Goal: Task Accomplishment & Management: Complete application form

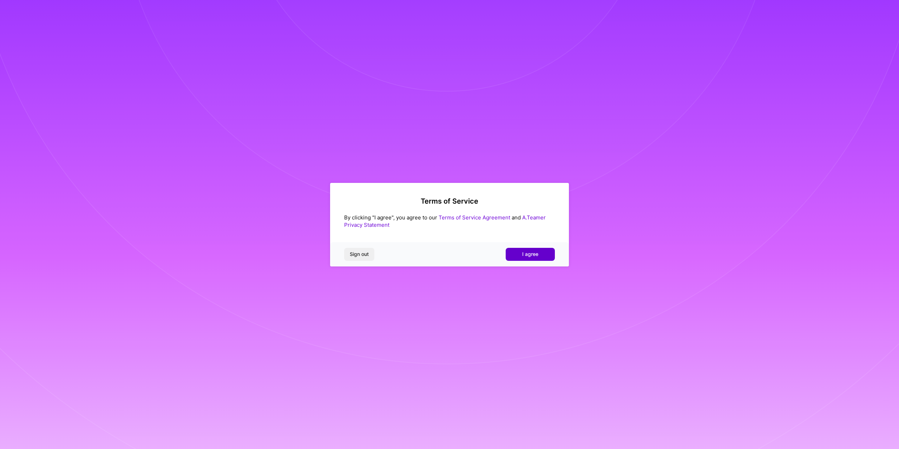
click at [538, 249] on button "I agree" at bounding box center [530, 254] width 49 height 13
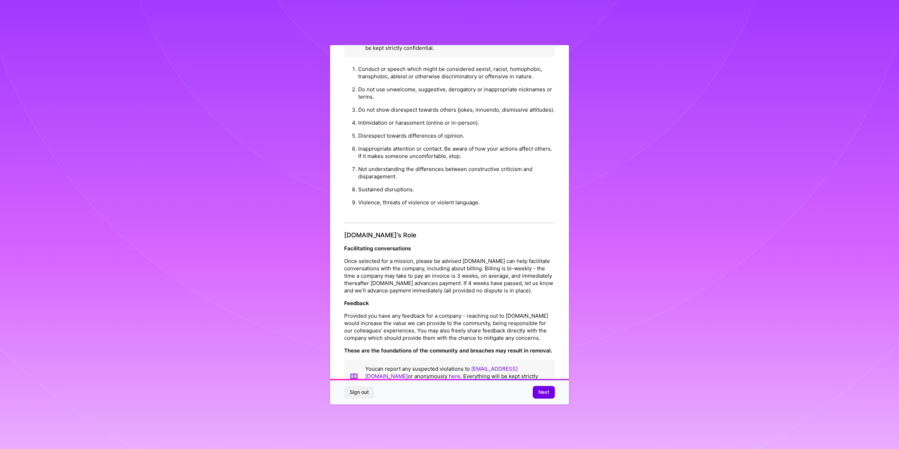
scroll to position [632, 0]
click at [543, 391] on span "Next" at bounding box center [543, 392] width 11 height 7
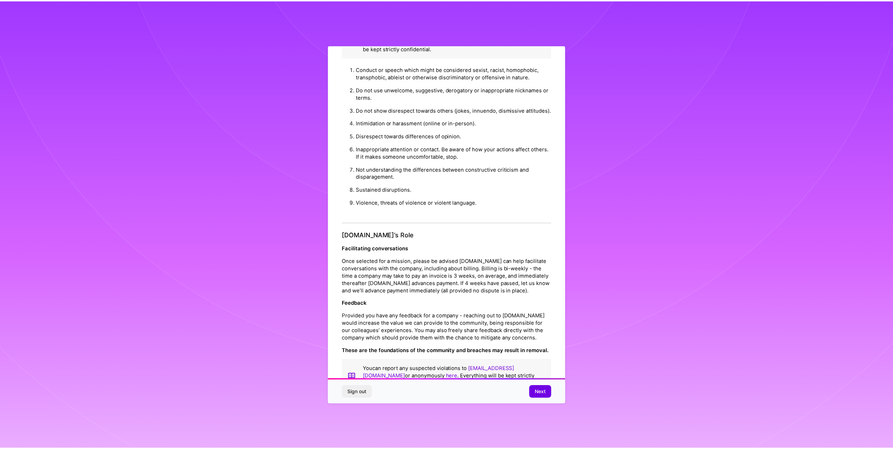
scroll to position [0, 0]
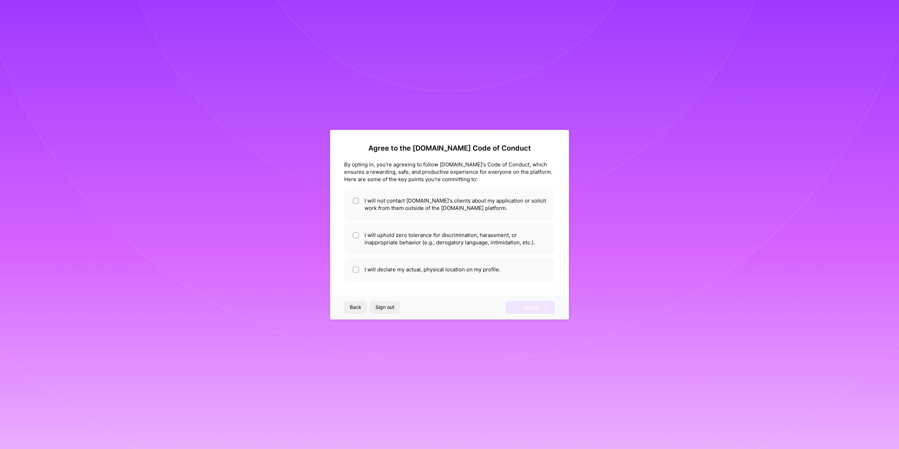
click at [602, 362] on div "Agree to the A.Team Code of Conduct By opting in, you're agreeing to follow A.T…" at bounding box center [449, 224] width 899 height 449
click at [359, 199] on li "I will not contact A.Team's clients about my application or solicit work from t…" at bounding box center [449, 205] width 211 height 32
checkbox input "true"
click at [358, 231] on li "I will uphold zero tolerance for discrimination, harassment, or inappropriate b…" at bounding box center [449, 239] width 211 height 32
checkbox input "true"
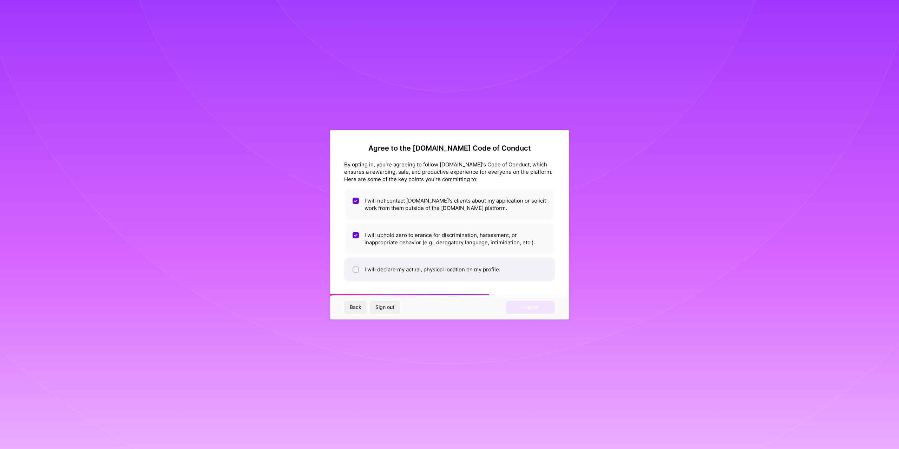
click at [357, 270] on input "checkbox" at bounding box center [356, 270] width 5 height 5
checkbox input "true"
click at [527, 312] on button "I agree" at bounding box center [530, 307] width 49 height 13
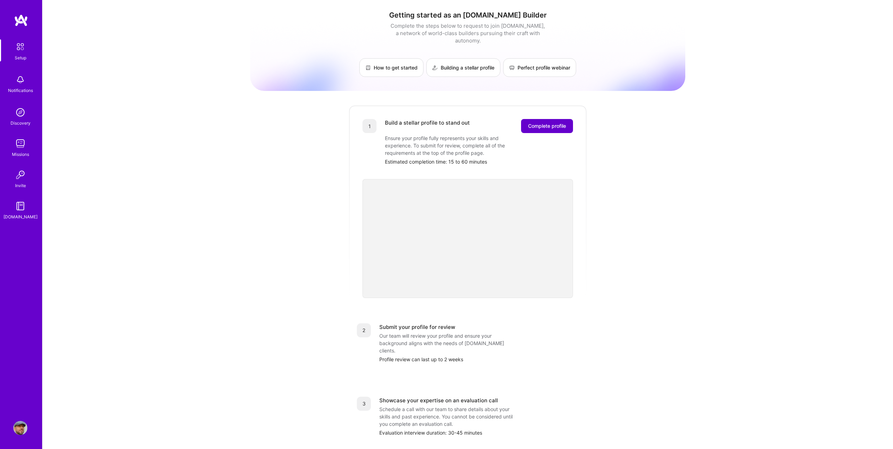
click at [537, 123] on span "Complete profile" at bounding box center [547, 126] width 38 height 7
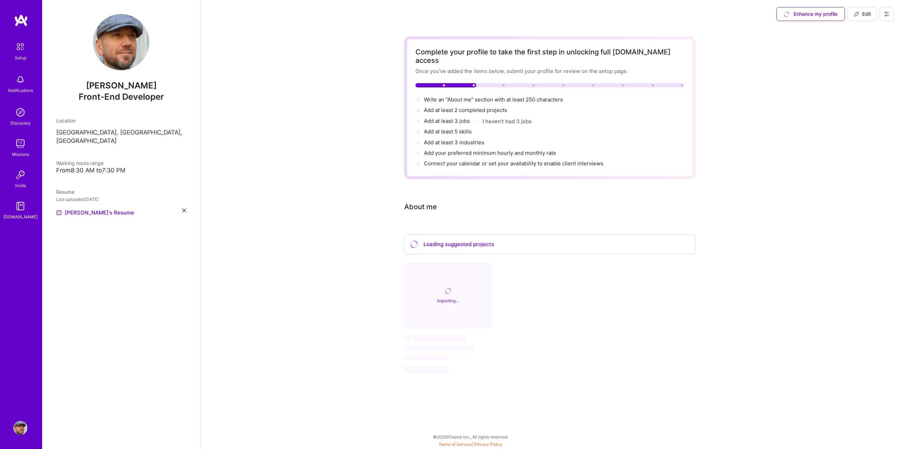
click at [118, 91] on div "Front-End Developer" at bounding box center [121, 97] width 130 height 12
click at [112, 98] on span "Front-End Developer" at bounding box center [121, 97] width 85 height 10
click at [857, 18] on button "Edit" at bounding box center [861, 14] width 29 height 14
select select "US"
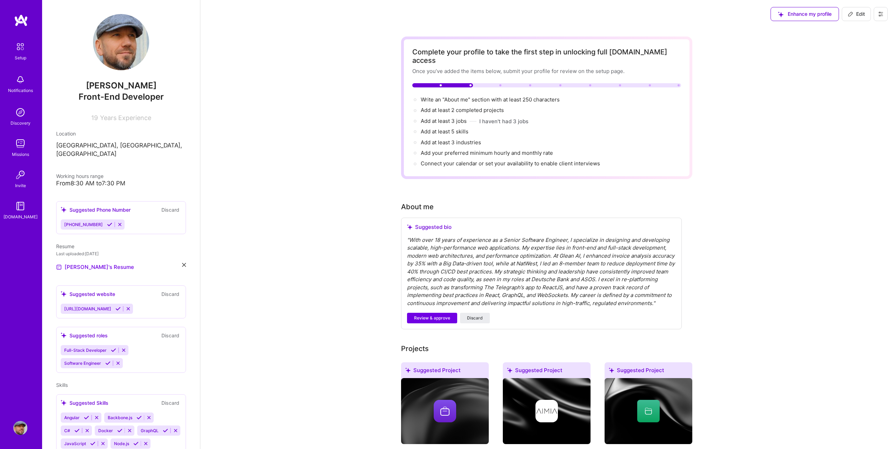
click at [114, 94] on span "Front-End Developer" at bounding box center [121, 97] width 85 height 10
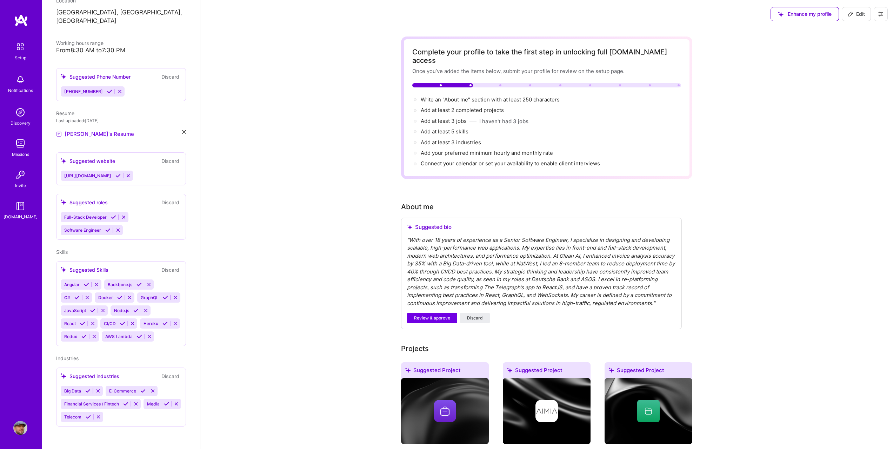
click at [663, 249] on div "" With over 18 years of experience as a Senior Software Engineer, I specialize …" at bounding box center [541, 271] width 269 height 71
drag, startPoint x: 587, startPoint y: 247, endPoint x: 494, endPoint y: 253, distance: 93.6
click at [494, 253] on div "" With over 18 years of experience as a Senior Software Engineer, I specialize …" at bounding box center [541, 271] width 269 height 71
click at [559, 246] on div "" With over 18 years of experience as a Senior Software Engineer, I specialize …" at bounding box center [541, 271] width 269 height 71
drag, startPoint x: 588, startPoint y: 245, endPoint x: 494, endPoint y: 252, distance: 94.0
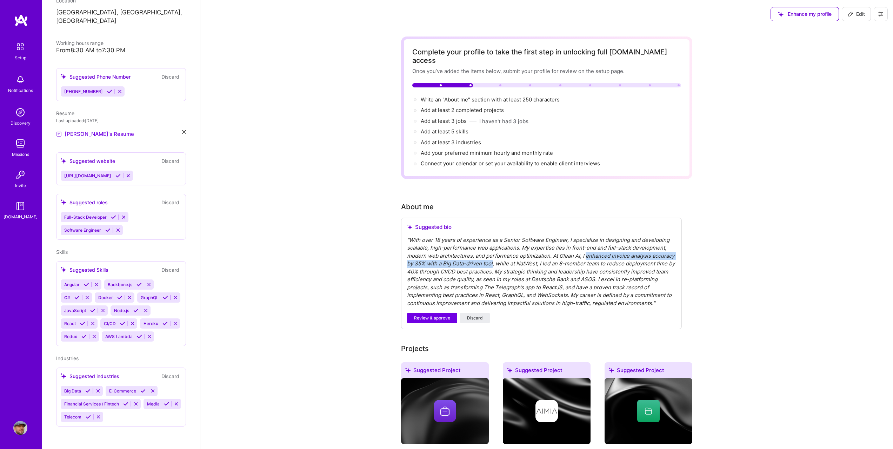
click at [494, 252] on div "" With over 18 years of experience as a Senior Software Engineer, I specialize …" at bounding box center [541, 271] width 269 height 71
click at [539, 276] on div "" With over 18 years of experience as a Senior Software Engineer, I specialize …" at bounding box center [541, 271] width 269 height 71
click at [856, 16] on span "Edit" at bounding box center [856, 14] width 17 height 7
select select "US"
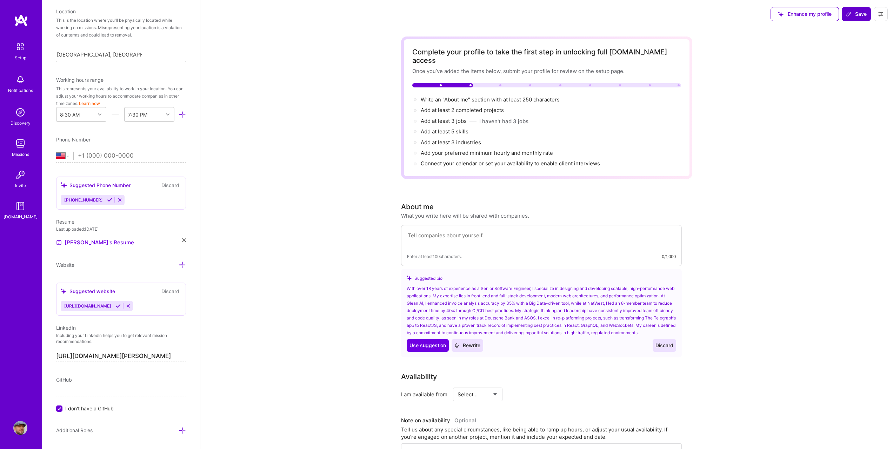
scroll to position [153, 0]
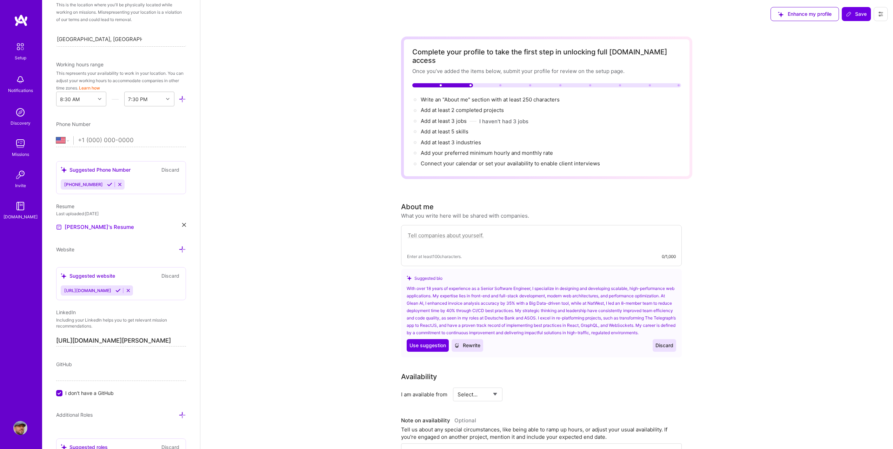
click at [493, 287] on div "With over 18 years of experience as a Senior Software Engineer, I specialize in…" at bounding box center [542, 311] width 270 height 52
click at [470, 343] on span "Rewrite" at bounding box center [468, 345] width 26 height 7
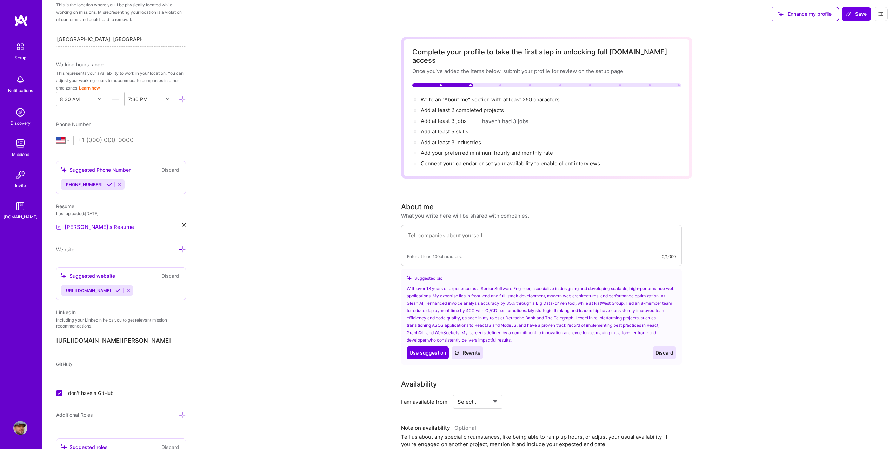
click at [497, 233] on textarea at bounding box center [541, 239] width 269 height 16
click at [428, 349] on span "Use suggestion" at bounding box center [428, 352] width 37 height 7
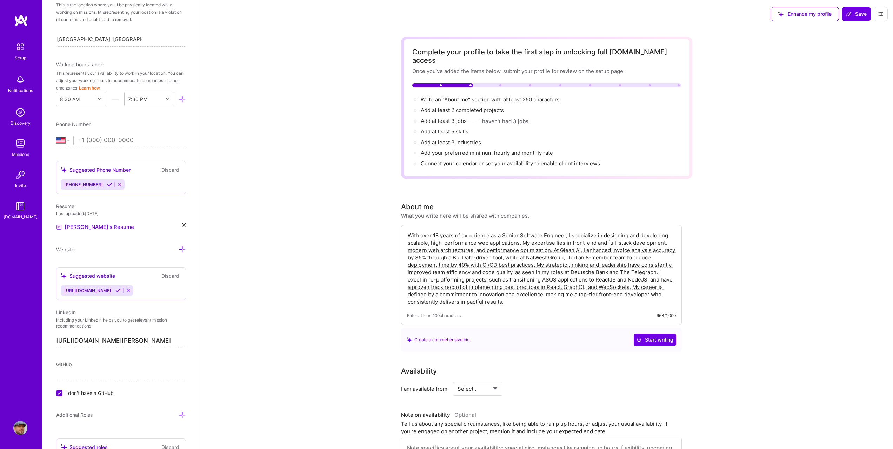
drag, startPoint x: 588, startPoint y: 240, endPoint x: 527, endPoint y: 248, distance: 60.9
click at [527, 248] on textarea "With over 18 years of experience as a Senior Software Engineer, I specialize in…" at bounding box center [541, 268] width 269 height 75
paste textarea "Improved front-end architecture, implementing best practices in React, GraphQL,…"
click at [589, 242] on textarea "With over 18 years of experience as a Senior Software Engineer, I specialize in…" at bounding box center [541, 268] width 269 height 75
drag, startPoint x: 434, startPoint y: 249, endPoint x: 441, endPoint y: 248, distance: 7.0
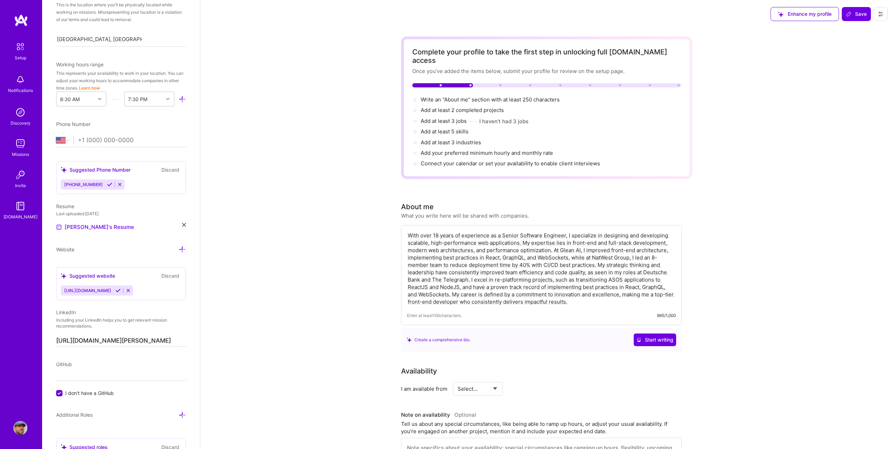
click at [441, 248] on textarea "With over 18 years of experience as a Senior Software Engineer, I specialize in…" at bounding box center [541, 268] width 269 height 75
click at [428, 256] on textarea "With over 18 years of experience as a Senior Software Engineer, I specialize in…" at bounding box center [541, 268] width 269 height 75
drag, startPoint x: 453, startPoint y: 256, endPoint x: 599, endPoint y: 258, distance: 145.7
click at [599, 258] on textarea "With over 18 years of experience as a Senior Software Engineer, I specialize in…" at bounding box center [541, 268] width 269 height 75
paste textarea "in designing and developing a customer-facing e-banking SPA using Angu"
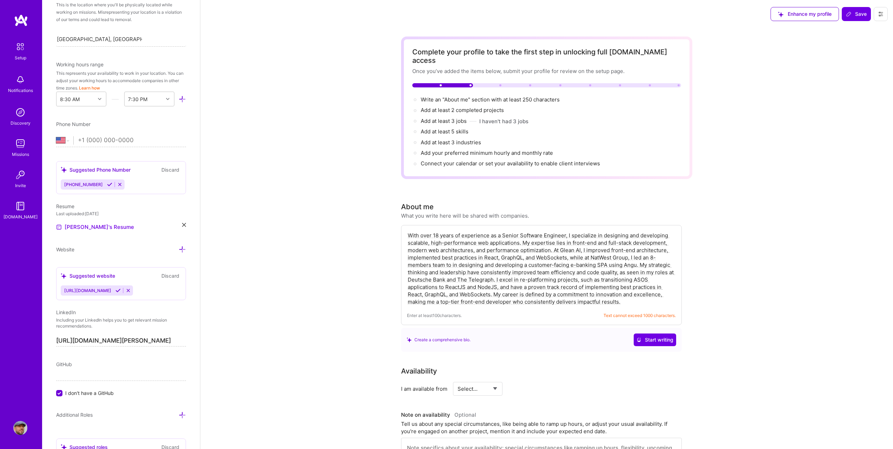
click at [459, 257] on textarea "With over 18 years of experience as a Senior Software Engineer, I specialize in…" at bounding box center [541, 268] width 269 height 75
drag, startPoint x: 630, startPoint y: 257, endPoint x: 600, endPoint y: 258, distance: 30.6
click at [600, 258] on textarea "With over 18 years of experience as a Senior Software Engineer, I specialize in…" at bounding box center [541, 268] width 269 height 75
click at [583, 293] on textarea "With over 18 years of experience as a Senior Software Engineer, I specialize in…" at bounding box center [541, 268] width 269 height 75
drag, startPoint x: 573, startPoint y: 292, endPoint x: 374, endPoint y: 218, distance: 212.4
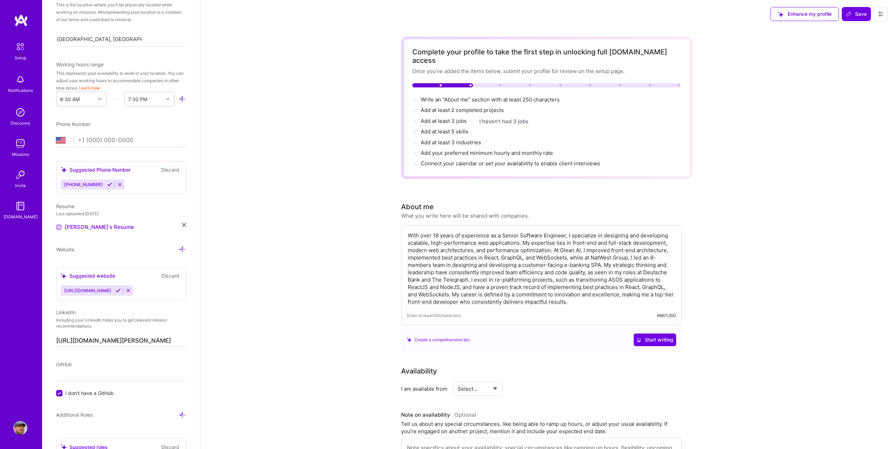
click at [408, 295] on textarea "With over 18 years of experience as a Senior Software Engineer, I specialize in…" at bounding box center [541, 268] width 269 height 75
type textarea "With over 18 years of experience as a Senior Software Engineer, I specialize in…"
click at [652, 336] on span "Start writing" at bounding box center [655, 339] width 37 height 7
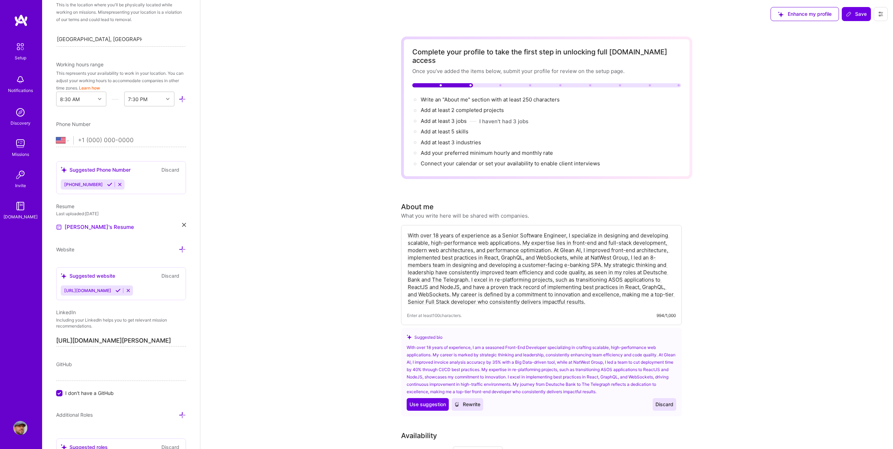
click at [668, 401] on span "Discard" at bounding box center [665, 404] width 18 height 7
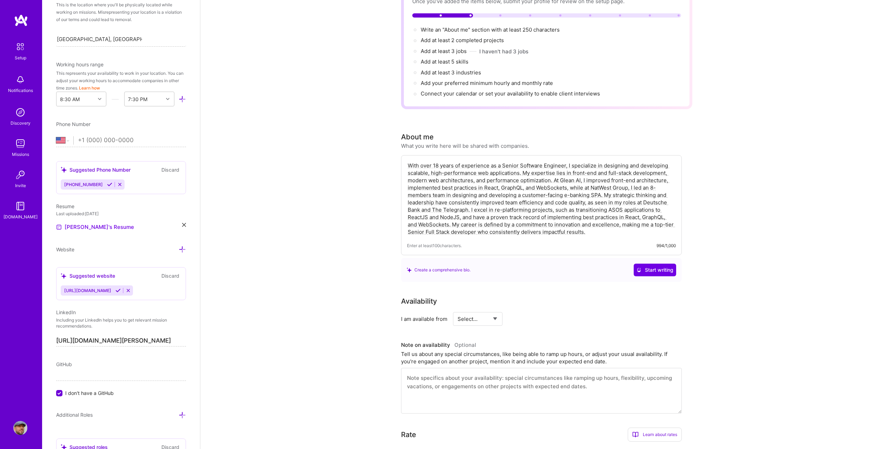
scroll to position [70, 0]
click at [479, 310] on select "Select... Right Now Future Date Not Available" at bounding box center [478, 319] width 40 height 18
select select "Right Now"
click at [458, 310] on select "Select... Right Now Future Date Not Available" at bounding box center [478, 319] width 40 height 18
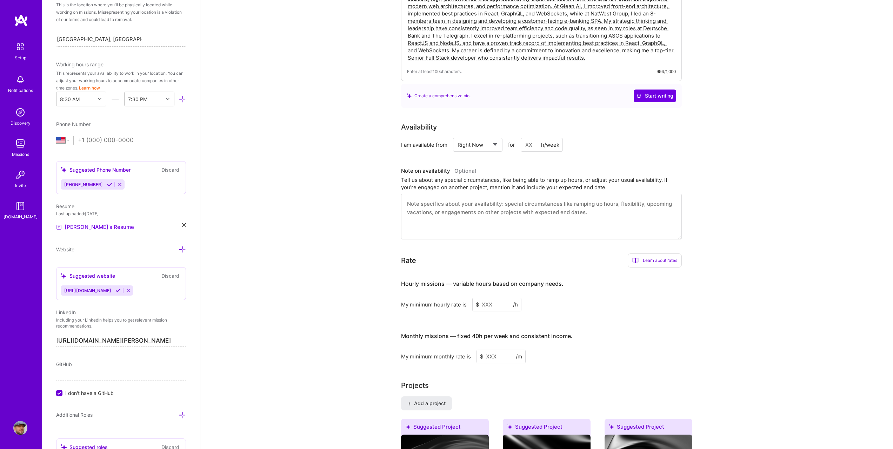
scroll to position [246, 0]
click at [491, 296] on input at bounding box center [497, 303] width 49 height 14
click at [500, 348] on input at bounding box center [501, 355] width 49 height 14
click at [662, 252] on div "Learn about rates" at bounding box center [655, 259] width 54 height 14
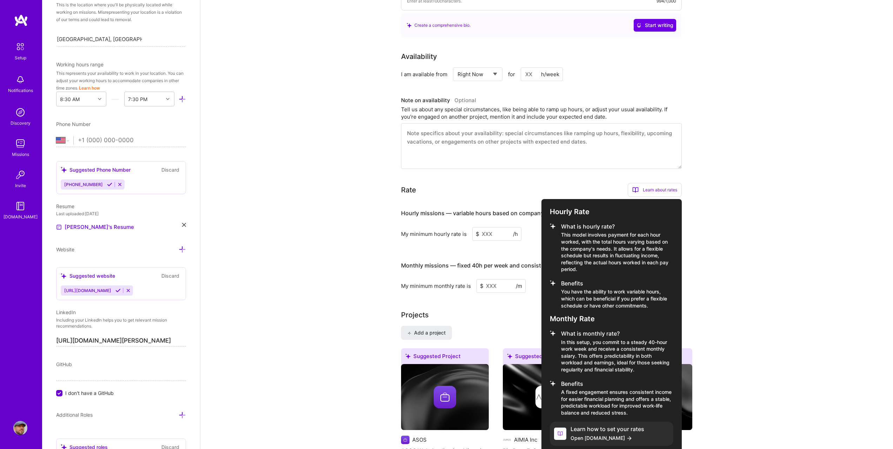
scroll to position [316, 0]
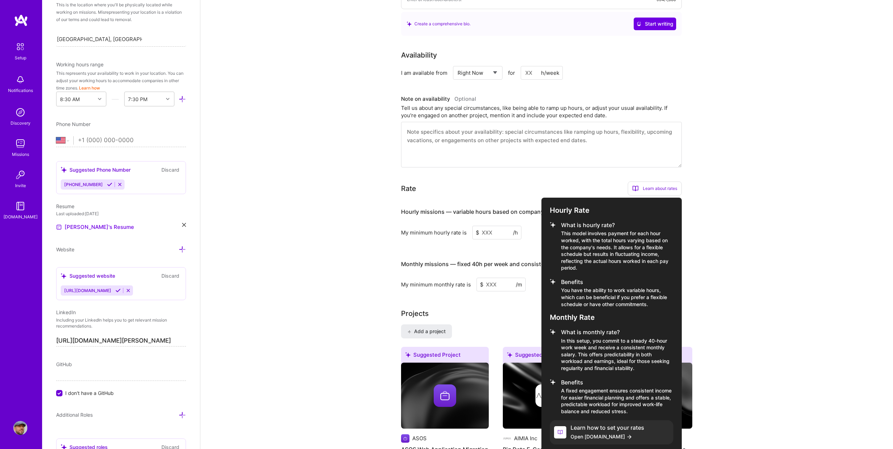
click at [772, 249] on div at bounding box center [446, 224] width 893 height 449
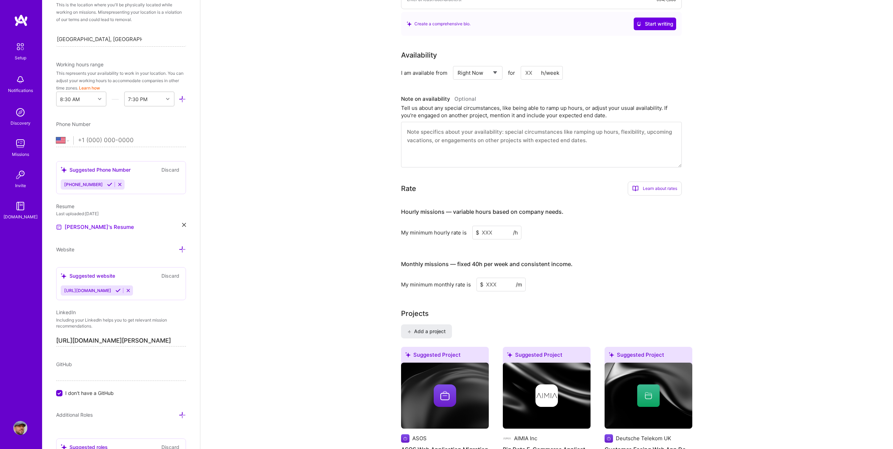
click at [494, 278] on input at bounding box center [501, 285] width 49 height 14
click at [570, 278] on div "My minimum monthly rate is $ 5000 /m" at bounding box center [541, 285] width 281 height 14
click at [485, 278] on input "5000" at bounding box center [501, 285] width 49 height 14
type input "7000"
click at [632, 262] on h3 "Monthly missions — fixed 40h per week and consistent income." at bounding box center [541, 264] width 281 height 22
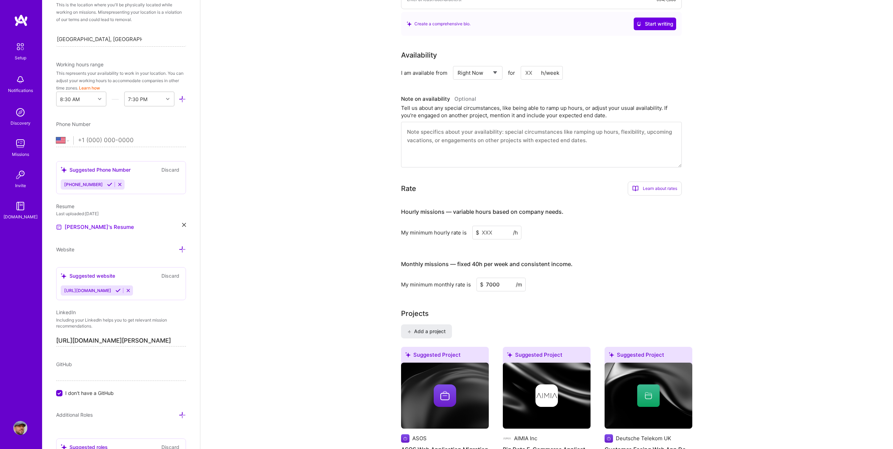
click at [499, 226] on input at bounding box center [497, 233] width 49 height 14
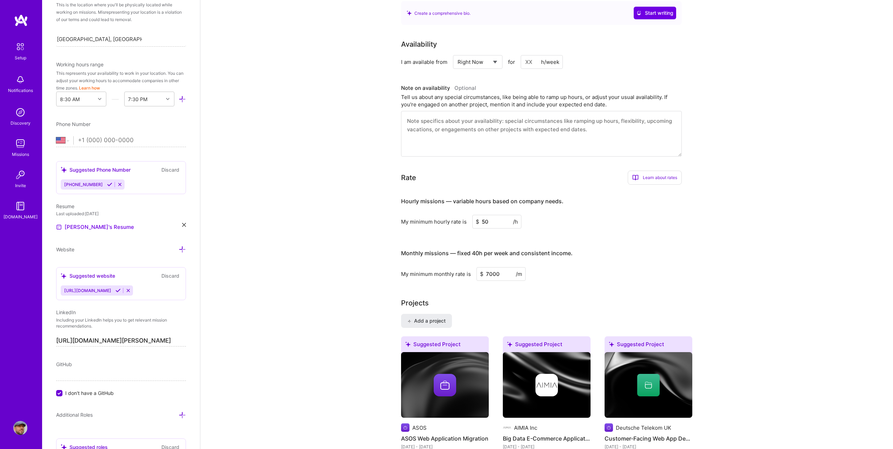
type input "50"
click at [487, 267] on input "7000" at bounding box center [501, 274] width 49 height 14
type input "10000"
click at [578, 267] on div "My minimum monthly rate is $ 10000 /m" at bounding box center [541, 274] width 281 height 14
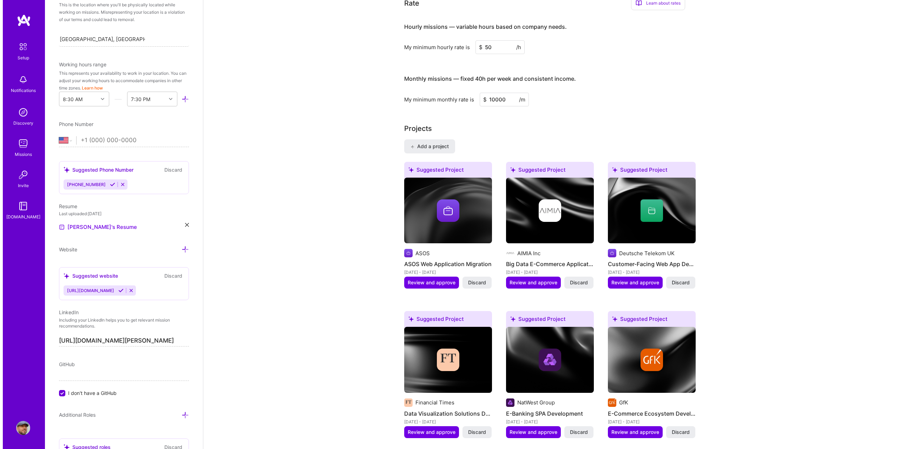
scroll to position [491, 0]
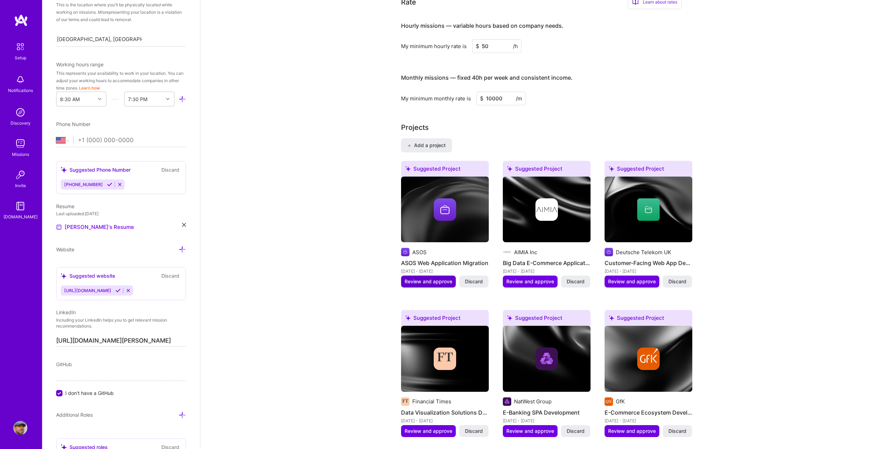
click at [425, 278] on span "Review and approve" at bounding box center [429, 281] width 48 height 7
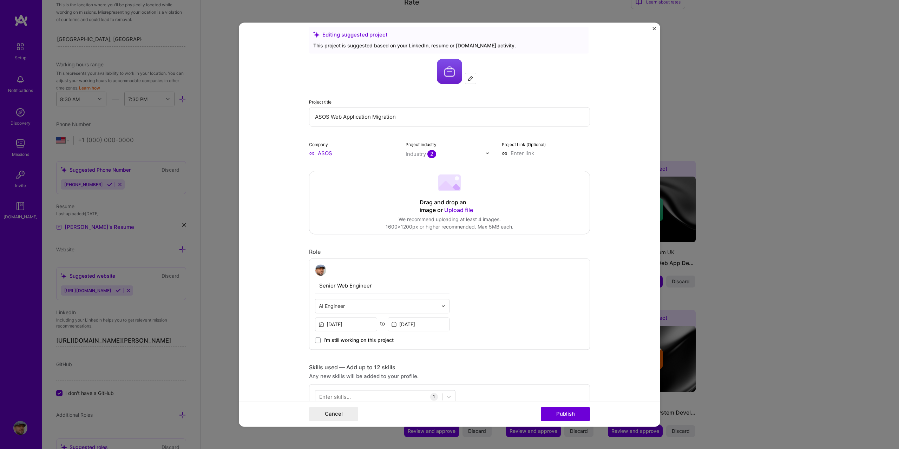
scroll to position [0, 0]
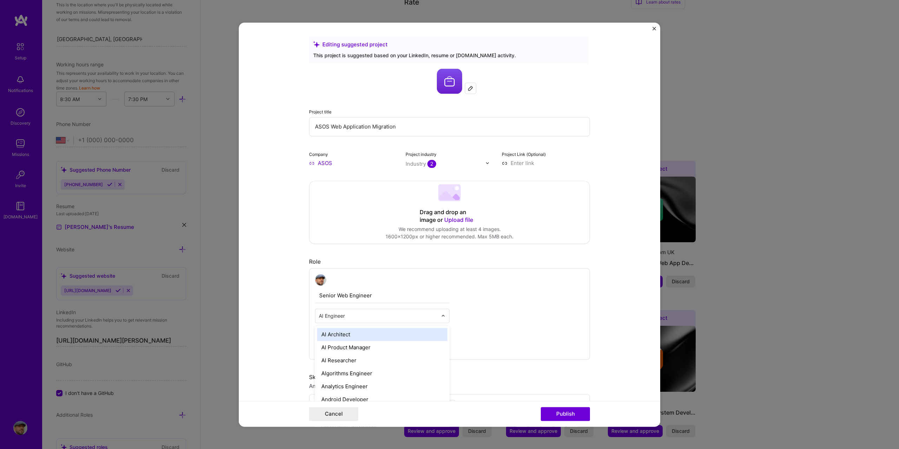
click at [363, 312] on input "text" at bounding box center [378, 315] width 119 height 7
click at [372, 365] on div "Full-Stack Developer" at bounding box center [382, 363] width 130 height 13
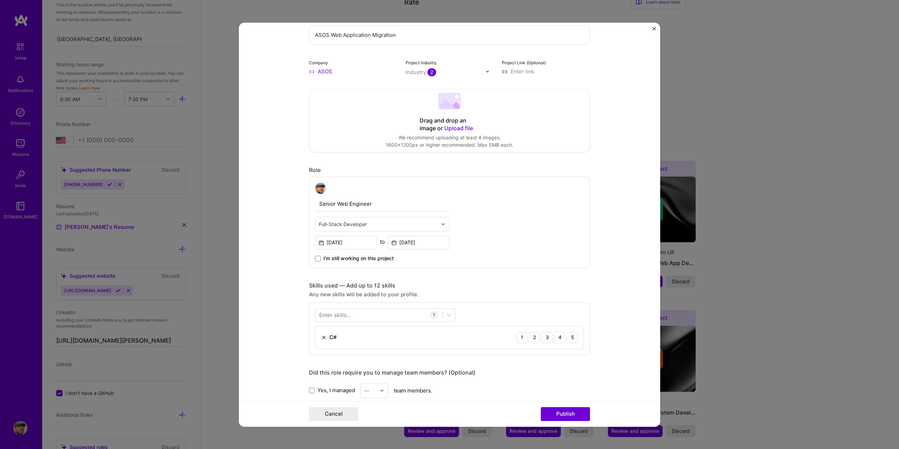
scroll to position [105, 0]
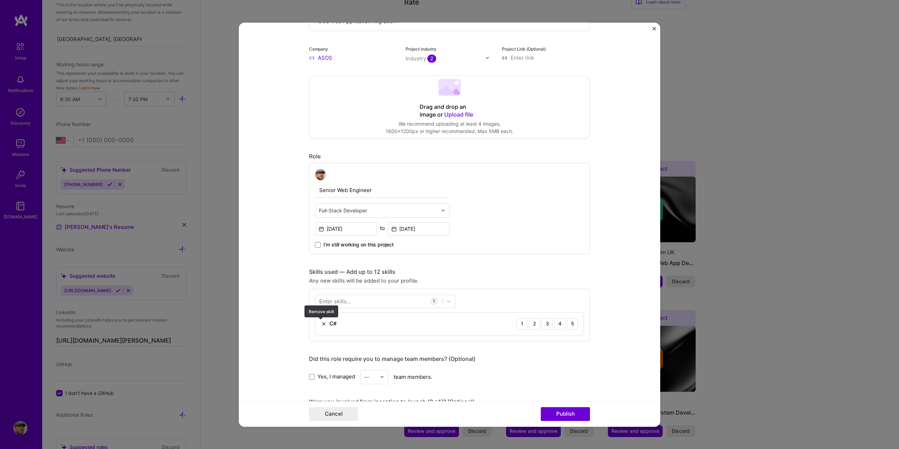
click at [321, 324] on img at bounding box center [324, 324] width 6 height 6
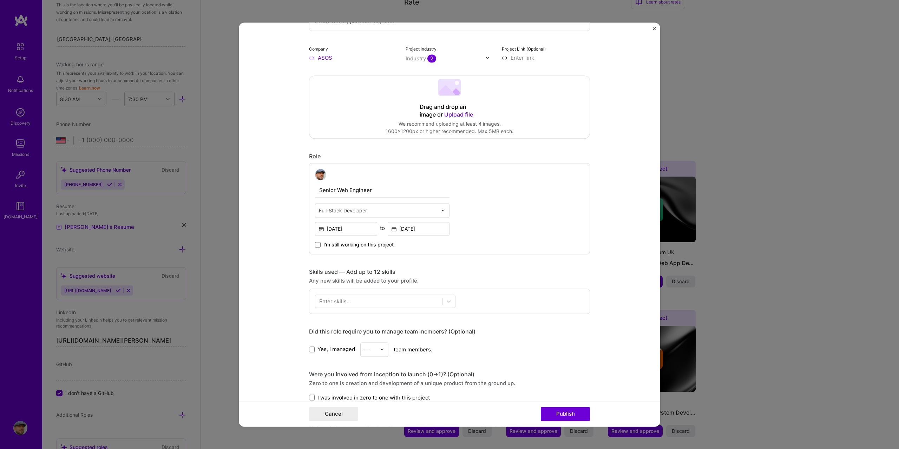
click at [346, 299] on div "Enter skills..." at bounding box center [335, 300] width 32 height 7
click at [336, 301] on div "Enter skills..." at bounding box center [335, 300] width 32 height 7
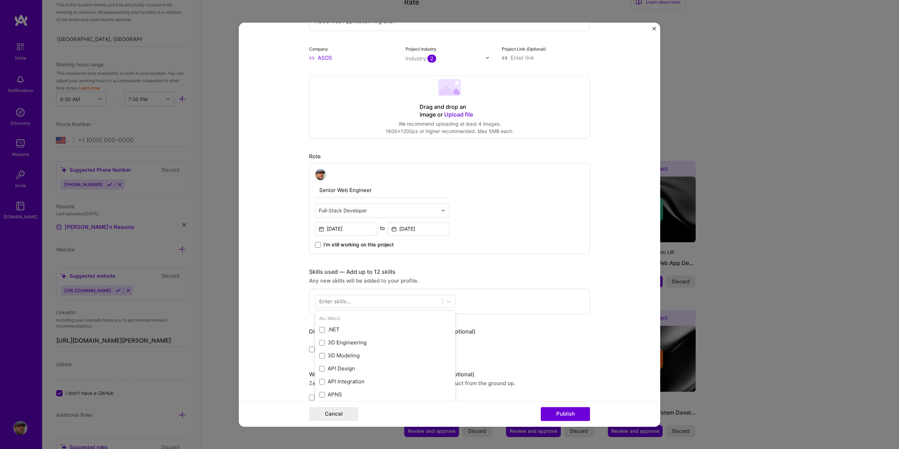
click at [336, 301] on div "Enter skills..." at bounding box center [335, 300] width 32 height 7
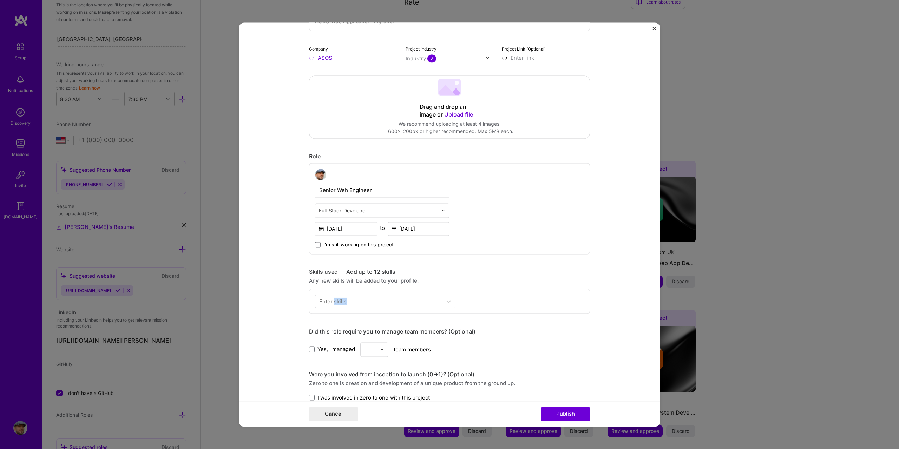
click at [336, 301] on div "Enter skills..." at bounding box center [335, 300] width 32 height 7
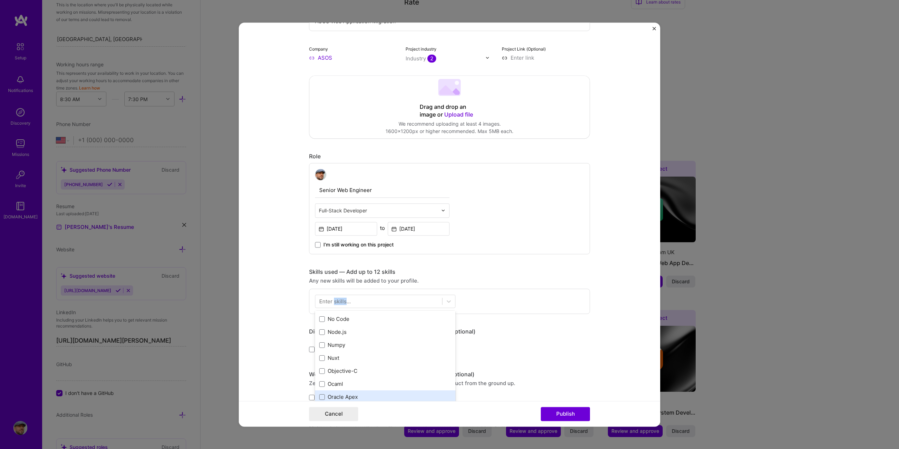
scroll to position [2879, 0]
click at [321, 361] on span at bounding box center [322, 361] width 6 height 6
click at [0, 0] on input "checkbox" at bounding box center [0, 0] width 0 height 0
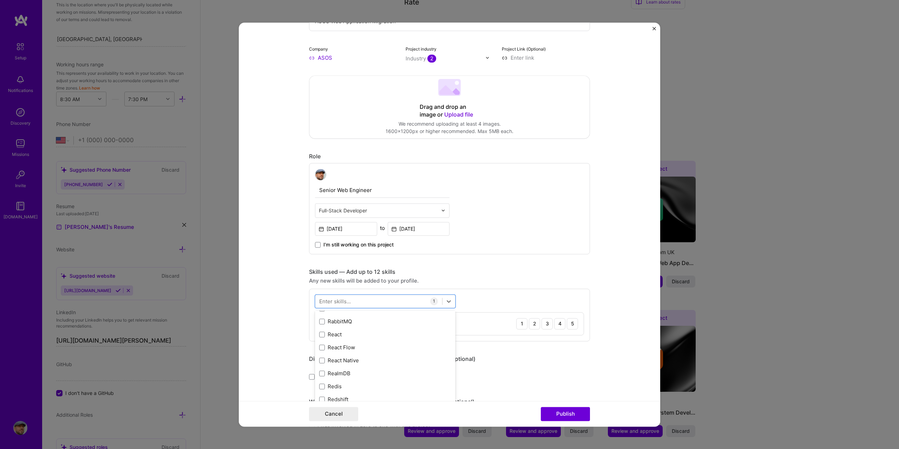
scroll to position [3449, 0]
click at [321, 337] on span at bounding box center [322, 336] width 6 height 6
click at [0, 0] on input "checkbox" at bounding box center [0, 0] width 0 height 0
click at [288, 313] on form "Editing suggested project This project is suggested based on your LinkedIn, res…" at bounding box center [449, 224] width 421 height 404
click at [569, 325] on div "5" at bounding box center [572, 323] width 11 height 11
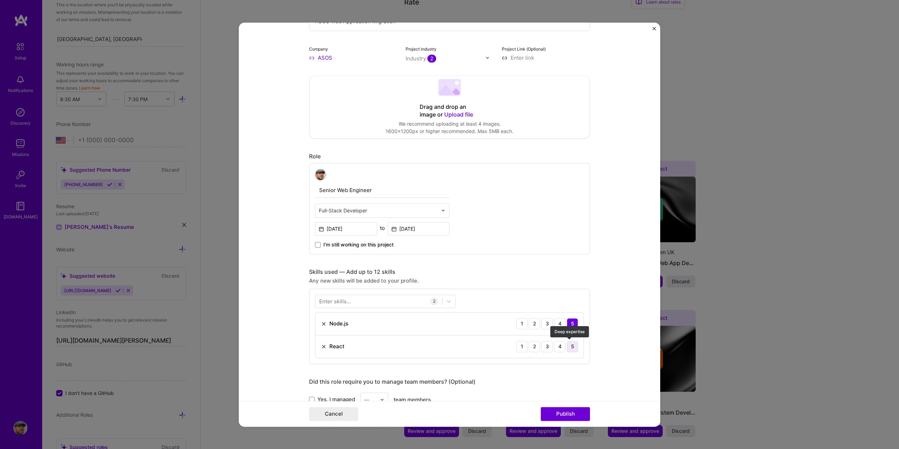
click at [569, 344] on div "5" at bounding box center [572, 346] width 11 height 11
click at [559, 322] on div "4" at bounding box center [559, 323] width 11 height 11
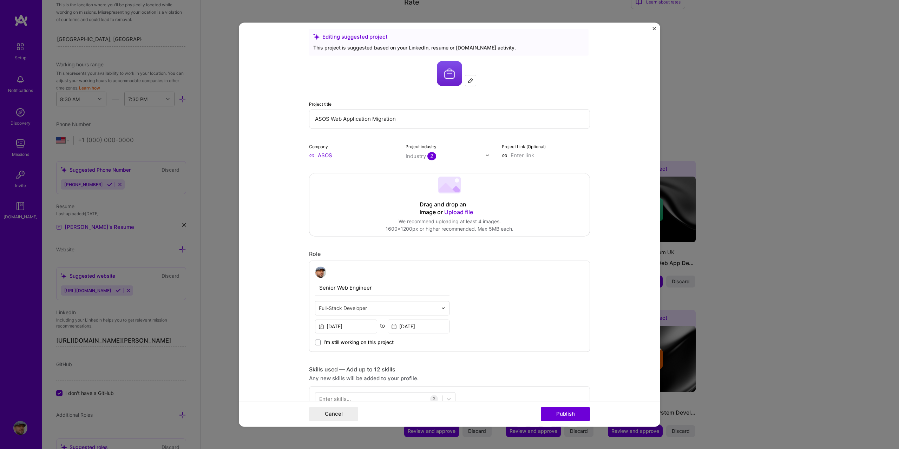
scroll to position [0, 0]
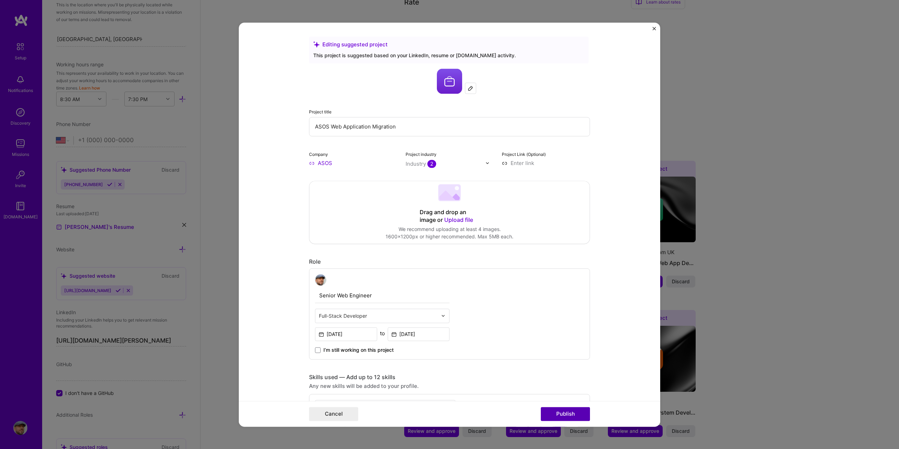
click at [575, 416] on button "Publish" at bounding box center [565, 414] width 49 height 14
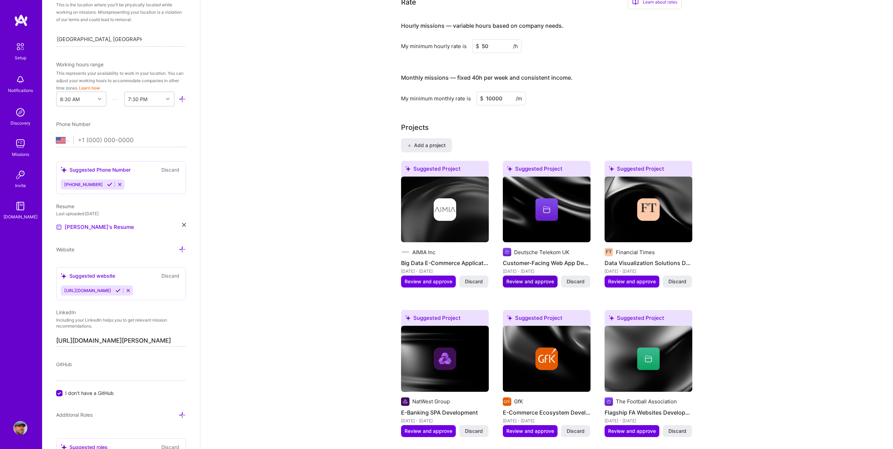
click at [531, 278] on span "Review and approve" at bounding box center [531, 281] width 48 height 7
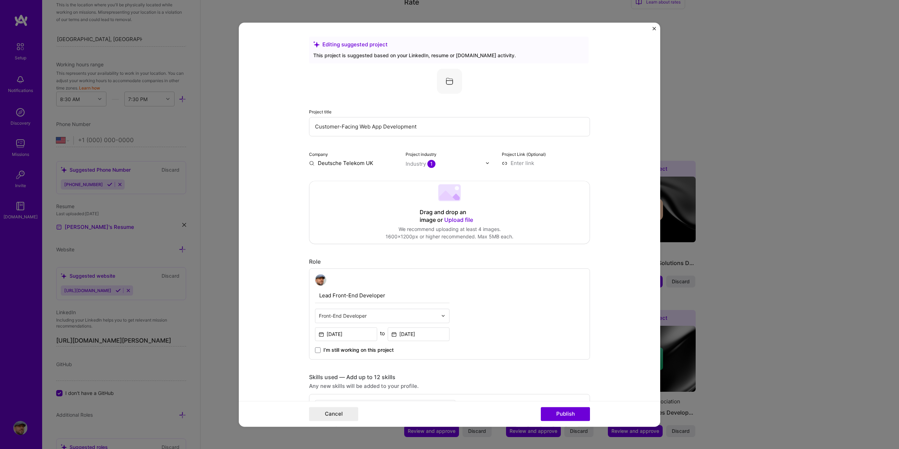
click at [455, 218] on span "Upload file" at bounding box center [458, 219] width 29 height 7
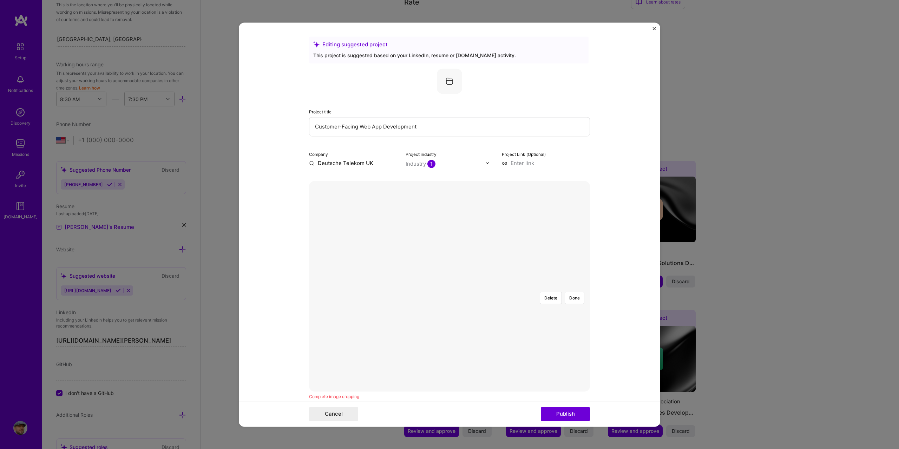
click at [485, 163] on img at bounding box center [487, 163] width 4 height 4
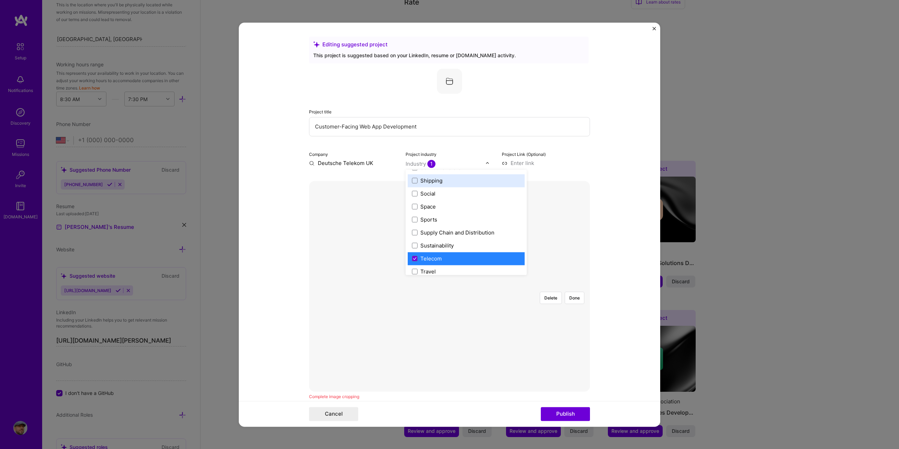
click at [603, 152] on form "Editing suggested project This project is suggested based on your LinkedIn, res…" at bounding box center [449, 224] width 421 height 404
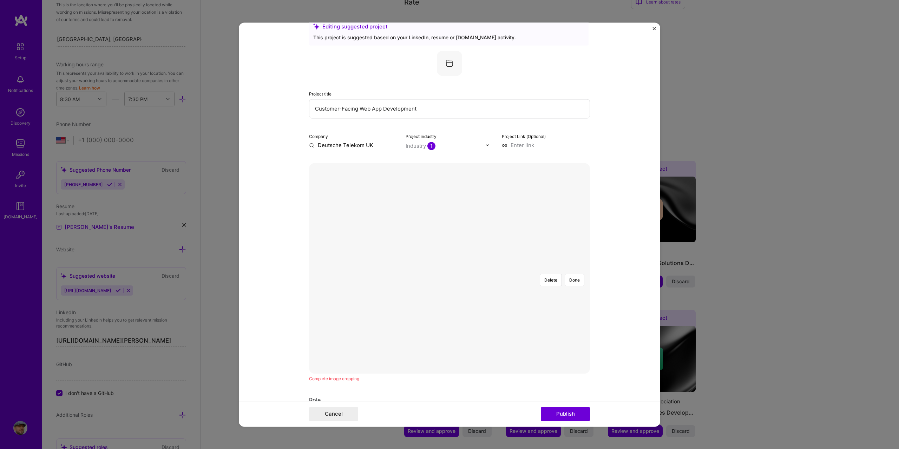
scroll to position [140, 0]
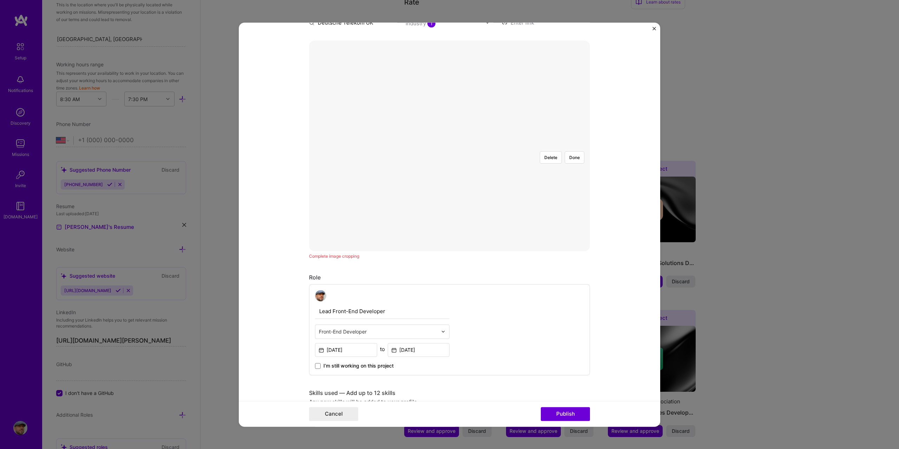
click at [722, 351] on div at bounding box center [722, 351] width 0 height 0
click at [587, 249] on form "Editing suggested project This project is suggested based on your LinkedIn, res…" at bounding box center [449, 224] width 421 height 404
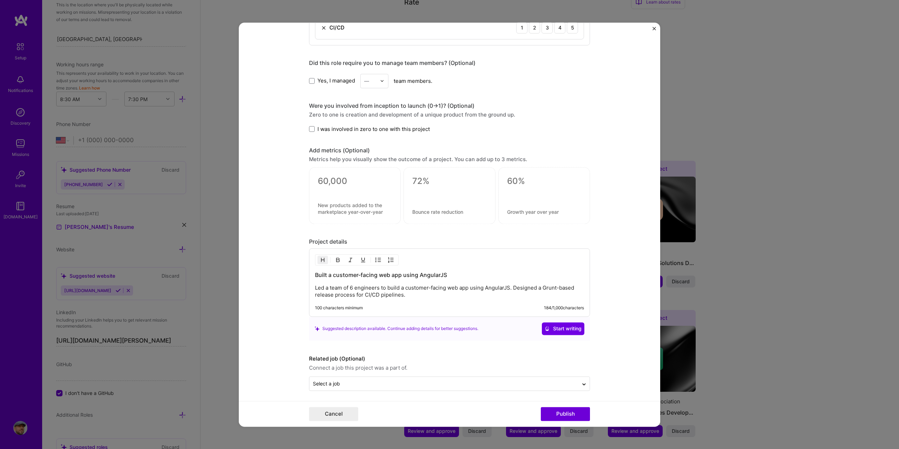
scroll to position [560, 0]
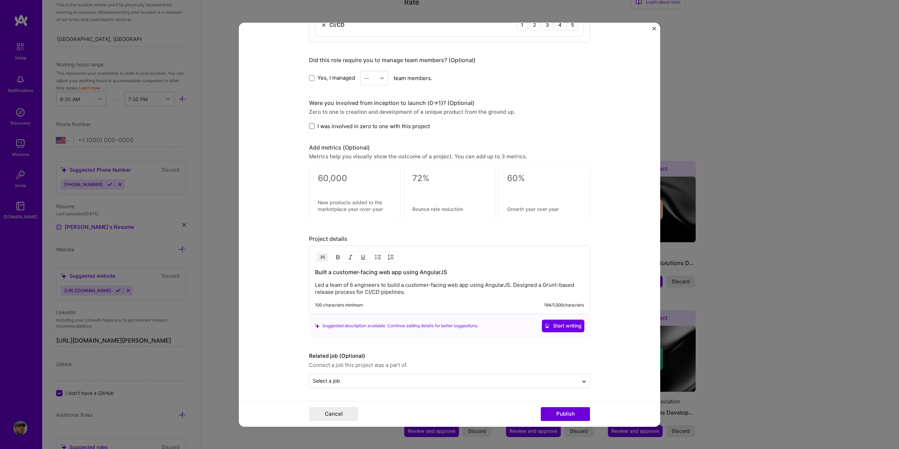
click at [311, 128] on span at bounding box center [312, 127] width 6 height 6
click at [0, 0] on input "I was involved in zero to one with this project" at bounding box center [0, 0] width 0 height 0
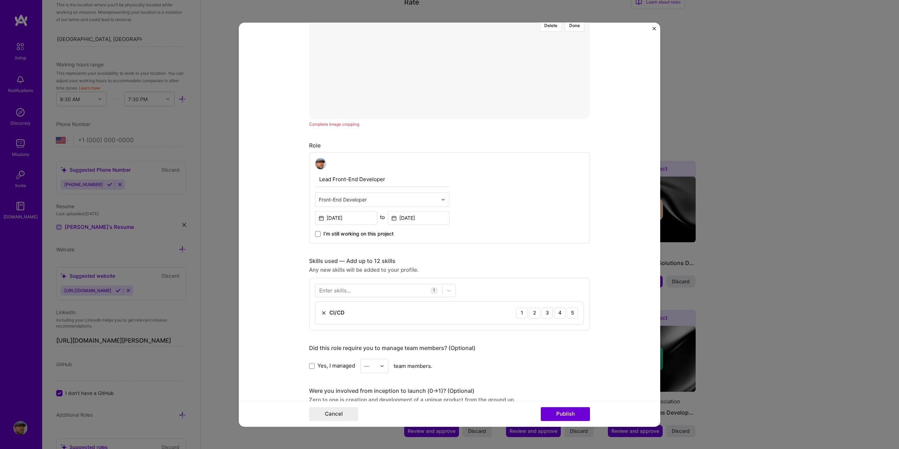
scroll to position [209, 0]
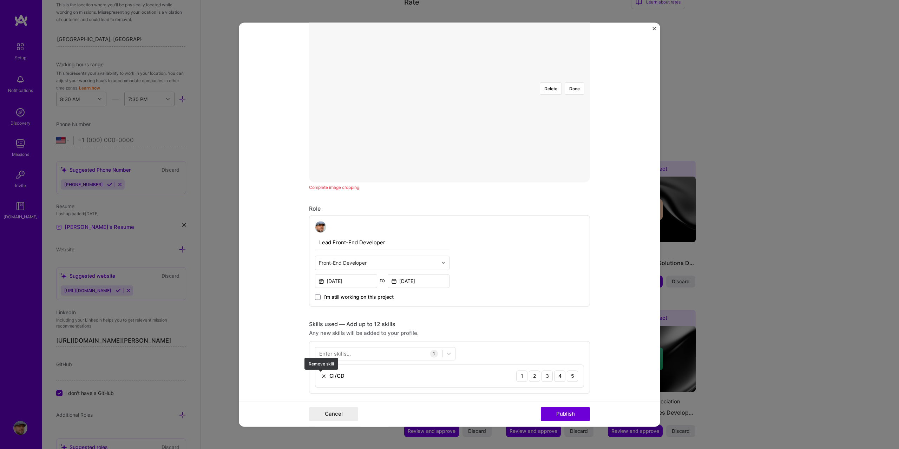
click at [321, 376] on img at bounding box center [324, 376] width 6 height 6
click at [351, 354] on div at bounding box center [378, 354] width 127 height 12
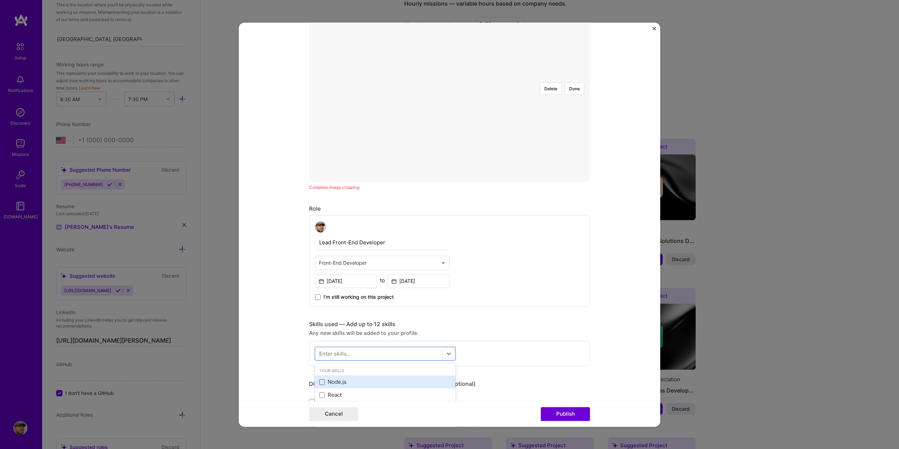
click at [320, 379] on span at bounding box center [322, 382] width 6 height 6
click at [0, 0] on input "checkbox" at bounding box center [0, 0] width 0 height 0
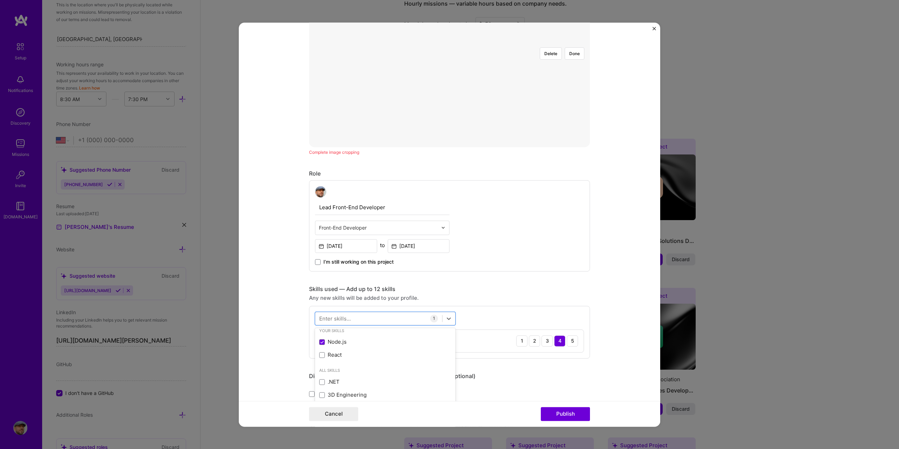
scroll to position [0, 0]
click at [319, 360] on span at bounding box center [322, 360] width 6 height 6
click at [0, 0] on input "checkbox" at bounding box center [0, 0] width 0 height 0
click at [320, 359] on icon at bounding box center [322, 359] width 4 height 3
click at [0, 0] on input "checkbox" at bounding box center [0, 0] width 0 height 0
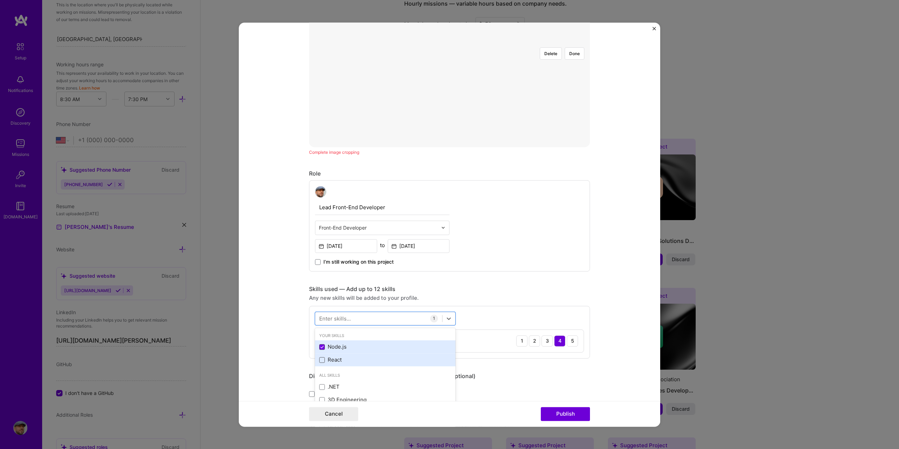
click at [320, 347] on icon at bounding box center [322, 346] width 4 height 3
click at [0, 0] on input "checkbox" at bounding box center [0, 0] width 0 height 0
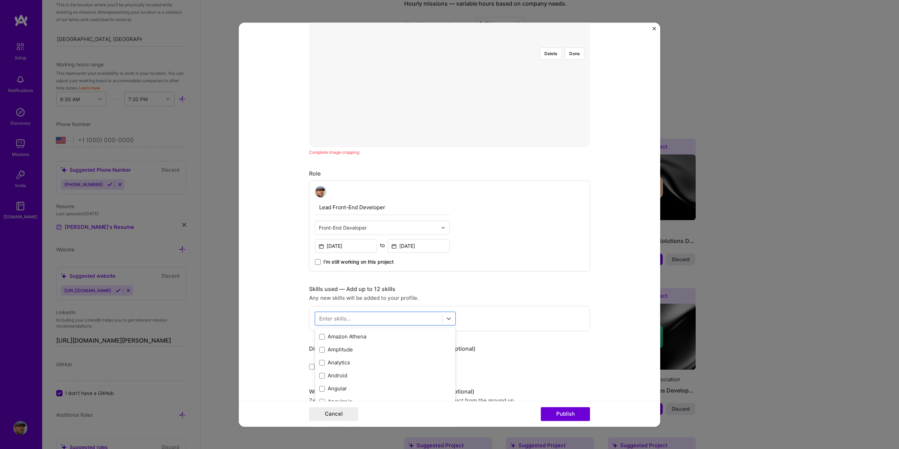
scroll to position [386, 0]
click at [319, 390] on span at bounding box center [322, 391] width 6 height 6
click at [0, 0] on input "checkbox" at bounding box center [0, 0] width 0 height 0
click at [544, 297] on div "Any new skills will be added to your profile." at bounding box center [449, 297] width 281 height 7
click at [355, 321] on div at bounding box center [378, 318] width 127 height 12
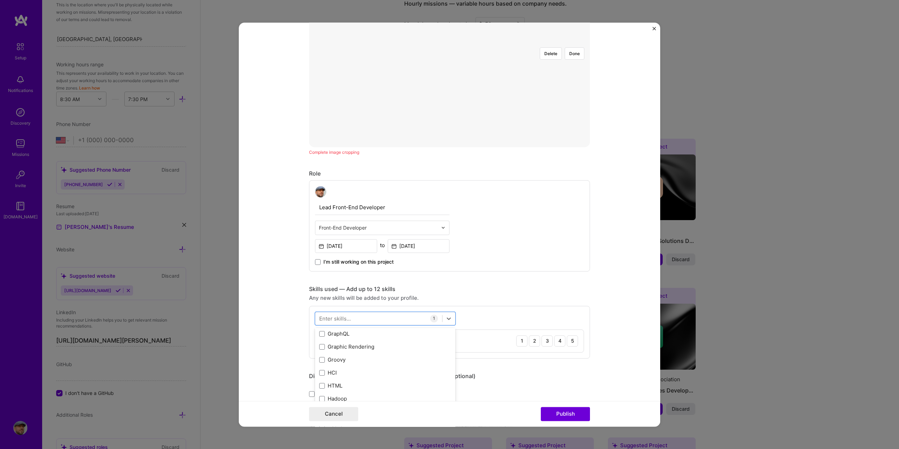
scroll to position [2036, 0]
click at [319, 377] on span at bounding box center [322, 377] width 6 height 6
click at [0, 0] on input "checkbox" at bounding box center [0, 0] width 0 height 0
click at [548, 312] on div "option HTML, selected. option SQL focused, 0 of 2. 378 results available. Use U…" at bounding box center [449, 343] width 281 height 75
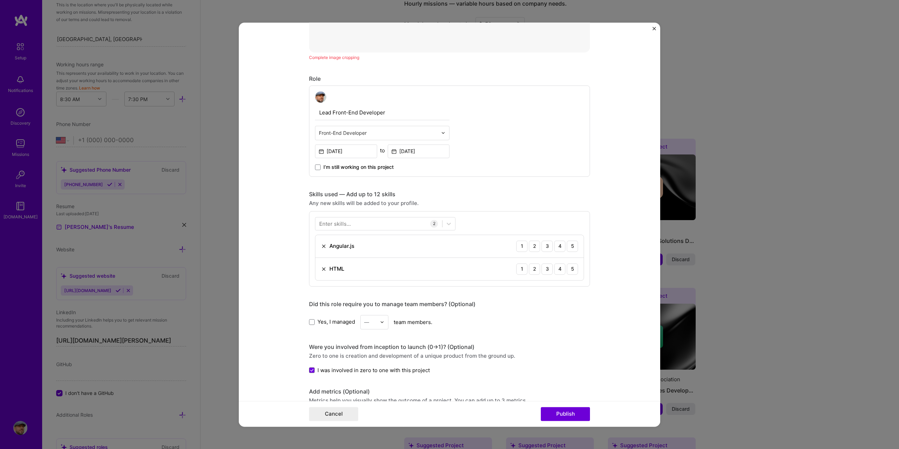
scroll to position [350, 0]
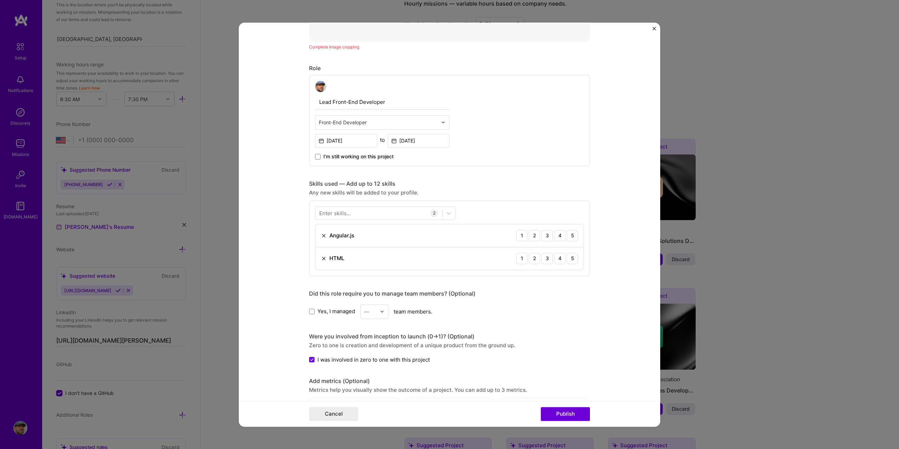
click at [340, 310] on span "Yes, I managed" at bounding box center [336, 311] width 38 height 7
click at [0, 0] on input "Yes, I managed" at bounding box center [0, 0] width 0 height 0
click at [374, 314] on input "text" at bounding box center [370, 311] width 12 height 7
click at [368, 353] on div "3" at bounding box center [374, 356] width 24 height 13
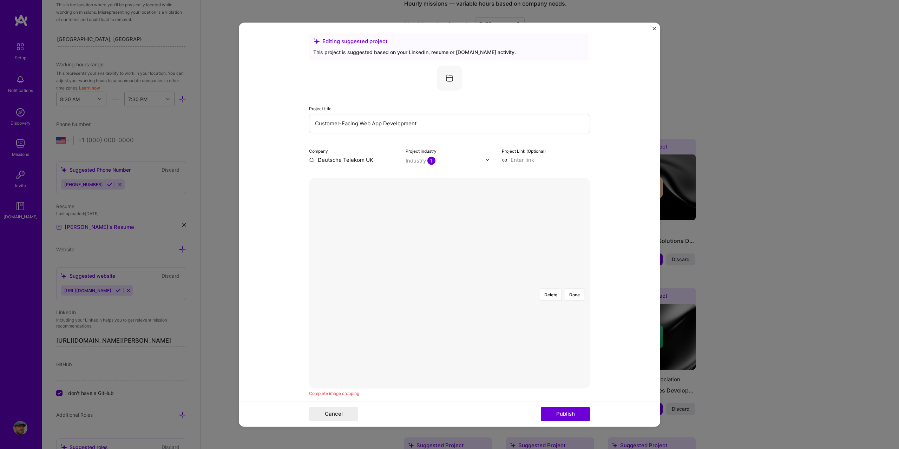
scroll to position [0, 0]
click at [447, 82] on img at bounding box center [449, 80] width 25 height 25
click at [562, 414] on button "Publish" at bounding box center [565, 414] width 49 height 14
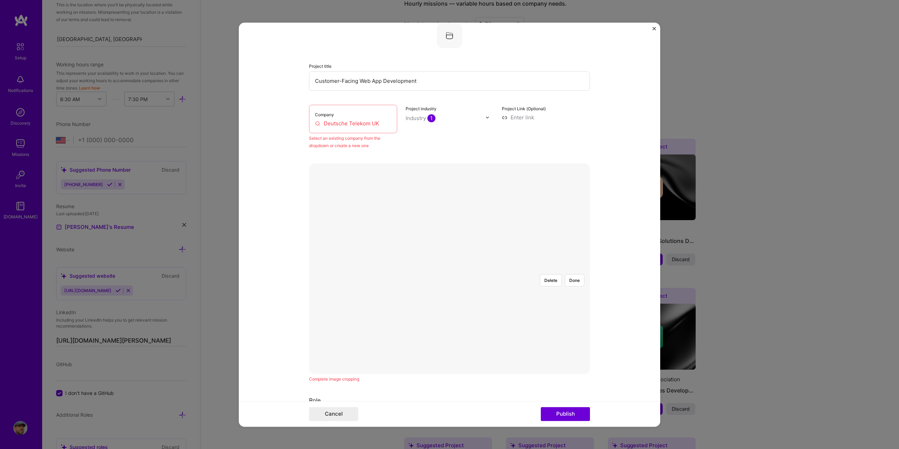
scroll to position [46, 0]
click at [363, 121] on input "Deutsche Telekom UK" at bounding box center [353, 122] width 76 height 7
click at [376, 121] on input "Deutsche Telekom UK" at bounding box center [353, 122] width 76 height 7
type input "Deutsche Telekom UK"
click at [363, 133] on div "Deutsche Telekom UK" at bounding box center [379, 133] width 62 height 12
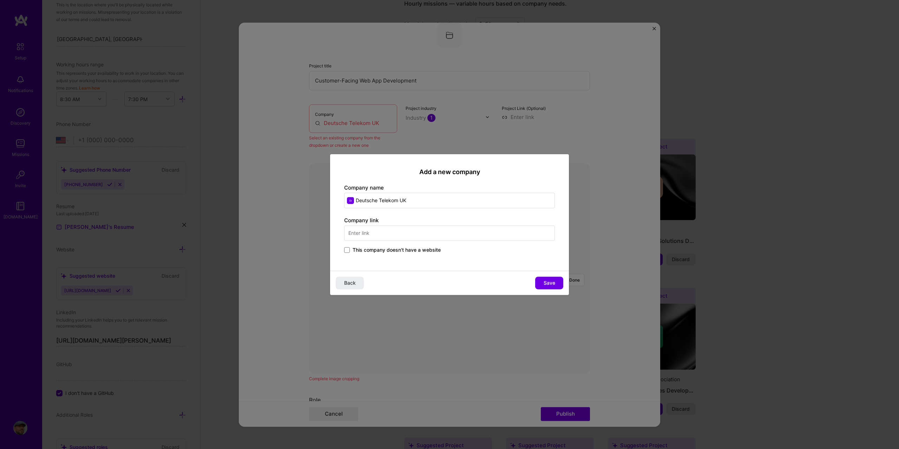
click at [384, 249] on span "This company doesn't have a website" at bounding box center [396, 249] width 88 height 7
click at [0, 0] on input "This company doesn't have a website" at bounding box center [0, 0] width 0 height 0
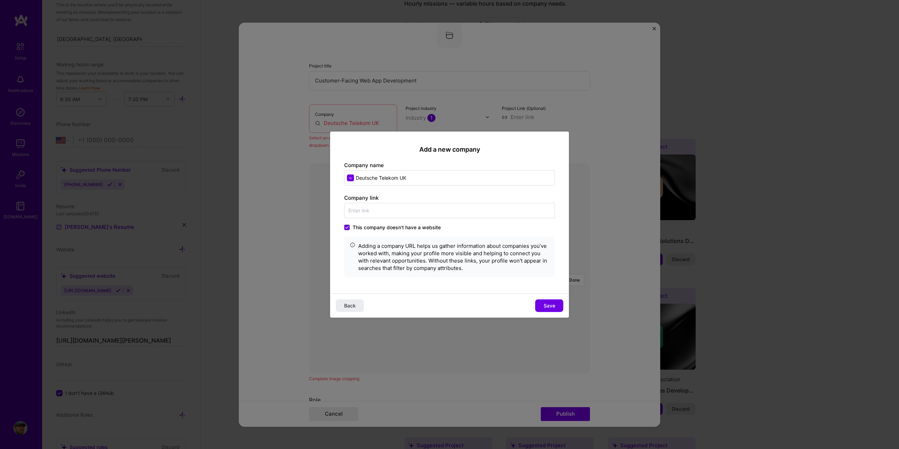
click at [380, 227] on span "This company doesn't have a website" at bounding box center [396, 227] width 88 height 7
click at [0, 0] on input "This company doesn't have a website" at bounding box center [0, 0] width 0 height 0
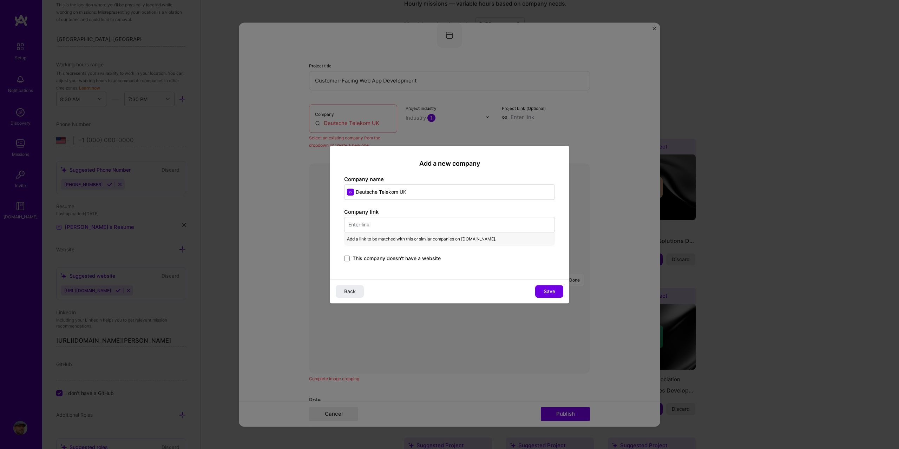
click at [416, 222] on input "text" at bounding box center [449, 224] width 211 height 15
paste input "https://www.telekom.de/start"
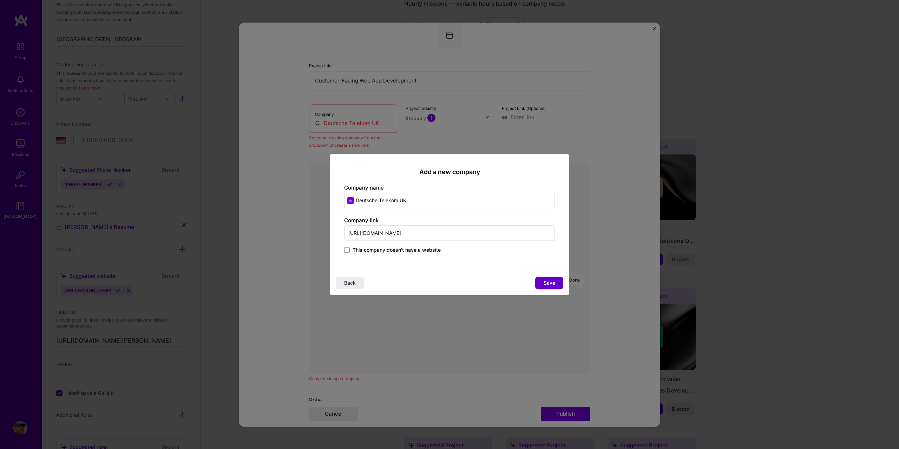
type input "https://www.telekom.de/start"
click at [557, 283] on button "Save" at bounding box center [549, 283] width 28 height 13
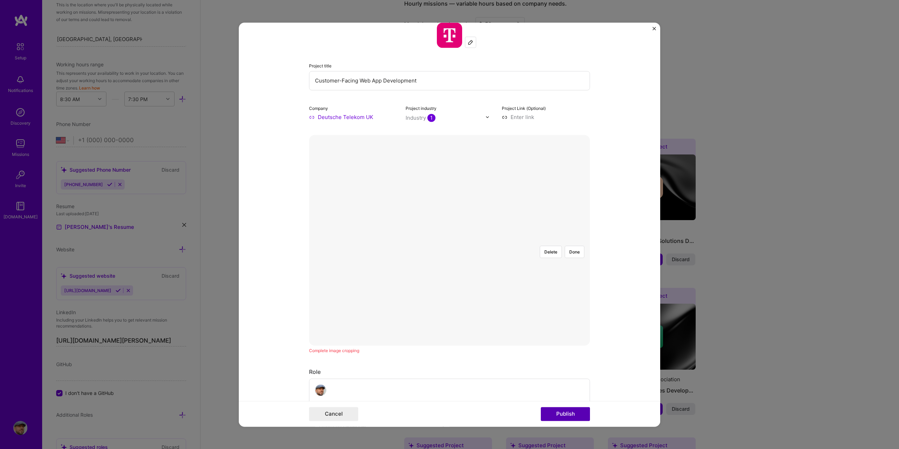
click at [573, 415] on button "Publish" at bounding box center [565, 414] width 49 height 14
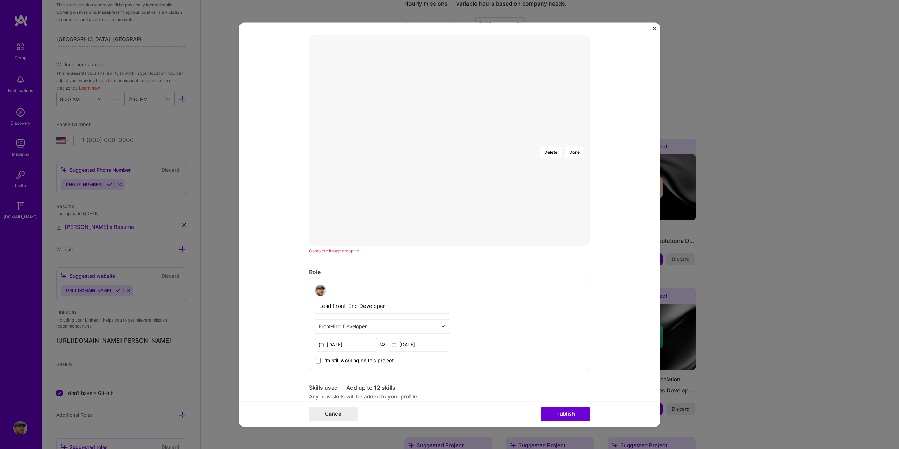
scroll to position [158, 0]
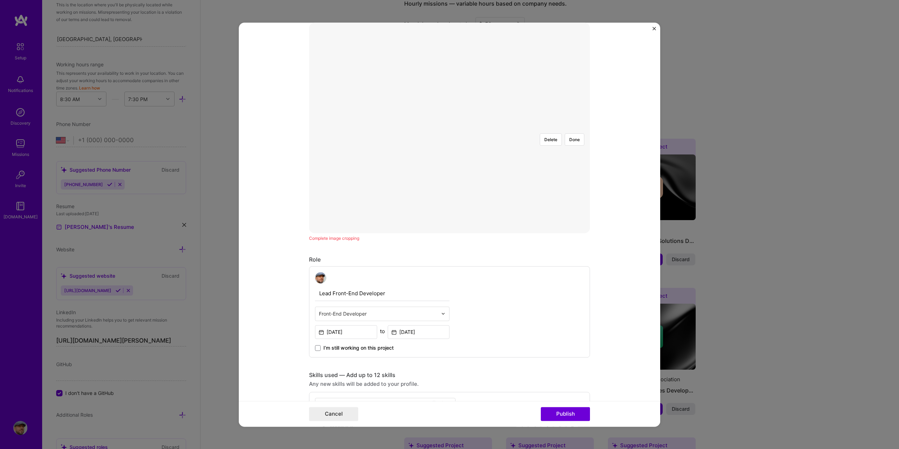
click at [502, 199] on div at bounding box center [589, 233] width 280 height 211
click at [582, 228] on div at bounding box center [587, 232] width 277 height 208
click at [572, 412] on button "Publish" at bounding box center [565, 414] width 49 height 14
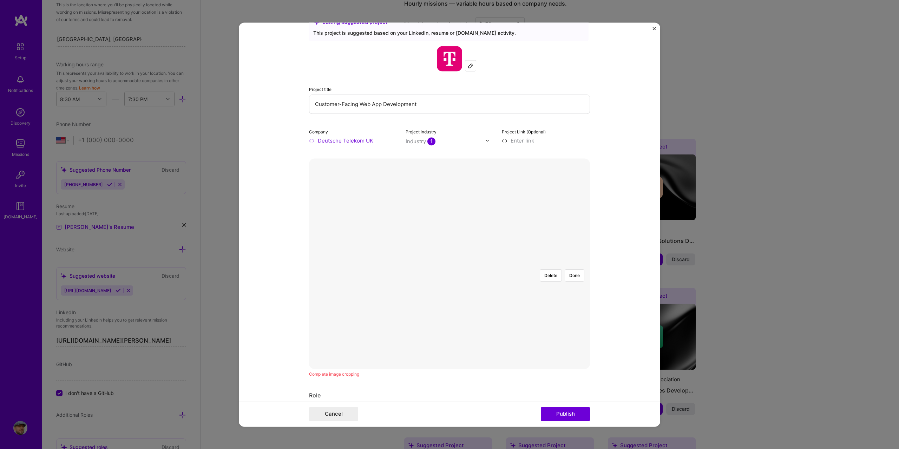
scroll to position [0, 0]
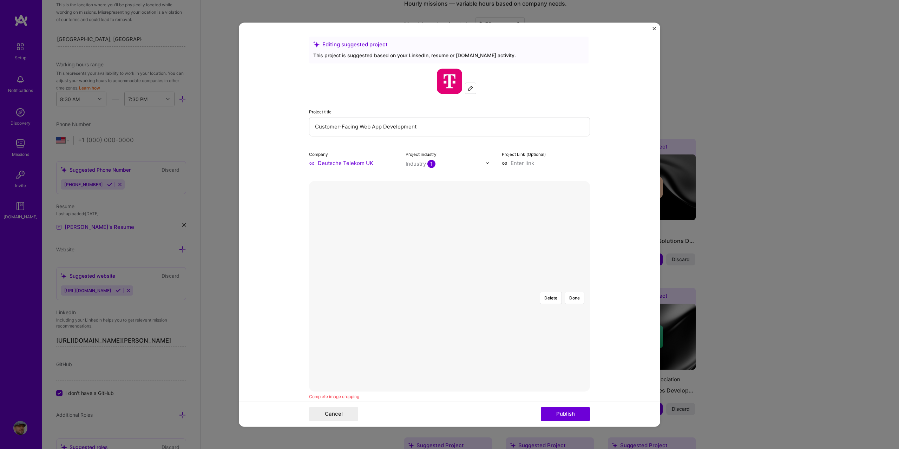
click at [455, 286] on div at bounding box center [587, 390] width 277 height 208
drag, startPoint x: 309, startPoint y: 180, endPoint x: 315, endPoint y: 187, distance: 9.2
click at [449, 286] on div at bounding box center [587, 390] width 277 height 208
click at [569, 292] on button "Done" at bounding box center [574, 298] width 20 height 12
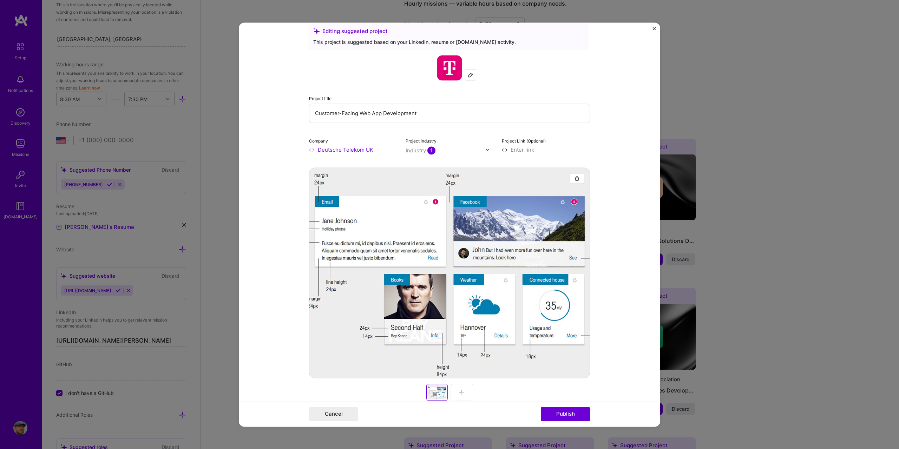
scroll to position [70, 0]
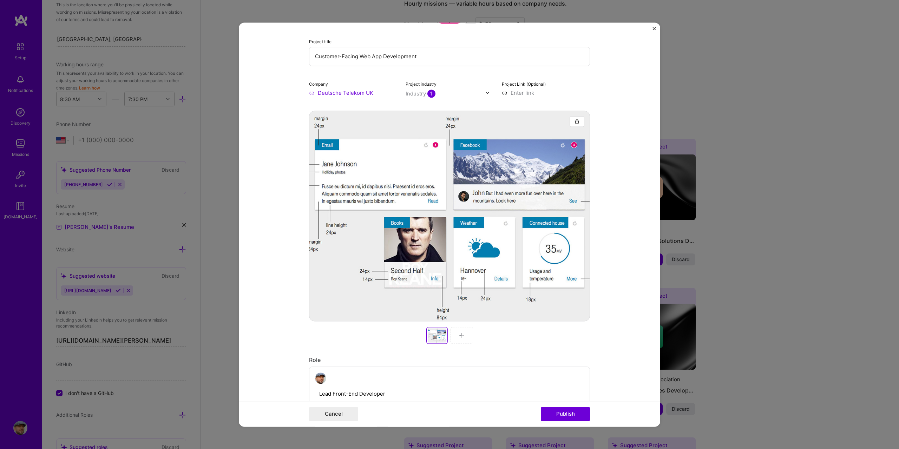
click at [459, 333] on img at bounding box center [462, 335] width 6 height 6
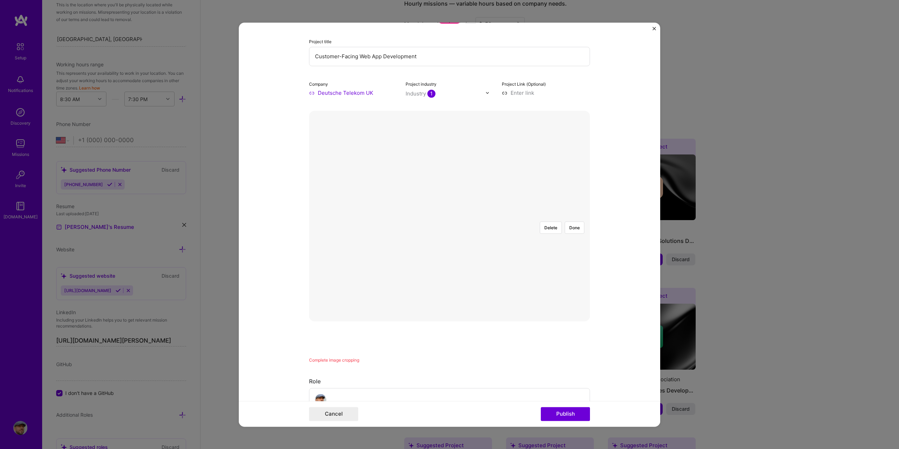
click at [493, 216] on div at bounding box center [589, 321] width 280 height 211
click at [553, 222] on button "Delete" at bounding box center [551, 228] width 22 height 12
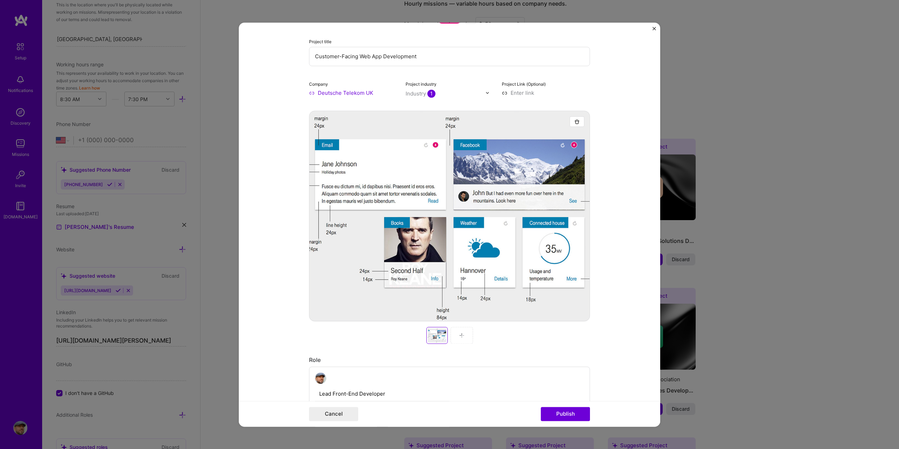
click at [461, 332] on div at bounding box center [461, 335] width 22 height 17
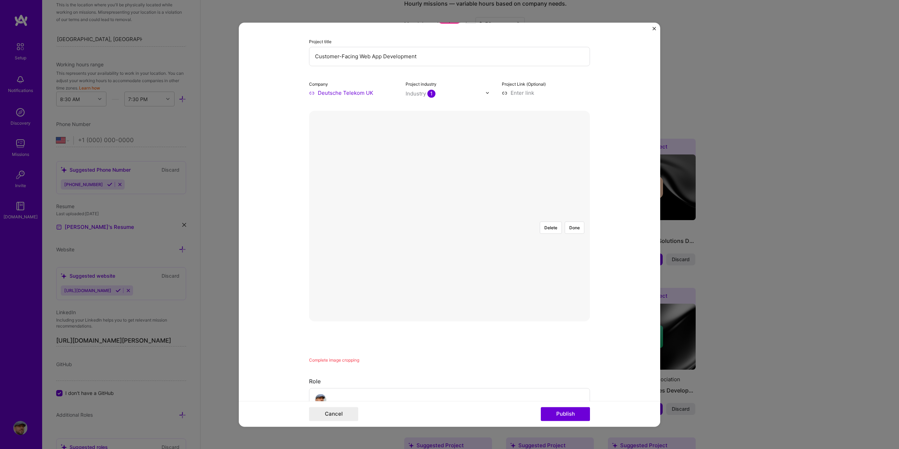
click at [588, 330] on form "Editing suggested project This project is suggested based on your LinkedIn, res…" at bounding box center [449, 224] width 421 height 404
click at [466, 258] on div at bounding box center [580, 314] width 262 height 197
click at [570, 222] on button "Done" at bounding box center [574, 228] width 20 height 12
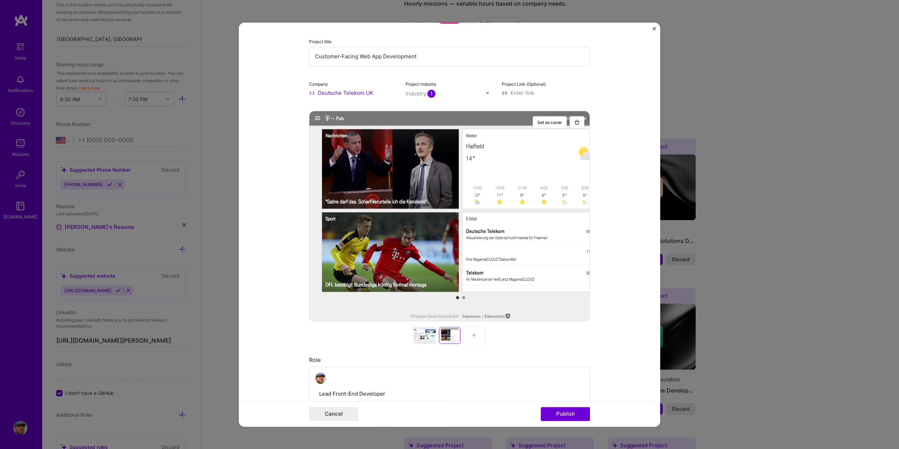
click at [471, 336] on img at bounding box center [474, 335] width 6 height 6
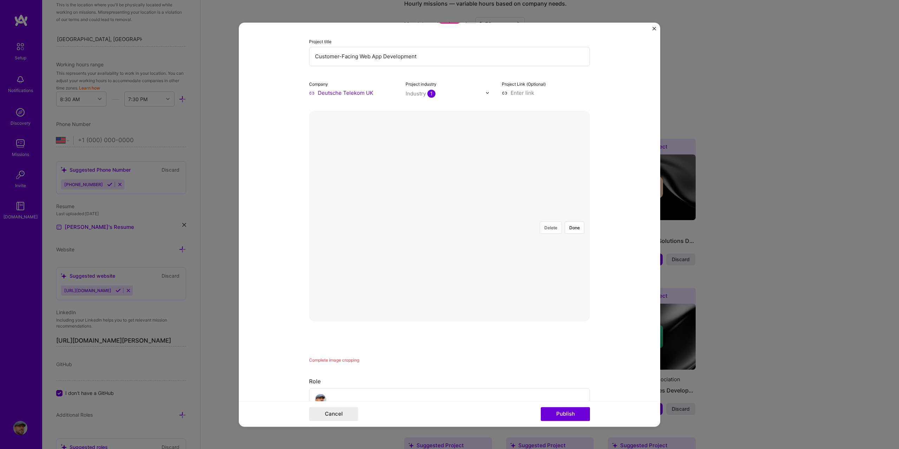
click at [544, 222] on button "Delete" at bounding box center [551, 228] width 22 height 12
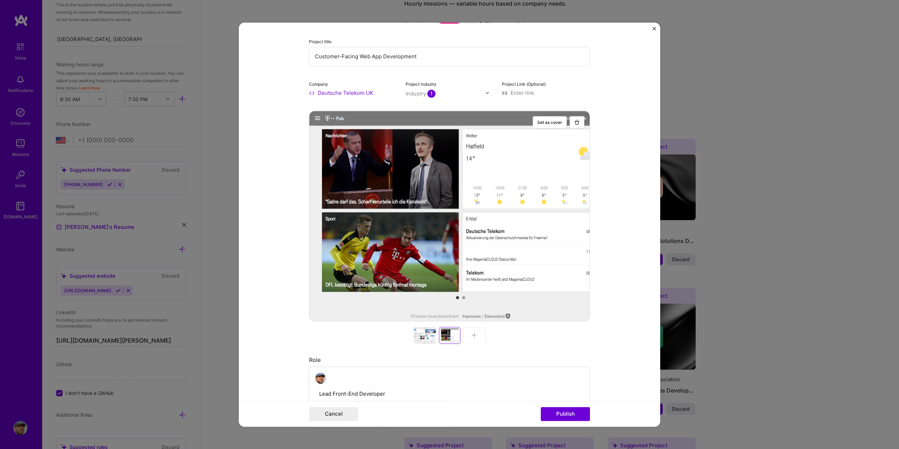
click at [474, 340] on div at bounding box center [474, 335] width 22 height 17
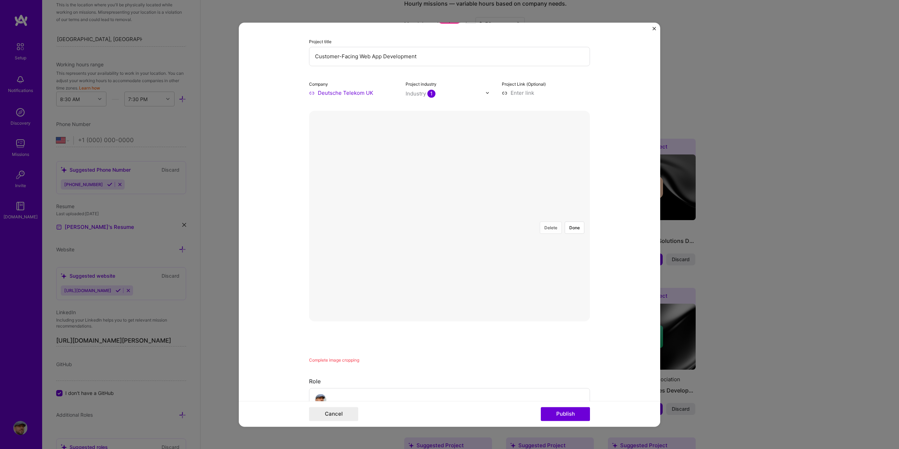
click at [550, 222] on button "Delete" at bounding box center [551, 228] width 22 height 12
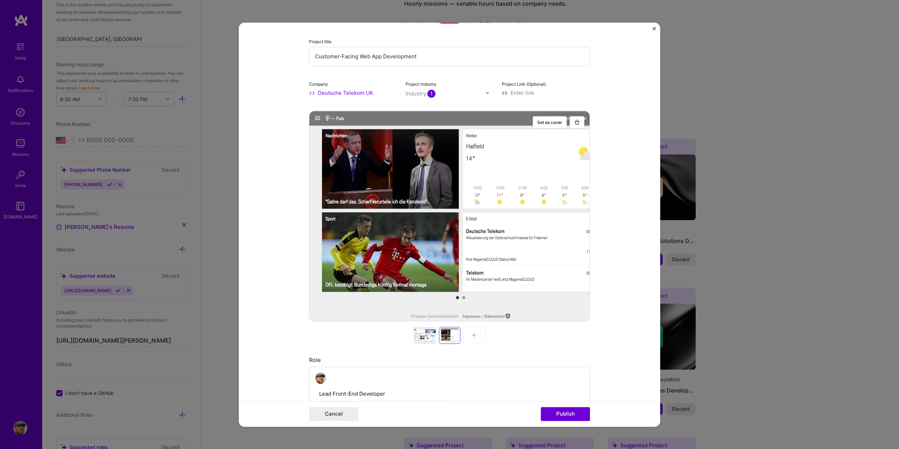
click at [477, 337] on div at bounding box center [474, 335] width 22 height 17
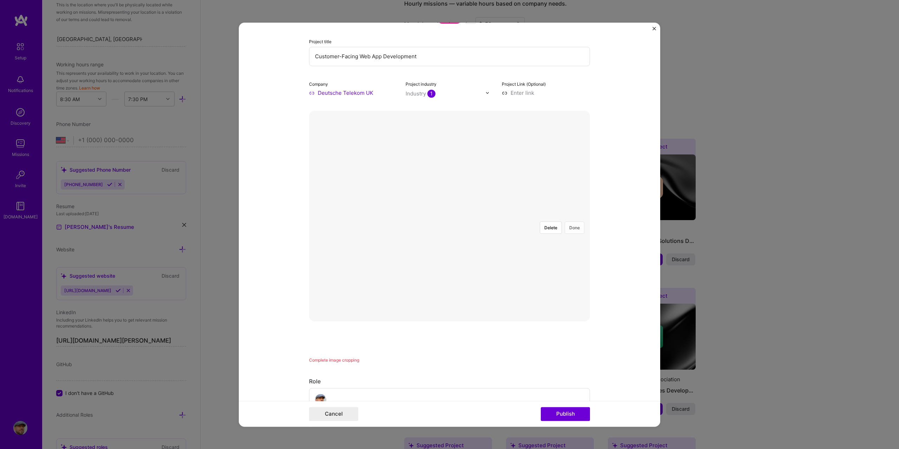
click at [576, 222] on button "Done" at bounding box center [574, 228] width 20 height 12
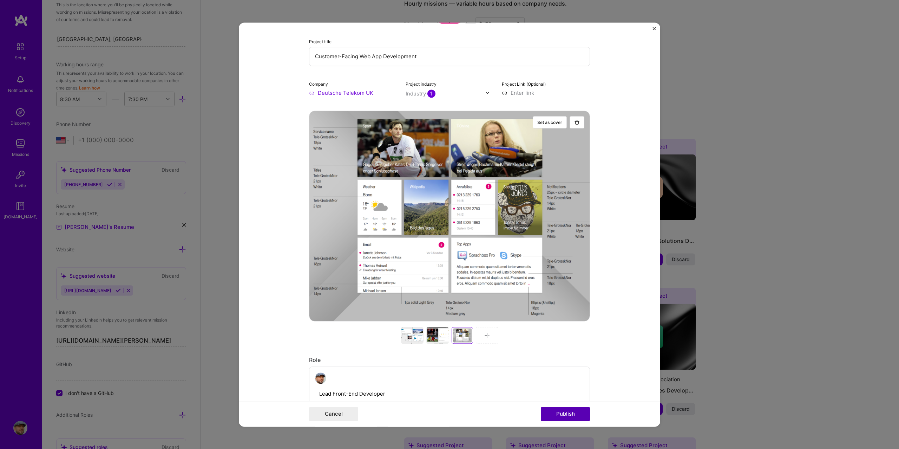
click at [565, 410] on button "Publish" at bounding box center [565, 414] width 49 height 14
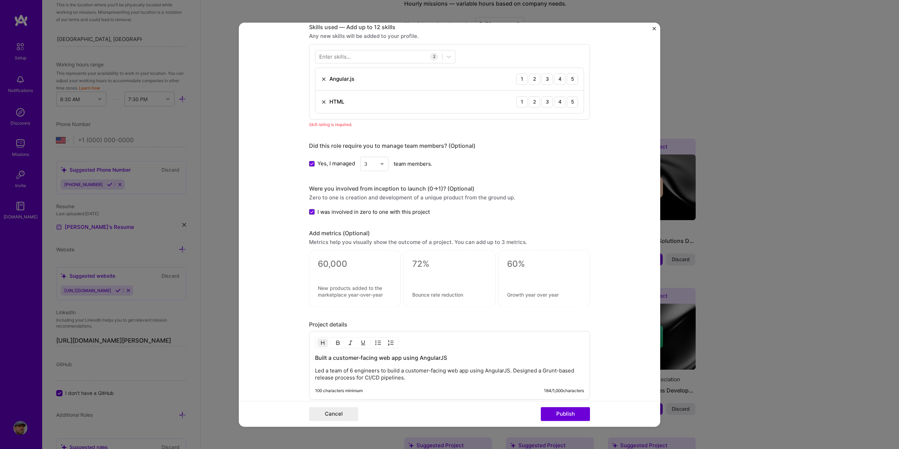
scroll to position [520, 0]
click at [567, 101] on div "5" at bounding box center [572, 100] width 11 height 11
click at [567, 79] on div "5" at bounding box center [572, 77] width 11 height 11
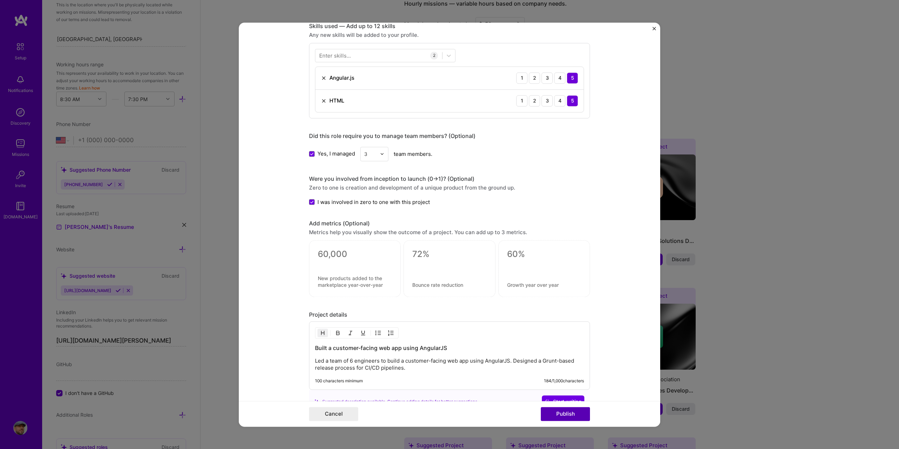
click at [566, 418] on button "Publish" at bounding box center [565, 414] width 49 height 14
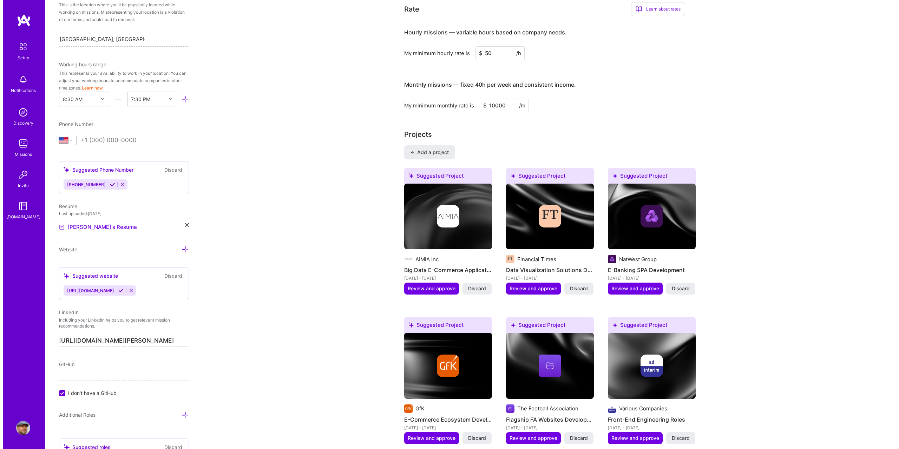
scroll to position [443, 0]
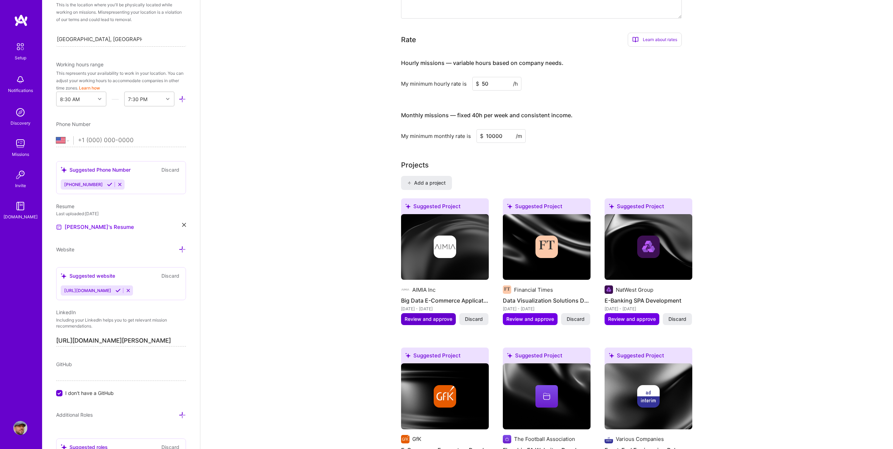
click at [436, 316] on span "Review and approve" at bounding box center [429, 319] width 48 height 7
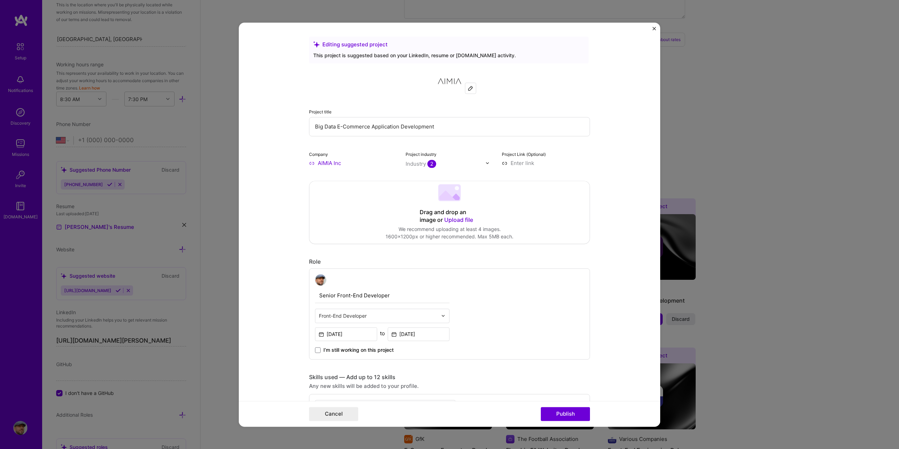
click at [458, 220] on span "Upload file" at bounding box center [458, 219] width 29 height 7
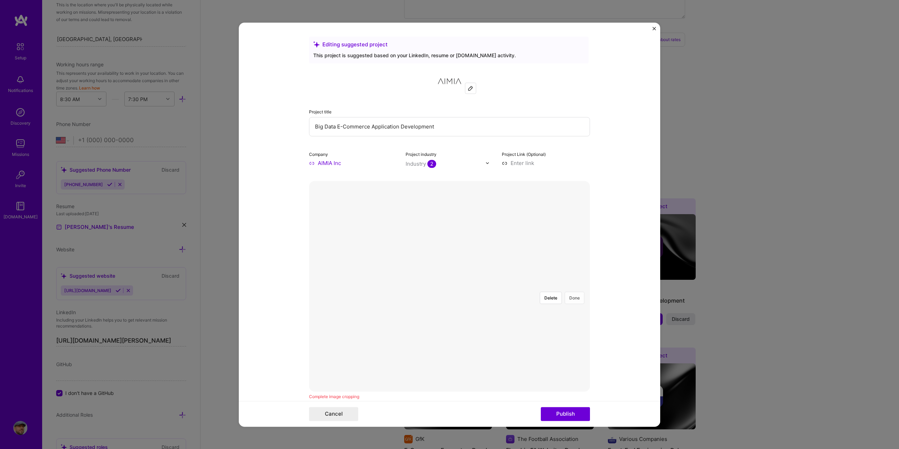
click at [572, 292] on button "Done" at bounding box center [574, 298] width 20 height 12
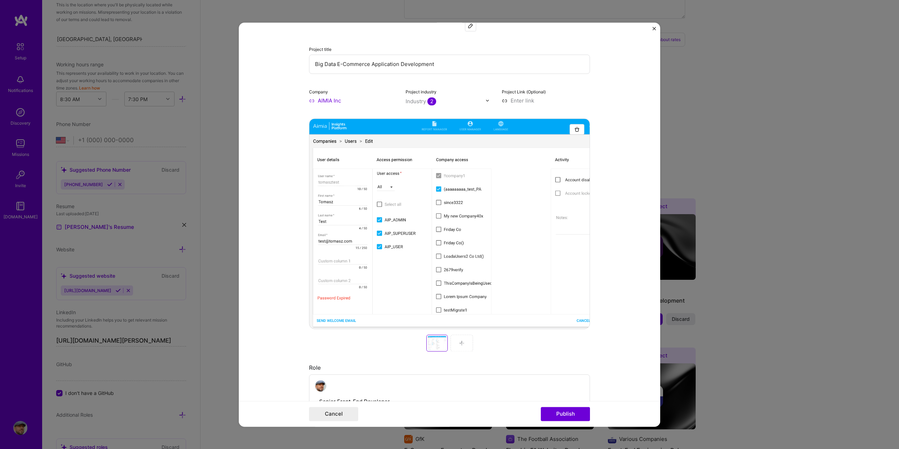
scroll to position [70, 0]
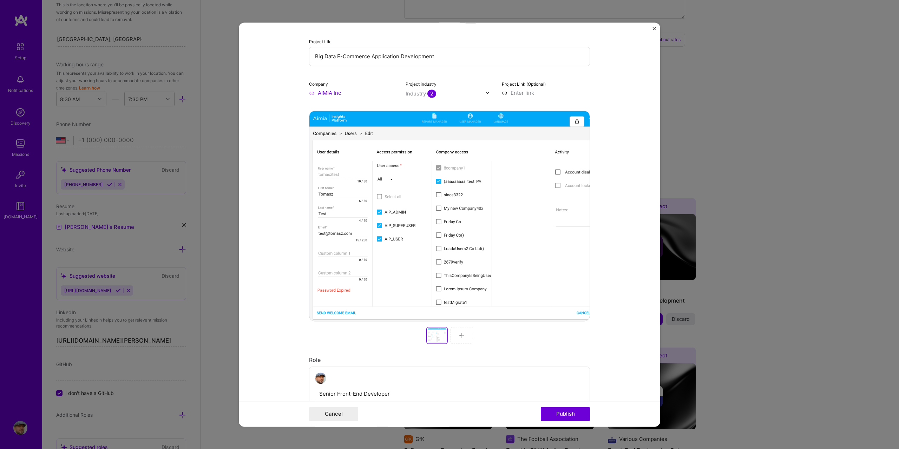
click at [464, 335] on div at bounding box center [461, 335] width 22 height 17
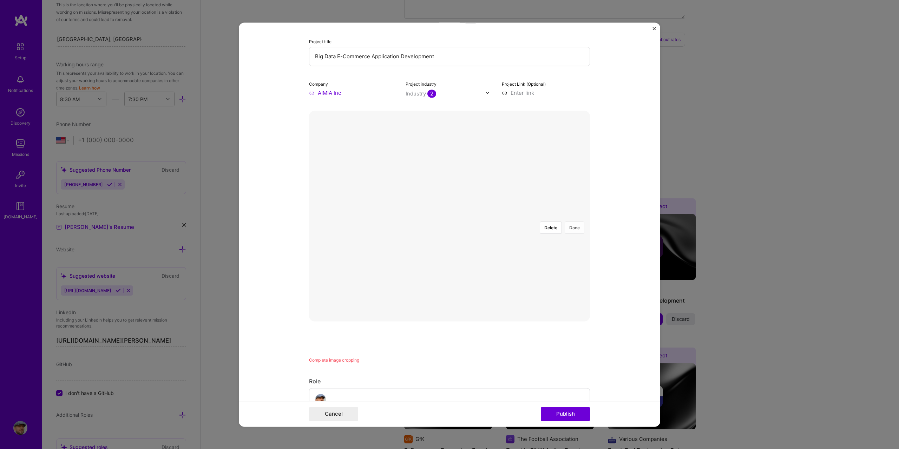
click at [576, 222] on button "Done" at bounding box center [574, 228] width 20 height 12
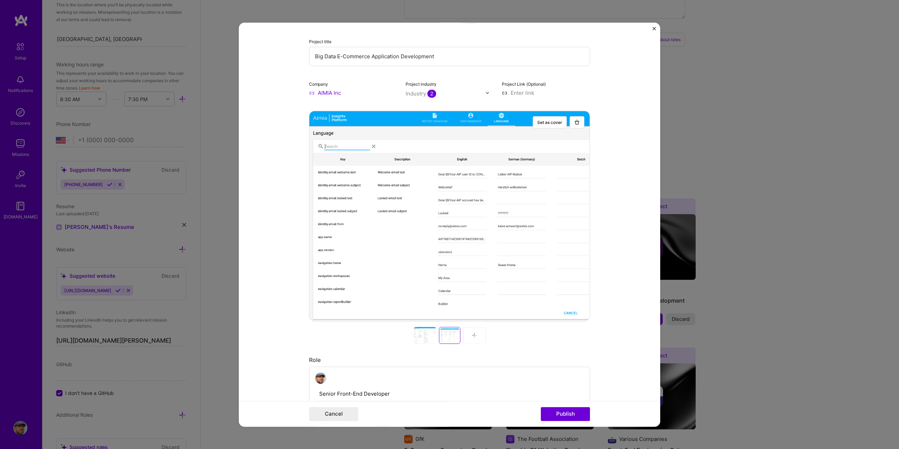
click at [471, 335] on img at bounding box center [474, 335] width 6 height 6
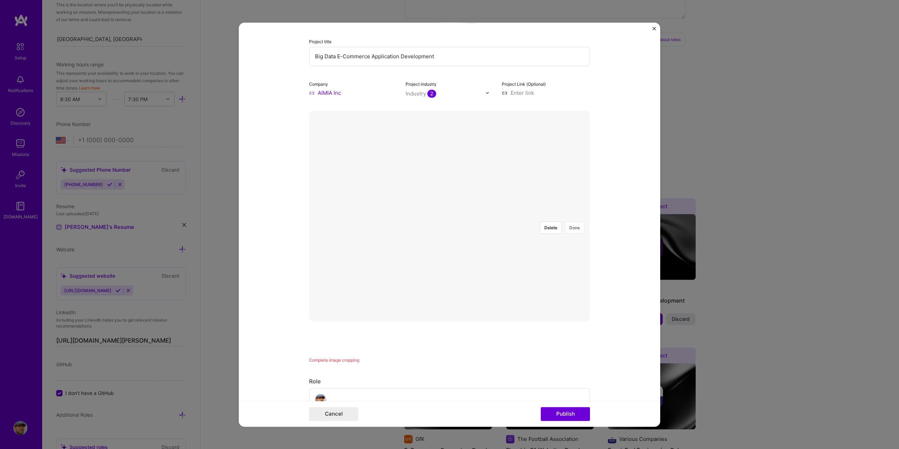
click at [573, 222] on button "Done" at bounding box center [574, 228] width 20 height 12
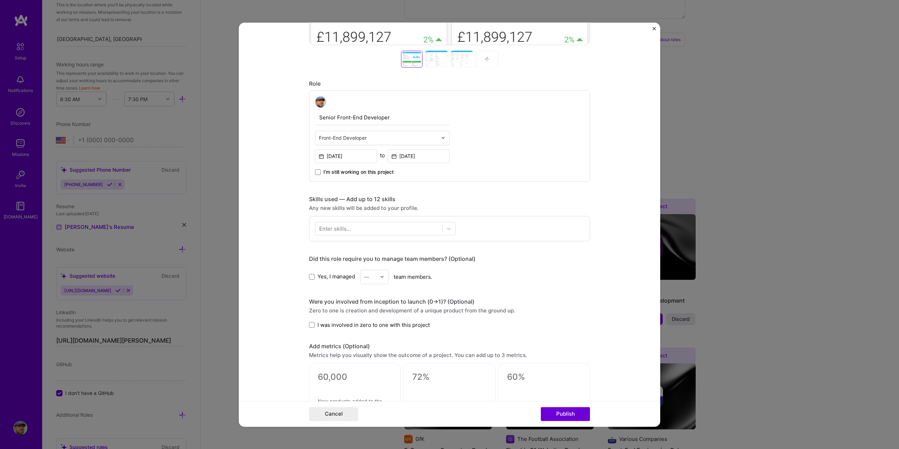
scroll to position [351, 0]
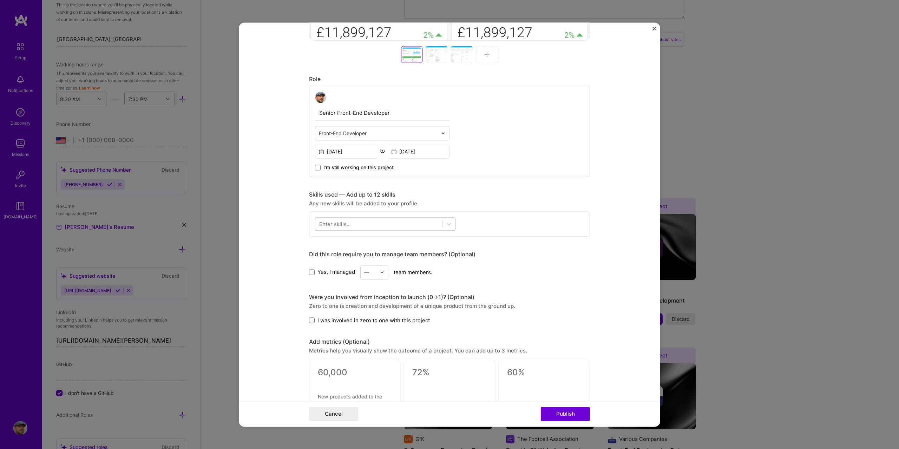
click at [392, 224] on div at bounding box center [378, 224] width 127 height 12
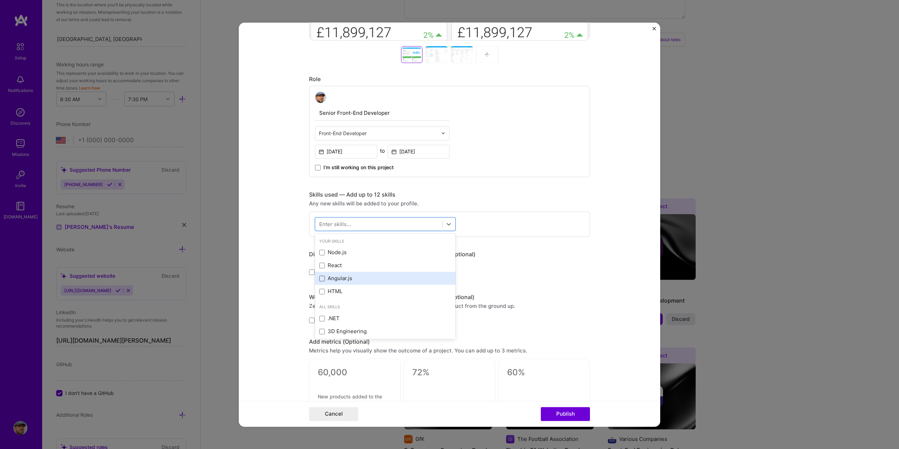
click at [321, 277] on span at bounding box center [322, 279] width 6 height 6
click at [0, 0] on input "checkbox" at bounding box center [0, 0] width 0 height 0
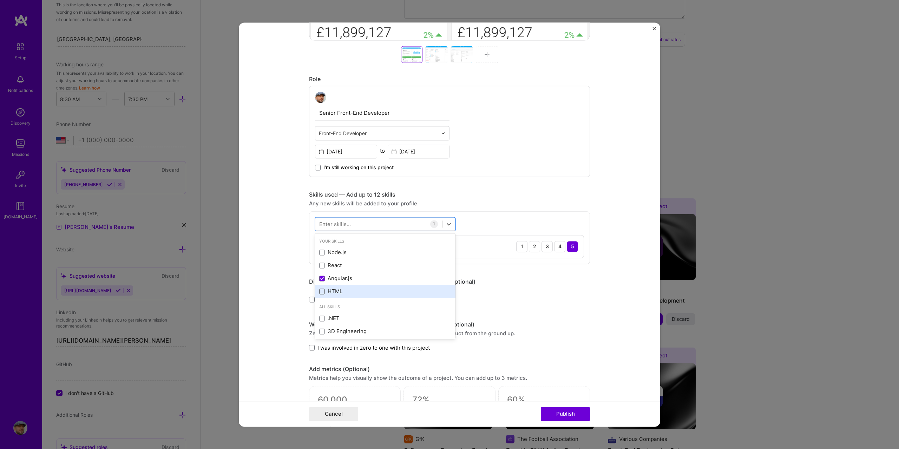
click at [319, 291] on span at bounding box center [322, 292] width 6 height 6
click at [0, 0] on input "checkbox" at bounding box center [0, 0] width 0 height 0
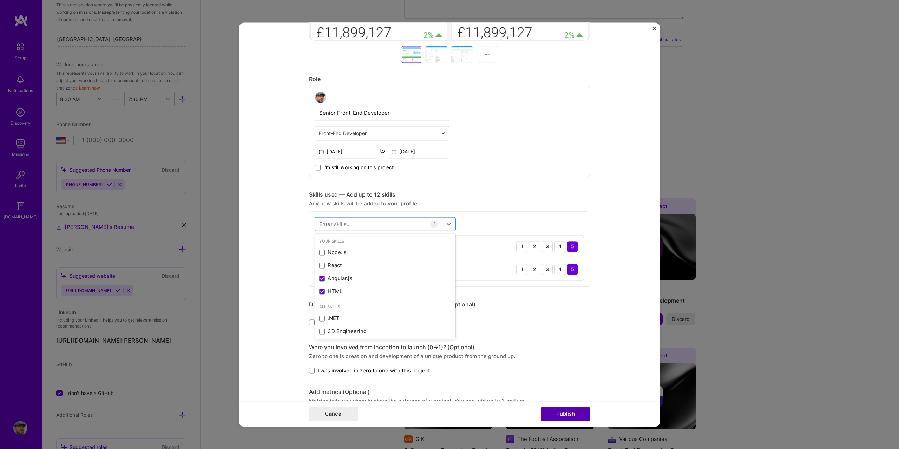
click at [559, 410] on button "Publish" at bounding box center [565, 414] width 49 height 14
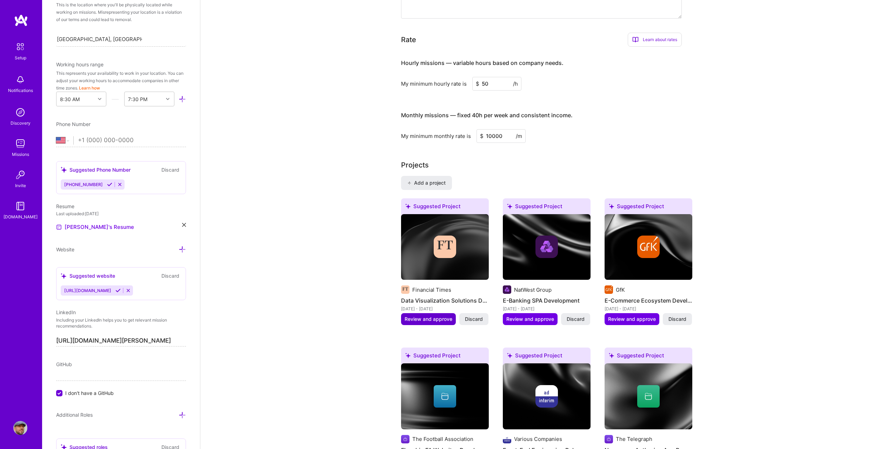
click at [447, 316] on span "Review and approve" at bounding box center [429, 319] width 48 height 7
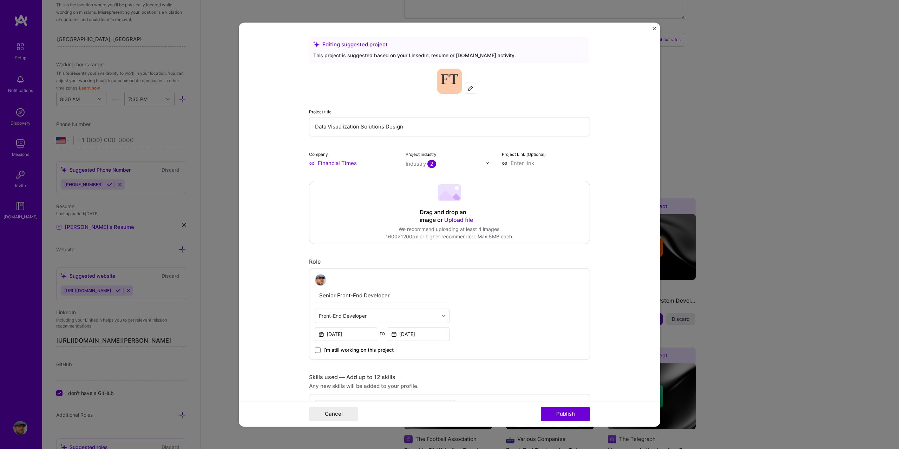
click at [450, 219] on span "Upload file" at bounding box center [458, 219] width 29 height 7
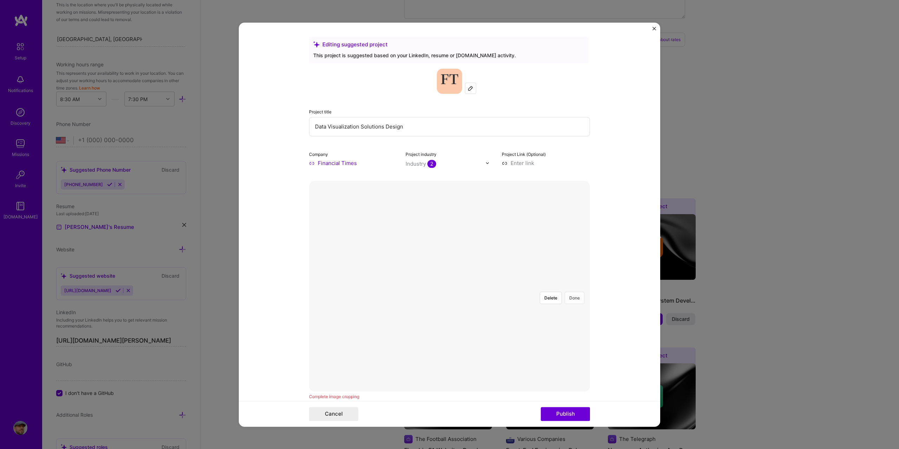
click at [575, 292] on button "Done" at bounding box center [574, 298] width 20 height 12
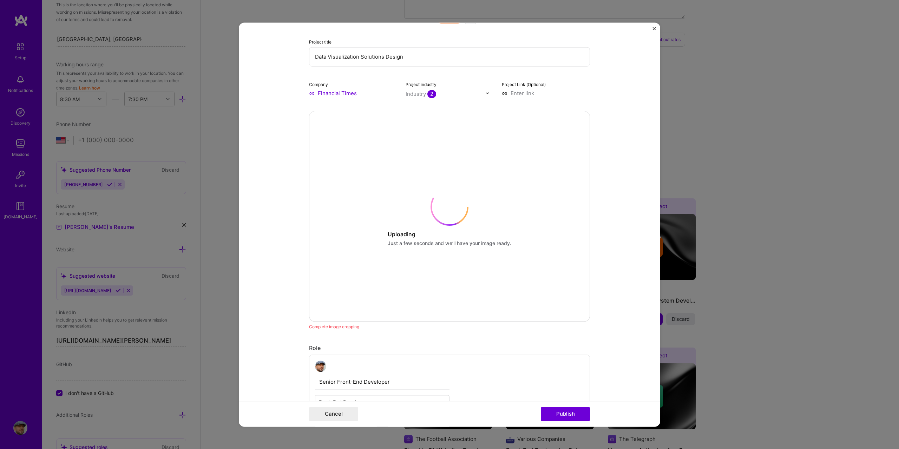
scroll to position [70, 0]
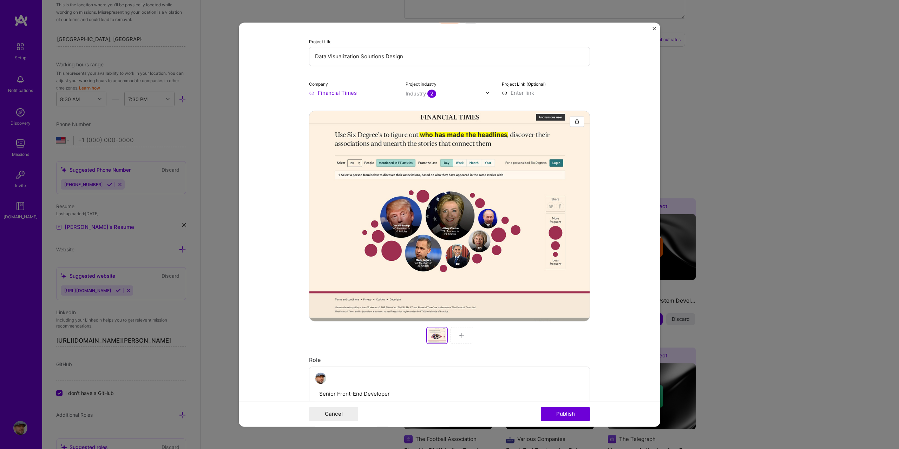
click at [456, 330] on div at bounding box center [461, 335] width 22 height 17
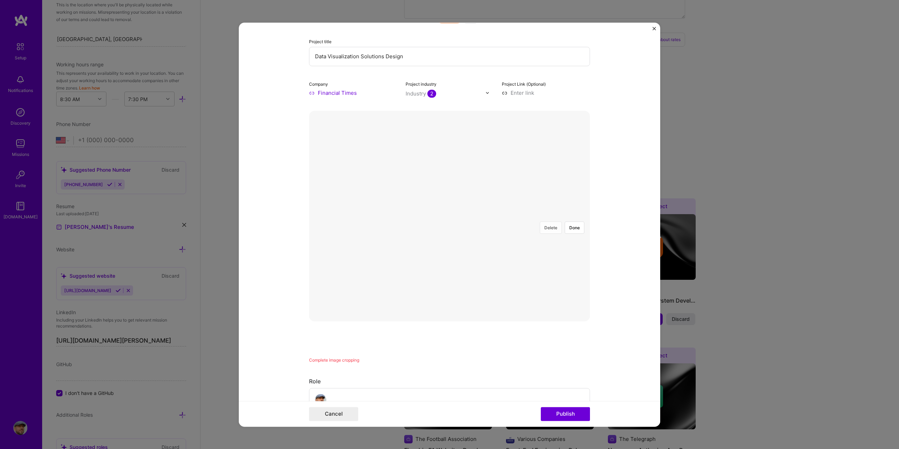
click at [546, 222] on button "Delete" at bounding box center [551, 228] width 22 height 12
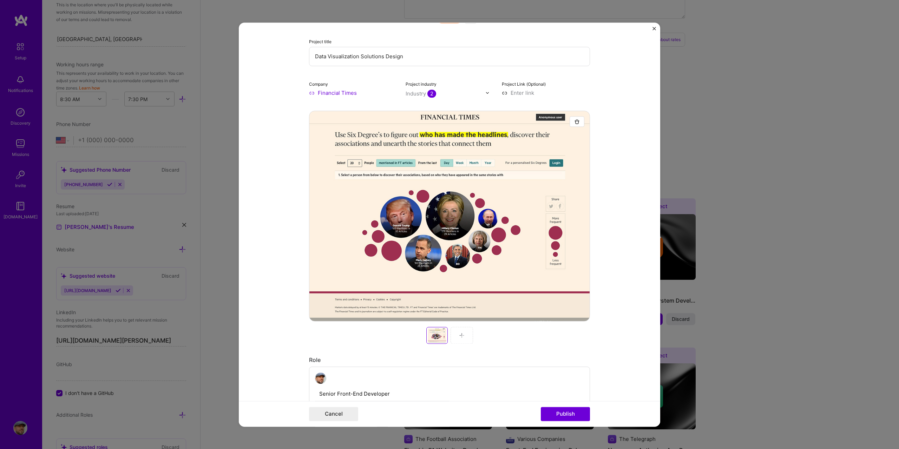
click at [459, 337] on img at bounding box center [462, 335] width 6 height 6
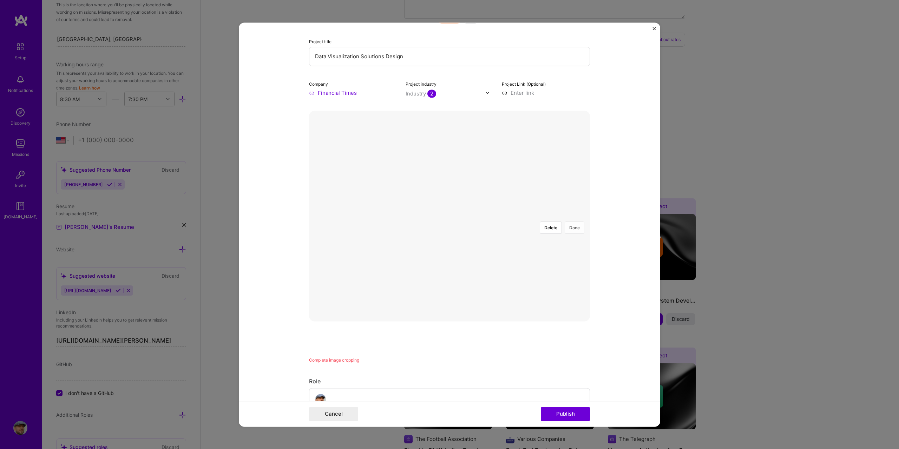
click at [575, 222] on button "Done" at bounding box center [574, 228] width 20 height 12
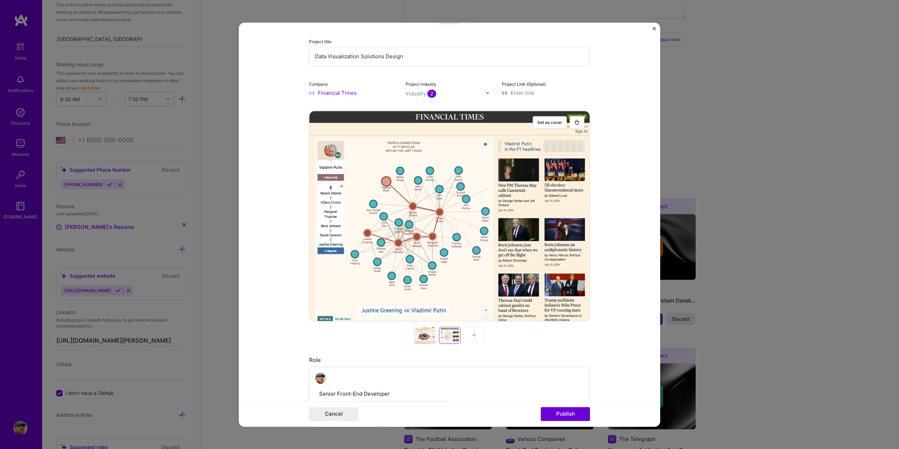
click at [471, 336] on img at bounding box center [474, 335] width 6 height 6
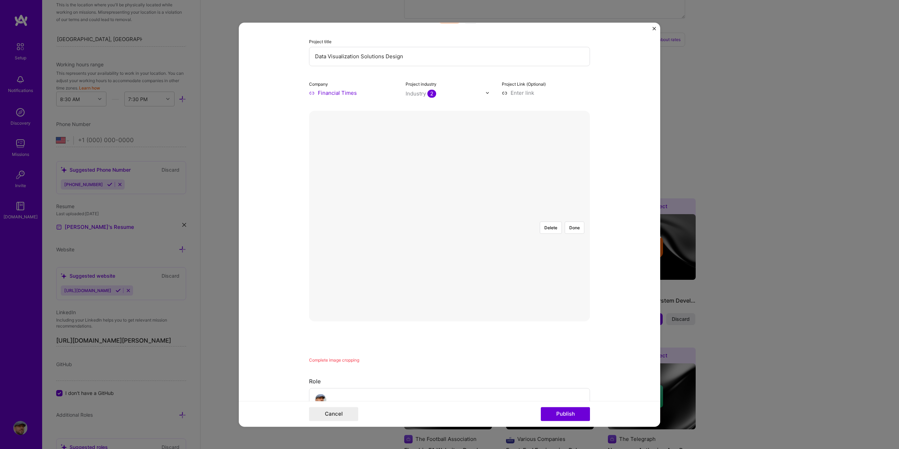
click at [468, 216] on div at bounding box center [560, 299] width 222 height 166
click at [575, 222] on button "Done" at bounding box center [574, 228] width 20 height 12
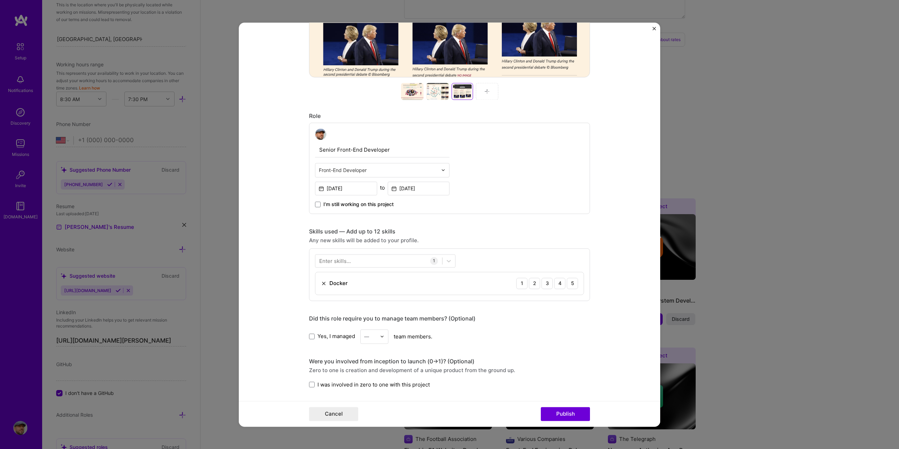
scroll to position [316, 0]
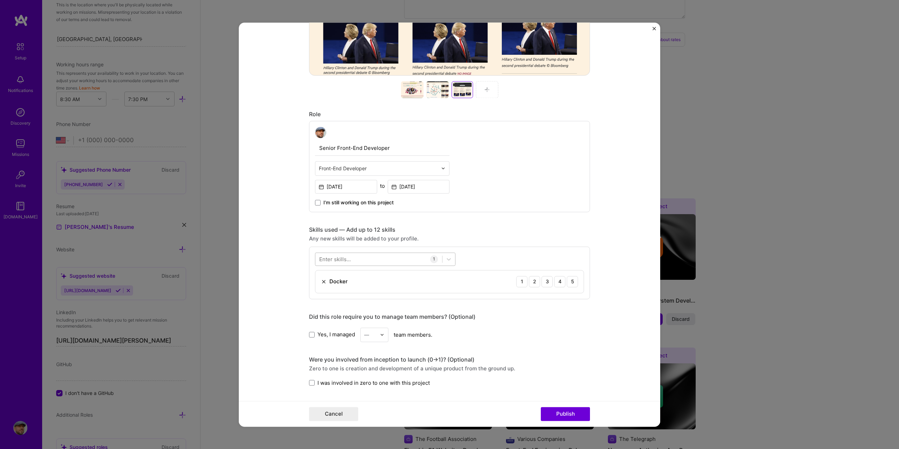
click at [368, 260] on div at bounding box center [378, 259] width 127 height 12
click at [319, 290] on label at bounding box center [322, 288] width 6 height 6
click at [0, 0] on input "checkbox" at bounding box center [0, 0] width 0 height 0
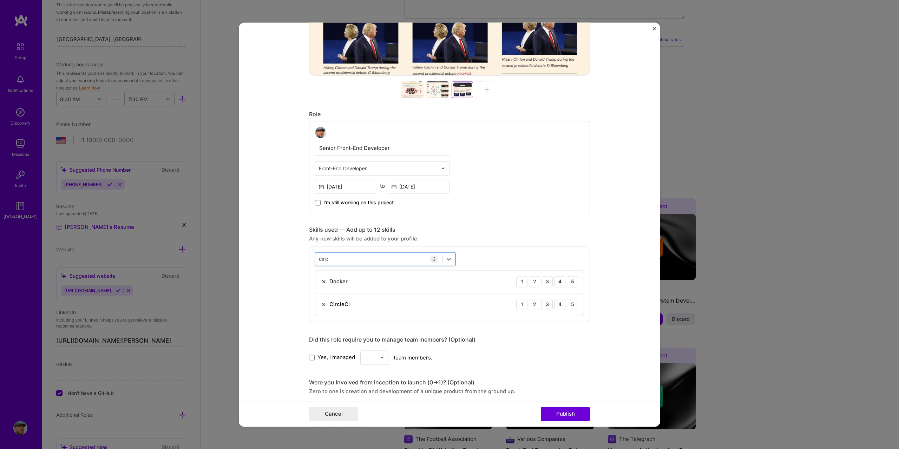
drag, startPoint x: 340, startPoint y: 258, endPoint x: 306, endPoint y: 259, distance: 34.1
click at [309, 259] on div "option CircleCl, selected. Select is focused ,type to refine list, press Down t…" at bounding box center [449, 283] width 281 height 75
drag, startPoint x: 324, startPoint y: 260, endPoint x: 311, endPoint y: 260, distance: 12.6
click at [315, 260] on div "circ circ" at bounding box center [385, 258] width 140 height 13
click at [319, 287] on span at bounding box center [322, 288] width 6 height 6
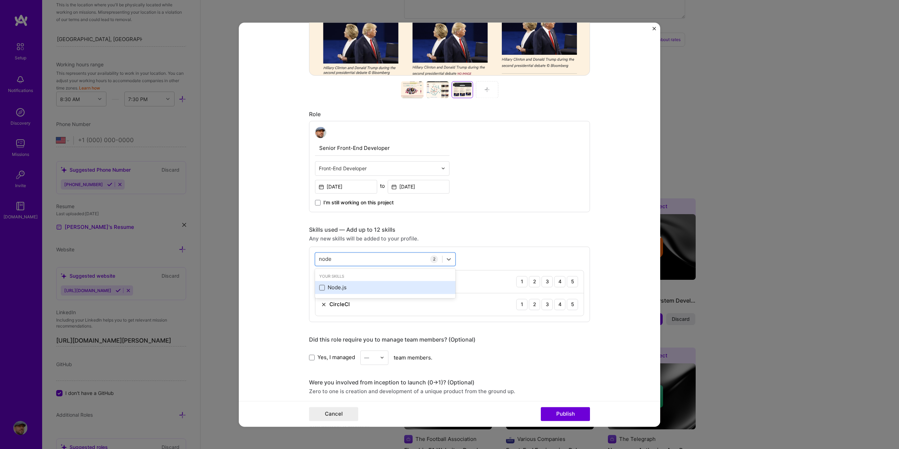
click at [0, 0] on input "checkbox" at bounding box center [0, 0] width 0 height 0
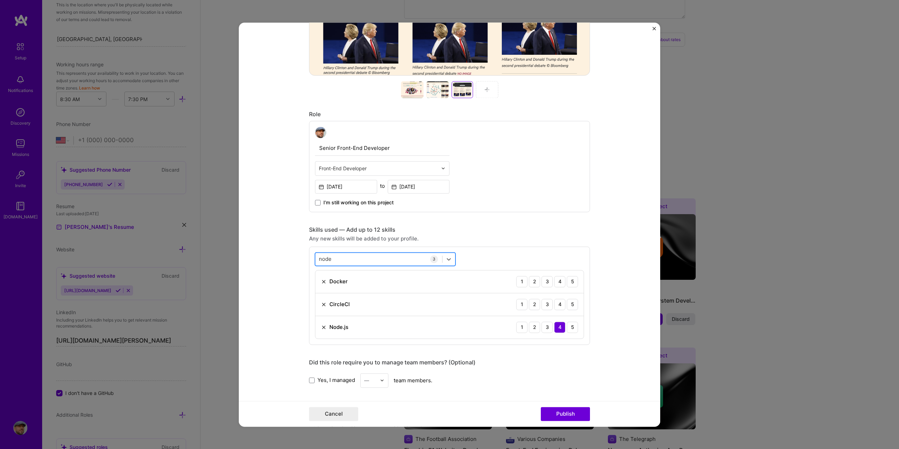
drag, startPoint x: 342, startPoint y: 257, endPoint x: 327, endPoint y: 259, distance: 15.2
click at [324, 258] on div "node node" at bounding box center [378, 259] width 127 height 12
drag, startPoint x: 329, startPoint y: 259, endPoint x: 306, endPoint y: 257, distance: 23.6
click at [309, 257] on div "option Node.js, selected. option Node.js selected, 0 of 2. 1 result available f…" at bounding box center [449, 295] width 281 height 98
click at [322, 327] on span at bounding box center [322, 328] width 6 height 6
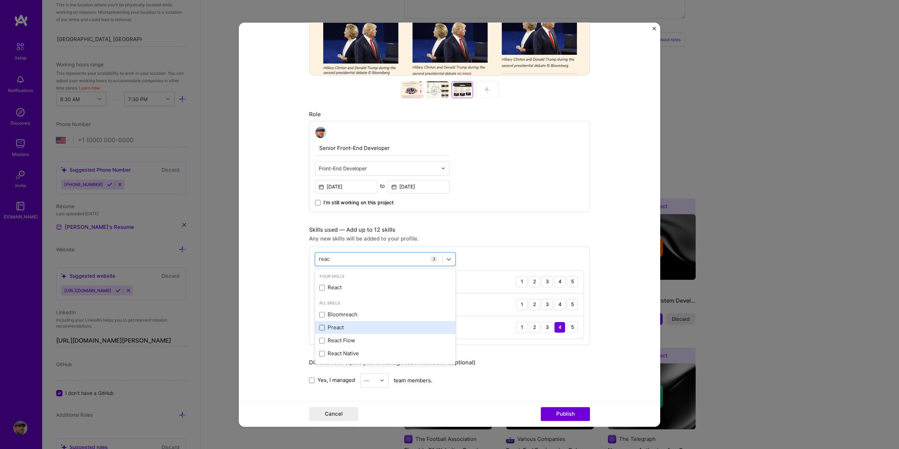
click at [0, 0] on input "checkbox" at bounding box center [0, 0] width 0 height 0
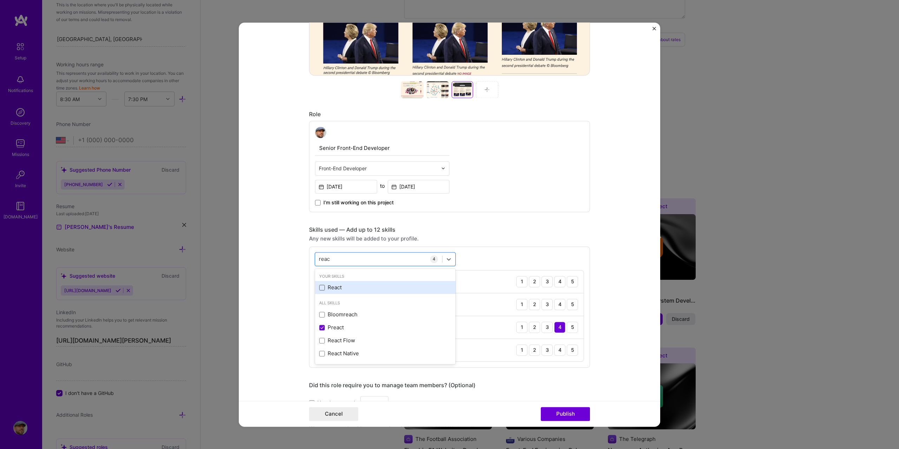
click at [319, 286] on span at bounding box center [322, 288] width 6 height 6
click at [0, 0] on input "checkbox" at bounding box center [0, 0] width 0 height 0
type input "reac"
click at [506, 253] on div "option React, selected. option React selected, 0 of 2. 5 results available for …" at bounding box center [449, 318] width 281 height 144
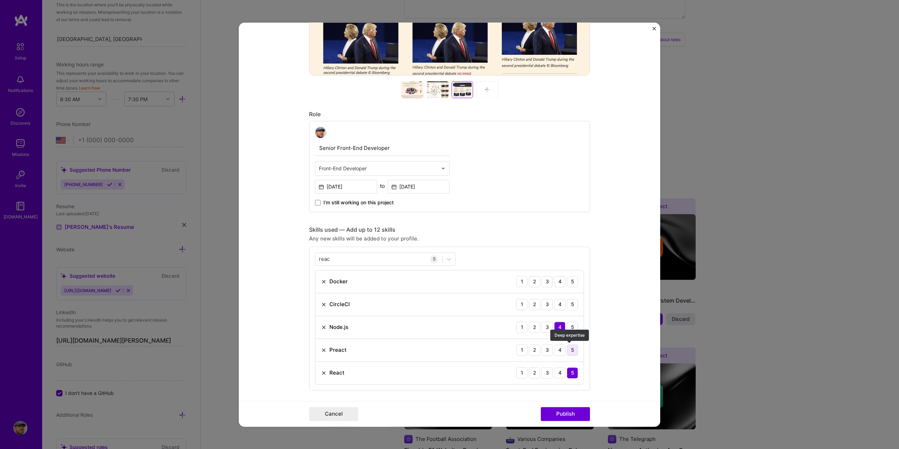
click at [569, 348] on div "5" at bounding box center [572, 349] width 11 height 11
click at [555, 303] on div "4" at bounding box center [559, 304] width 11 height 11
click at [556, 281] on div "4" at bounding box center [559, 281] width 11 height 11
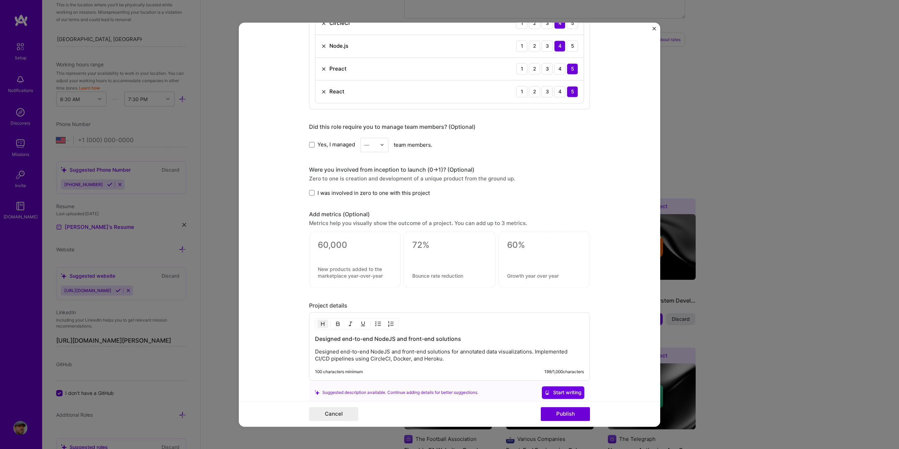
scroll to position [664, 0]
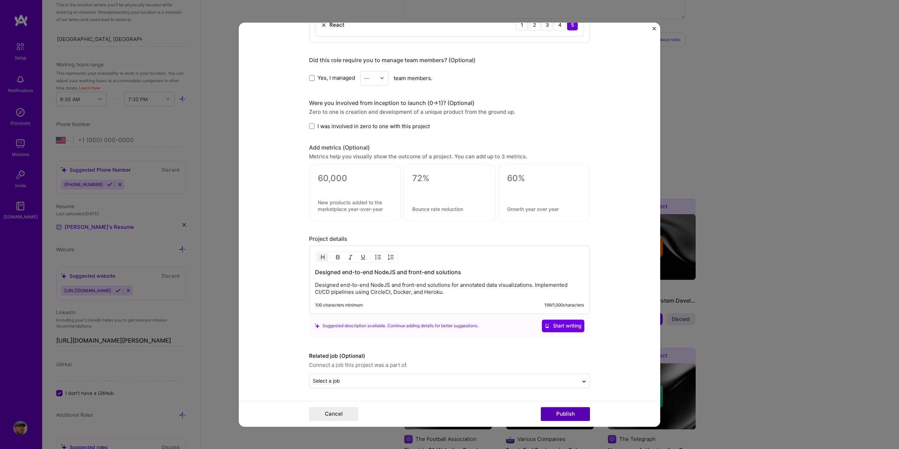
click at [576, 414] on button "Publish" at bounding box center [565, 414] width 49 height 14
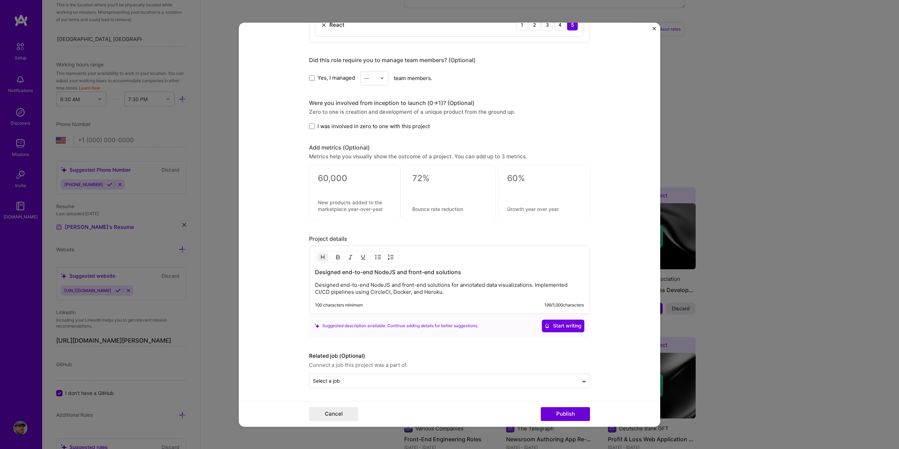
scroll to position [632, 0]
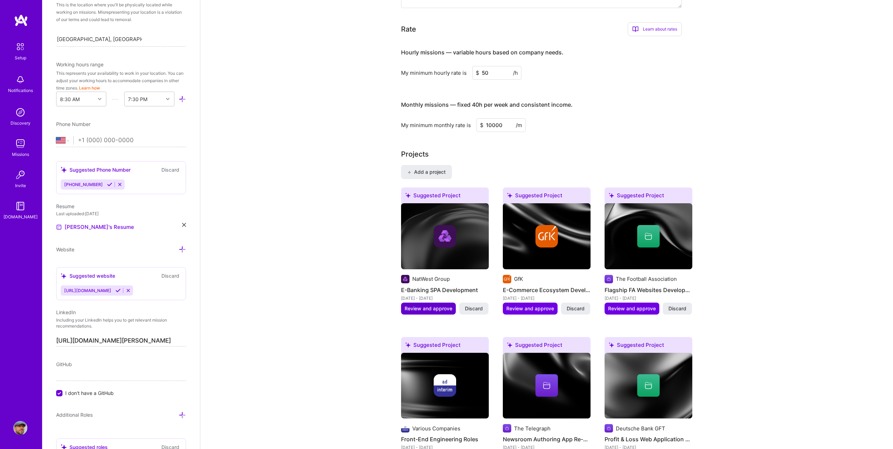
click at [433, 305] on span "Review and approve" at bounding box center [429, 308] width 48 height 7
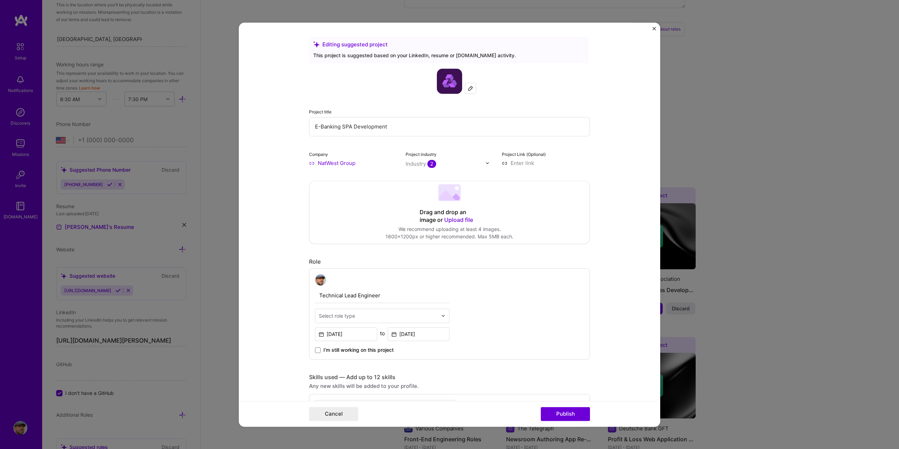
click at [447, 216] on span "Upload file" at bounding box center [458, 219] width 29 height 7
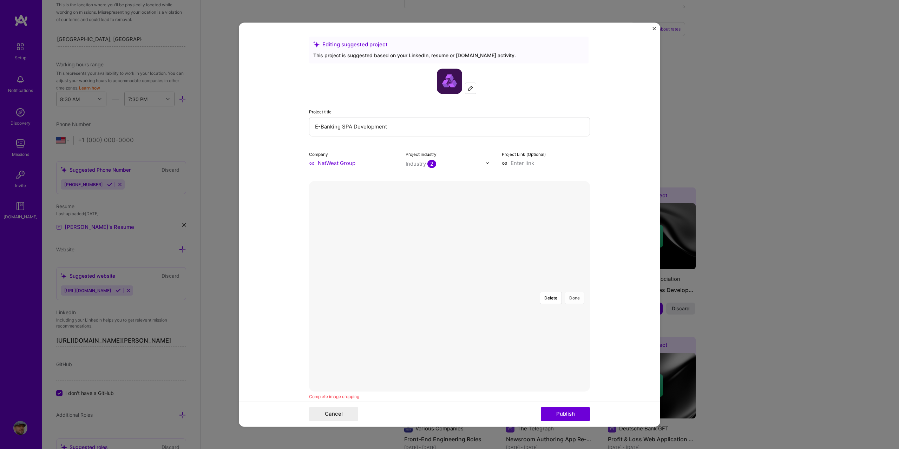
click at [569, 292] on button "Done" at bounding box center [574, 298] width 20 height 12
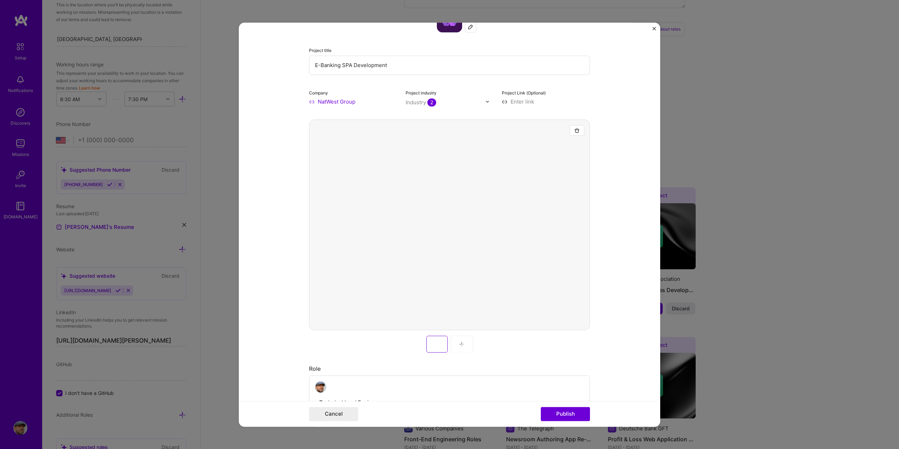
scroll to position [70, 0]
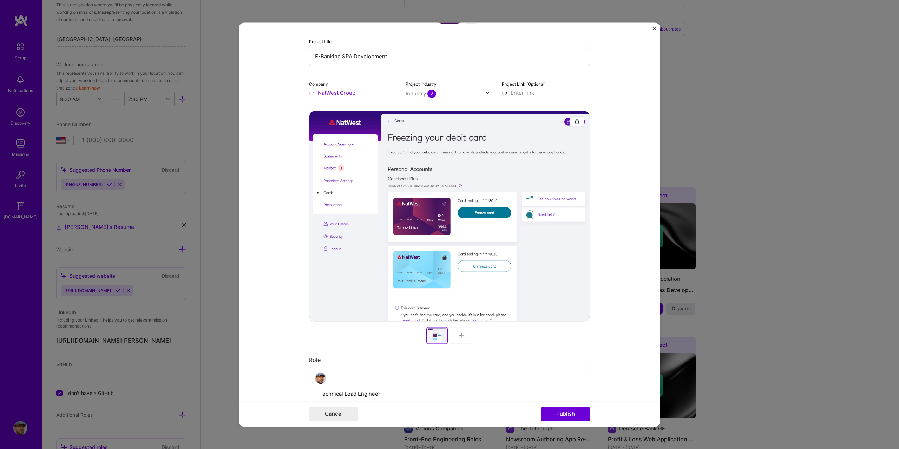
click at [453, 334] on div at bounding box center [461, 335] width 22 height 17
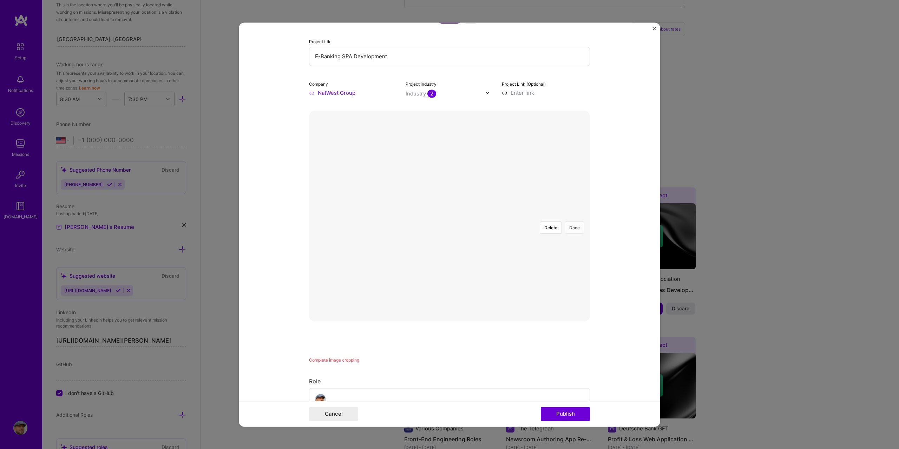
click at [573, 222] on button "Done" at bounding box center [574, 228] width 20 height 12
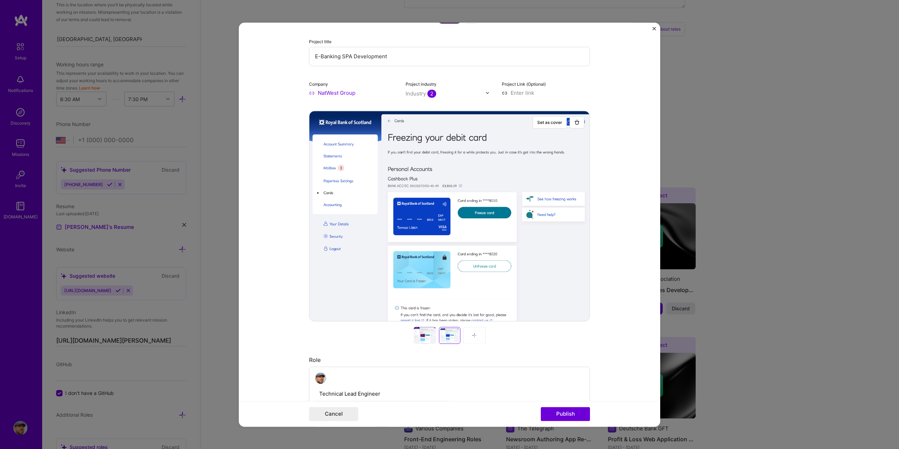
click at [464, 333] on div at bounding box center [474, 335] width 22 height 17
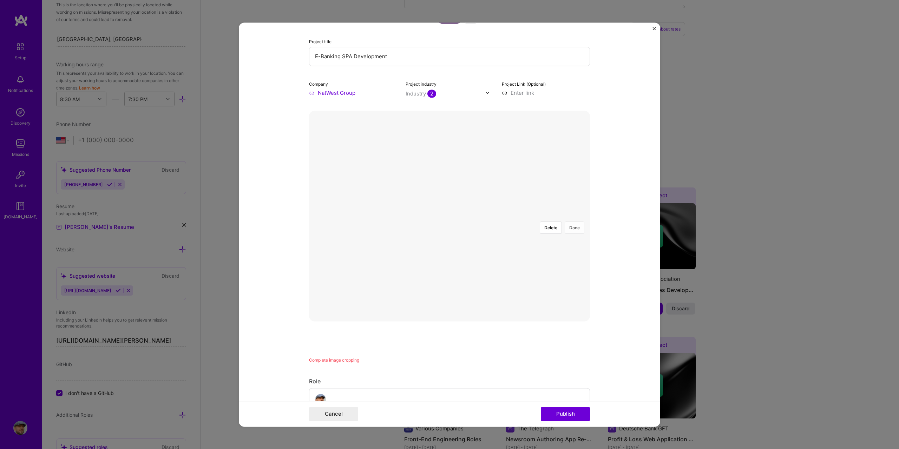
click at [571, 222] on button "Done" at bounding box center [574, 228] width 20 height 12
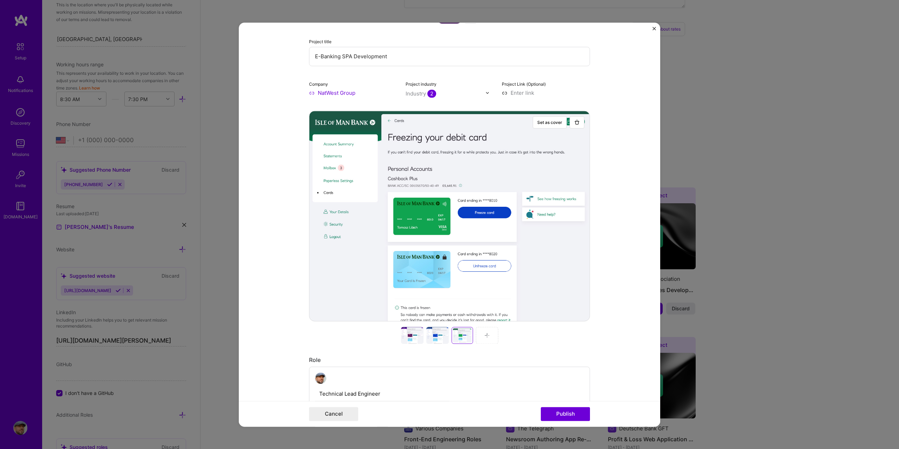
click at [478, 336] on div at bounding box center [487, 335] width 22 height 17
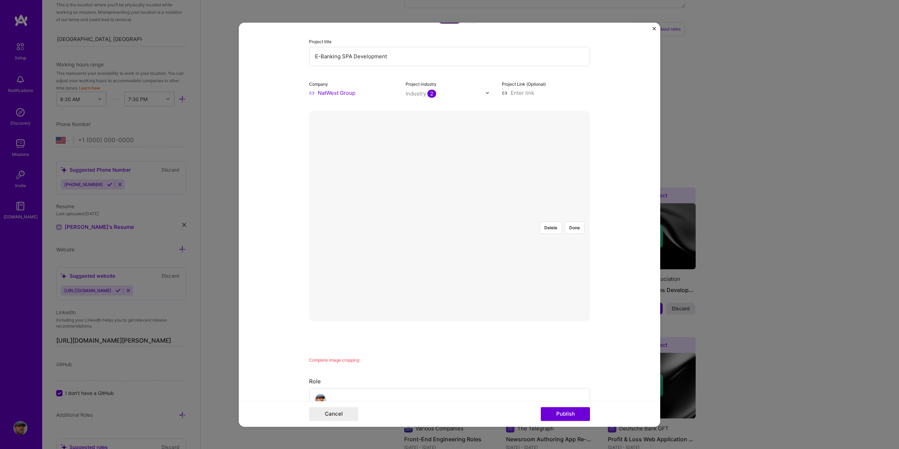
click at [513, 229] on div at bounding box center [573, 322] width 249 height 187
click at [572, 222] on button "Done" at bounding box center [574, 228] width 20 height 12
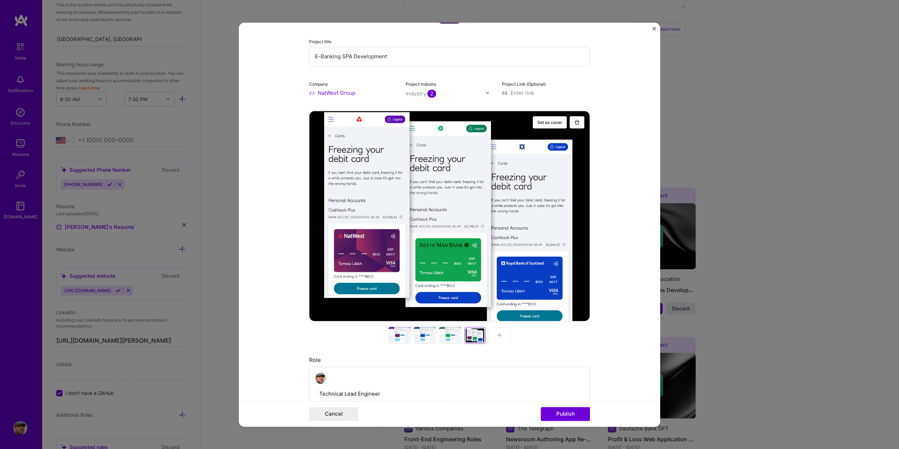
click at [488, 337] on div at bounding box center [499, 335] width 22 height 17
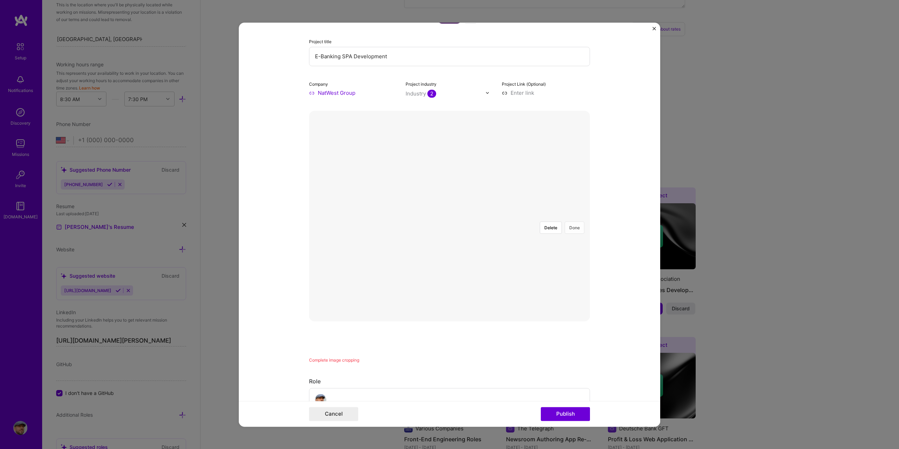
click at [575, 222] on button "Done" at bounding box center [574, 228] width 20 height 12
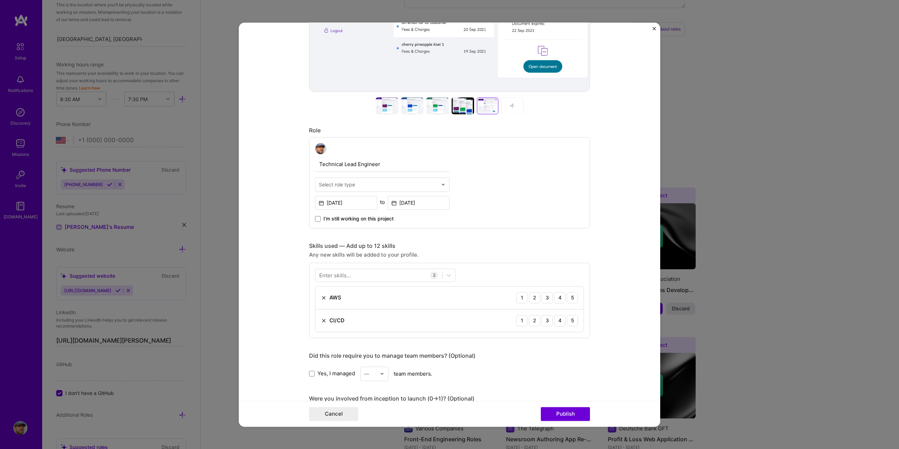
scroll to position [316, 0]
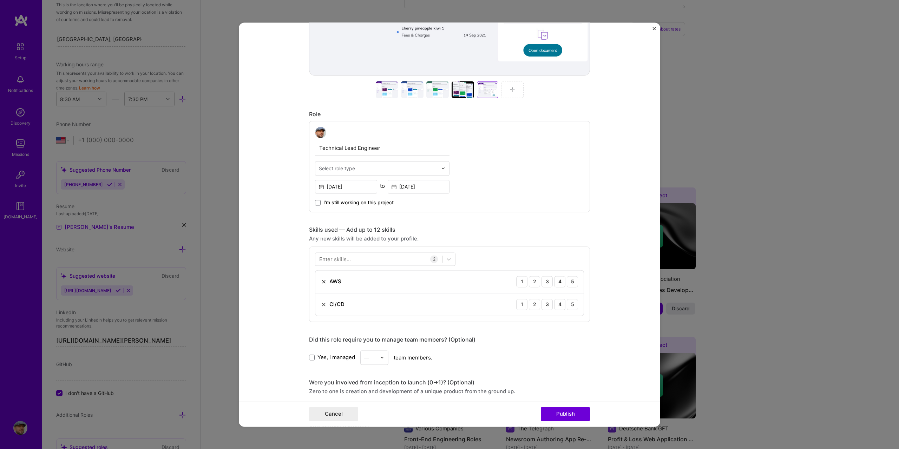
click at [342, 257] on div "Enter skills..." at bounding box center [335, 258] width 32 height 7
click at [319, 288] on span at bounding box center [322, 288] width 6 height 6
click at [0, 0] on input "checkbox" at bounding box center [0, 0] width 0 height 0
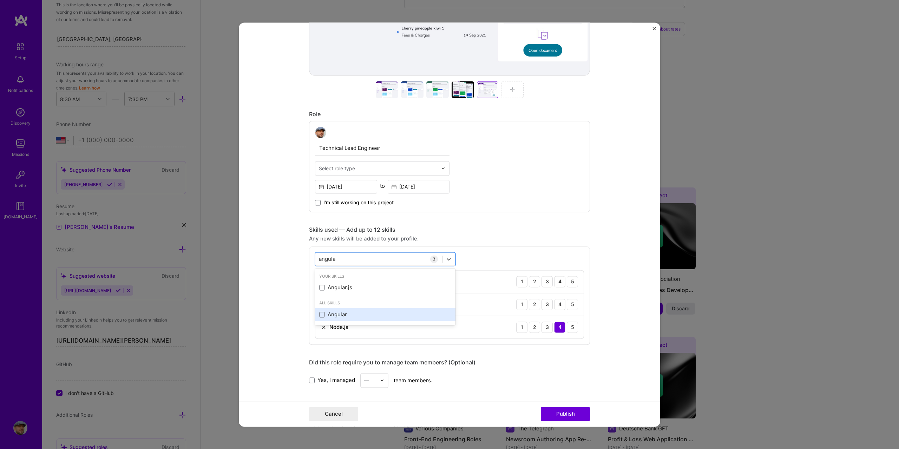
click at [339, 313] on div "Angular" at bounding box center [385, 314] width 132 height 7
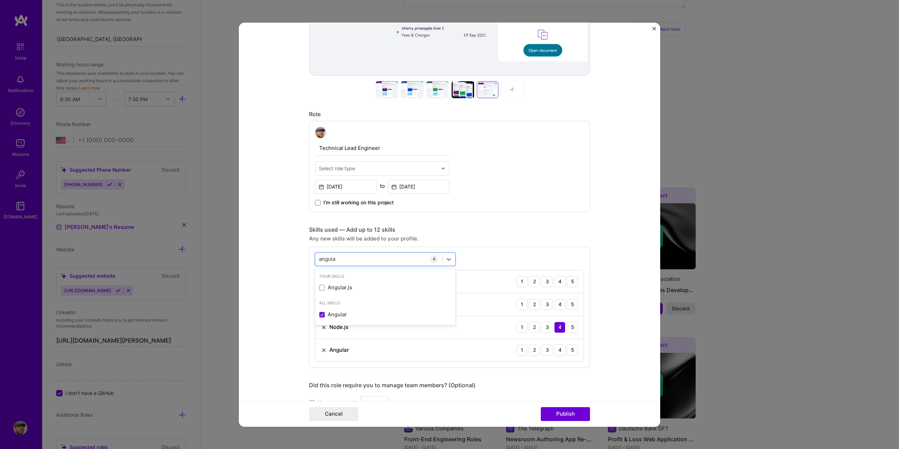
type input "angula"
click at [603, 261] on form "Editing suggested project This project is suggested based on your LinkedIn, res…" at bounding box center [449, 224] width 421 height 404
click at [559, 304] on div "4" at bounding box center [559, 304] width 11 height 11
click at [557, 284] on div "4" at bounding box center [559, 281] width 11 height 11
click at [556, 349] on div "4" at bounding box center [559, 349] width 11 height 11
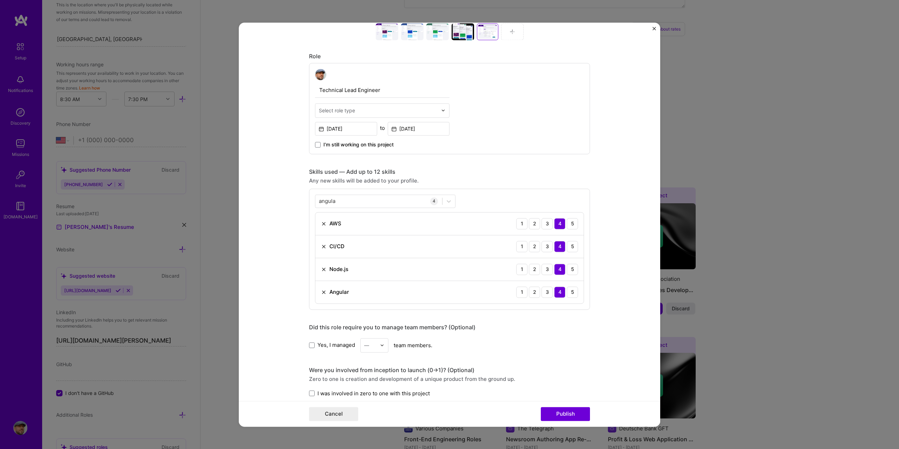
scroll to position [421, 0]
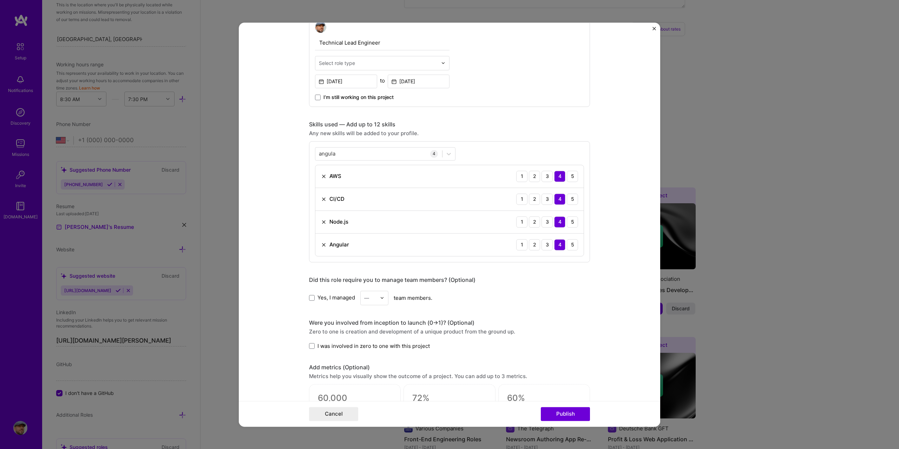
click at [330, 298] on span "Yes, I managed" at bounding box center [336, 297] width 38 height 7
click at [0, 0] on input "Yes, I managed" at bounding box center [0, 0] width 0 height 0
click at [376, 302] on div "—" at bounding box center [370, 298] width 19 height 14
click at [372, 375] on div "8" at bounding box center [374, 372] width 24 height 13
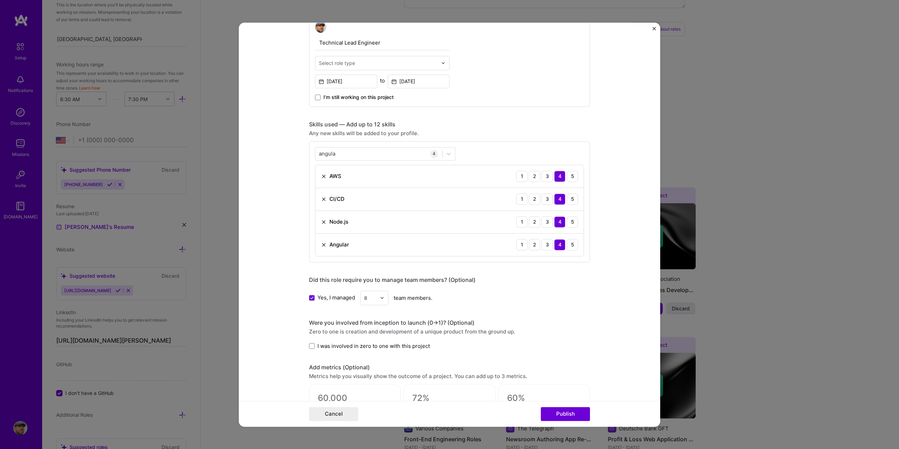
click at [520, 315] on div "Editing suggested project This project is suggested based on your LinkedIn, res…" at bounding box center [449, 114] width 281 height 999
click at [405, 345] on span "I was involved in zero to one with this project" at bounding box center [373, 345] width 112 height 7
click at [0, 0] on input "I was involved in zero to one with this project" at bounding box center [0, 0] width 0 height 0
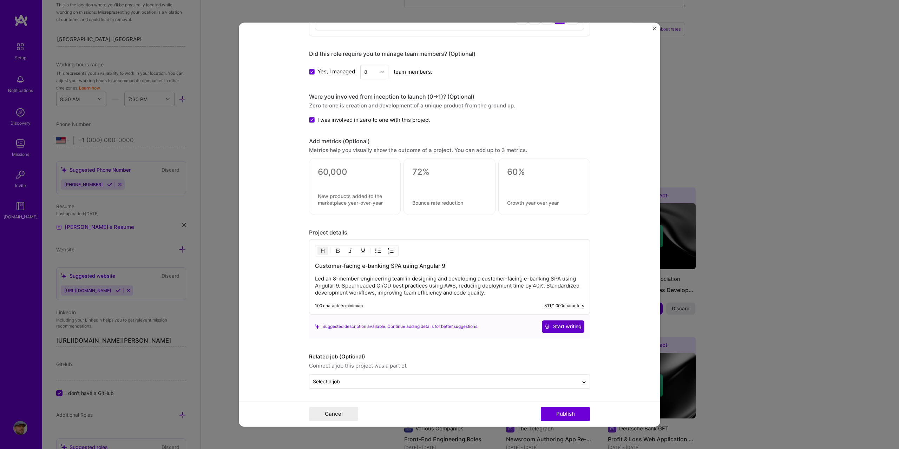
scroll to position [648, 0]
click at [578, 414] on button "Publish" at bounding box center [565, 414] width 49 height 14
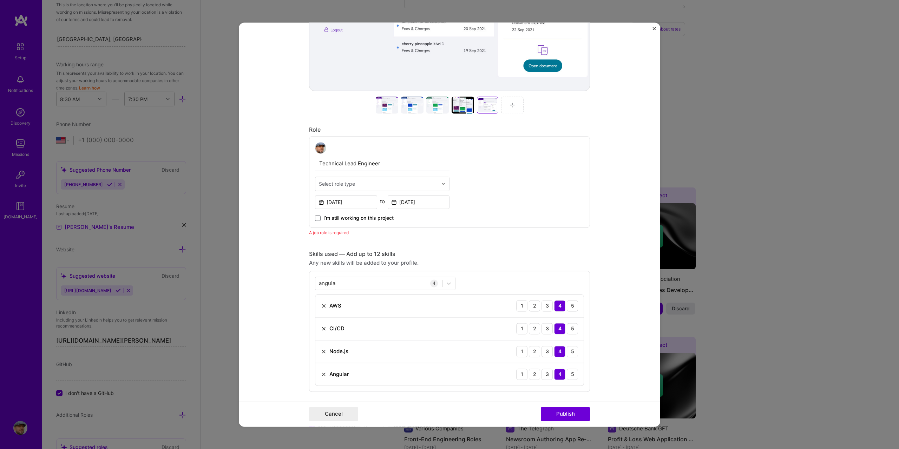
scroll to position [299, 0]
click at [369, 186] on input "text" at bounding box center [378, 185] width 119 height 7
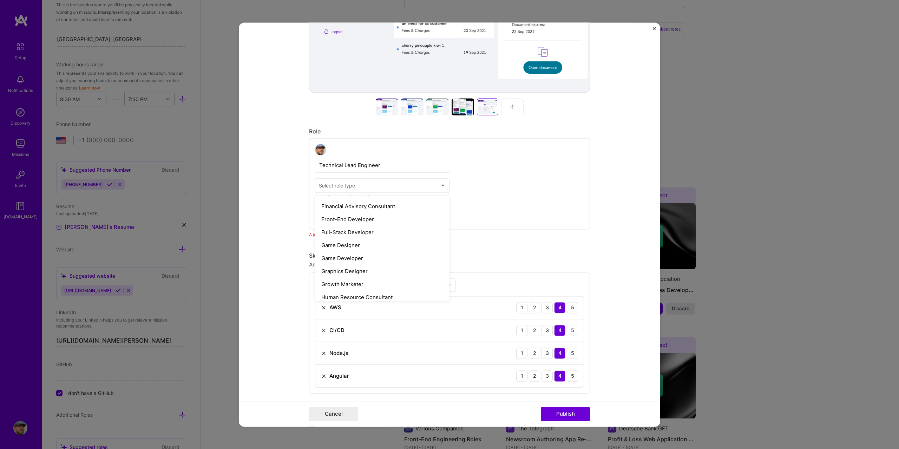
scroll to position [386, 0]
click at [372, 237] on div "Full-Stack Developer" at bounding box center [382, 233] width 130 height 13
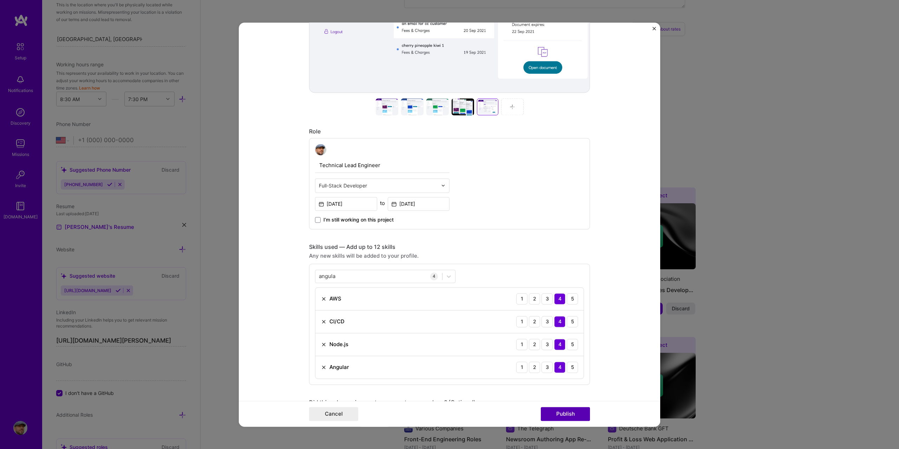
click at [563, 415] on button "Publish" at bounding box center [565, 414] width 49 height 14
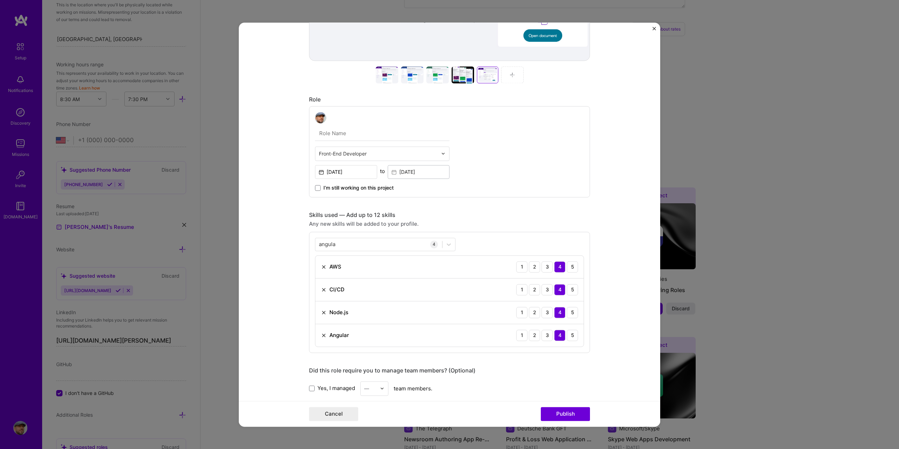
scroll to position [267, 0]
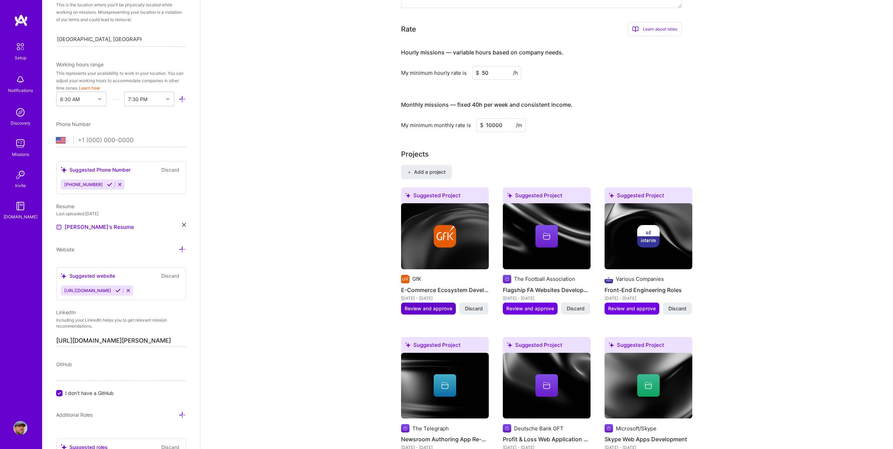
click at [433, 305] on span "Review and approve" at bounding box center [429, 308] width 48 height 7
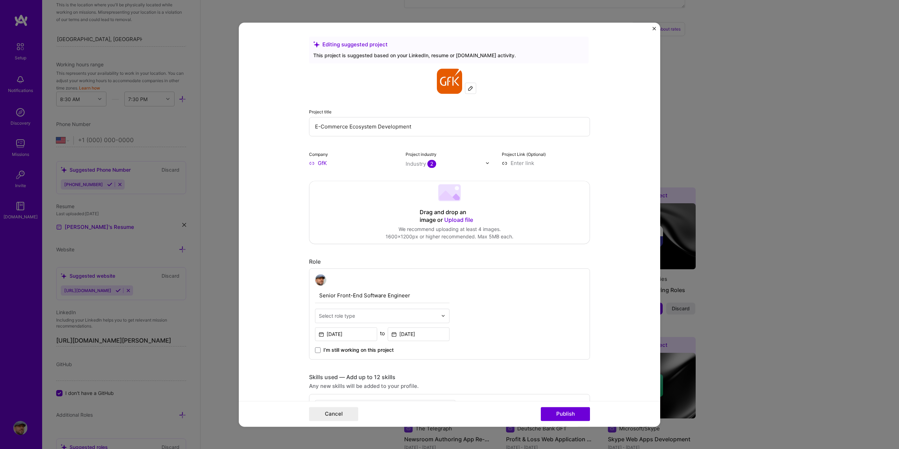
click at [449, 218] on span "Upload file" at bounding box center [458, 219] width 29 height 7
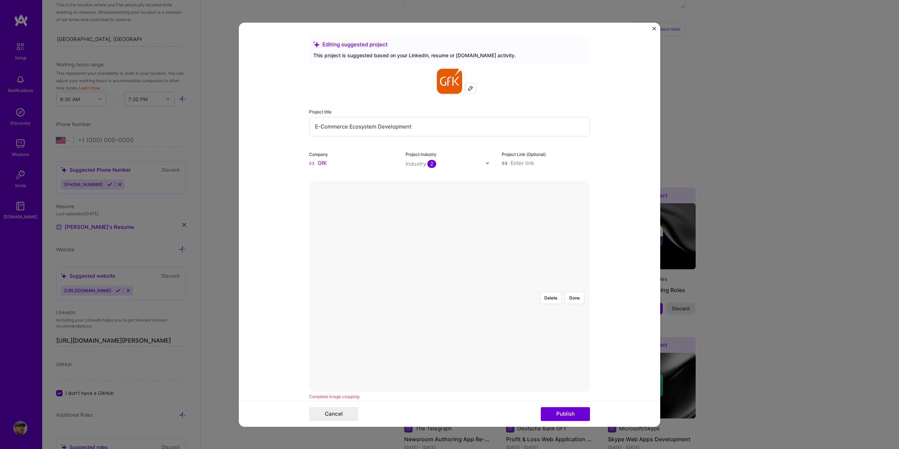
click at [449, 294] on div at bounding box center [532, 349] width 167 height 126
click at [573, 292] on button "Done" at bounding box center [574, 298] width 20 height 12
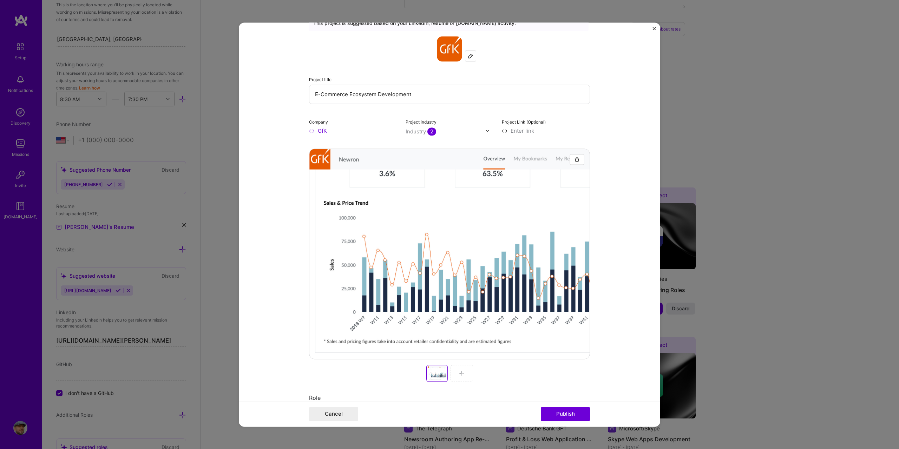
scroll to position [35, 0]
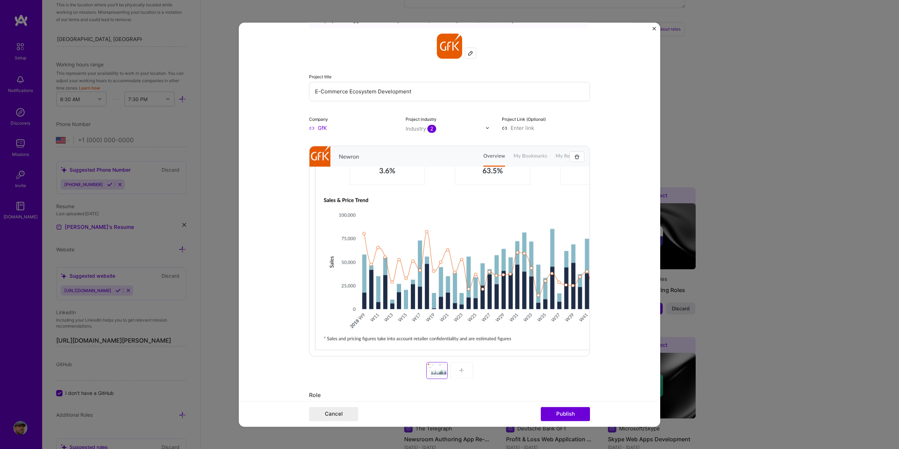
click at [460, 370] on img at bounding box center [462, 371] width 6 height 6
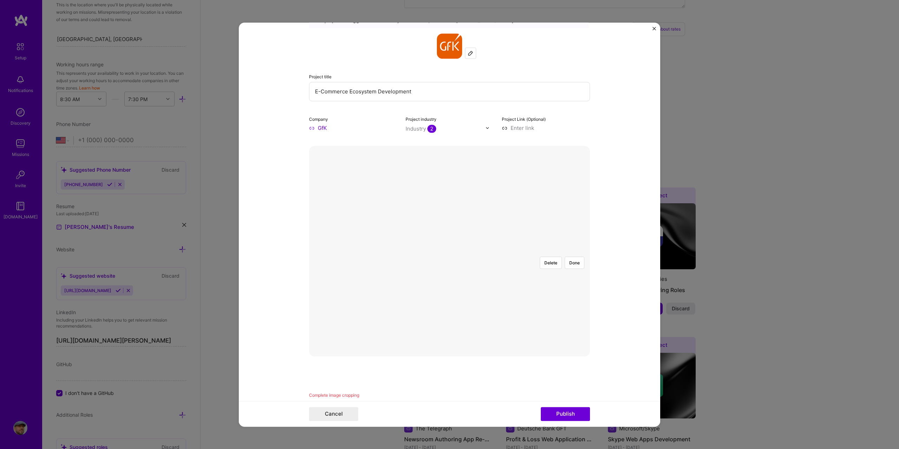
click at [550, 299] on div at bounding box center [640, 318] width 180 height 135
click at [574, 257] on button "Done" at bounding box center [574, 263] width 20 height 12
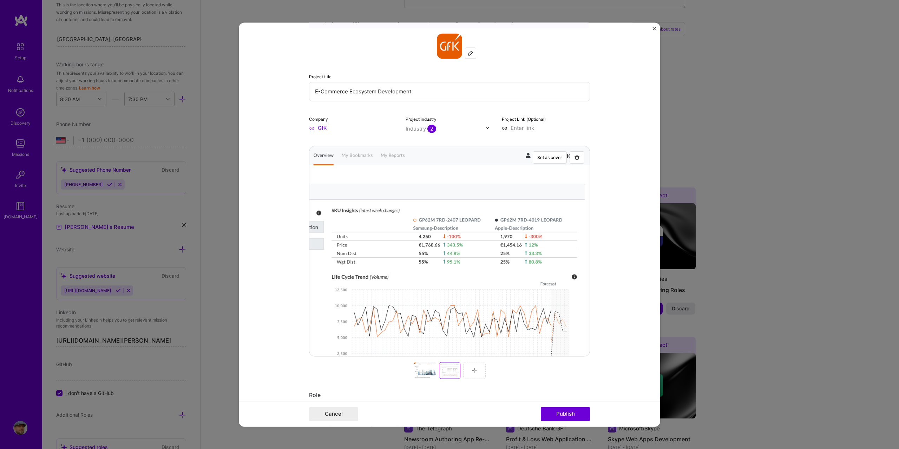
click at [459, 371] on div at bounding box center [449, 370] width 281 height 17
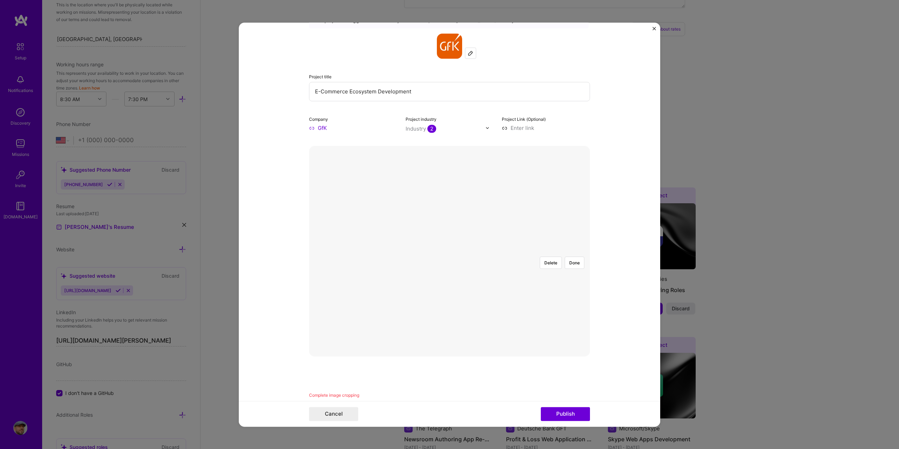
click at [449, 251] on div at bounding box center [532, 313] width 166 height 125
click at [577, 257] on button "Done" at bounding box center [574, 263] width 20 height 12
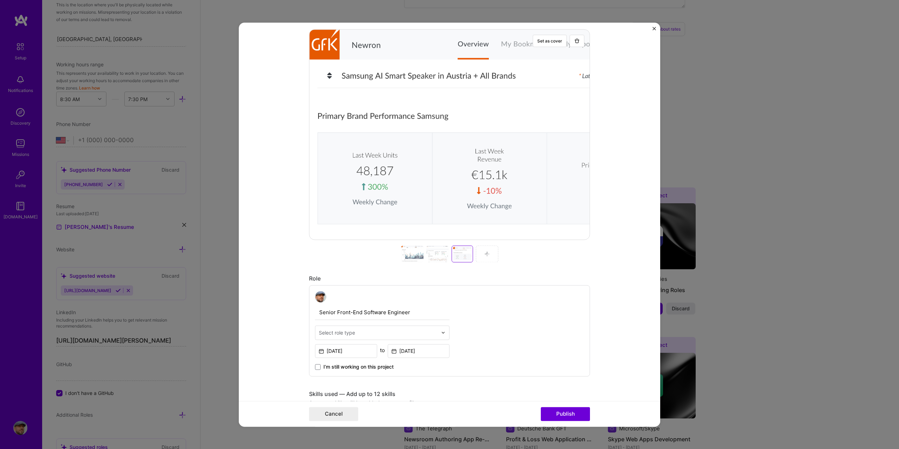
scroll to position [176, 0]
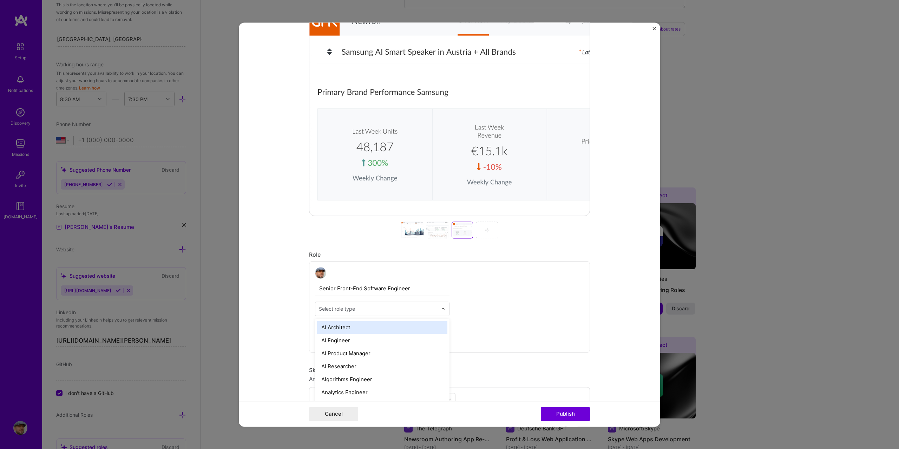
click at [426, 307] on input "text" at bounding box center [378, 308] width 119 height 7
click at [371, 379] on div "Front-End Developer" at bounding box center [382, 378] width 130 height 13
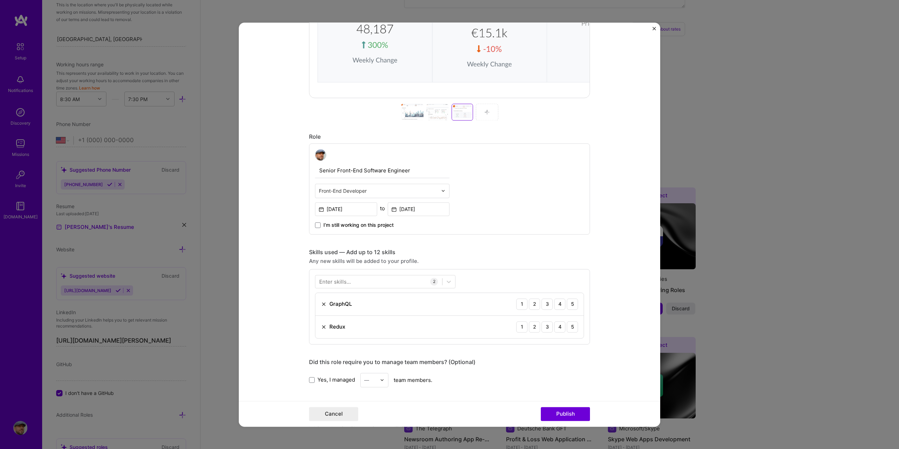
scroll to position [316, 0]
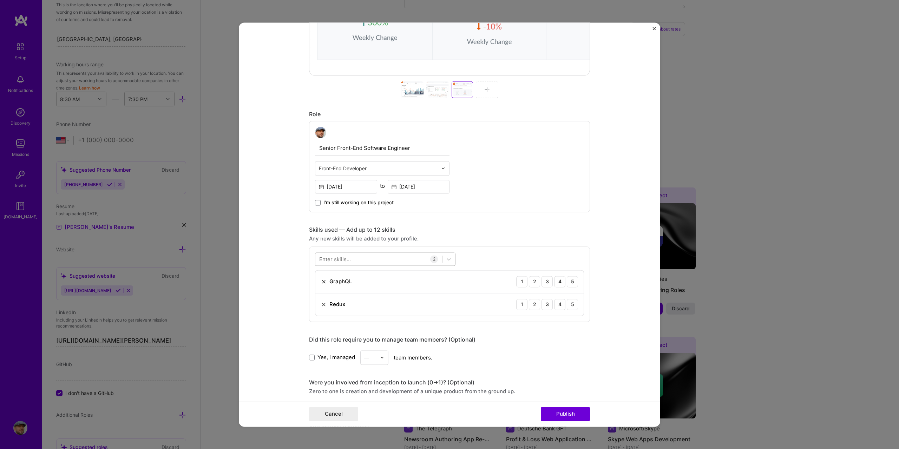
click at [376, 256] on div at bounding box center [378, 259] width 127 height 12
click at [319, 285] on span at bounding box center [322, 288] width 6 height 6
click at [0, 0] on input "checkbox" at bounding box center [0, 0] width 0 height 0
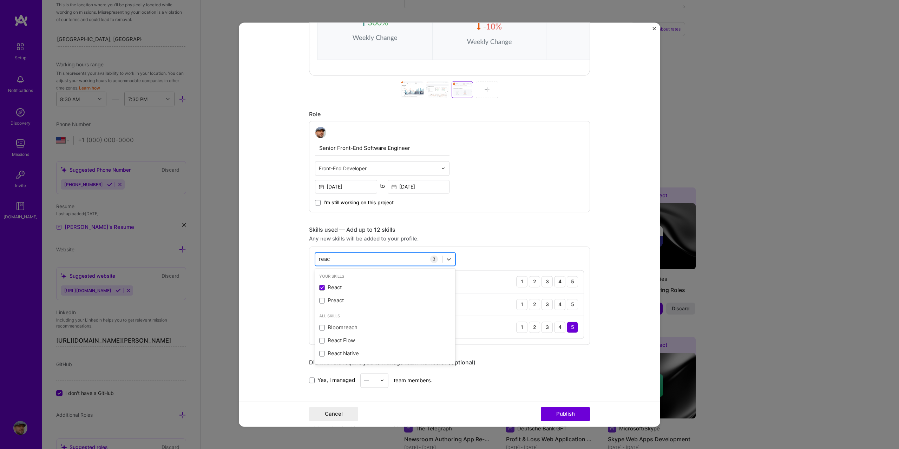
click at [341, 262] on div "reac reac" at bounding box center [378, 259] width 127 height 12
drag, startPoint x: 341, startPoint y: 260, endPoint x: 303, endPoint y: 256, distance: 38.8
click at [303, 256] on form "Editing suggested project This project is suggested based on your LinkedIn, res…" at bounding box center [449, 224] width 421 height 404
drag, startPoint x: 323, startPoint y: 255, endPoint x: 296, endPoint y: 254, distance: 26.3
click at [296, 254] on form "Editing suggested project This project is suggested based on your LinkedIn, res…" at bounding box center [449, 224] width 421 height 404
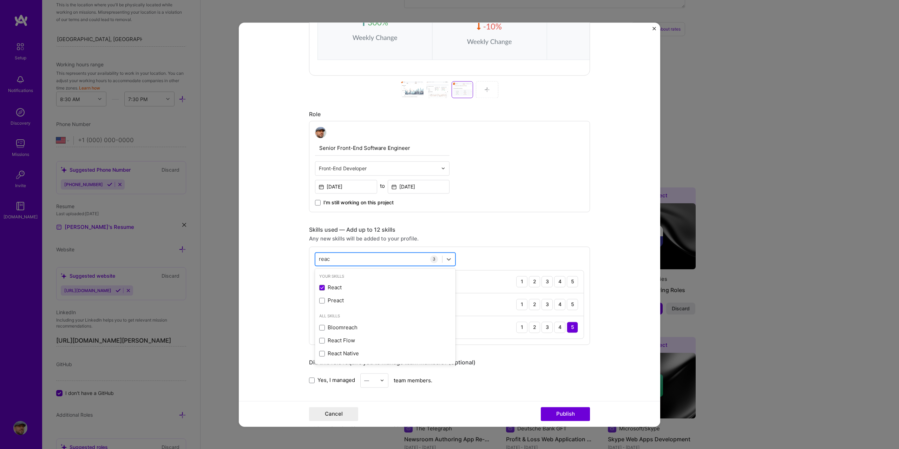
click at [337, 252] on div "reac reac" at bounding box center [385, 258] width 140 height 13
type input "r"
type input "b"
click at [335, 293] on div "Node.js" at bounding box center [385, 287] width 140 height 13
click at [510, 261] on div "option Node.js, selected. option Node.js selected, 0 of 2. 1 result available f…" at bounding box center [449, 306] width 281 height 121
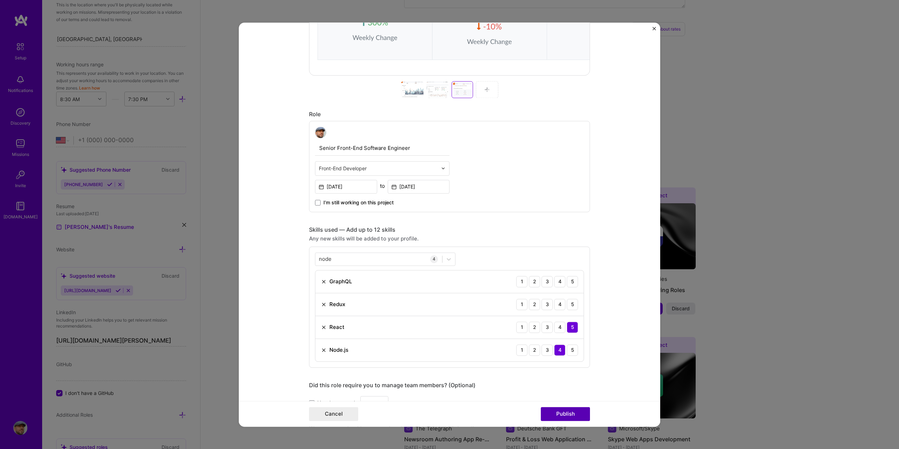
click at [573, 413] on button "Publish" at bounding box center [565, 414] width 49 height 14
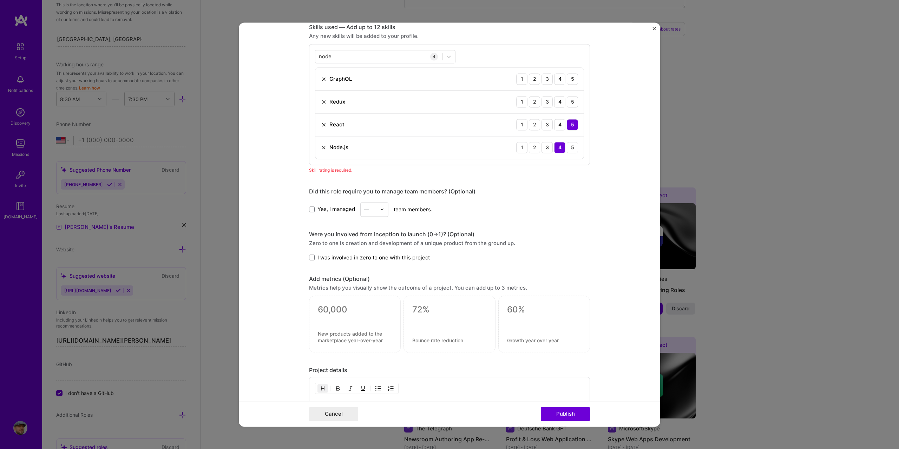
scroll to position [520, 0]
click at [560, 99] on div "4" at bounding box center [559, 100] width 11 height 11
click at [571, 76] on div "5" at bounding box center [572, 77] width 11 height 11
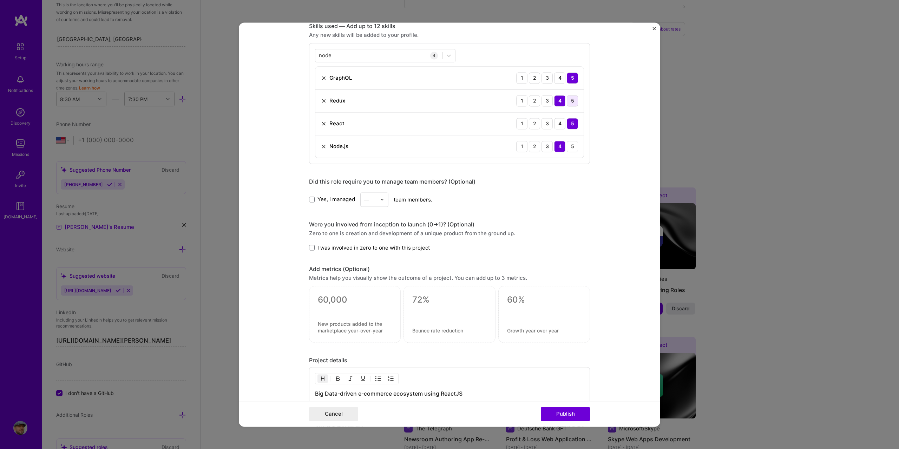
click at [569, 98] on div "5" at bounding box center [572, 100] width 11 height 11
click at [560, 77] on div "4" at bounding box center [559, 77] width 11 height 11
click at [560, 94] on div "Redux 1 2 3 4 5" at bounding box center [449, 101] width 268 height 23
click at [556, 100] on div "4" at bounding box center [559, 100] width 11 height 11
click at [338, 55] on div "node node" at bounding box center [378, 55] width 127 height 12
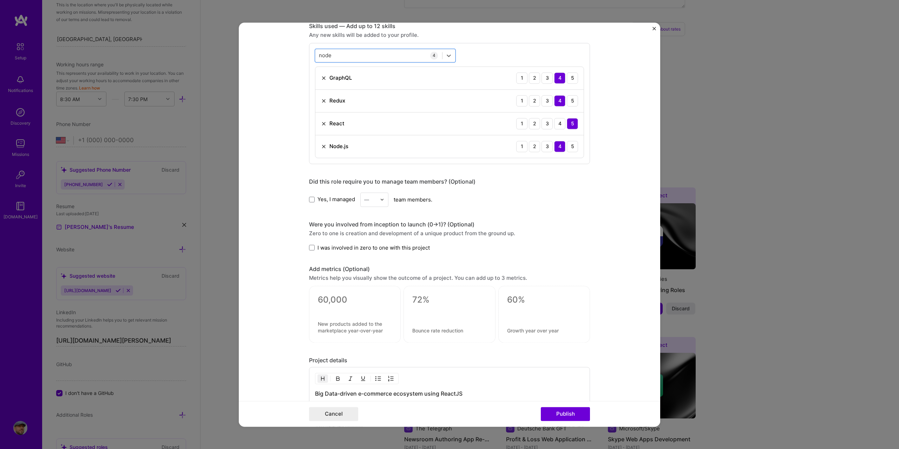
drag, startPoint x: 335, startPoint y: 55, endPoint x: 307, endPoint y: 55, distance: 27.7
click at [309, 55] on div "option Node.js, selected. Select is focused ,type to refine list, press Down to…" at bounding box center [449, 103] width 281 height 121
click at [336, 53] on div "node node" at bounding box center [378, 55] width 127 height 12
type input "n"
click at [342, 95] on div "TypeScript" at bounding box center [385, 96] width 132 height 7
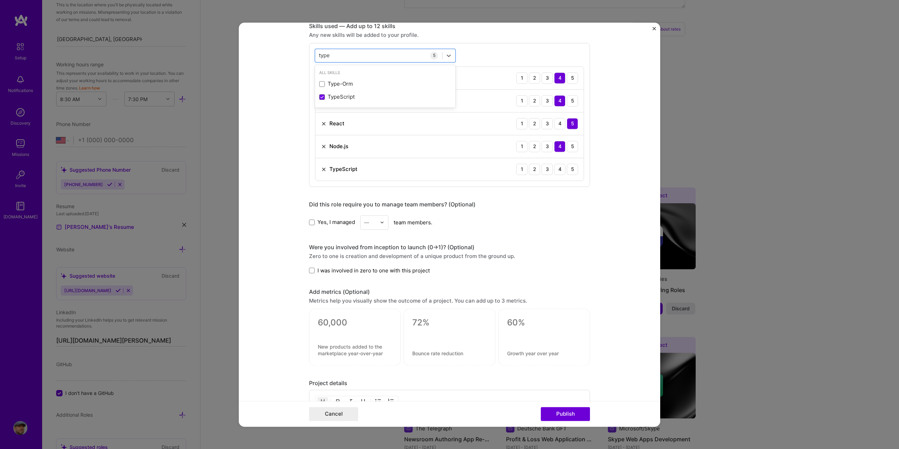
type input "type"
click at [596, 229] on form "Editing suggested project This project is suggested based on your LinkedIn, res…" at bounding box center [449, 224] width 421 height 404
click at [564, 413] on button "Publish" at bounding box center [565, 414] width 49 height 14
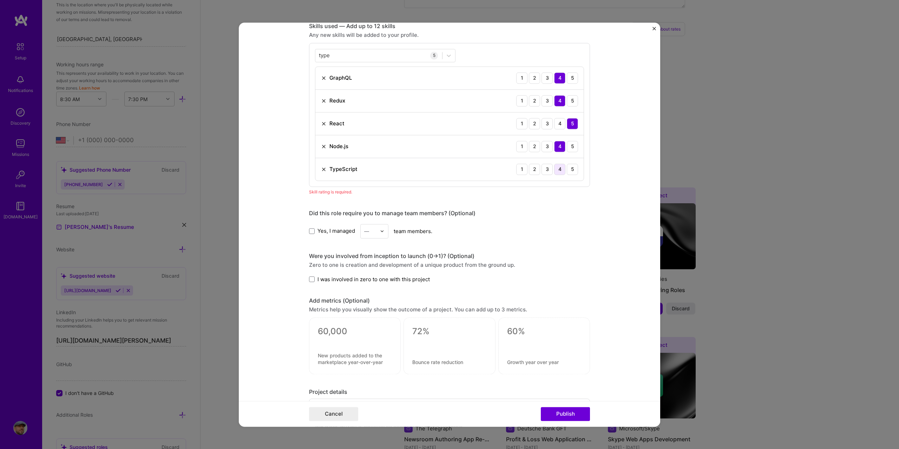
click at [557, 170] on div "4" at bounding box center [559, 169] width 11 height 11
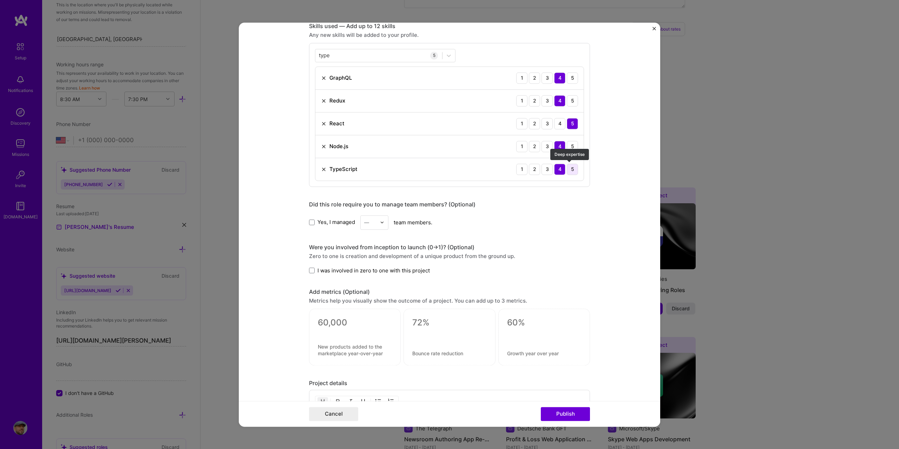
click at [570, 172] on div "5" at bounding box center [572, 169] width 11 height 11
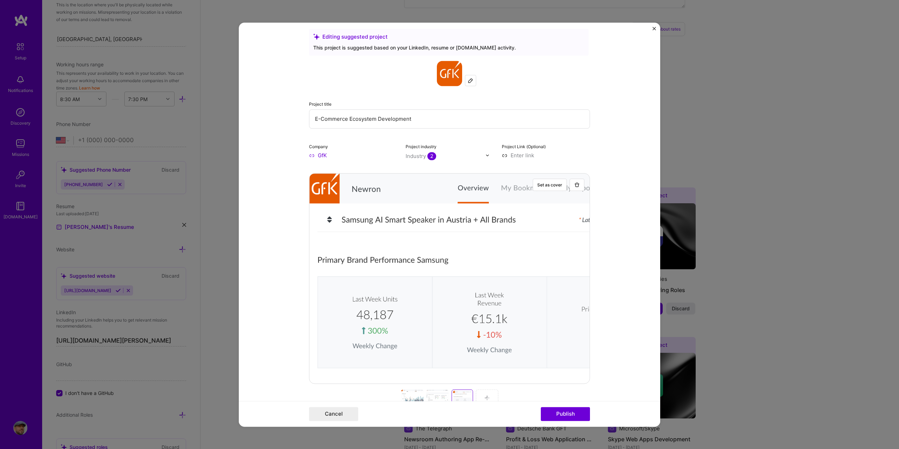
scroll to position [0, 0]
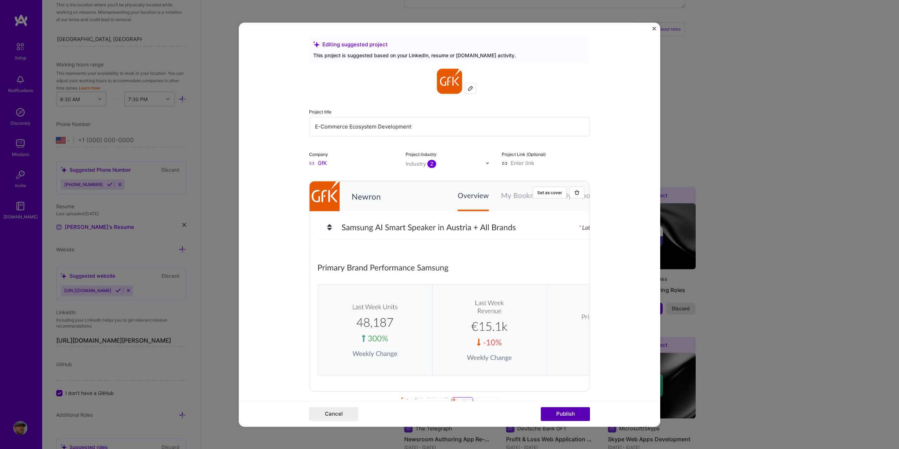
click at [579, 413] on button "Publish" at bounding box center [565, 414] width 49 height 14
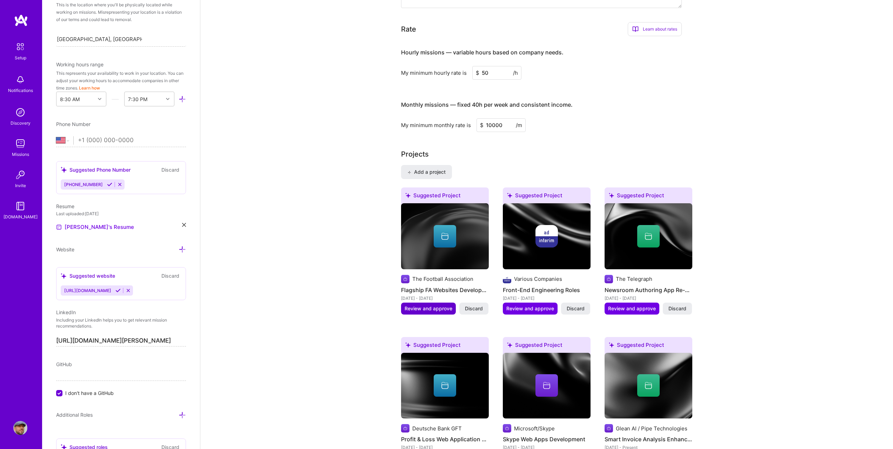
click at [432, 305] on span "Review and approve" at bounding box center [429, 308] width 48 height 7
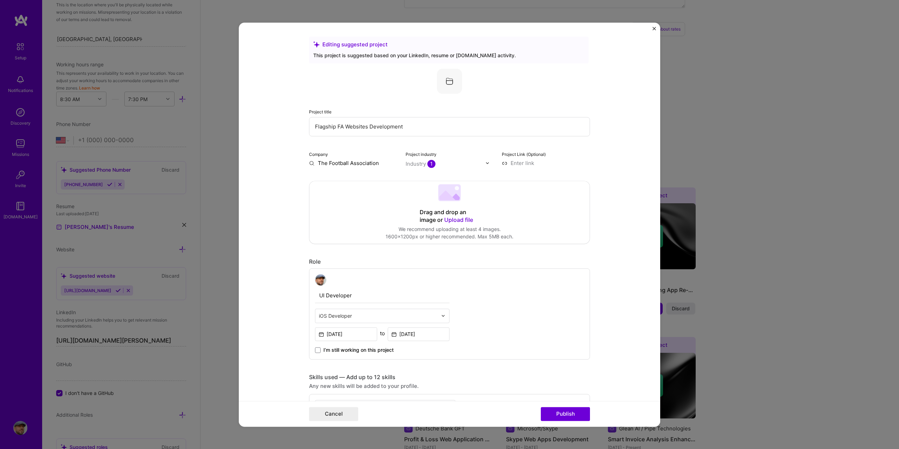
click at [446, 219] on span "Upload file" at bounding box center [458, 219] width 29 height 7
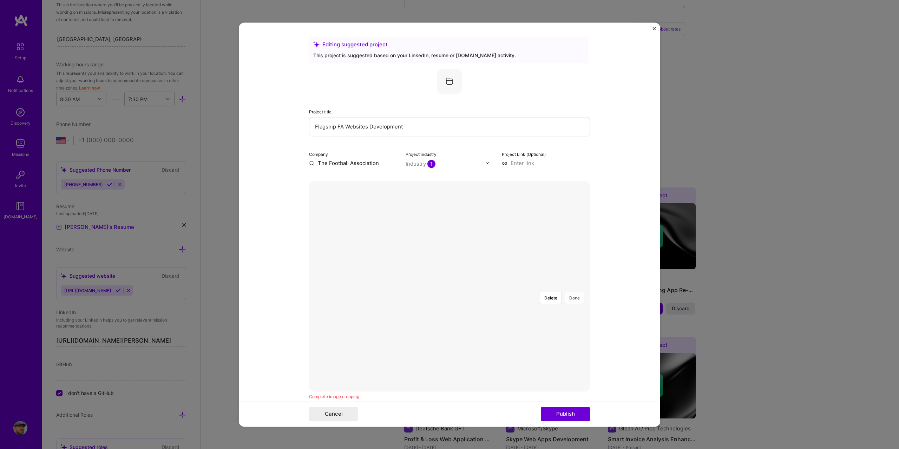
click at [568, 292] on button "Done" at bounding box center [574, 298] width 20 height 12
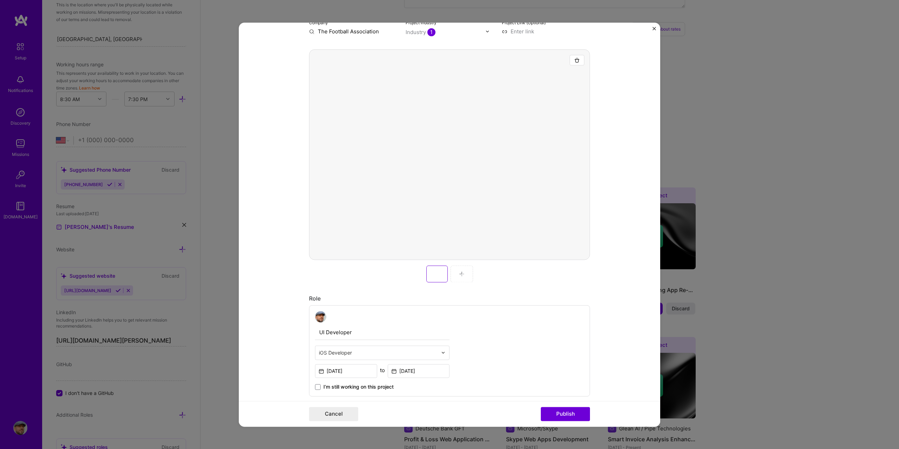
scroll to position [140, 0]
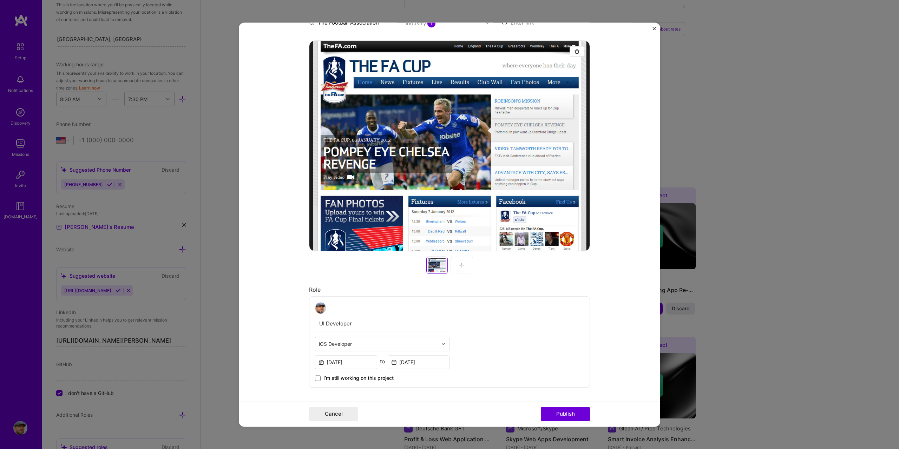
click at [462, 266] on div at bounding box center [461, 265] width 22 height 17
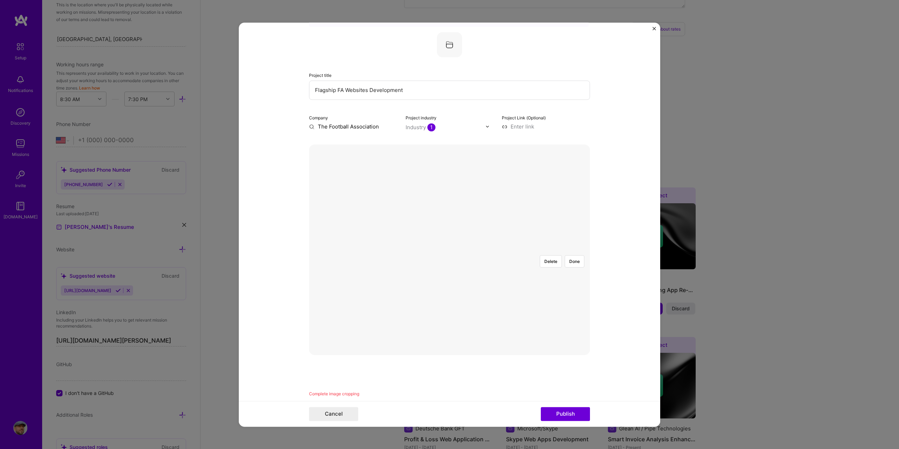
scroll to position [35, 0]
click at [578, 257] on button "Done" at bounding box center [574, 263] width 20 height 12
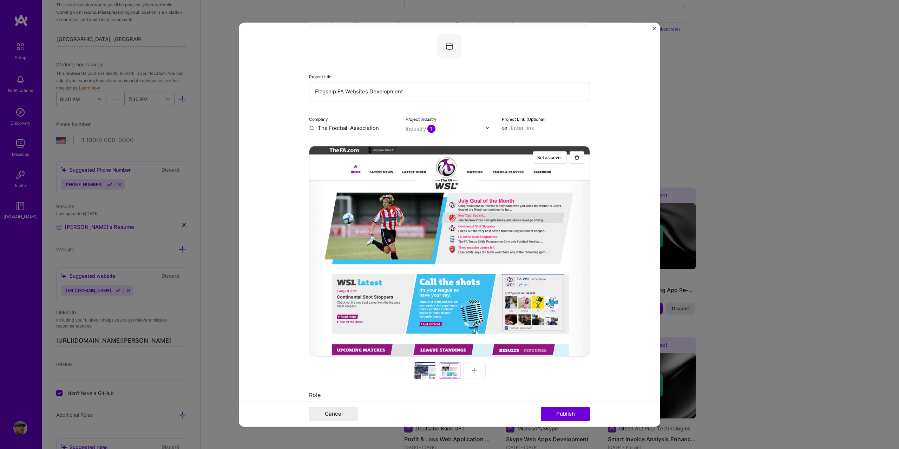
click at [463, 369] on div at bounding box center [474, 370] width 22 height 17
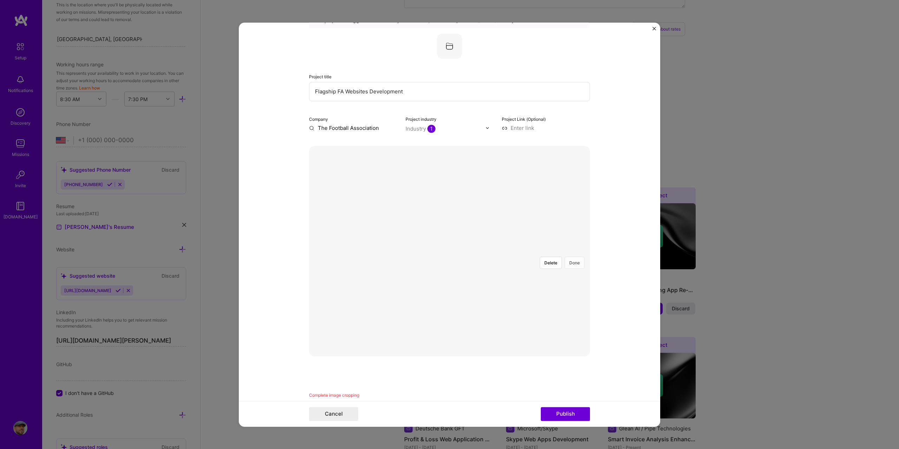
click at [573, 257] on button "Done" at bounding box center [574, 263] width 20 height 12
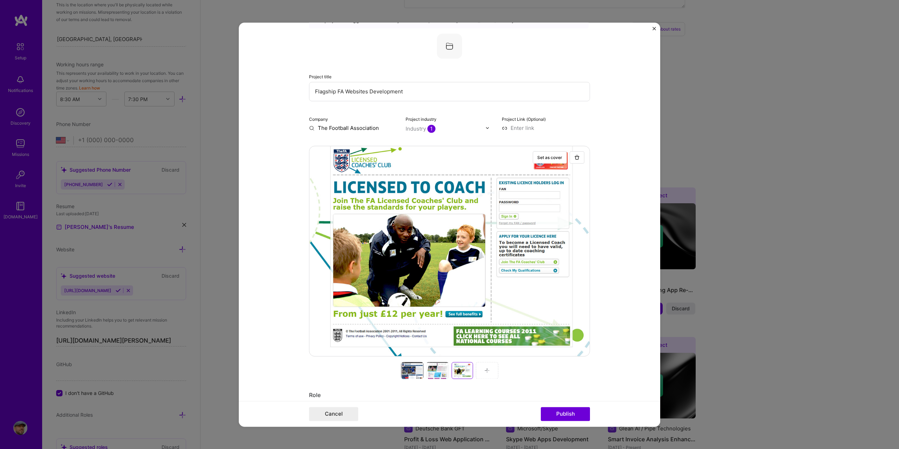
click at [486, 372] on img at bounding box center [487, 371] width 6 height 6
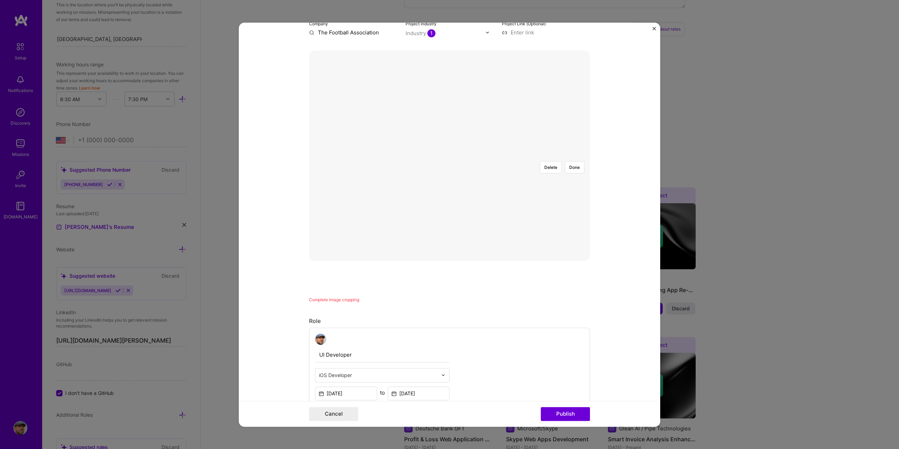
scroll to position [140, 0]
click at [570, 146] on div at bounding box center [589, 251] width 280 height 211
click at [570, 151] on button "Done" at bounding box center [574, 157] width 20 height 12
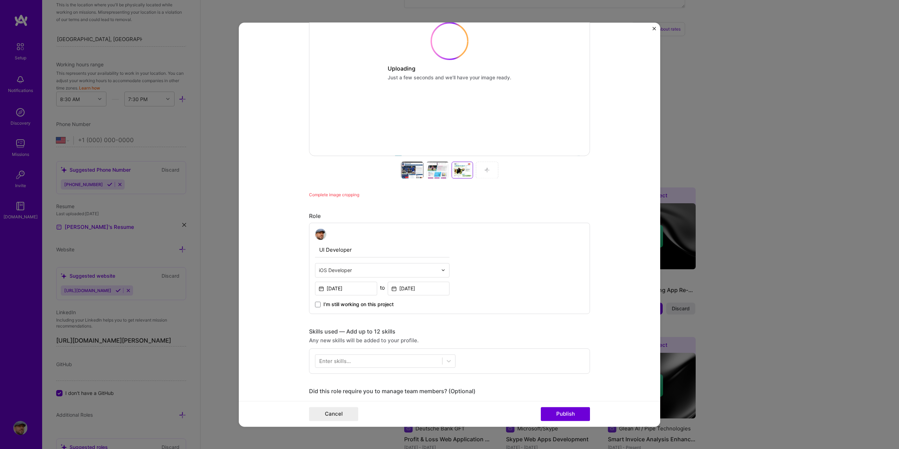
scroll to position [246, 0]
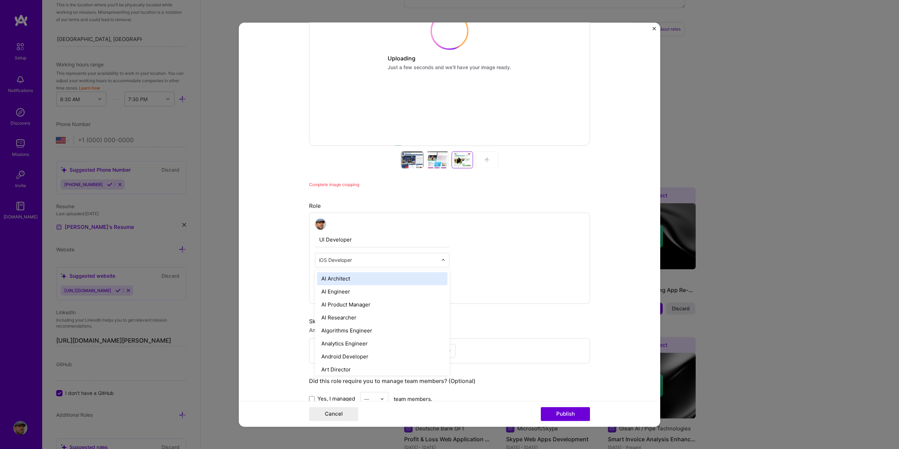
click at [408, 266] on div "iOS Developer" at bounding box center [378, 260] width 126 height 14
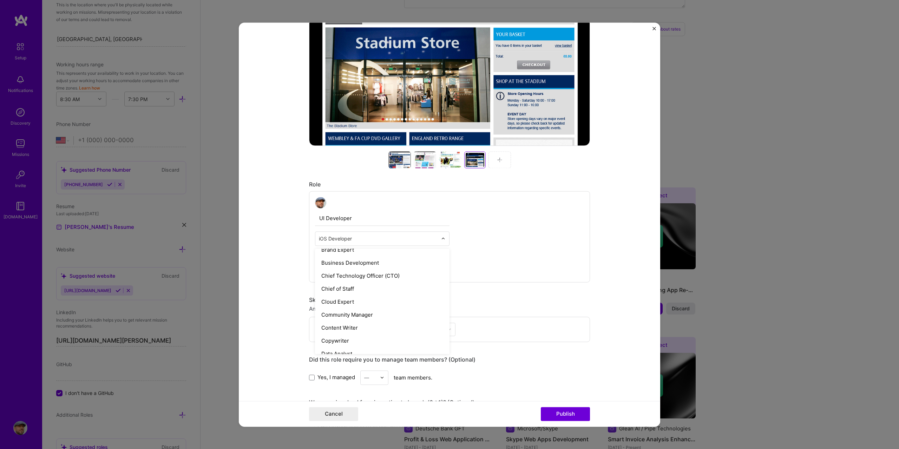
scroll to position [0, 0]
type input "fr"
click at [345, 258] on div "Front-End Developer" at bounding box center [382, 257] width 130 height 13
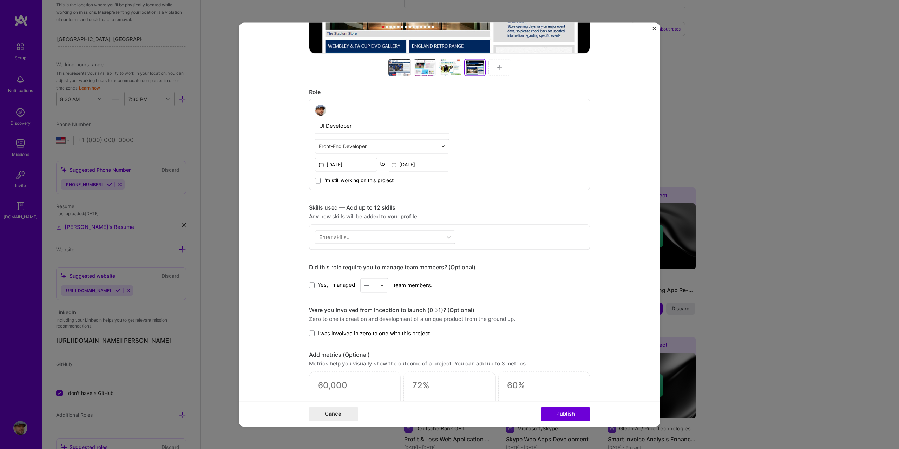
scroll to position [351, 0]
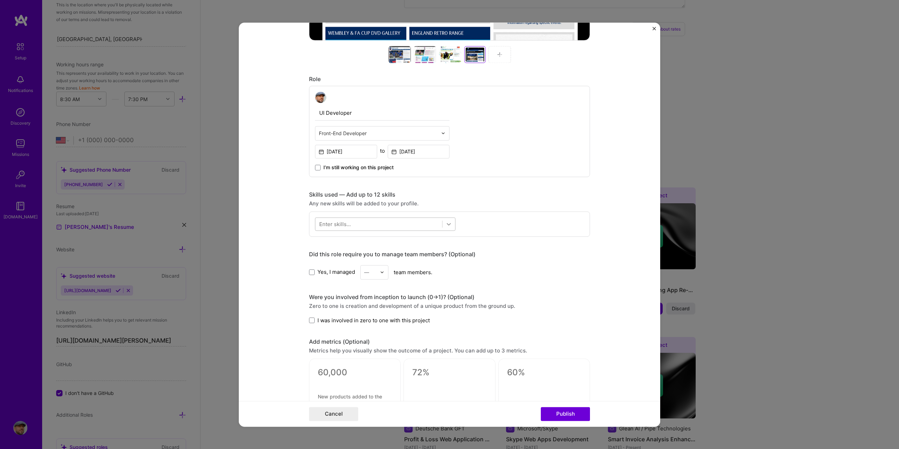
click at [448, 224] on icon at bounding box center [448, 223] width 7 height 7
click at [336, 264] on div "JavaScript" at bounding box center [385, 265] width 132 height 7
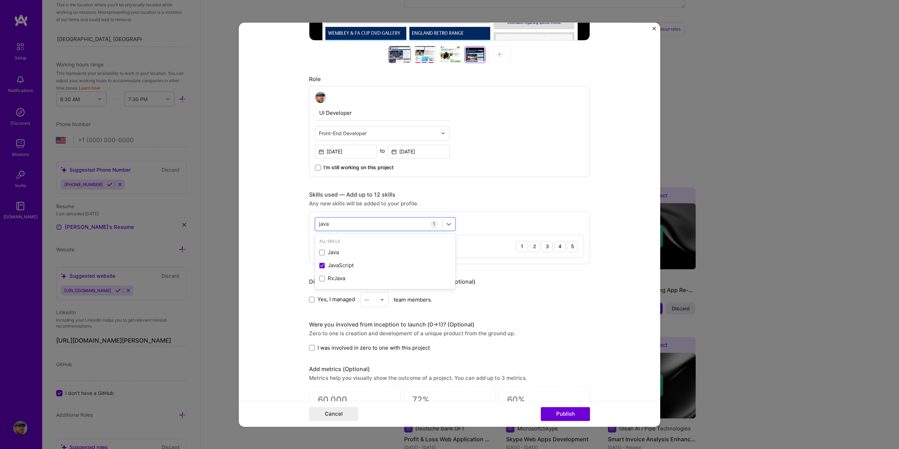
type input "java"
click at [614, 226] on form "Editing suggested project This project is suggested based on your LinkedIn, res…" at bounding box center [449, 224] width 421 height 404
click at [567, 245] on div "5" at bounding box center [572, 246] width 11 height 11
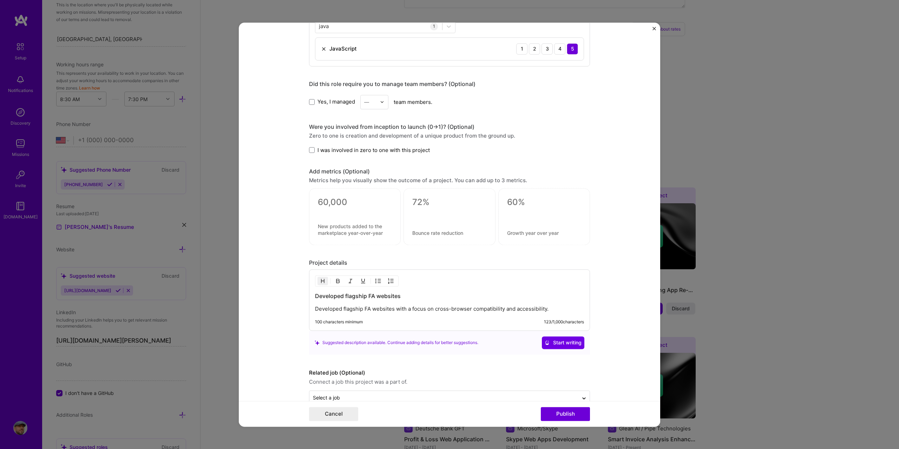
scroll to position [562, 0]
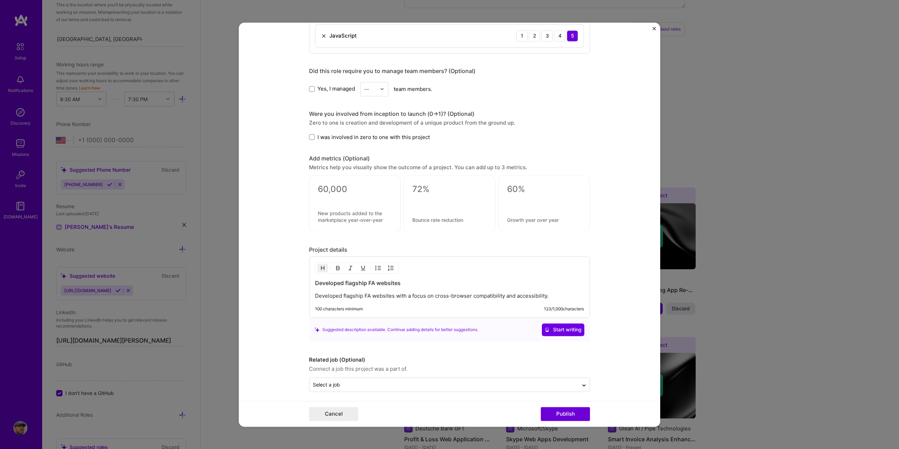
click at [354, 134] on span "I was involved in zero to one with this project" at bounding box center [373, 136] width 112 height 7
click at [0, 0] on input "I was involved in zero to one with this project" at bounding box center [0, 0] width 0 height 0
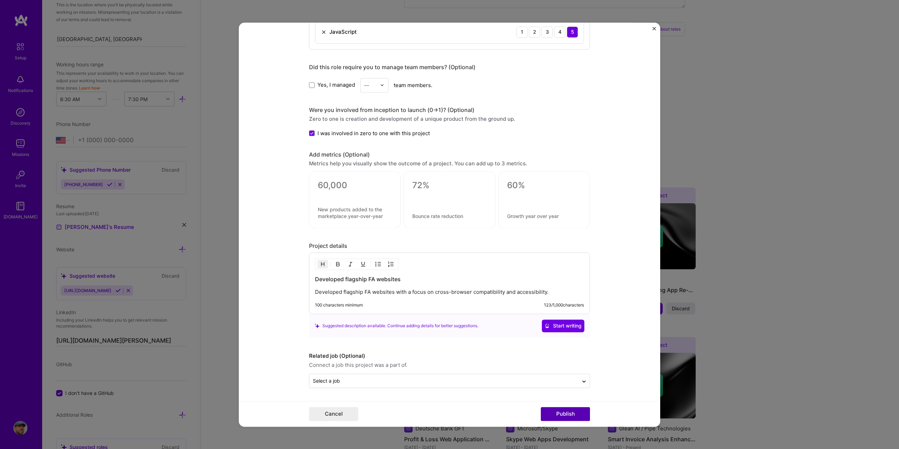
click at [578, 414] on button "Publish" at bounding box center [565, 414] width 49 height 14
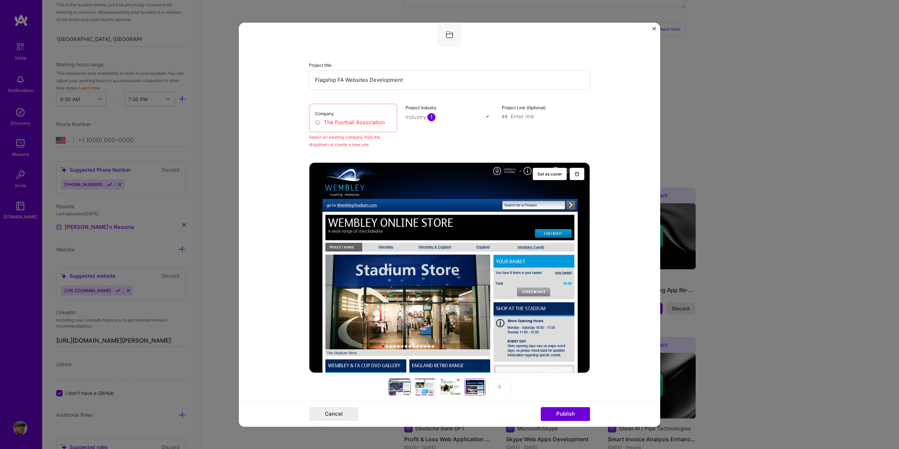
scroll to position [46, 0]
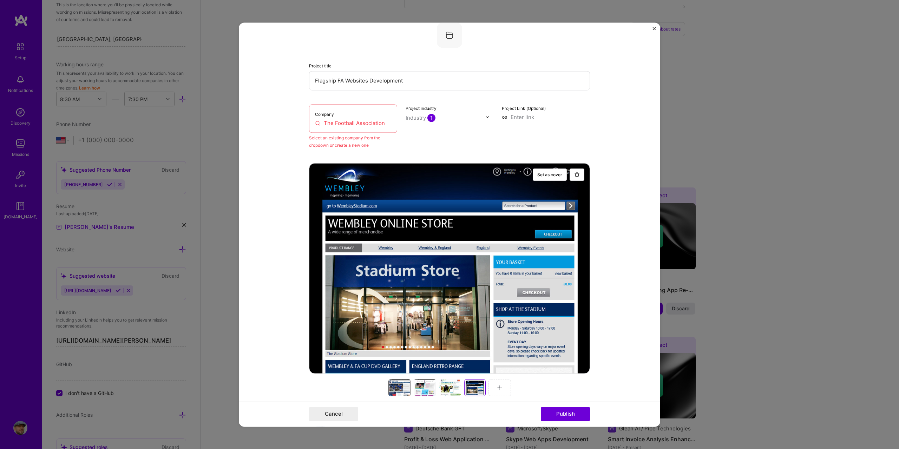
click at [372, 123] on input "The Football Association" at bounding box center [353, 122] width 76 height 7
click at [315, 127] on div at bounding box center [315, 127] width 0 height 0
click at [367, 123] on input "The Football Association" at bounding box center [353, 122] width 76 height 7
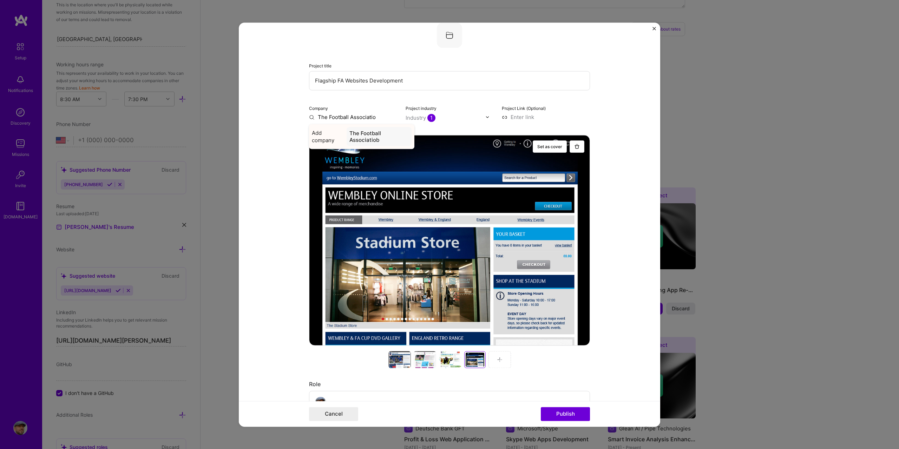
type input "The Football Association"
click at [370, 139] on div "The Football Association" at bounding box center [378, 136] width 65 height 19
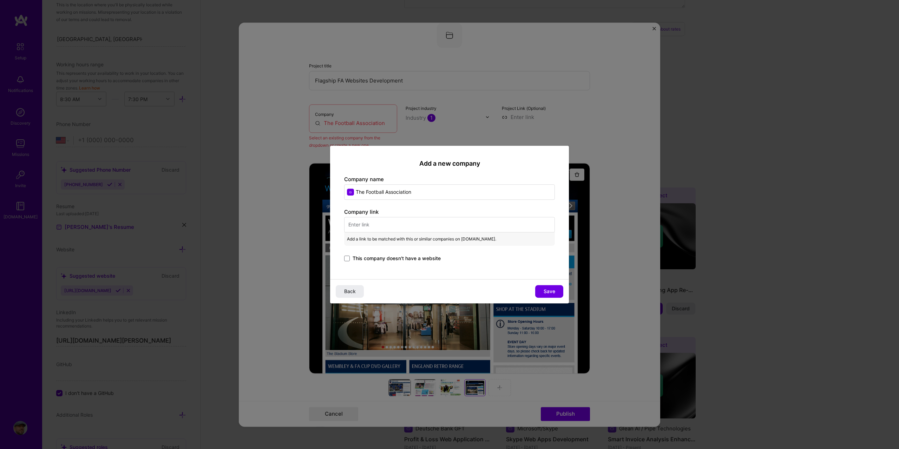
click at [395, 223] on input "text" at bounding box center [449, 224] width 211 height 15
paste input "https://thefa.com/"
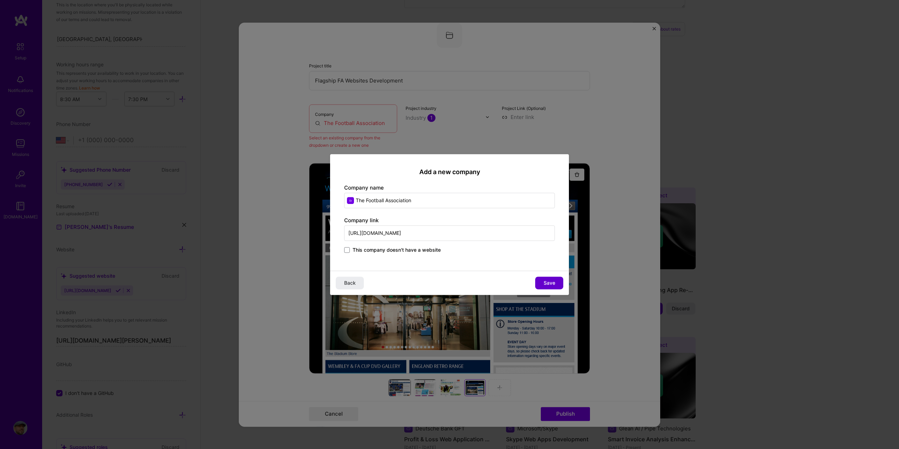
type input "https://thefa.com/"
click at [554, 280] on span "Save" at bounding box center [549, 282] width 12 height 7
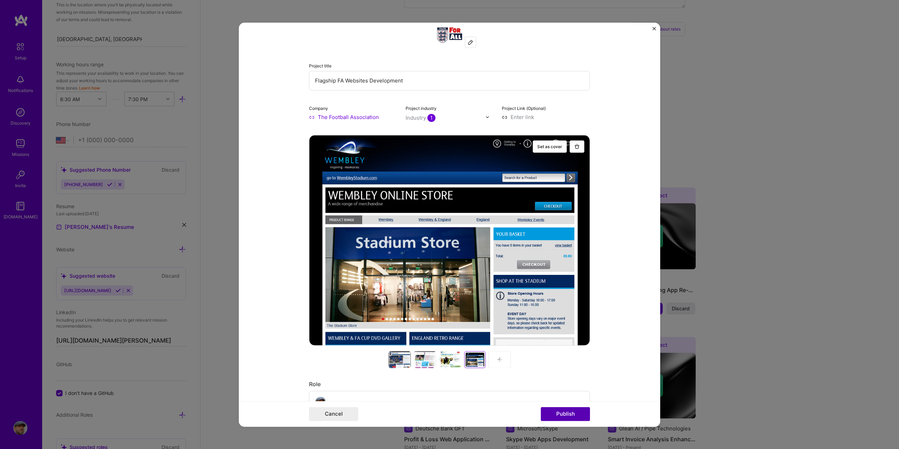
click at [580, 414] on button "Publish" at bounding box center [565, 414] width 49 height 14
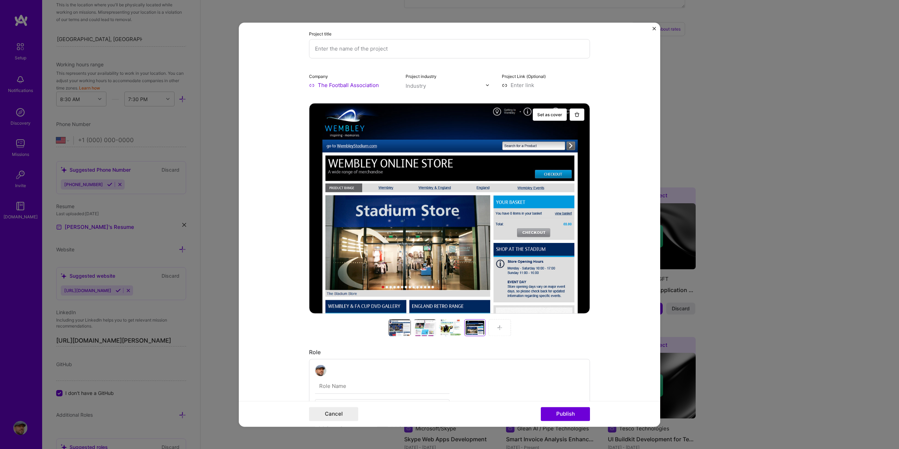
scroll to position [14, 0]
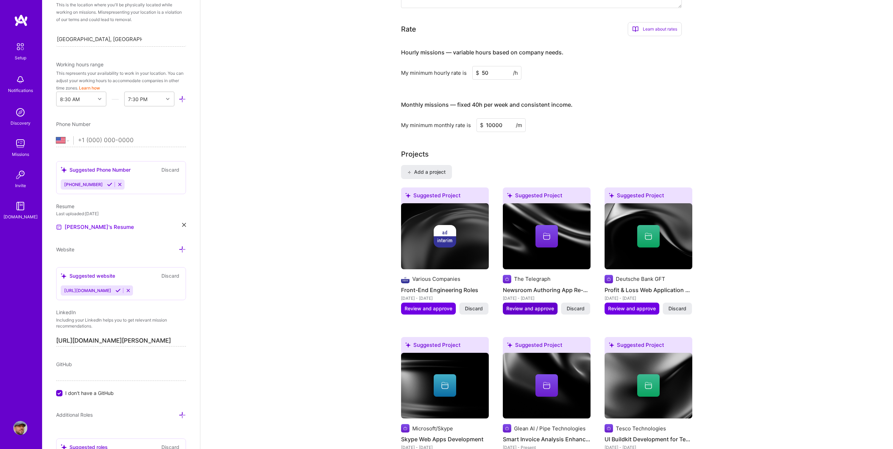
click at [534, 304] on button "Review and approve" at bounding box center [530, 309] width 55 height 12
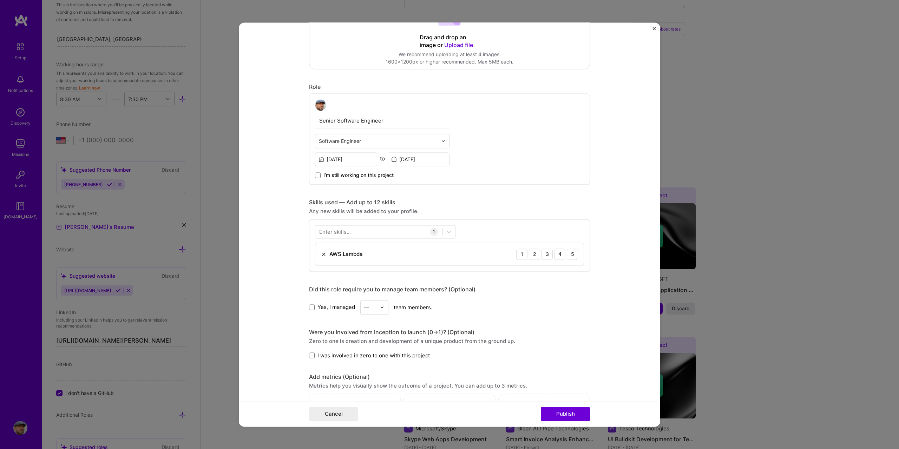
scroll to position [176, 0]
click at [359, 231] on div at bounding box center [378, 231] width 127 height 12
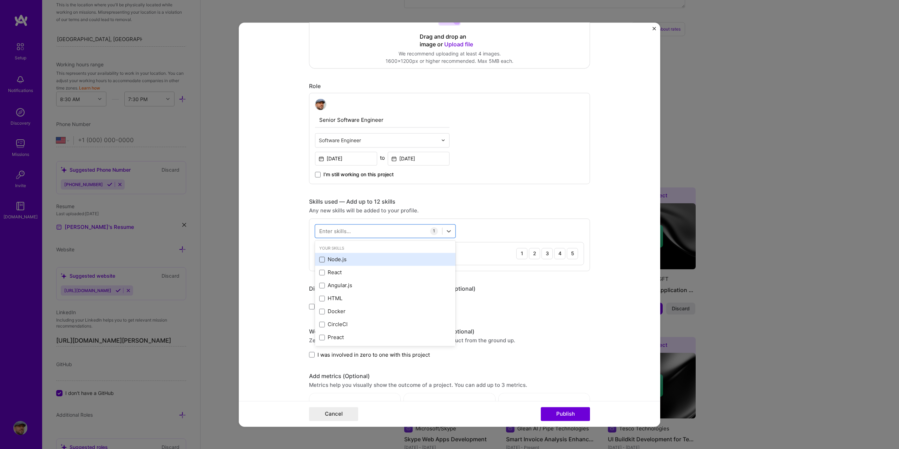
click at [321, 259] on span at bounding box center [322, 260] width 6 height 6
click at [0, 0] on input "checkbox" at bounding box center [0, 0] width 0 height 0
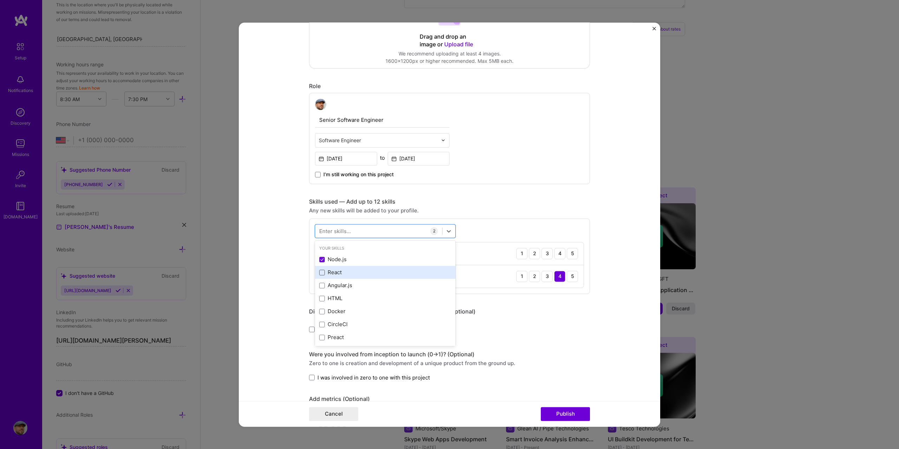
click at [321, 272] on span at bounding box center [322, 273] width 6 height 6
click at [0, 0] on input "checkbox" at bounding box center [0, 0] width 0 height 0
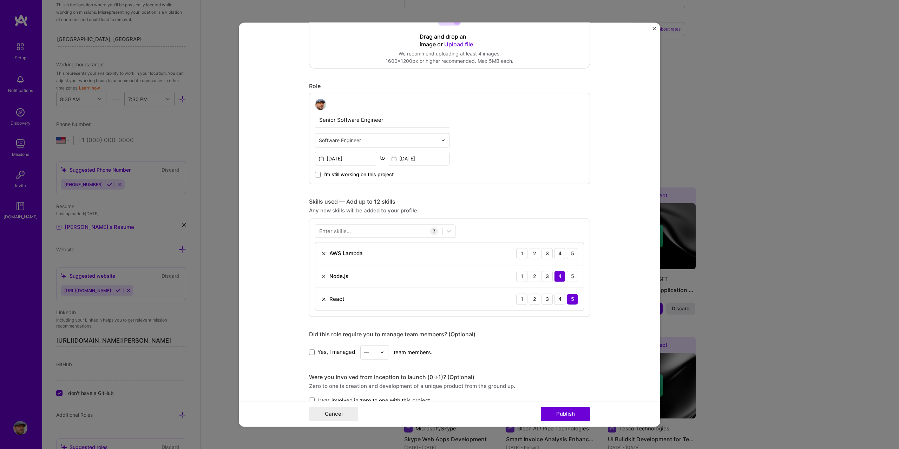
click at [595, 222] on form "Editing suggested project This project is suggested based on your LinkedIn, res…" at bounding box center [449, 224] width 421 height 404
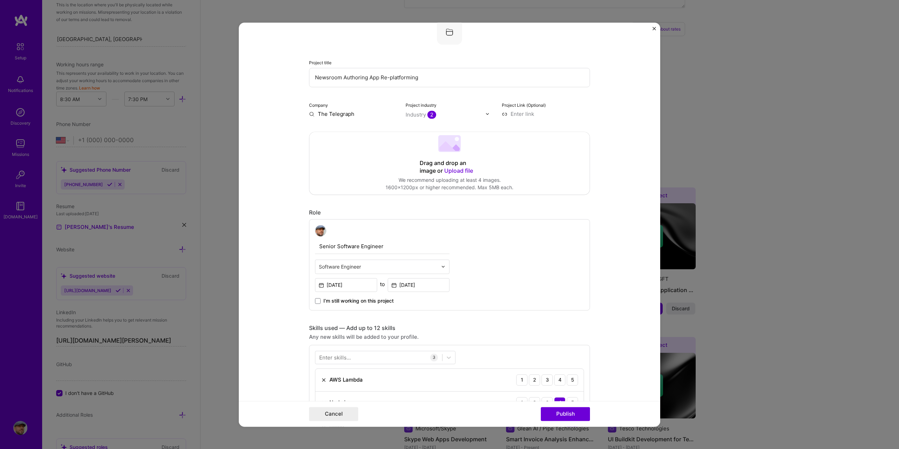
scroll to position [35, 0]
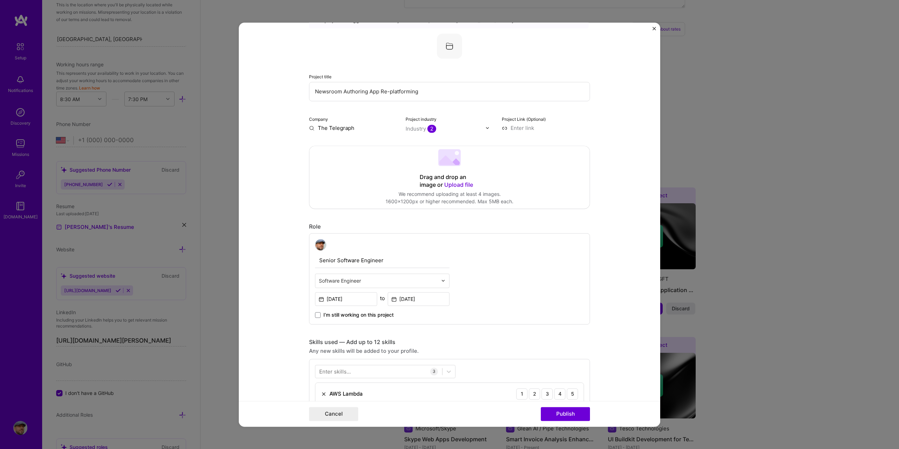
click at [451, 185] on span "Upload file" at bounding box center [458, 184] width 29 height 7
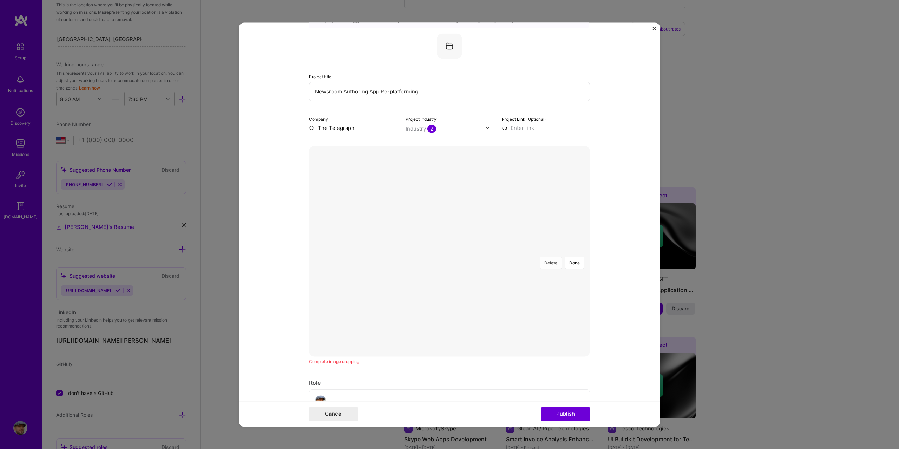
click at [549, 257] on button "Delete" at bounding box center [551, 263] width 22 height 12
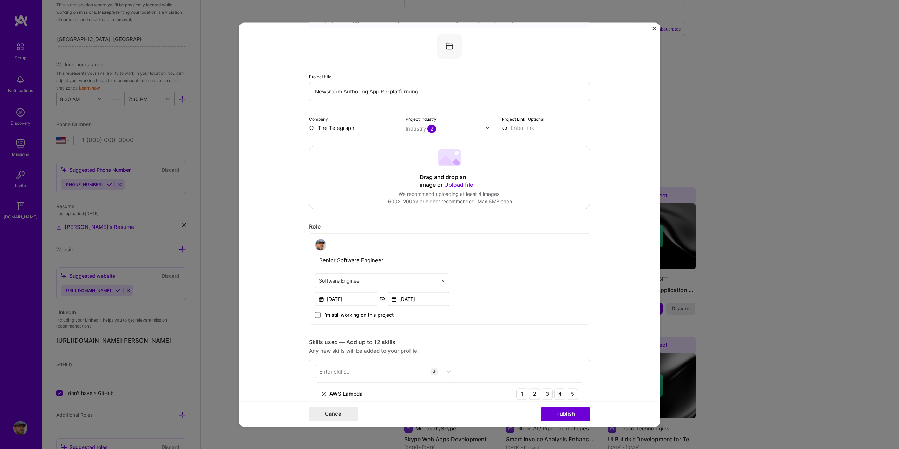
click at [453, 185] on span "Upload file" at bounding box center [458, 184] width 29 height 7
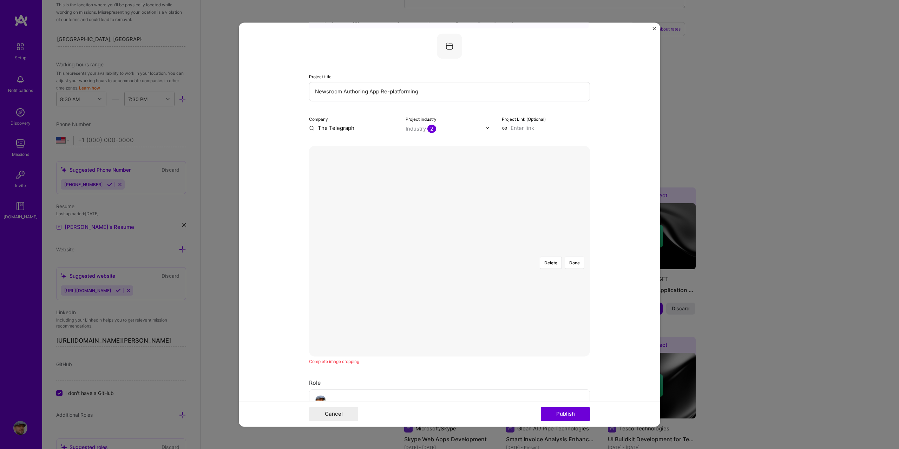
click at [462, 251] on div at bounding box center [554, 330] width 210 height 158
click at [449, 251] on div at bounding box center [554, 330] width 210 height 158
click at [575, 257] on button "Done" at bounding box center [574, 263] width 20 height 12
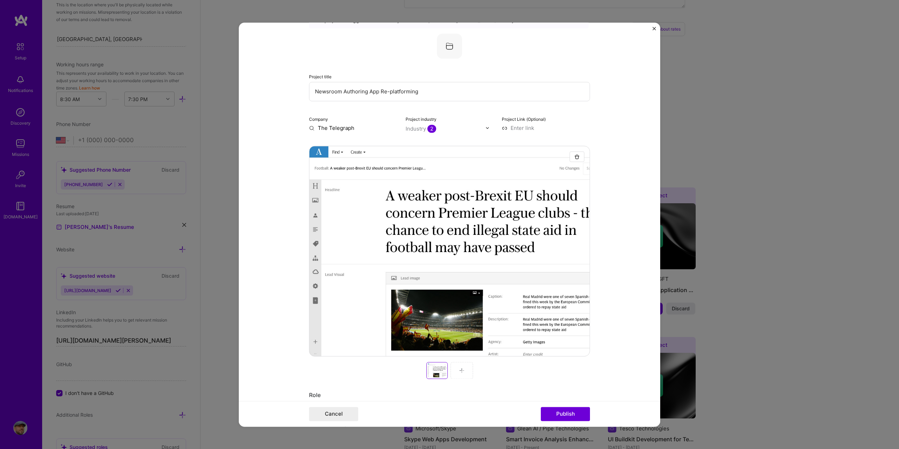
click at [460, 366] on div at bounding box center [461, 370] width 22 height 17
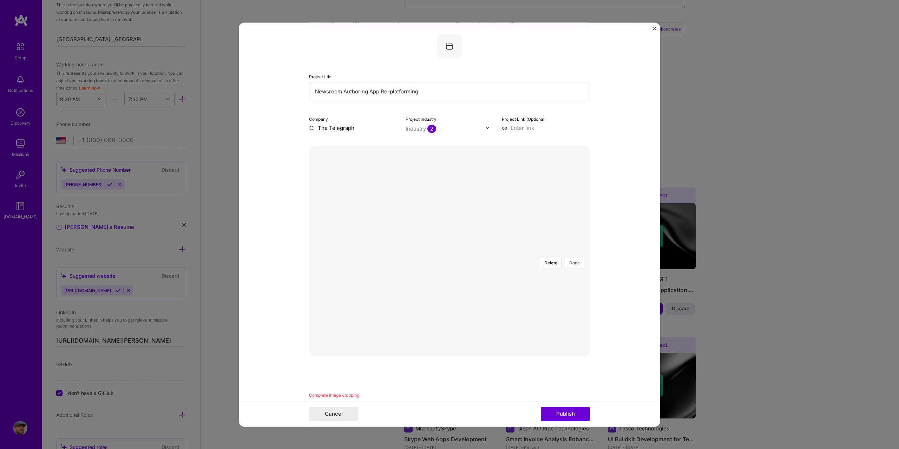
click at [572, 257] on button "Done" at bounding box center [574, 263] width 20 height 12
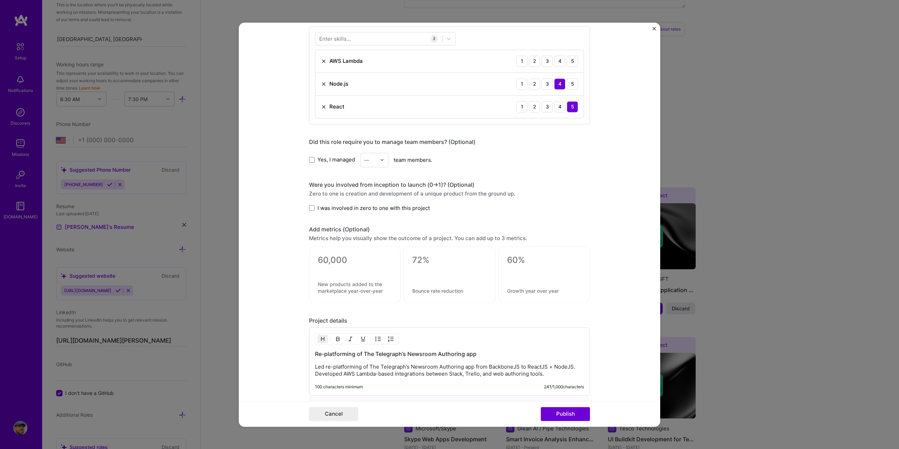
scroll to position [562, 0]
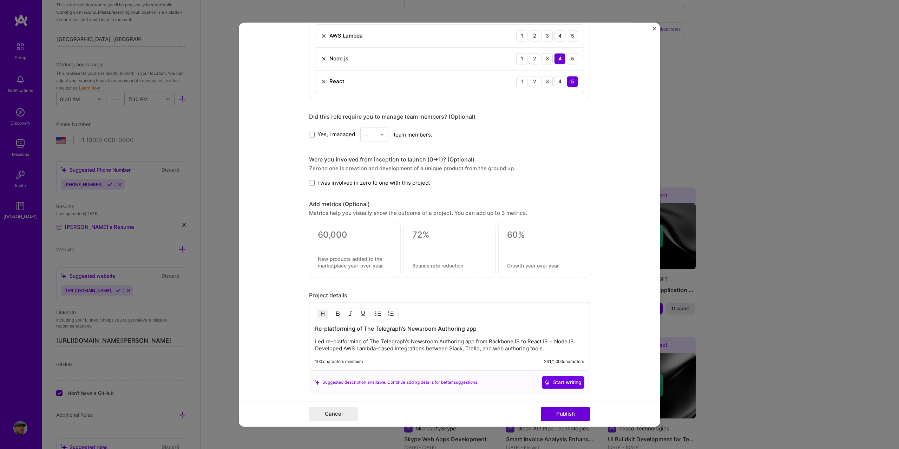
click at [392, 180] on span "I was involved in zero to one with this project" at bounding box center [373, 182] width 112 height 7
click at [0, 0] on input "I was involved in zero to one with this project" at bounding box center [0, 0] width 0 height 0
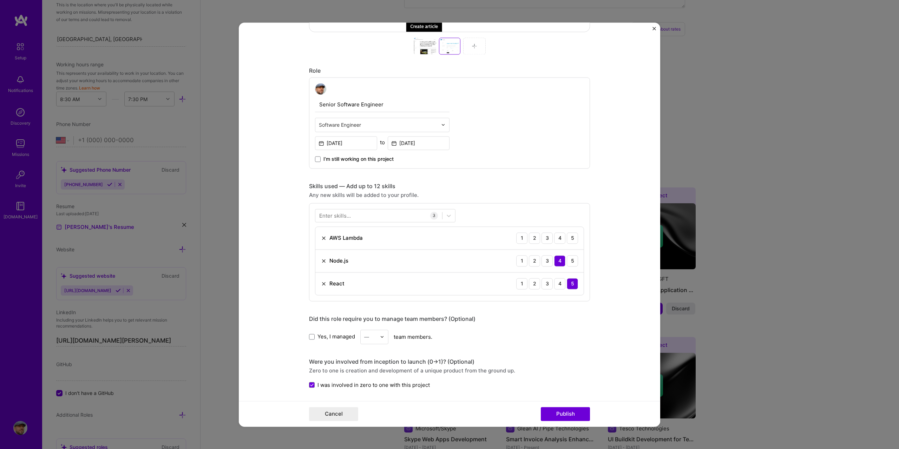
scroll to position [456, 0]
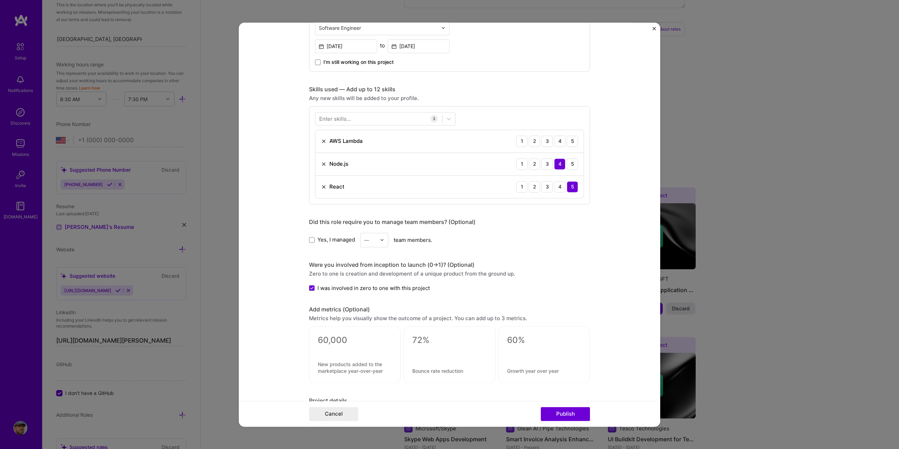
click at [404, 288] on span "I was involved in zero to one with this project" at bounding box center [373, 287] width 112 height 7
click at [0, 0] on input "I was involved in zero to one with this project" at bounding box center [0, 0] width 0 height 0
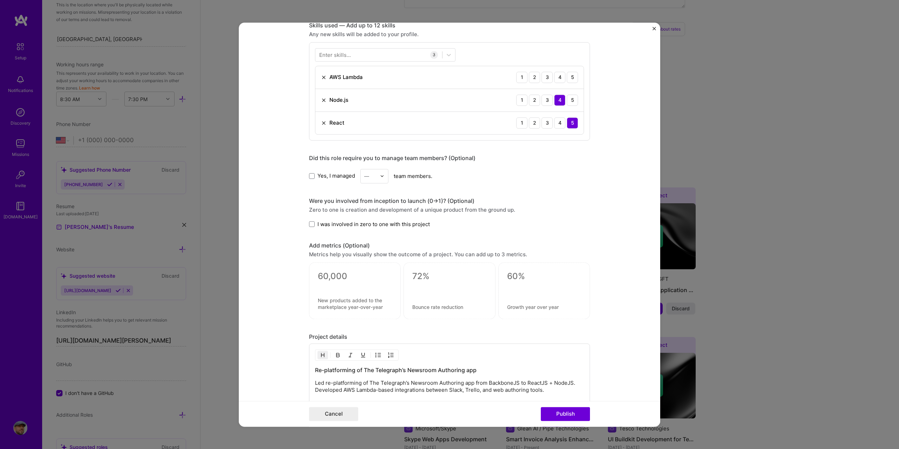
scroll to position [513, 0]
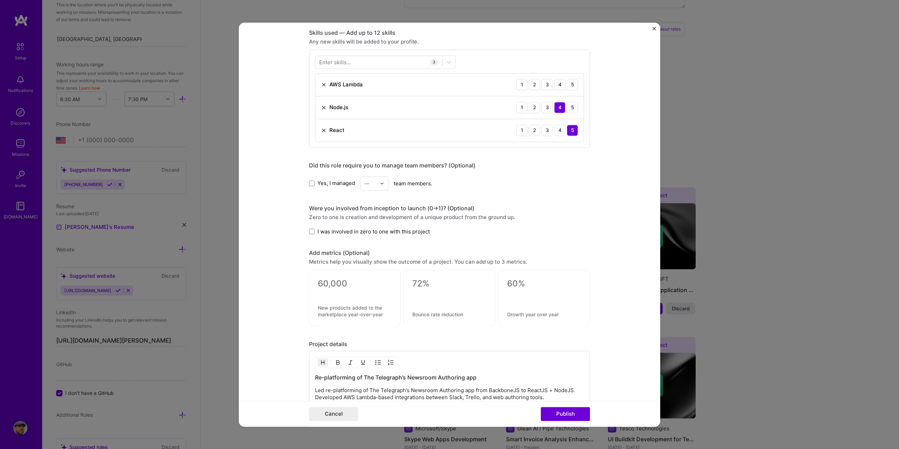
click at [358, 230] on span "I was involved in zero to one with this project" at bounding box center [373, 231] width 112 height 7
click at [0, 0] on input "I was involved in zero to one with this project" at bounding box center [0, 0] width 0 height 0
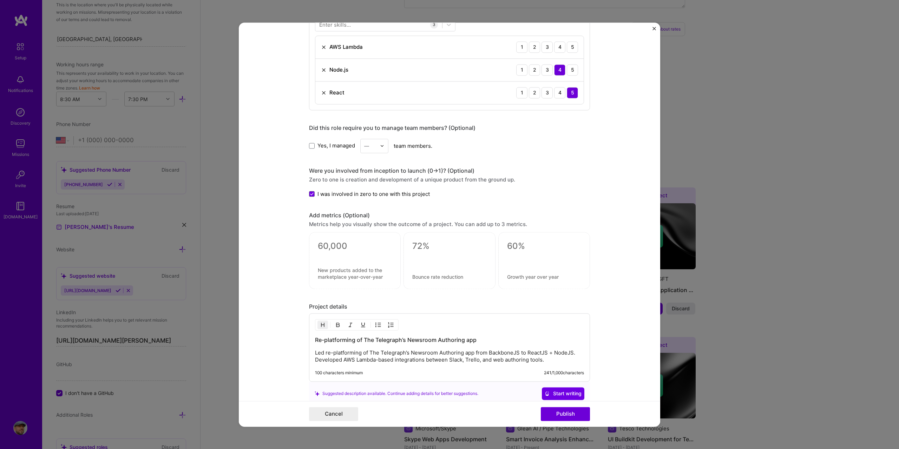
scroll to position [618, 0]
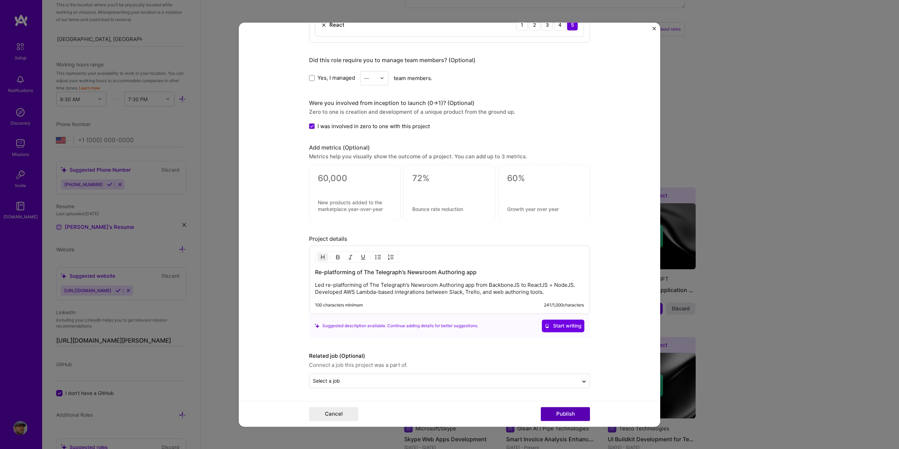
click at [572, 417] on button "Publish" at bounding box center [565, 414] width 49 height 14
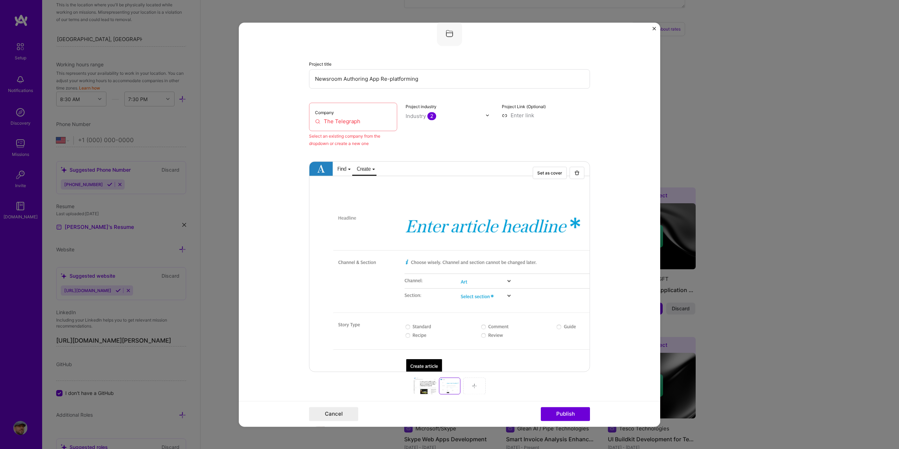
scroll to position [46, 0]
click at [364, 121] on input "The Telegraph" at bounding box center [353, 122] width 76 height 7
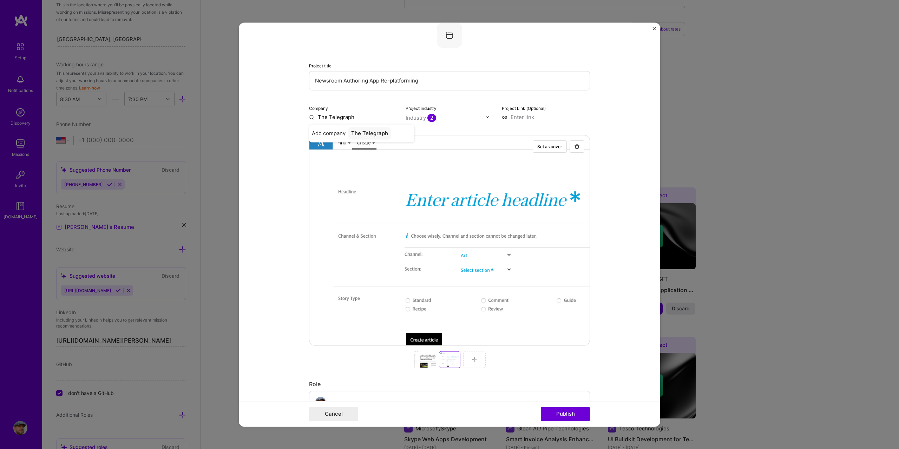
type input "The Telegraph"
click at [377, 131] on div "The Telegraph" at bounding box center [369, 133] width 42 height 12
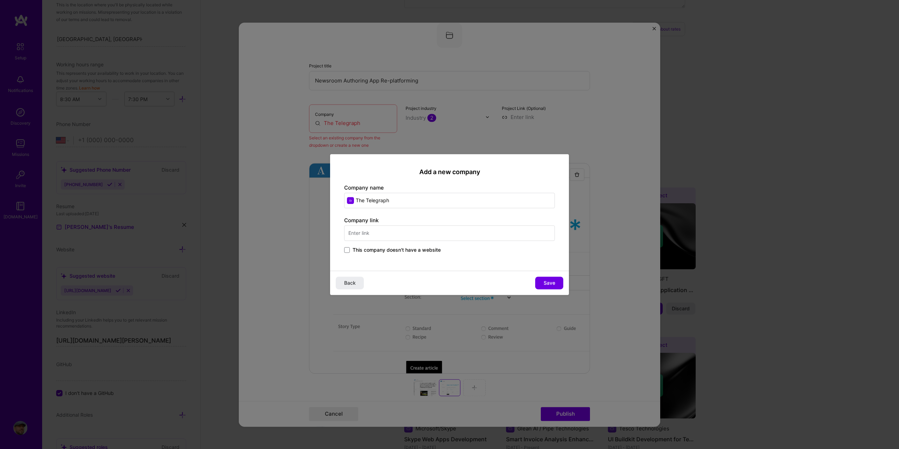
click at [395, 228] on input "text" at bounding box center [449, 232] width 211 height 15
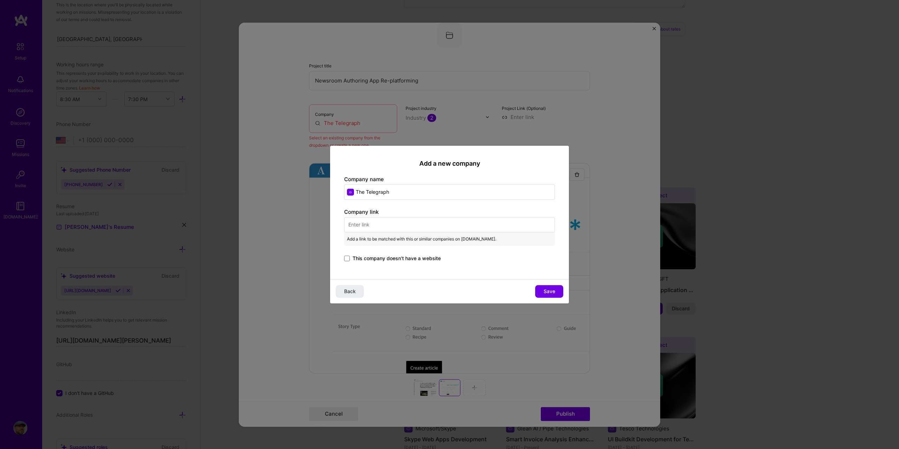
paste input "https://www.telegraph.co.uk/"
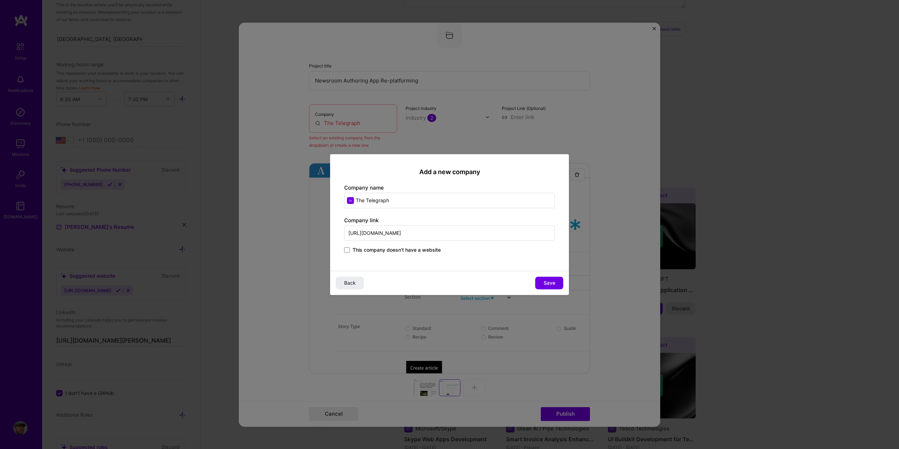
type input "https://www.telegraph.co.uk/"
click at [553, 278] on button "Save" at bounding box center [549, 283] width 28 height 13
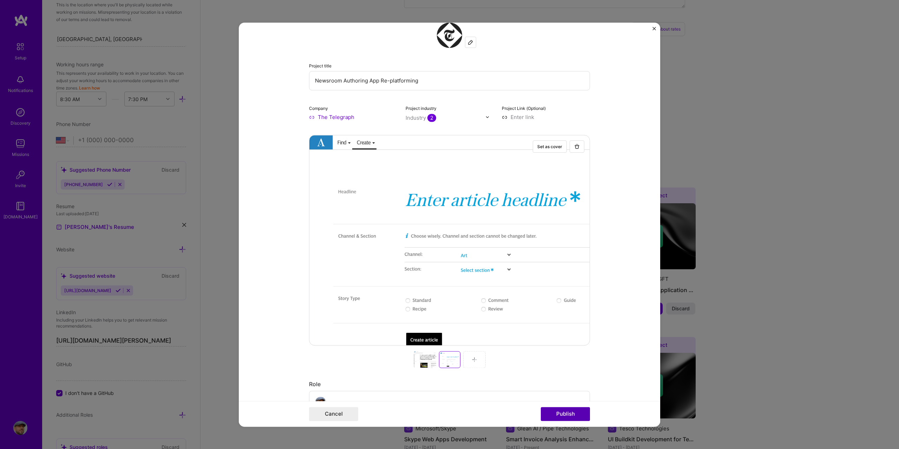
click at [569, 412] on button "Publish" at bounding box center [565, 414] width 49 height 14
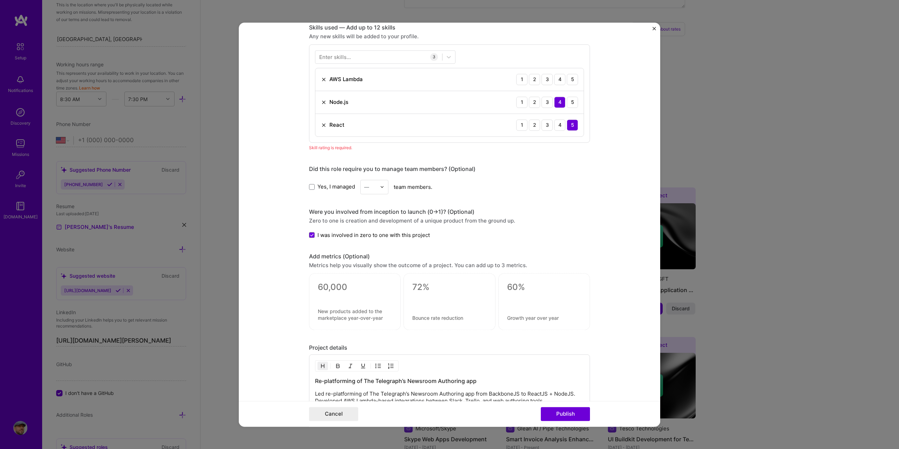
scroll to position [520, 0]
click at [567, 78] on div "5" at bounding box center [572, 77] width 11 height 11
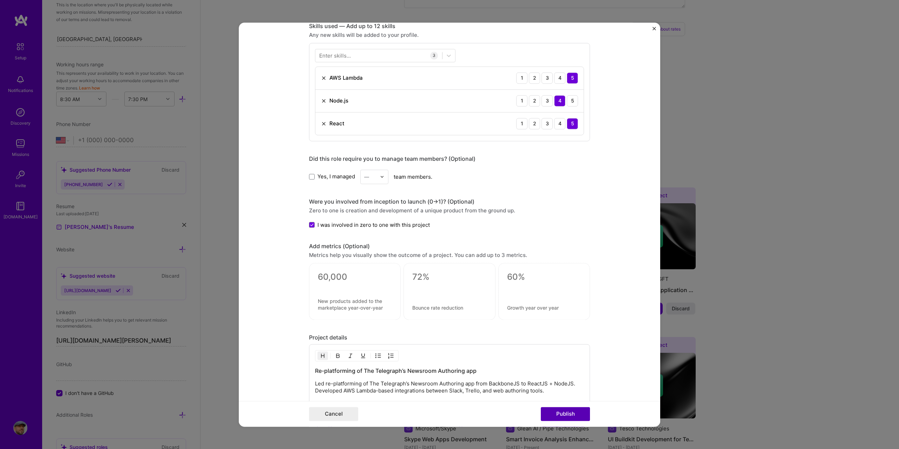
click at [572, 414] on button "Publish" at bounding box center [565, 414] width 49 height 14
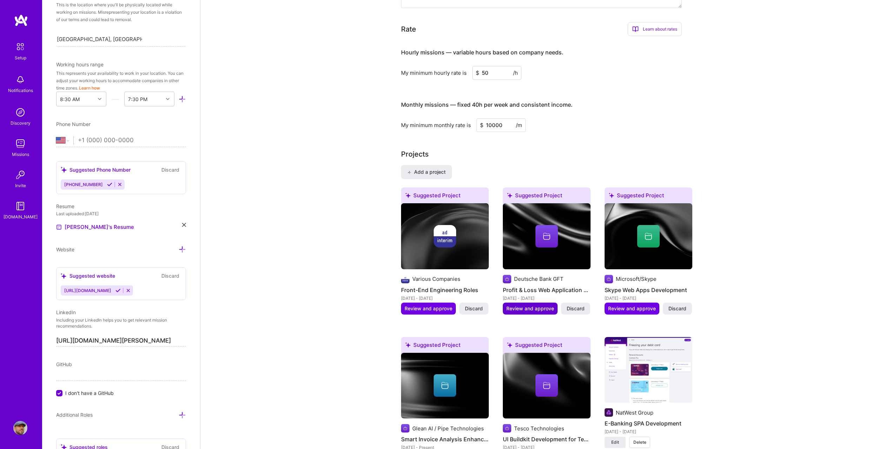
click at [543, 305] on span "Review and approve" at bounding box center [531, 308] width 48 height 7
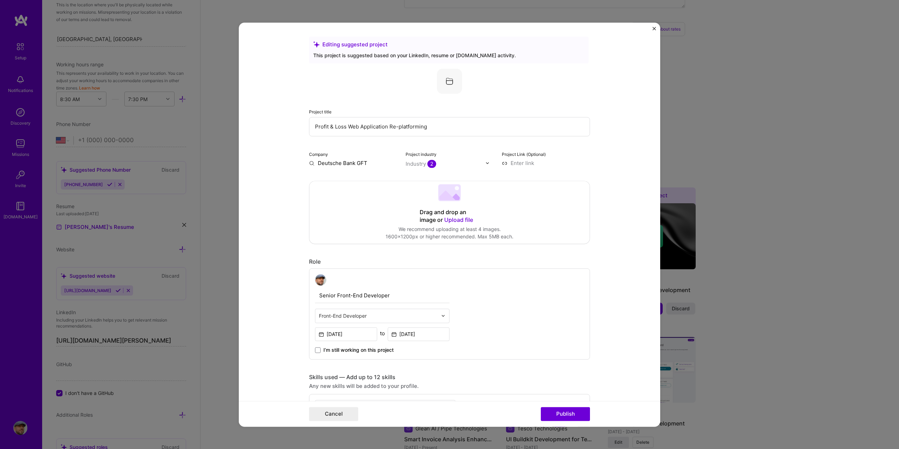
click at [453, 216] on span "Upload file" at bounding box center [458, 219] width 29 height 7
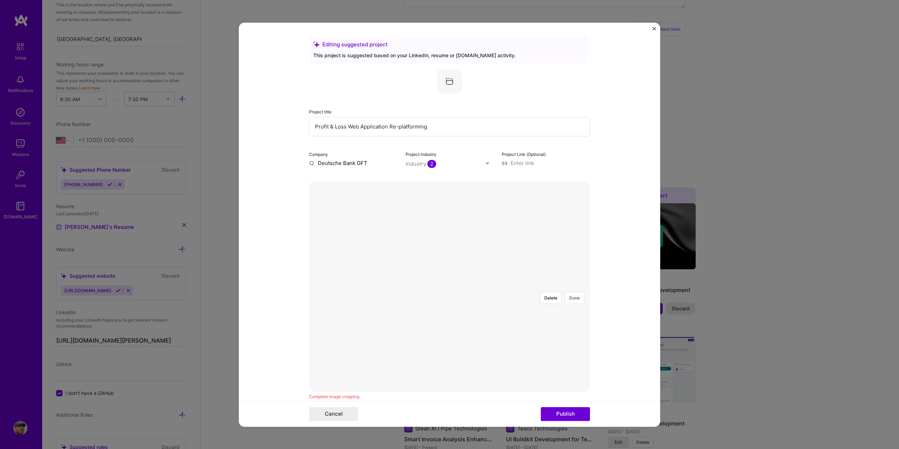
click at [569, 292] on button "Done" at bounding box center [574, 298] width 20 height 12
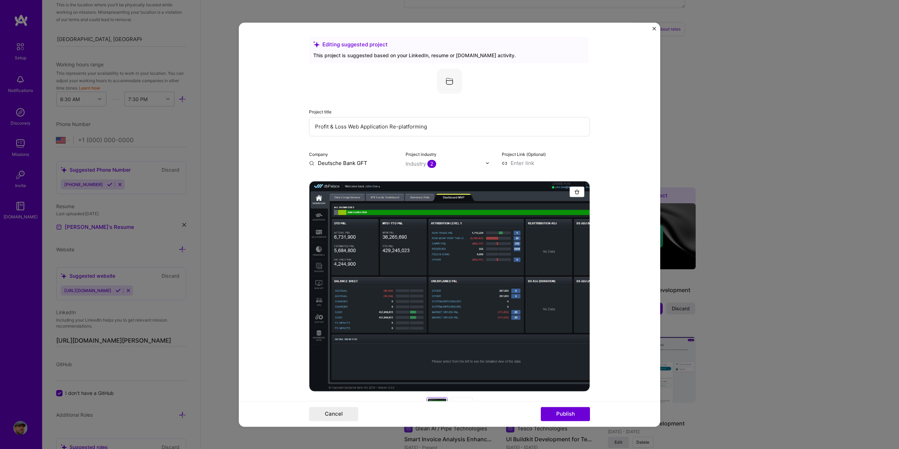
click at [459, 398] on div at bounding box center [461, 405] width 22 height 17
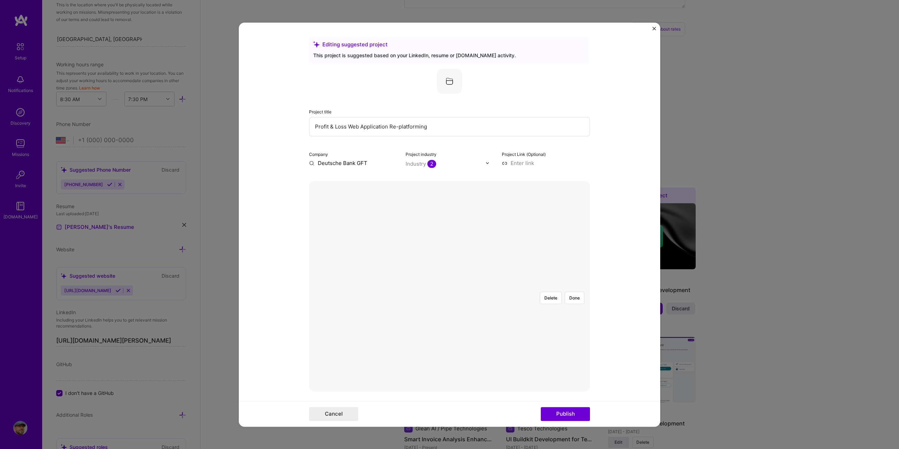
click at [449, 286] on div at bounding box center [541, 355] width 185 height 139
click at [545, 286] on div at bounding box center [637, 355] width 185 height 139
click at [573, 292] on button "Done" at bounding box center [574, 298] width 20 height 12
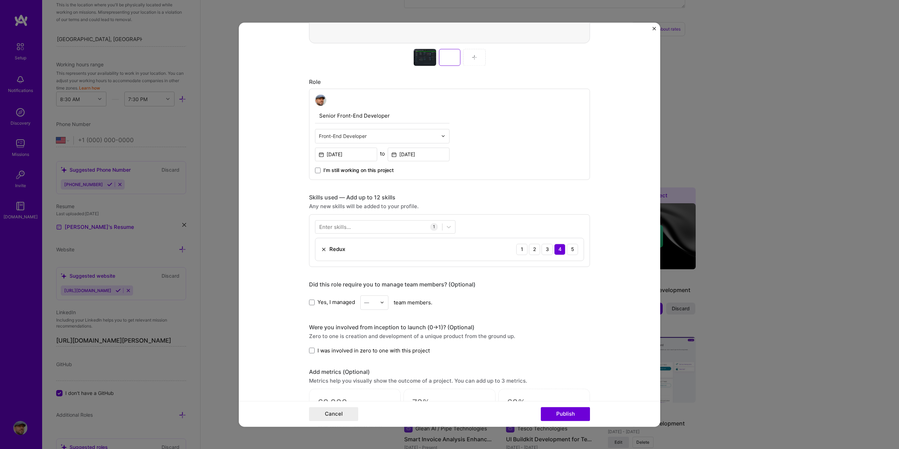
scroll to position [351, 0]
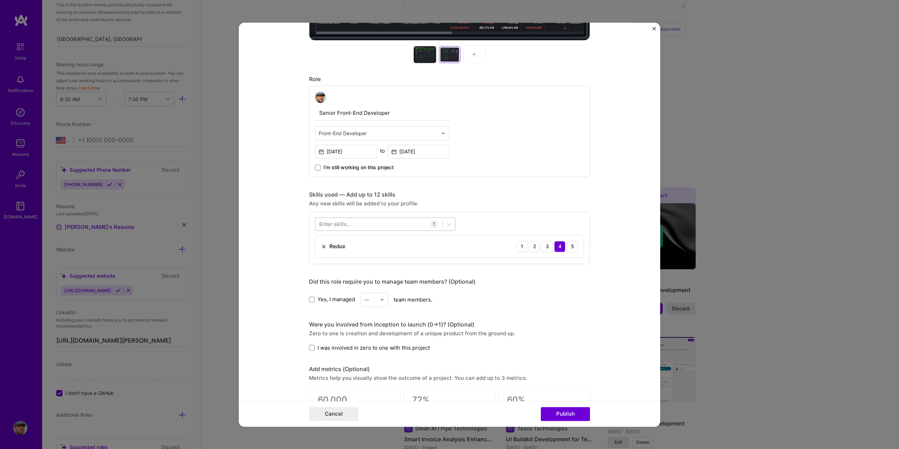
click at [355, 226] on div at bounding box center [378, 224] width 127 height 12
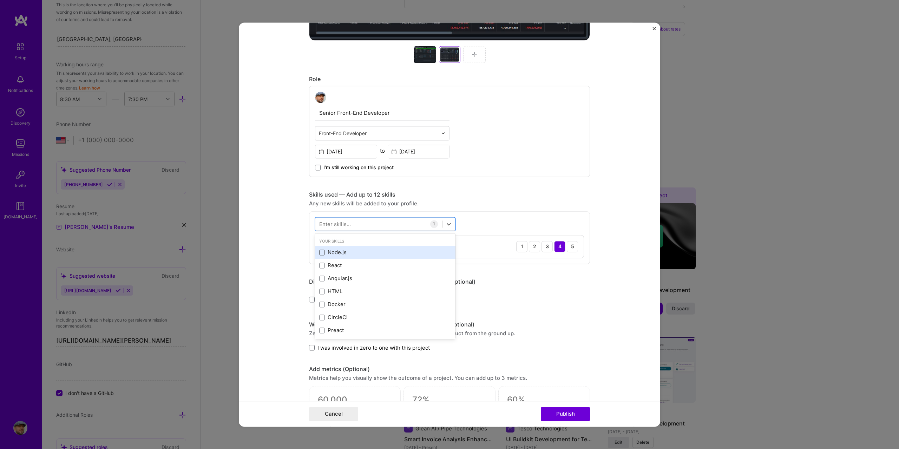
click at [319, 251] on span at bounding box center [322, 253] width 6 height 6
click at [0, 0] on input "checkbox" at bounding box center [0, 0] width 0 height 0
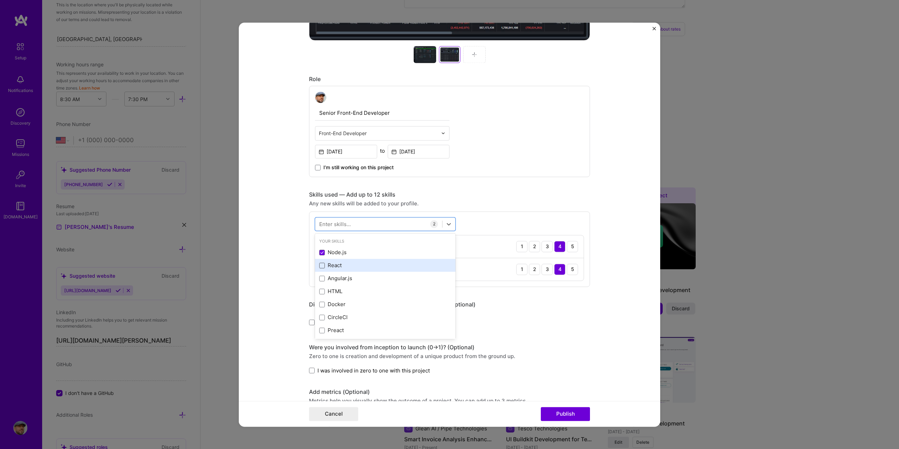
click at [321, 263] on span at bounding box center [322, 266] width 6 height 6
click at [0, 0] on input "checkbox" at bounding box center [0, 0] width 0 height 0
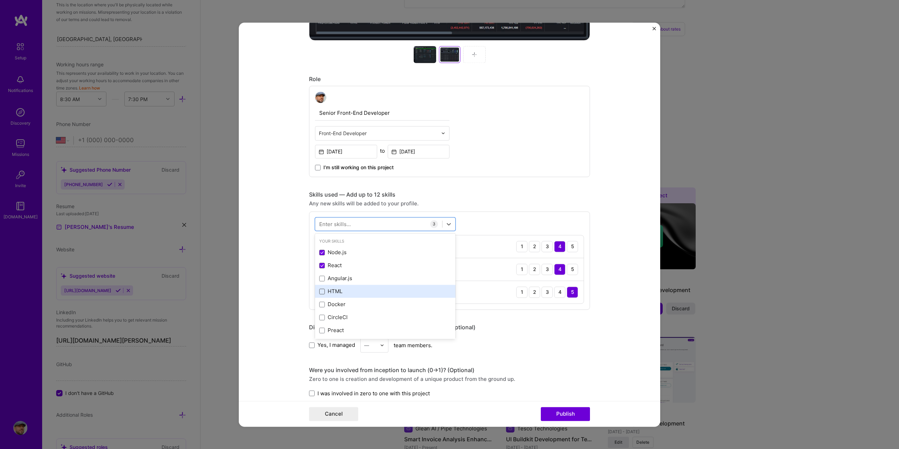
click at [319, 290] on span at bounding box center [322, 292] width 6 height 6
click at [0, 0] on input "checkbox" at bounding box center [0, 0] width 0 height 0
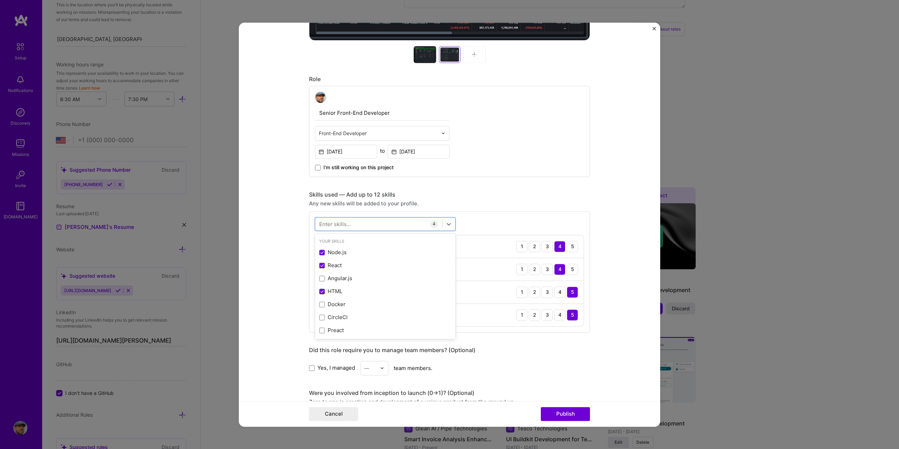
click at [598, 204] on form "Editing suggested project This project is suggested based on your LinkedIn, res…" at bounding box center [449, 224] width 421 height 404
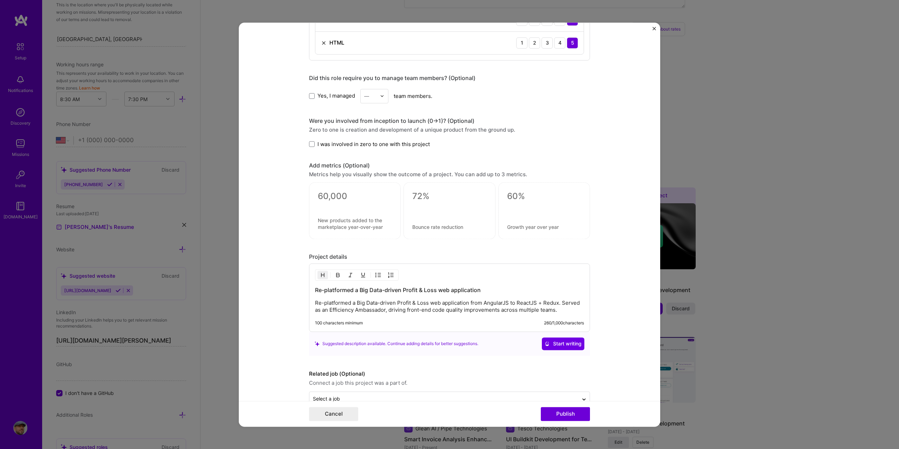
scroll to position [641, 0]
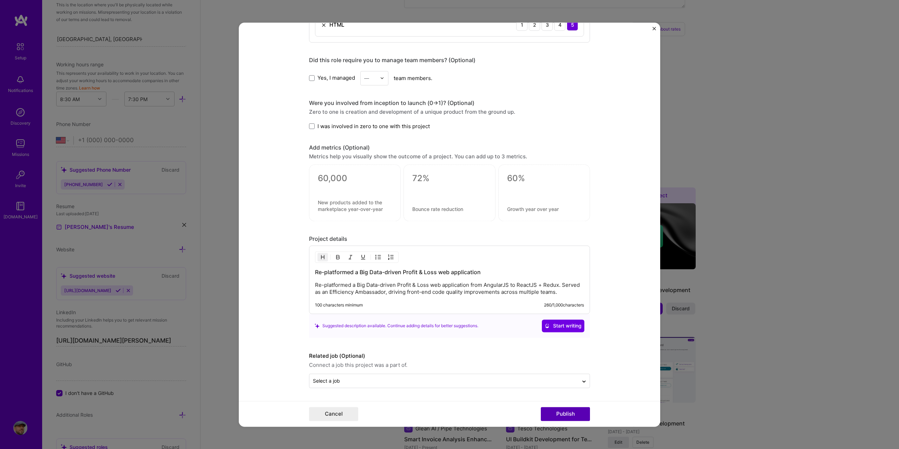
click at [568, 414] on button "Publish" at bounding box center [565, 414] width 49 height 14
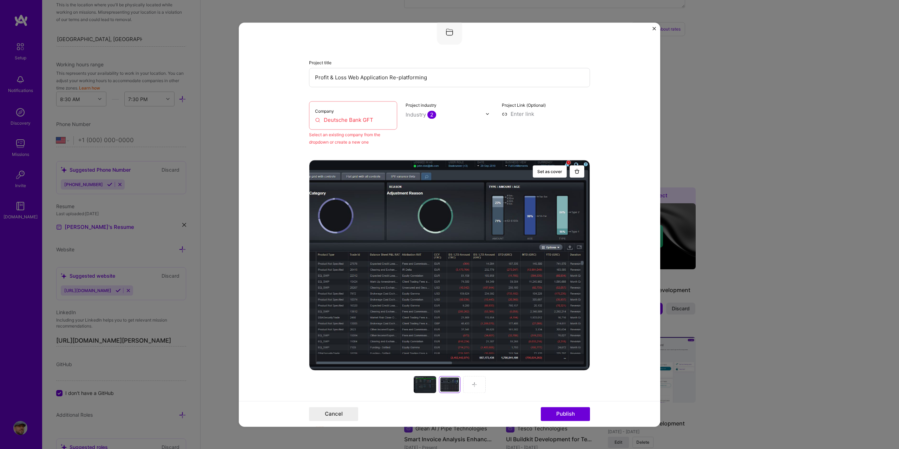
scroll to position [46, 0]
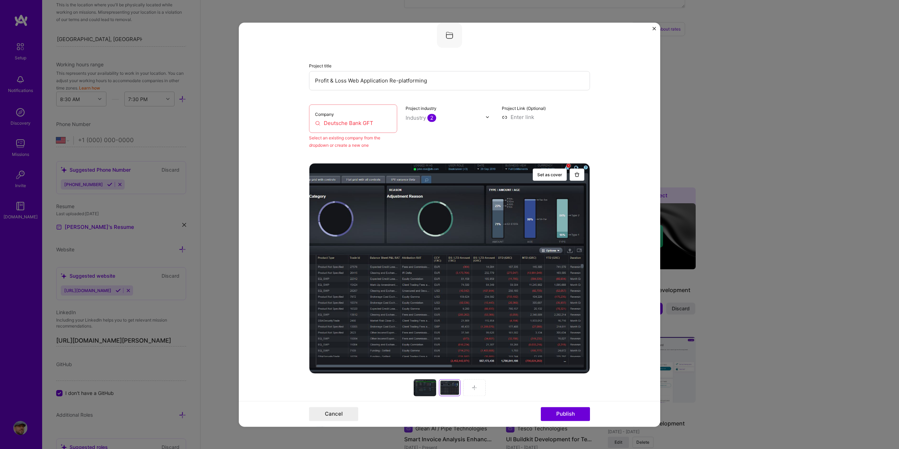
click at [378, 124] on input "Deutsche Bank GFT" at bounding box center [353, 122] width 76 height 7
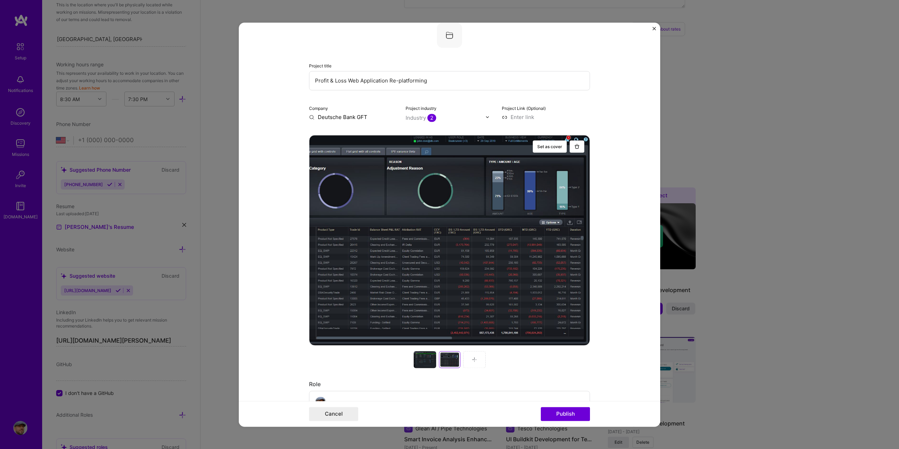
type input "Deutsche Bank GFT"
click at [379, 131] on div "Deutsche Bank GFT" at bounding box center [376, 133] width 56 height 12
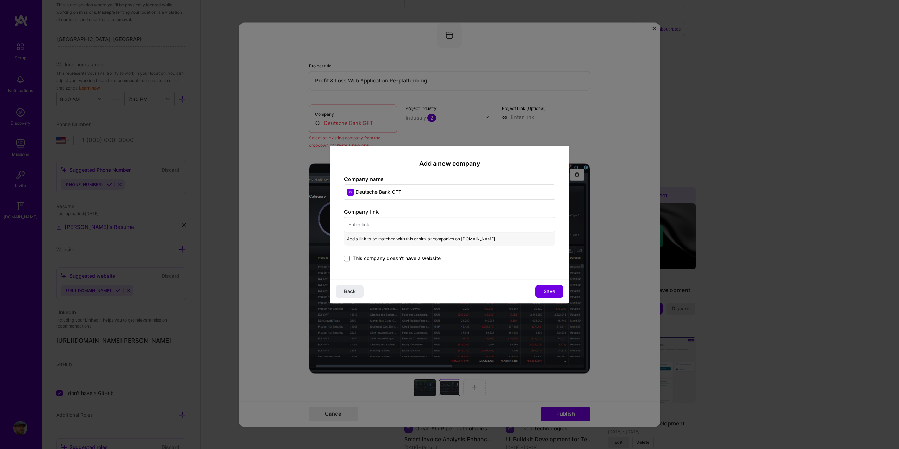
click at [384, 216] on div "Company link Add a link to be matched with this or similar companies on A.Team.…" at bounding box center [449, 235] width 211 height 55
click at [383, 223] on input "text" at bounding box center [449, 224] width 211 height 15
paste input "https://www.db.com/"
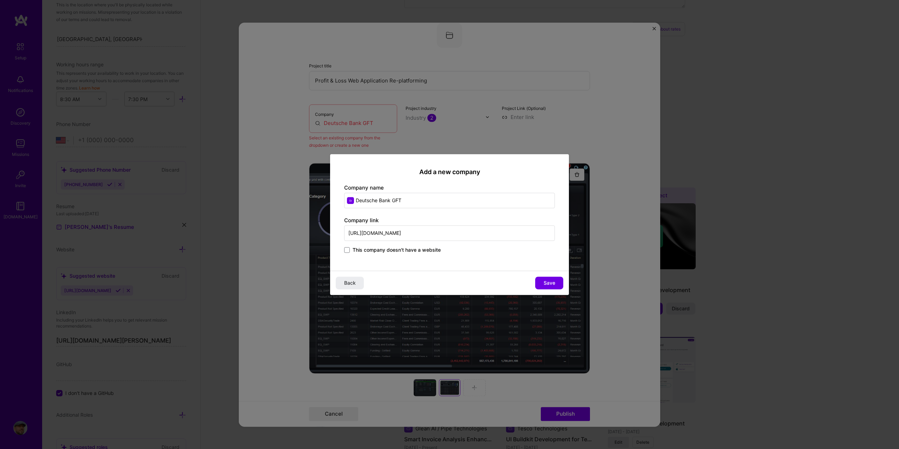
type input "https://www.db.com/"
click at [573, 284] on div "Add a new company Company name Deutsche Bank GFT Company link https://www.db.co…" at bounding box center [449, 224] width 899 height 449
click at [543, 285] on span "Save" at bounding box center [549, 282] width 12 height 7
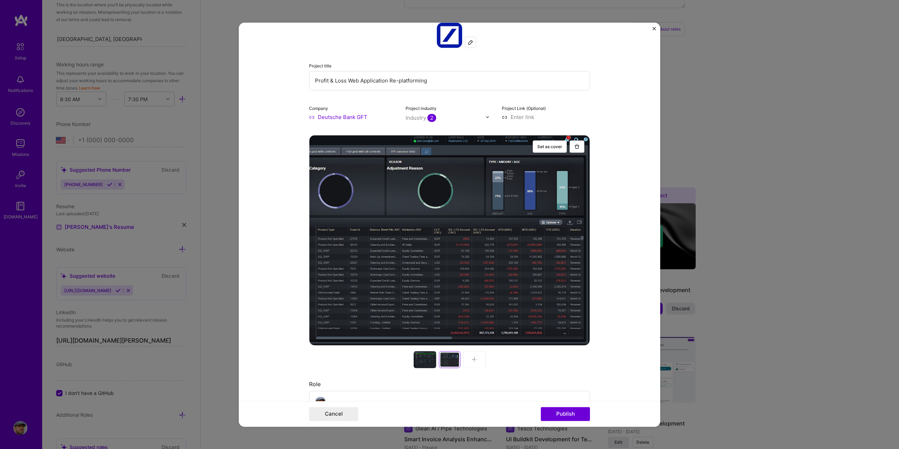
click at [422, 354] on div at bounding box center [425, 359] width 22 height 17
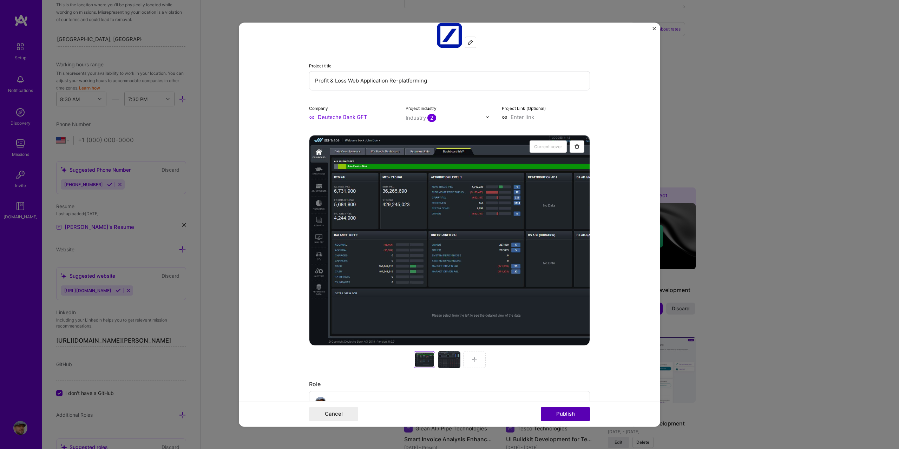
click at [568, 414] on button "Publish" at bounding box center [565, 414] width 49 height 14
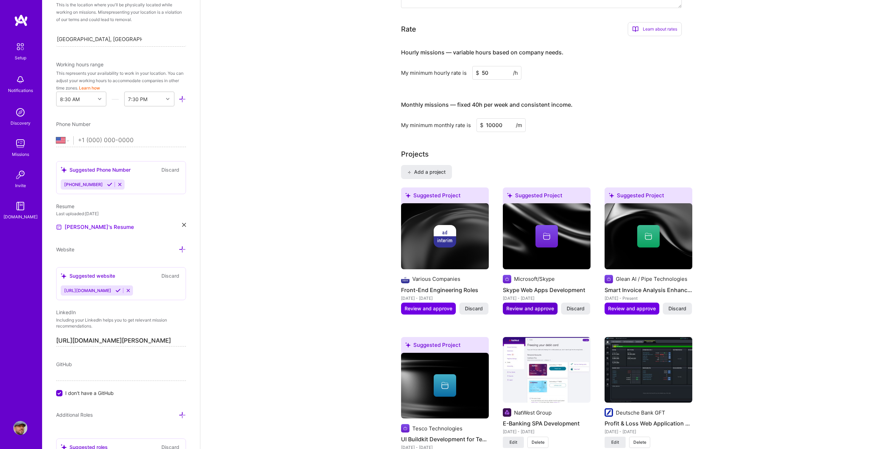
click at [529, 304] on button "Review and approve" at bounding box center [530, 309] width 55 height 12
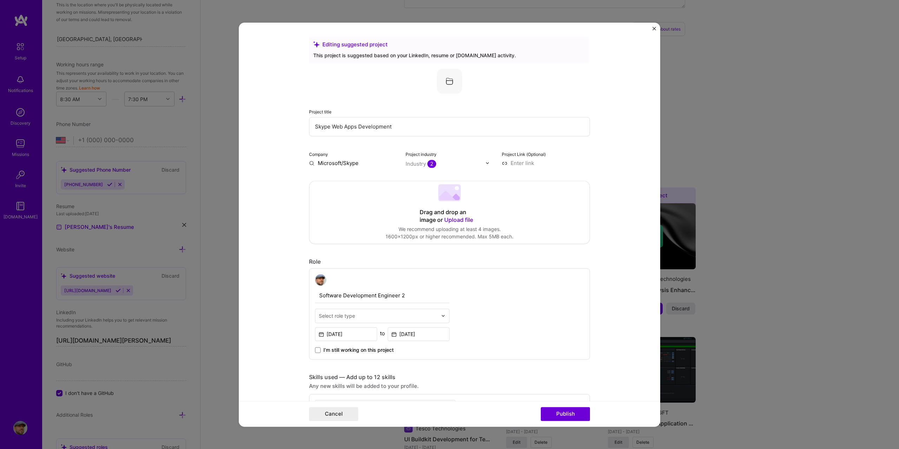
click at [454, 219] on span "Upload file" at bounding box center [458, 219] width 29 height 7
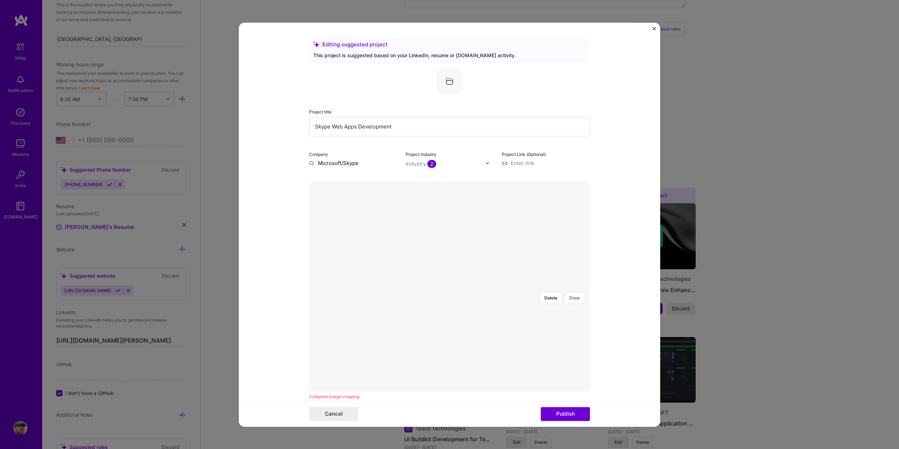
click at [571, 292] on button "Done" at bounding box center [574, 298] width 20 height 12
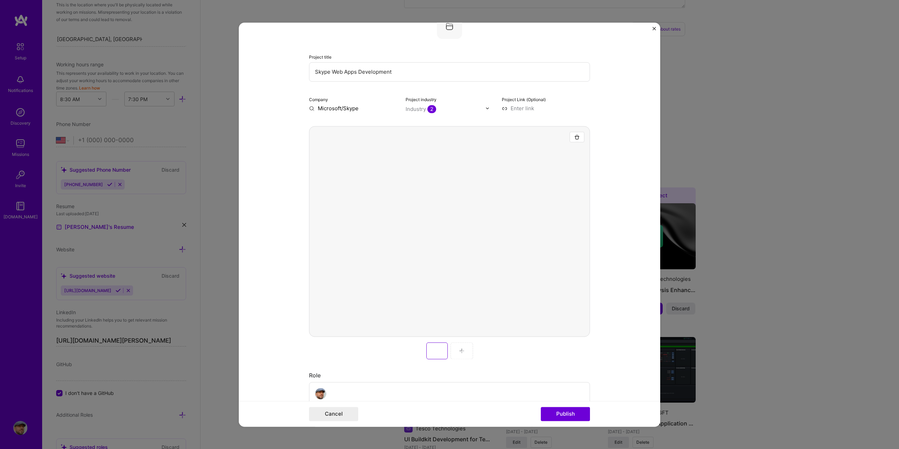
scroll to position [70, 0]
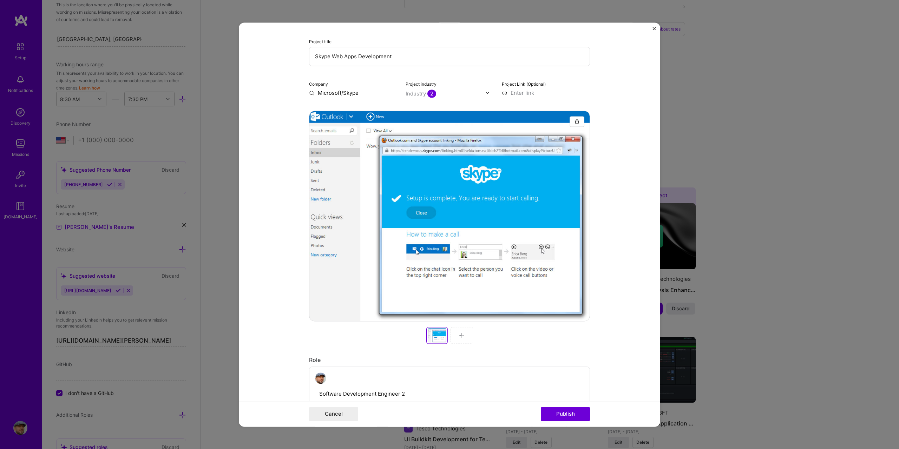
click at [460, 332] on img at bounding box center [462, 335] width 6 height 6
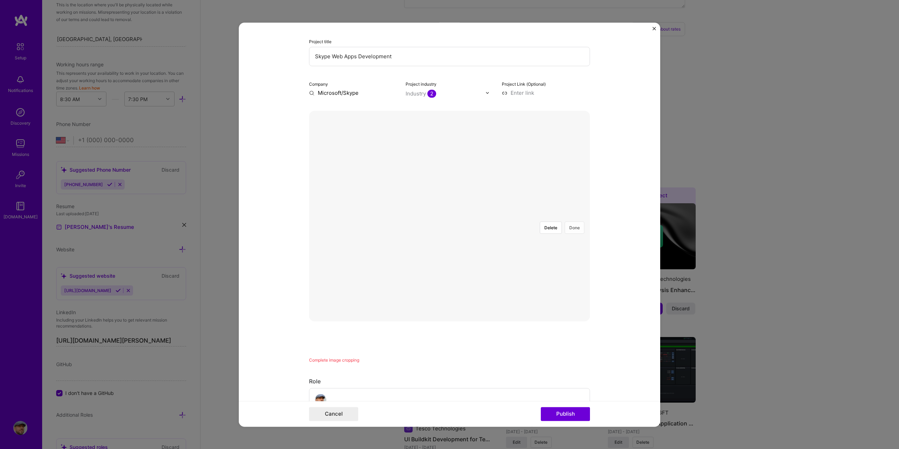
click at [565, 222] on button "Done" at bounding box center [574, 228] width 20 height 12
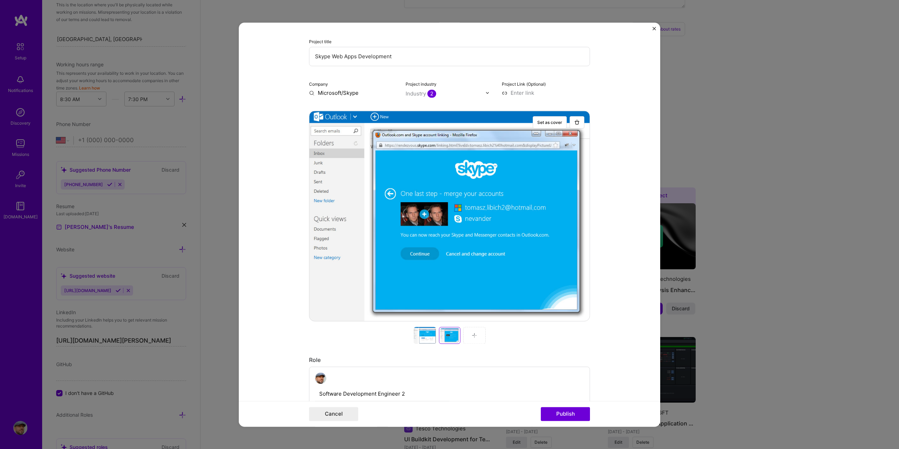
click at [476, 338] on div at bounding box center [474, 335] width 22 height 17
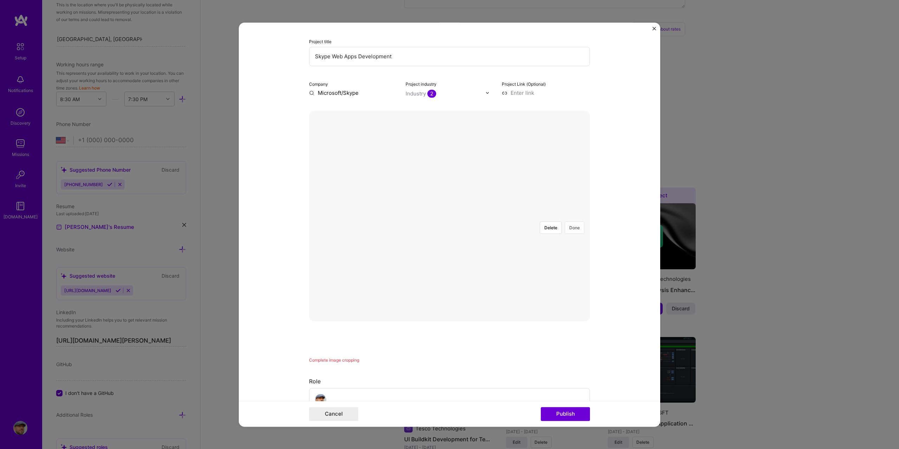
click at [574, 222] on button "Done" at bounding box center [574, 228] width 20 height 12
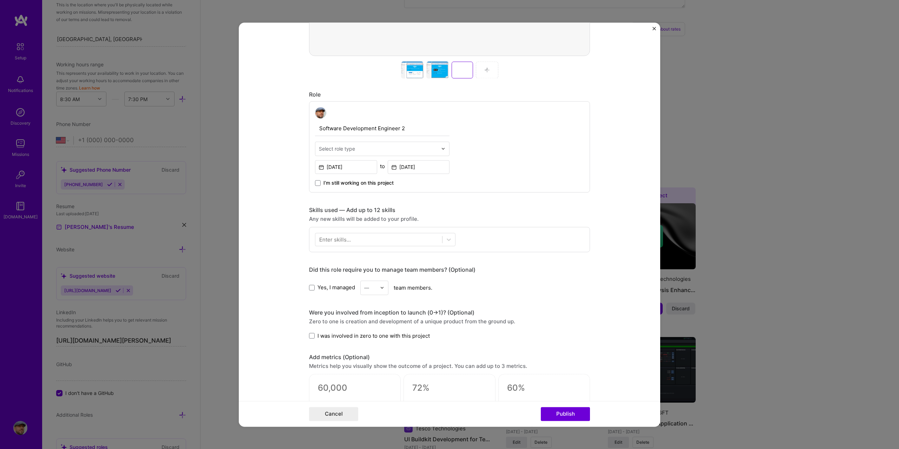
scroll to position [351, 0]
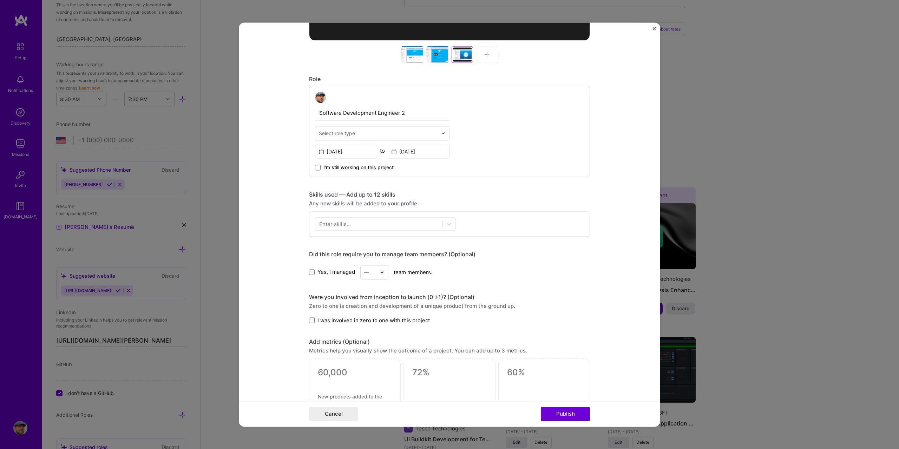
click at [343, 223] on div "Enter skills..." at bounding box center [335, 223] width 32 height 7
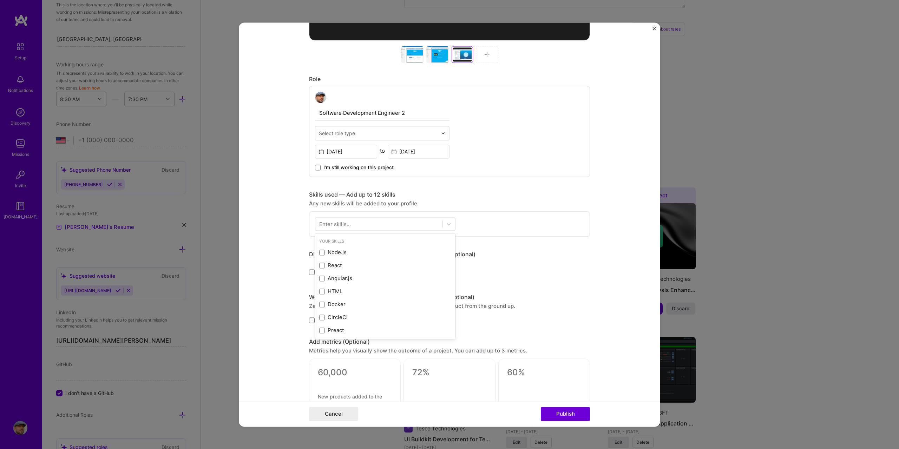
click at [336, 222] on div "Enter skills..." at bounding box center [335, 223] width 32 height 7
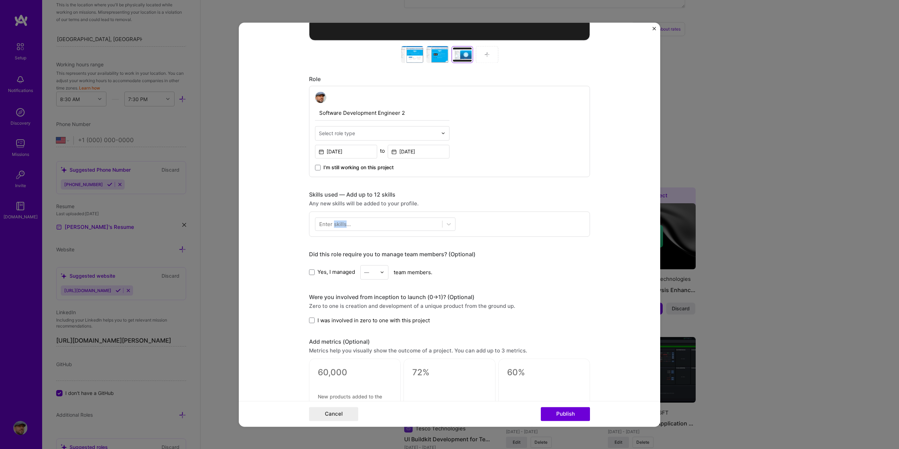
click at [336, 222] on div "Enter skills..." at bounding box center [335, 223] width 32 height 7
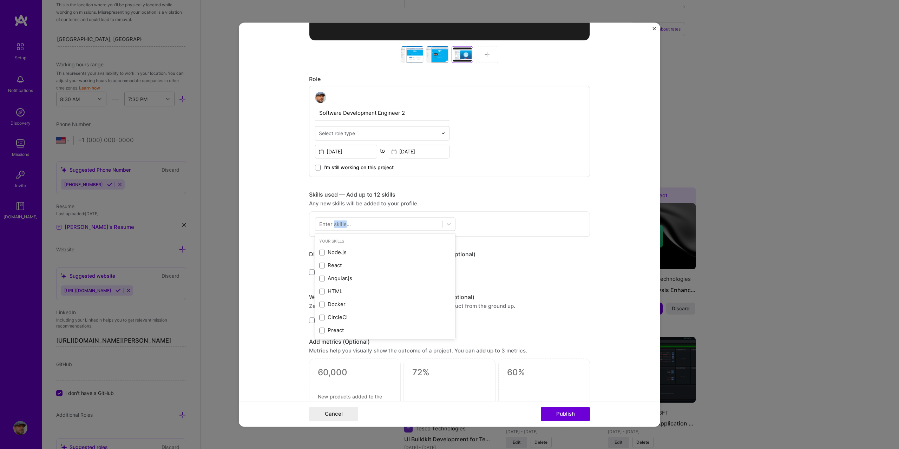
click at [335, 222] on div "Enter skills..." at bounding box center [335, 223] width 32 height 7
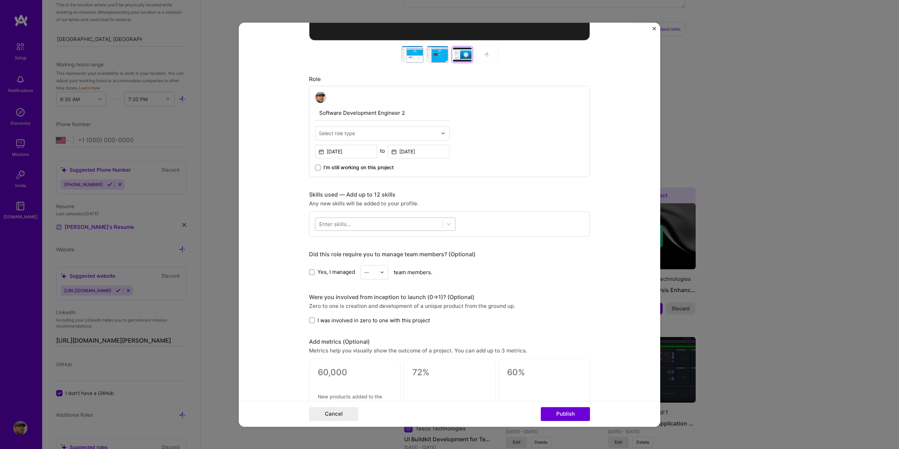
click at [351, 224] on div at bounding box center [378, 224] width 127 height 12
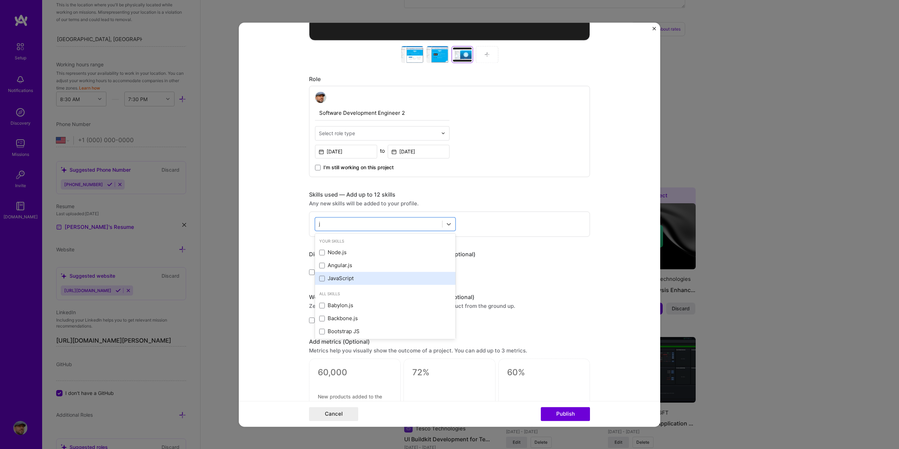
click at [320, 282] on div "JavaScript" at bounding box center [385, 278] width 132 height 7
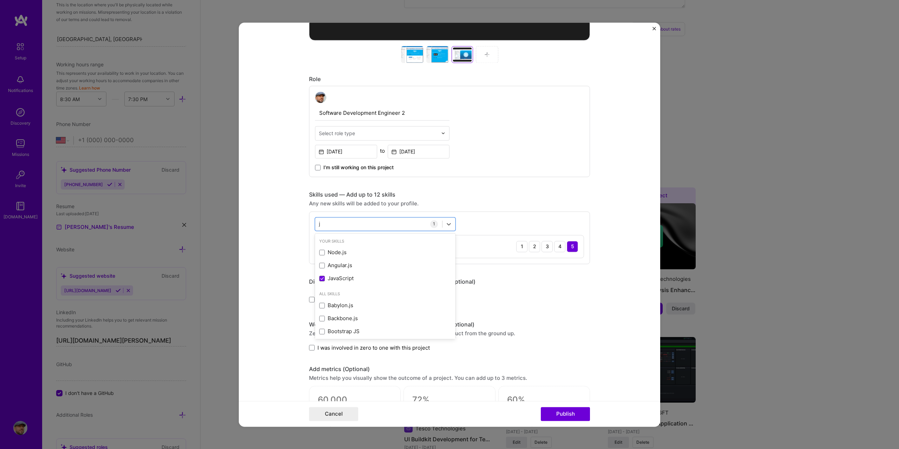
type input "j"
click at [593, 243] on form "Editing suggested project This project is suggested based on your LinkedIn, res…" at bounding box center [449, 224] width 421 height 404
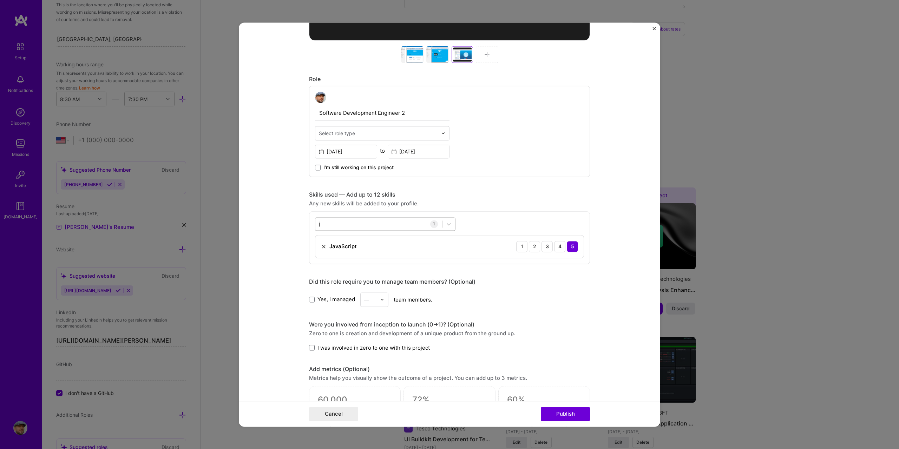
click at [350, 220] on div "j j" at bounding box center [378, 224] width 127 height 12
click at [336, 251] on div "HTML" at bounding box center [385, 252] width 132 height 7
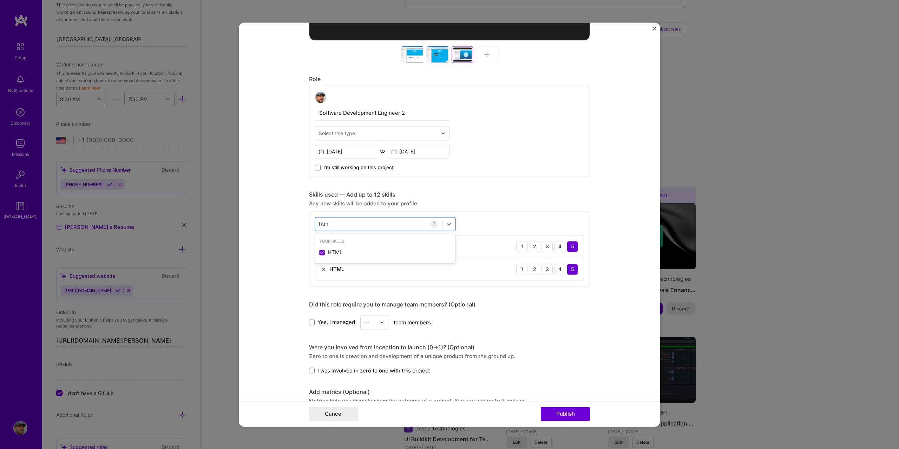
type input "htm"
click at [600, 219] on form "Editing suggested project This project is suggested based on your LinkedIn, res…" at bounding box center [449, 224] width 421 height 404
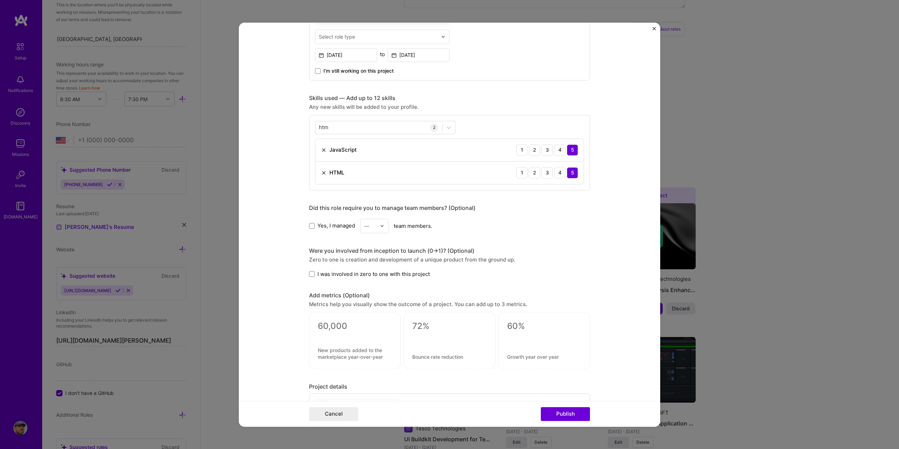
scroll to position [456, 0]
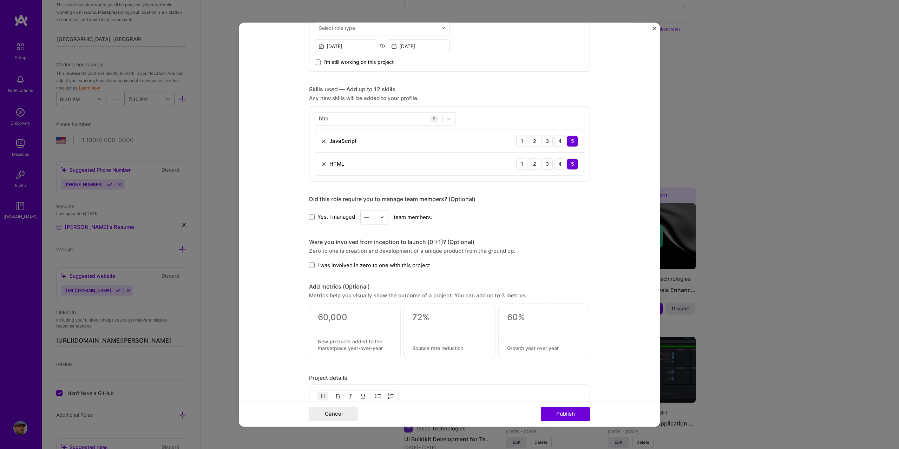
click at [433, 267] on div "I was involved in zero to one with this project" at bounding box center [449, 265] width 281 height 7
click at [406, 265] on span "I was involved in zero to one with this project" at bounding box center [373, 265] width 112 height 7
click at [0, 0] on input "I was involved in zero to one with this project" at bounding box center [0, 0] width 0 height 0
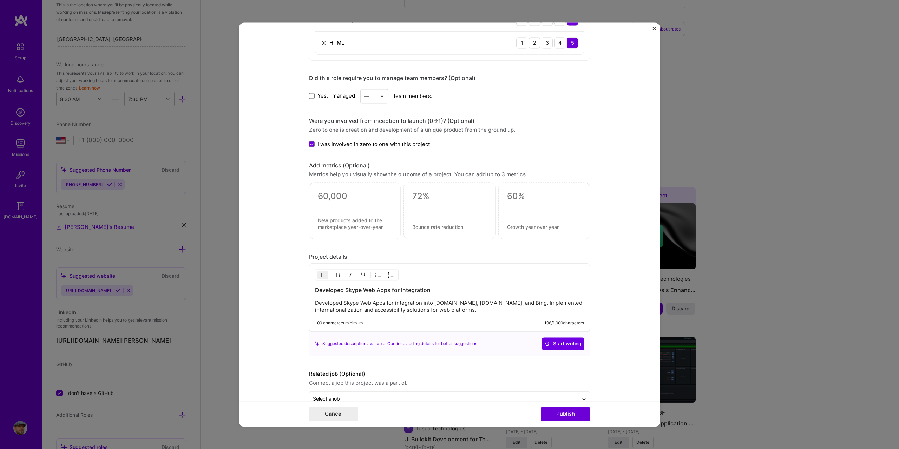
scroll to position [595, 0]
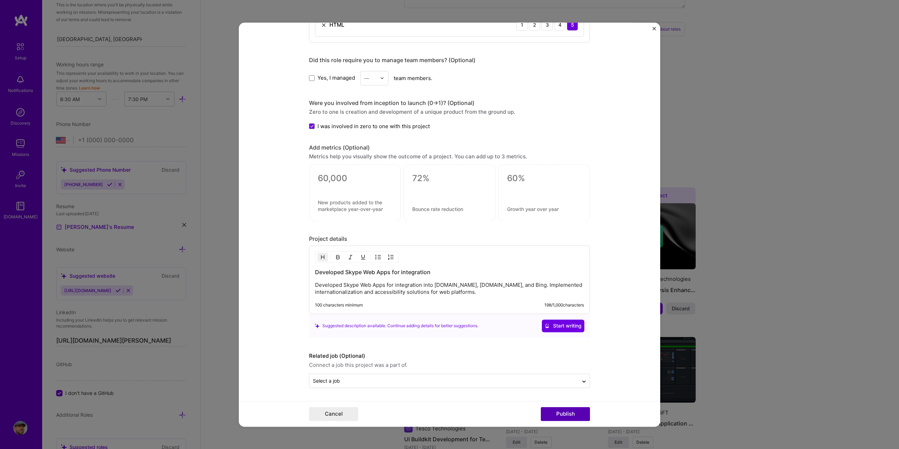
click at [583, 412] on button "Publish" at bounding box center [565, 414] width 49 height 14
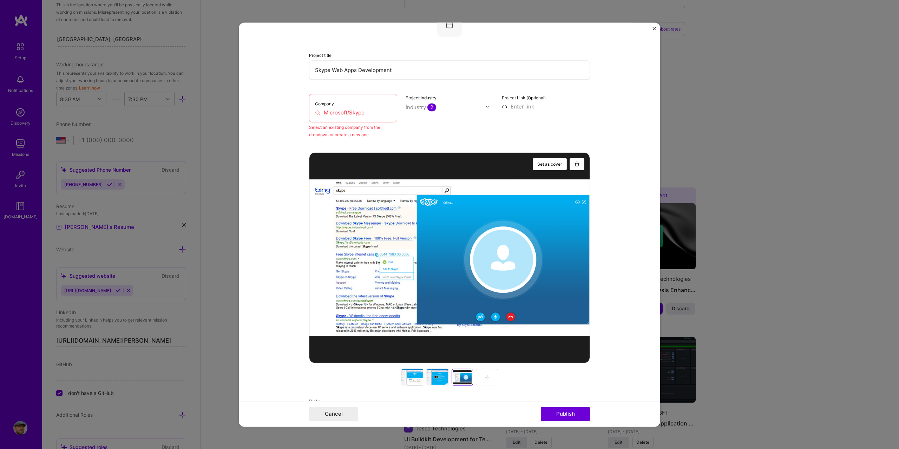
scroll to position [46, 0]
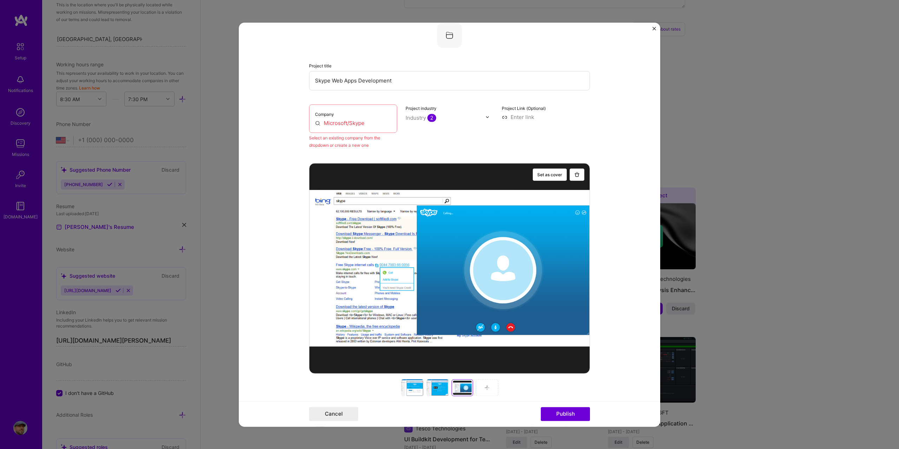
click at [364, 121] on input "Microsoft/Skype" at bounding box center [353, 122] width 76 height 7
drag, startPoint x: 345, startPoint y: 120, endPoint x: 365, endPoint y: 124, distance: 20.3
click at [366, 124] on input "Microsoft/Skype" at bounding box center [353, 122] width 76 height 7
click at [352, 124] on input "Microsoft" at bounding box center [353, 122] width 76 height 7
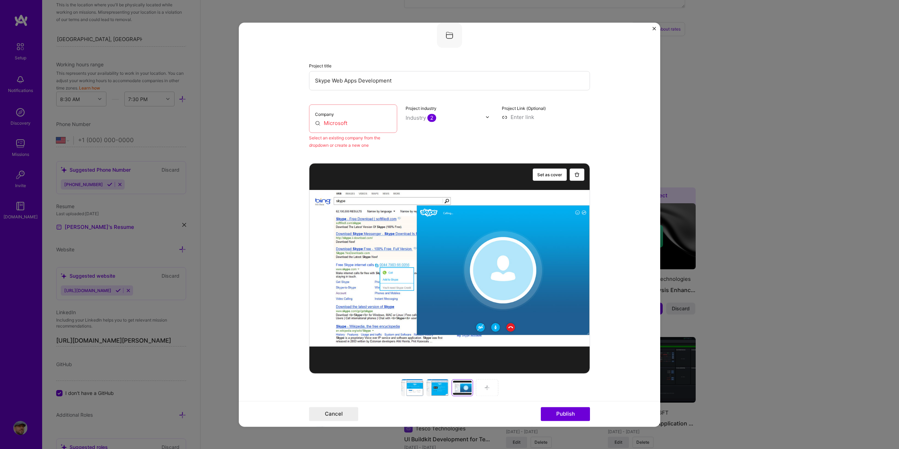
click at [347, 122] on input "Microsoft" at bounding box center [353, 122] width 76 height 7
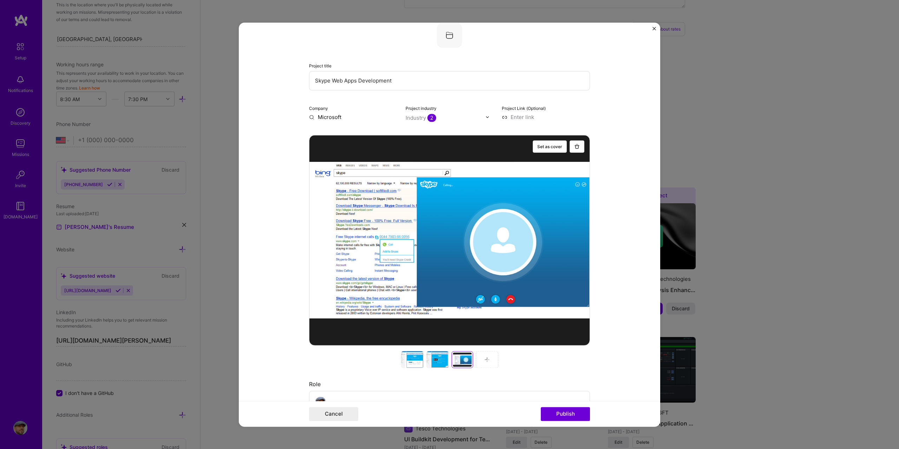
click at [580, 120] on input at bounding box center [546, 116] width 88 height 7
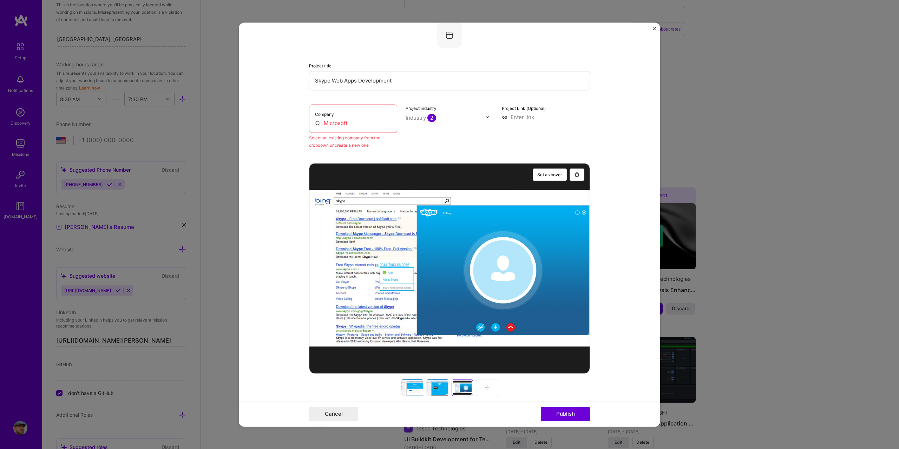
click at [361, 125] on input "Microsoft" at bounding box center [353, 122] width 76 height 7
click at [347, 124] on input "Microsoft" at bounding box center [353, 122] width 76 height 7
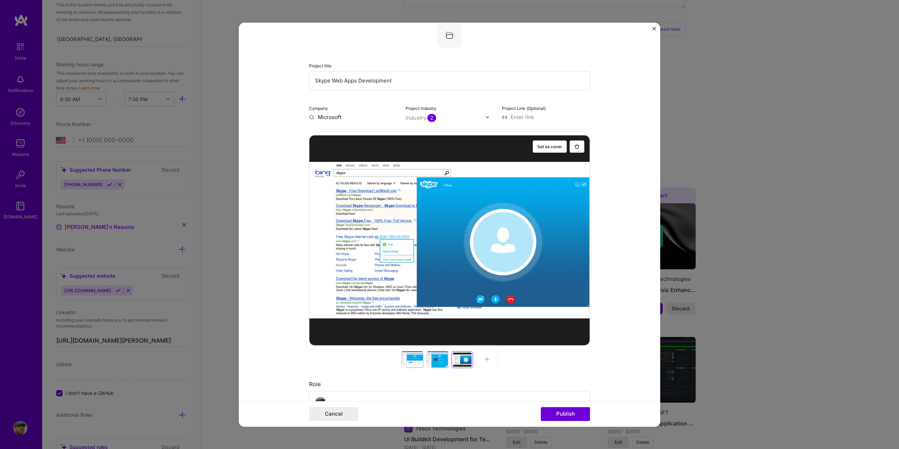
click at [305, 118] on form "Editing suggested project This project is suggested based on your LinkedIn, res…" at bounding box center [449, 224] width 421 height 404
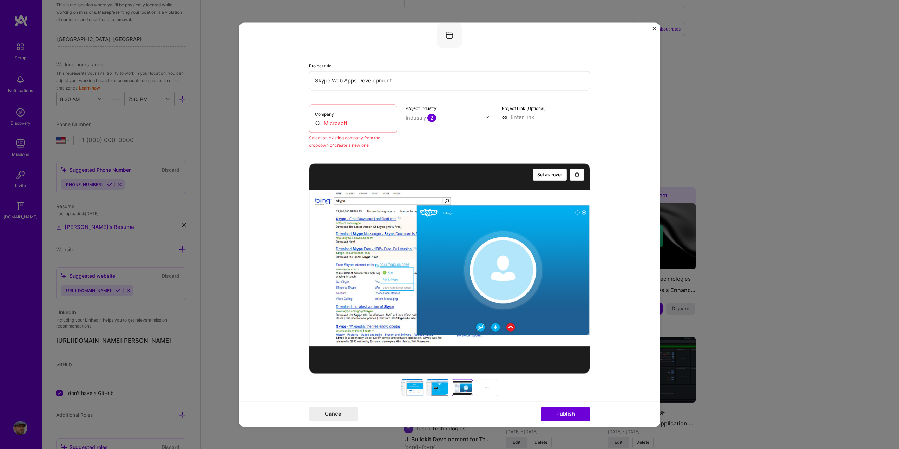
click at [309, 117] on div "Company Microsoft" at bounding box center [353, 118] width 88 height 28
click at [340, 123] on input "Microsoft" at bounding box center [353, 122] width 76 height 7
click at [273, 120] on form "Editing suggested project This project is suggested based on your LinkedIn, res…" at bounding box center [449, 224] width 421 height 404
click at [367, 124] on input "Microsoft" at bounding box center [353, 122] width 76 height 7
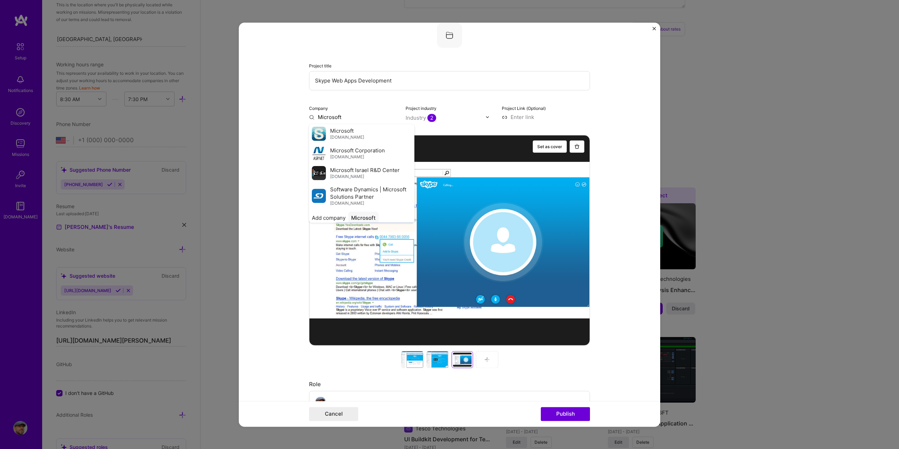
scroll to position [253, 0]
click at [356, 129] on div "Microsoft msft.com" at bounding box center [361, 130] width 105 height 20
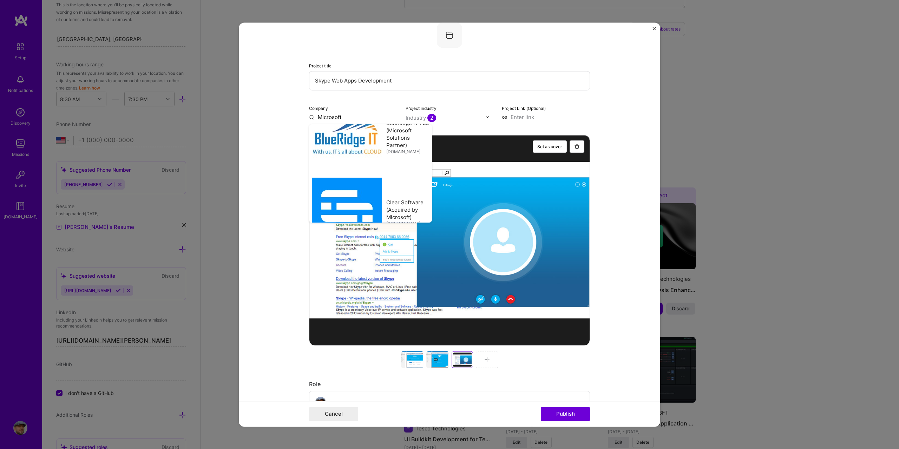
type input "Microsoft"
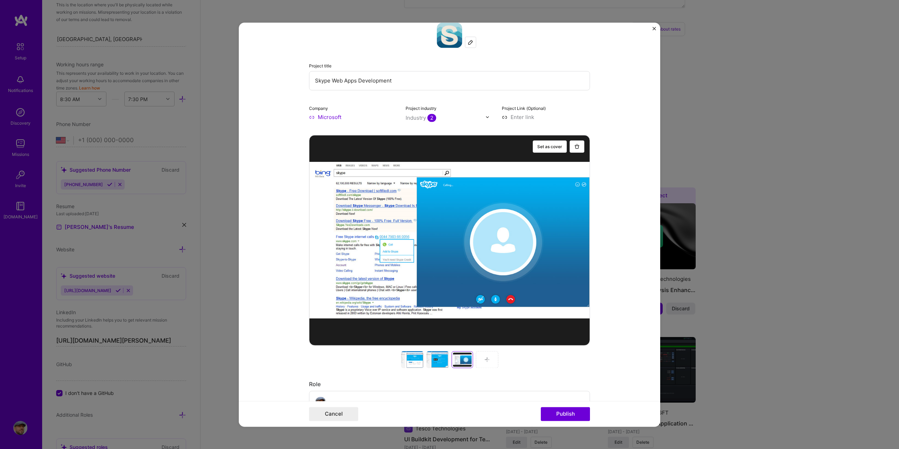
click at [410, 359] on div at bounding box center [412, 359] width 22 height 17
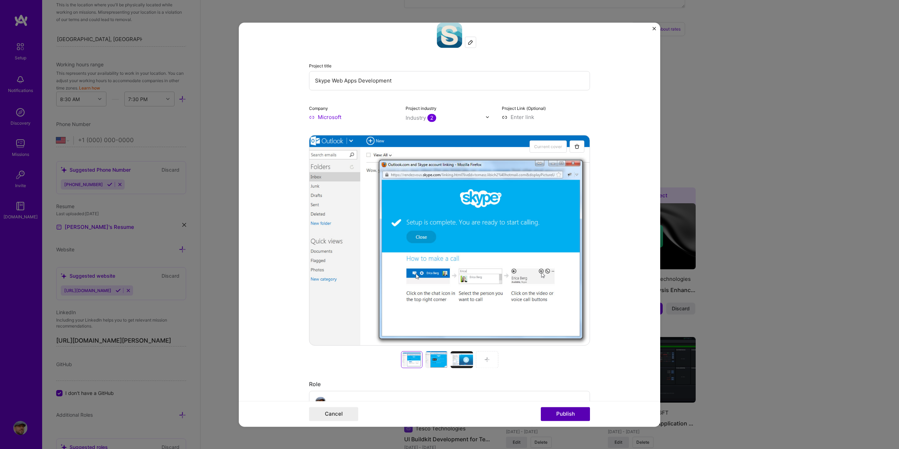
click at [573, 413] on button "Publish" at bounding box center [565, 414] width 49 height 14
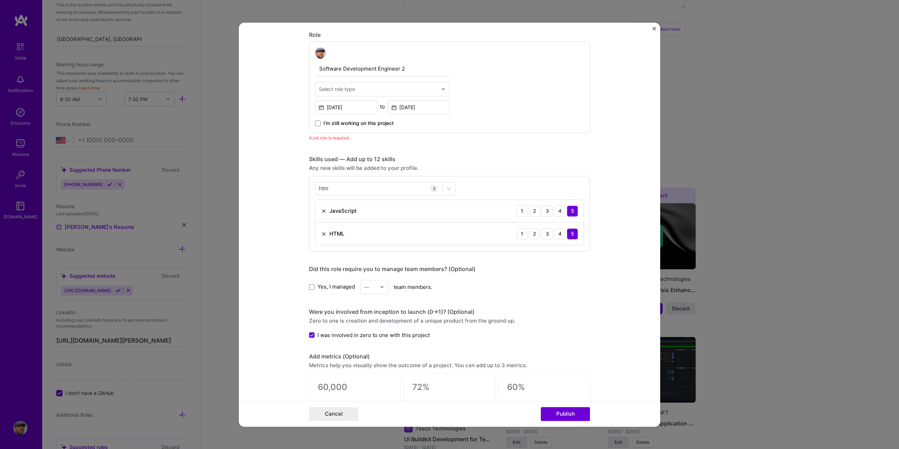
scroll to position [404, 0]
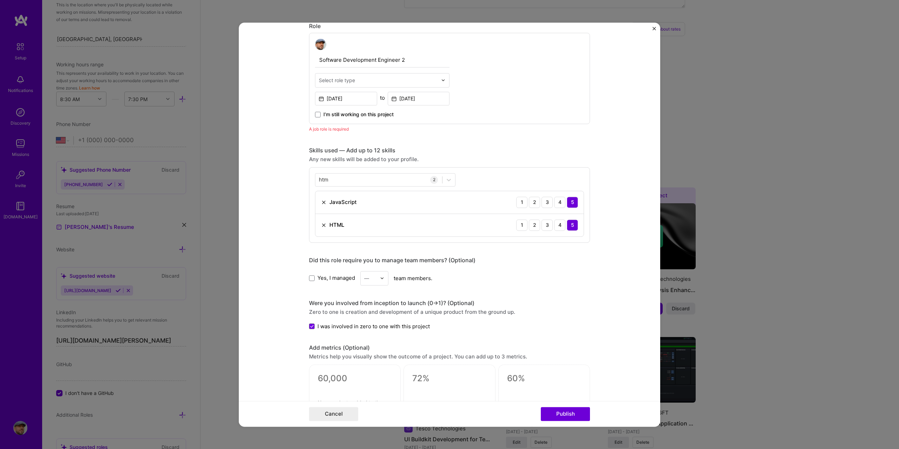
click at [365, 78] on input "text" at bounding box center [378, 80] width 119 height 7
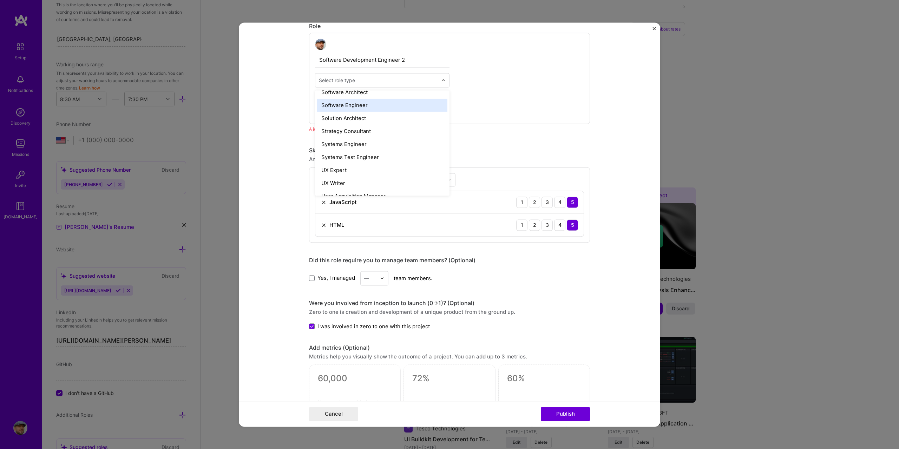
click at [367, 108] on div "Software Engineer" at bounding box center [382, 105] width 130 height 13
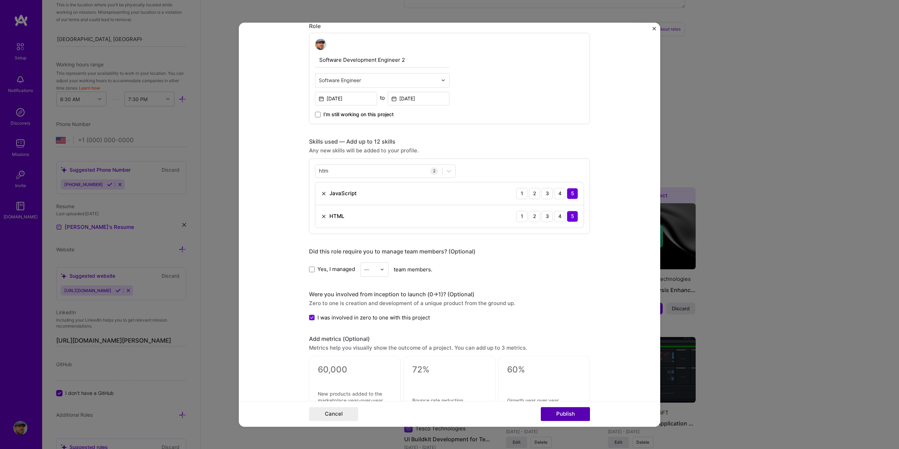
click at [561, 415] on button "Publish" at bounding box center [565, 414] width 49 height 14
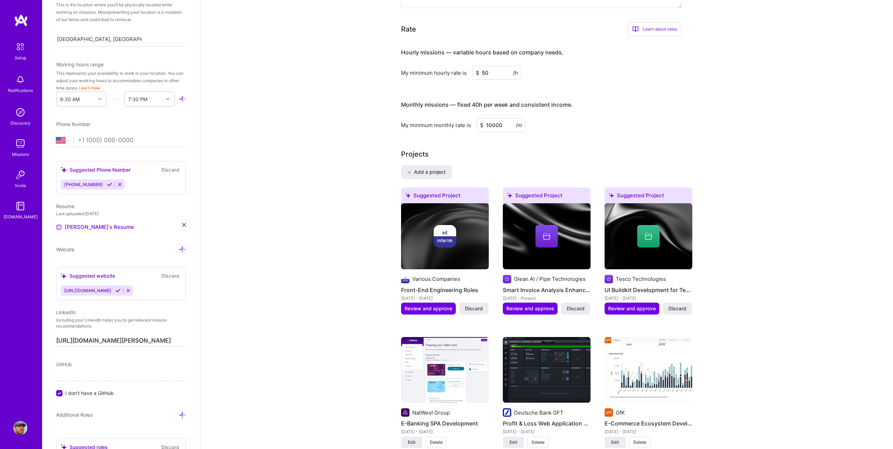
click at [644, 226] on div at bounding box center [649, 236] width 22 height 22
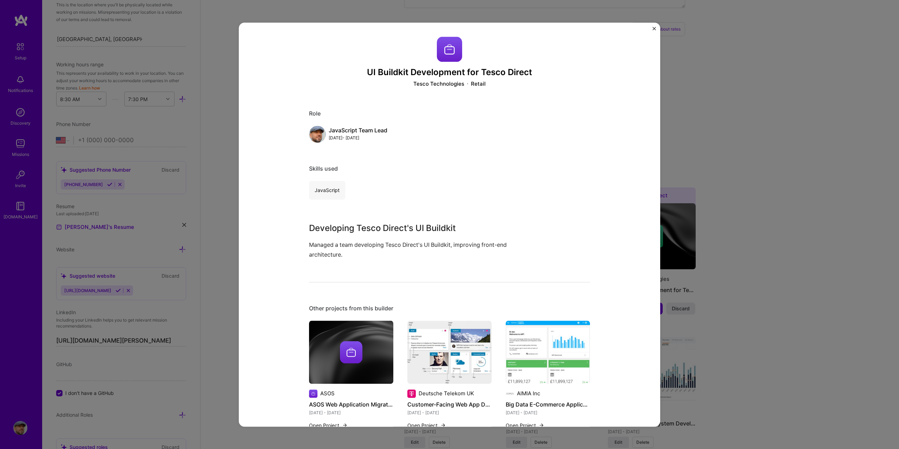
click at [771, 50] on div "UI Buildkit Development for Tesco Direct Tesco Technologies Retail Role JavaScr…" at bounding box center [449, 224] width 899 height 449
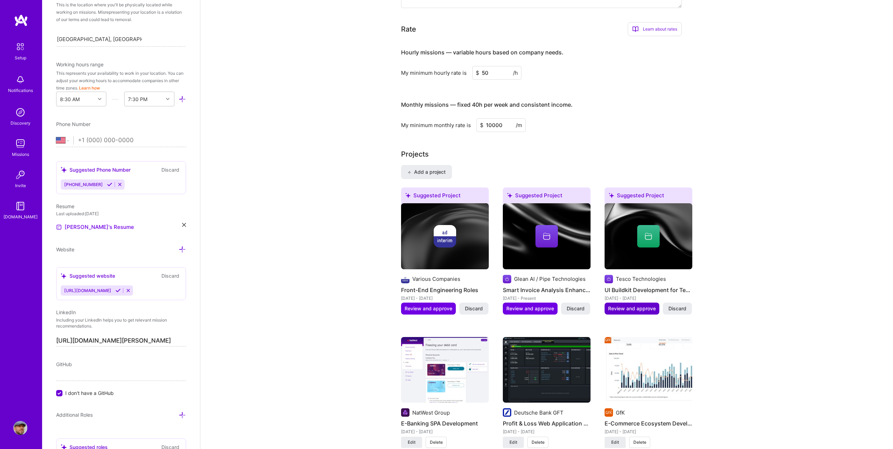
click at [614, 305] on span "Review and approve" at bounding box center [632, 308] width 48 height 7
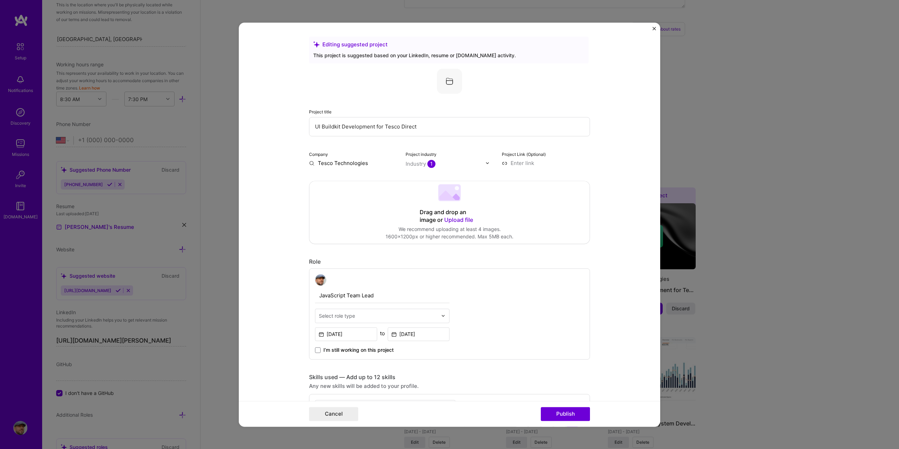
click at [455, 221] on span "Upload file" at bounding box center [458, 219] width 29 height 7
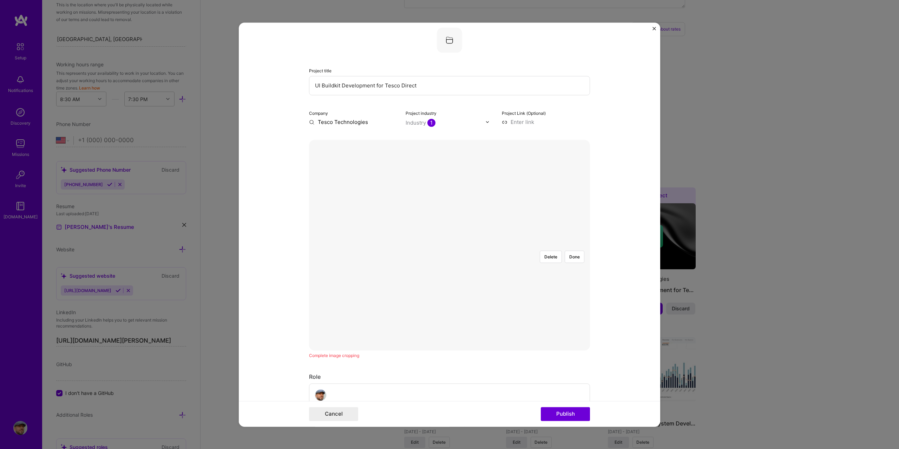
scroll to position [35, 0]
click at [531, 292] on div at bounding box center [561, 377] width 225 height 170
click at [449, 251] on div at bounding box center [449, 251] width 0 height 0
click at [576, 257] on button "Done" at bounding box center [574, 263] width 20 height 12
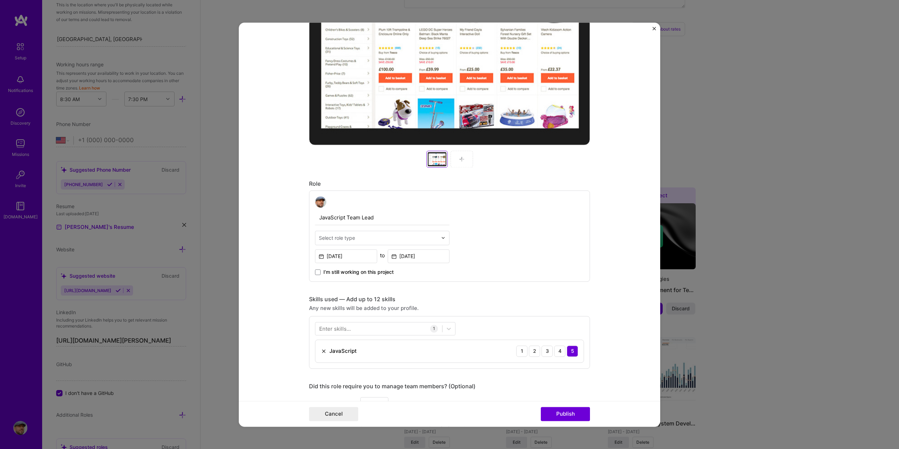
scroll to position [281, 0]
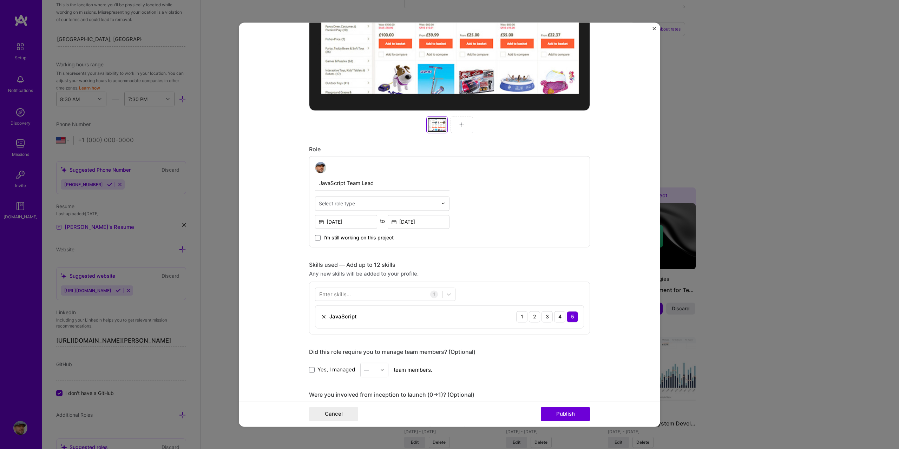
click at [415, 204] on input "text" at bounding box center [378, 203] width 119 height 7
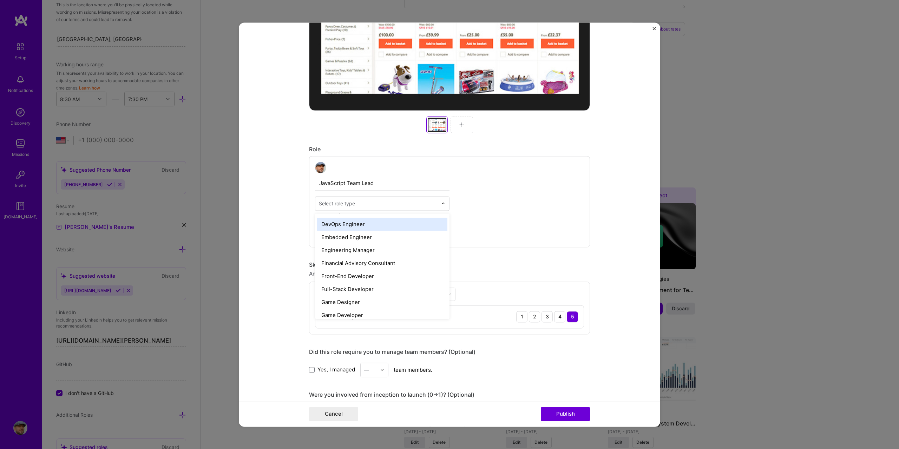
scroll to position [351, 0]
click at [385, 285] on div "Full-Stack Developer" at bounding box center [382, 286] width 130 height 13
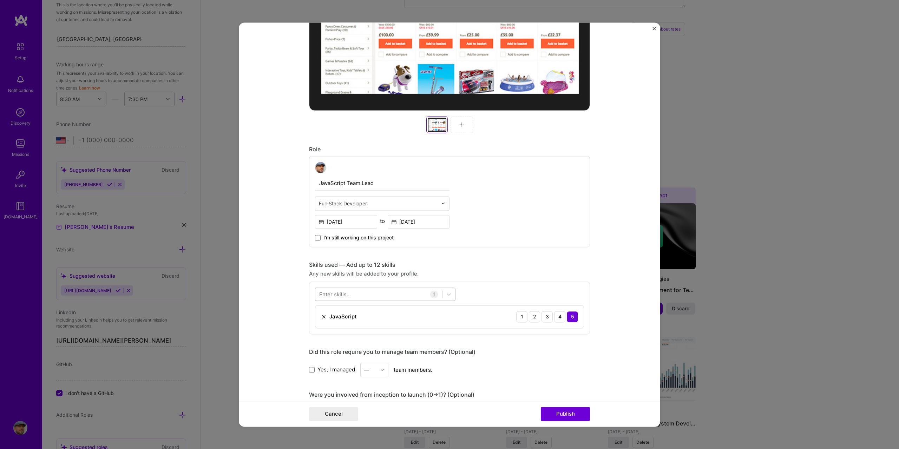
click at [372, 293] on div at bounding box center [378, 294] width 127 height 12
click at [339, 320] on div "HTML" at bounding box center [385, 322] width 132 height 7
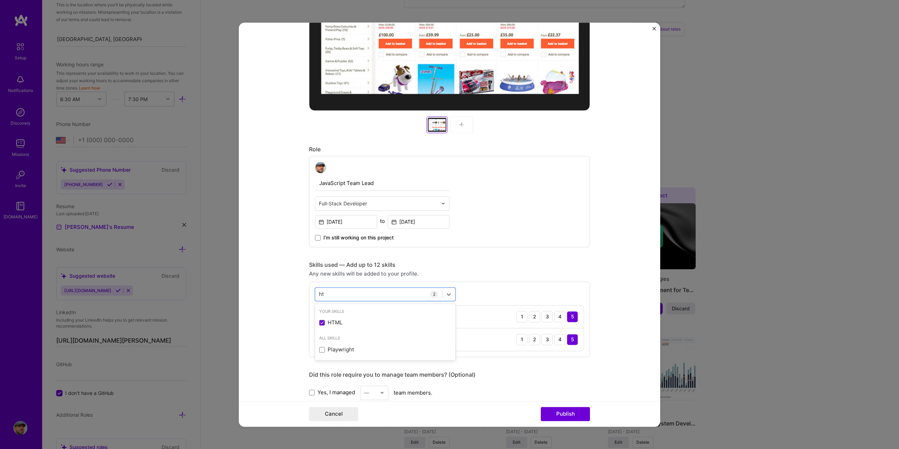
type input "ht"
click at [619, 271] on form "Editing suggested project This project is suggested based on your LinkedIn, res…" at bounding box center [449, 224] width 421 height 404
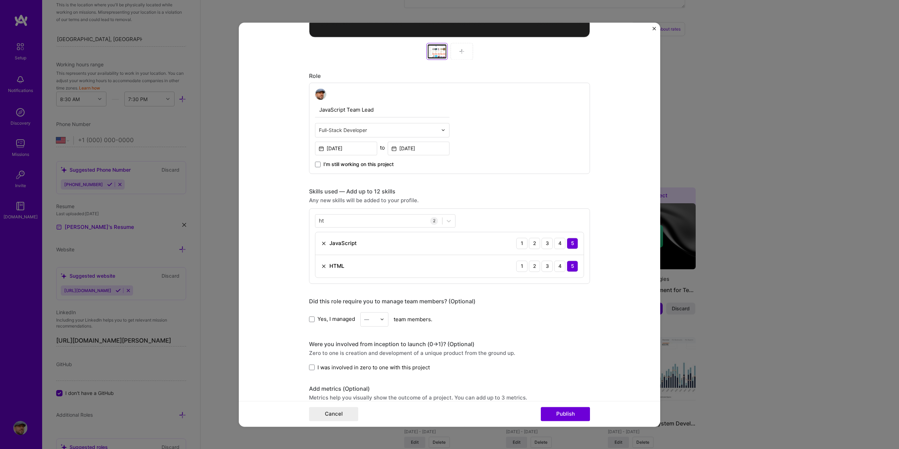
scroll to position [386, 0]
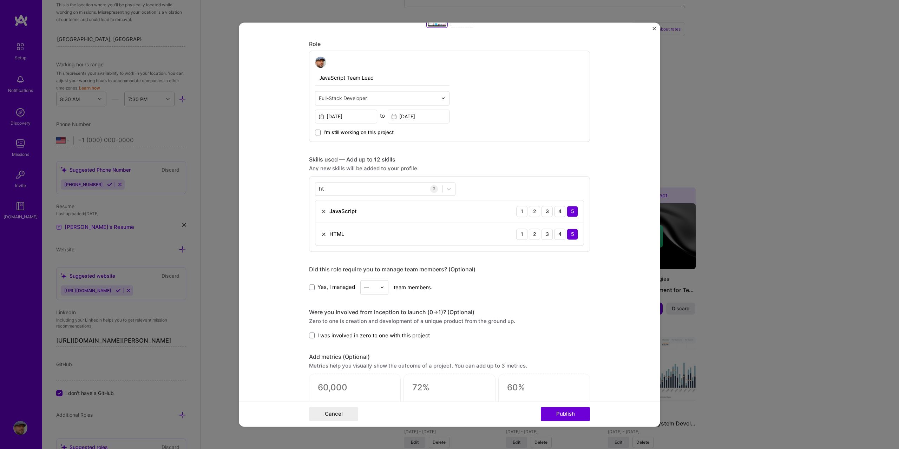
drag, startPoint x: 309, startPoint y: 288, endPoint x: 317, endPoint y: 288, distance: 7.7
click at [309, 288] on span at bounding box center [312, 287] width 6 height 6
click at [0, 0] on input "Yes, I managed" at bounding box center [0, 0] width 0 height 0
click at [380, 290] on div at bounding box center [384, 287] width 8 height 14
click at [371, 327] on div "3" at bounding box center [374, 331] width 24 height 13
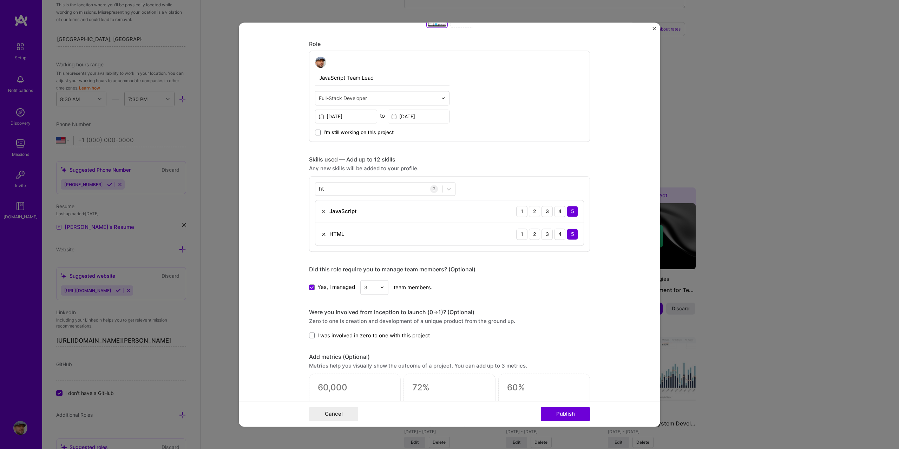
click at [374, 292] on div "3" at bounding box center [370, 287] width 19 height 14
click at [372, 335] on div "4" at bounding box center [374, 331] width 24 height 13
click at [530, 279] on div "Did this role require you to manage team members? (Optional) Yes, I managed opt…" at bounding box center [449, 280] width 281 height 29
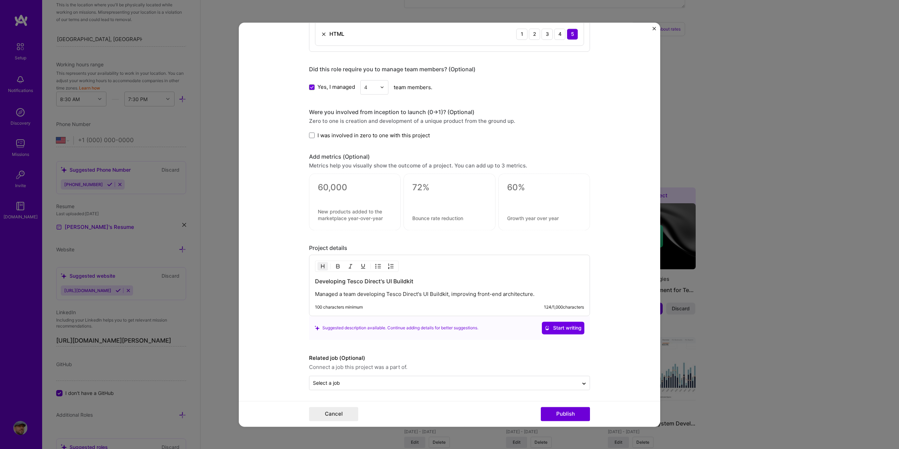
scroll to position [588, 0]
click at [561, 412] on button "Publish" at bounding box center [565, 414] width 49 height 14
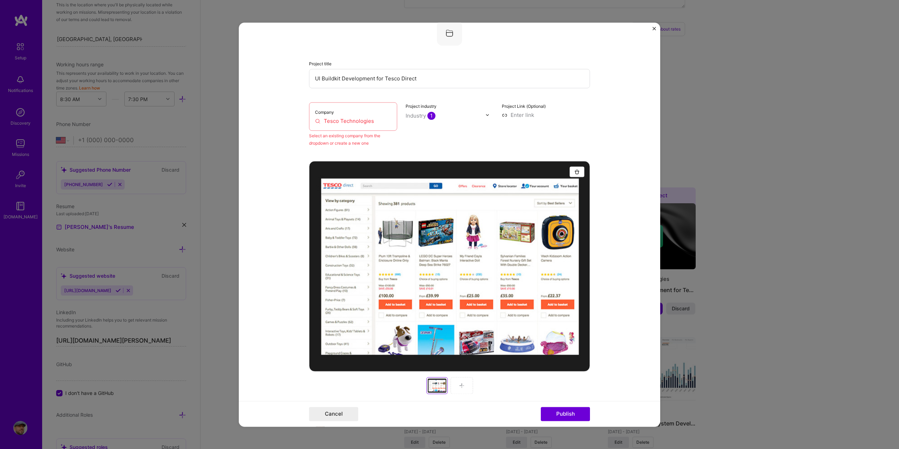
scroll to position [46, 0]
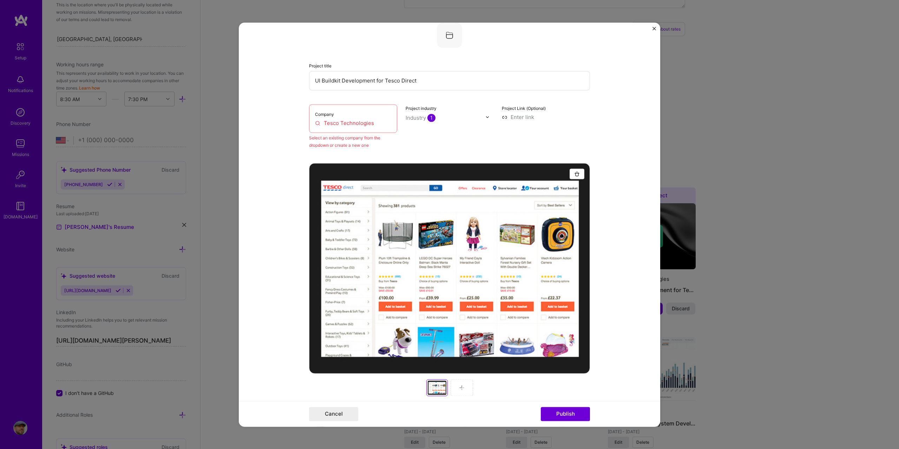
click at [372, 124] on input "Tesco Technologies" at bounding box center [353, 122] width 76 height 7
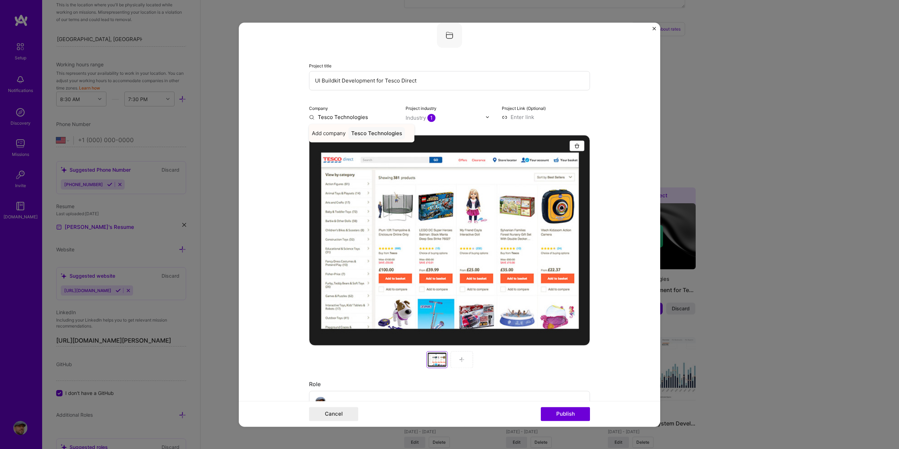
type input "Tesco Technologies"
click at [375, 135] on div "Tesco Technologies" at bounding box center [376, 133] width 57 height 12
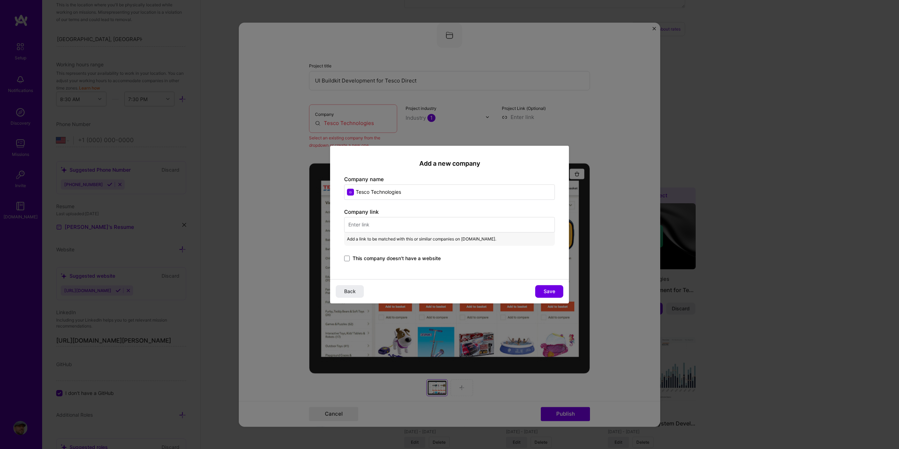
click at [385, 225] on input "text" at bounding box center [449, 224] width 211 height 15
paste input "https://www.tesco.com/careers/en-GB/our-teams/technology-jobs/meet-the-technolo…"
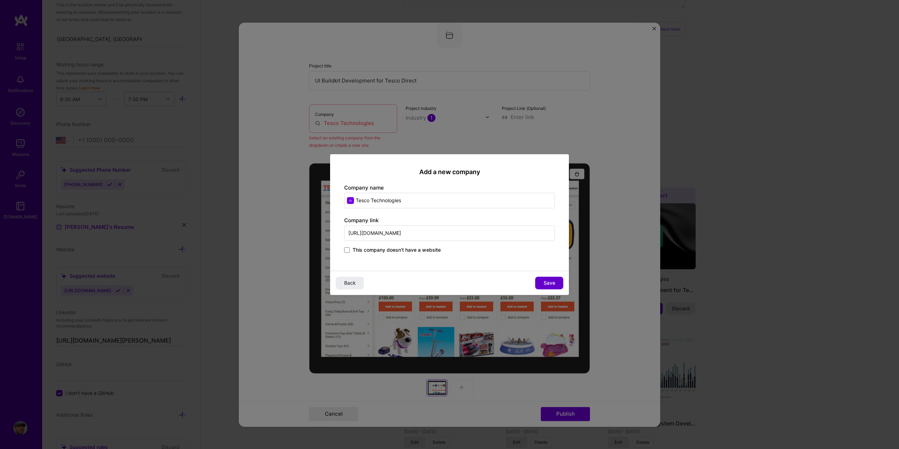
type input "https://www.tesco.com/careers/en-GB/our-teams/technology-jobs/meet-the-technolo…"
click at [546, 284] on span "Save" at bounding box center [549, 282] width 12 height 7
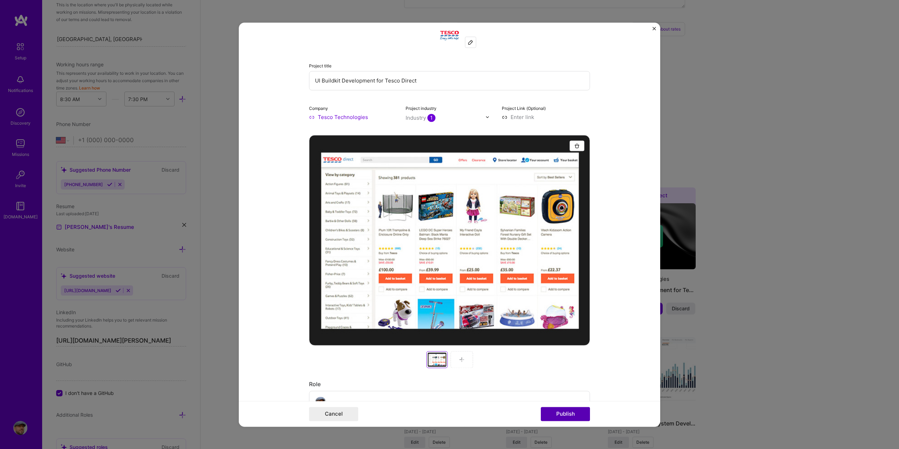
click at [561, 417] on button "Publish" at bounding box center [565, 414] width 49 height 14
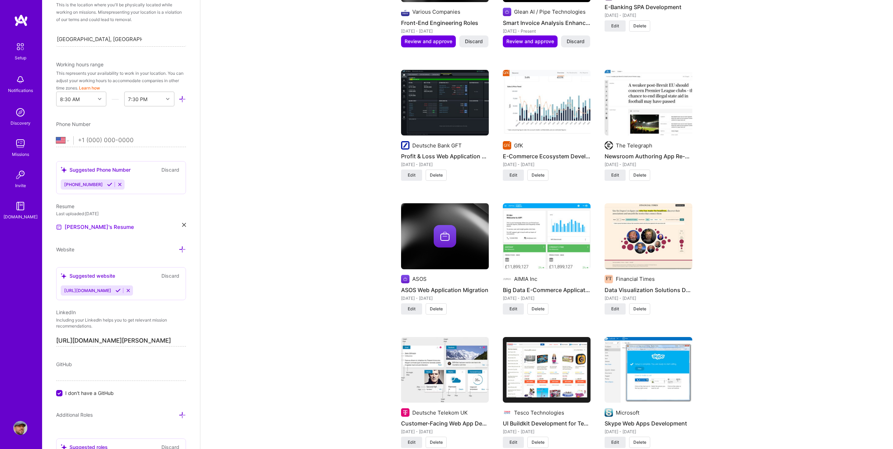
scroll to position [724, 0]
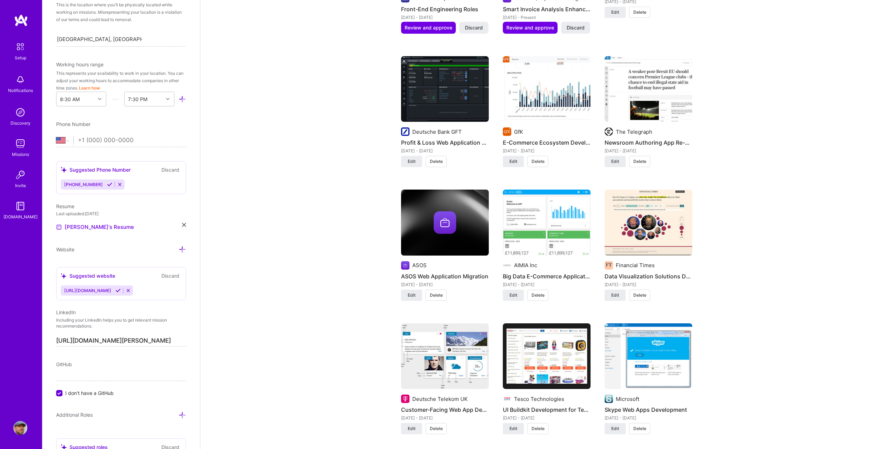
click at [436, 292] on span "Delete" at bounding box center [436, 295] width 13 height 6
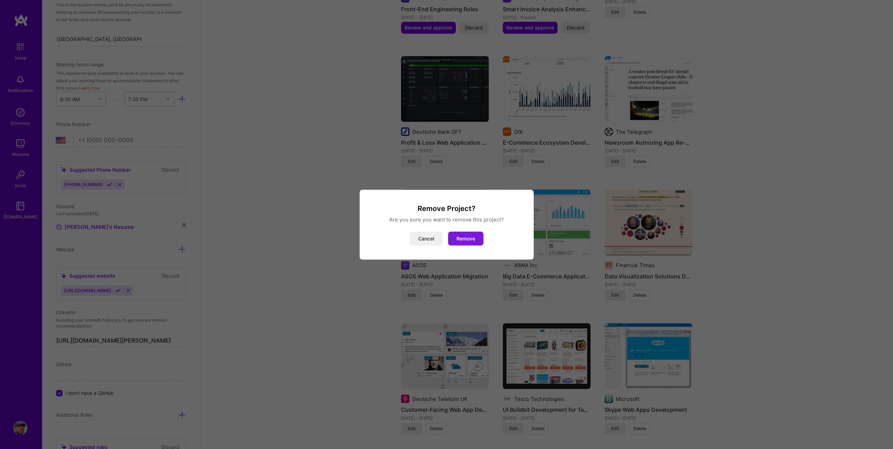
click at [469, 238] on button "Remove" at bounding box center [465, 238] width 35 height 14
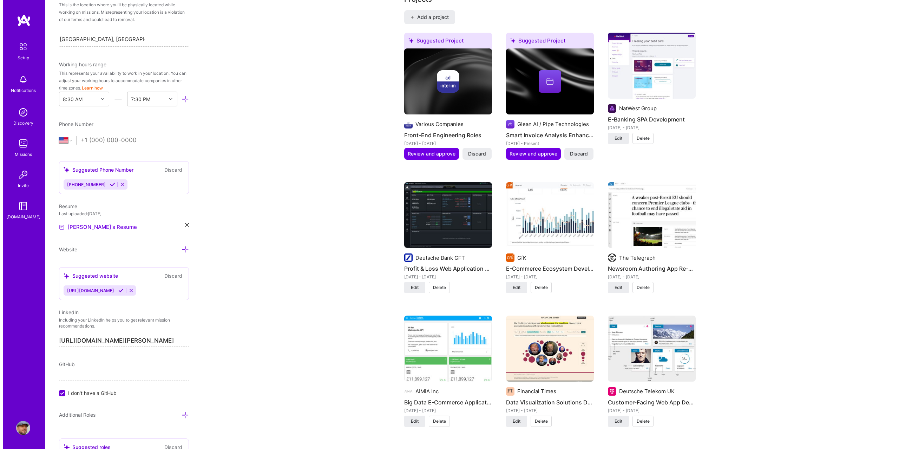
scroll to position [584, 0]
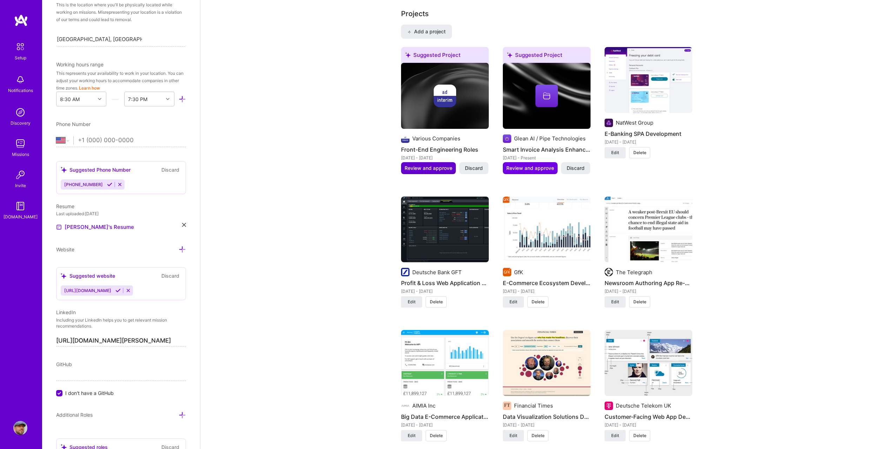
click at [433, 165] on span "Review and approve" at bounding box center [429, 168] width 48 height 7
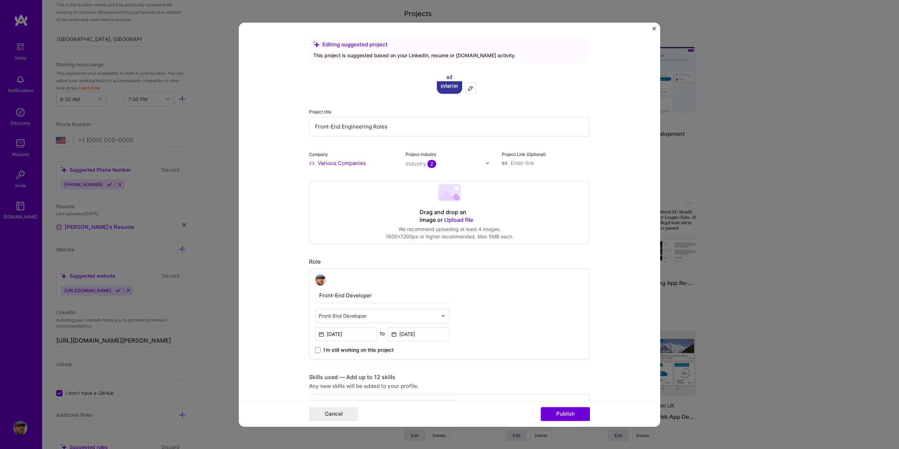
click at [455, 221] on span "Upload file" at bounding box center [458, 219] width 29 height 7
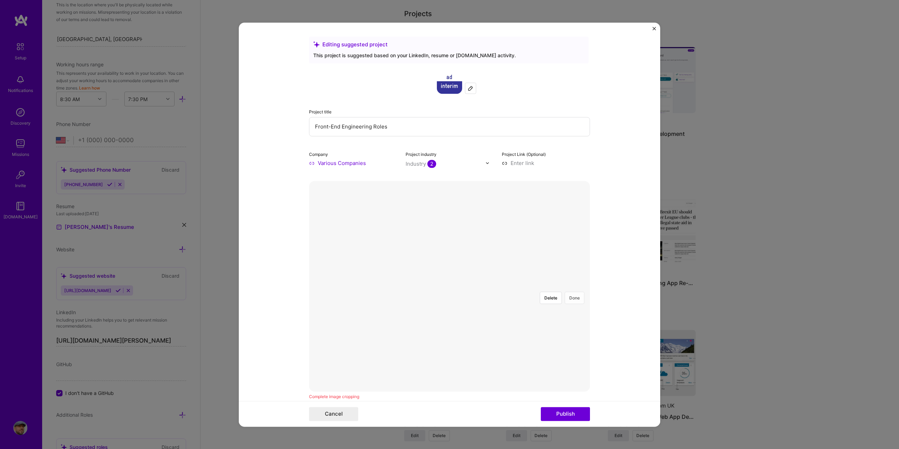
click at [573, 292] on button "Done" at bounding box center [574, 298] width 20 height 12
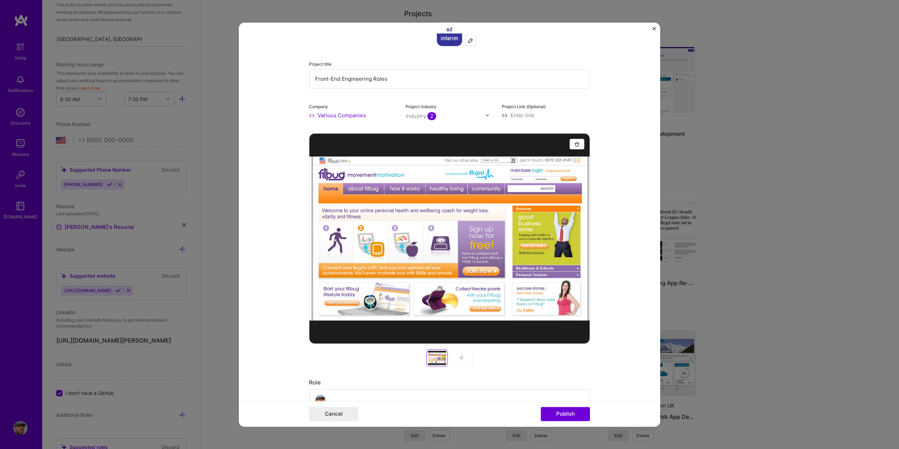
scroll to position [70, 0]
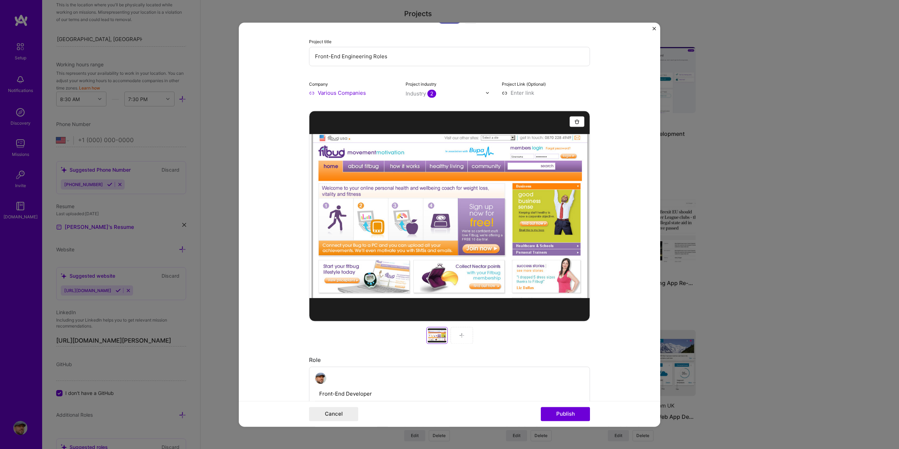
click at [459, 337] on img at bounding box center [462, 335] width 6 height 6
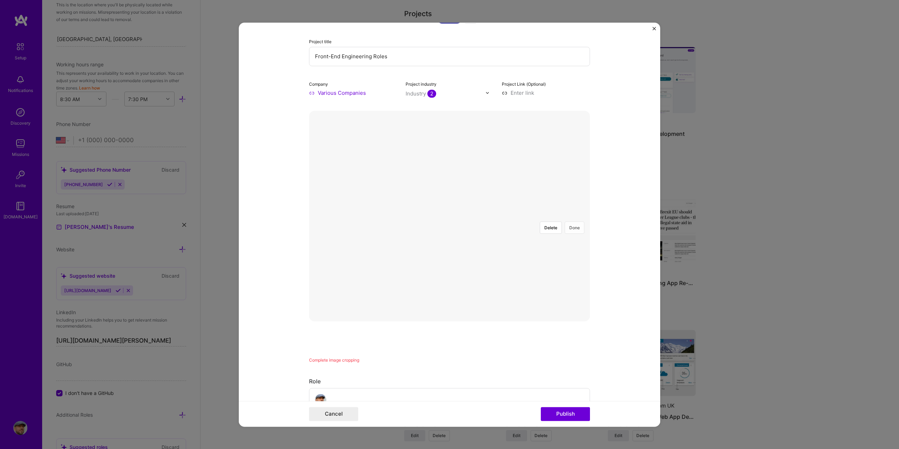
click at [575, 222] on button "Done" at bounding box center [574, 228] width 20 height 12
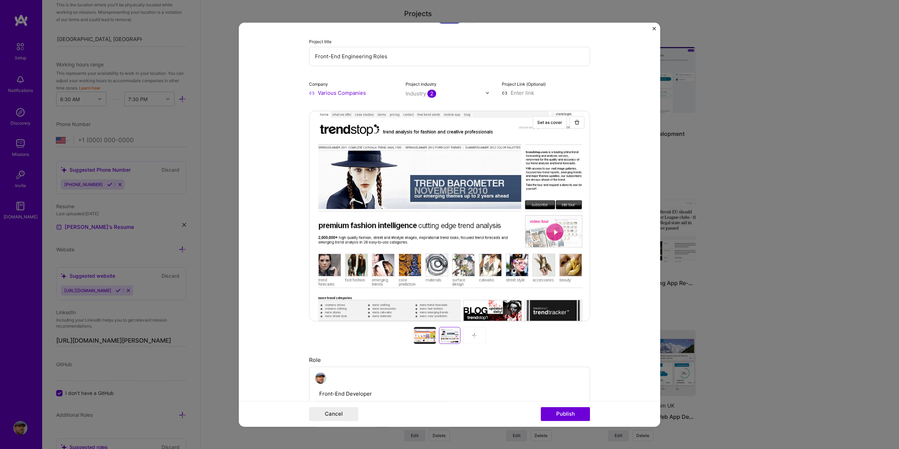
click at [468, 335] on div at bounding box center [474, 335] width 22 height 17
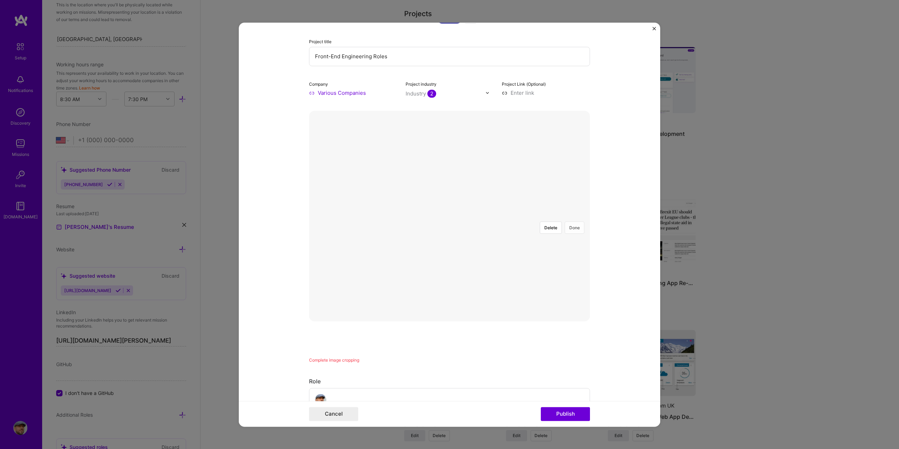
click at [567, 222] on button "Done" at bounding box center [574, 228] width 20 height 12
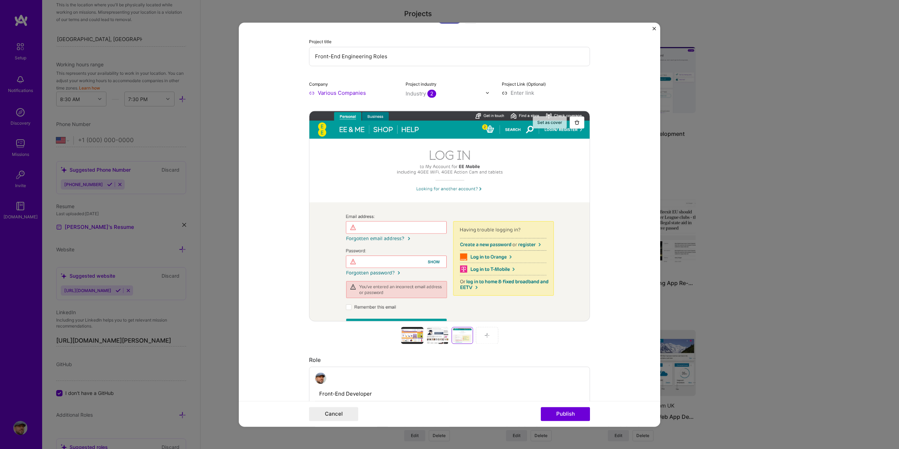
click at [540, 120] on button "Set as cover" at bounding box center [550, 122] width 34 height 12
click at [484, 337] on img at bounding box center [487, 335] width 6 height 6
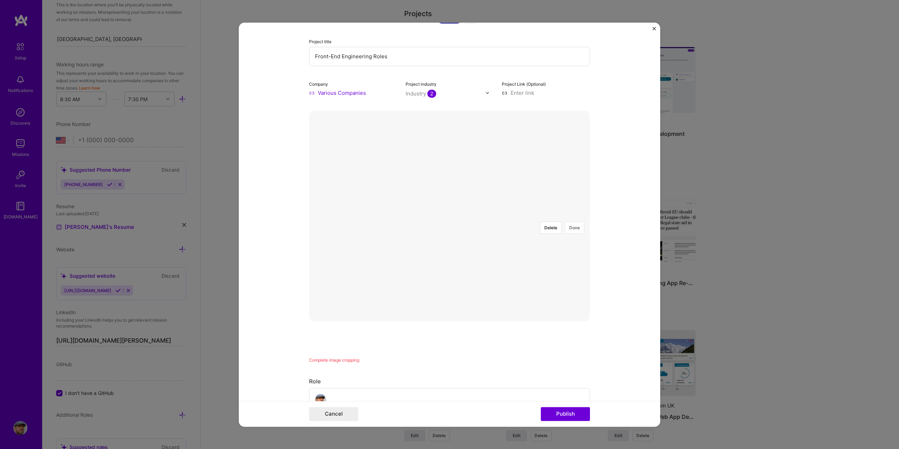
click at [573, 222] on button "Done" at bounding box center [574, 228] width 20 height 12
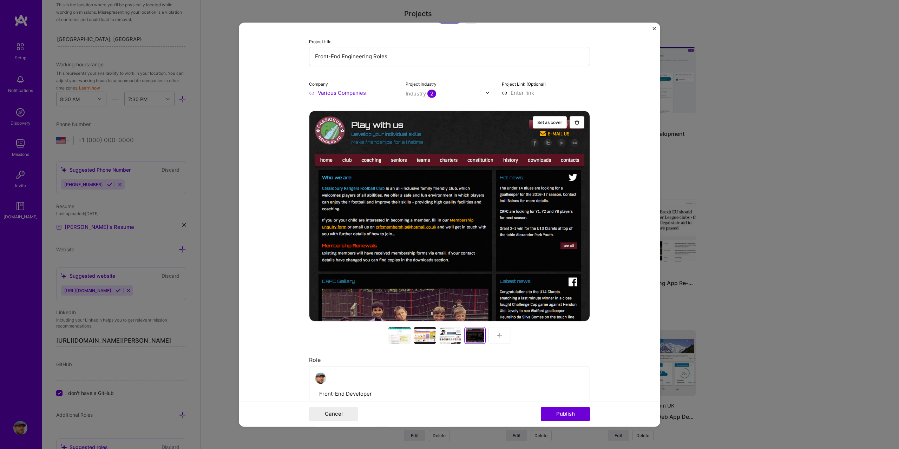
click at [497, 336] on img at bounding box center [500, 335] width 6 height 6
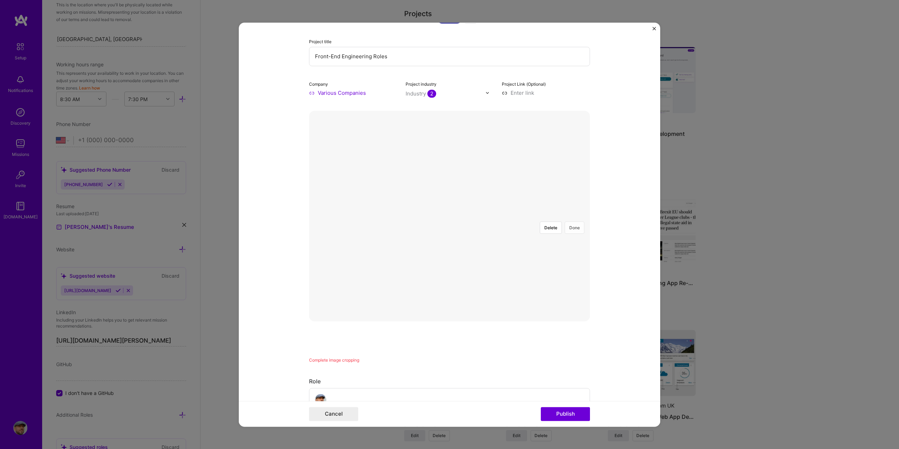
click at [580, 222] on button "Done" at bounding box center [574, 228] width 20 height 12
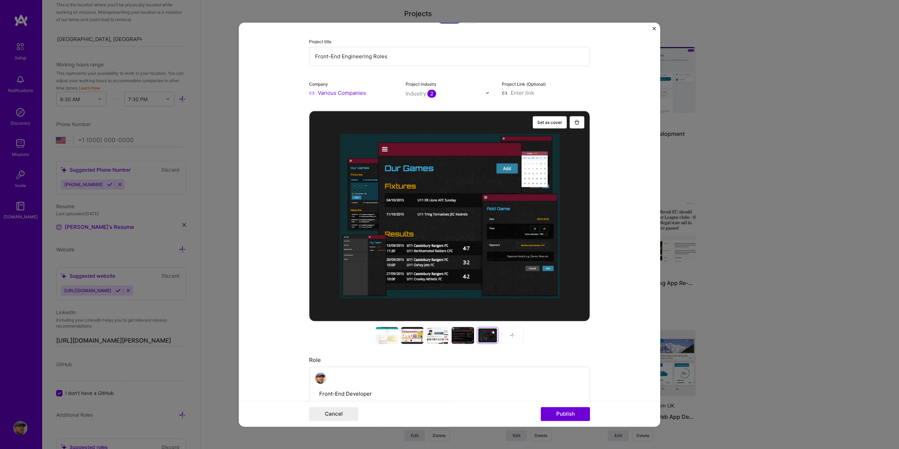
click at [509, 336] on img at bounding box center [512, 335] width 6 height 6
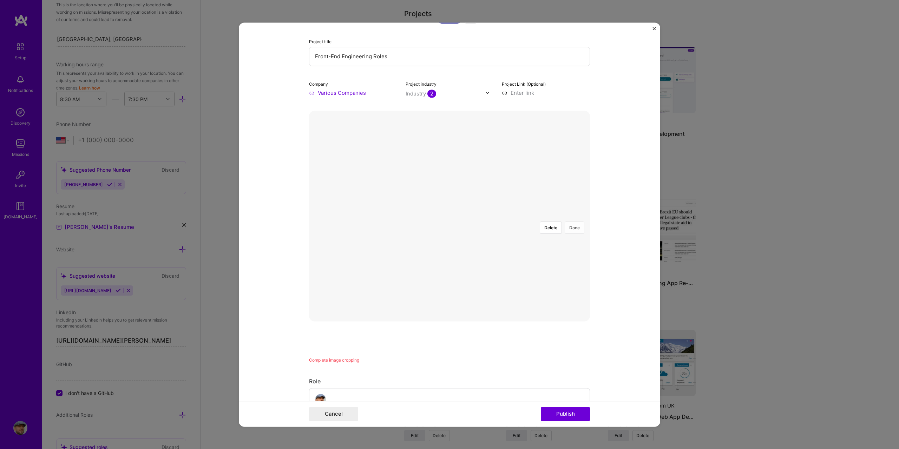
click at [572, 222] on button "Done" at bounding box center [574, 228] width 20 height 12
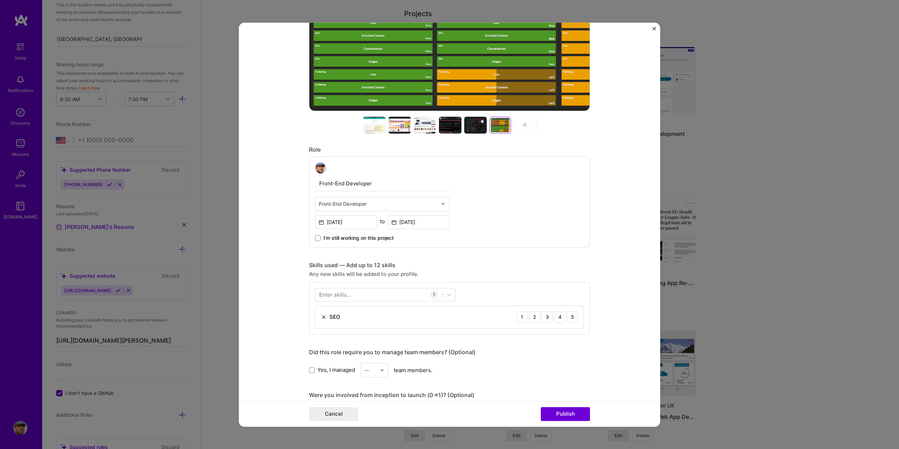
scroll to position [281, 0]
click at [352, 295] on div at bounding box center [378, 294] width 127 height 12
click at [319, 362] on span at bounding box center [322, 362] width 6 height 6
click at [0, 0] on input "checkbox" at bounding box center [0, 0] width 0 height 0
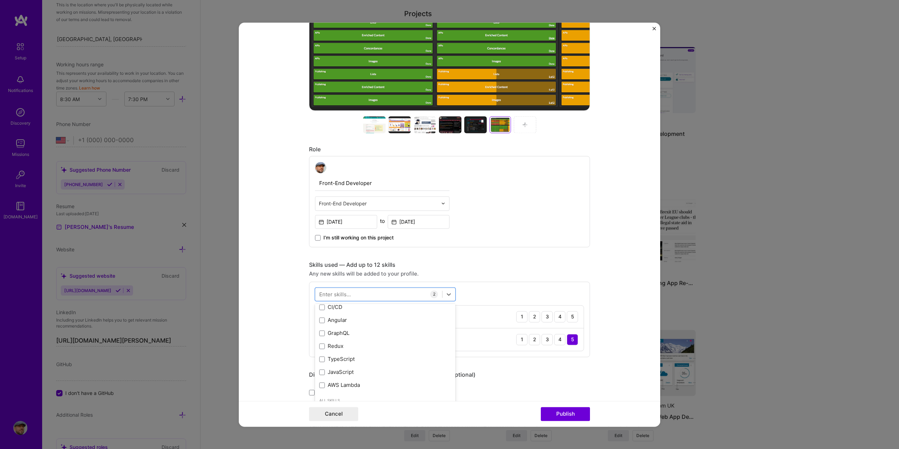
scroll to position [140, 0]
click at [332, 349] on div "JavaScript" at bounding box center [385, 351] width 132 height 7
click at [618, 282] on form "Editing suggested project This project is suggested based on your LinkedIn, res…" at bounding box center [449, 224] width 421 height 404
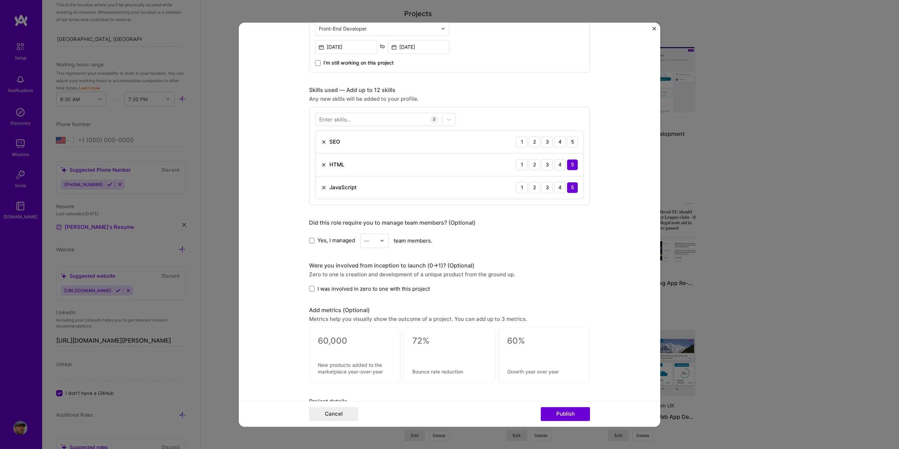
scroll to position [456, 0]
click at [569, 414] on button "Publish" at bounding box center [565, 414] width 49 height 14
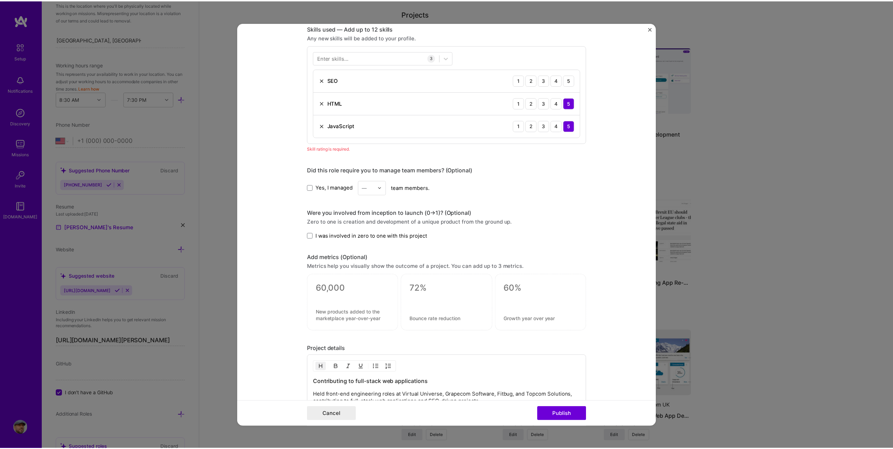
scroll to position [520, 0]
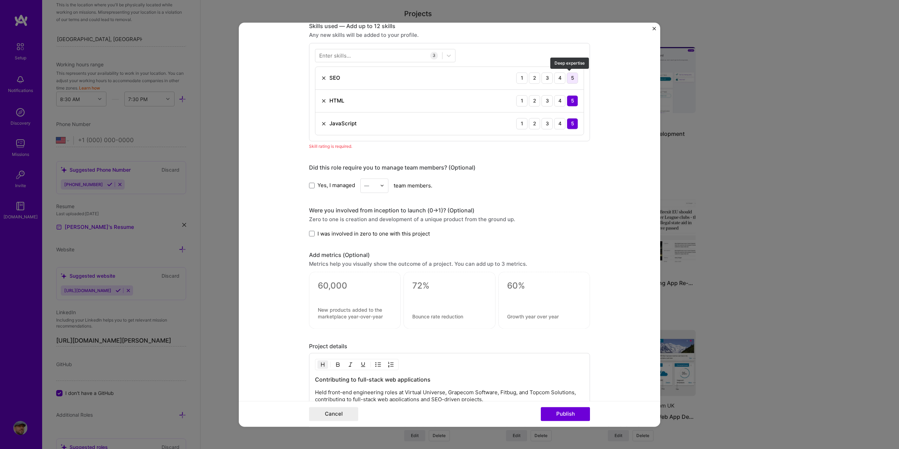
click at [568, 82] on div "5" at bounding box center [572, 77] width 11 height 11
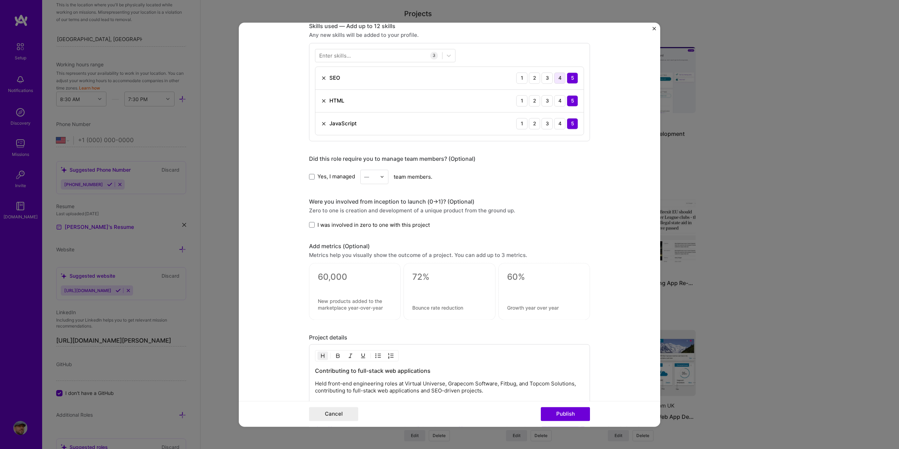
click at [561, 79] on div "4" at bounding box center [559, 77] width 11 height 11
click at [574, 415] on button "Publish" at bounding box center [565, 414] width 49 height 14
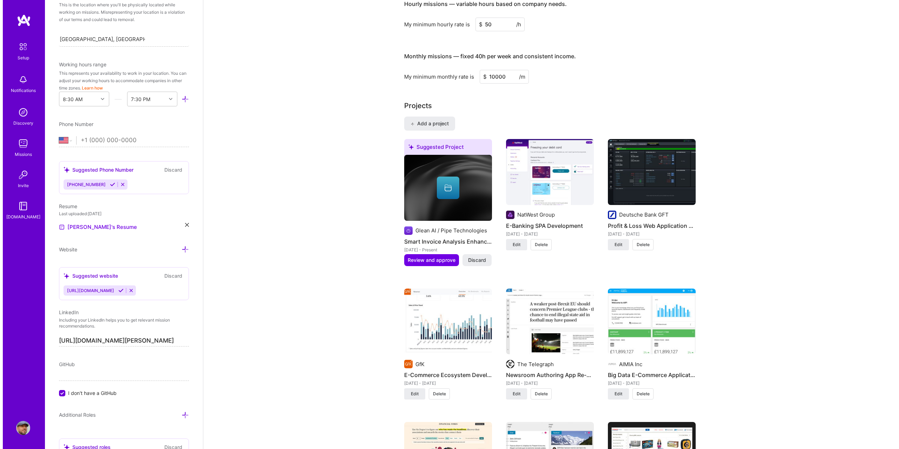
scroll to position [478, 0]
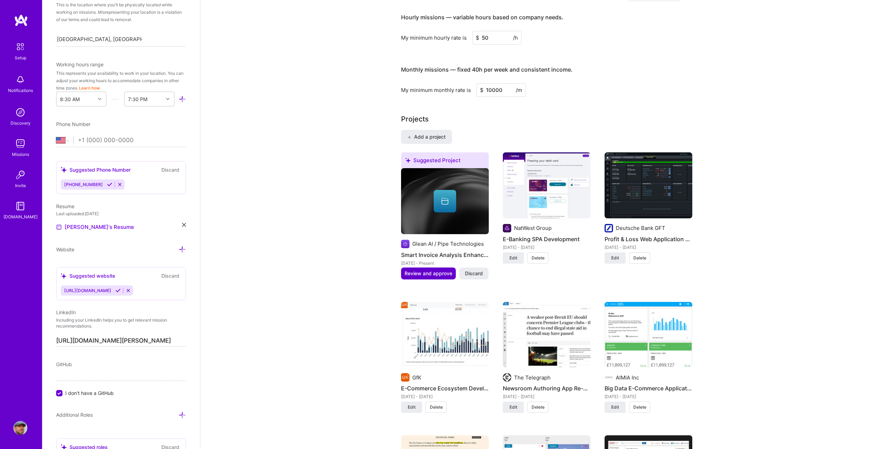
click at [439, 270] on span "Review and approve" at bounding box center [429, 273] width 48 height 7
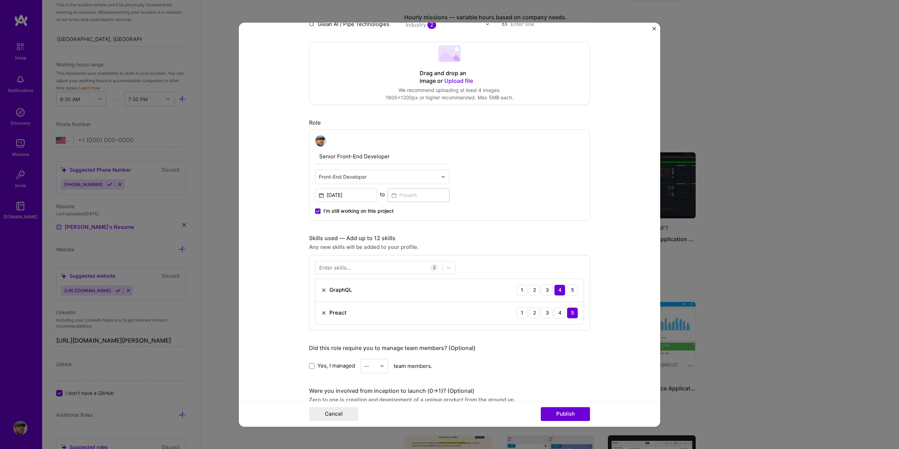
scroll to position [140, 0]
click at [321, 312] on img at bounding box center [324, 312] width 6 height 6
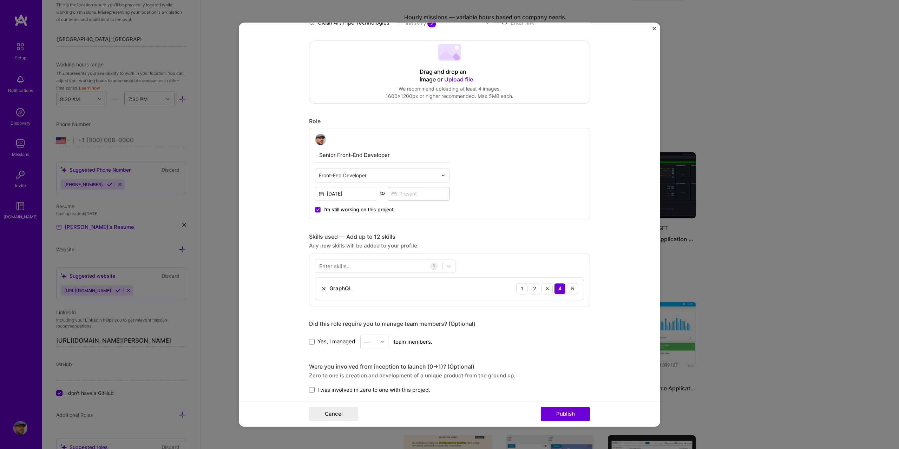
click at [337, 265] on div "Enter skills..." at bounding box center [335, 265] width 32 height 7
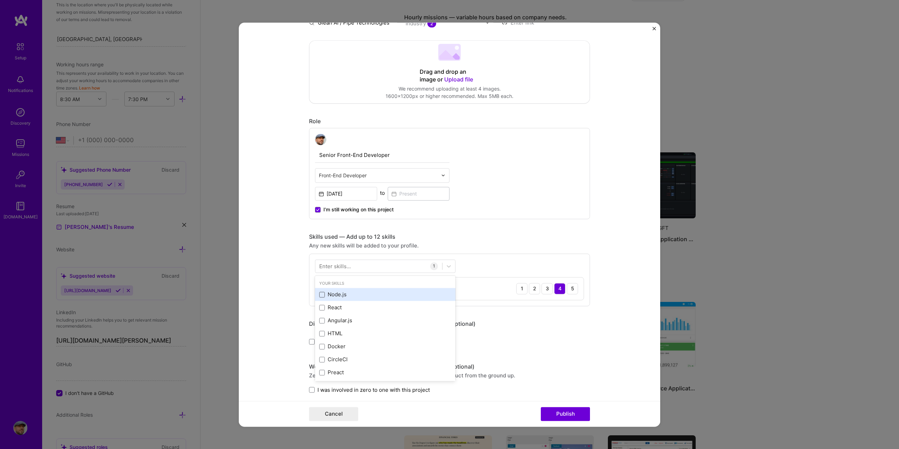
click at [320, 295] on span at bounding box center [322, 295] width 6 height 6
click at [0, 0] on input "checkbox" at bounding box center [0, 0] width 0 height 0
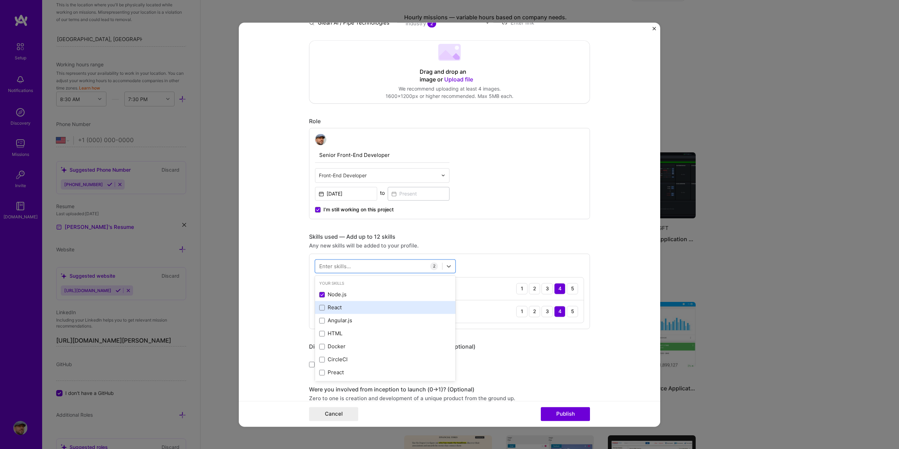
click at [315, 308] on div "React" at bounding box center [385, 307] width 140 height 13
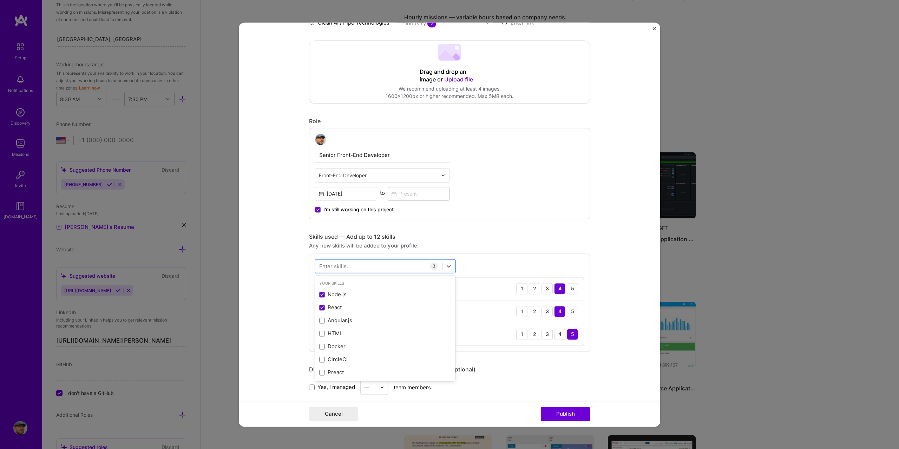
click at [609, 238] on form "Editing suggested project This project is suggested based on your LinkedIn, res…" at bounding box center [449, 224] width 421 height 404
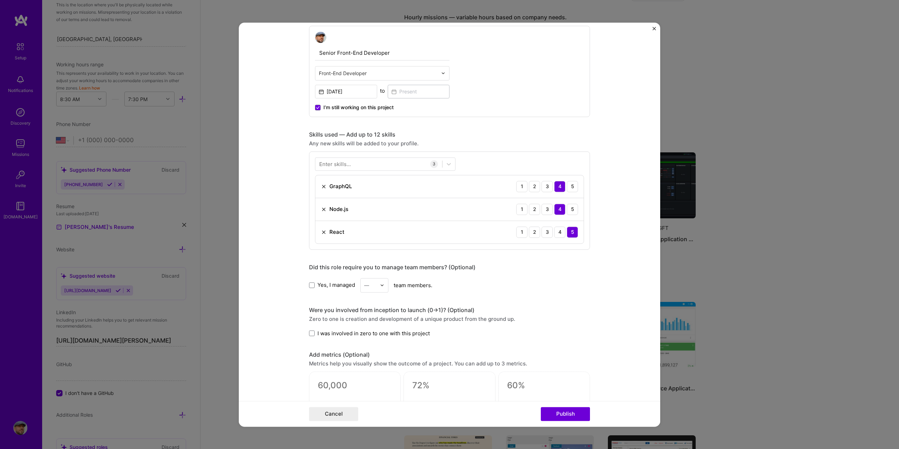
scroll to position [281, 0]
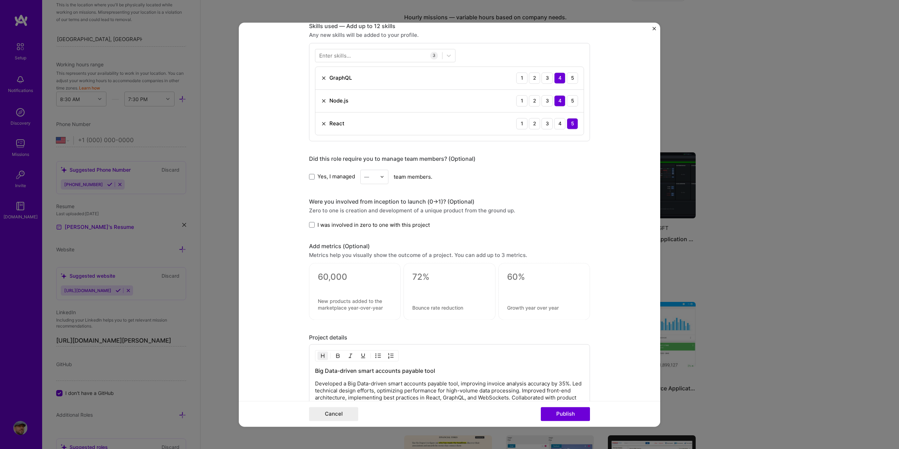
click at [382, 228] on span "I was involved in zero to one with this project" at bounding box center [373, 224] width 112 height 7
click at [0, 0] on input "I was involved in zero to one with this project" at bounding box center [0, 0] width 0 height 0
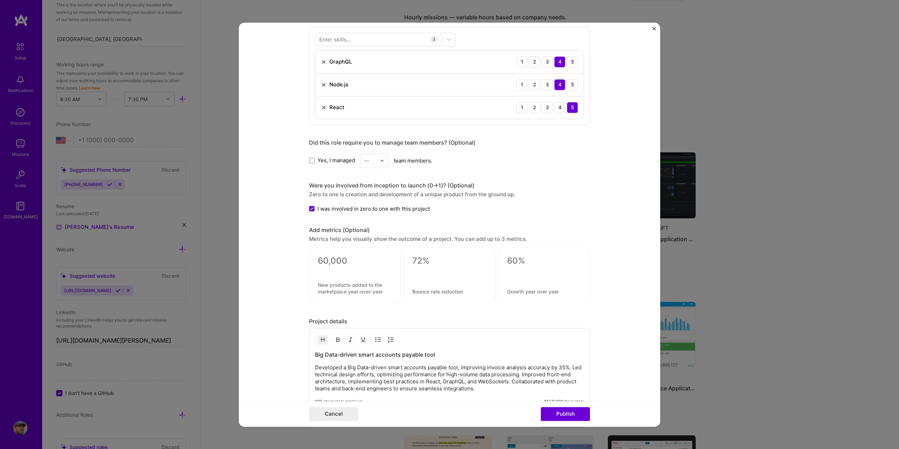
scroll to position [464, 0]
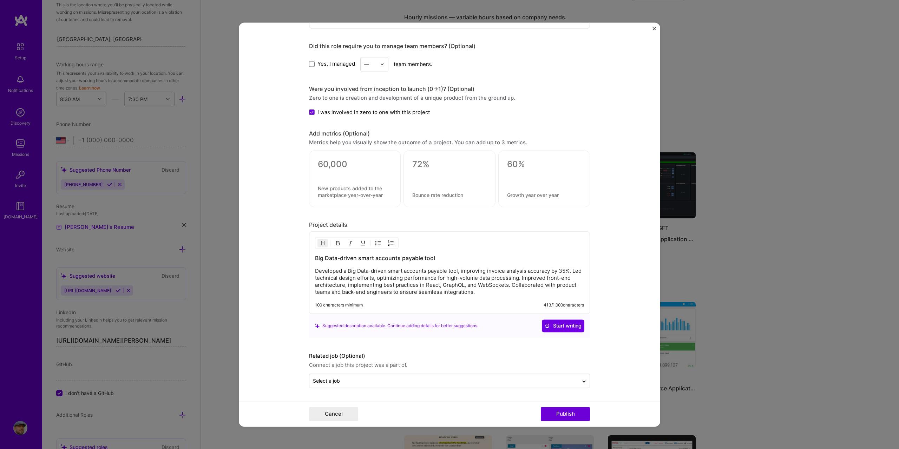
click at [325, 114] on span "I was involved in zero to one with this project" at bounding box center [373, 111] width 112 height 7
click at [0, 0] on input "I was involved in zero to one with this project" at bounding box center [0, 0] width 0 height 0
click at [575, 413] on button "Publish" at bounding box center [565, 414] width 49 height 14
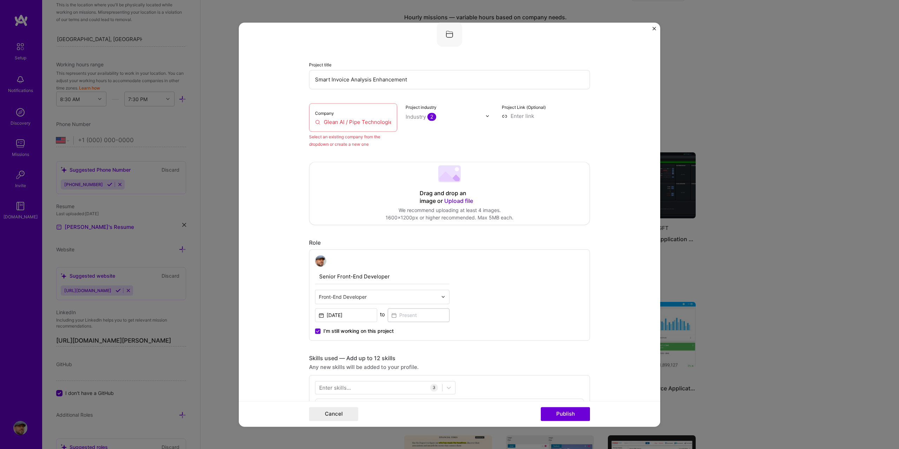
scroll to position [46, 0]
click at [347, 122] on input "Glean AI / Pipe Technologies" at bounding box center [353, 122] width 76 height 7
drag, startPoint x: 343, startPoint y: 123, endPoint x: 390, endPoint y: 123, distance: 46.7
click at [390, 123] on div "Company Glean AI / Pipe Technologies" at bounding box center [353, 118] width 88 height 28
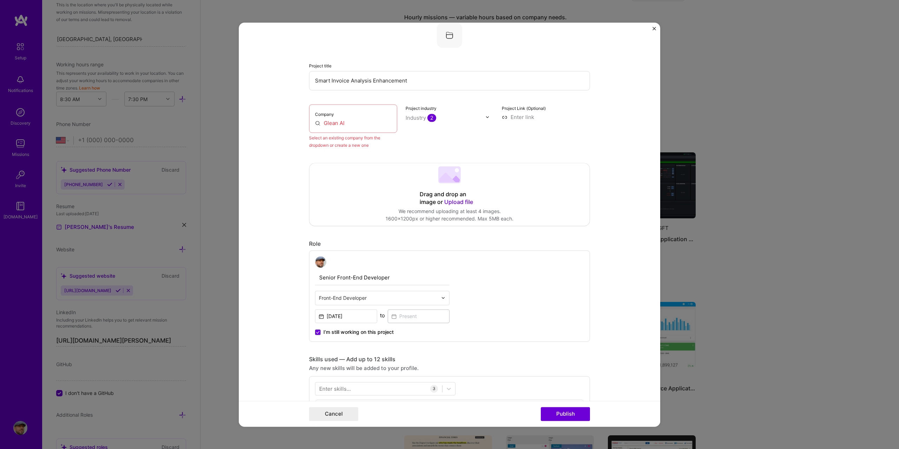
scroll to position [0, 0]
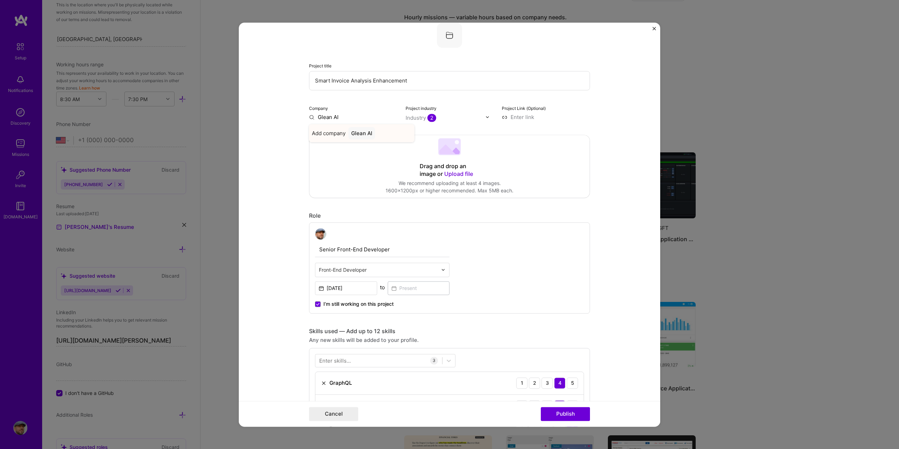
type input "Glean AI"
click at [380, 132] on div "Add company Glean AI" at bounding box center [361, 133] width 105 height 18
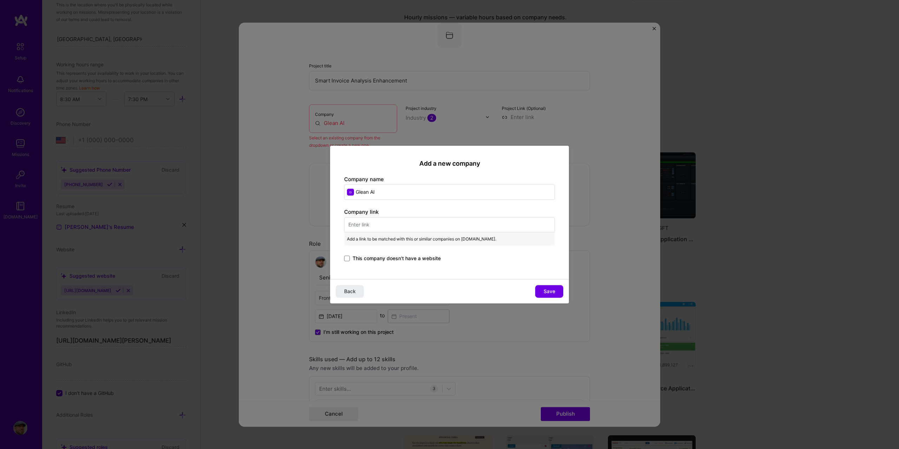
click at [401, 225] on input "text" at bounding box center [449, 224] width 211 height 15
paste input "https://www.glean.ai/"
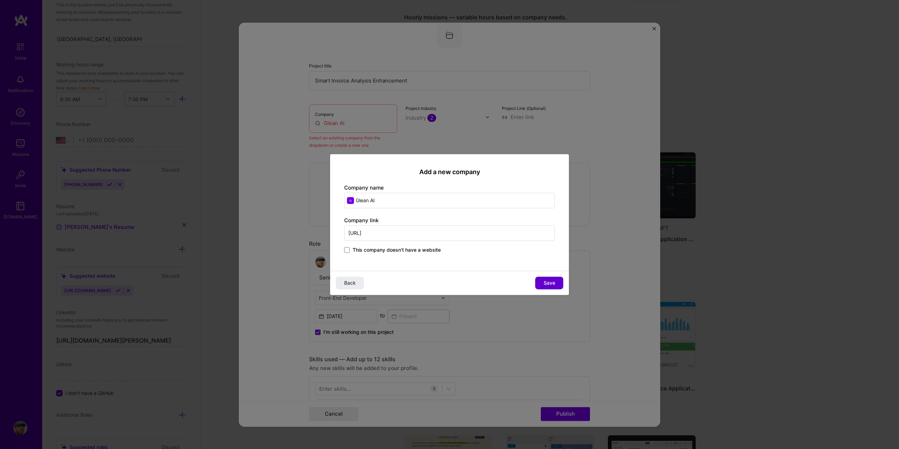
type input "https://www.glean.ai/"
click at [546, 281] on span "Save" at bounding box center [549, 282] width 12 height 7
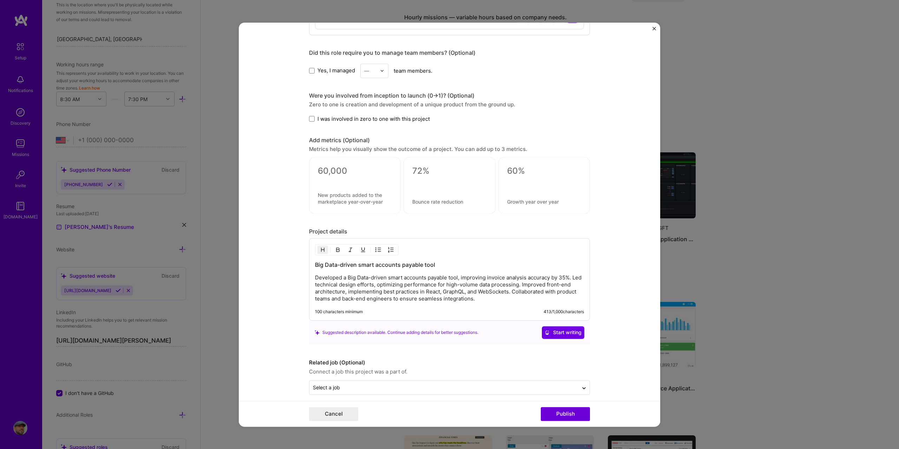
scroll to position [464, 0]
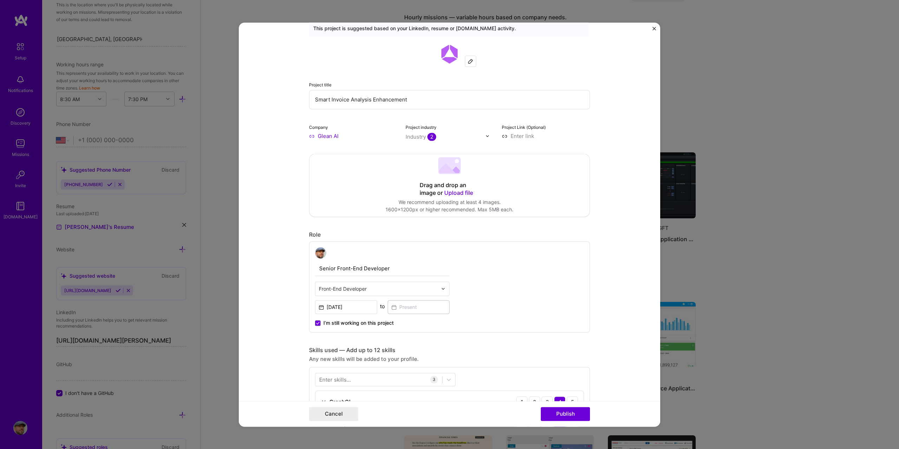
scroll to position [7, 0]
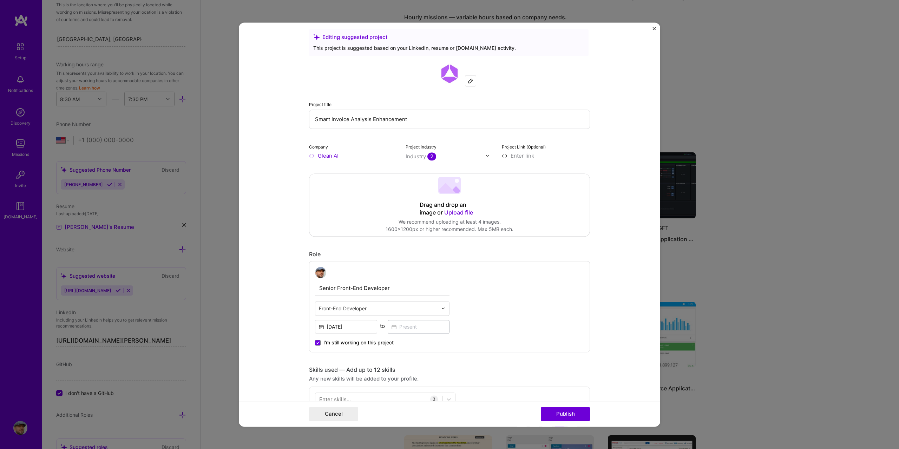
click at [463, 212] on span "Upload file" at bounding box center [458, 212] width 29 height 7
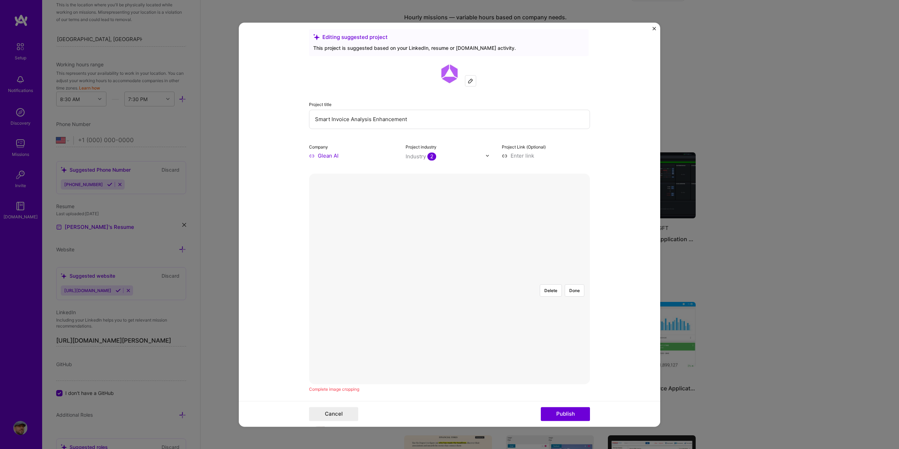
click at [449, 279] on div at bounding box center [558, 361] width 218 height 164
click at [556, 284] on button "Delete" at bounding box center [551, 290] width 22 height 12
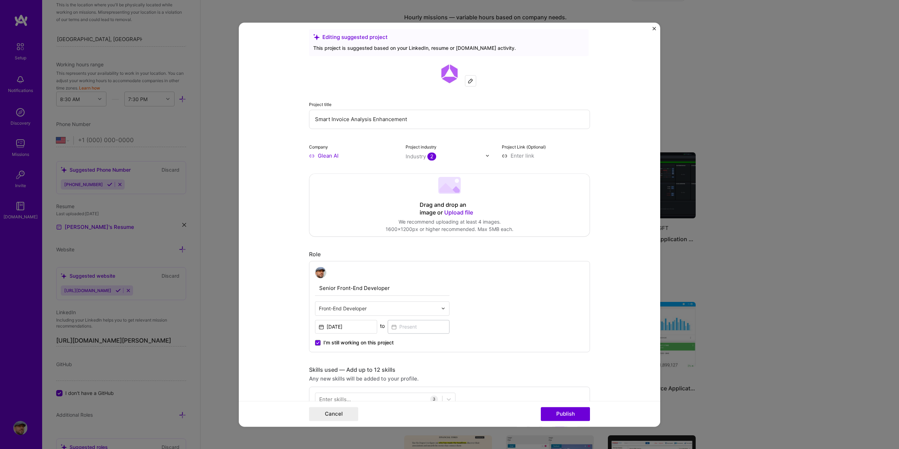
click at [458, 215] on span "Upload file" at bounding box center [458, 212] width 29 height 7
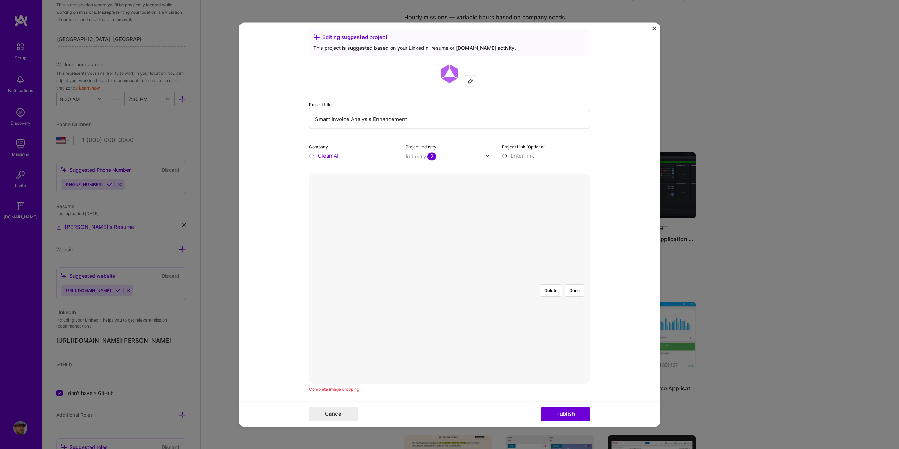
click at [521, 279] on div at bounding box center [595, 381] width 271 height 204
click at [523, 279] on div at bounding box center [587, 381] width 271 height 204
click at [542, 279] on div at bounding box center [588, 381] width 271 height 204
click at [575, 284] on button "Done" at bounding box center [574, 290] width 20 height 12
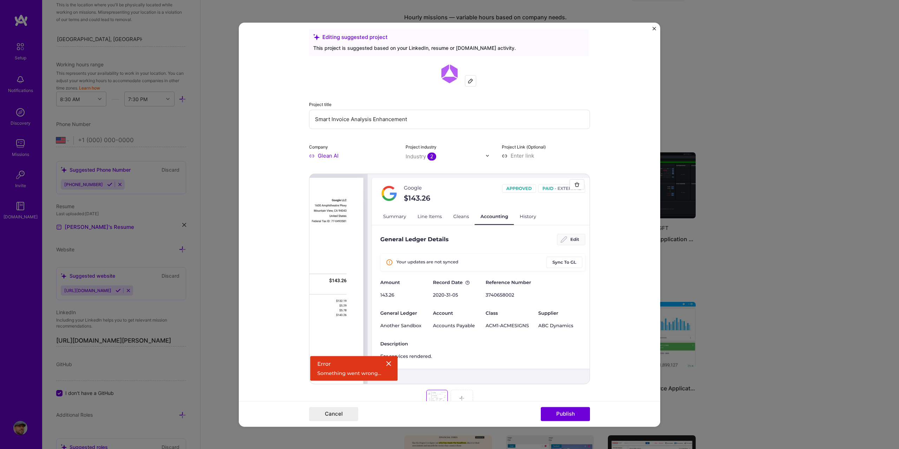
click at [459, 396] on img at bounding box center [462, 398] width 6 height 6
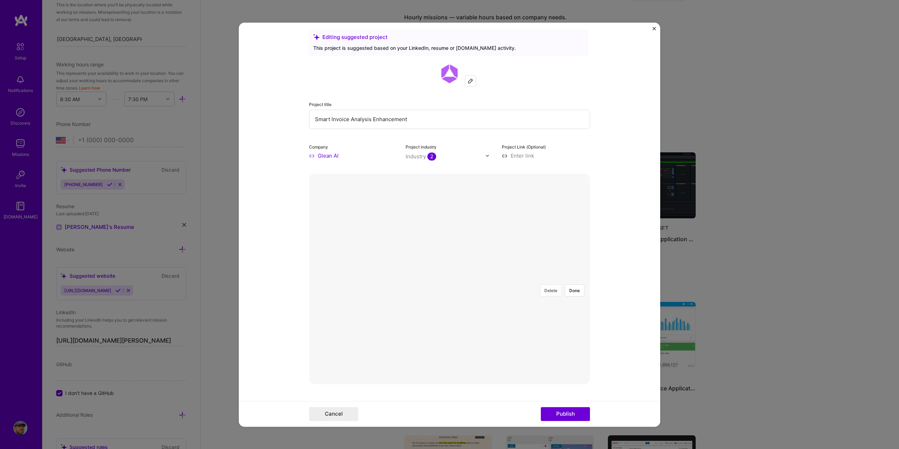
click at [553, 284] on button "Delete" at bounding box center [551, 290] width 22 height 12
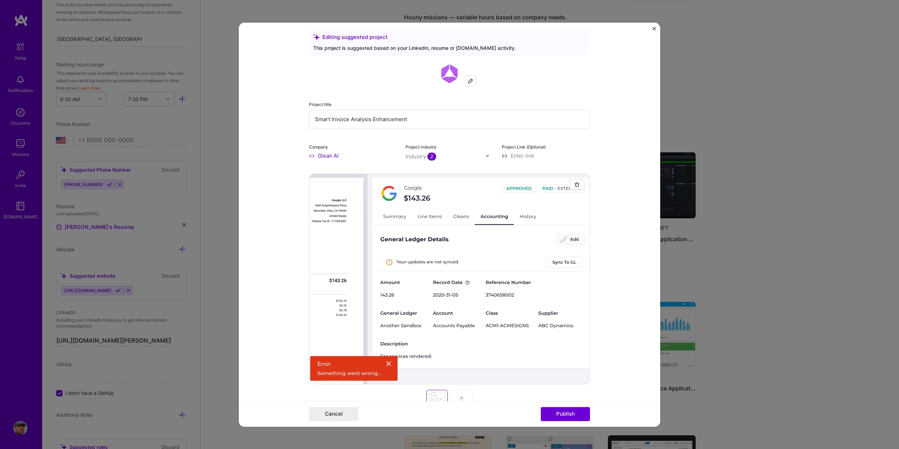
click at [463, 399] on div at bounding box center [461, 398] width 22 height 17
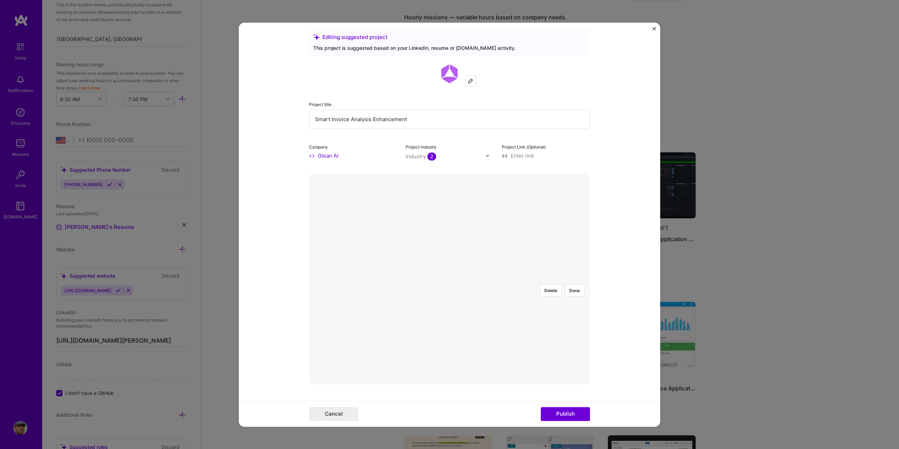
click at [481, 279] on div at bounding box center [591, 383] width 277 height 209
click at [574, 284] on button "Done" at bounding box center [574, 290] width 20 height 12
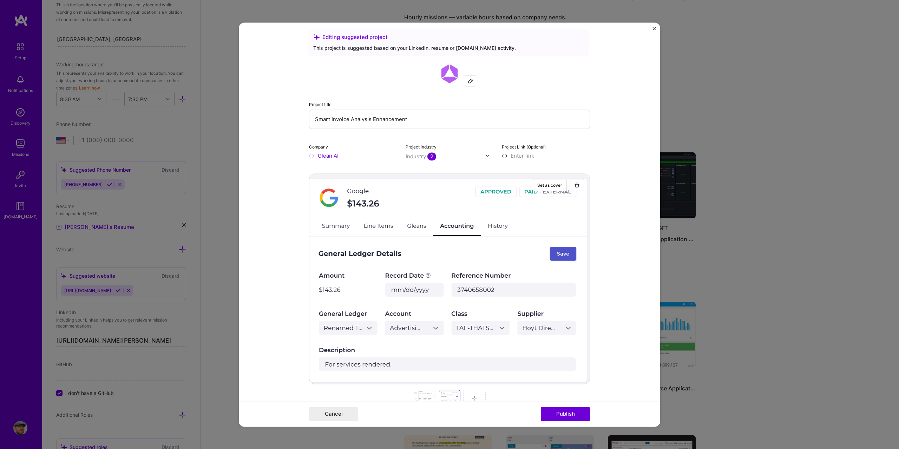
click at [471, 396] on img at bounding box center [474, 398] width 6 height 6
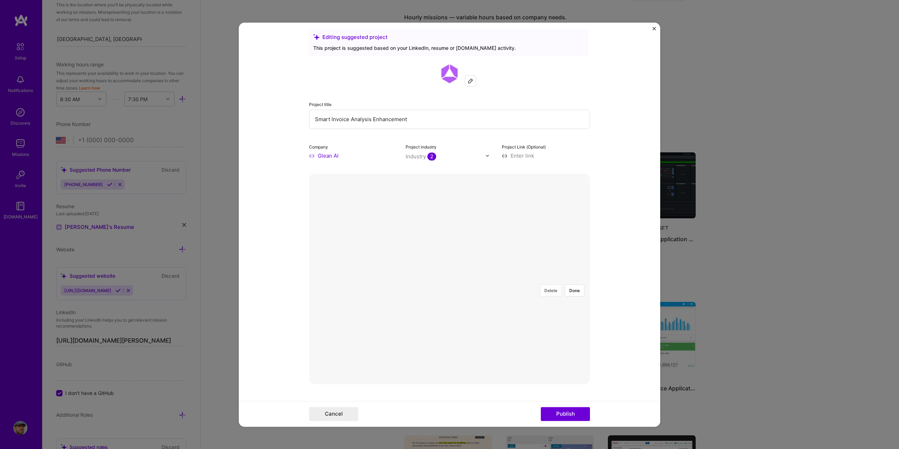
click at [553, 284] on button "Delete" at bounding box center [551, 290] width 22 height 12
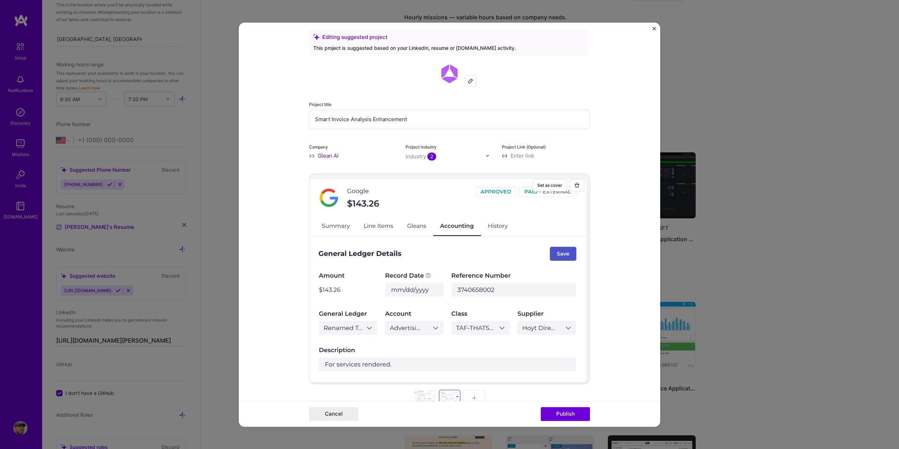
click at [475, 394] on div at bounding box center [474, 398] width 22 height 17
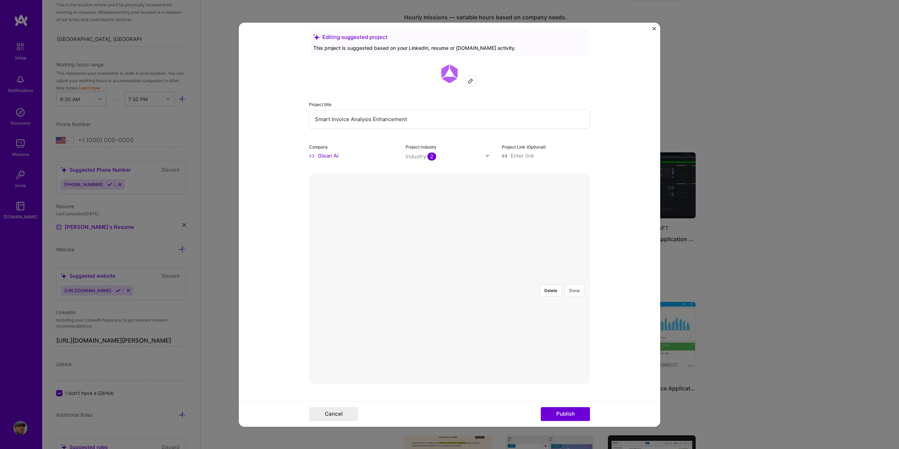
click at [574, 284] on button "Done" at bounding box center [574, 290] width 20 height 12
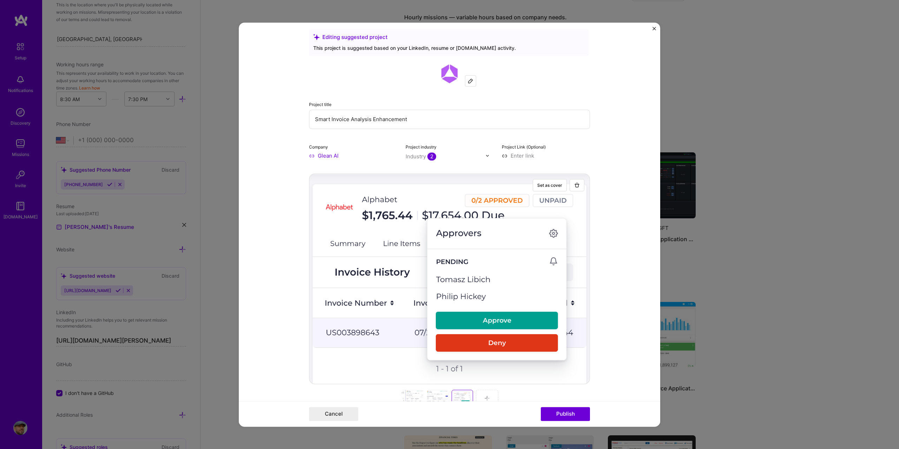
click at [476, 396] on div at bounding box center [487, 398] width 22 height 17
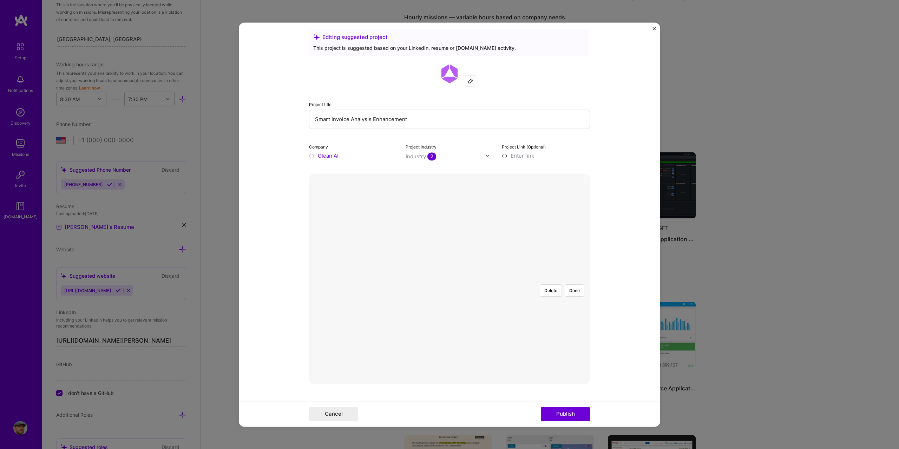
click at [462, 279] on div at bounding box center [560, 362] width 223 height 167
click at [576, 284] on button "Done" at bounding box center [574, 290] width 20 height 12
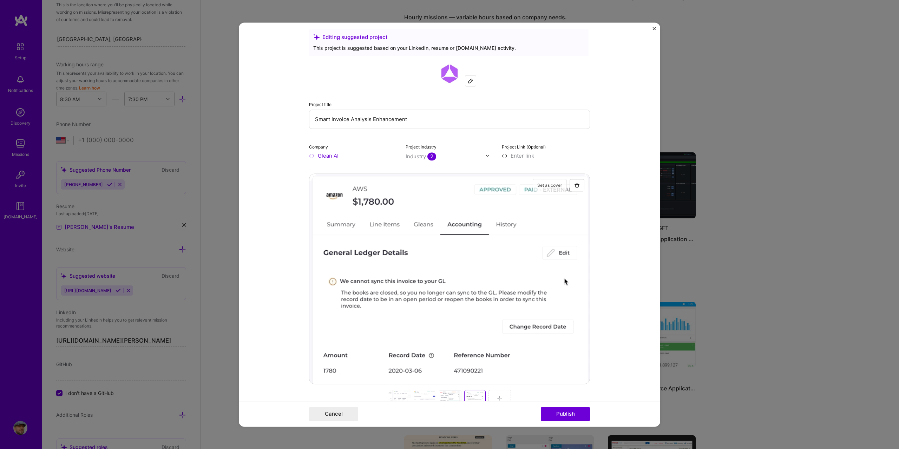
click at [550, 186] on button "Set as cover" at bounding box center [550, 185] width 34 height 12
click at [498, 395] on div at bounding box center [499, 398] width 22 height 17
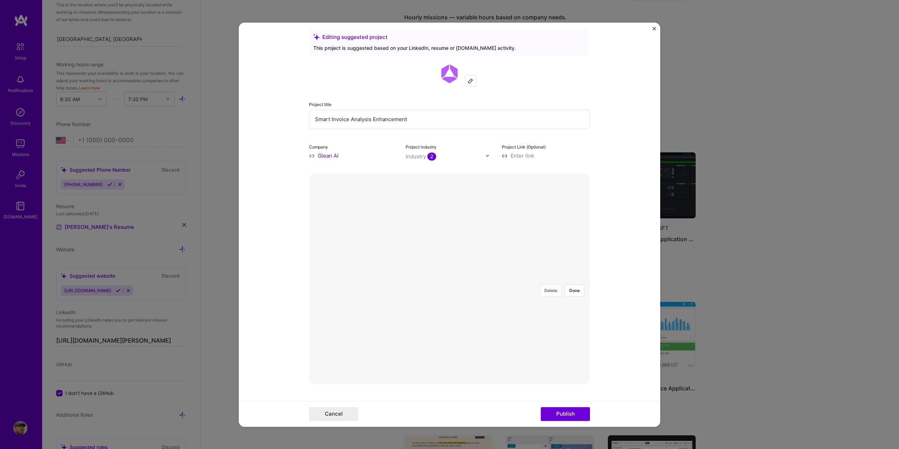
click at [549, 284] on button "Delete" at bounding box center [551, 290] width 22 height 12
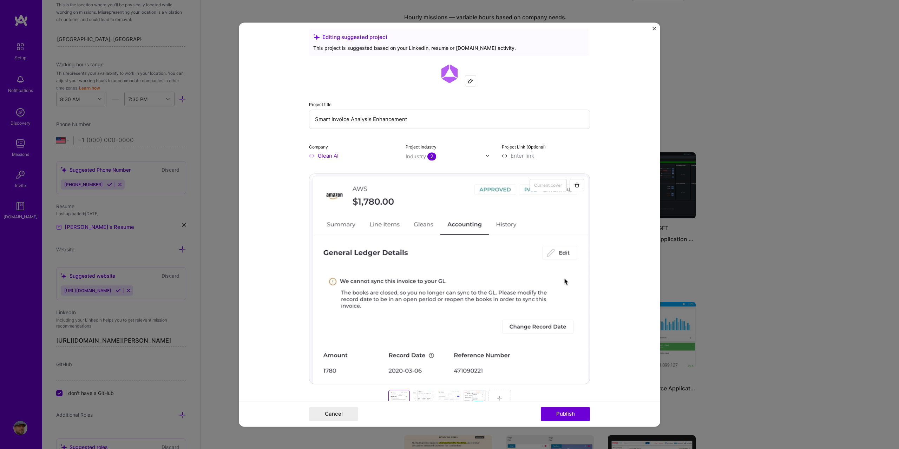
click at [504, 395] on div at bounding box center [499, 398] width 22 height 17
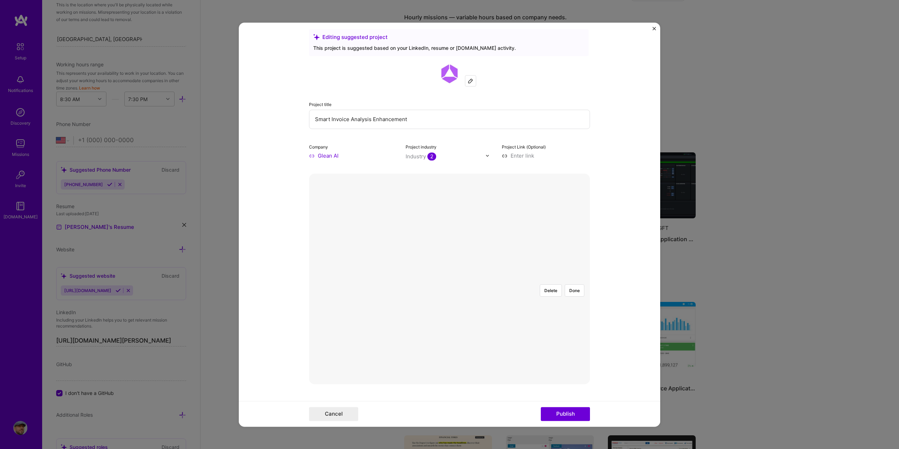
click at [449, 279] on div at bounding box center [562, 364] width 227 height 171
click at [503, 279] on div at bounding box center [616, 364] width 227 height 171
click at [449, 279] on div at bounding box center [562, 364] width 227 height 171
click at [462, 279] on div at bounding box center [575, 364] width 227 height 171
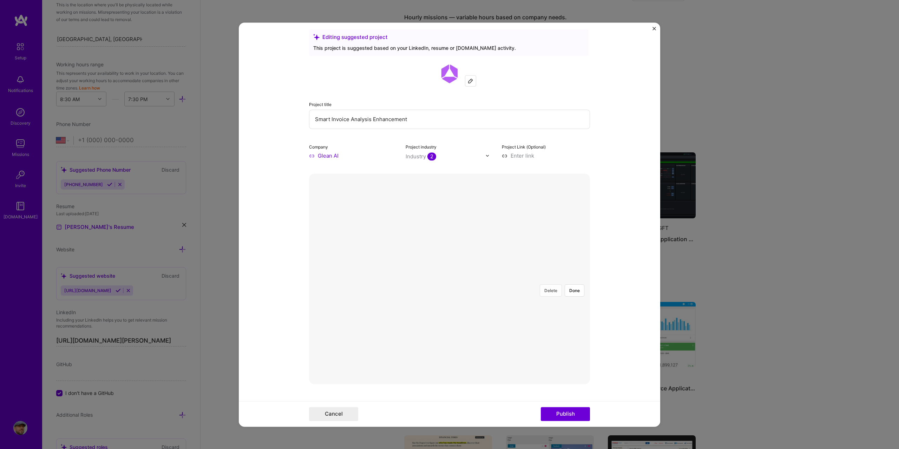
click at [553, 284] on button "Delete" at bounding box center [551, 290] width 22 height 12
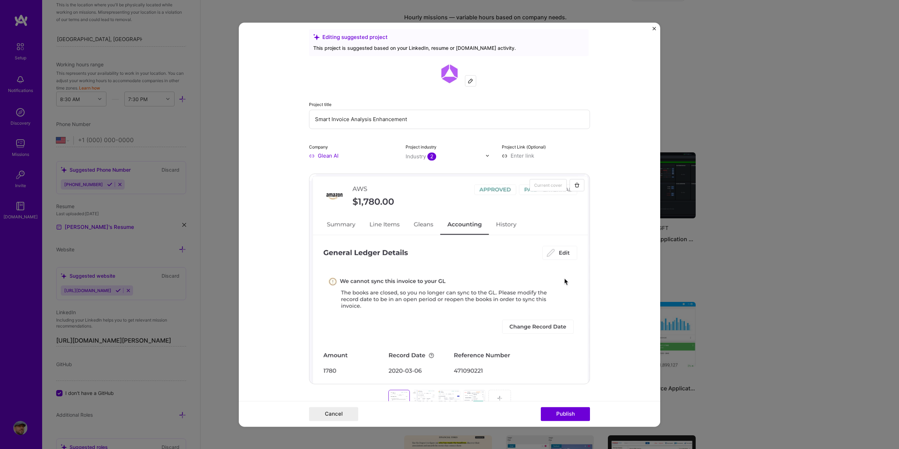
click at [498, 397] on img at bounding box center [500, 398] width 6 height 6
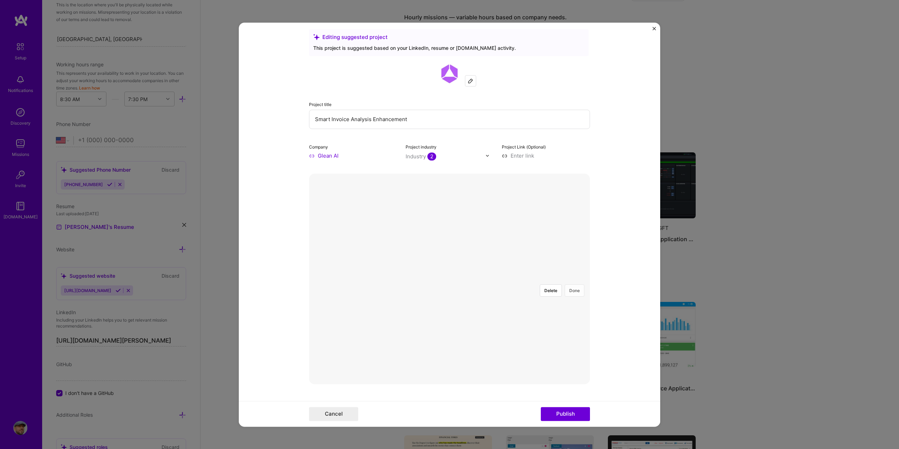
click at [572, 284] on button "Done" at bounding box center [574, 290] width 20 height 12
click at [550, 186] on button "Set as cover" at bounding box center [550, 185] width 34 height 12
click at [509, 396] on img at bounding box center [512, 398] width 6 height 6
click at [544, 284] on button "Delete" at bounding box center [551, 290] width 22 height 12
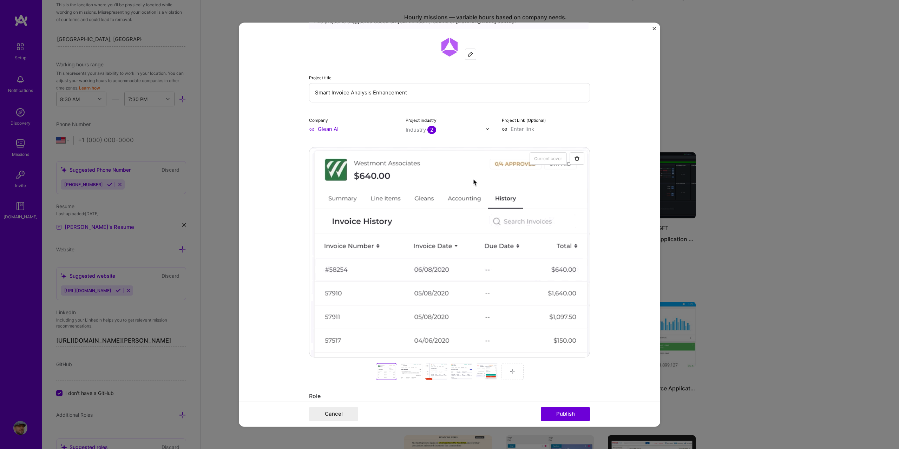
scroll to position [148, 0]
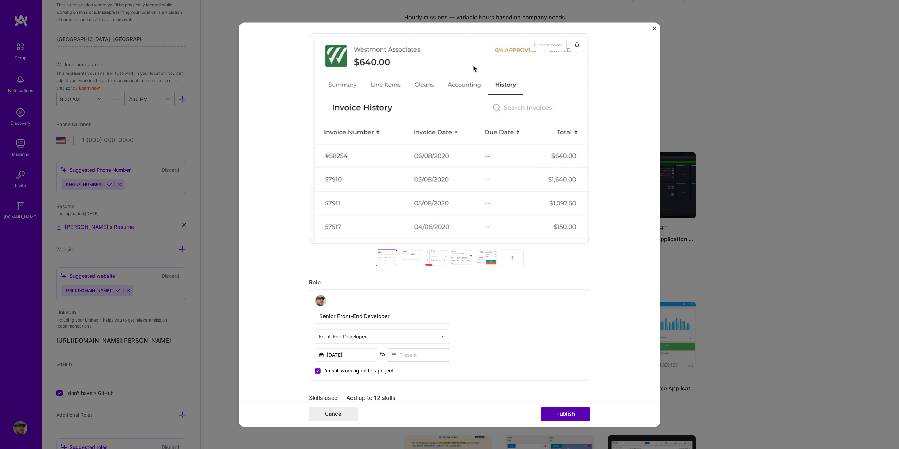
click at [572, 411] on button "Publish" at bounding box center [565, 414] width 49 height 14
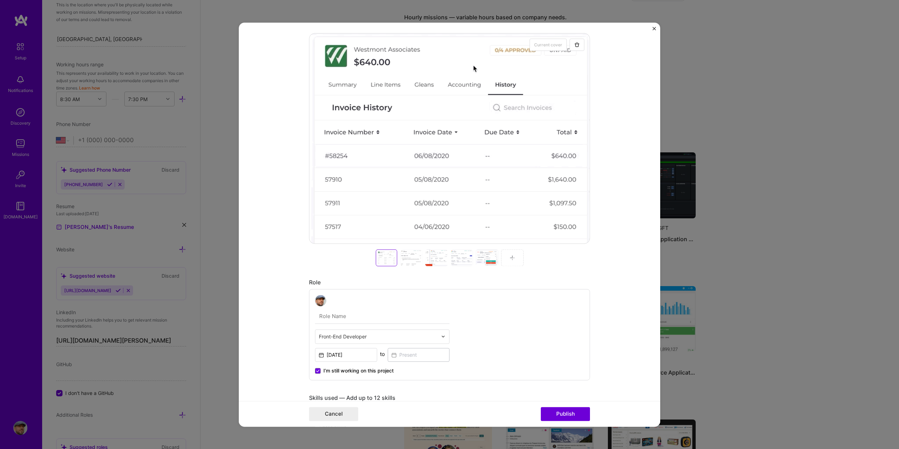
scroll to position [116, 0]
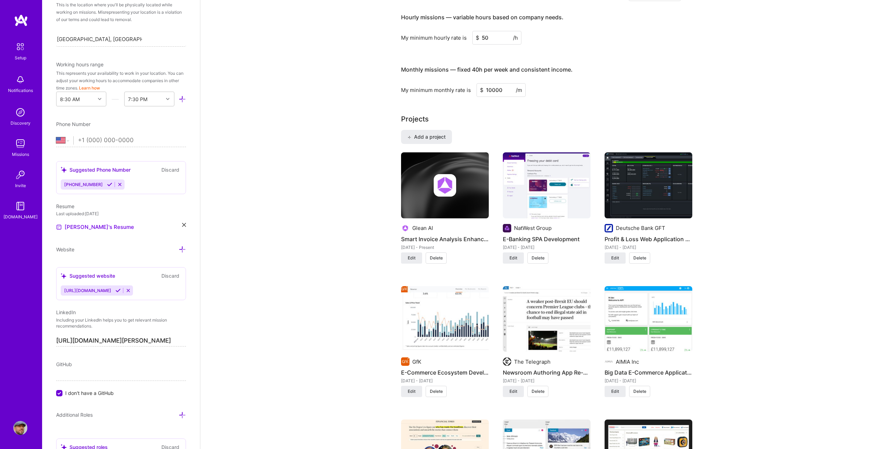
click at [443, 183] on img at bounding box center [445, 185] width 22 height 22
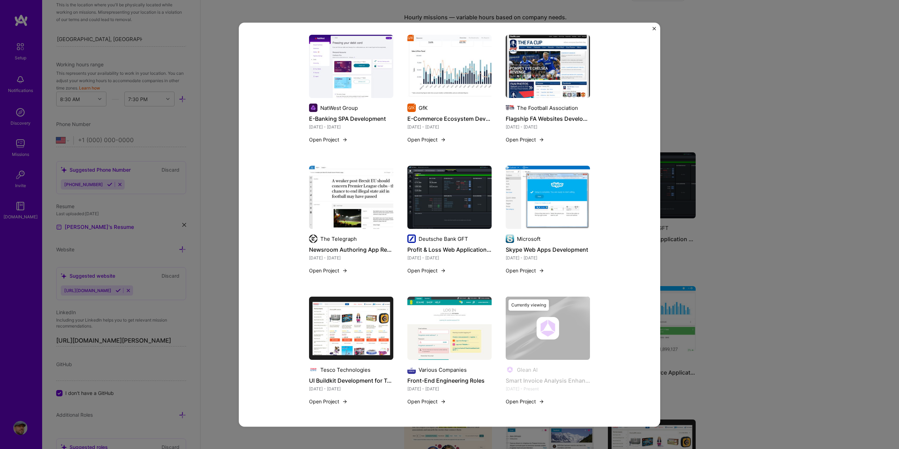
scroll to position [446, 0]
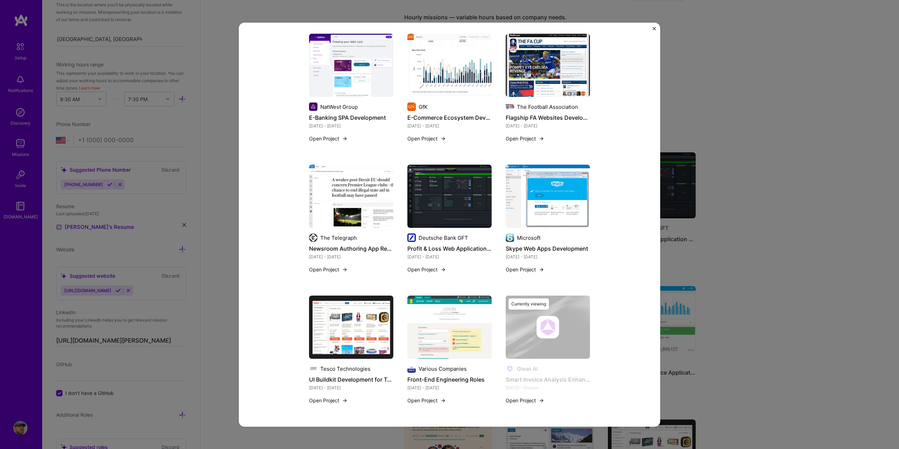
click at [523, 401] on button "Open Project" at bounding box center [525, 400] width 39 height 7
click at [538, 308] on div "Currently viewing" at bounding box center [528, 304] width 40 height 11
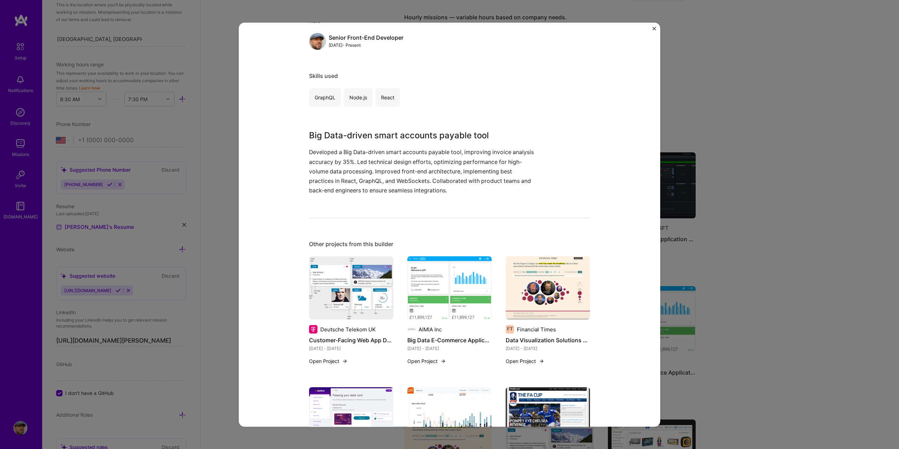
click at [652, 31] on div "Smart Invoice Analysis Enhancement Glean AI Accounting, Big Data Role Senior Fr…" at bounding box center [449, 224] width 421 height 404
click at [704, 39] on div "Smart Invoice Analysis Enhancement Glean AI Accounting, Big Data Role Senior Fr…" at bounding box center [449, 224] width 899 height 449
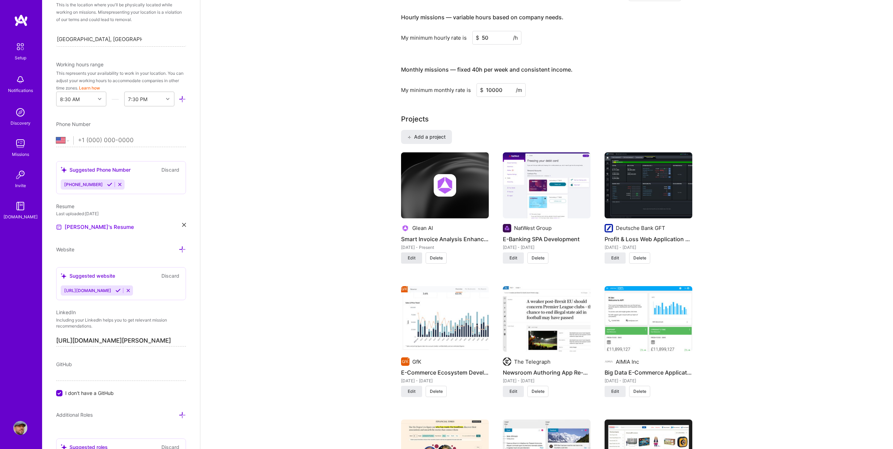
click at [418, 252] on button "Edit" at bounding box center [411, 257] width 21 height 11
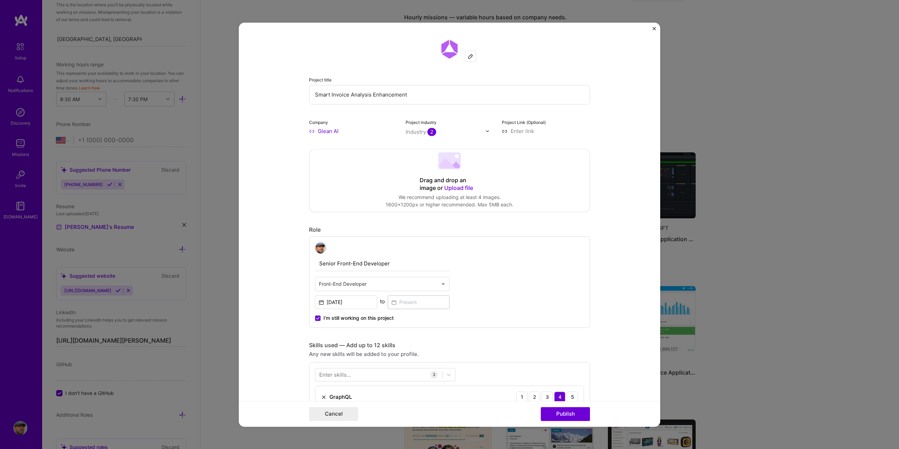
click at [456, 187] on span "Upload file" at bounding box center [458, 187] width 29 height 7
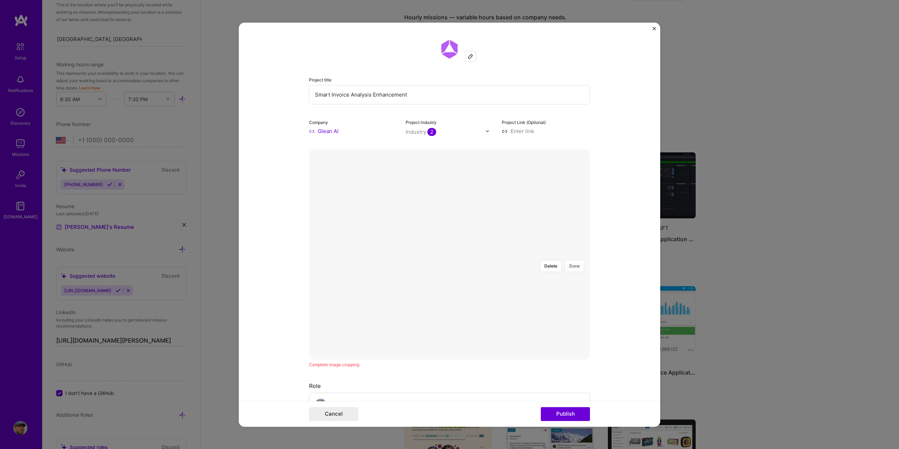
click at [576, 260] on button "Done" at bounding box center [574, 266] width 20 height 12
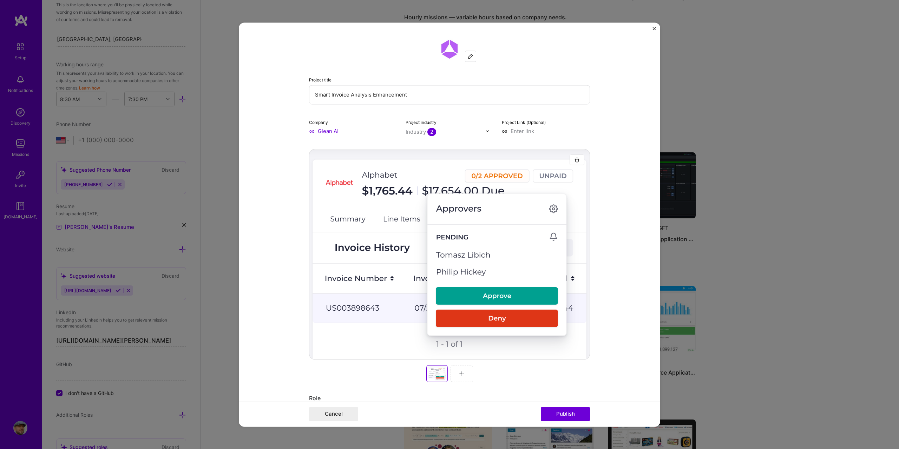
click at [459, 372] on img at bounding box center [462, 374] width 6 height 6
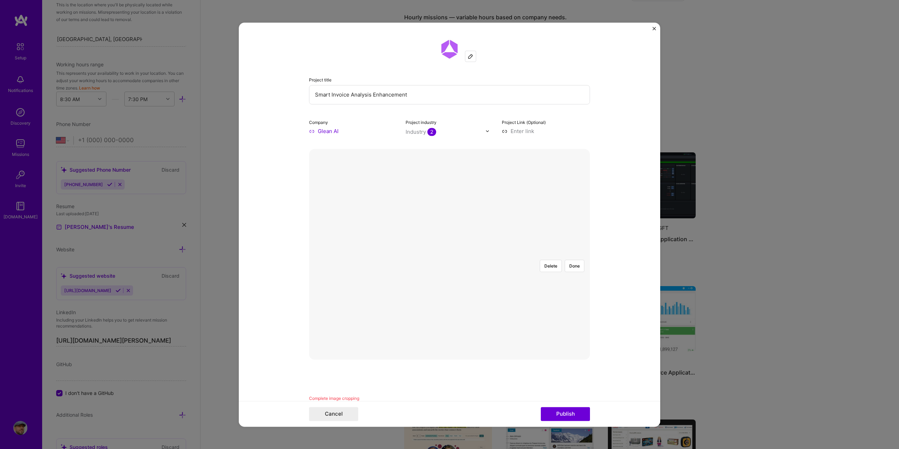
click at [525, 278] on div at bounding box center [627, 331] width 205 height 154
click at [549, 260] on button "Delete" at bounding box center [551, 266] width 22 height 12
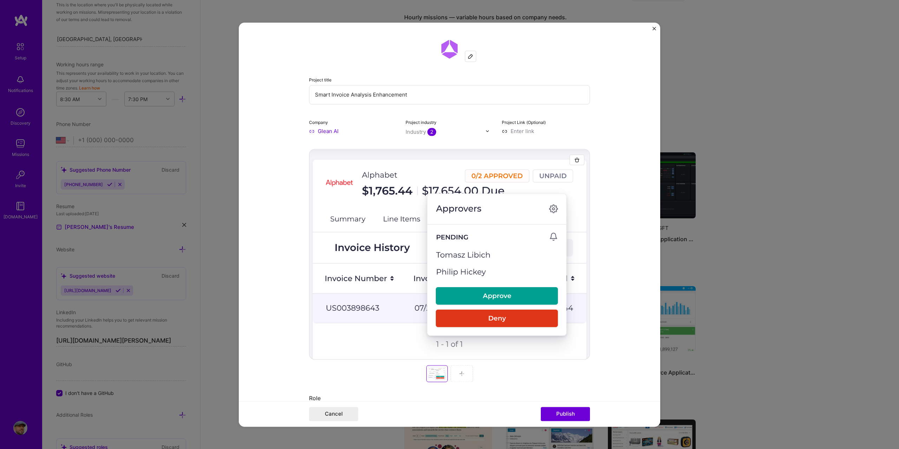
click at [461, 367] on div at bounding box center [461, 373] width 22 height 17
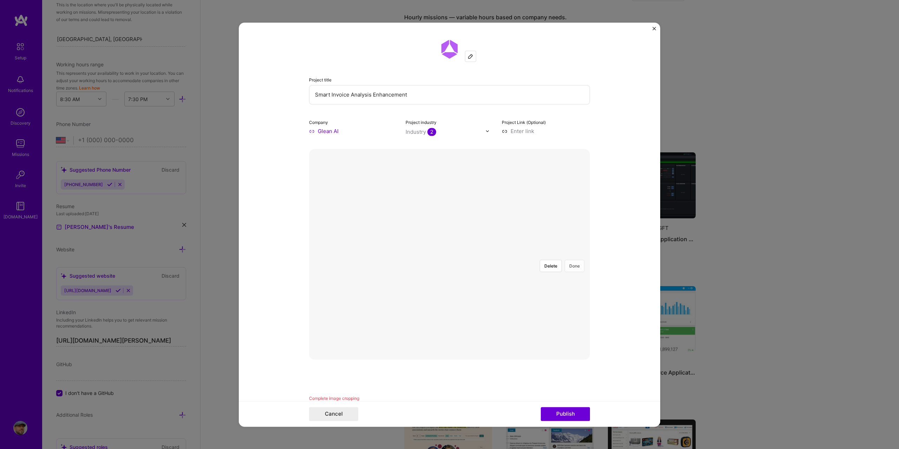
click at [577, 260] on button "Done" at bounding box center [574, 266] width 20 height 12
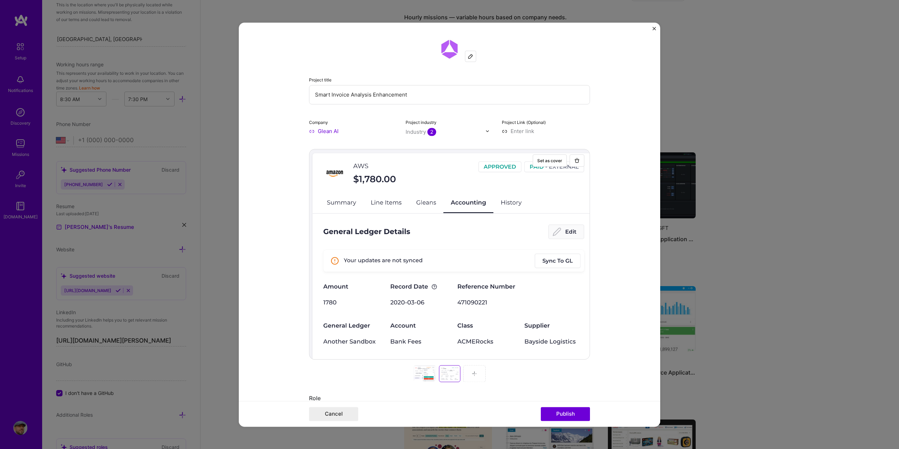
click at [471, 375] on img at bounding box center [474, 374] width 6 height 6
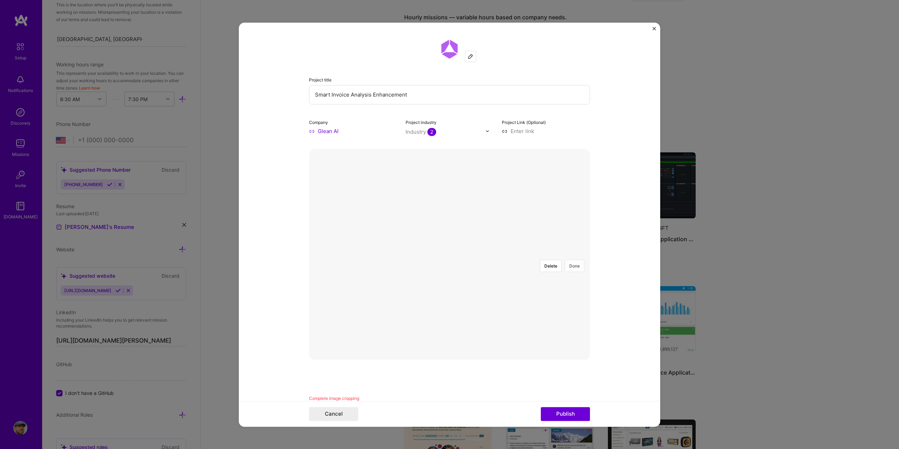
click at [571, 260] on button "Done" at bounding box center [574, 266] width 20 height 12
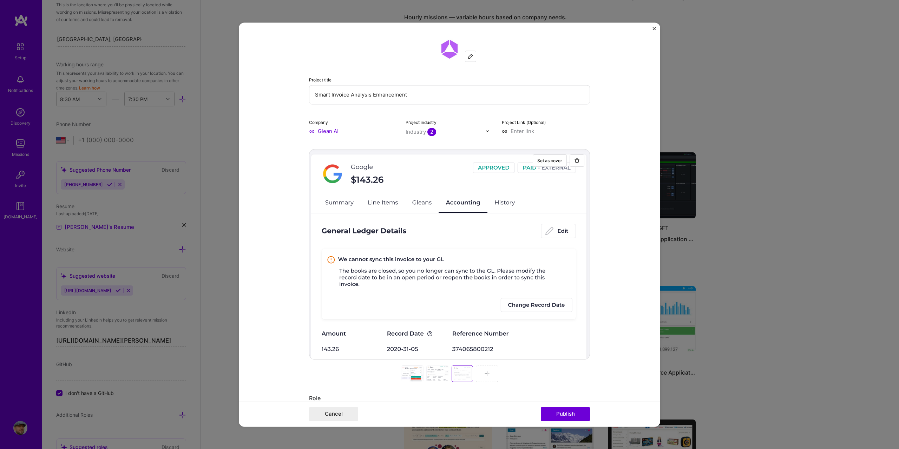
click at [420, 97] on input "Smart Invoice Analysis Enhancement" at bounding box center [449, 94] width 281 height 19
drag, startPoint x: 370, startPoint y: 95, endPoint x: 430, endPoint y: 98, distance: 60.8
click at [430, 98] on input "Smart Invoice Analysis Enhancement" at bounding box center [449, 94] width 281 height 19
type input "Smart Invoice Analysis Tool"
click at [561, 410] on button "Publish" at bounding box center [565, 414] width 49 height 14
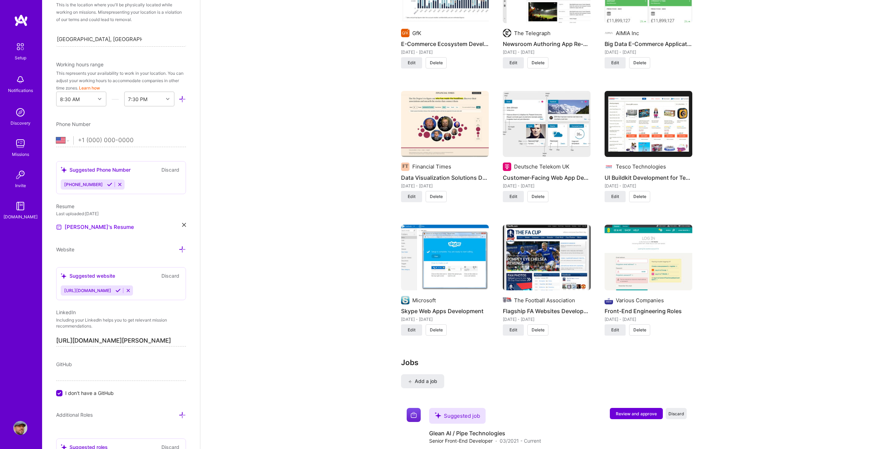
scroll to position [900, 0]
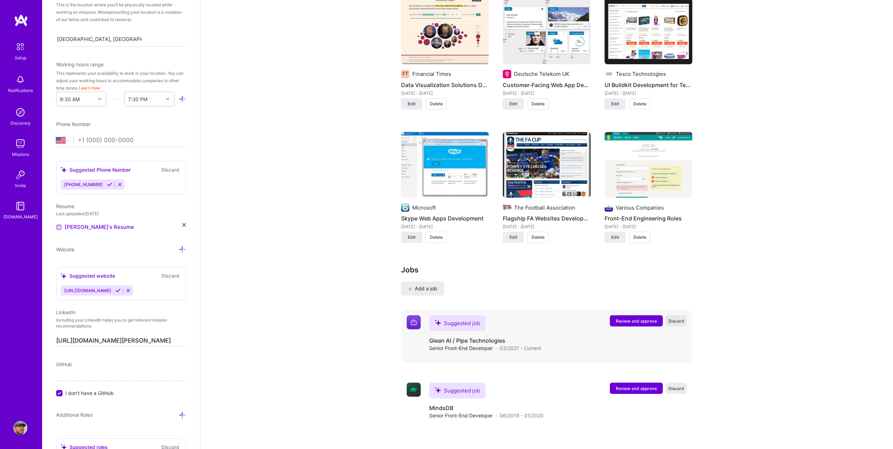
click at [679, 318] on span "Discard" at bounding box center [677, 321] width 16 height 6
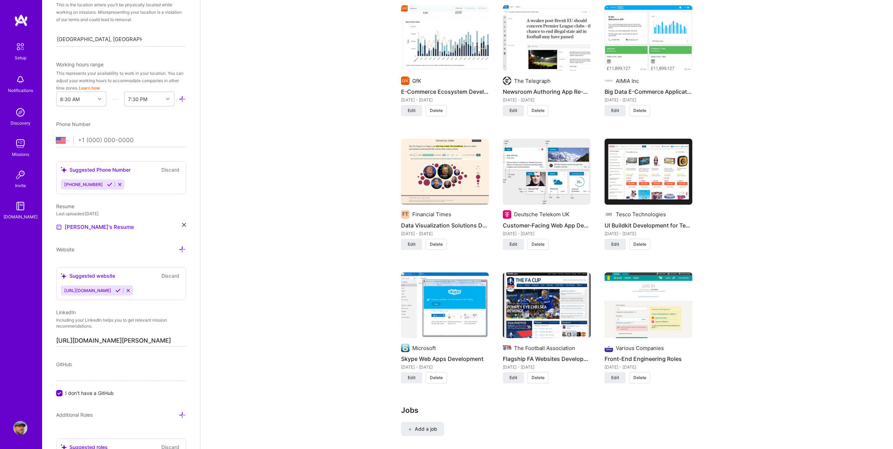
scroll to position [935, 0]
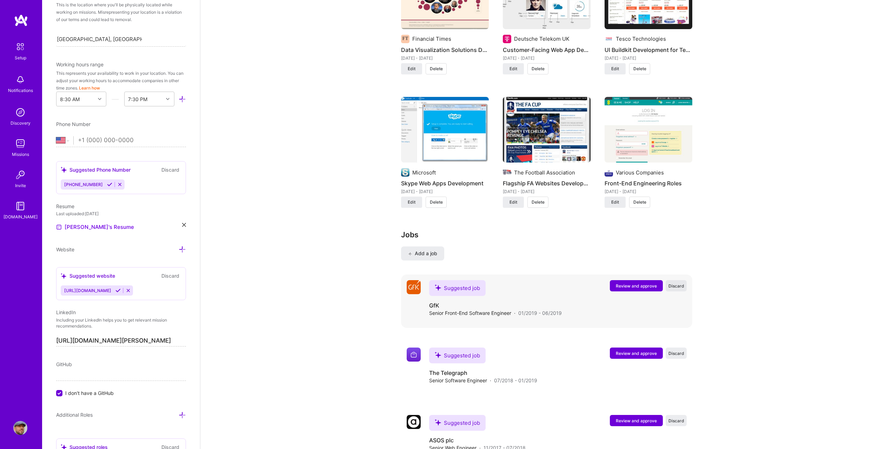
click at [676, 283] on span "Discard" at bounding box center [677, 286] width 16 height 6
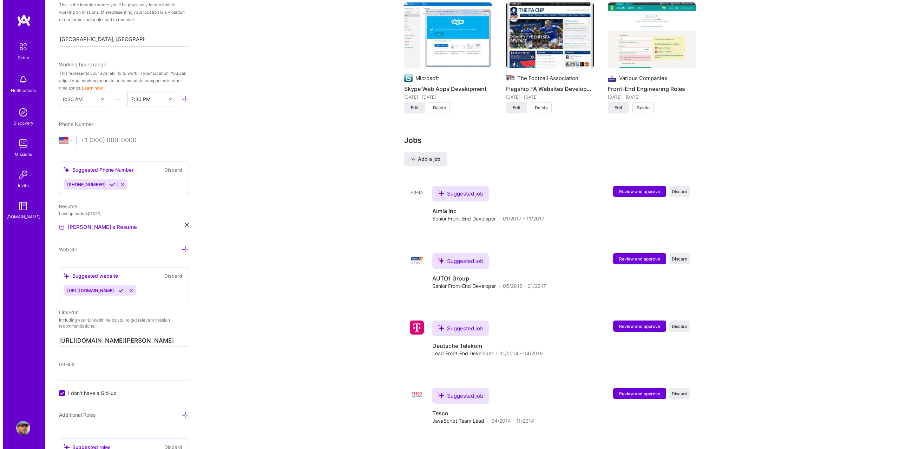
scroll to position [1158, 0]
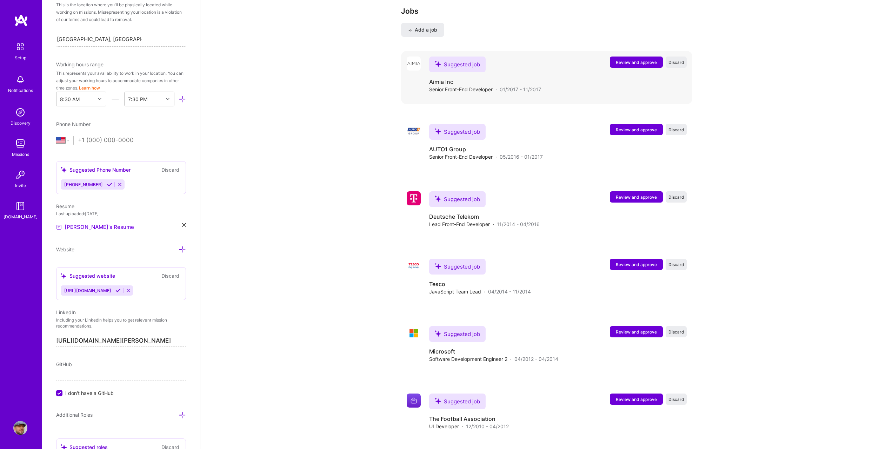
click at [630, 59] on span "Review and approve" at bounding box center [636, 62] width 41 height 6
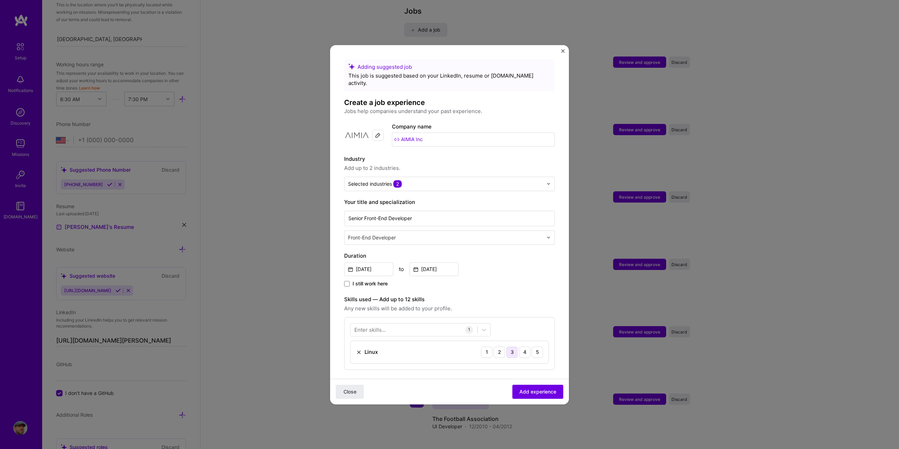
click at [507, 346] on div "3" at bounding box center [511, 351] width 11 height 11
click at [409, 324] on div at bounding box center [413, 330] width 127 height 12
click at [356, 355] on span at bounding box center [357, 358] width 6 height 6
click at [0, 0] on input "checkbox" at bounding box center [0, 0] width 0 height 0
click at [353, 378] on div "Angular.js" at bounding box center [420, 384] width 140 height 13
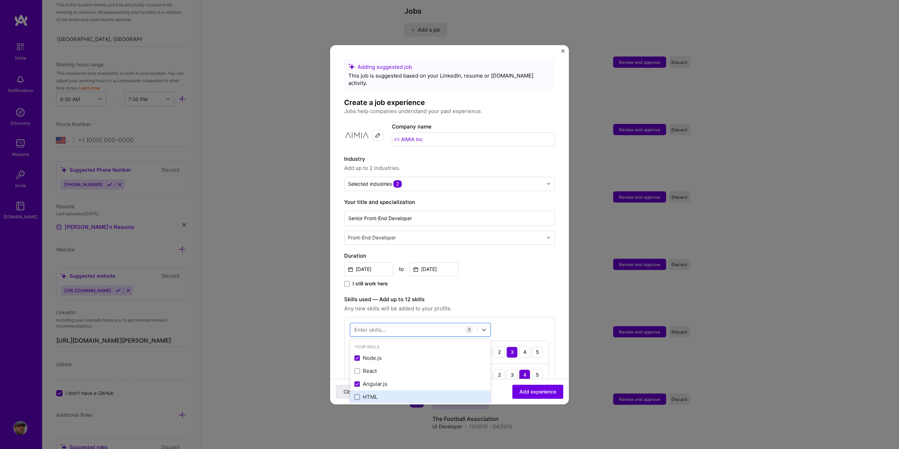
click at [356, 394] on span at bounding box center [357, 397] width 6 height 6
click at [0, 0] on input "checkbox" at bounding box center [0, 0] width 0 height 0
click at [540, 394] on span "Add experience" at bounding box center [537, 391] width 37 height 7
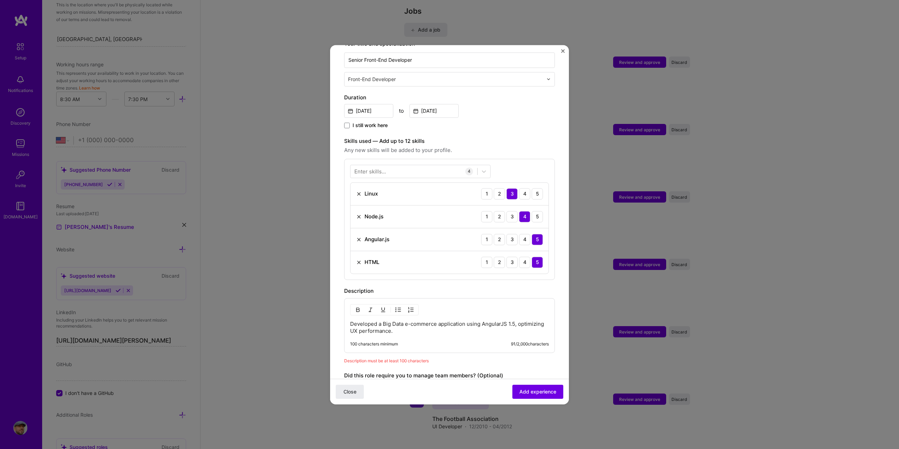
scroll to position [181, 0]
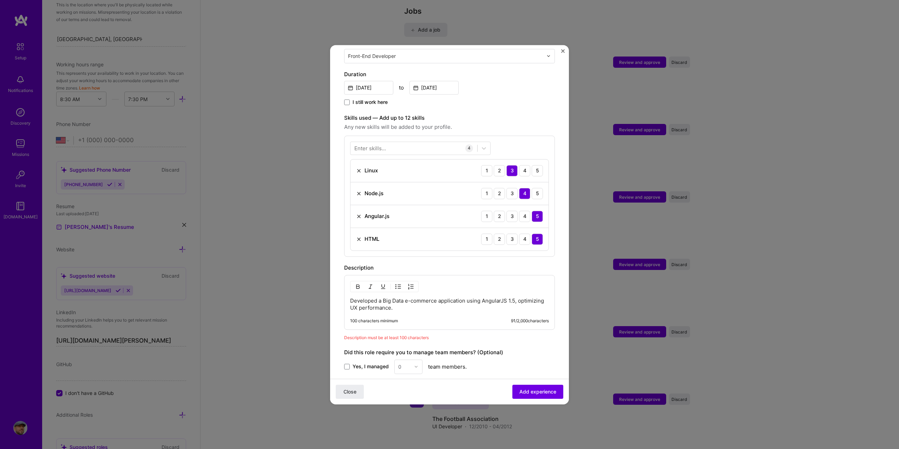
click at [405, 305] on div "Developed a Big Data e-commerce application using AngularJS 1.5, optimizing UX …" at bounding box center [449, 302] width 211 height 55
drag, startPoint x: 431, startPoint y: 303, endPoint x: 337, endPoint y: 288, distance: 95.3
click at [337, 288] on form "Adding suggested job This job is suggested based on your LinkedIn, resume or A.…" at bounding box center [449, 185] width 239 height 616
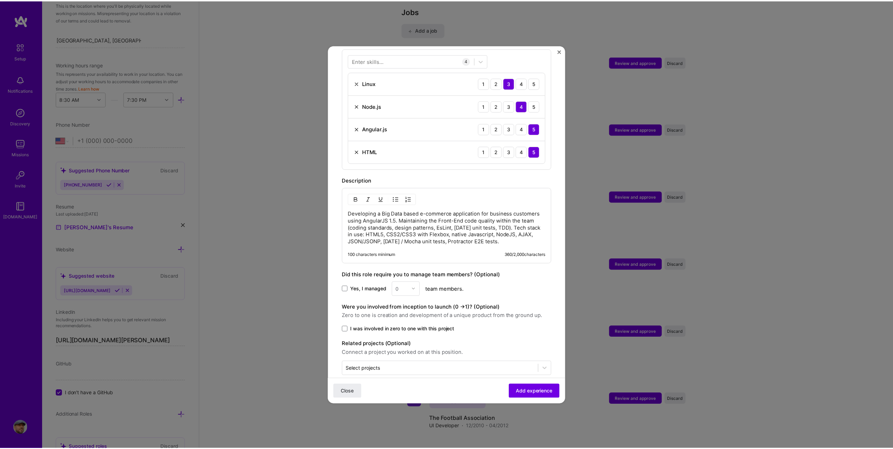
scroll to position [273, 0]
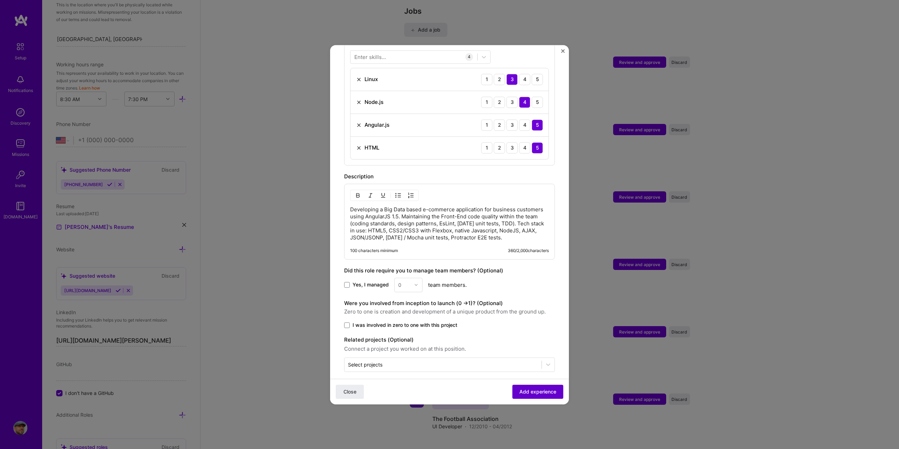
click at [542, 391] on span "Add experience" at bounding box center [537, 391] width 37 height 7
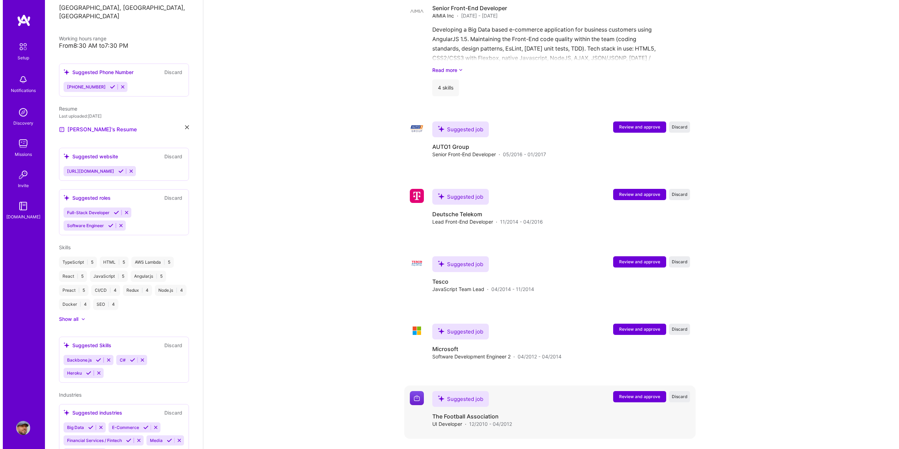
scroll to position [769, 0]
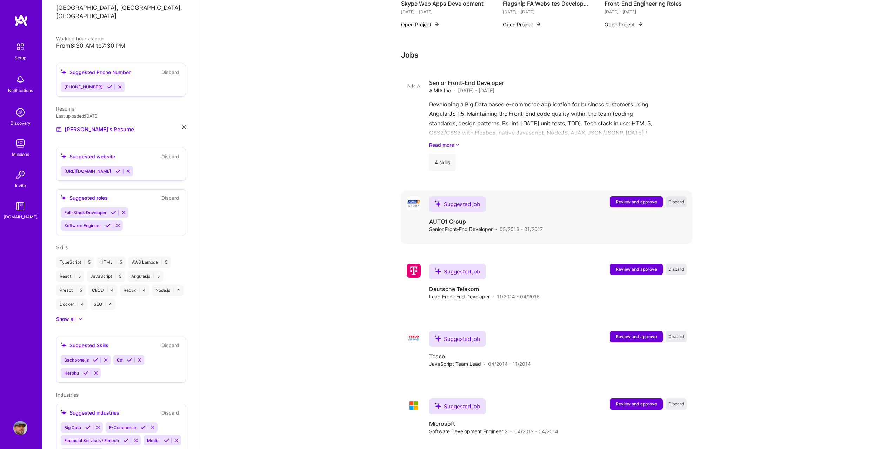
click at [677, 199] on span "Discard" at bounding box center [677, 202] width 16 height 6
click at [641, 199] on span "Review and approve" at bounding box center [636, 202] width 41 height 6
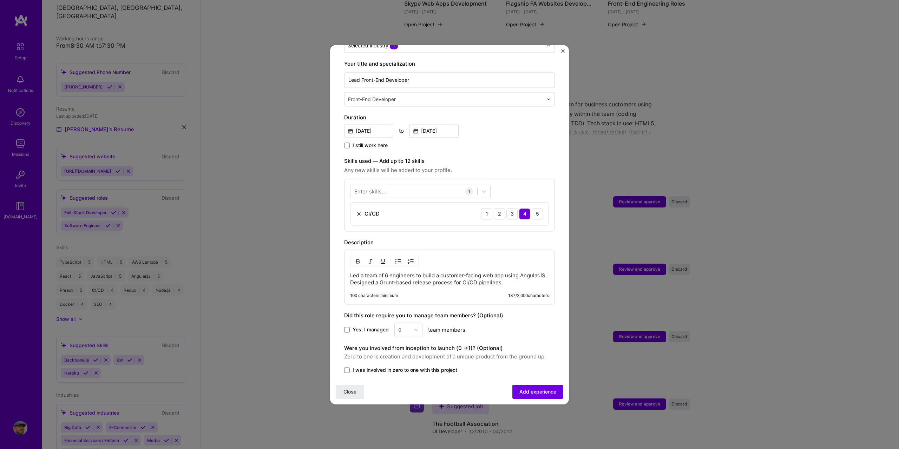
scroll to position [140, 0]
click at [447, 277] on div "Led a team of 6 engineers to build a customer-facing web app using AngularJS. D…" at bounding box center [449, 274] width 211 height 55
click at [449, 271] on p "Led a team of 6 engineers to build a customer-facing web app using AngularJS. D…" at bounding box center [449, 277] width 199 height 14
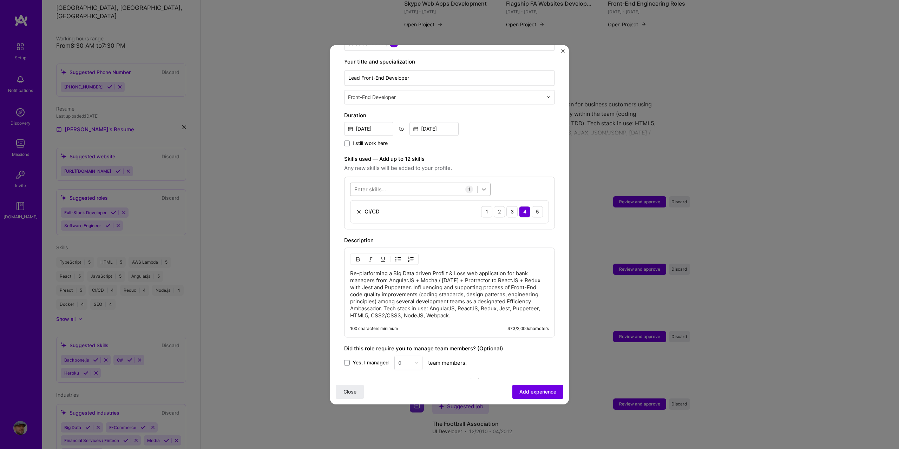
click at [480, 183] on div at bounding box center [483, 189] width 13 height 13
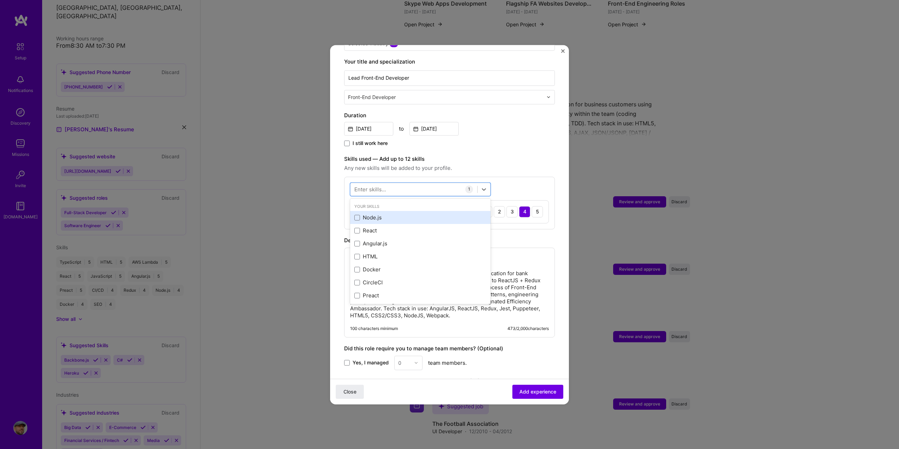
click at [368, 214] on div "Node.js" at bounding box center [420, 217] width 132 height 7
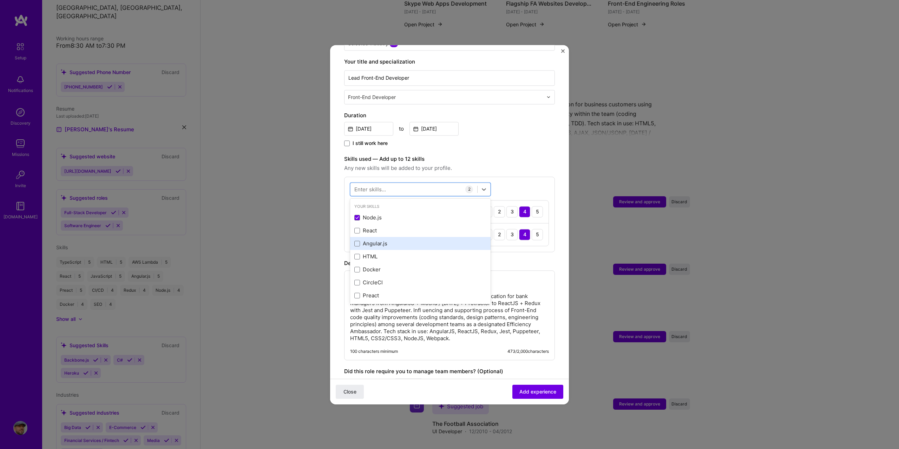
click at [368, 240] on div "Angular.js" at bounding box center [420, 243] width 132 height 7
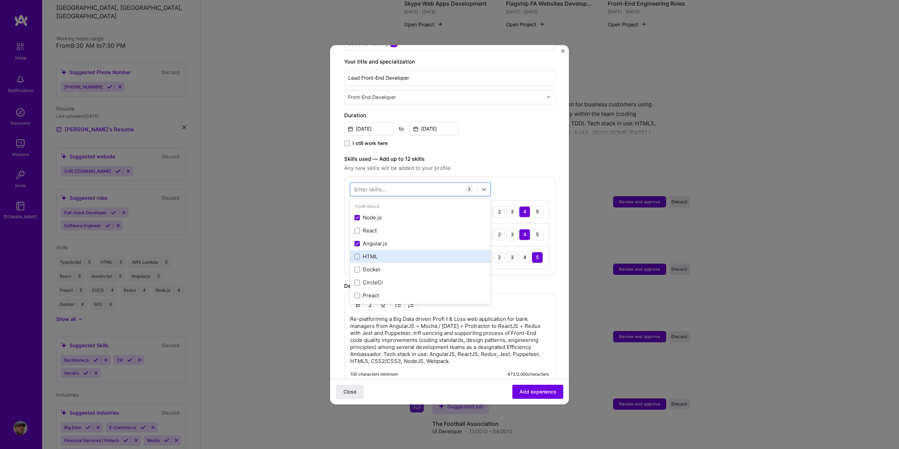
click at [371, 253] on div "HTML" at bounding box center [420, 256] width 132 height 7
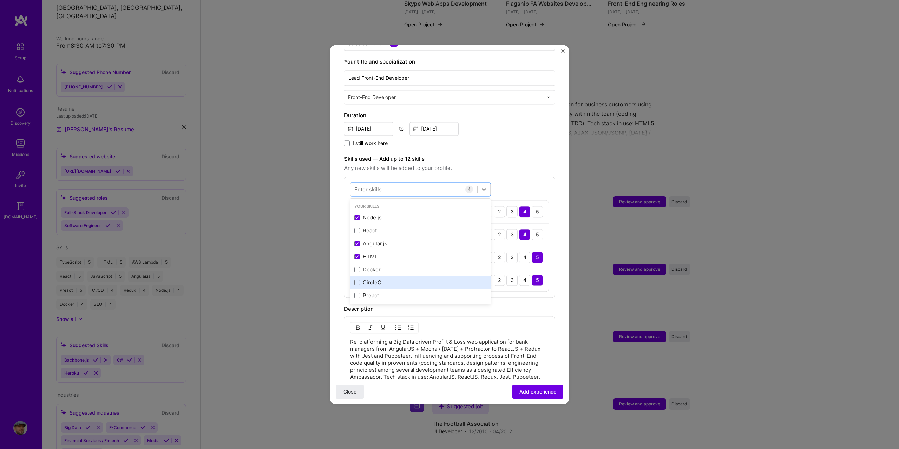
click at [402, 279] on div "CircleCl" at bounding box center [420, 282] width 132 height 7
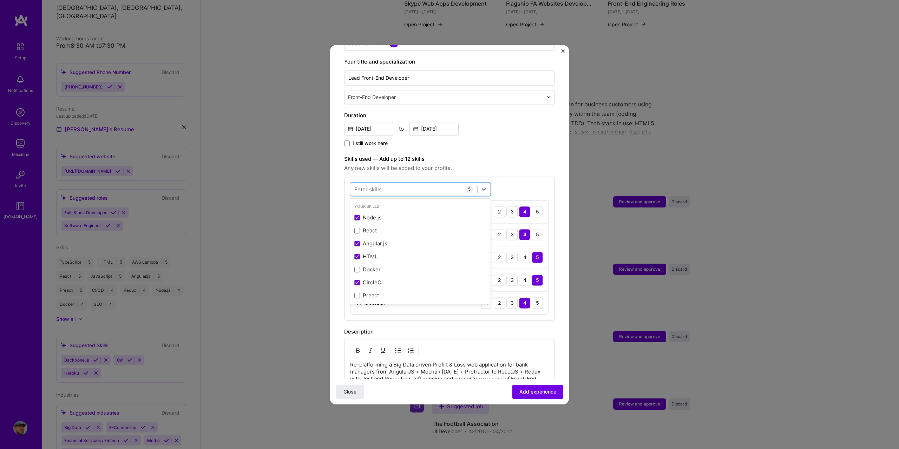
click at [520, 177] on div "option CircleCl, selected. option React focused, 0 of 2. 378 results available.…" at bounding box center [449, 249] width 211 height 144
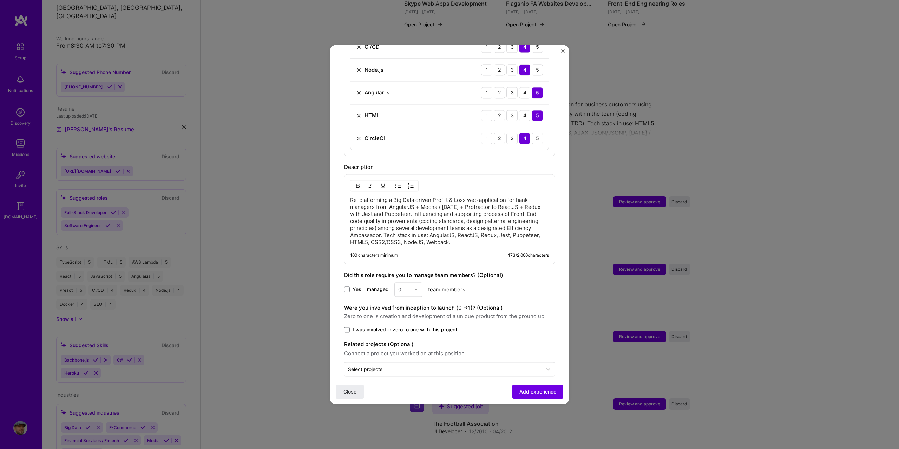
scroll to position [310, 0]
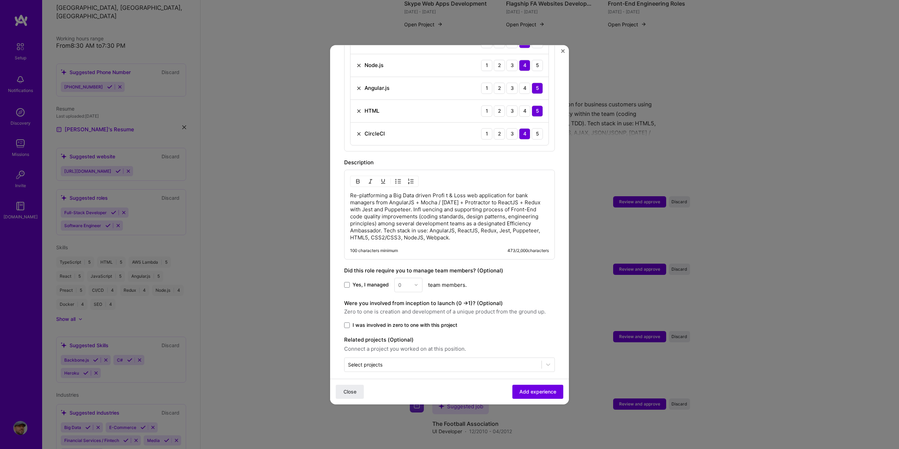
click at [360, 281] on span "Yes, I managed" at bounding box center [370, 284] width 36 height 7
click at [0, 0] on input "Yes, I managed" at bounding box center [0, 0] width 0 height 0
click at [403, 281] on input "text" at bounding box center [404, 284] width 12 height 7
click at [405, 336] on div "4" at bounding box center [408, 342] width 24 height 13
click at [529, 390] on span "Add experience" at bounding box center [537, 391] width 37 height 7
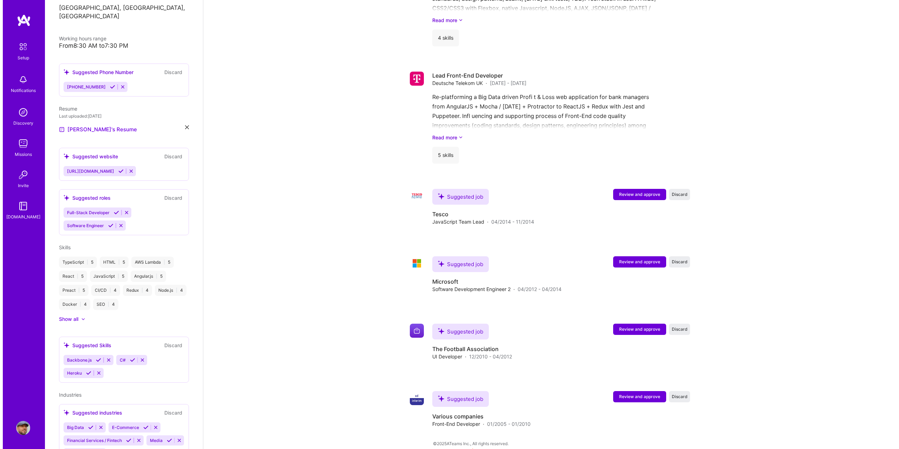
scroll to position [892, 0]
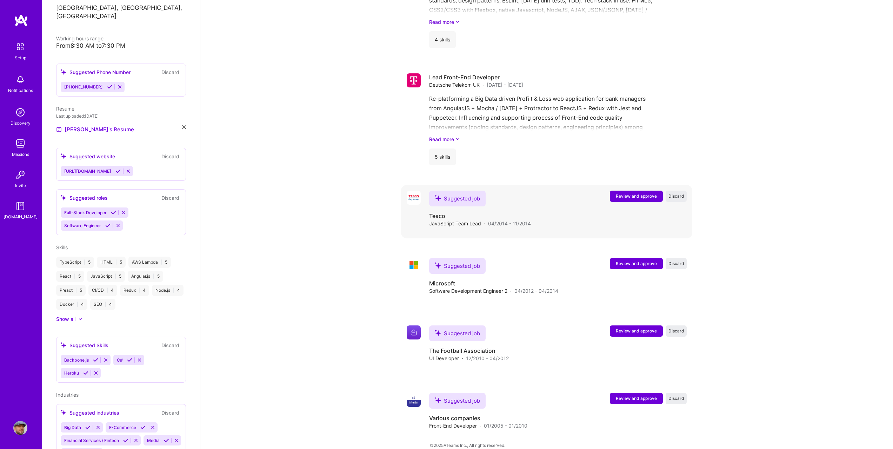
click at [635, 195] on div "Suggested job Tesco JavaScript Team Lead · 04/2014 - 11/2014 Review and approve…" at bounding box center [558, 209] width 258 height 37
click at [636, 193] on span "Review and approve" at bounding box center [636, 196] width 41 height 6
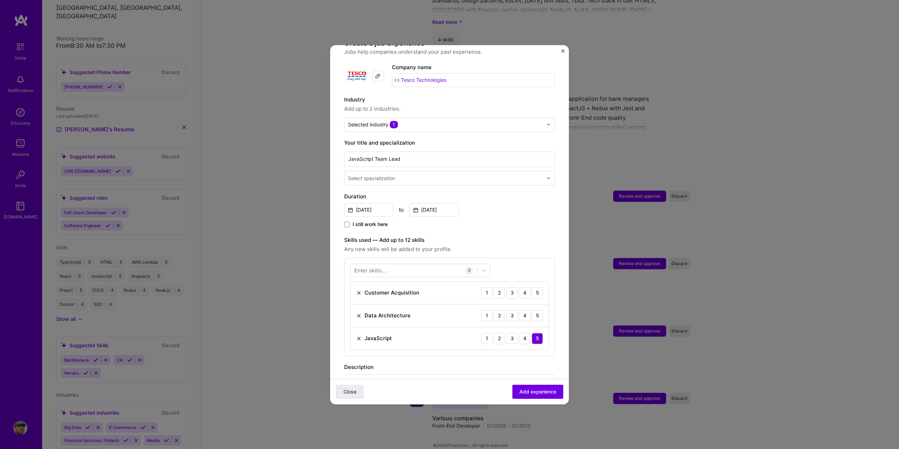
scroll to position [70, 0]
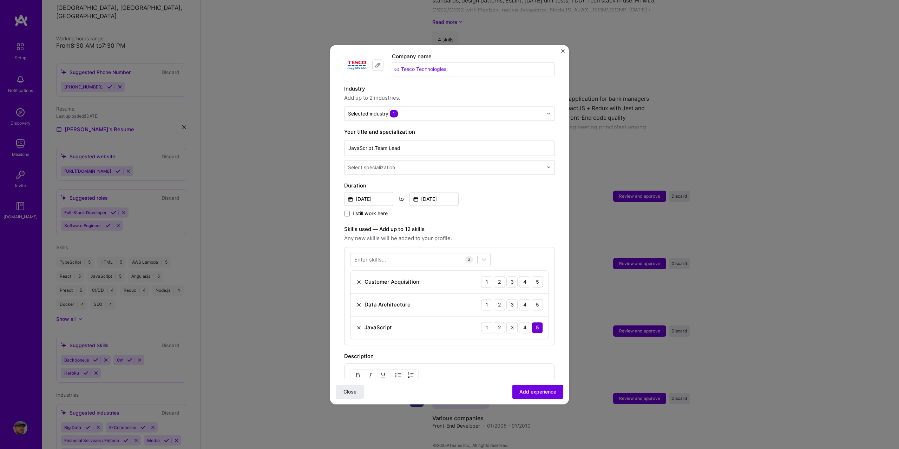
click at [360, 279] on img at bounding box center [359, 282] width 6 height 6
click at [374, 256] on div "Enter skills..." at bounding box center [370, 259] width 32 height 7
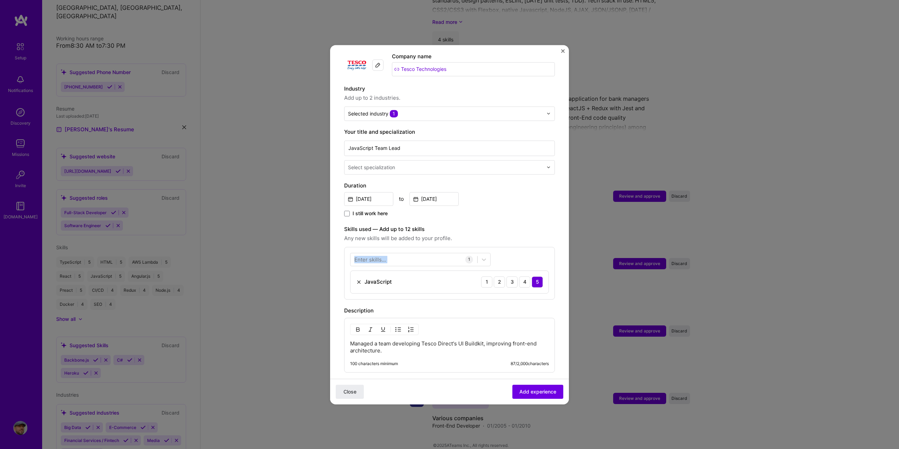
click at [374, 256] on div "Enter skills..." at bounding box center [370, 259] width 32 height 7
click at [356, 285] on span at bounding box center [357, 288] width 6 height 6
click at [0, 0] on input "checkbox" at bounding box center [0, 0] width 0 height 0
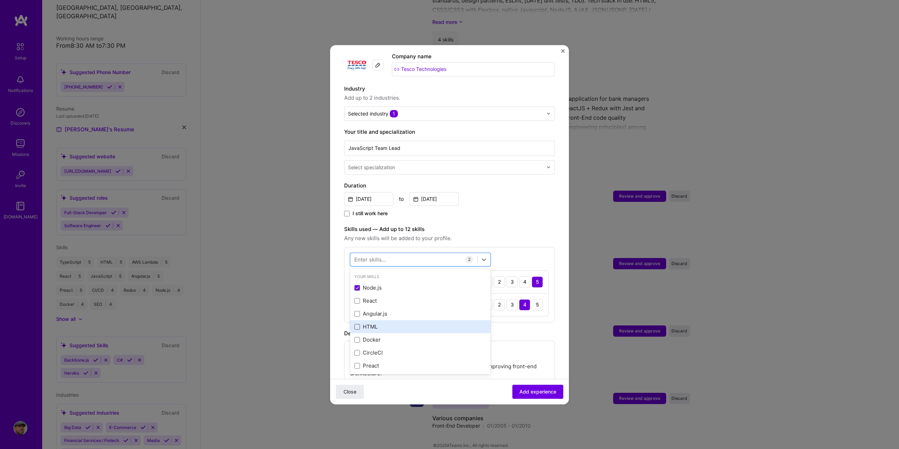
click at [356, 324] on span at bounding box center [357, 327] width 6 height 6
click at [0, 0] on input "checkbox" at bounding box center [0, 0] width 0 height 0
click at [516, 235] on span "Any new skills will be added to your profile." at bounding box center [449, 238] width 211 height 8
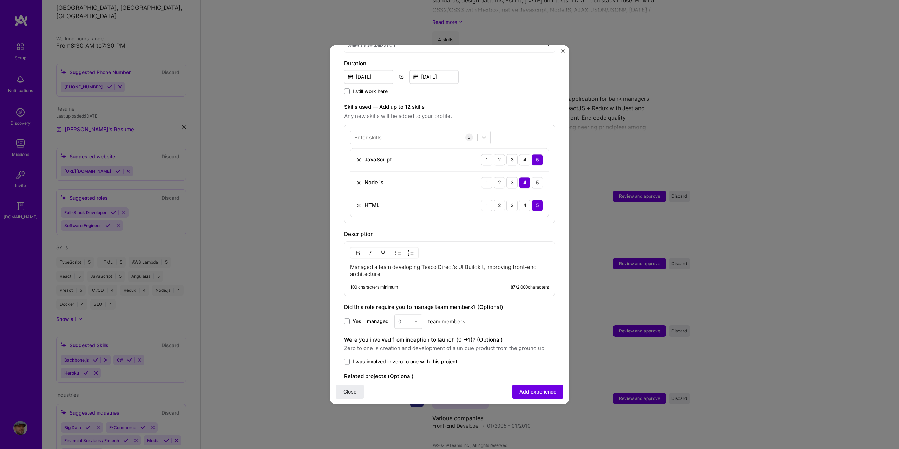
scroll to position [211, 0]
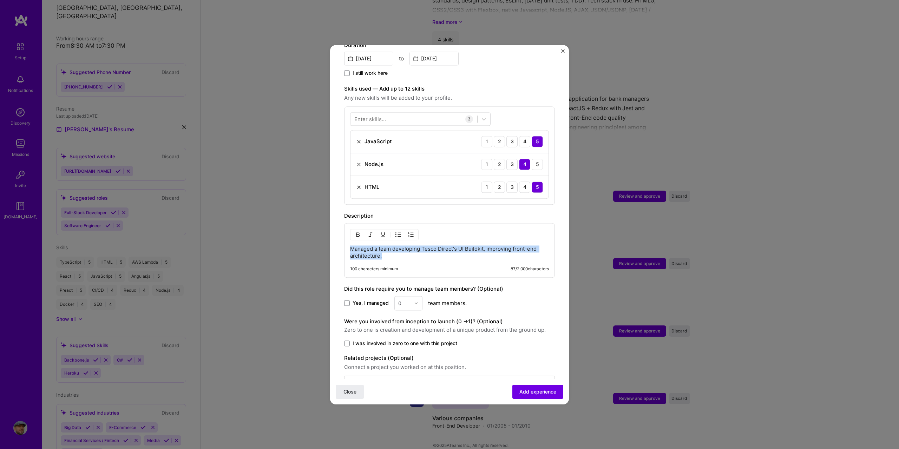
drag, startPoint x: 393, startPoint y: 247, endPoint x: 340, endPoint y: 240, distance: 53.2
click at [340, 240] on form "Adding suggested job This job is suggested based on your LinkedIn, resume or A.…" at bounding box center [449, 138] width 239 height 581
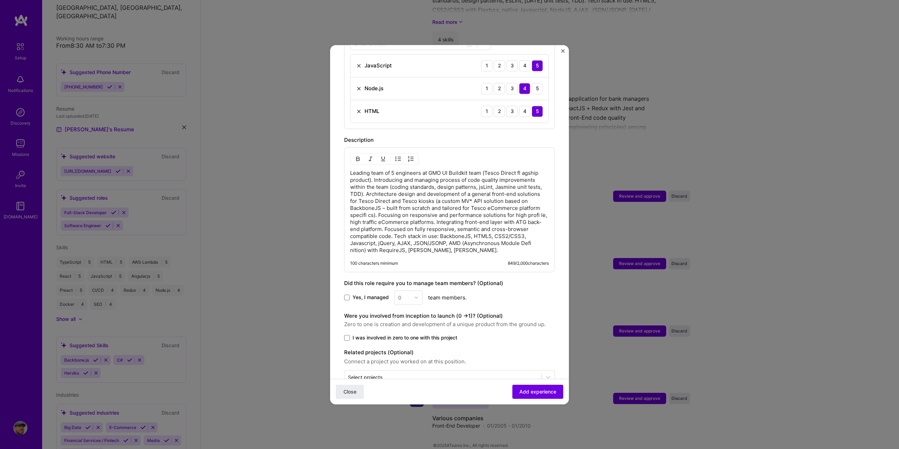
scroll to position [299, 0]
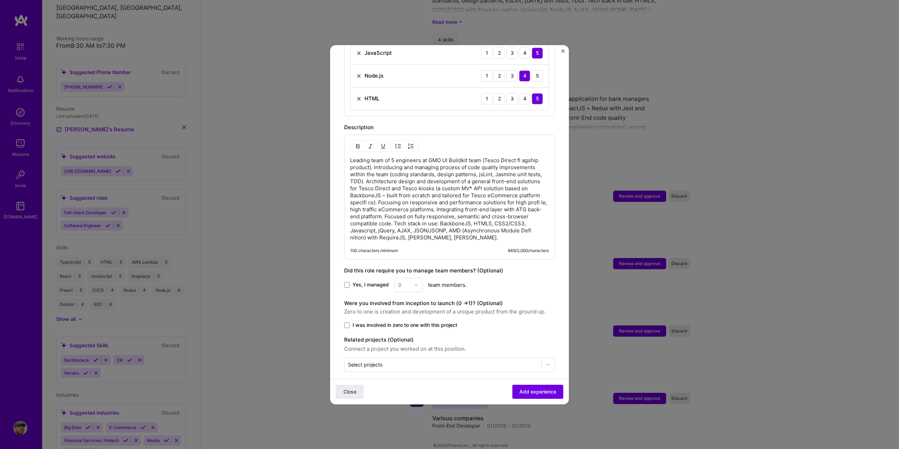
click at [369, 281] on span "Yes, I managed" at bounding box center [370, 284] width 36 height 7
click at [0, 0] on input "Yes, I managed" at bounding box center [0, 0] width 0 height 0
drag, startPoint x: 392, startPoint y: 277, endPoint x: 401, endPoint y: 277, distance: 9.5
click at [392, 278] on div "Yes, I managed 0 team members." at bounding box center [449, 285] width 211 height 14
click at [401, 281] on input "text" at bounding box center [404, 284] width 12 height 7
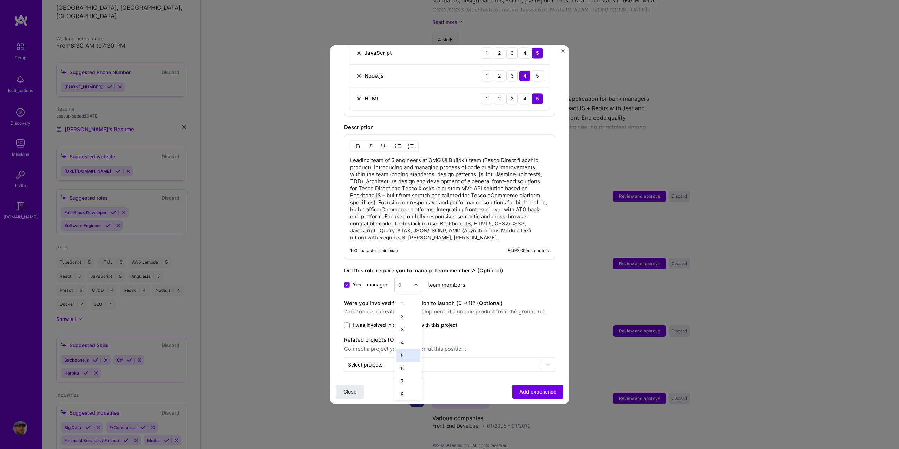
click at [405, 349] on div "5" at bounding box center [408, 355] width 24 height 13
click at [420, 322] on span "I was involved in zero to one with this project" at bounding box center [404, 325] width 105 height 7
click at [0, 0] on input "I was involved in zero to one with this project" at bounding box center [0, 0] width 0 height 0
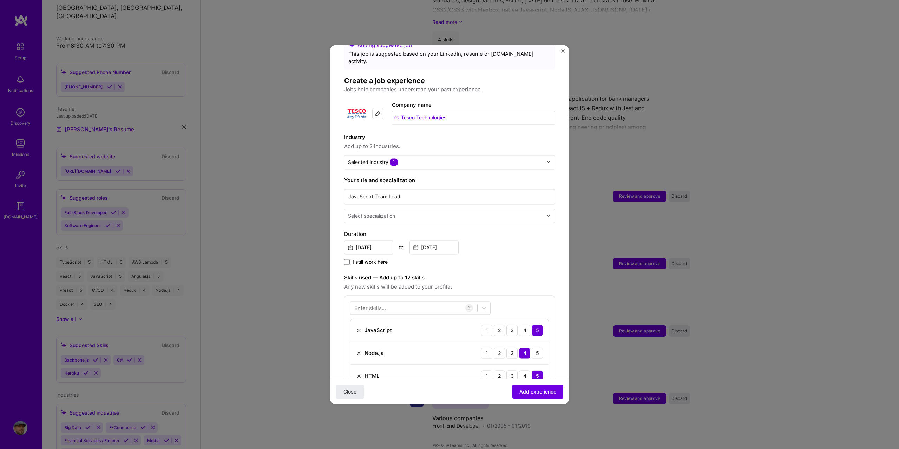
scroll to position [0, 0]
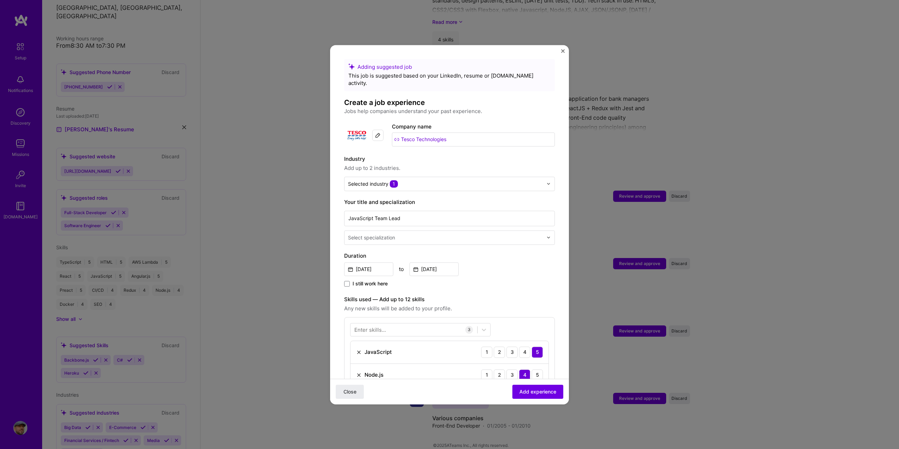
click at [415, 234] on input "text" at bounding box center [446, 237] width 196 height 7
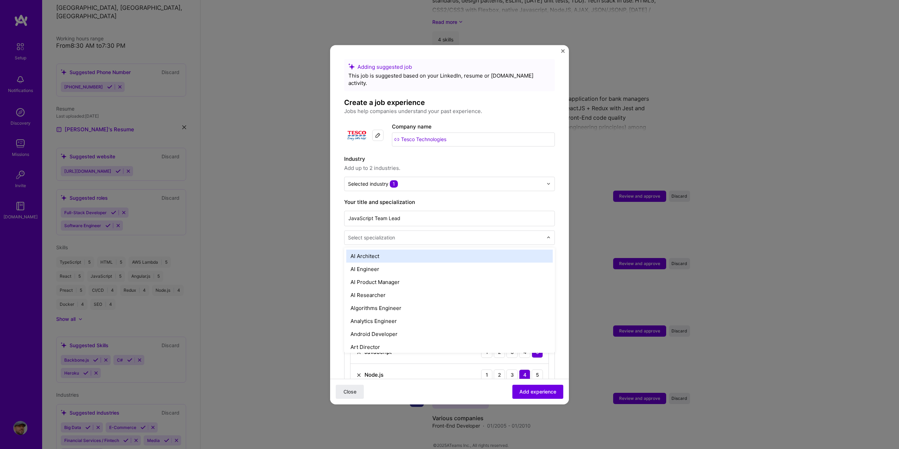
click at [415, 234] on input "text" at bounding box center [446, 237] width 196 height 7
click at [561, 197] on form "Adding suggested job This job is suggested based on your LinkedIn, resume or A.…" at bounding box center [449, 385] width 239 height 652
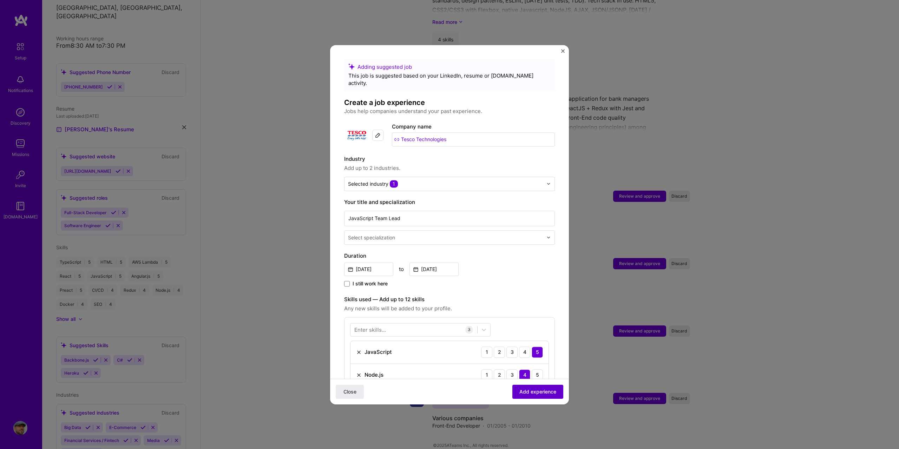
click at [548, 395] on span "Add experience" at bounding box center [537, 391] width 37 height 7
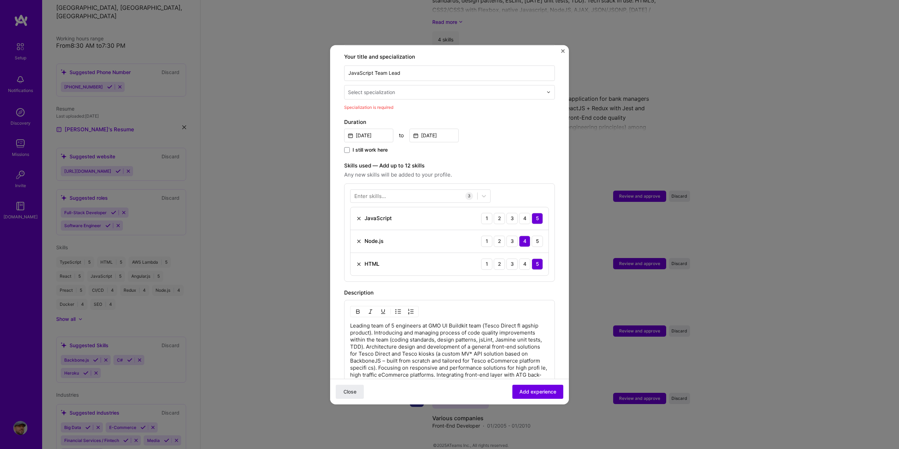
scroll to position [146, 0]
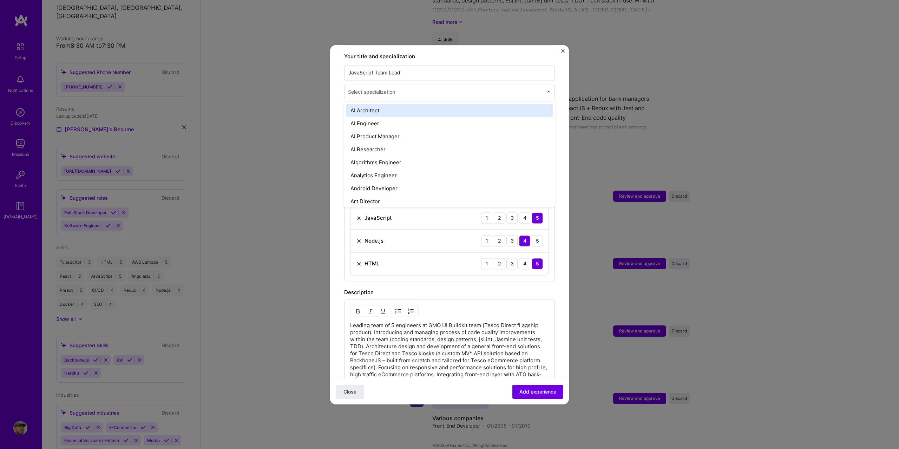
click at [397, 88] on input "text" at bounding box center [446, 91] width 196 height 7
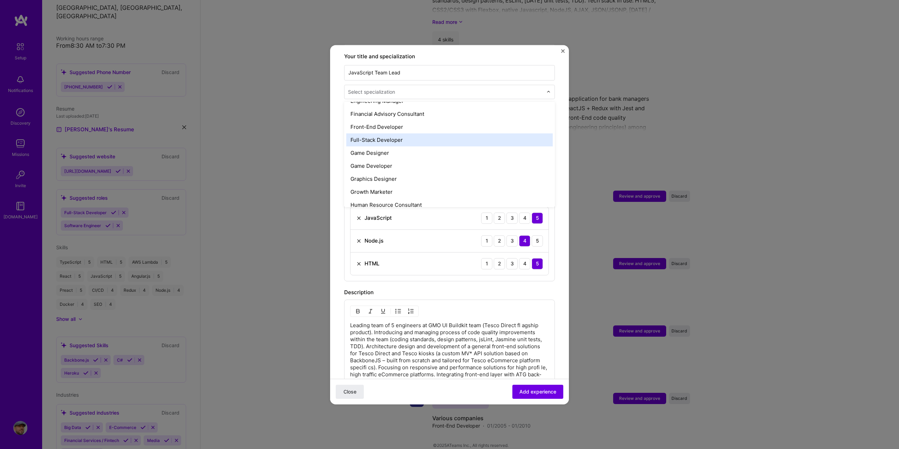
click at [396, 134] on div "Full-Stack Developer" at bounding box center [449, 139] width 206 height 13
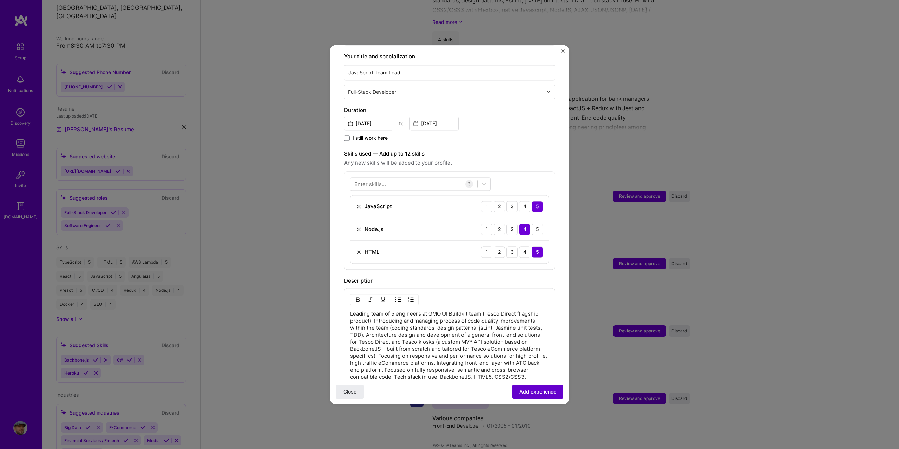
click at [528, 392] on span "Add experience" at bounding box center [537, 391] width 37 height 7
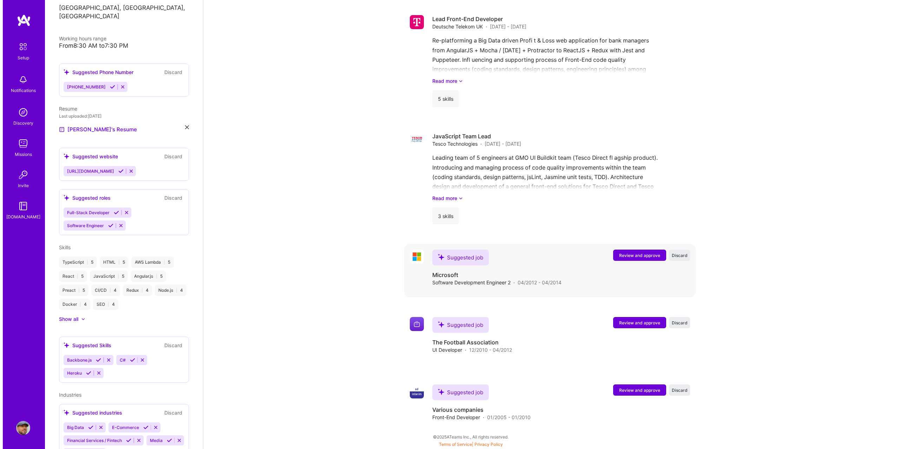
scroll to position [931, 0]
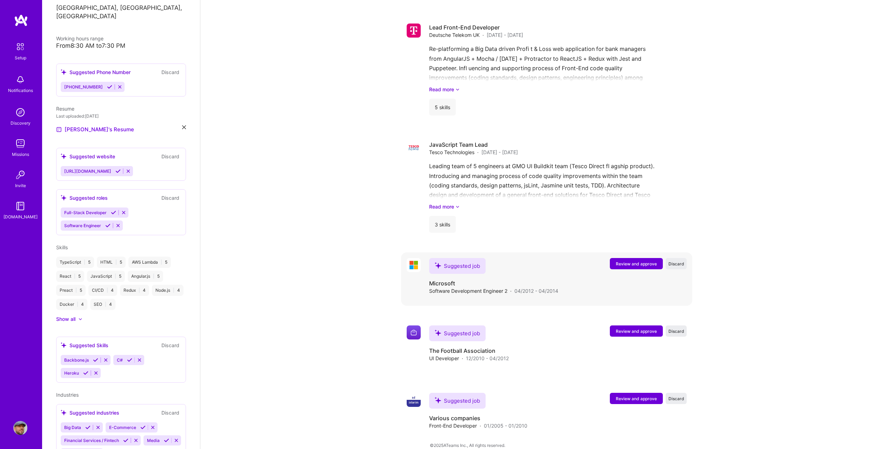
click at [635, 261] on span "Review and approve" at bounding box center [636, 264] width 41 height 6
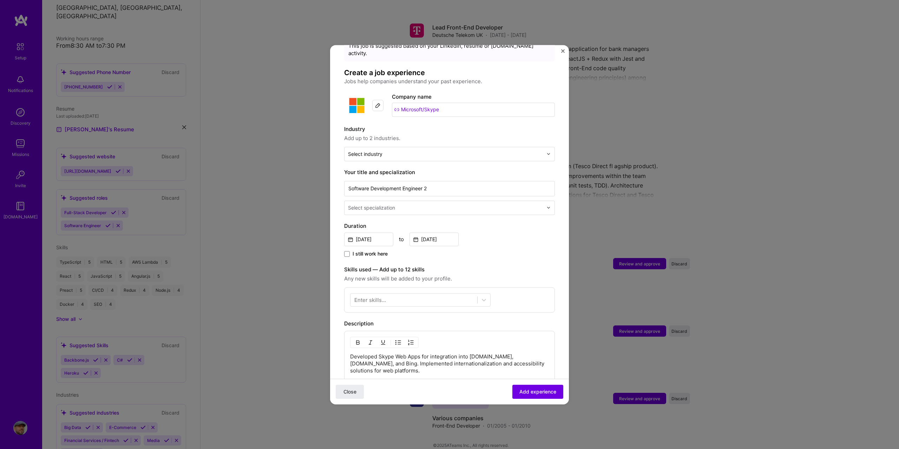
scroll to position [163, 0]
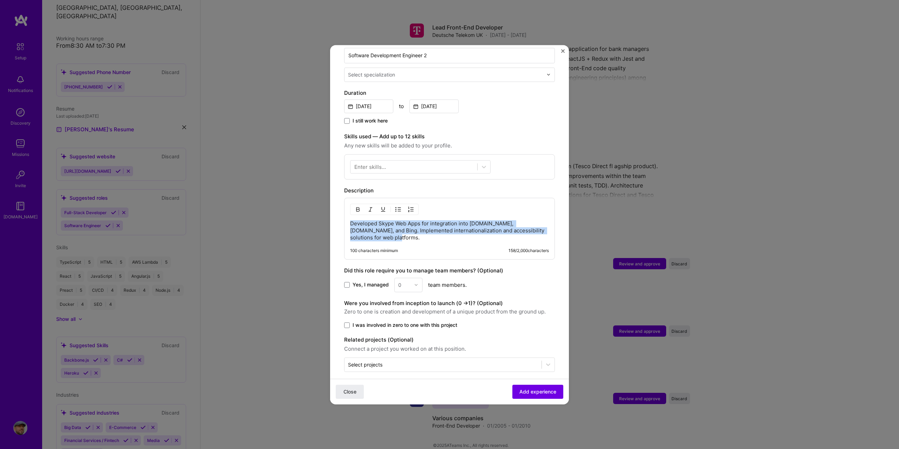
drag, startPoint x: 405, startPoint y: 233, endPoint x: 321, endPoint y: 219, distance: 85.4
click at [321, 219] on div "Adding suggested job This job is suggested based on your LinkedIn, resume or A.…" at bounding box center [449, 224] width 899 height 449
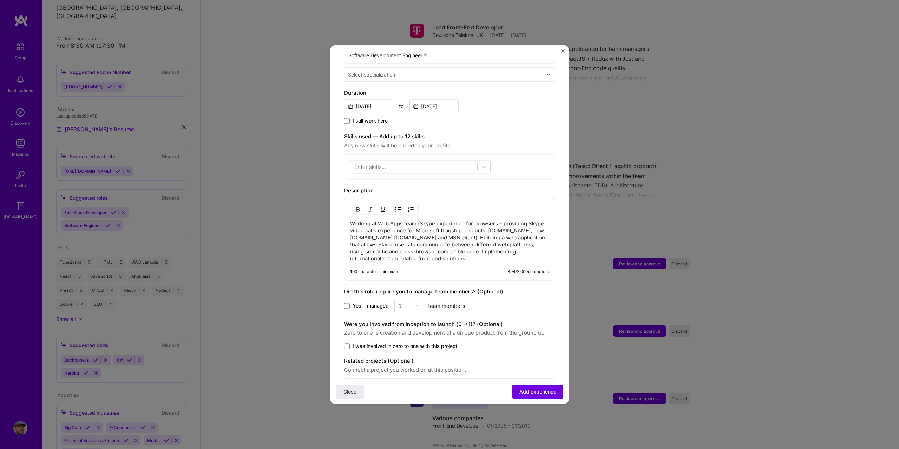
click at [487, 256] on div "Working at Web Apps team (Skype experience for browsers – providing Skype video…" at bounding box center [449, 239] width 211 height 83
click at [482, 250] on p "Working at Web Apps team (Skype experience for browsers – providing Skype video…" at bounding box center [449, 241] width 199 height 42
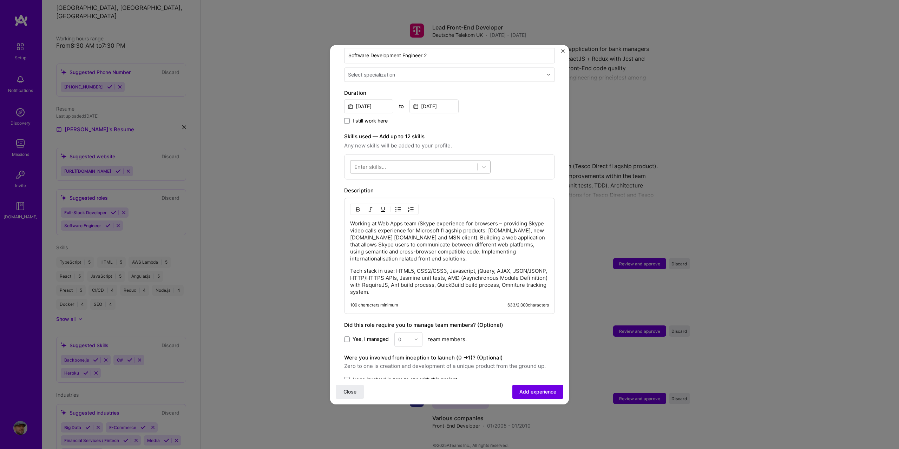
click at [441, 161] on div at bounding box center [413, 167] width 127 height 12
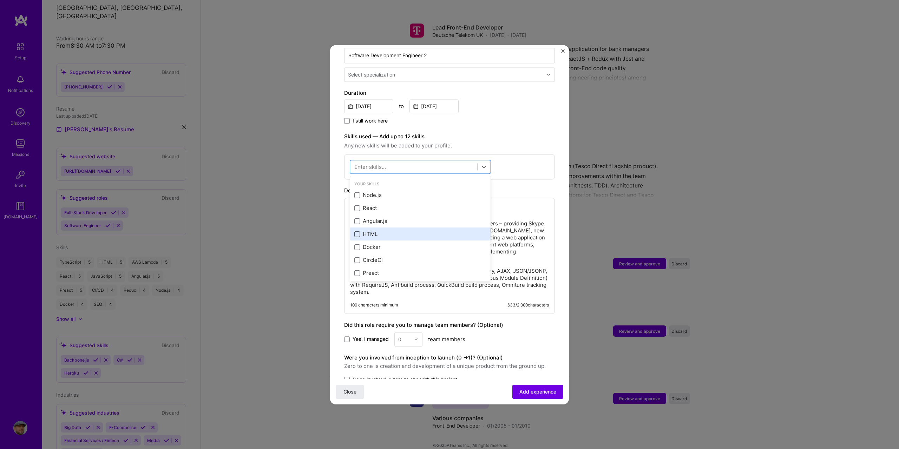
click at [356, 231] on span at bounding box center [357, 234] width 6 height 6
click at [0, 0] on input "checkbox" at bounding box center [0, 0] width 0 height 0
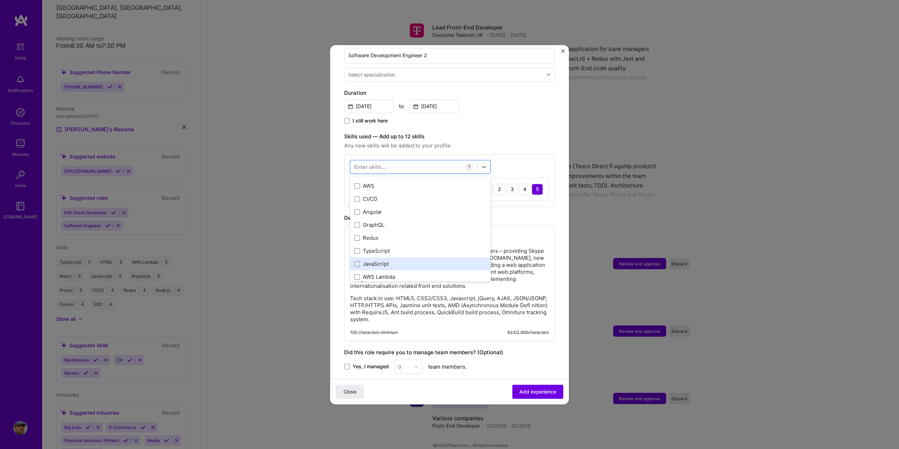
scroll to position [105, 0]
click at [354, 256] on span at bounding box center [357, 259] width 6 height 6
click at [0, 0] on input "checkbox" at bounding box center [0, 0] width 0 height 0
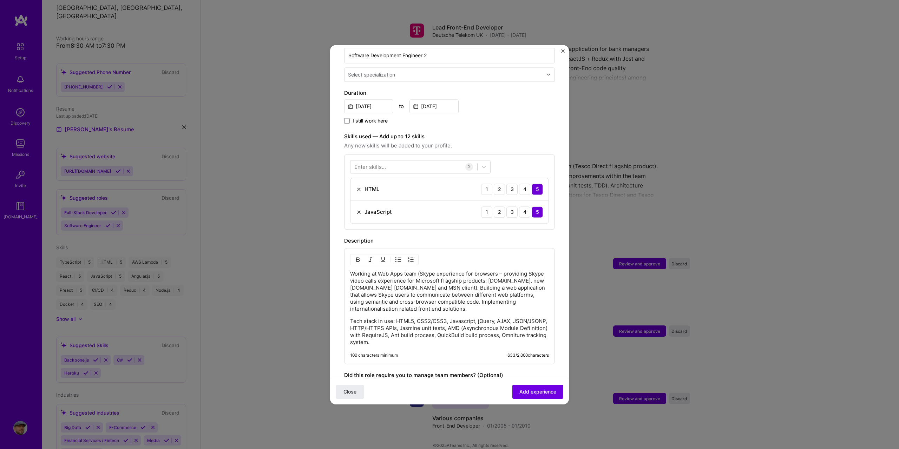
click at [517, 160] on div "Enter skills... 2 HTML 1 2 3 4 5 JavaScript 1 2 3 4 5" at bounding box center [449, 191] width 211 height 75
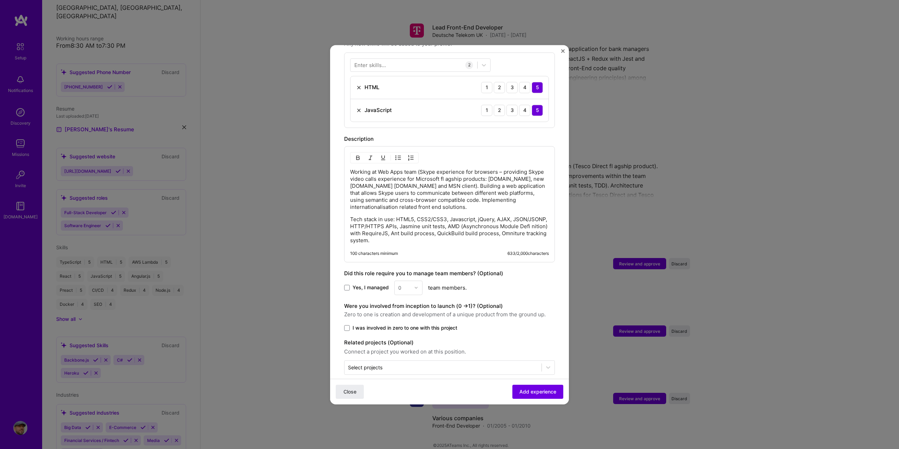
scroll to position [268, 0]
click at [397, 322] on span "I was involved in zero to one with this project" at bounding box center [404, 325] width 105 height 7
click at [0, 0] on input "I was involved in zero to one with this project" at bounding box center [0, 0] width 0 height 0
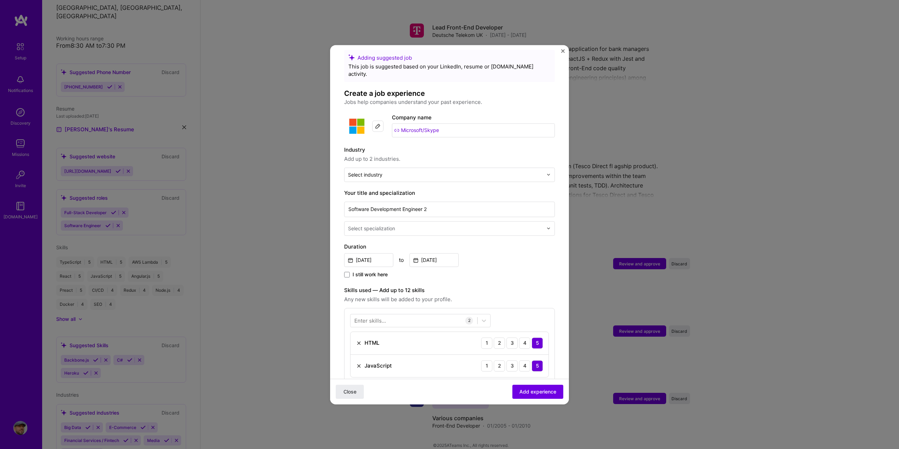
scroll to position [0, 0]
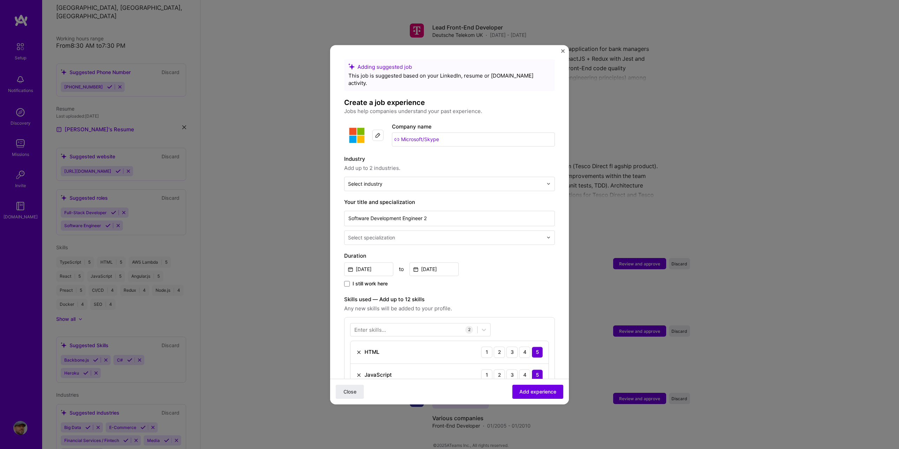
click at [472, 231] on div "Select specialization" at bounding box center [445, 238] width 202 height 14
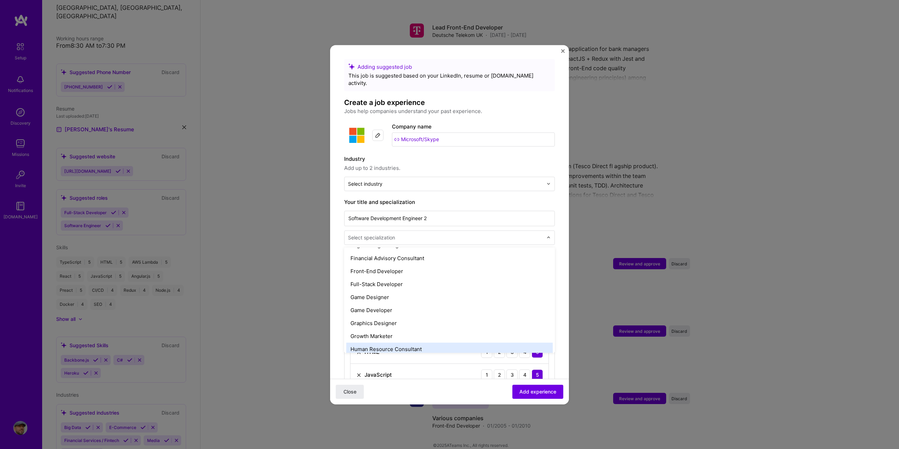
scroll to position [386, 0]
click at [403, 281] on div "Full-Stack Developer" at bounding box center [449, 285] width 206 height 13
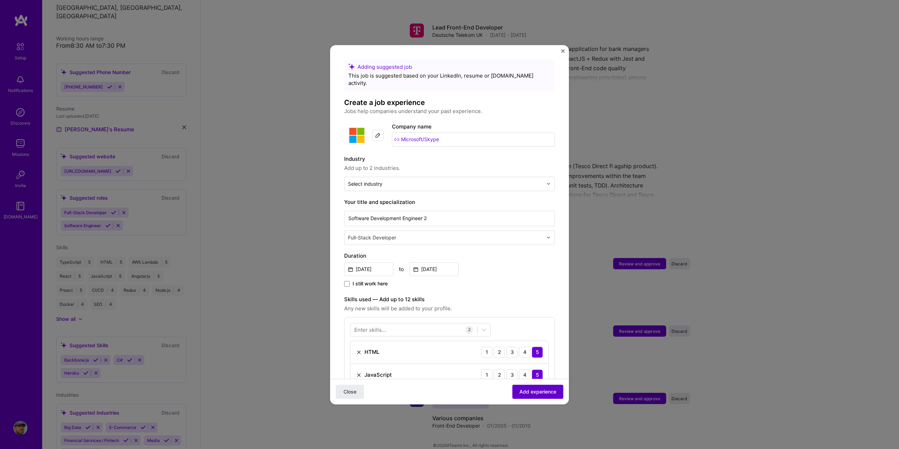
click at [535, 388] on span "Add experience" at bounding box center [537, 391] width 37 height 7
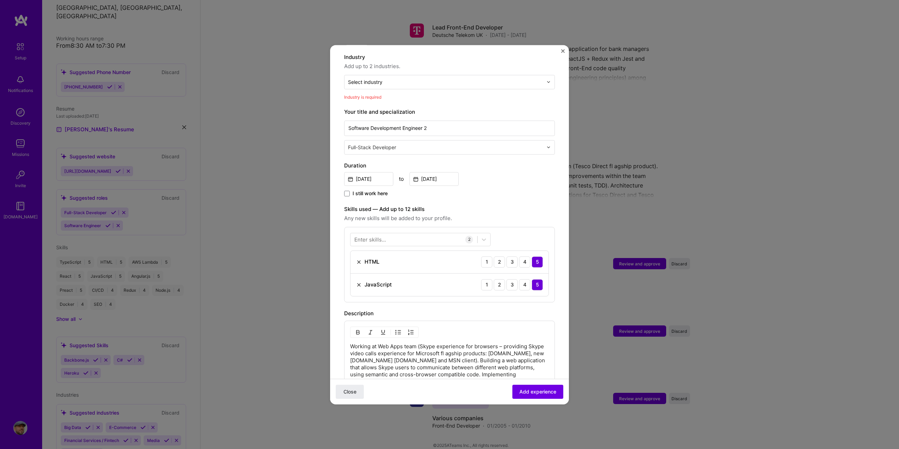
scroll to position [103, 0]
click at [393, 78] on input "text" at bounding box center [445, 81] width 195 height 7
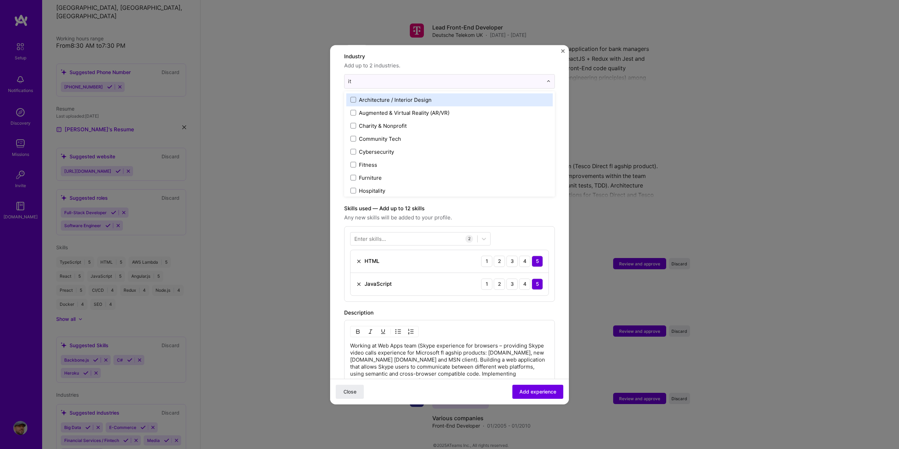
drag, startPoint x: 355, startPoint y: 71, endPoint x: 342, endPoint y: 73, distance: 13.1
click at [342, 73] on form "Adding suggested job This job is suggested based on your LinkedIn, resume or A.…" at bounding box center [449, 272] width 239 height 632
type input "soft"
click at [373, 96] on div "Enterprise Software" at bounding box center [384, 99] width 50 height 7
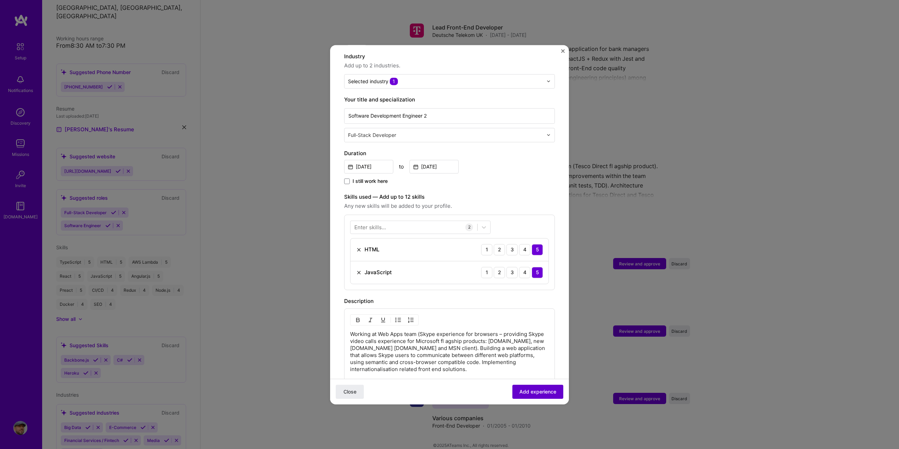
click at [537, 392] on span "Add experience" at bounding box center [537, 391] width 37 height 7
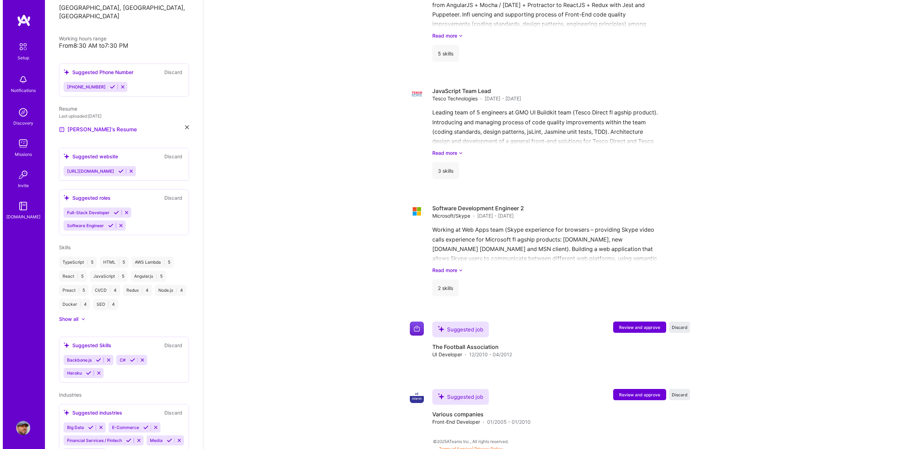
scroll to position [980, 0]
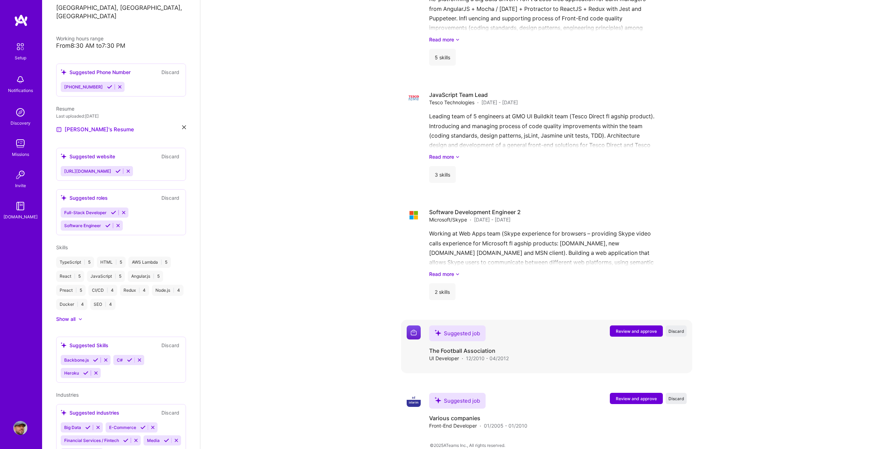
click at [619, 328] on span "Review and approve" at bounding box center [636, 331] width 41 height 6
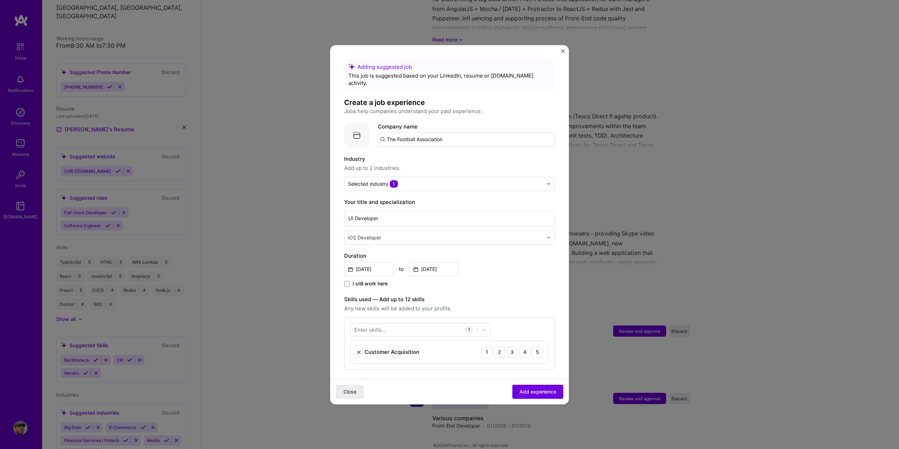
click at [370, 234] on input "text" at bounding box center [446, 237] width 196 height 7
type input "fro"
click at [388, 250] on div "Front-End Developer" at bounding box center [449, 256] width 206 height 13
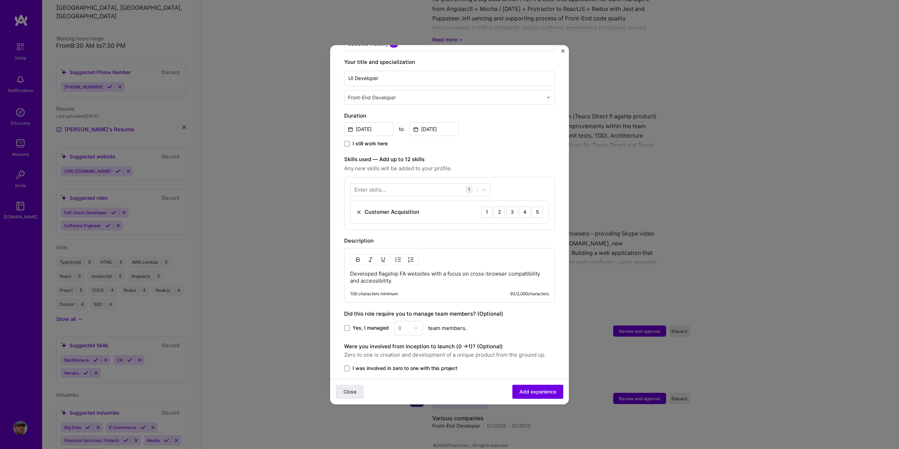
scroll to position [140, 0]
click at [360, 209] on img at bounding box center [359, 212] width 6 height 6
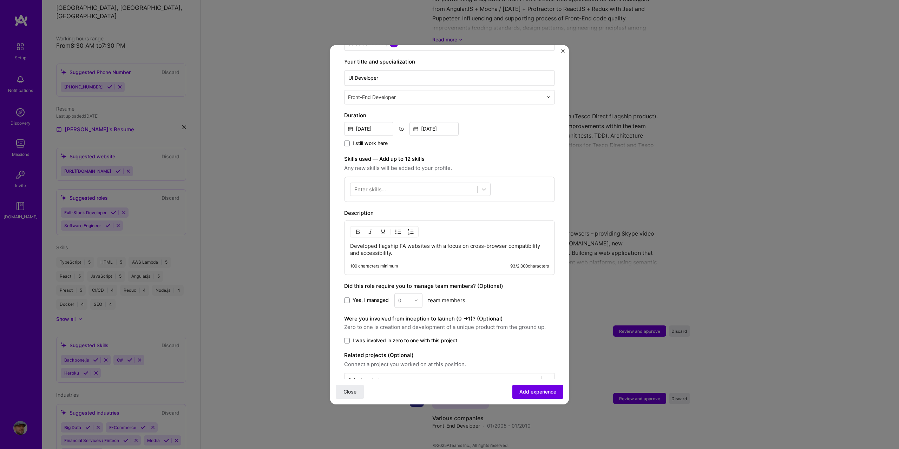
click at [383, 185] on div "Enter skills..." at bounding box center [370, 188] width 32 height 7
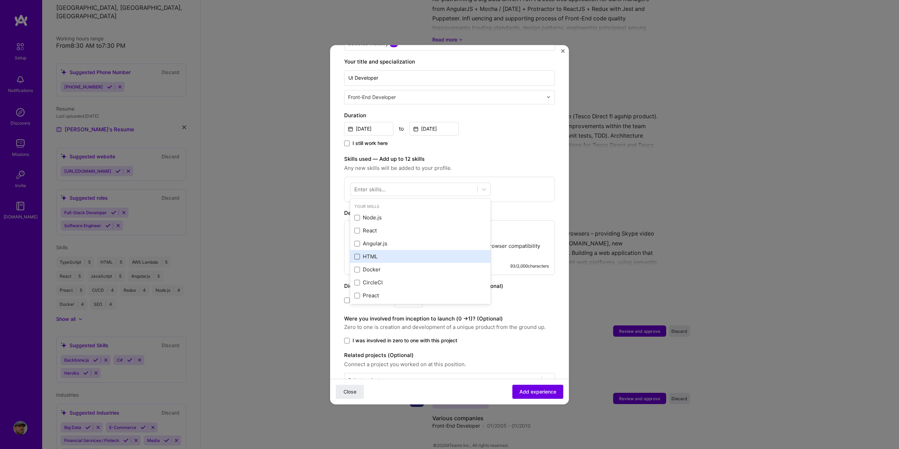
click at [358, 254] on span at bounding box center [357, 257] width 6 height 6
click at [0, 0] on input "checkbox" at bounding box center [0, 0] width 0 height 0
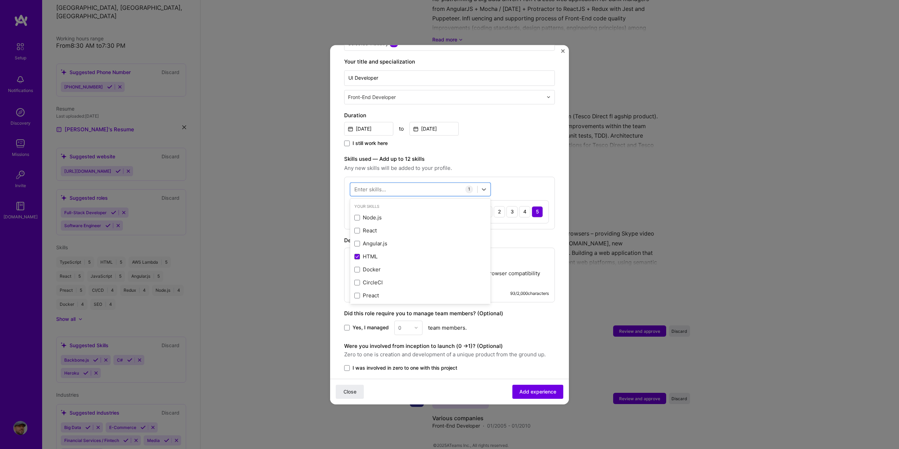
click at [372, 185] on div "Enter skills..." at bounding box center [370, 188] width 32 height 7
click at [371, 185] on div "Enter skills..." at bounding box center [370, 188] width 32 height 7
click at [369, 185] on div "Enter skills..." at bounding box center [370, 188] width 32 height 7
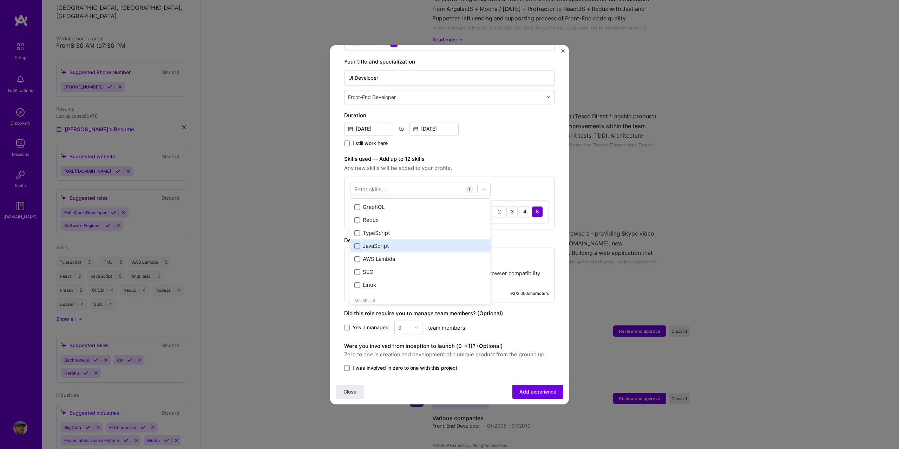
click at [374, 240] on div "Node.js React Angular.js HTML Docker CircleCl Preact AWS CI/CD Angular GraphQL …" at bounding box center [420, 181] width 140 height 221
click at [388, 234] on div "JavaScript" at bounding box center [420, 237] width 132 height 7
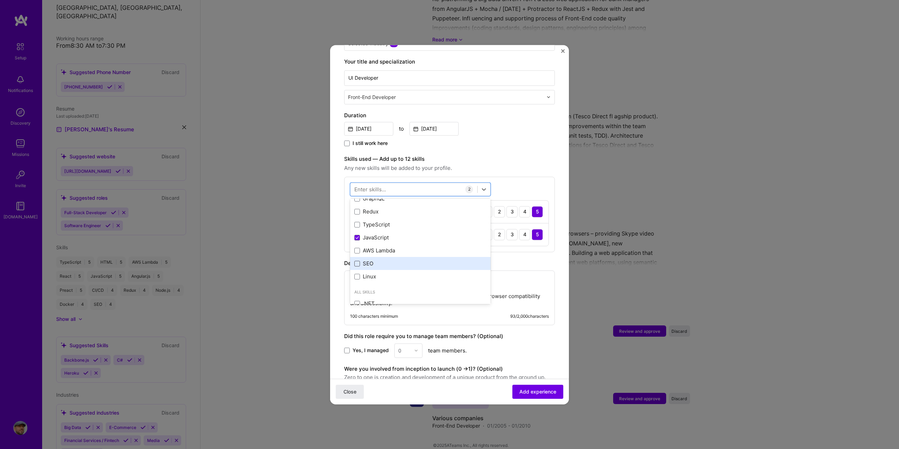
click at [355, 261] on span at bounding box center [357, 264] width 6 height 6
click at [0, 0] on input "checkbox" at bounding box center [0, 0] width 0 height 0
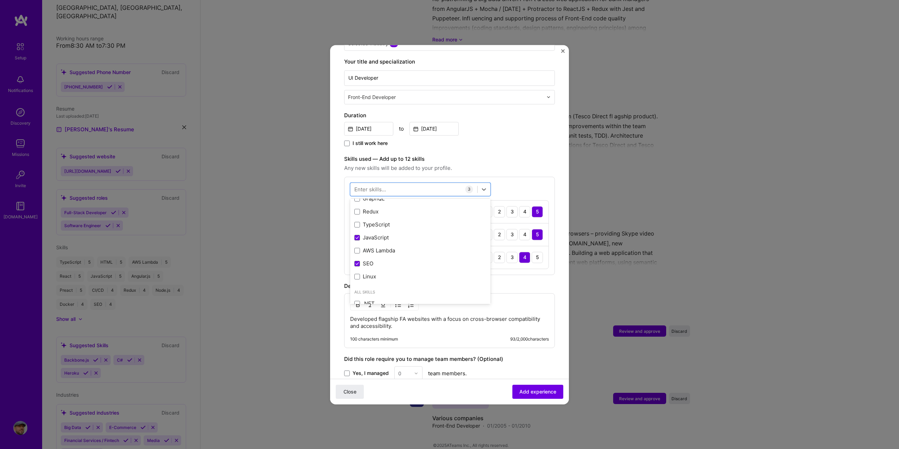
click at [538, 181] on div "option SEO, selected. option Redux focused, 0 of 2. 378 results available. Use …" at bounding box center [449, 226] width 211 height 98
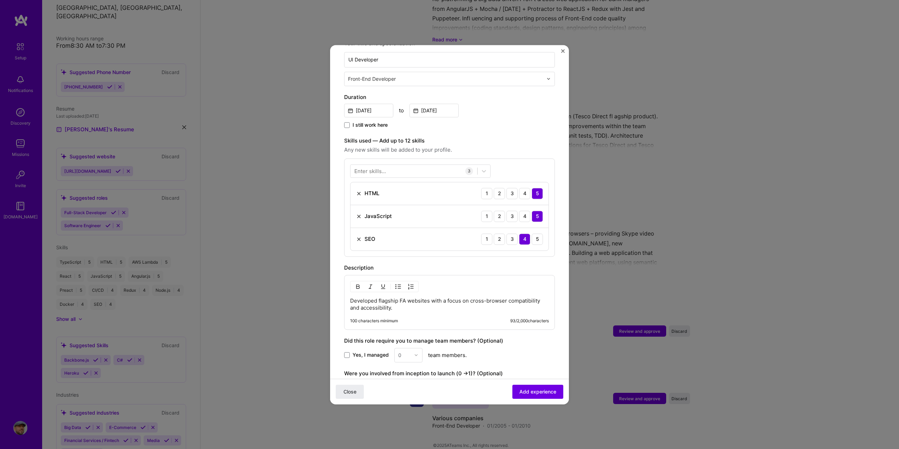
scroll to position [211, 0]
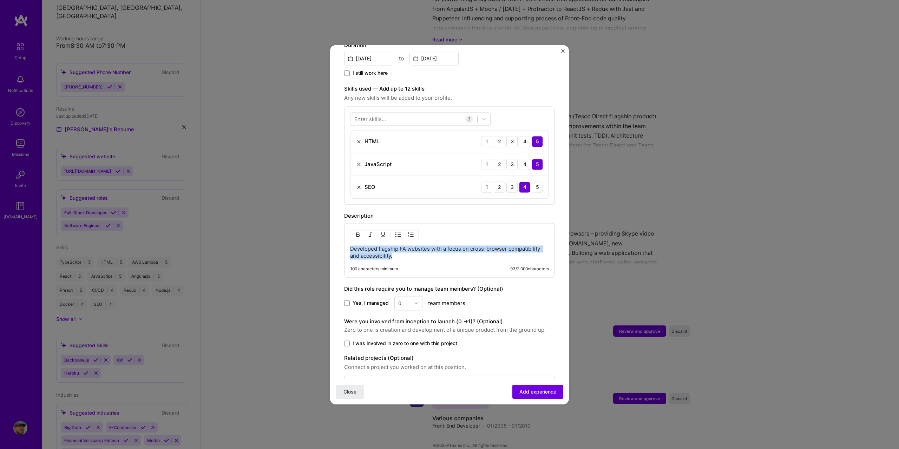
drag, startPoint x: 405, startPoint y: 251, endPoint x: 335, endPoint y: 244, distance: 70.2
click at [335, 244] on form "Adding suggested job This job is suggested based on your LinkedIn, resume or A.…" at bounding box center [449, 138] width 239 height 581
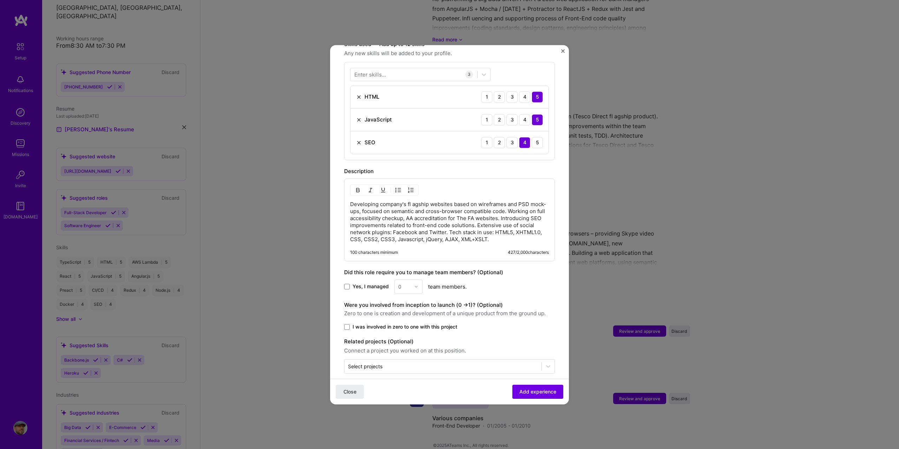
scroll to position [257, 0]
click at [367, 322] on span "I was involved in zero to one with this project" at bounding box center [404, 325] width 105 height 7
click at [0, 0] on input "I was involved in zero to one with this project" at bounding box center [0, 0] width 0 height 0
click at [519, 393] on span "Add experience" at bounding box center [537, 391] width 37 height 7
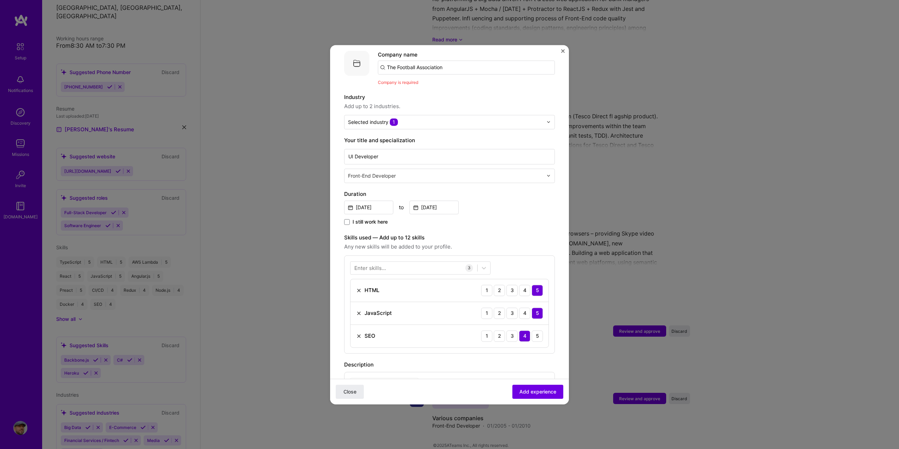
scroll to position [70, 0]
click at [452, 62] on input "The Football Association" at bounding box center [466, 69] width 177 height 14
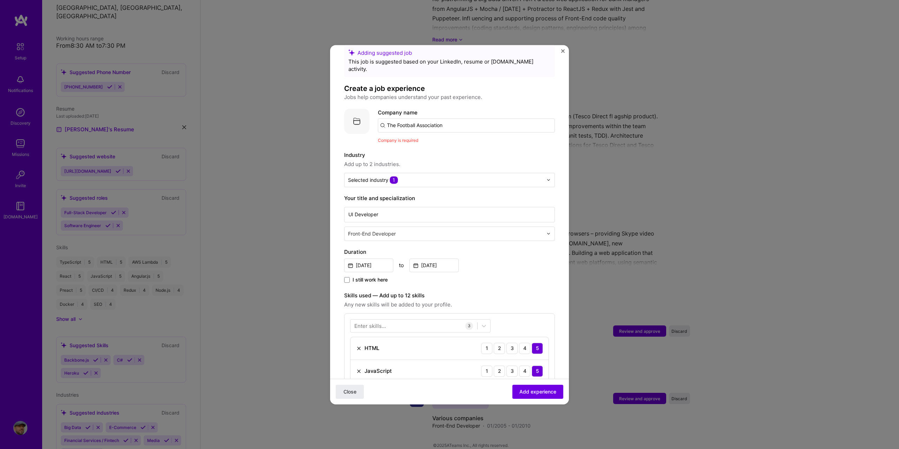
scroll to position [0, 0]
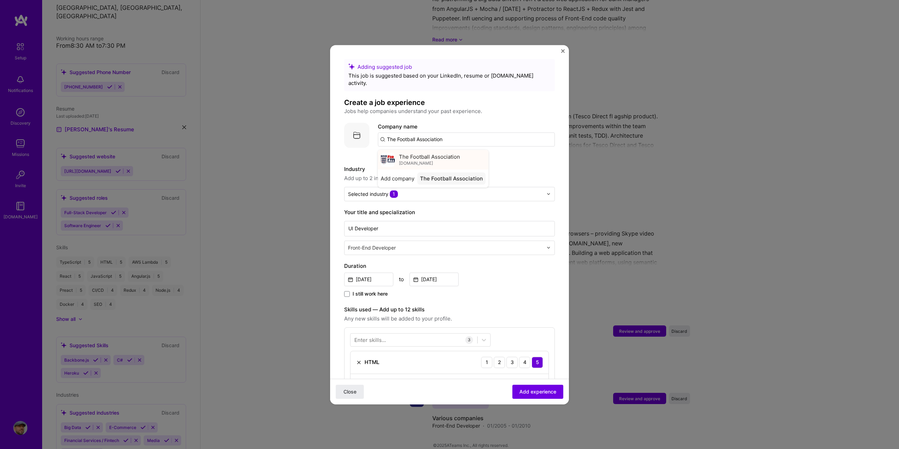
click at [448, 153] on span "The Football Association" at bounding box center [429, 156] width 61 height 7
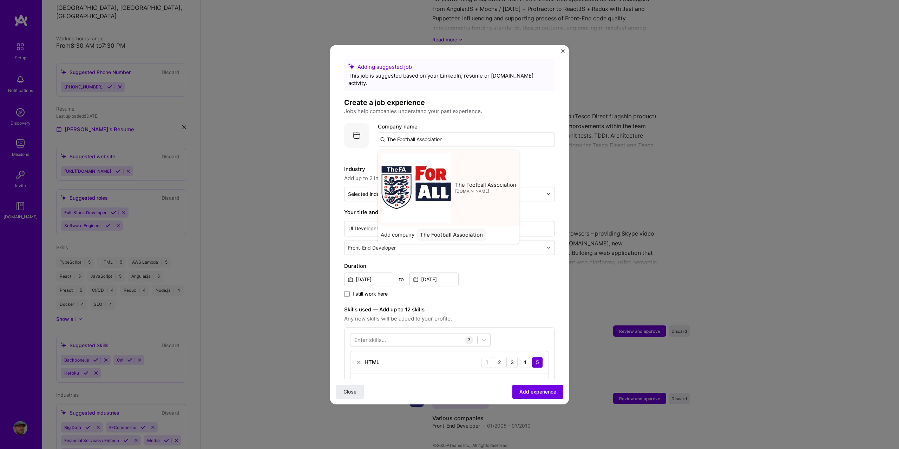
type input "The Football Association"
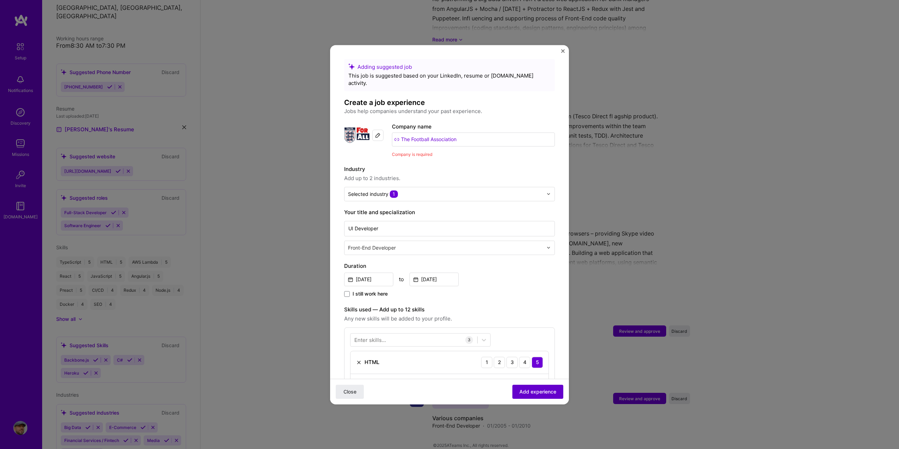
click at [538, 392] on span "Add experience" at bounding box center [537, 391] width 37 height 7
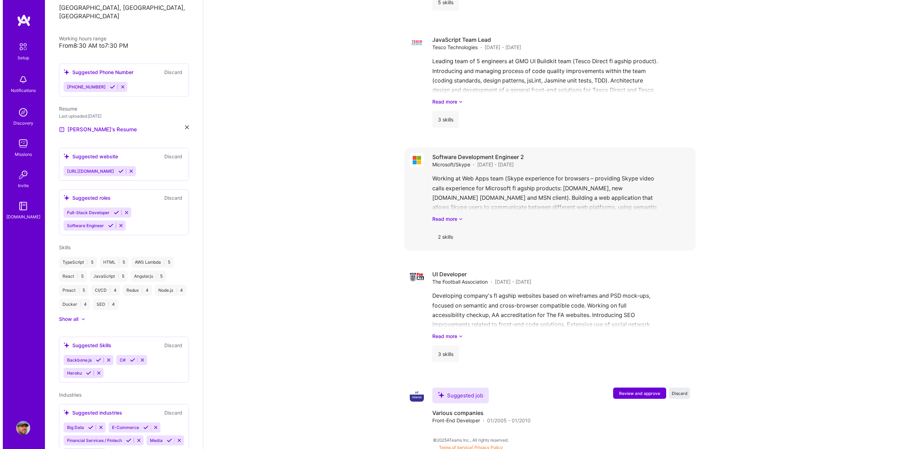
scroll to position [1030, 0]
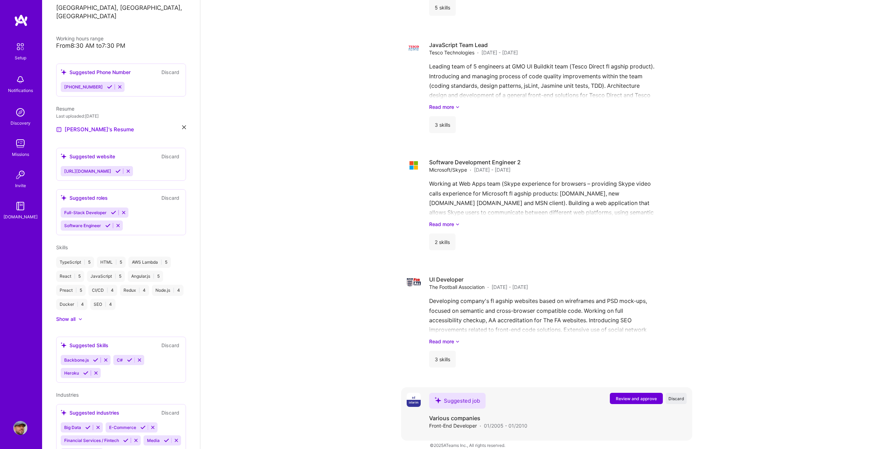
click at [639, 396] on span "Review and approve" at bounding box center [636, 399] width 41 height 6
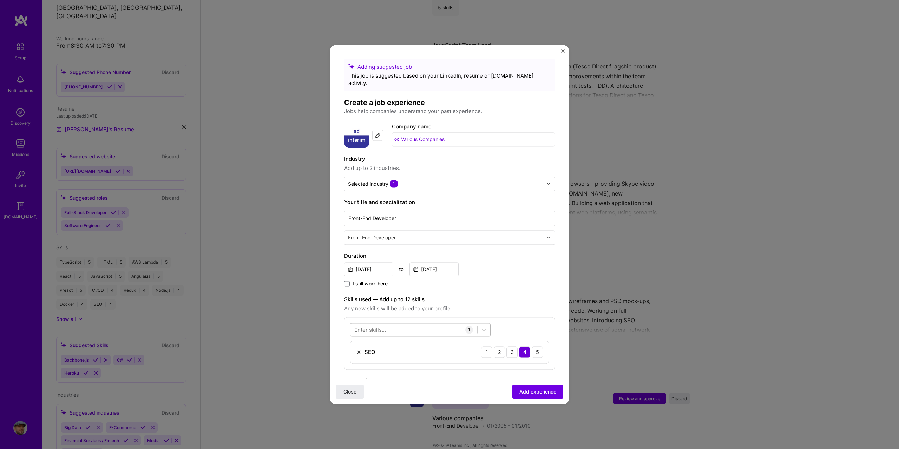
click at [424, 324] on div at bounding box center [413, 330] width 127 height 12
click at [356, 394] on div "HTML" at bounding box center [420, 397] width 132 height 7
click at [356, 368] on label at bounding box center [357, 371] width 6 height 6
click at [0, 0] on input "checkbox" at bounding box center [0, 0] width 0 height 0
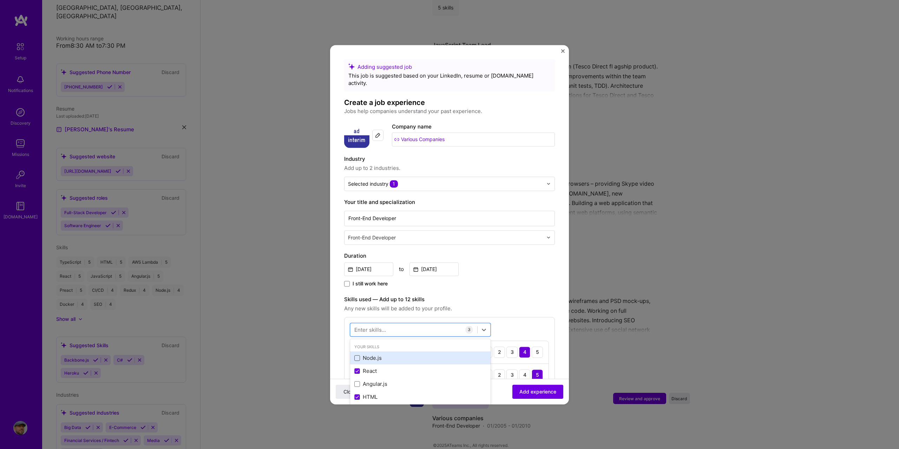
click at [356, 355] on span at bounding box center [357, 358] width 6 height 6
click at [0, 0] on input "checkbox" at bounding box center [0, 0] width 0 height 0
click at [354, 384] on span at bounding box center [357, 387] width 6 height 6
click at [0, 0] on input "checkbox" at bounding box center [0, 0] width 0 height 0
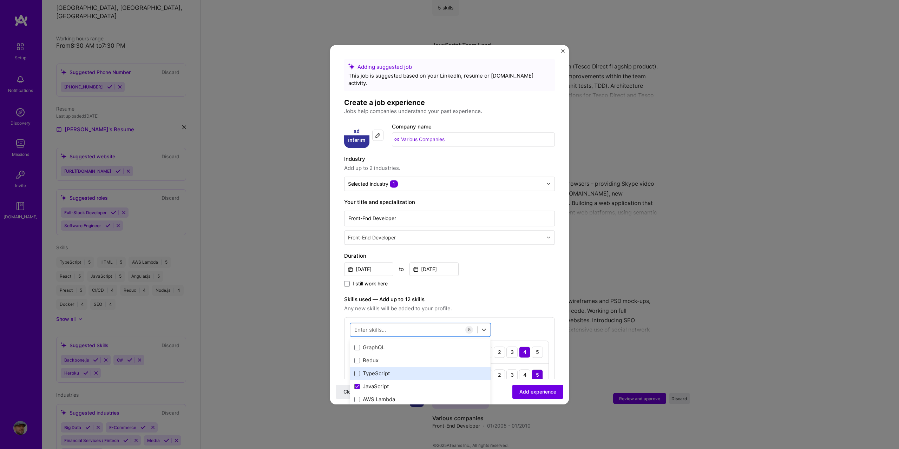
click at [358, 371] on span at bounding box center [357, 374] width 6 height 6
click at [0, 0] on input "checkbox" at bounding box center [0, 0] width 0 height 0
click at [536, 395] on span "Add experience" at bounding box center [537, 391] width 37 height 7
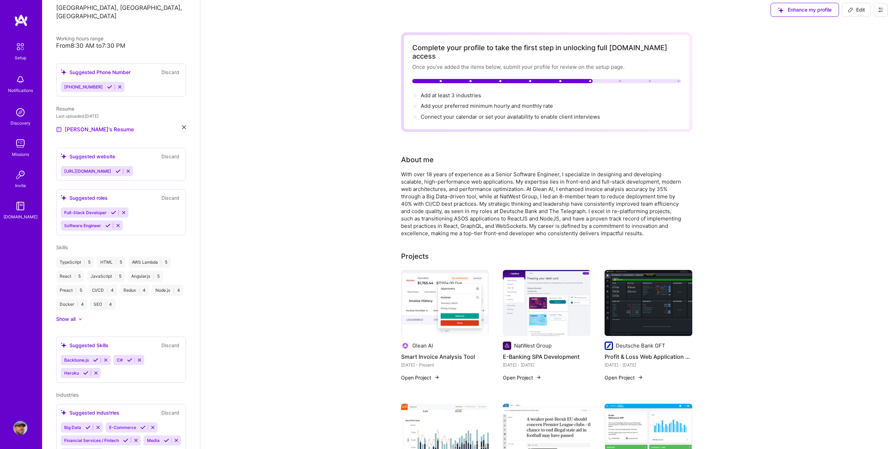
scroll to position [0, 0]
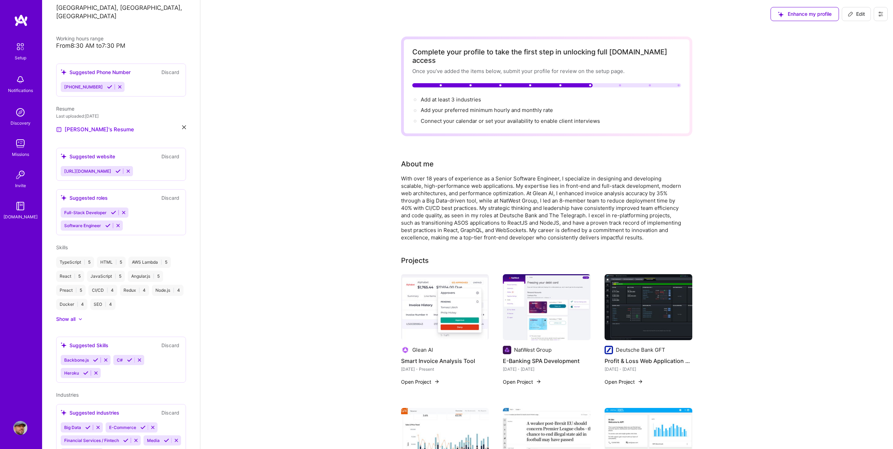
click at [860, 13] on span "Edit" at bounding box center [856, 14] width 17 height 7
select select "US"
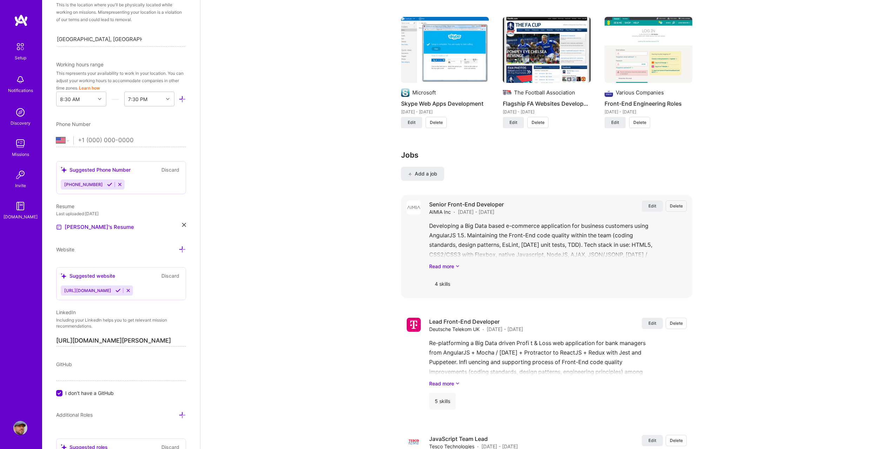
scroll to position [1018, 0]
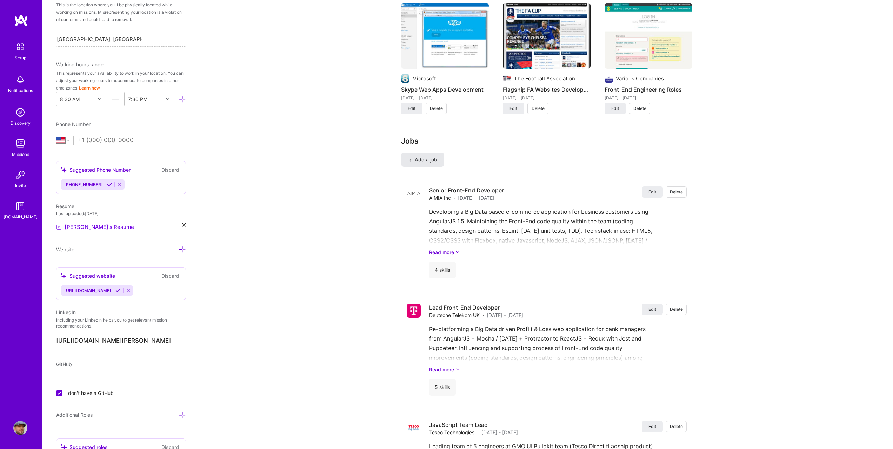
click at [421, 156] on span "Add a job" at bounding box center [422, 159] width 29 height 7
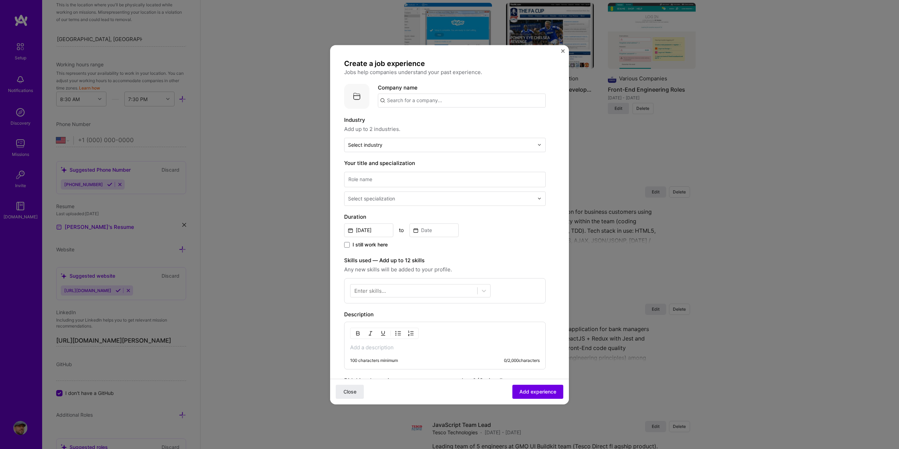
click at [563, 49] on img "Close" at bounding box center [563, 51] width 4 height 4
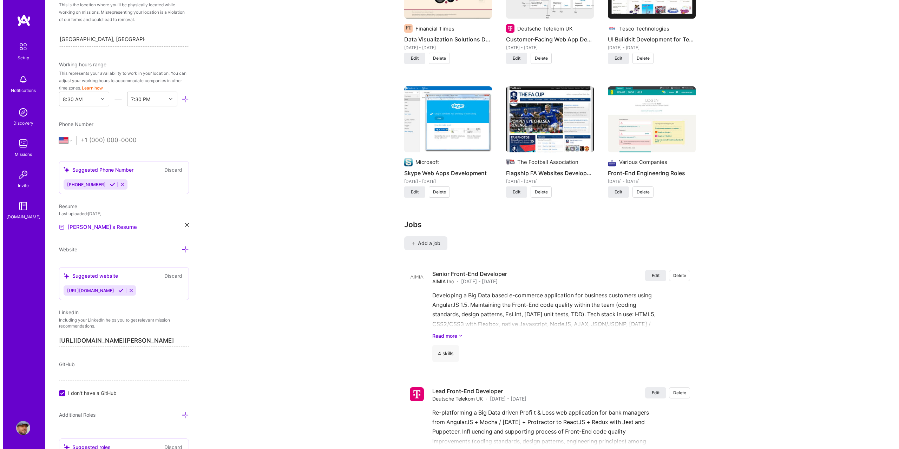
scroll to position [913, 0]
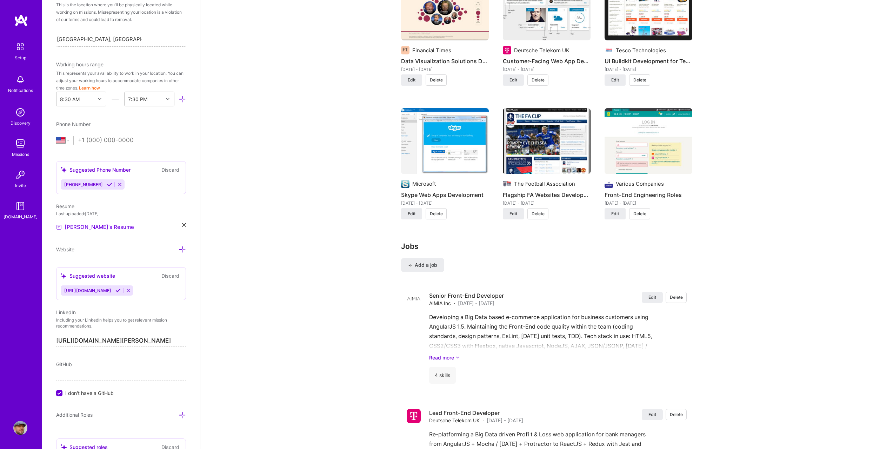
click at [428, 258] on button "Add a job" at bounding box center [422, 265] width 43 height 14
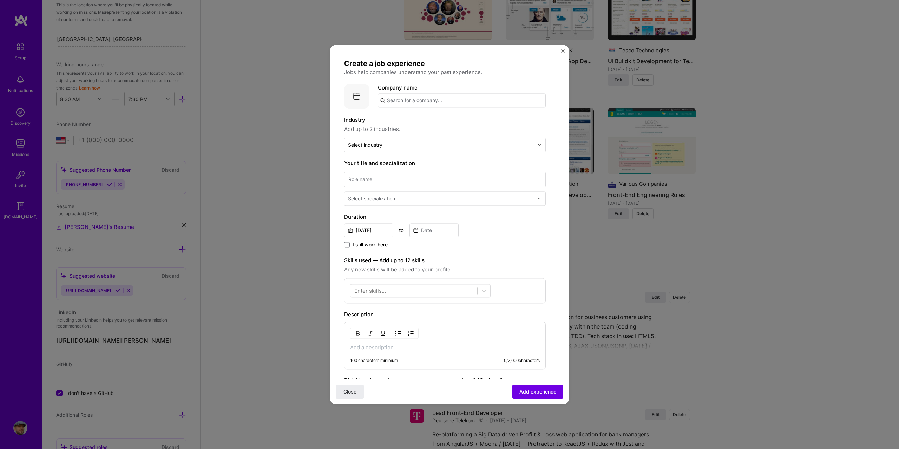
click at [418, 102] on input "text" at bounding box center [462, 100] width 168 height 14
type input "Financial Times"
click at [421, 118] on span "Financial Times" at bounding box center [418, 117] width 39 height 7
click at [395, 148] on input "text" at bounding box center [441, 144] width 186 height 7
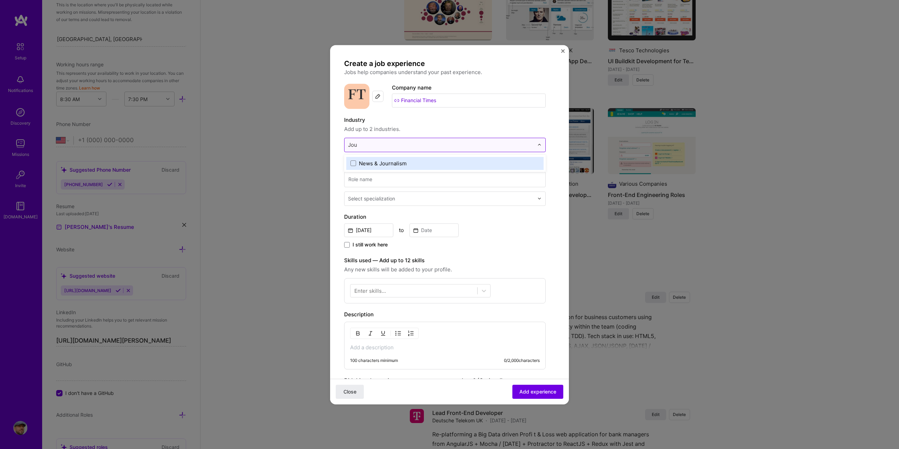
type input "Jour"
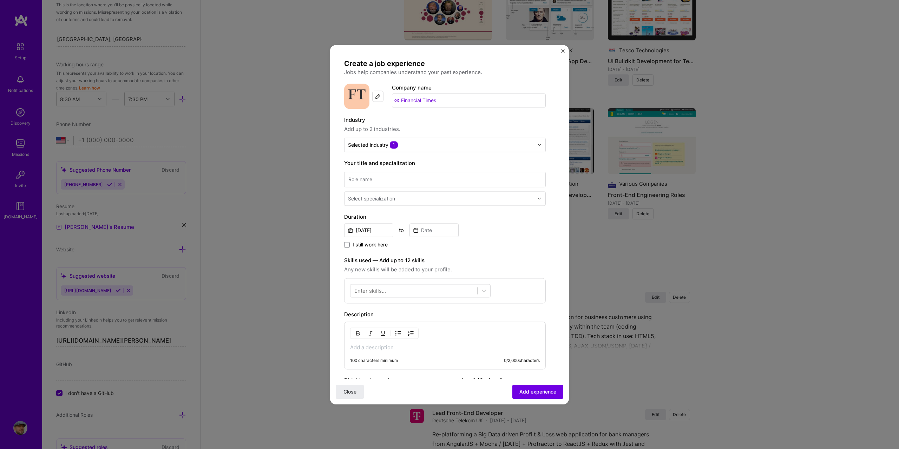
click at [445, 137] on div "Industry Add up to 2 industries. Selected industry 1" at bounding box center [445, 134] width 202 height 36
click at [365, 183] on input at bounding box center [445, 179] width 202 height 15
paste input "Senior Front End Developer"
type input "Senior Front End Developer"
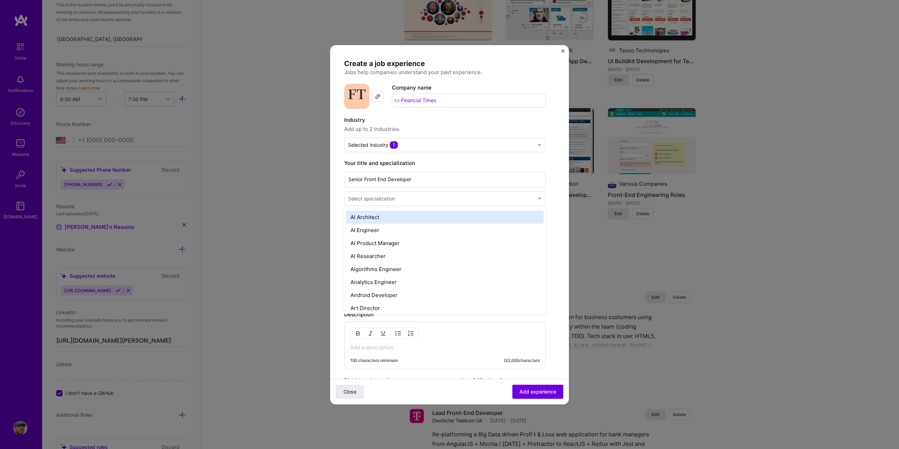
click at [422, 192] on div "Select specialization" at bounding box center [440, 199] width 193 height 14
type input "fu"
click at [425, 214] on div "Full-Stack Developer" at bounding box center [444, 217] width 197 height 13
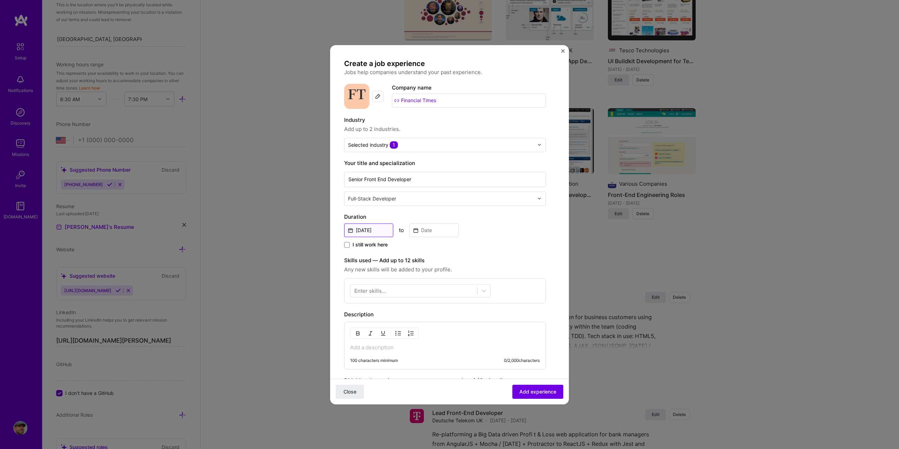
click at [376, 229] on input "[DATE]" at bounding box center [368, 230] width 49 height 14
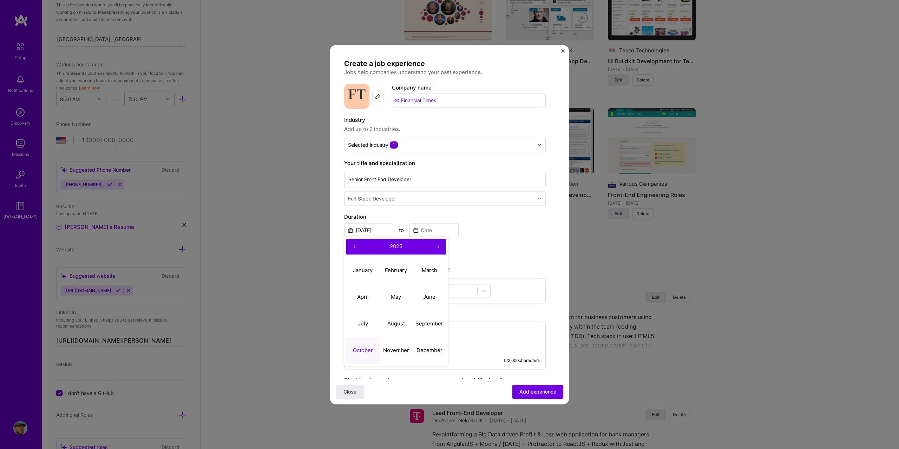
click at [357, 244] on button "‹" at bounding box center [353, 246] width 15 height 15
click at [352, 246] on button "‹" at bounding box center [353, 246] width 15 height 15
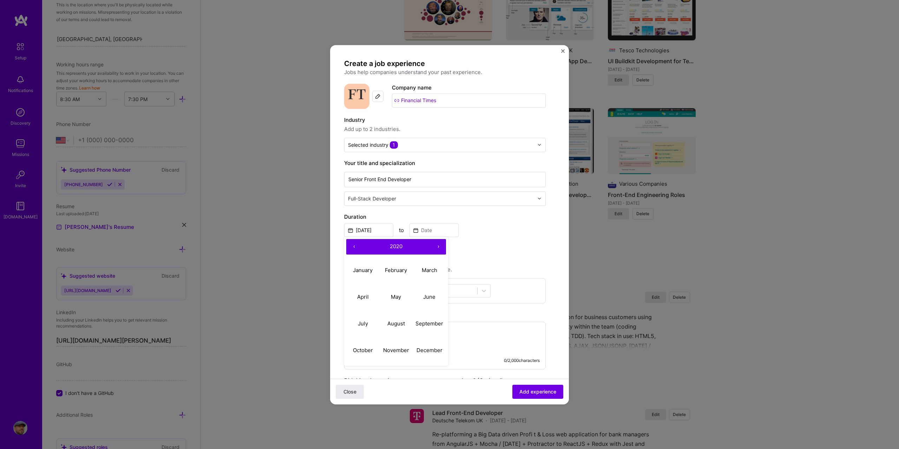
click at [352, 246] on button "‹" at bounding box center [353, 246] width 15 height 15
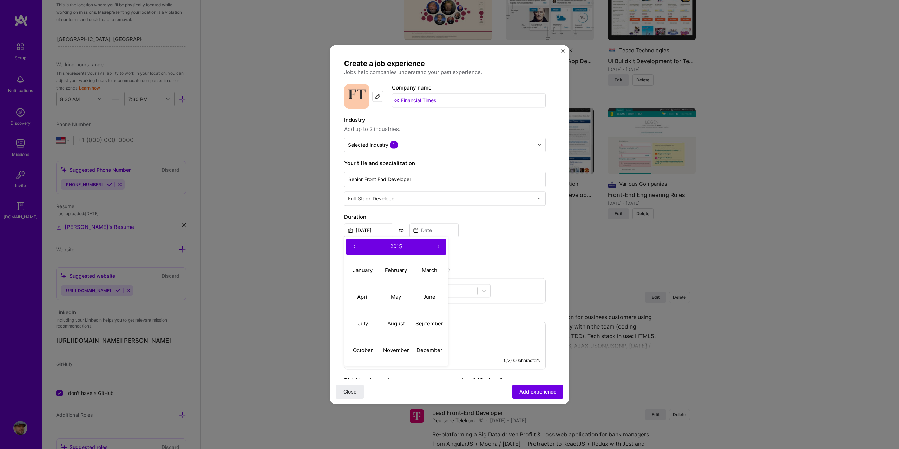
click at [352, 246] on button "‹" at bounding box center [353, 246] width 15 height 15
click at [436, 245] on button "›" at bounding box center [437, 246] width 15 height 15
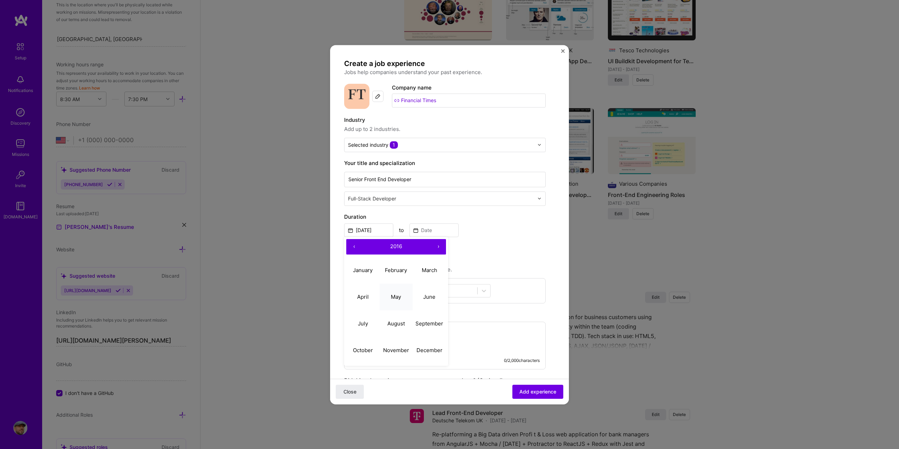
click at [399, 295] on abbr "May" at bounding box center [396, 296] width 10 height 7
type input "May, 2016"
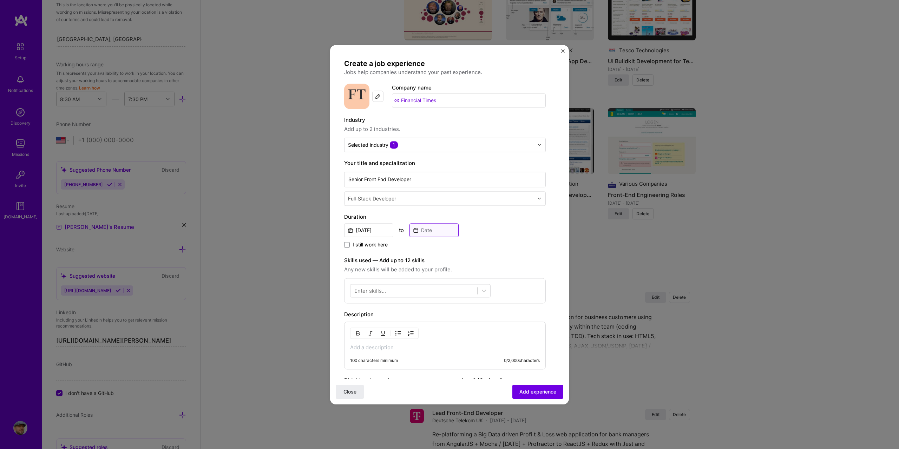
click at [416, 227] on input at bounding box center [433, 230] width 49 height 14
click at [420, 247] on button "‹" at bounding box center [418, 246] width 15 height 15
click at [419, 247] on button "‹" at bounding box center [418, 246] width 15 height 15
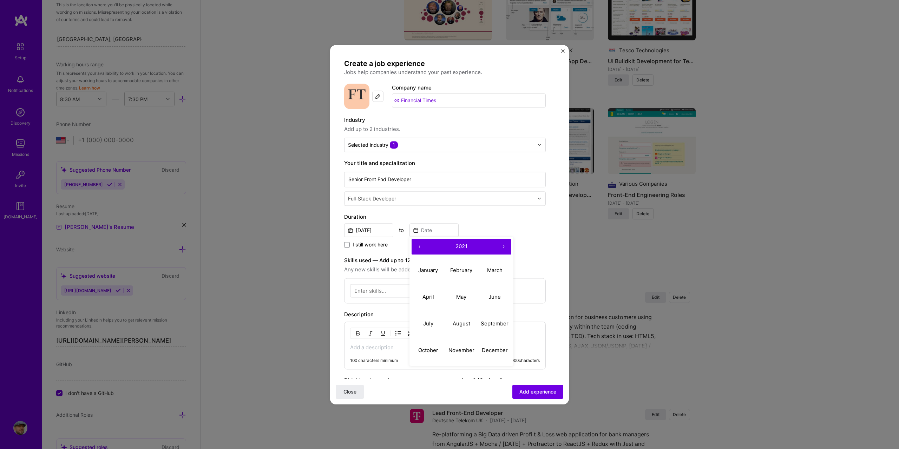
click at [419, 247] on button "‹" at bounding box center [418, 246] width 15 height 15
click at [432, 271] on abbr "January" at bounding box center [428, 270] width 20 height 7
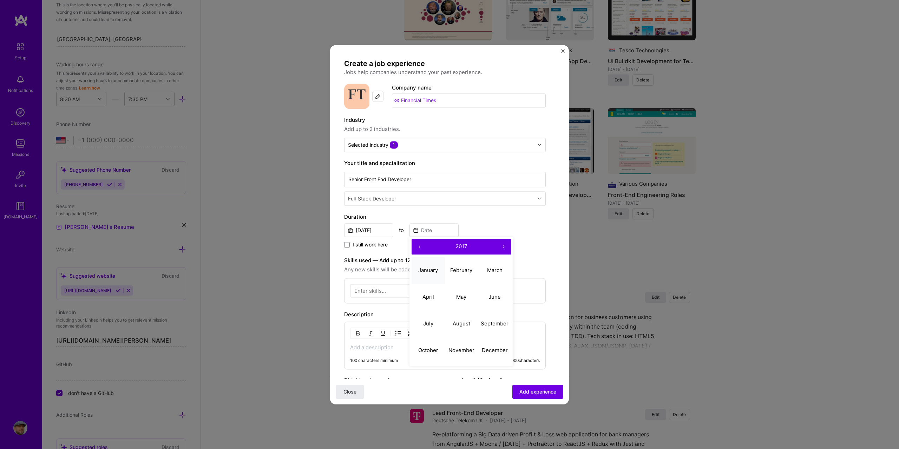
type input "Jan, 2017"
click at [384, 289] on div "Enter skills..." at bounding box center [370, 290] width 32 height 7
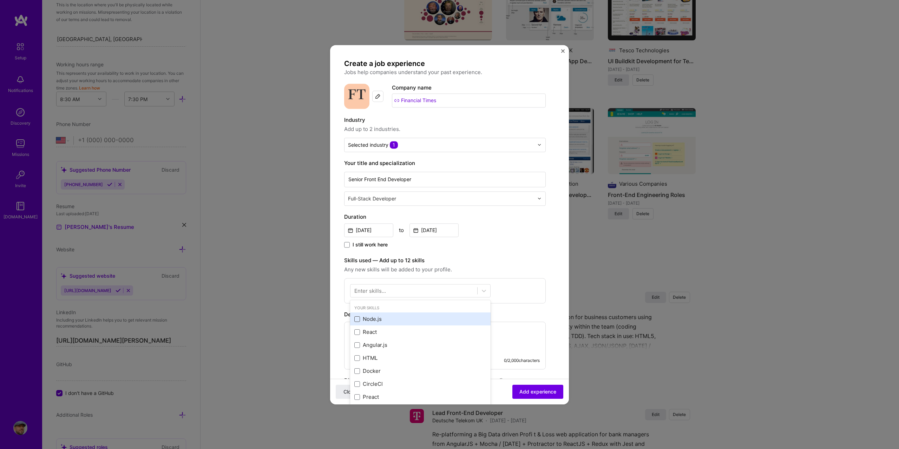
click at [355, 318] on span at bounding box center [357, 319] width 6 height 6
click at [0, 0] on input "checkbox" at bounding box center [0, 0] width 0 height 0
click at [356, 331] on span at bounding box center [357, 332] width 6 height 6
click at [0, 0] on input "checkbox" at bounding box center [0, 0] width 0 height 0
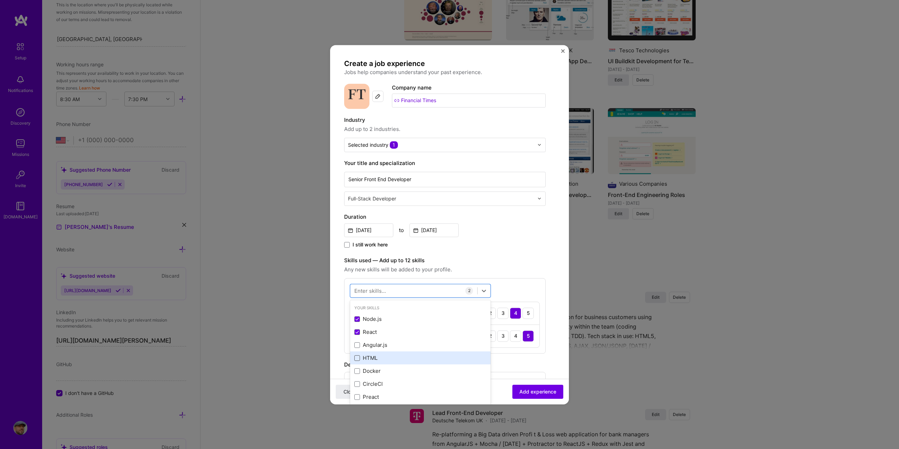
click at [356, 358] on span at bounding box center [357, 358] width 6 height 6
click at [0, 0] on input "checkbox" at bounding box center [0, 0] width 0 height 0
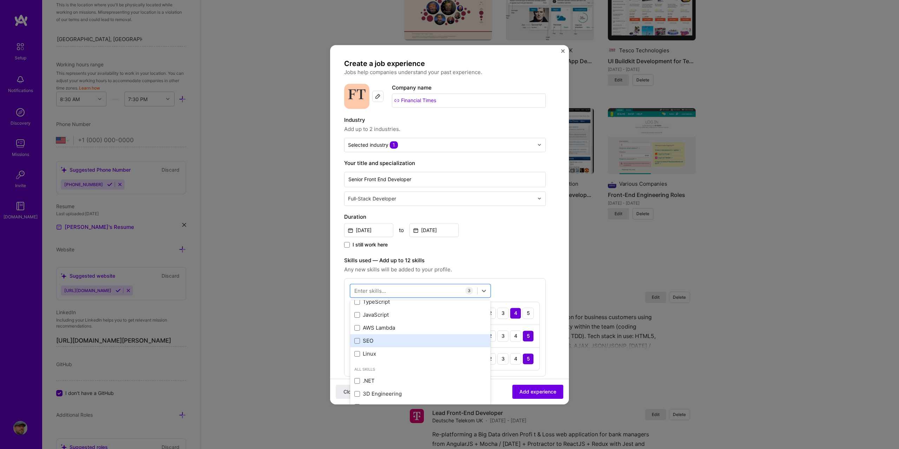
scroll to position [176, 0]
click at [355, 313] on span at bounding box center [357, 313] width 6 height 6
click at [0, 0] on input "checkbox" at bounding box center [0, 0] width 0 height 0
click at [358, 302] on span at bounding box center [357, 300] width 6 height 6
click at [0, 0] on input "checkbox" at bounding box center [0, 0] width 0 height 0
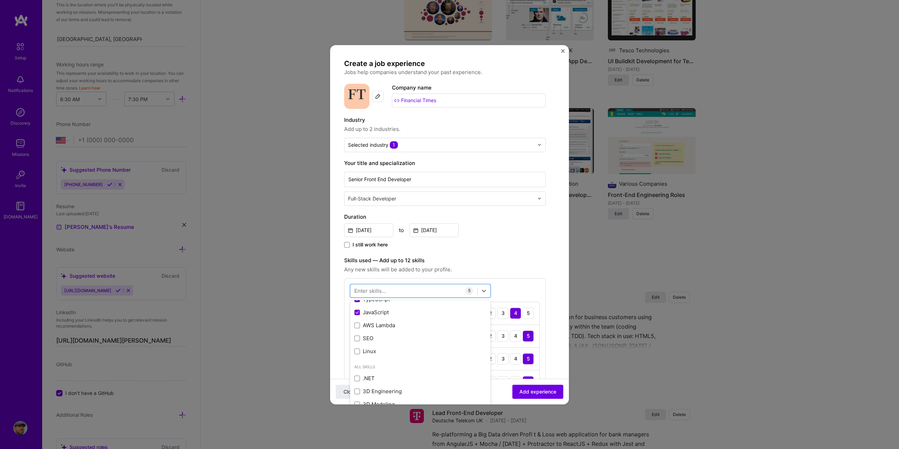
click at [518, 269] on span "Any new skills will be added to your profile." at bounding box center [445, 269] width 202 height 8
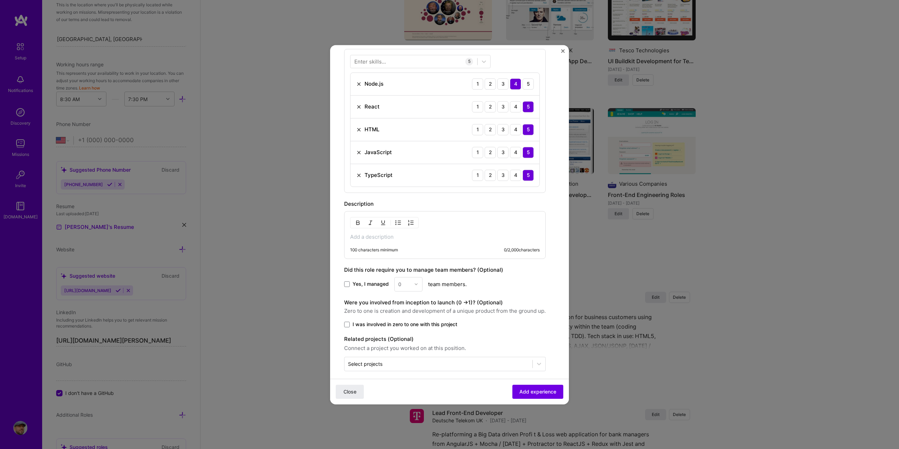
scroll to position [236, 0]
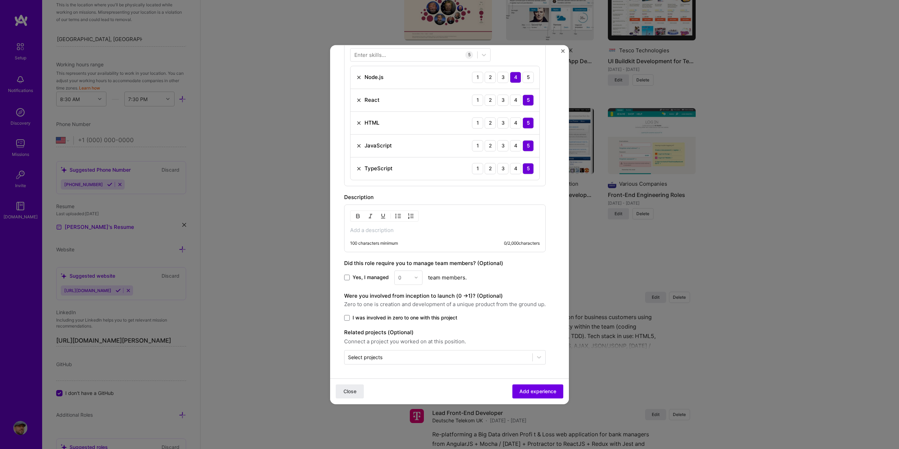
click at [379, 234] on div "100 characters minimum 0 / 2,000 characters" at bounding box center [445, 228] width 202 height 48
click at [379, 232] on p at bounding box center [445, 230] width 190 height 7
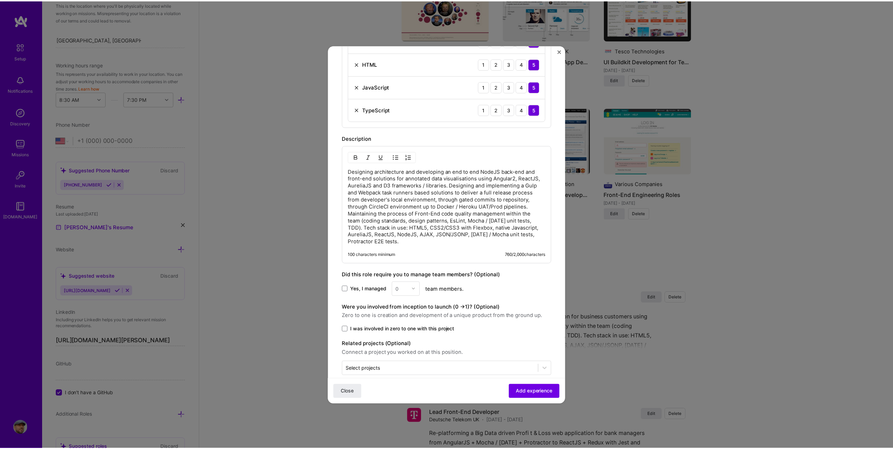
scroll to position [306, 0]
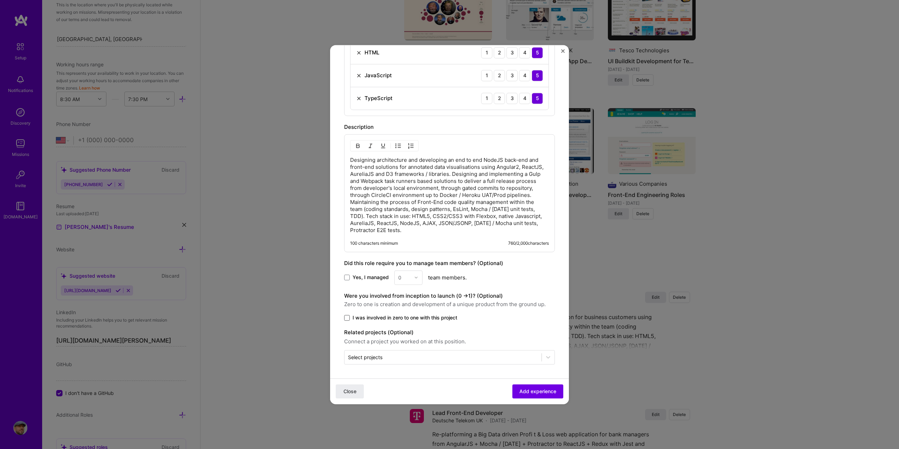
click at [345, 318] on span at bounding box center [347, 318] width 6 height 6
click at [0, 0] on input "I was involved in zero to one with this project" at bounding box center [0, 0] width 0 height 0
click at [534, 390] on span "Add experience" at bounding box center [537, 391] width 37 height 7
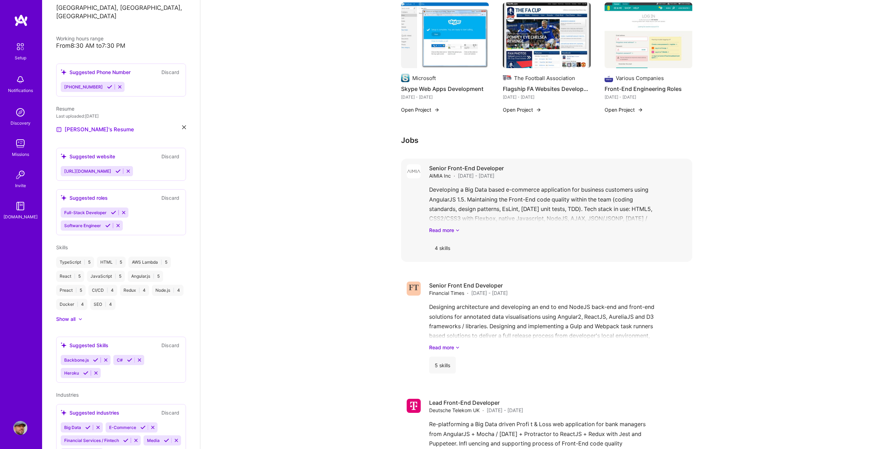
scroll to position [667, 0]
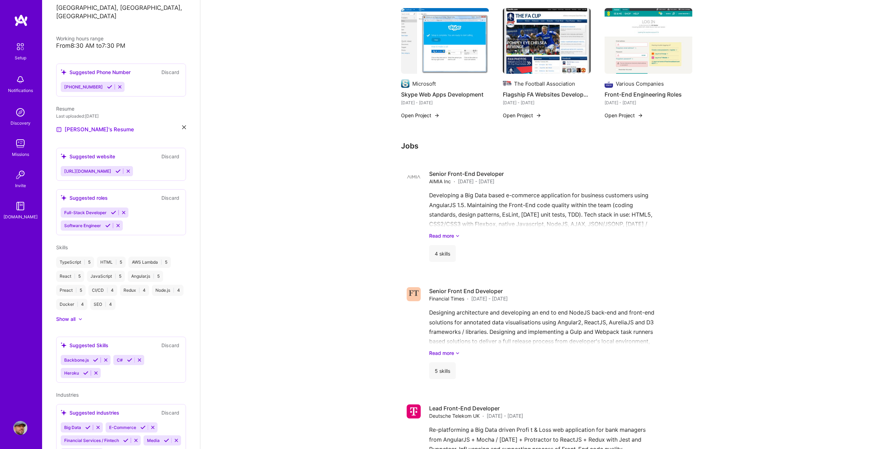
click at [414, 141] on h3 "Jobs" at bounding box center [546, 145] width 291 height 9
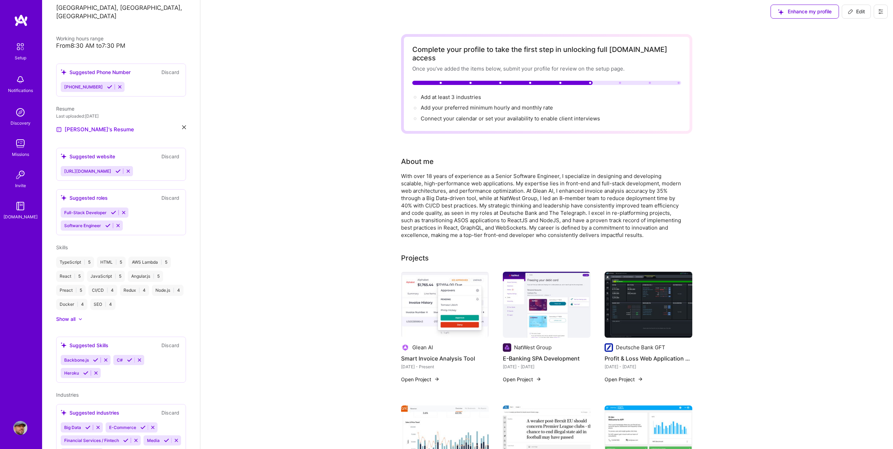
scroll to position [0, 0]
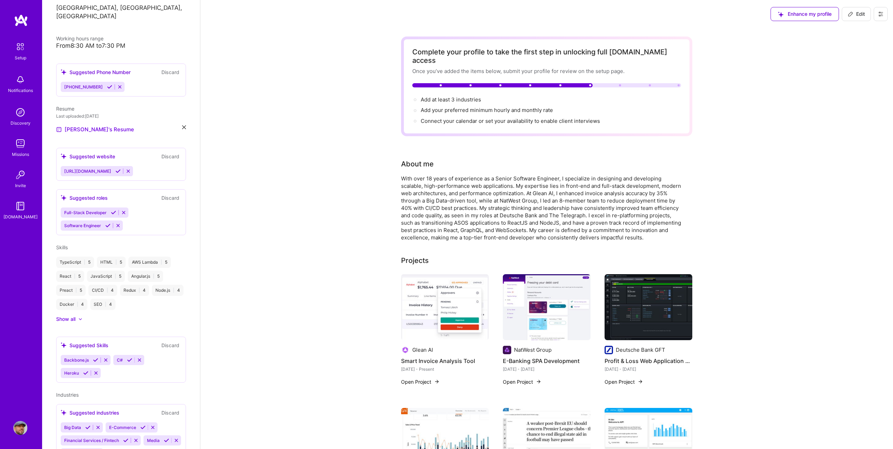
click at [852, 14] on icon at bounding box center [851, 14] width 6 height 6
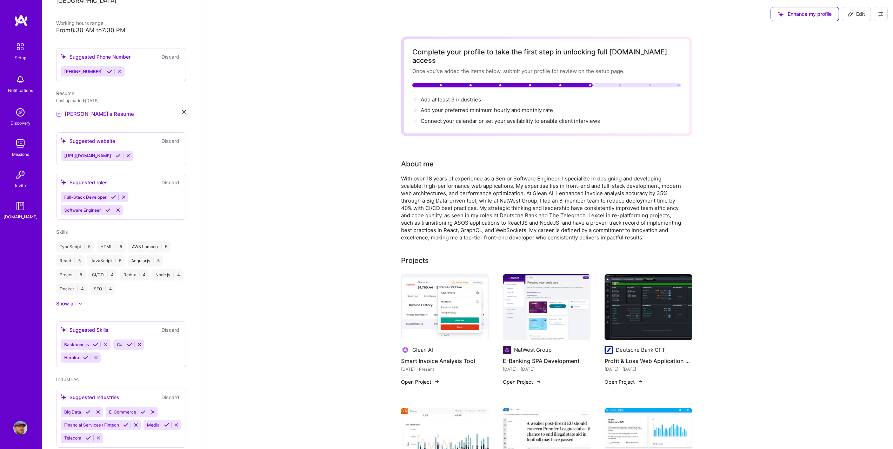
select select "US"
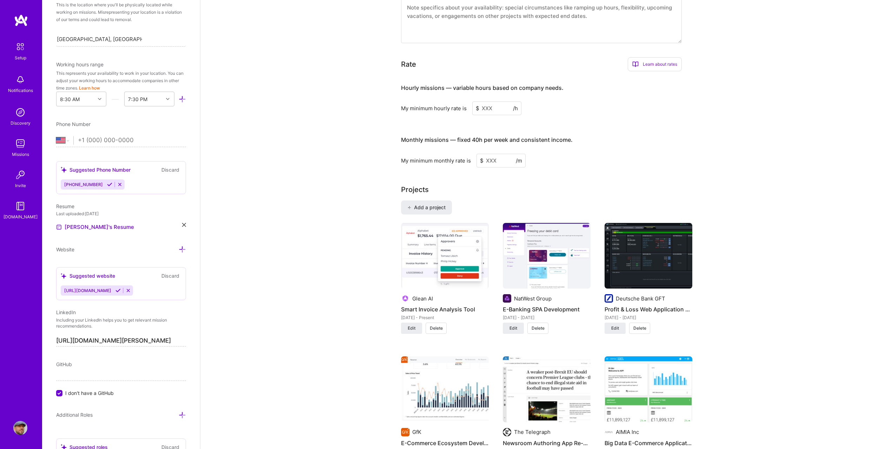
scroll to position [421, 0]
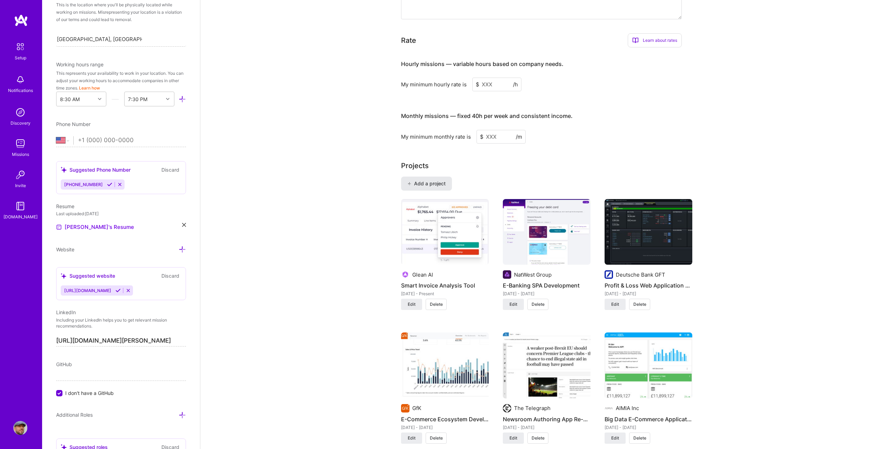
click at [440, 180] on span "Add a project" at bounding box center [427, 183] width 38 height 7
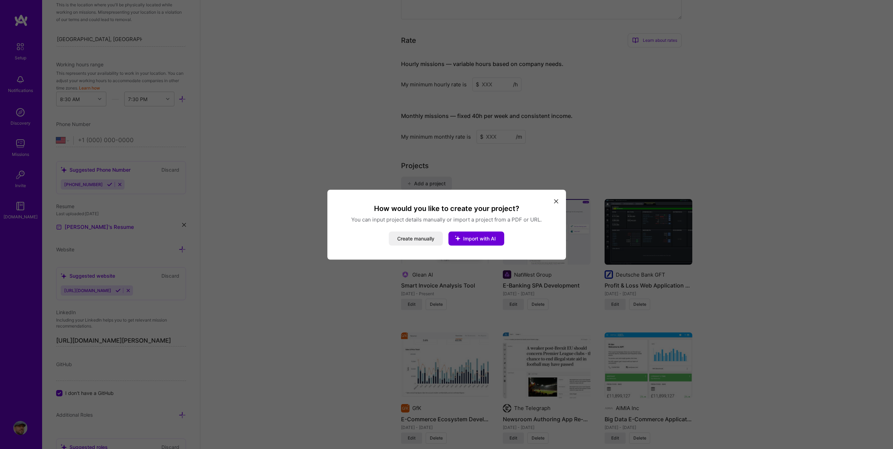
click at [554, 199] on icon "modal" at bounding box center [556, 201] width 4 height 4
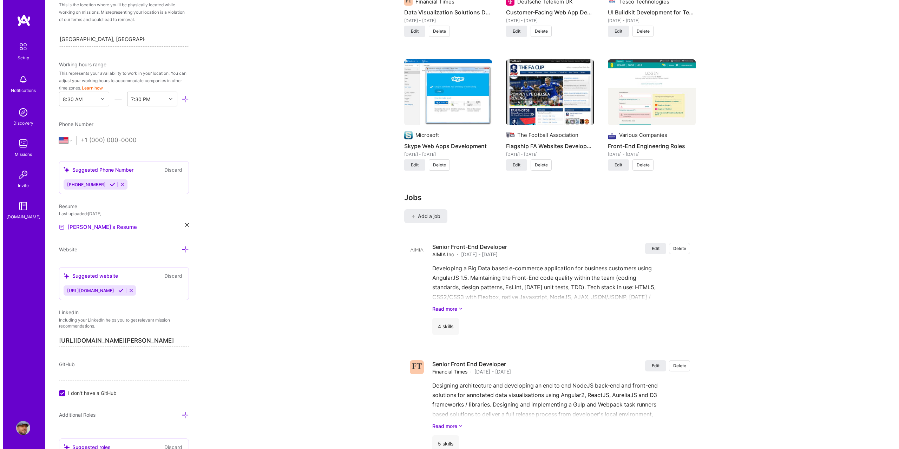
scroll to position [983, 0]
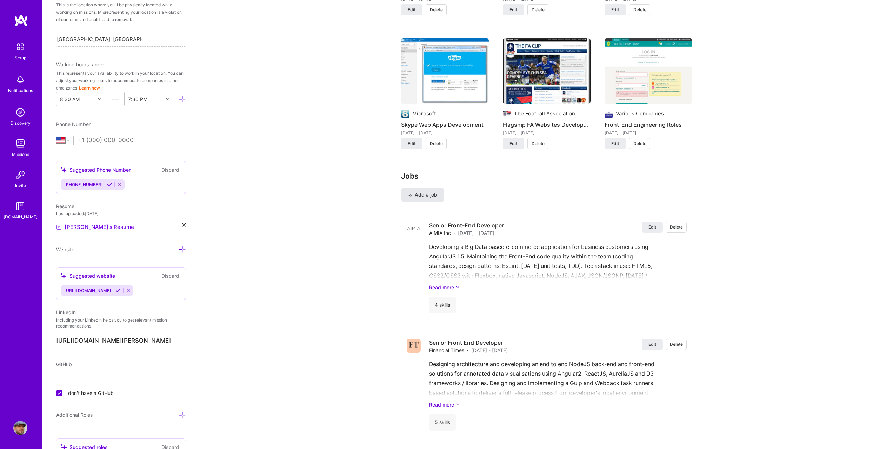
click at [417, 191] on span "Add a job" at bounding box center [422, 194] width 29 height 7
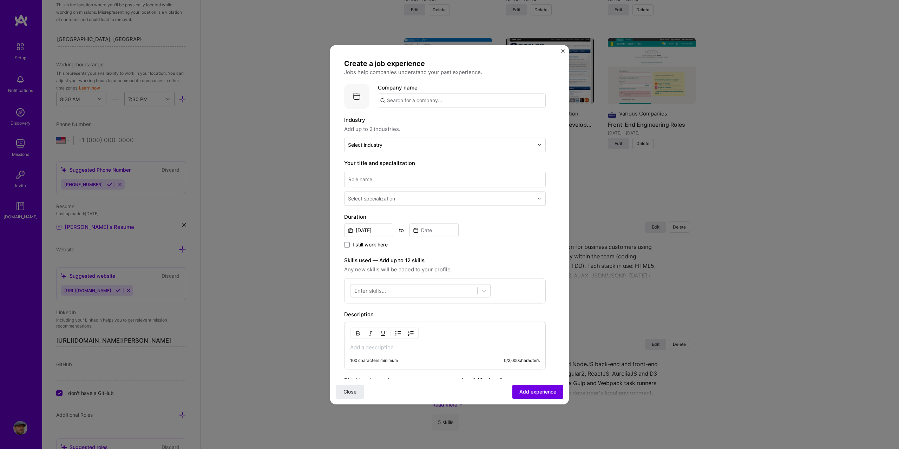
click at [417, 103] on input "text" at bounding box center [462, 100] width 168 height 14
paste input "ASOS"
click at [417, 115] on span "ASOS plc" at bounding box center [410, 117] width 23 height 7
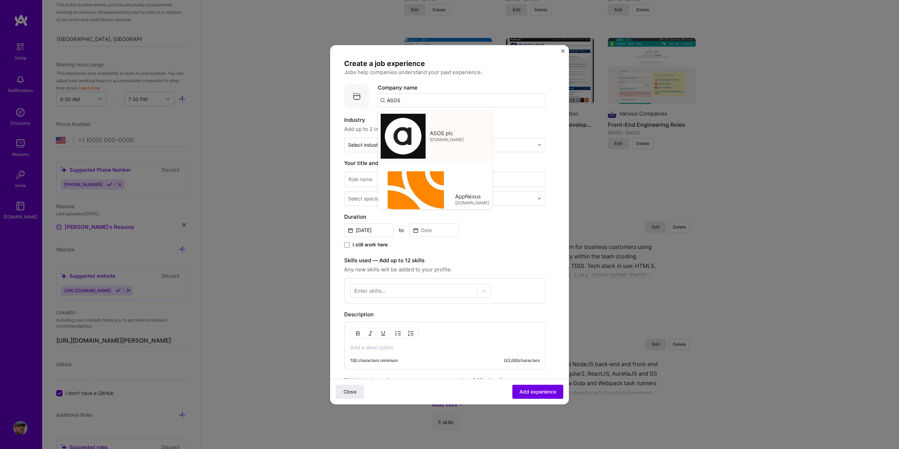
type input "ASOS plc"
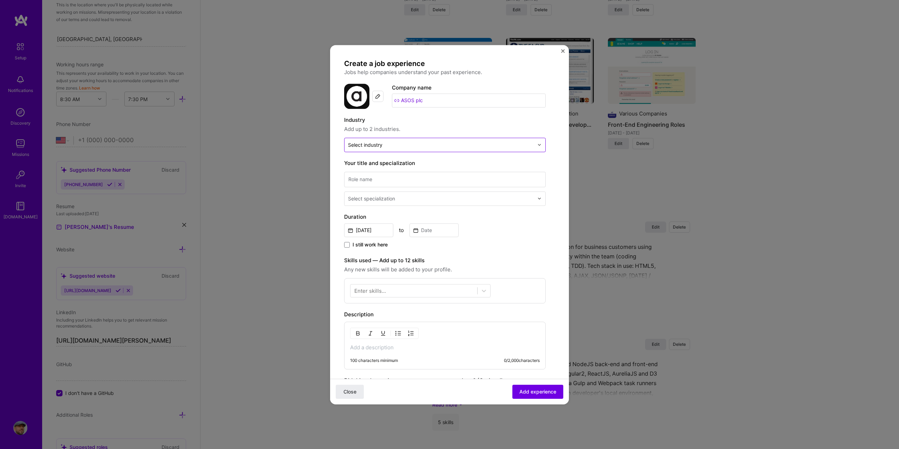
click at [411, 142] on input "text" at bounding box center [441, 144] width 186 height 7
type input "c"
type input "fas"
click at [387, 160] on label "Fashion" at bounding box center [444, 163] width 189 height 7
click at [329, 164] on div "Create a job experience Jobs help companies understand your past experience. Co…" at bounding box center [449, 224] width 899 height 449
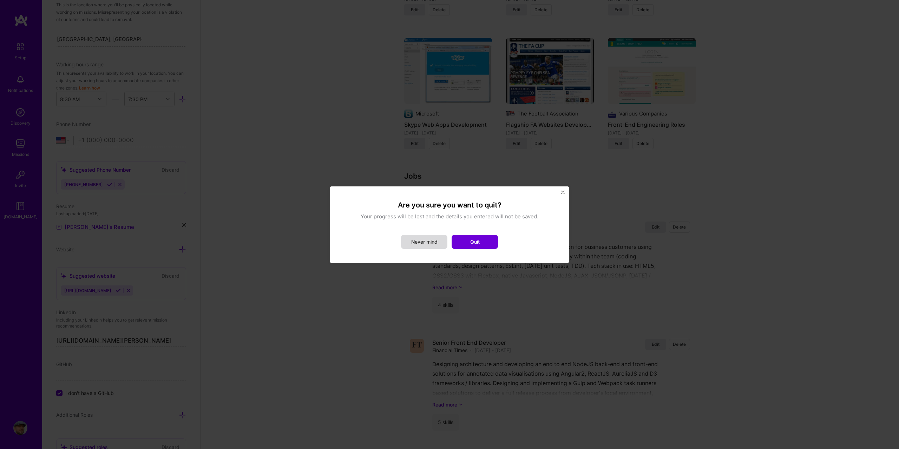
click at [437, 241] on button "Never mind" at bounding box center [424, 242] width 46 height 14
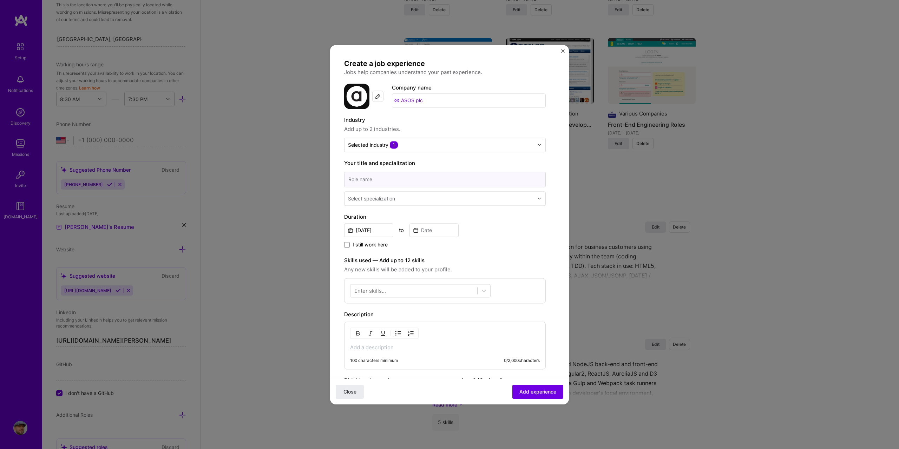
click at [388, 175] on input at bounding box center [445, 179] width 202 height 15
click at [371, 184] on input at bounding box center [445, 179] width 202 height 15
paste input "Senior Web Engineer"
type input "Senior Web Engineer"
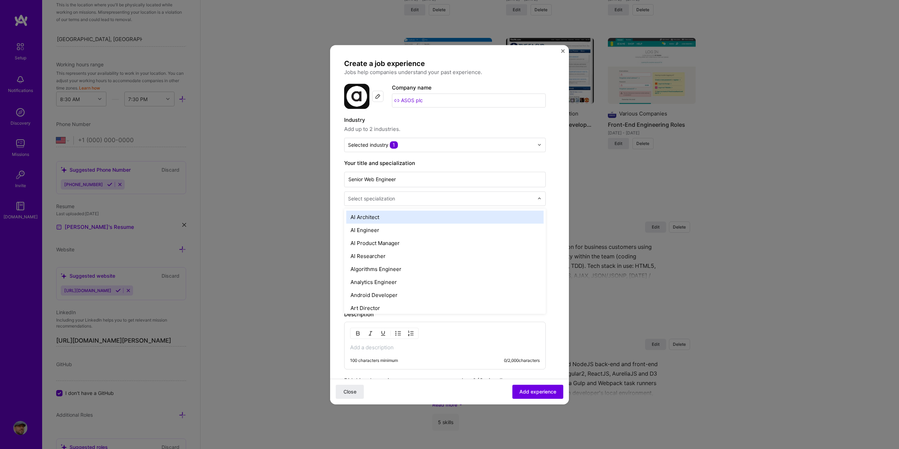
click at [385, 202] on div at bounding box center [441, 198] width 187 height 9
type input "fro"
click at [391, 211] on div "Front-End Developer" at bounding box center [444, 217] width 197 height 13
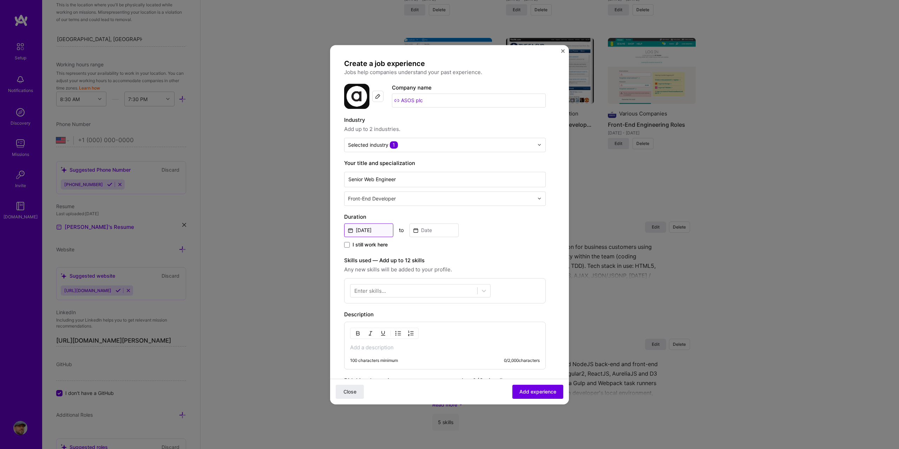
click at [369, 232] on input "[DATE]" at bounding box center [368, 230] width 49 height 14
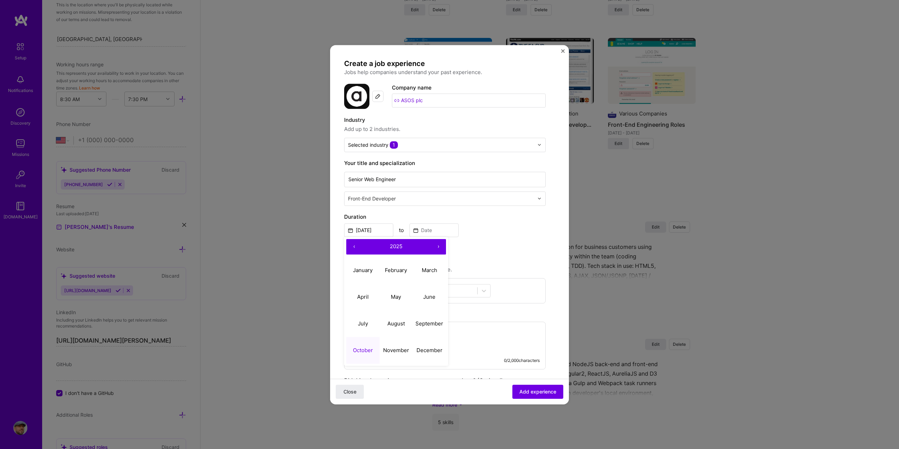
click at [353, 246] on button "‹" at bounding box center [353, 246] width 15 height 15
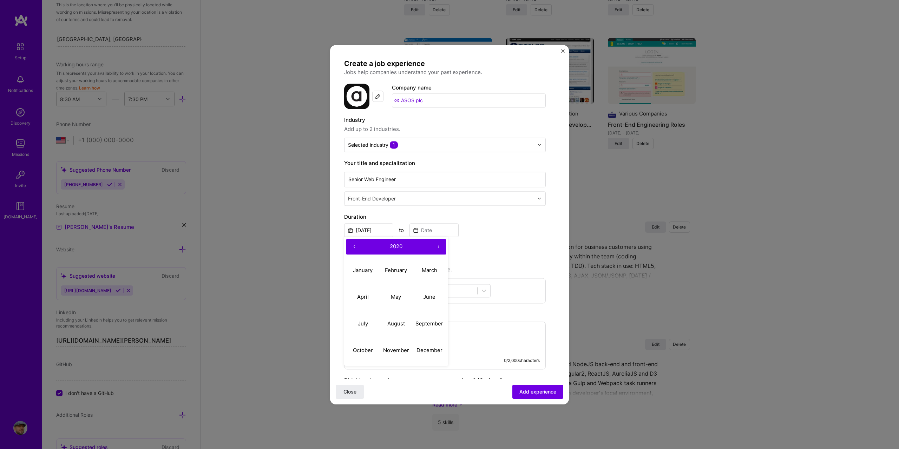
click at [353, 246] on button "‹" at bounding box center [353, 246] width 15 height 15
click at [403, 345] on button "November" at bounding box center [395, 350] width 33 height 27
type input "Nov, 2017"
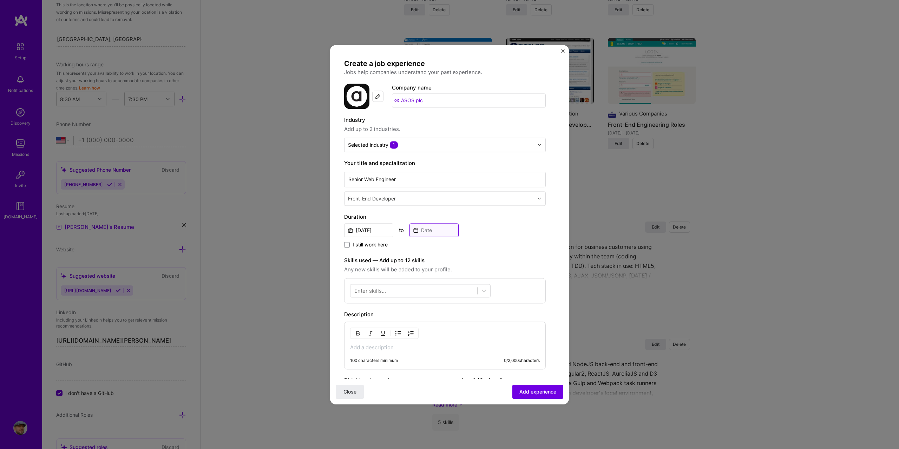
click at [415, 229] on input at bounding box center [433, 230] width 49 height 14
click at [413, 246] on button "‹" at bounding box center [418, 246] width 15 height 15
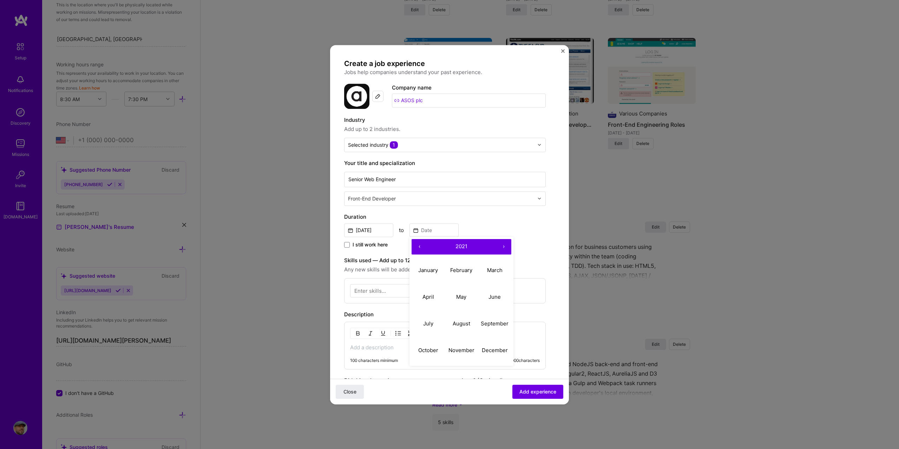
click at [413, 246] on button "‹" at bounding box center [418, 246] width 15 height 15
click at [431, 321] on abbr "July" at bounding box center [428, 323] width 10 height 7
type input "[DATE]"
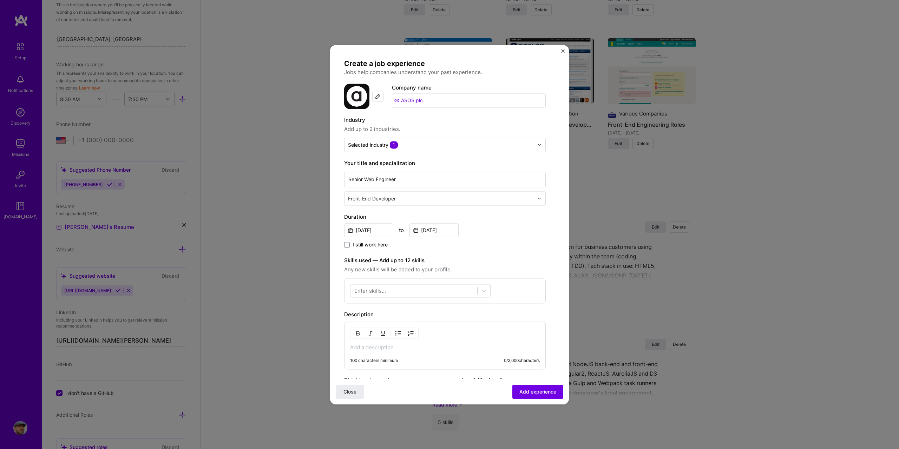
click at [383, 290] on div "Enter skills..." at bounding box center [370, 290] width 32 height 7
click at [359, 332] on span at bounding box center [357, 332] width 6 height 6
click at [0, 0] on input "checkbox" at bounding box center [0, 0] width 0 height 0
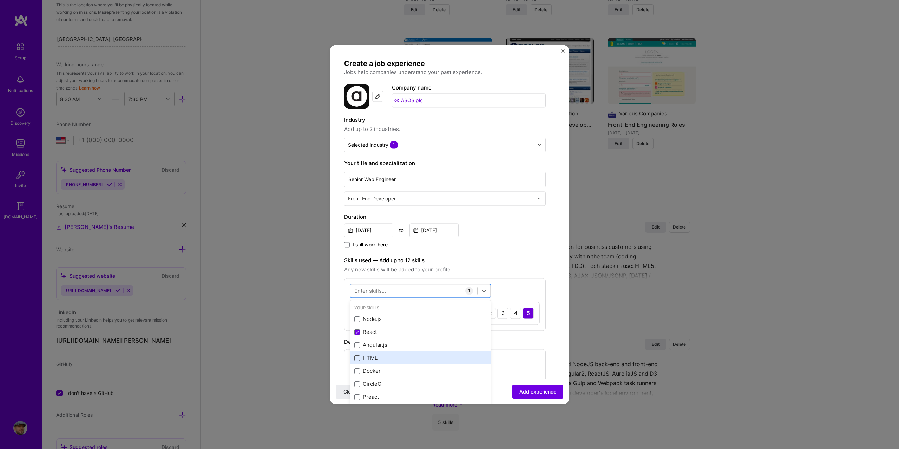
click at [357, 360] on span at bounding box center [357, 358] width 6 height 6
click at [0, 0] on input "checkbox" at bounding box center [0, 0] width 0 height 0
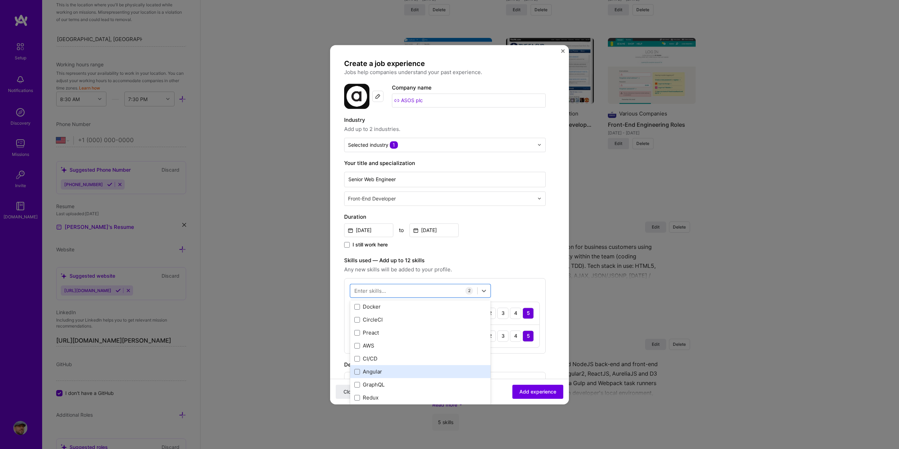
scroll to position [105, 0]
click at [355, 369] on span at bounding box center [357, 370] width 6 height 6
click at [0, 0] on input "checkbox" at bounding box center [0, 0] width 0 height 0
click at [360, 383] on div "JavaScript" at bounding box center [420, 382] width 132 height 7
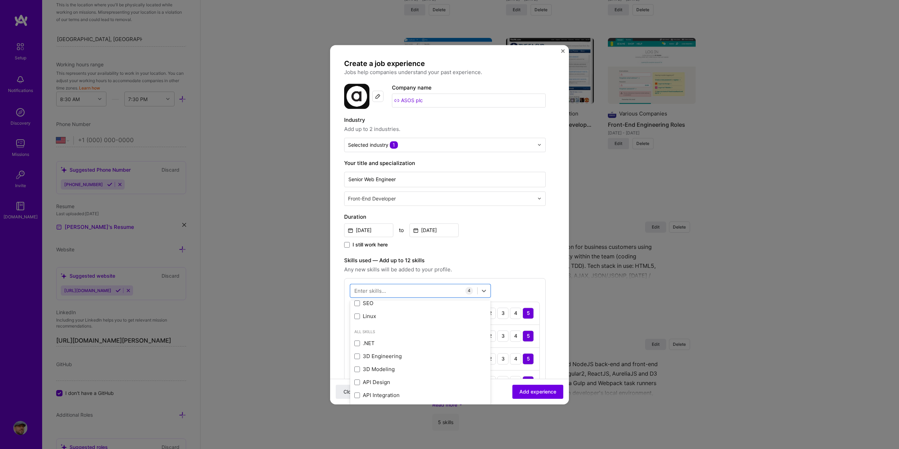
click at [541, 292] on div "option JavaScript, selected. option 3D Modeling focused, 0 of 2. 378 results av…" at bounding box center [445, 338] width 202 height 121
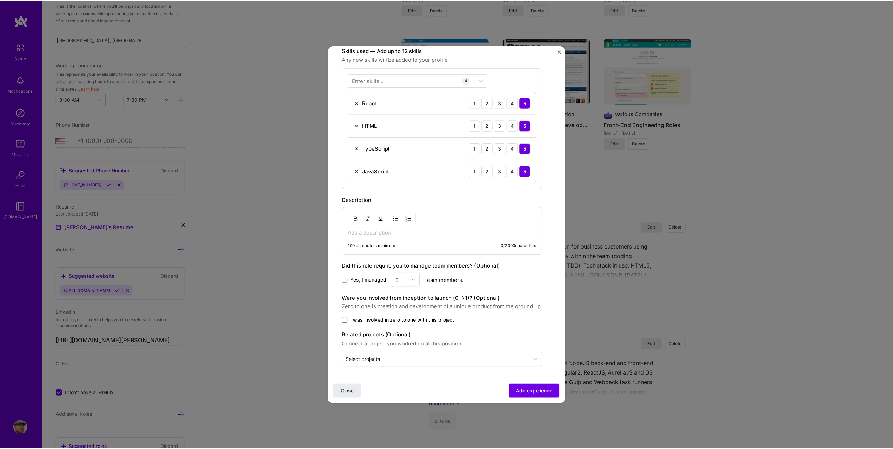
scroll to position [213, 0]
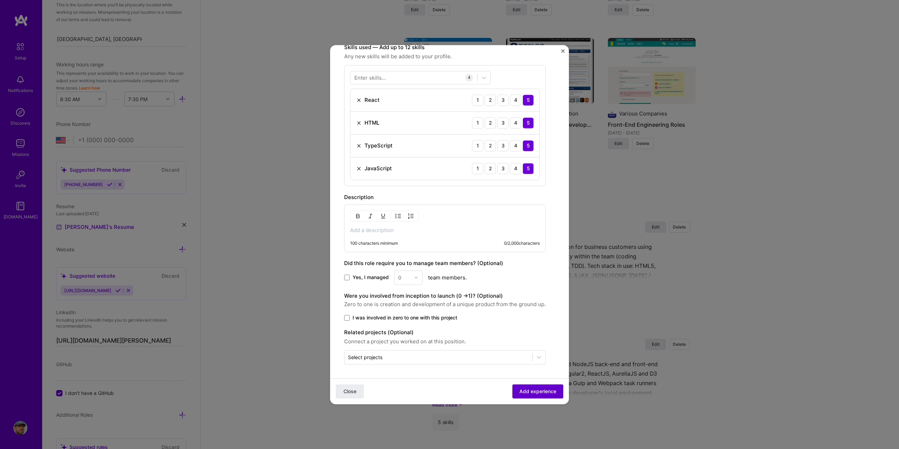
click at [535, 388] on span "Add experience" at bounding box center [537, 391] width 37 height 7
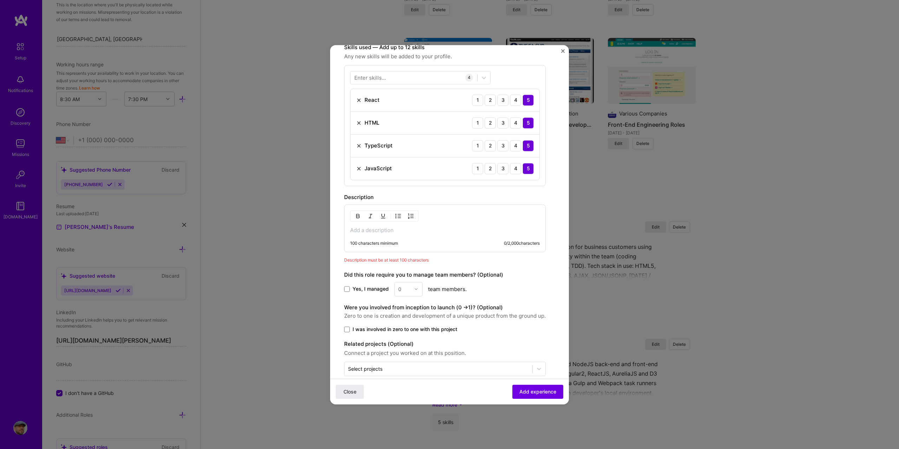
click at [392, 240] on div "100 characters minimum" at bounding box center [374, 243] width 48 height 6
click at [394, 234] on div "100 characters minimum 0 / 2,000 characters" at bounding box center [445, 228] width 202 height 48
click at [393, 234] on div "100 characters minimum 0 / 2,000 characters" at bounding box center [445, 228] width 202 height 48
click at [388, 230] on p at bounding box center [445, 230] width 190 height 7
paste div
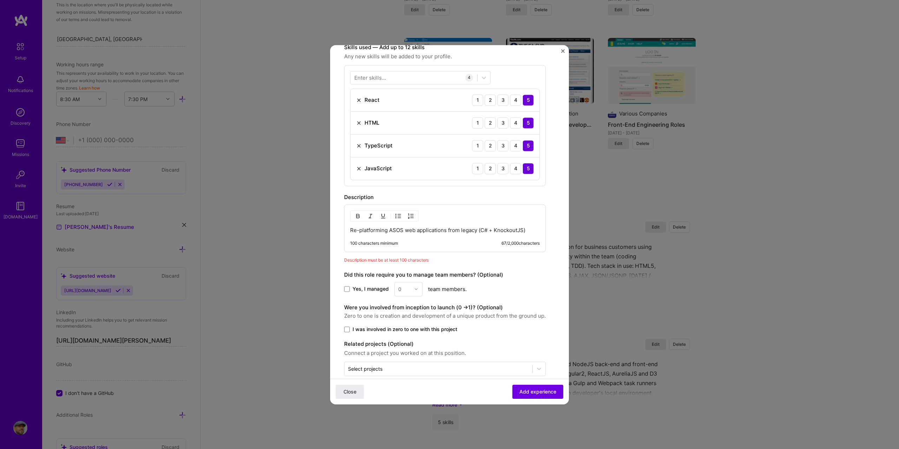
click at [531, 229] on p "Re-platforming ASOS web applications from legacy (C# + KnockoutJS)" at bounding box center [445, 230] width 190 height 7
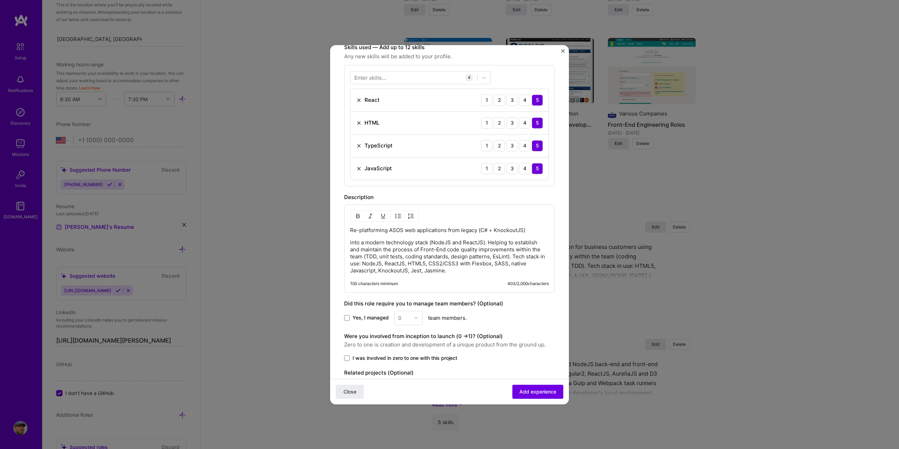
click at [349, 242] on div "Re-platforming ASOS web applications from legacy (C# + KnockoutJS) into a moder…" at bounding box center [449, 248] width 211 height 88
click at [355, 246] on p "into a modern technology stack (NodeJS and ReactJS). Helping to establish and m…" at bounding box center [449, 256] width 199 height 35
click at [351, 244] on p "into a modern technology stack (NodeJS and ReactJS). Helping to establish and m…" at bounding box center [449, 256] width 199 height 35
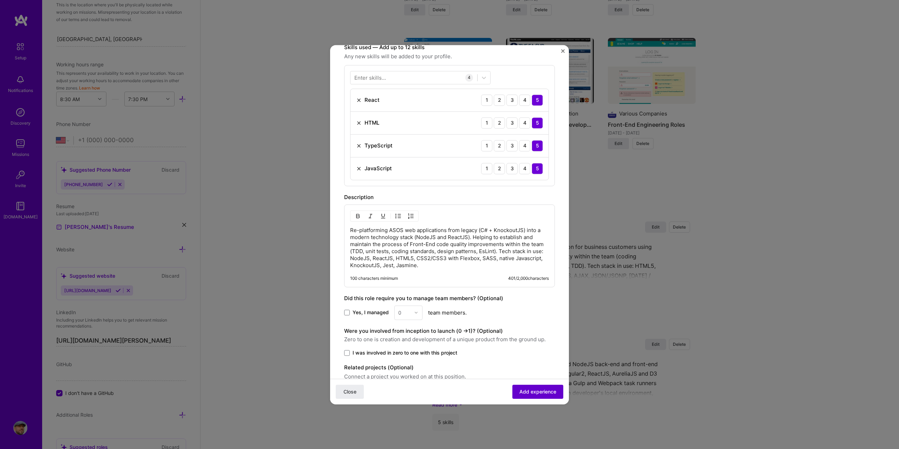
click at [520, 390] on span "Add experience" at bounding box center [537, 391] width 37 height 7
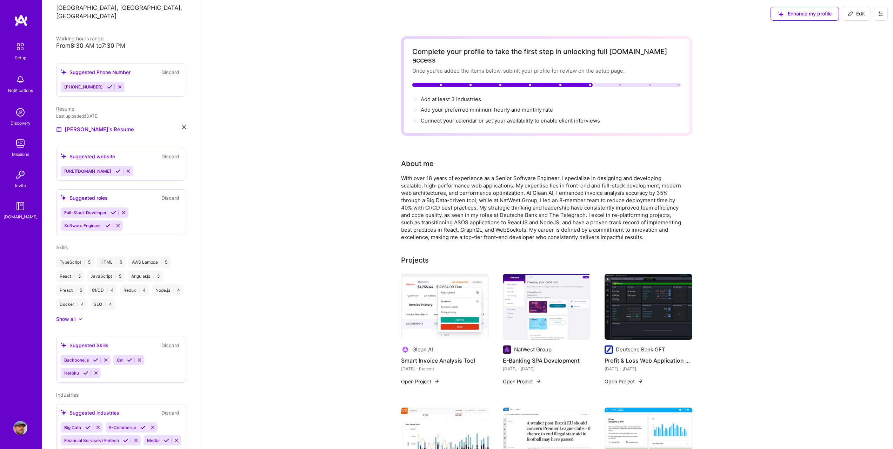
scroll to position [0, 0]
click at [857, 18] on span "Edit" at bounding box center [856, 14] width 17 height 7
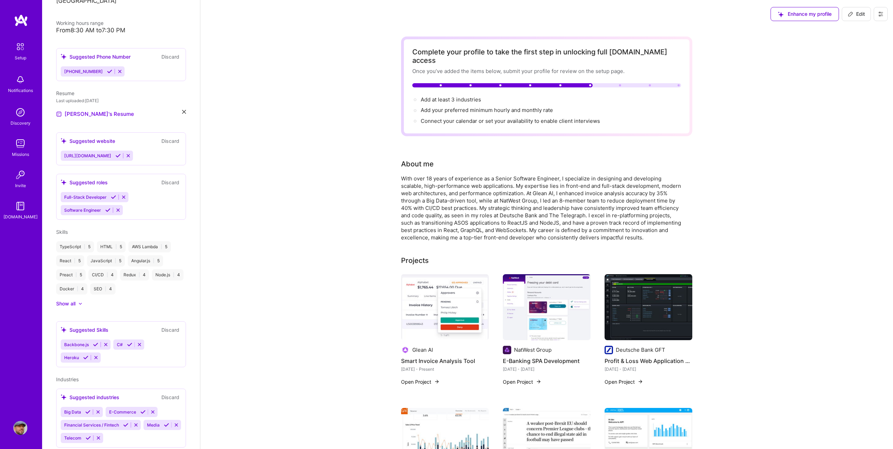
select select "US"
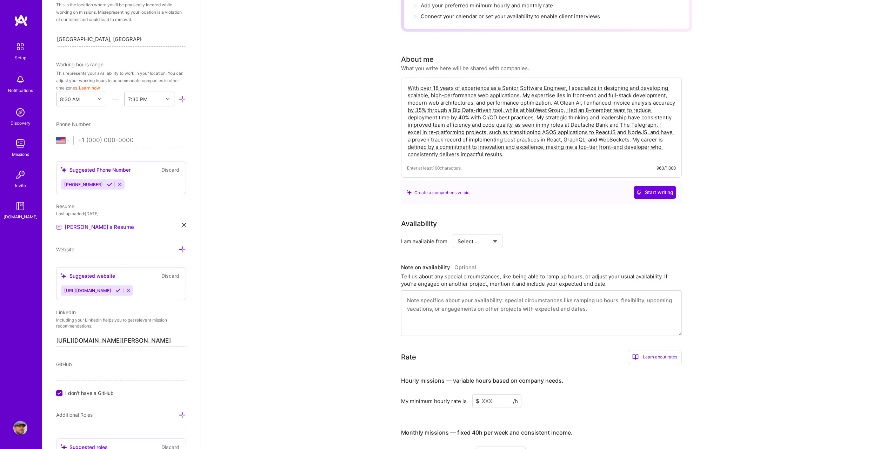
scroll to position [105, 0]
click at [487, 232] on select "Select... Right Now Future Date Not Available" at bounding box center [478, 241] width 40 height 18
select select "Right Now"
click at [458, 232] on select "Select... Right Now Future Date Not Available" at bounding box center [478, 241] width 40 height 18
click at [530, 234] on input at bounding box center [542, 241] width 42 height 14
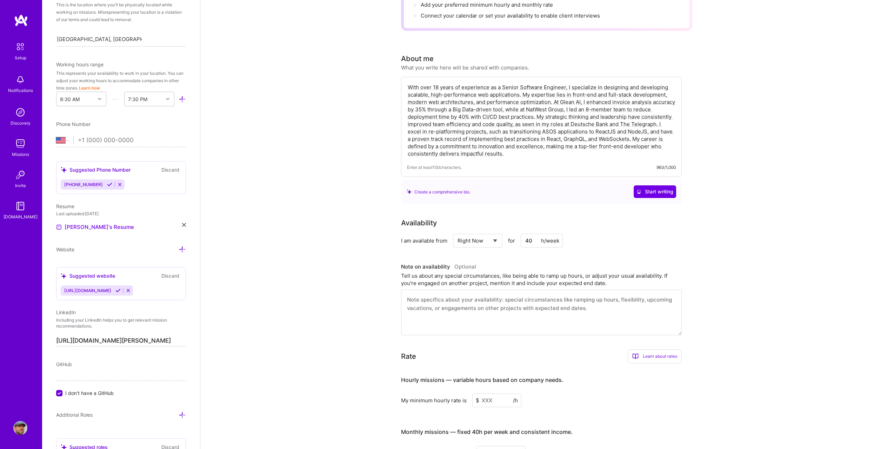
type input "40"
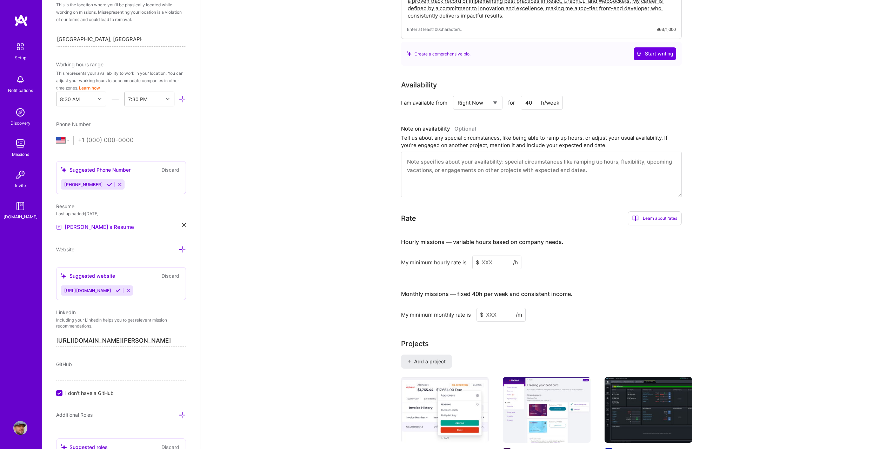
scroll to position [246, 0]
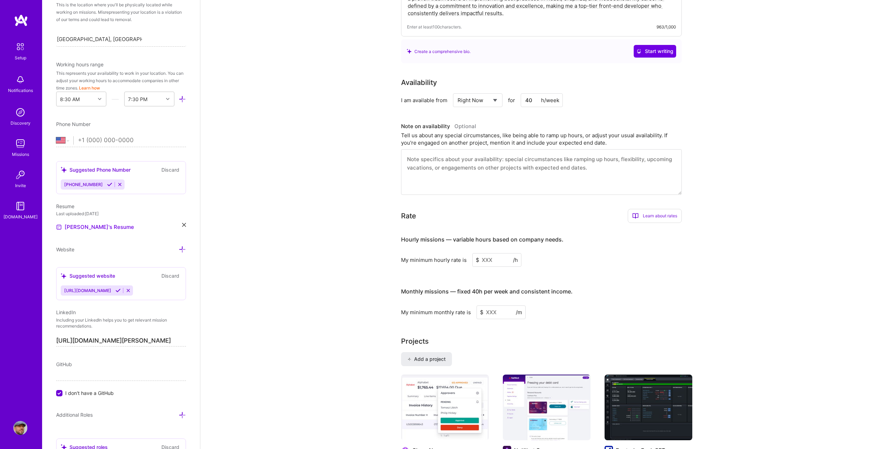
click at [483, 255] on input at bounding box center [497, 260] width 49 height 14
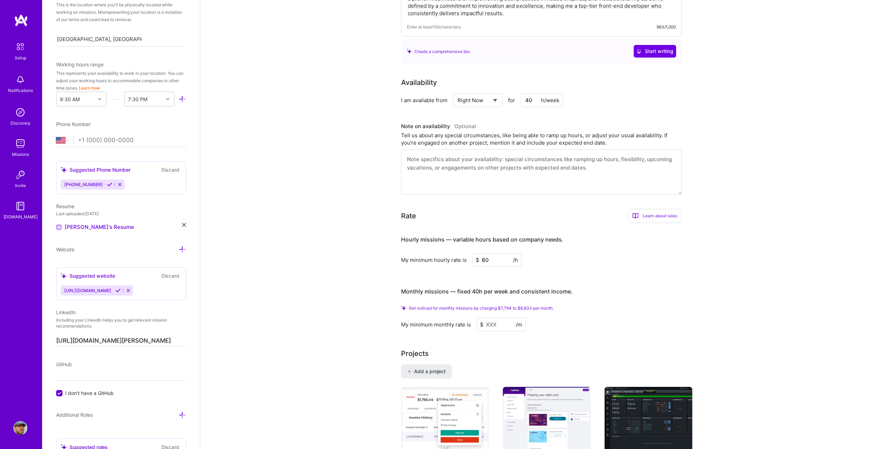
type input "60"
click at [498, 318] on input at bounding box center [501, 325] width 49 height 14
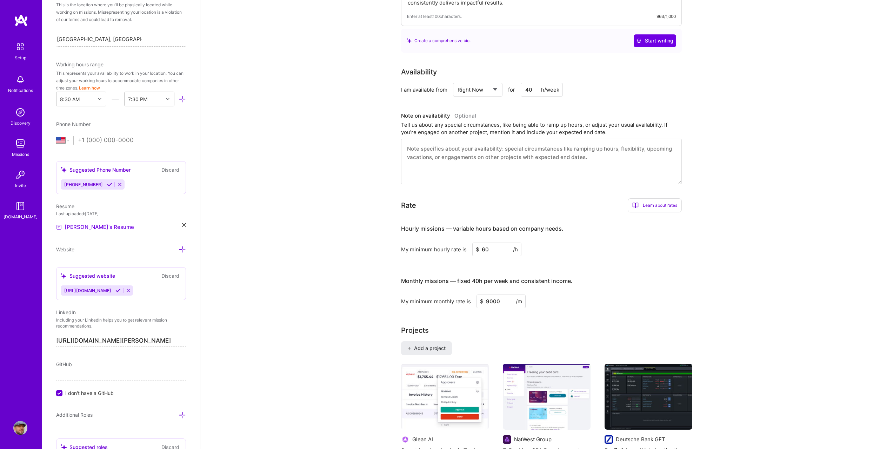
type input "9000"
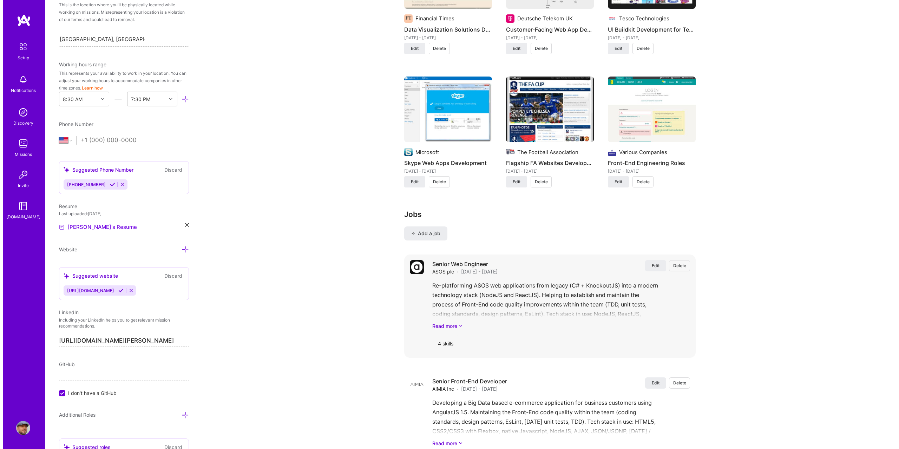
scroll to position [948, 0]
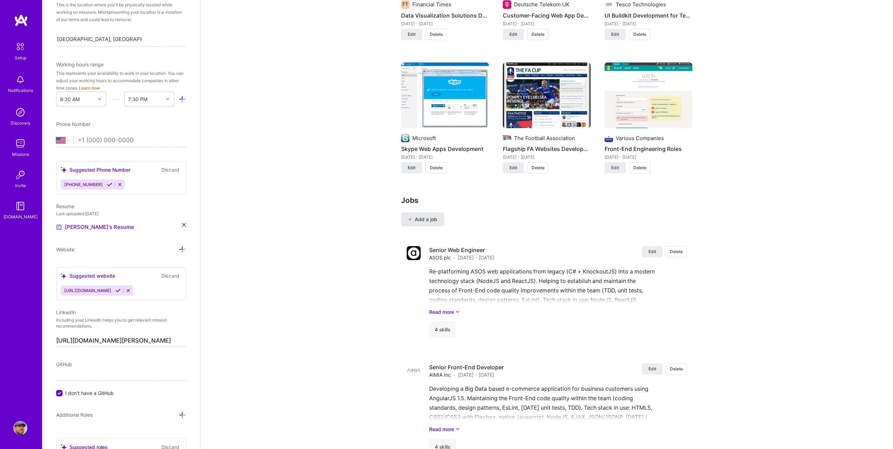
click at [423, 216] on span "Add a job" at bounding box center [422, 219] width 29 height 7
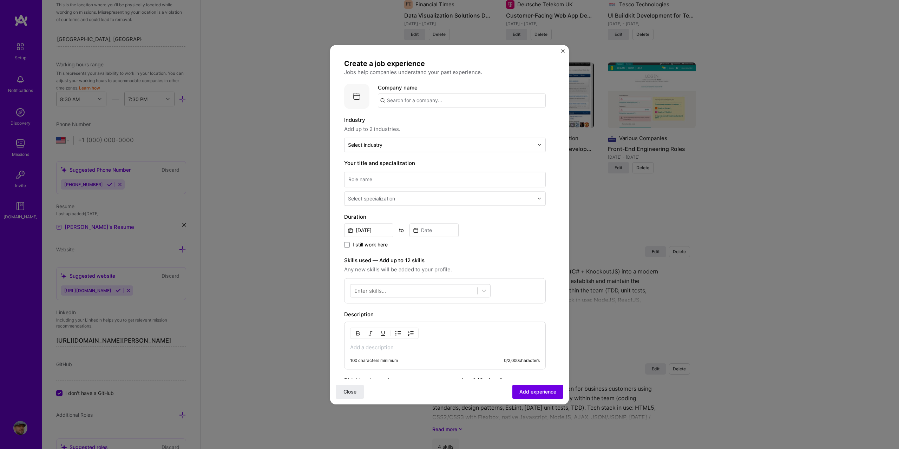
click at [403, 102] on input "text" at bounding box center [462, 100] width 168 height 14
paste input "The Telegraph"
type input "The Telegraph"
click at [417, 115] on span "The Telegraph" at bounding box center [417, 117] width 37 height 7
click at [412, 144] on input "text" at bounding box center [441, 144] width 186 height 7
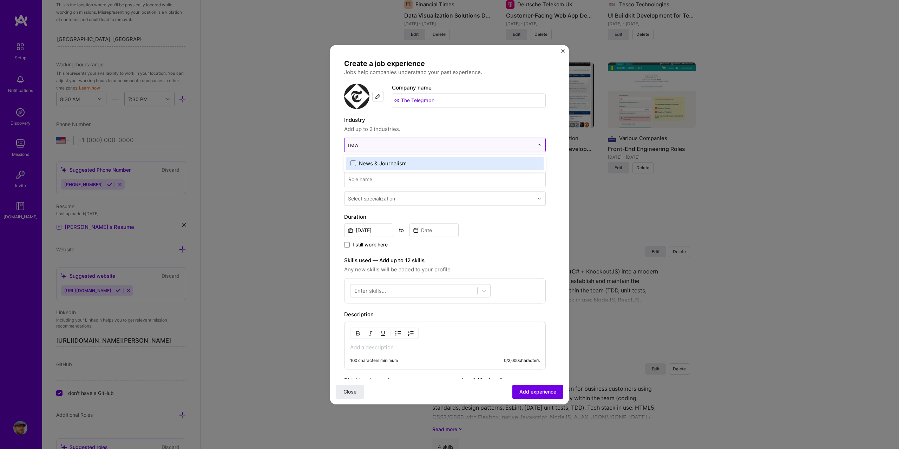
type input "news"
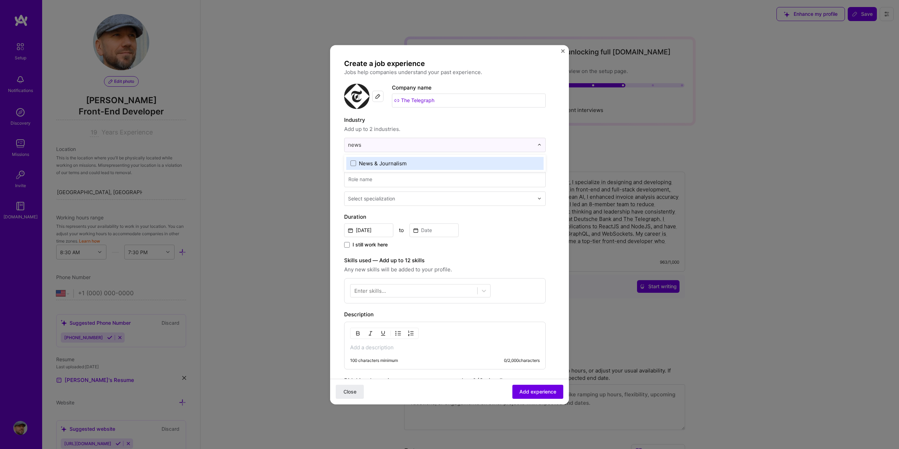
select select "US"
select select "Right Now"
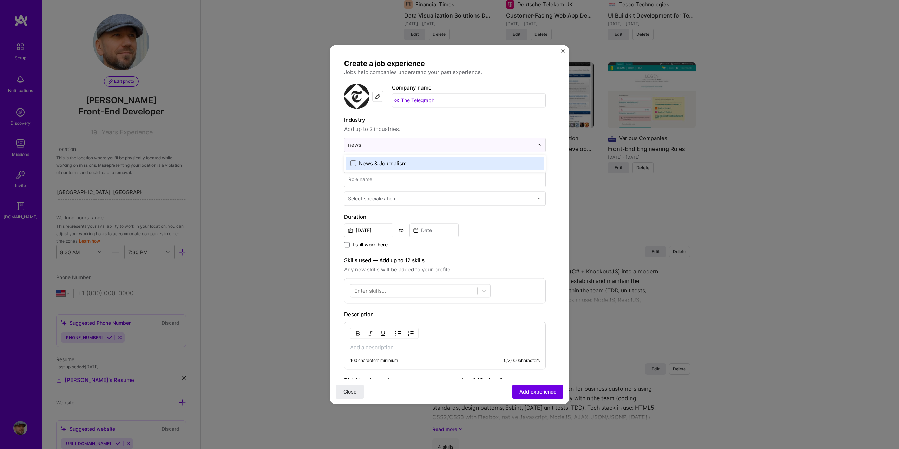
scroll to position [153, 0]
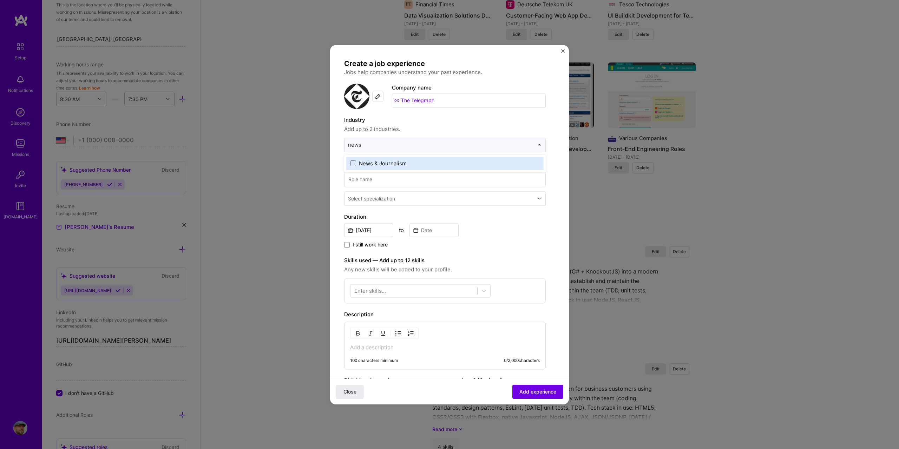
click at [409, 163] on label "News & Journalism" at bounding box center [444, 163] width 189 height 7
click at [322, 159] on div "Create a job experience Jobs help companies understand your past experience. Co…" at bounding box center [449, 224] width 899 height 449
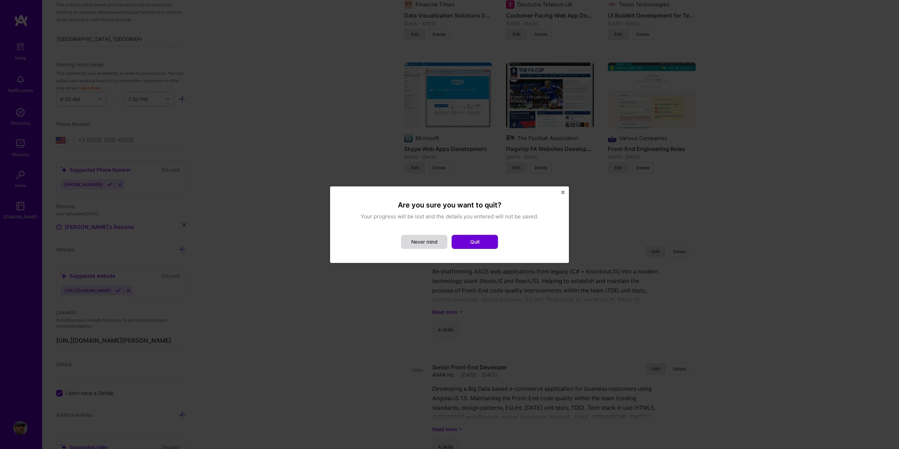
click at [430, 241] on button "Never mind" at bounding box center [424, 242] width 46 height 14
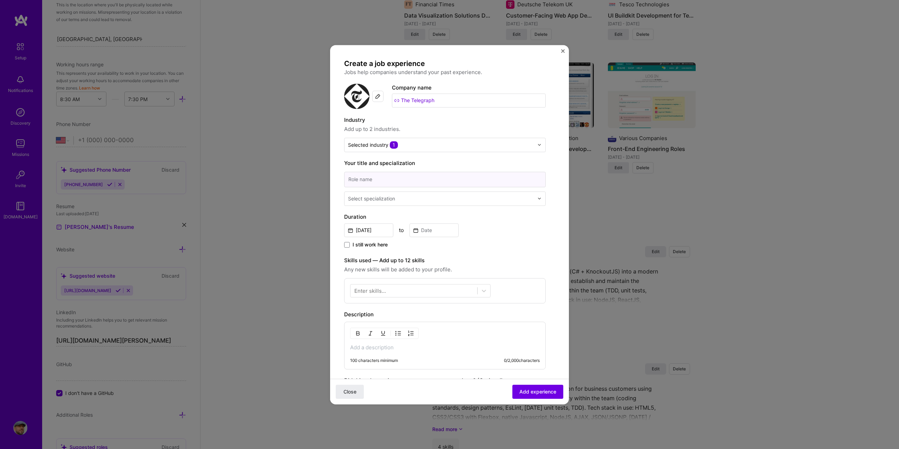
click at [400, 177] on input at bounding box center [445, 179] width 202 height 15
click at [385, 182] on input at bounding box center [445, 179] width 202 height 15
paste input "Senior Software Engineer"
type input "Senior Software Engineer"
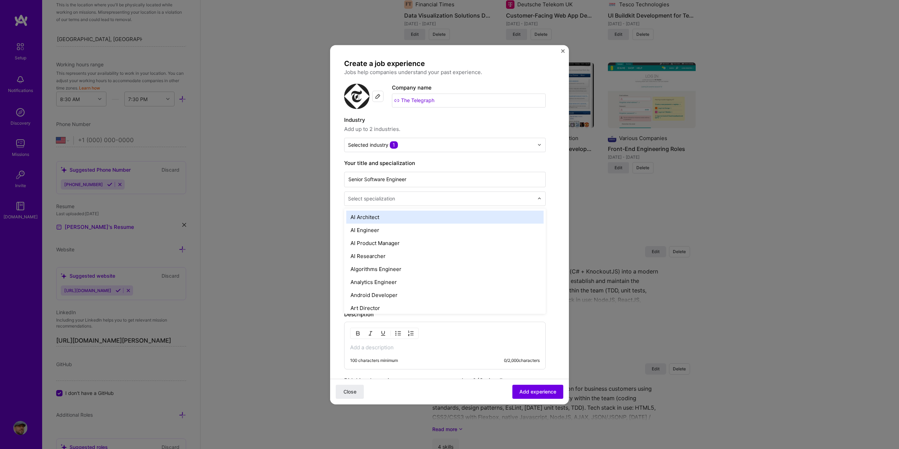
click at [372, 197] on div "Select specialization" at bounding box center [371, 198] width 47 height 7
type input "fr"
click at [382, 216] on div "Front-End Developer" at bounding box center [444, 217] width 197 height 13
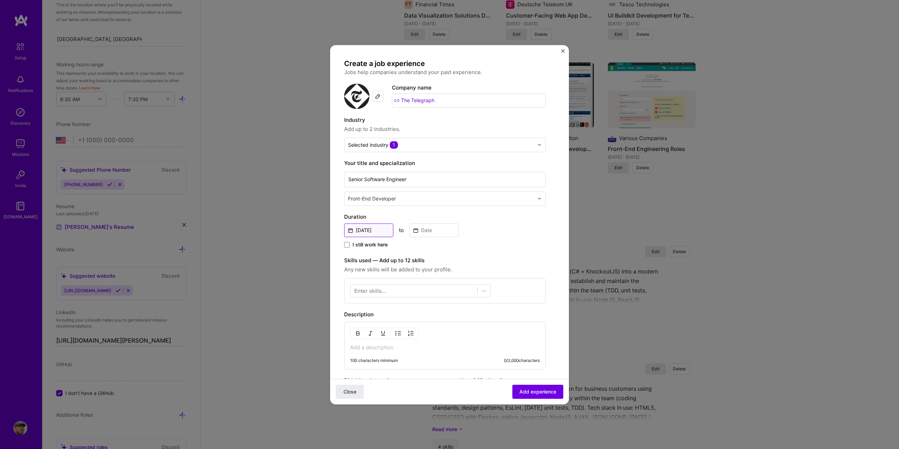
click at [352, 230] on input "[DATE]" at bounding box center [368, 230] width 49 height 14
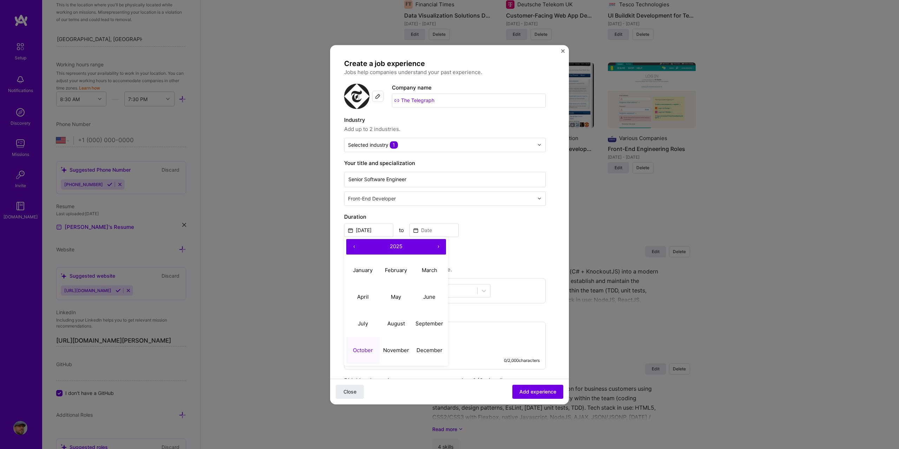
click at [355, 245] on button "‹" at bounding box center [353, 246] width 15 height 15
click at [355, 246] on button "‹" at bounding box center [353, 246] width 15 height 15
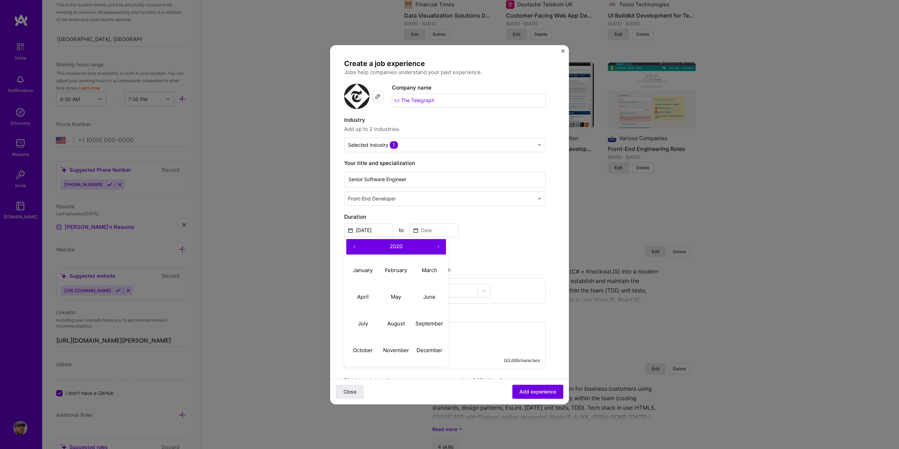
click at [356, 246] on button "‹" at bounding box center [353, 246] width 15 height 15
click at [358, 323] on abbr "July" at bounding box center [363, 323] width 10 height 7
type input "[DATE]"
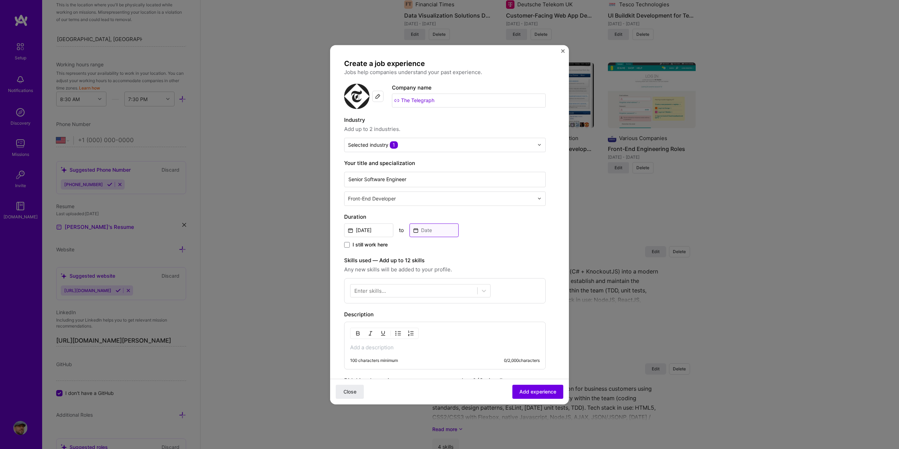
click at [414, 230] on input at bounding box center [433, 230] width 49 height 14
click at [416, 244] on button "‹" at bounding box center [418, 246] width 15 height 15
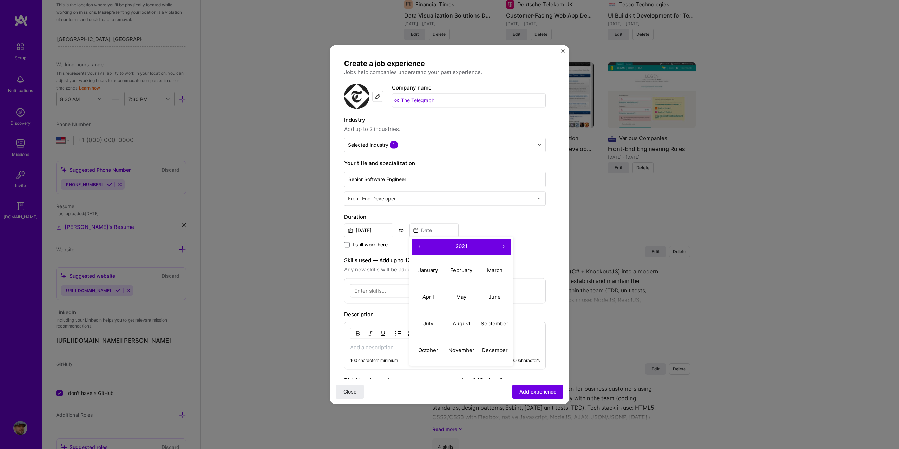
click at [416, 244] on button "‹" at bounding box center [418, 246] width 15 height 15
click at [430, 269] on abbr "January" at bounding box center [428, 270] width 20 height 7
type input "[DATE]"
click at [384, 291] on div "Enter skills..." at bounding box center [370, 290] width 32 height 7
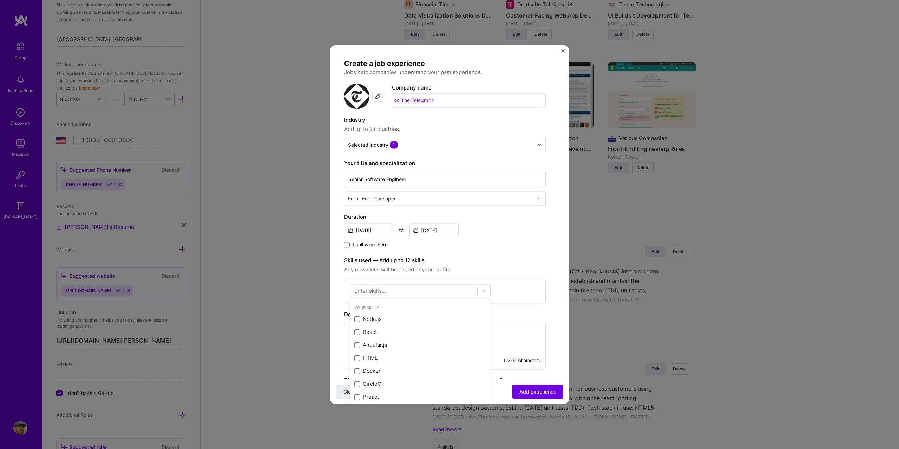
click at [384, 291] on div "Enter skills..." at bounding box center [370, 290] width 32 height 7
drag, startPoint x: 383, startPoint y: 291, endPoint x: 371, endPoint y: 291, distance: 11.6
click at [371, 291] on div "Enter skills..." at bounding box center [370, 290] width 32 height 7
click at [372, 291] on div "Enter skills..." at bounding box center [370, 290] width 32 height 7
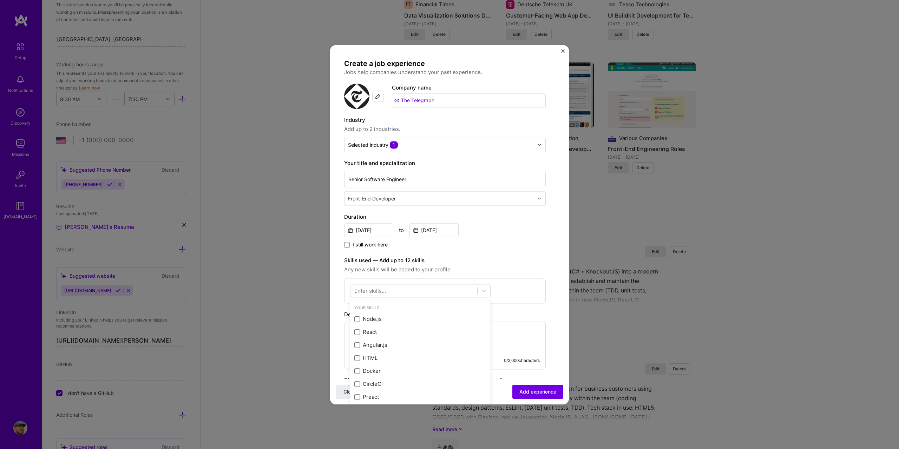
click at [356, 291] on div "Enter skills..." at bounding box center [370, 290] width 32 height 7
click at [357, 319] on span at bounding box center [357, 319] width 6 height 6
click at [0, 0] on input "checkbox" at bounding box center [0, 0] width 0 height 0
click at [355, 358] on span at bounding box center [357, 358] width 6 height 6
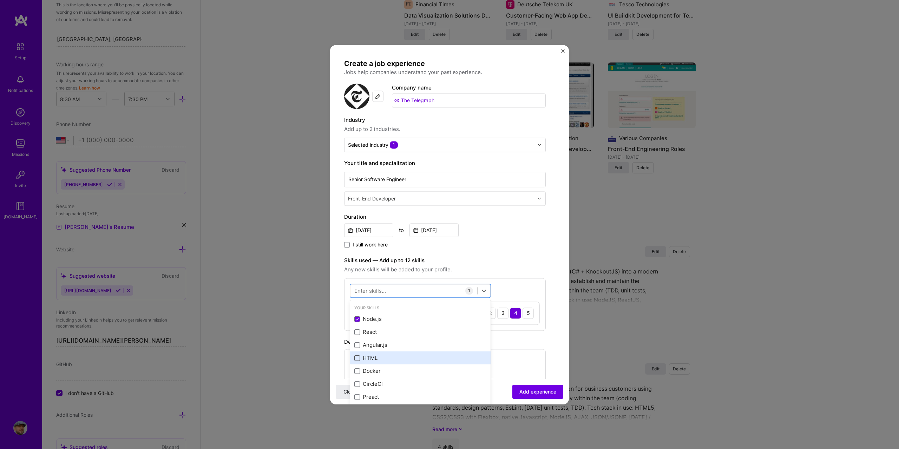
click at [0, 0] on input "checkbox" at bounding box center [0, 0] width 0 height 0
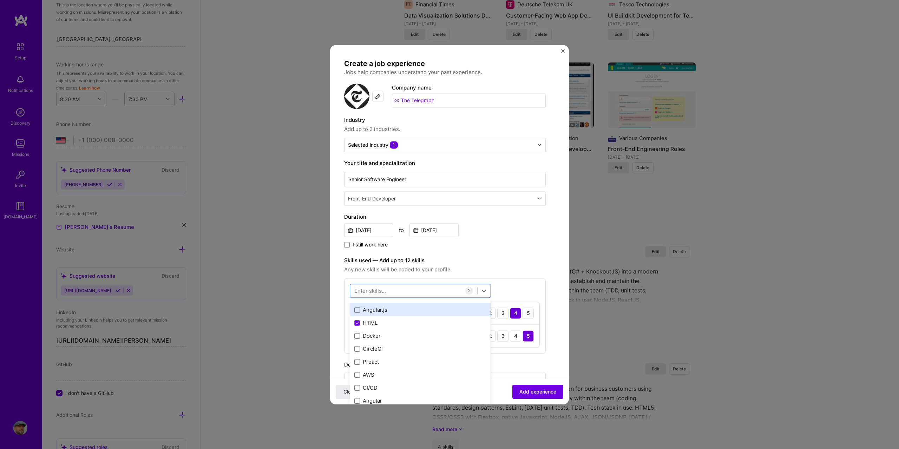
scroll to position [0, 0]
click at [355, 332] on span at bounding box center [357, 332] width 6 height 6
click at [0, 0] on input "checkbox" at bounding box center [0, 0] width 0 height 0
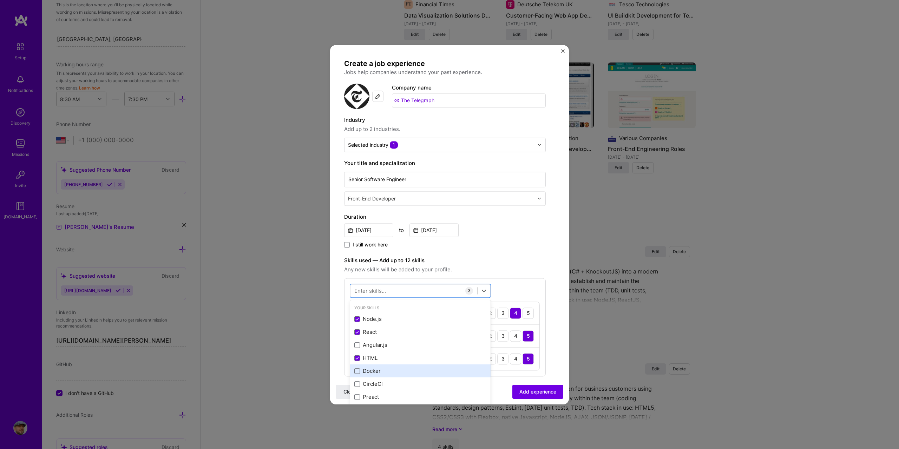
click at [353, 371] on div "Docker" at bounding box center [420, 371] width 140 height 13
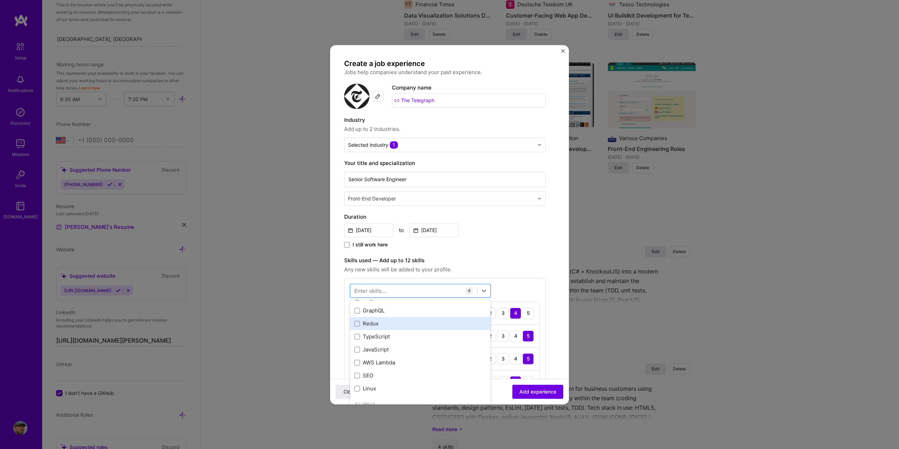
scroll to position [140, 0]
click at [359, 349] on span at bounding box center [357, 348] width 6 height 6
click at [0, 0] on input "checkbox" at bounding box center [0, 0] width 0 height 0
click at [357, 338] on div "TypeScript" at bounding box center [420, 334] width 132 height 7
click at [517, 291] on div "Enter skills... 6 Node.js 1 2 3 4 5 HTML 1 2 3 4 5 React 1 2 3 4 5 Docker 1 2 3…" at bounding box center [445, 361] width 202 height 167
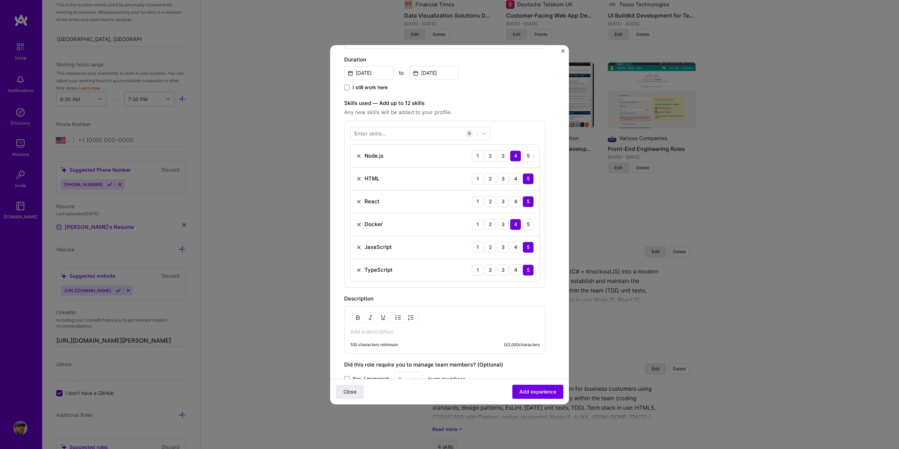
scroll to position [176, 0]
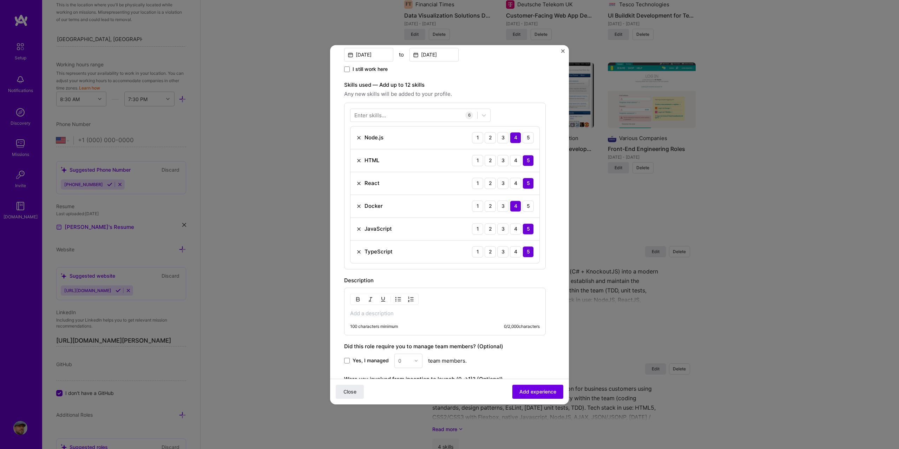
click at [398, 308] on div "100 characters minimum 0 / 2,000 characters" at bounding box center [445, 312] width 202 height 48
click at [377, 313] on p at bounding box center [445, 313] width 190 height 7
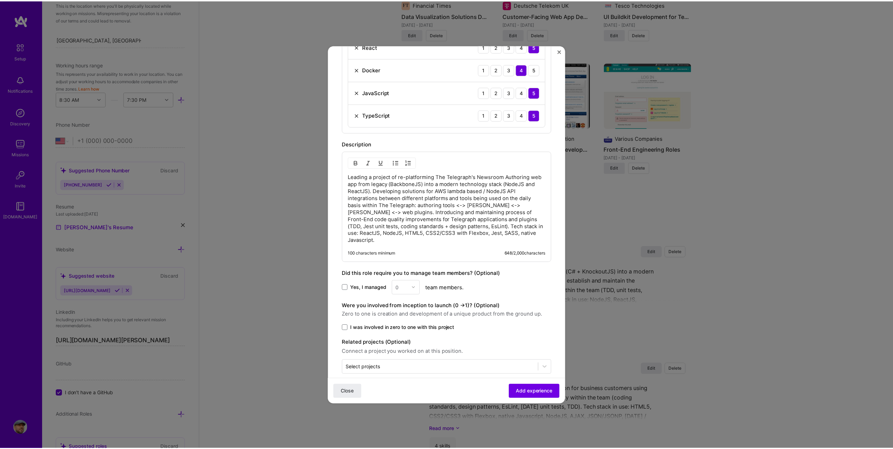
scroll to position [315, 0]
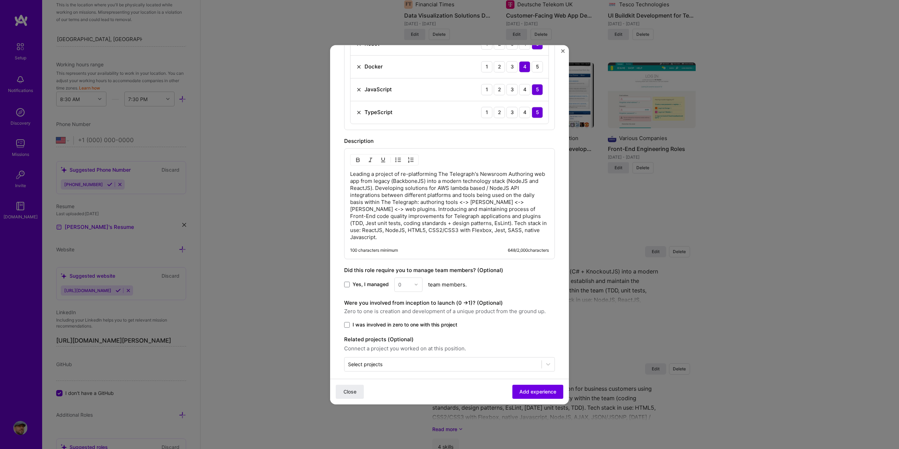
click at [424, 321] on span "I was involved in zero to one with this project" at bounding box center [404, 324] width 105 height 7
click at [0, 0] on input "I was involved in zero to one with this project" at bounding box center [0, 0] width 0 height 0
click at [532, 391] on span "Add experience" at bounding box center [537, 391] width 37 height 7
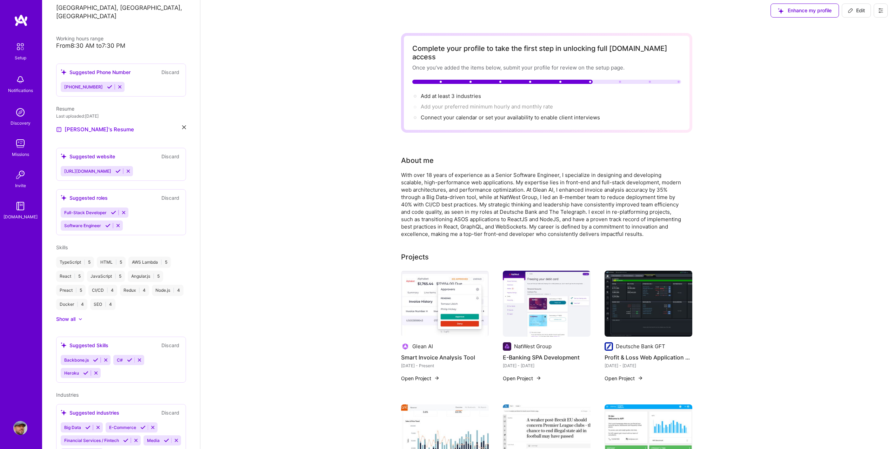
scroll to position [0, 0]
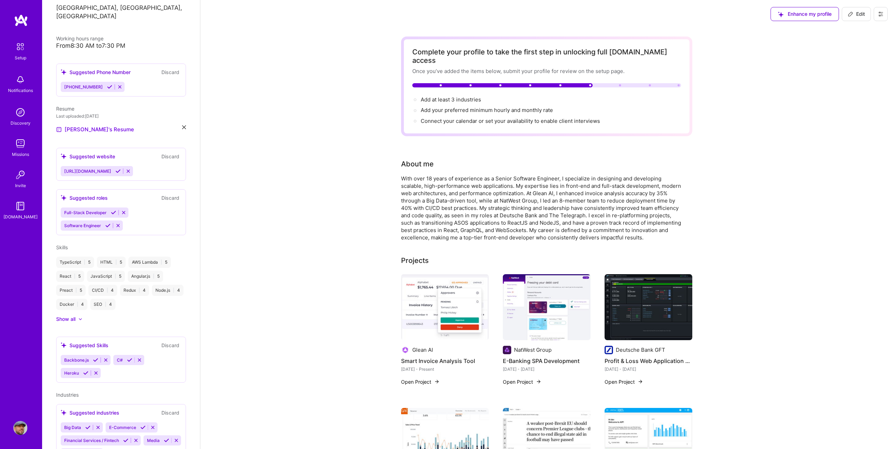
click at [856, 16] on span "Edit" at bounding box center [856, 14] width 17 height 7
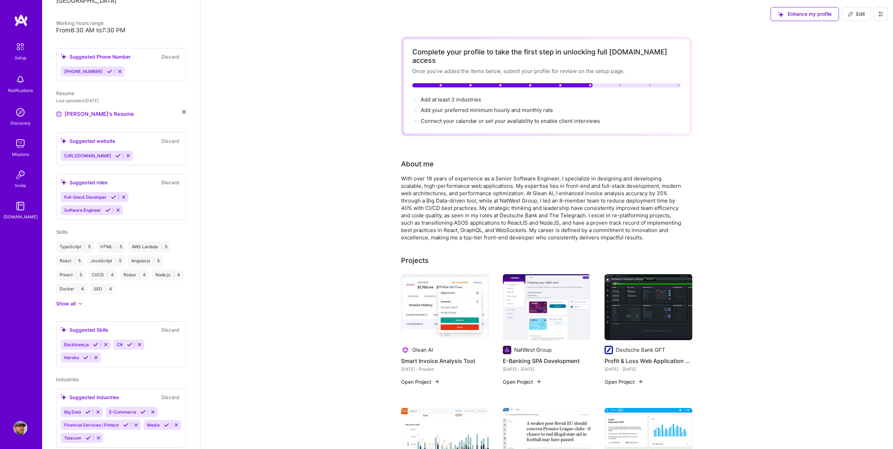
select select "US"
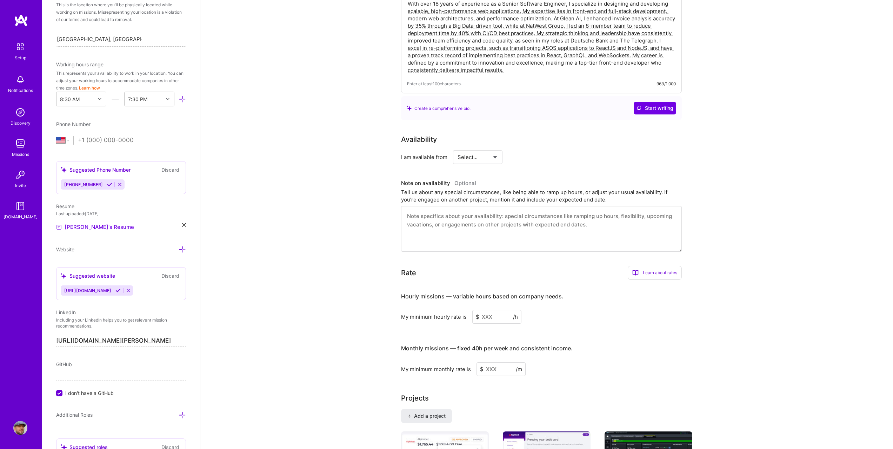
scroll to position [176, 0]
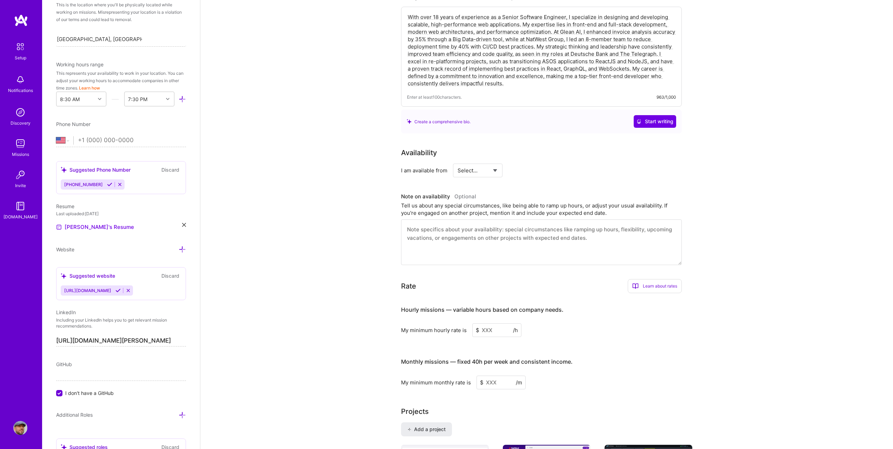
click at [480, 162] on select "Select... Right Now Future Date Not Available" at bounding box center [478, 170] width 40 height 18
select select "Right Now"
click at [458, 161] on select "Select... Right Now Future Date Not Available" at bounding box center [478, 170] width 40 height 18
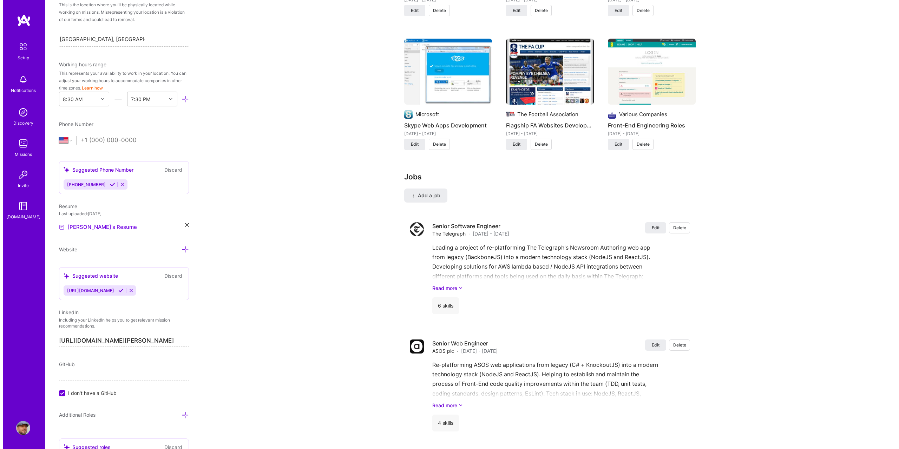
scroll to position [983, 0]
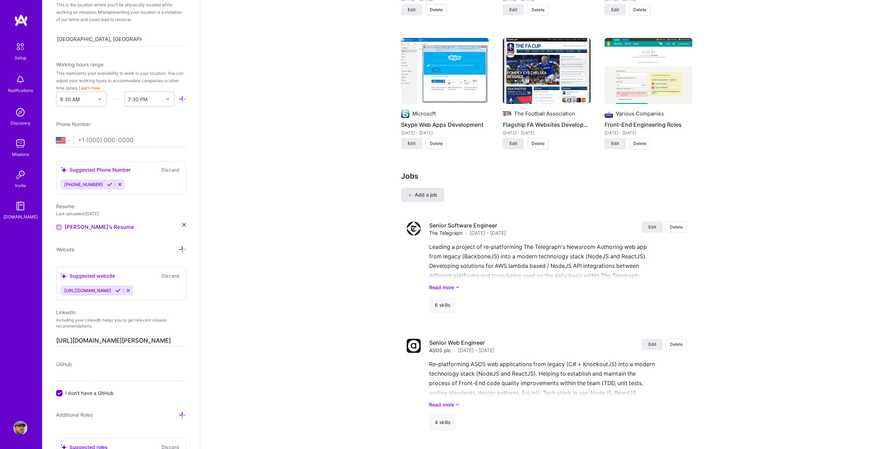
click at [428, 191] on span "Add a job" at bounding box center [422, 194] width 29 height 7
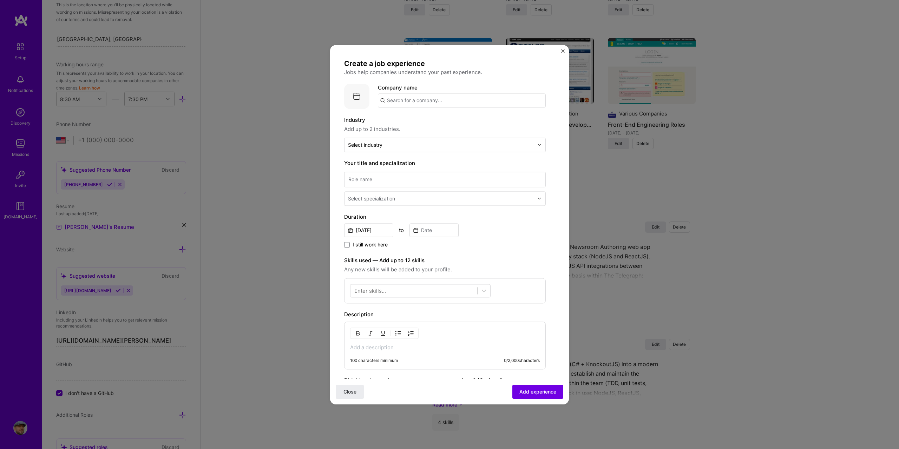
click at [413, 98] on input "text" at bounding box center [462, 100] width 168 height 14
paste input "GfK"
type input "GfK"
click at [427, 121] on div "GfK [DOMAIN_NAME]" at bounding box center [430, 121] width 105 height 20
click at [447, 144] on input "text" at bounding box center [441, 144] width 186 height 7
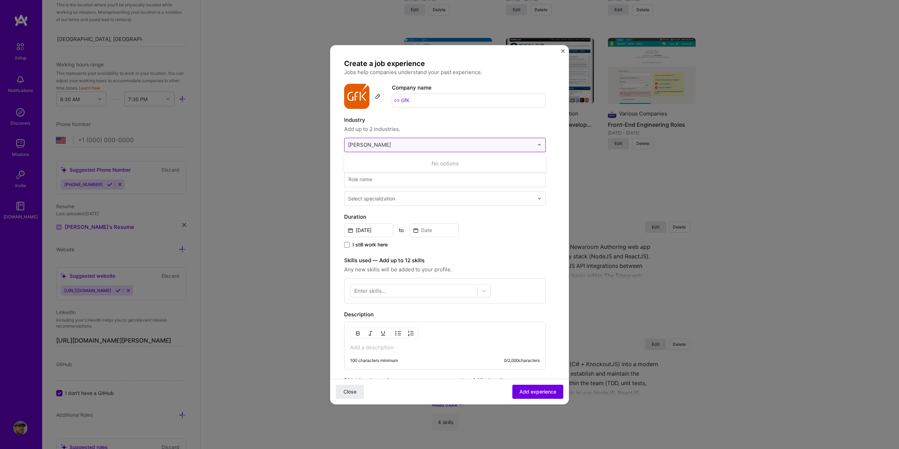
type input "an"
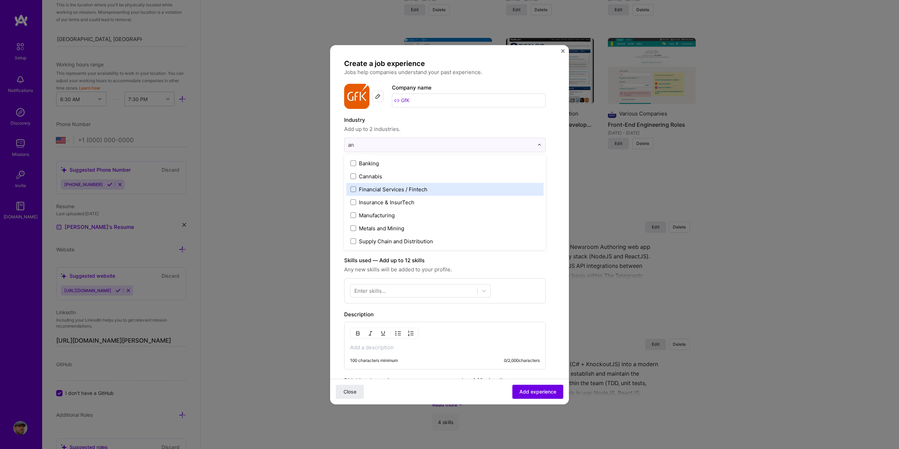
click at [414, 187] on div "Financial Services / Fintech" at bounding box center [393, 189] width 68 height 7
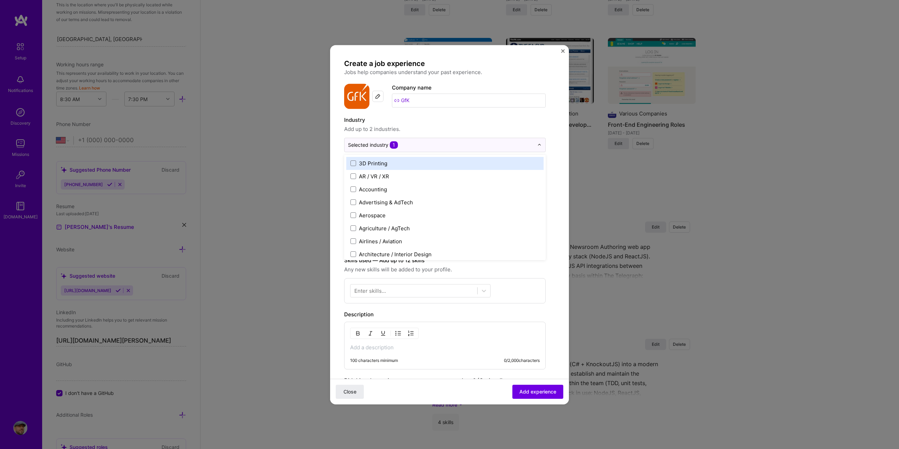
click at [476, 132] on span "Add up to 2 industries." at bounding box center [445, 129] width 202 height 8
click at [362, 183] on input at bounding box center [445, 179] width 202 height 15
paste input "Senior Front-End Software Engineer"
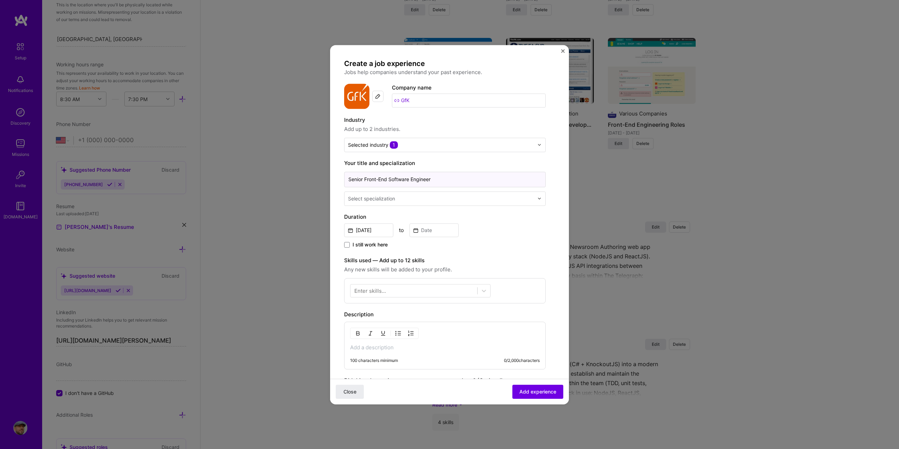
type input "Senior Front-End Software Engineer"
click at [369, 197] on div "Select specialization" at bounding box center [371, 198] width 47 height 7
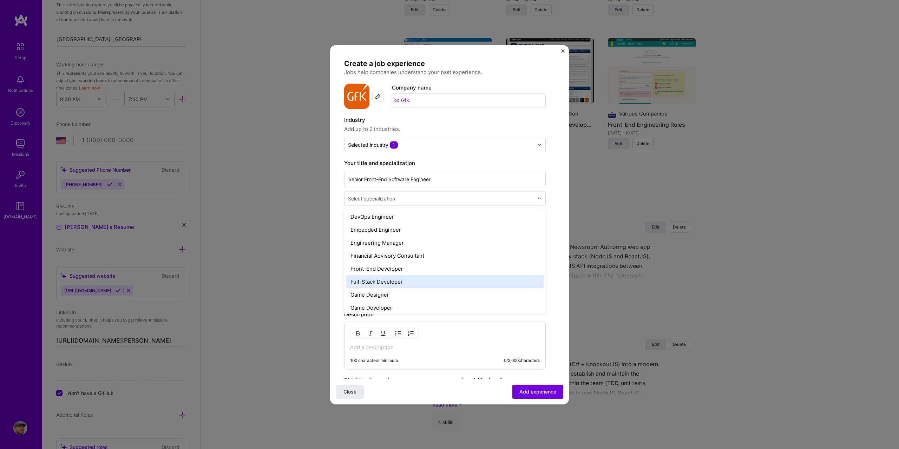
click at [387, 278] on div "Full-Stack Developer" at bounding box center [444, 281] width 197 height 13
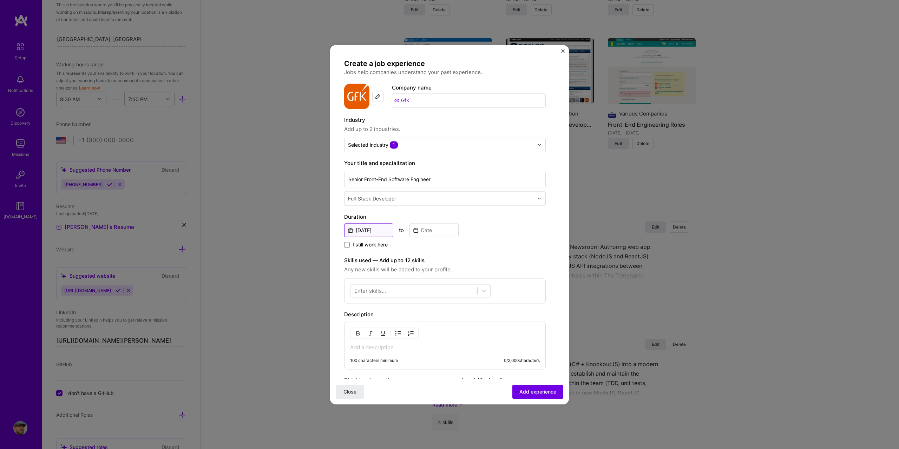
click at [349, 229] on input "[DATE]" at bounding box center [368, 230] width 49 height 14
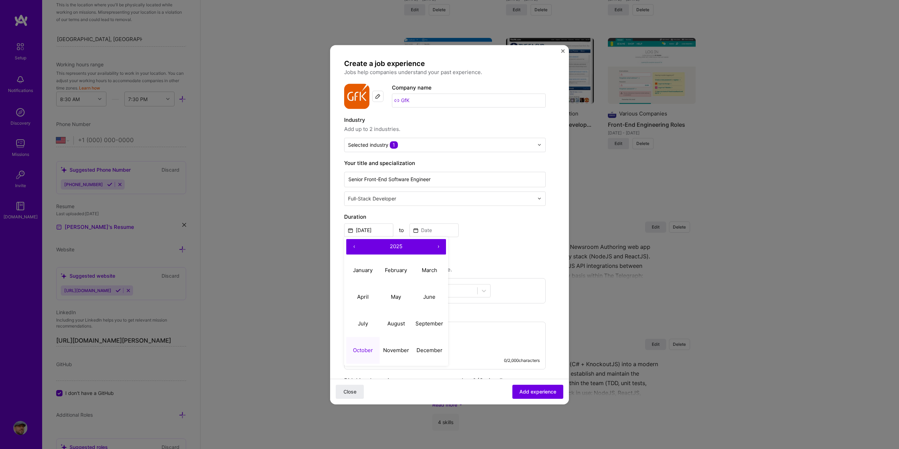
click at [354, 246] on button "‹" at bounding box center [353, 246] width 15 height 15
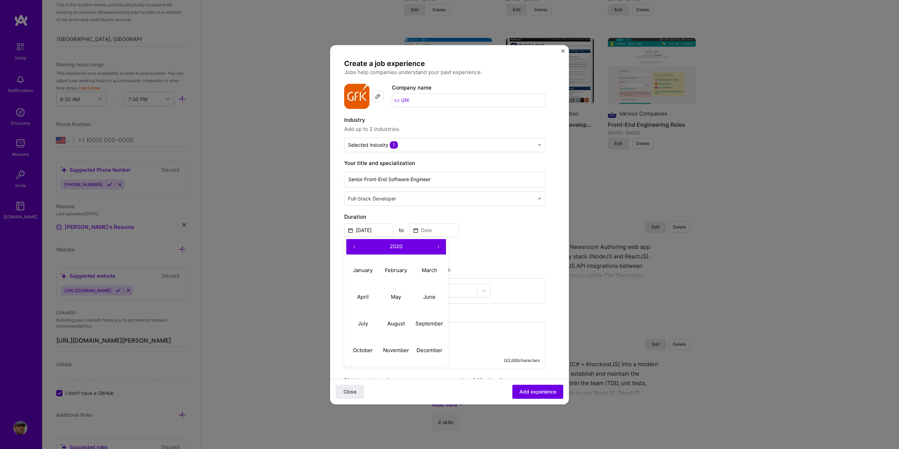
click at [354, 246] on button "‹" at bounding box center [353, 246] width 15 height 15
click at [384, 249] on button "2019" at bounding box center [396, 246] width 69 height 15
click at [432, 324] on button "2019" at bounding box center [428, 323] width 33 height 27
click at [368, 272] on abbr "January" at bounding box center [363, 270] width 20 height 7
type input "[DATE]"
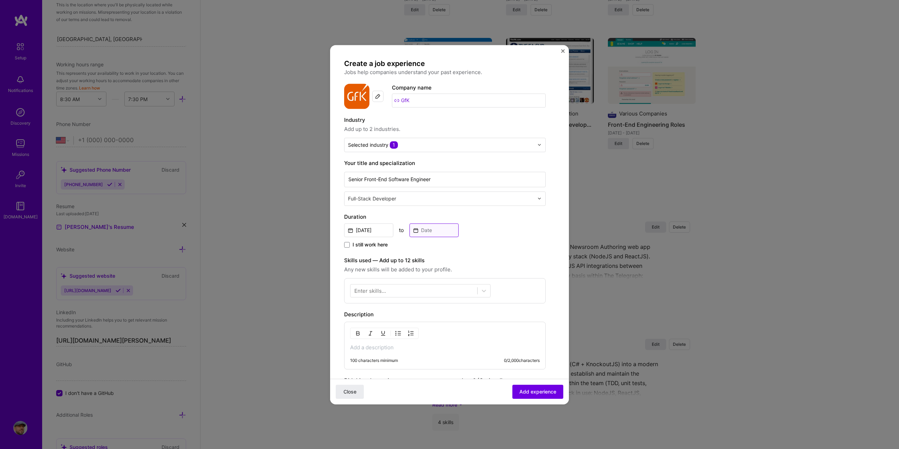
click at [414, 229] on input at bounding box center [433, 230] width 49 height 14
click at [420, 246] on button "‹" at bounding box center [418, 246] width 15 height 15
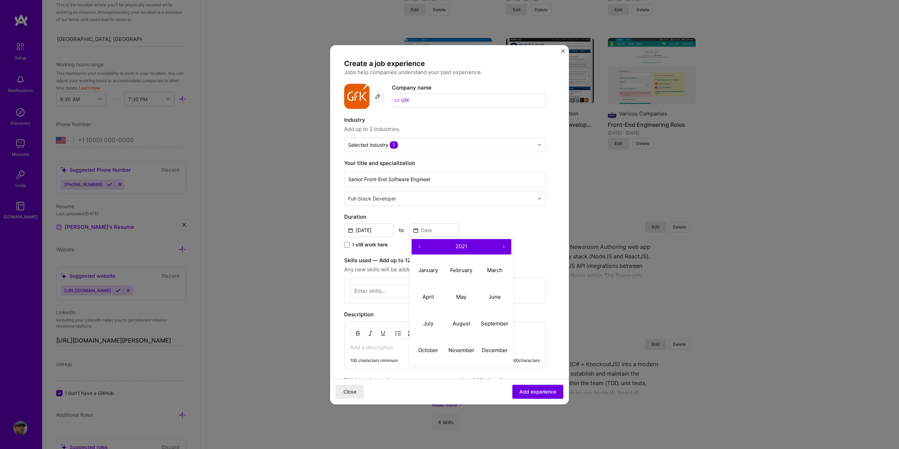
click at [420, 246] on button "‹" at bounding box center [418, 246] width 15 height 15
click at [495, 296] on abbr "June" at bounding box center [494, 296] width 12 height 7
type input "[DATE]"
click at [397, 288] on div at bounding box center [413, 291] width 127 height 12
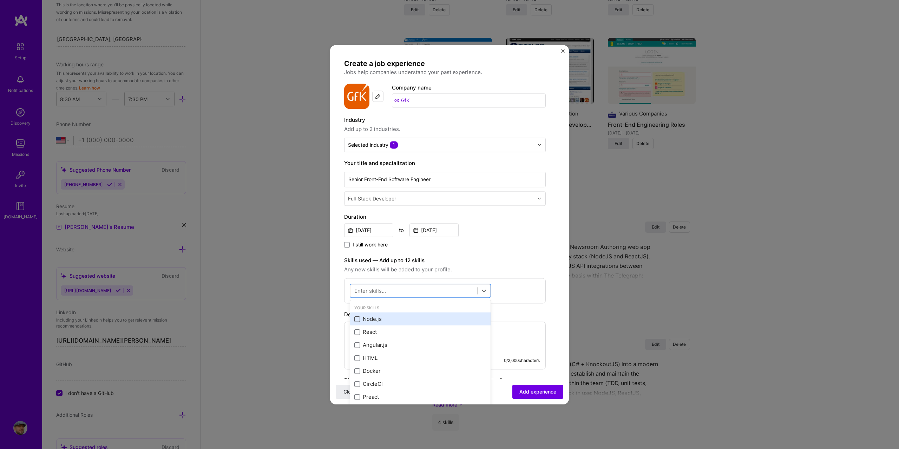
click at [357, 319] on span at bounding box center [357, 319] width 6 height 6
click at [0, 0] on input "checkbox" at bounding box center [0, 0] width 0 height 0
click at [357, 332] on span at bounding box center [357, 332] width 6 height 6
click at [0, 0] on input "checkbox" at bounding box center [0, 0] width 0 height 0
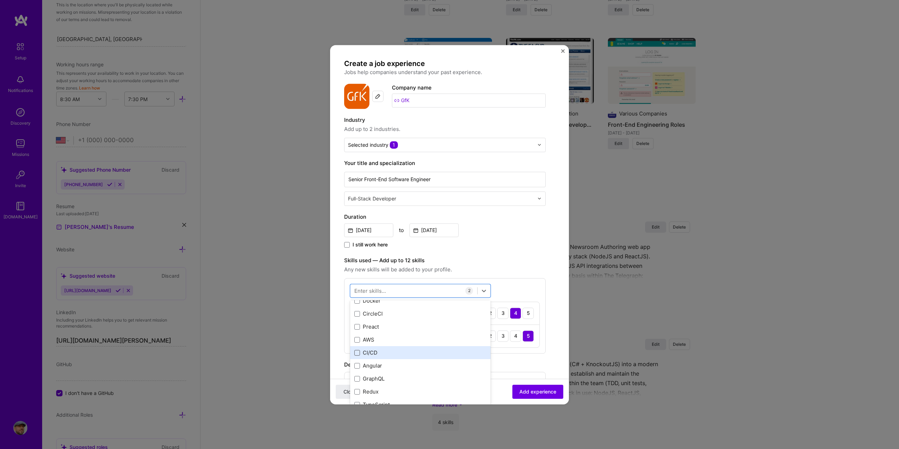
click at [355, 354] on span at bounding box center [357, 353] width 6 height 6
click at [0, 0] on input "checkbox" at bounding box center [0, 0] width 0 height 0
click at [358, 348] on span at bounding box center [357, 348] width 6 height 6
click at [0, 0] on input "checkbox" at bounding box center [0, 0] width 0 height 0
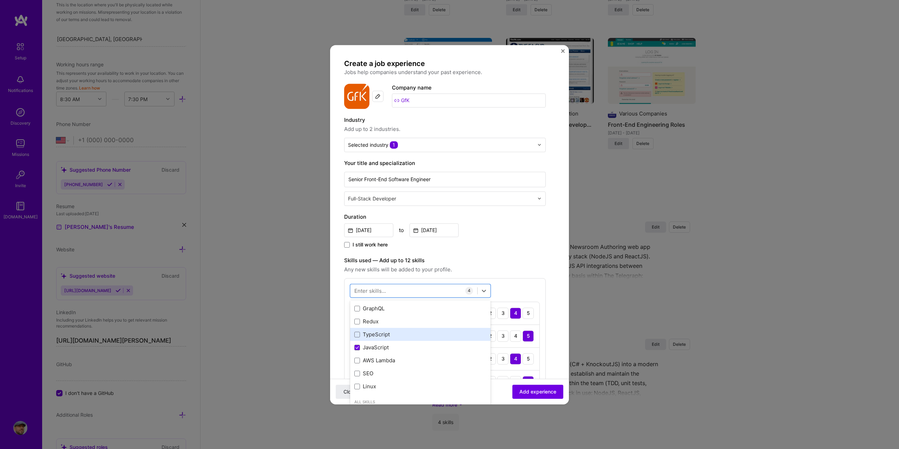
click at [359, 338] on div "TypeScript" at bounding box center [420, 334] width 132 height 7
click at [510, 275] on div "Skills used — Add up to 12 skills Any new skills will be added to your profile.…" at bounding box center [445, 339] width 202 height 166
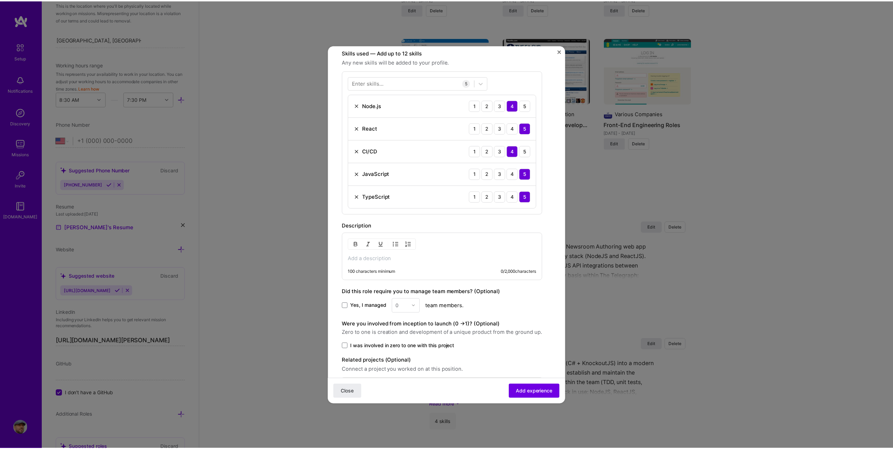
scroll to position [211, 0]
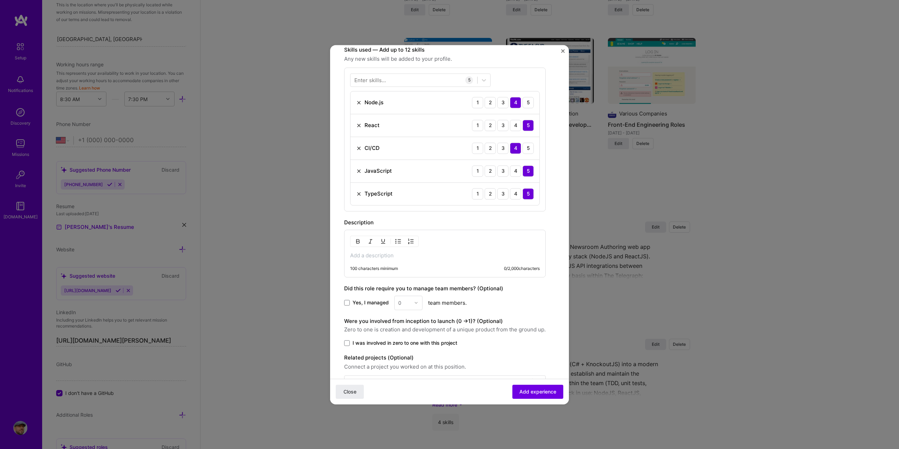
click at [412, 268] on div "100 characters minimum 0 / 2,000 characters" at bounding box center [445, 269] width 190 height 6
click at [410, 264] on div "100 characters minimum 0 / 2,000 characters" at bounding box center [445, 254] width 202 height 48
click at [408, 257] on p at bounding box center [445, 255] width 190 height 7
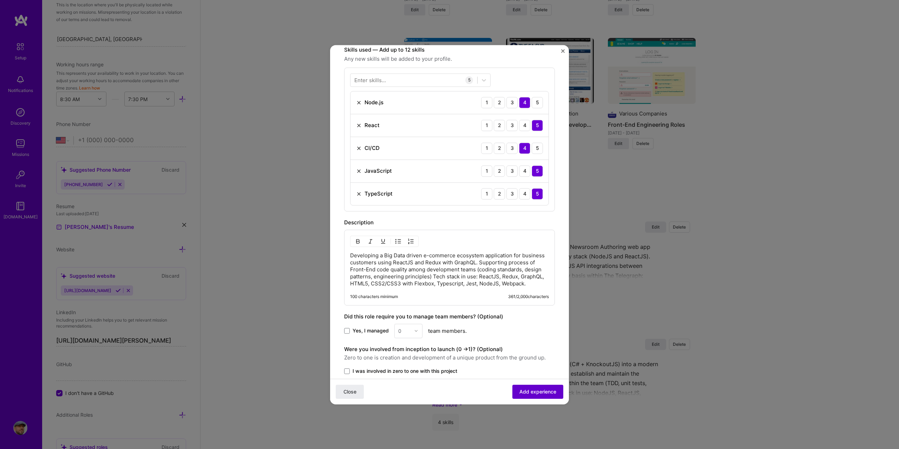
click at [538, 393] on span "Add experience" at bounding box center [537, 391] width 37 height 7
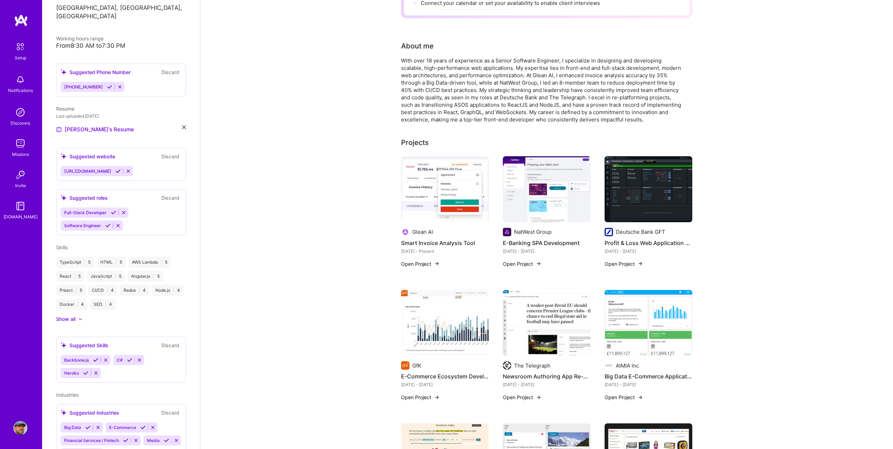
scroll to position [0, 0]
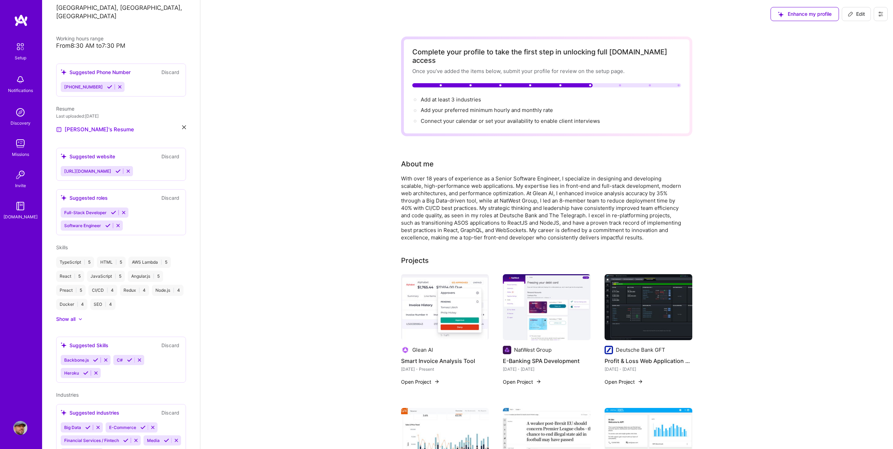
click at [855, 15] on span "Edit" at bounding box center [856, 14] width 17 height 7
select select "US"
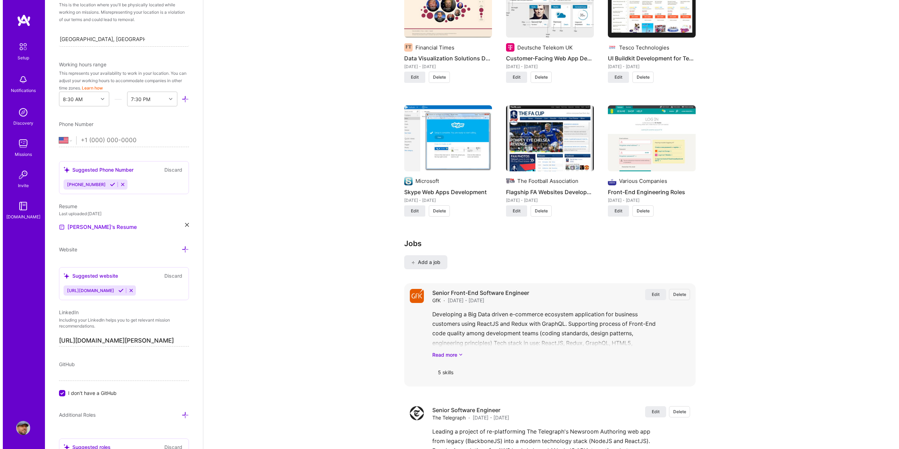
scroll to position [948, 0]
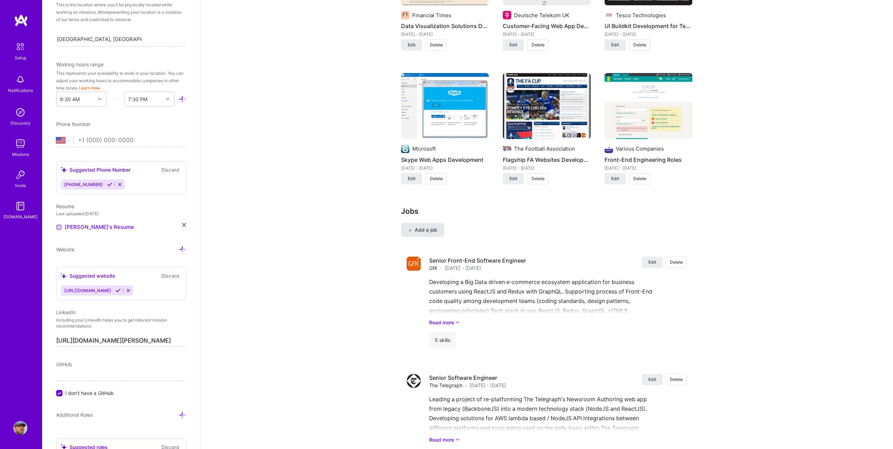
click at [433, 226] on span "Add a job" at bounding box center [422, 229] width 29 height 7
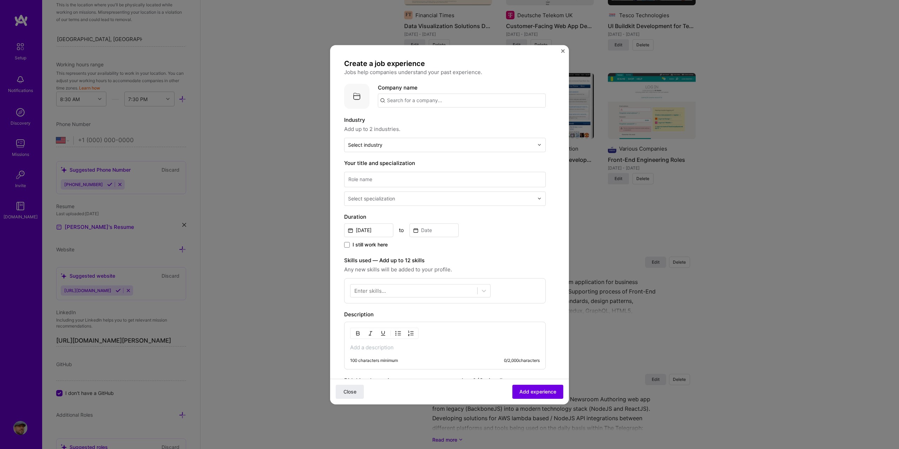
click at [426, 103] on input "text" at bounding box center [462, 100] width 168 height 14
paste input "Deutsche Bank"
type input "Deutsche Bank"
click at [429, 119] on span "Deutsche Bank" at bounding box center [418, 117] width 38 height 7
click at [409, 145] on input "text" at bounding box center [441, 144] width 186 height 7
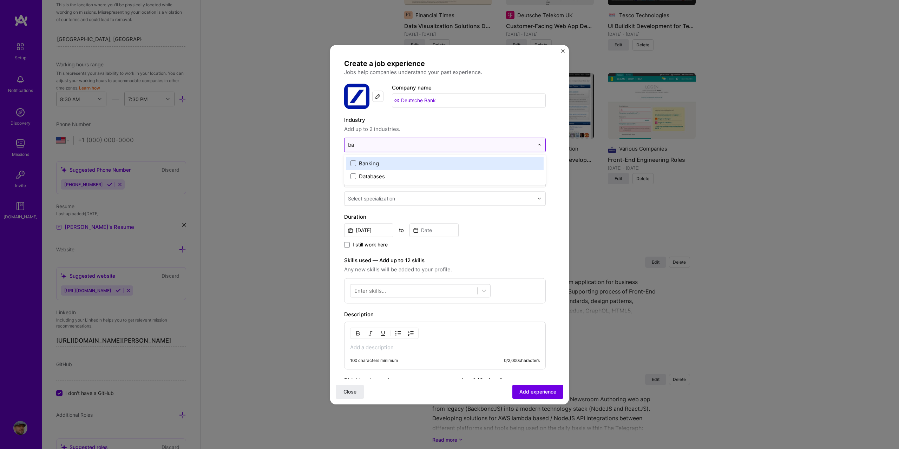
type input "ban"
click at [406, 162] on label "Banking" at bounding box center [444, 163] width 189 height 7
click at [337, 146] on form "Create a job experience Jobs help companies understand your past experience. Co…" at bounding box center [449, 290] width 239 height 462
click at [388, 181] on input at bounding box center [445, 179] width 202 height 15
paste input "Senior Front-End Developer"
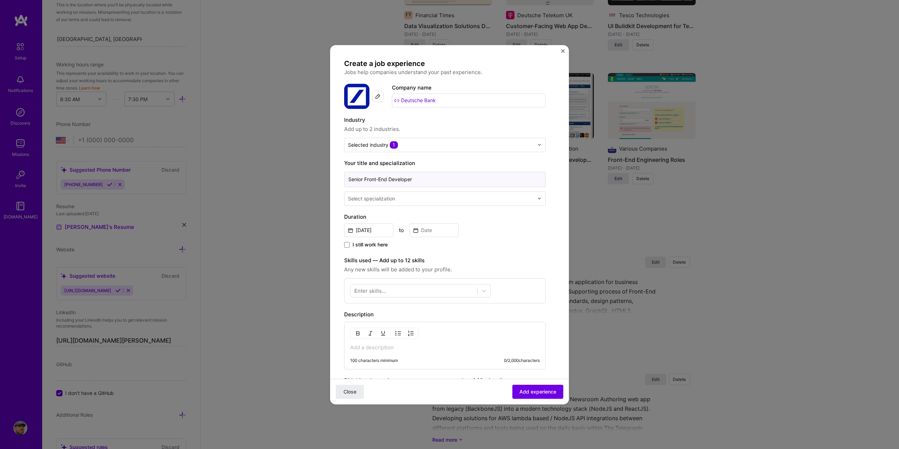
type input "Senior Front-End Developer"
click at [434, 202] on input "text" at bounding box center [441, 198] width 187 height 7
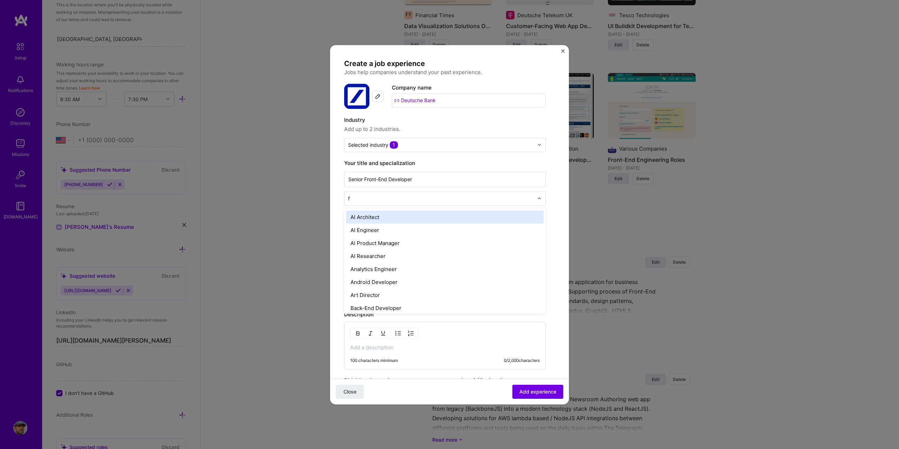
type input "fu"
click at [431, 214] on div "Full-Stack Developer" at bounding box center [444, 217] width 197 height 13
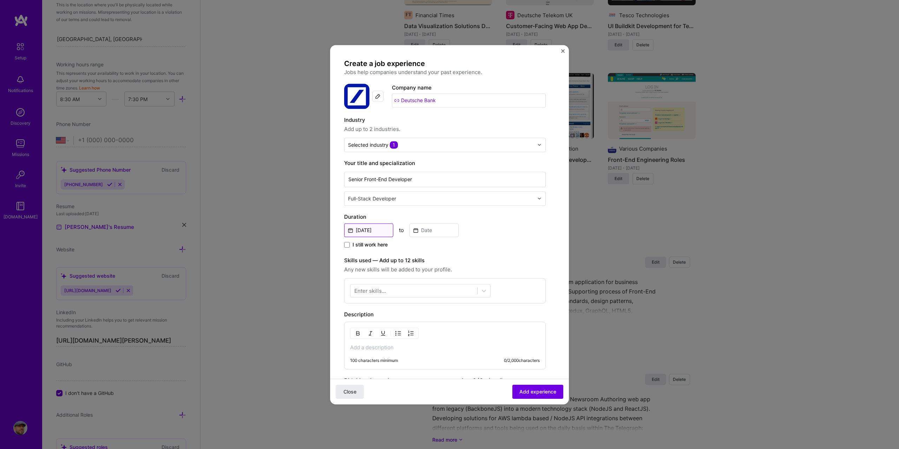
click at [368, 231] on input "[DATE]" at bounding box center [368, 230] width 49 height 14
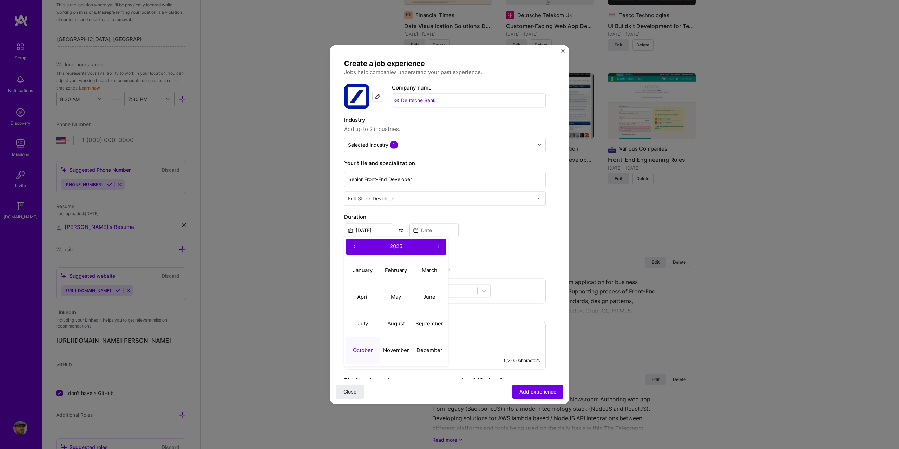
click at [354, 246] on button "‹" at bounding box center [353, 246] width 15 height 15
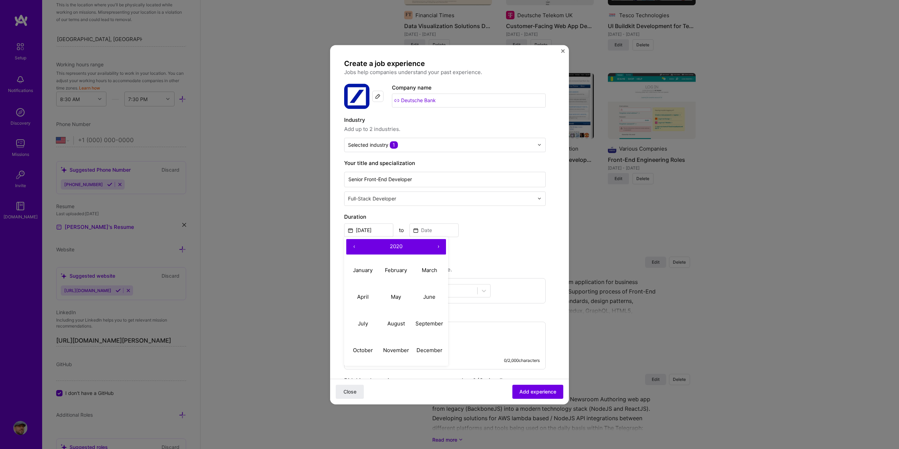
click at [354, 246] on button "‹" at bounding box center [353, 246] width 15 height 15
click at [427, 295] on abbr "June" at bounding box center [429, 296] width 12 height 7
type input "[DATE]"
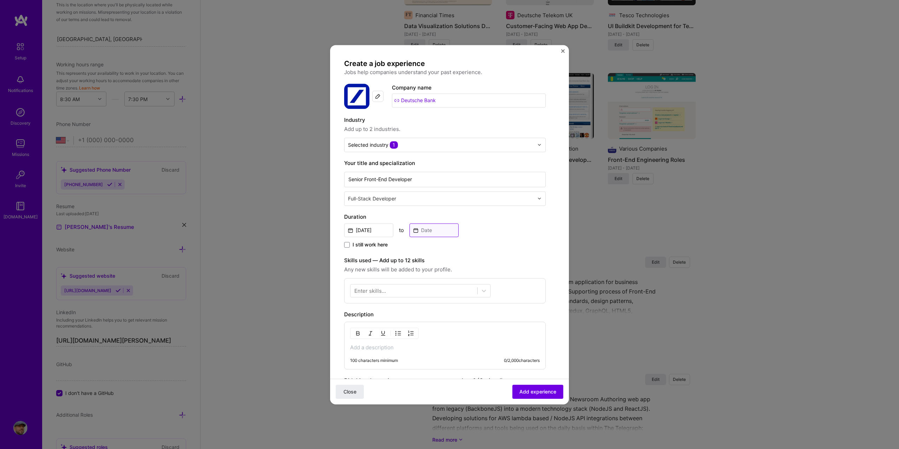
click at [415, 231] on input at bounding box center [433, 230] width 49 height 14
click at [418, 246] on button "‹" at bounding box center [418, 246] width 15 height 15
click at [417, 246] on button "‹" at bounding box center [418, 246] width 15 height 15
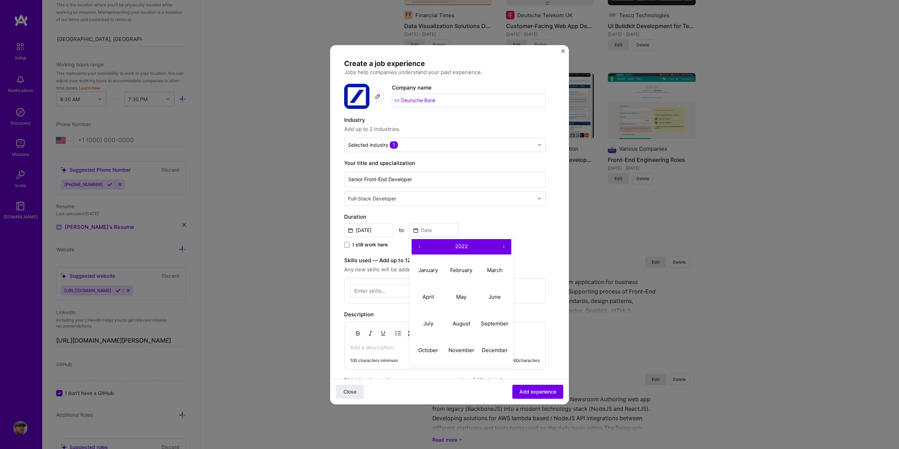
click at [417, 246] on button "‹" at bounding box center [418, 246] width 15 height 15
click at [429, 270] on abbr "January" at bounding box center [428, 270] width 20 height 7
type input "[DATE]"
click at [397, 288] on div at bounding box center [413, 291] width 127 height 12
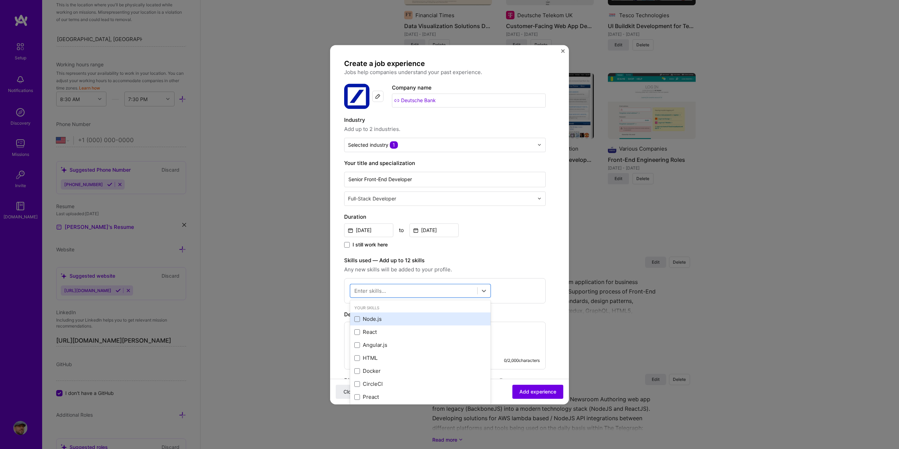
click at [367, 318] on div "Node.js" at bounding box center [420, 319] width 132 height 7
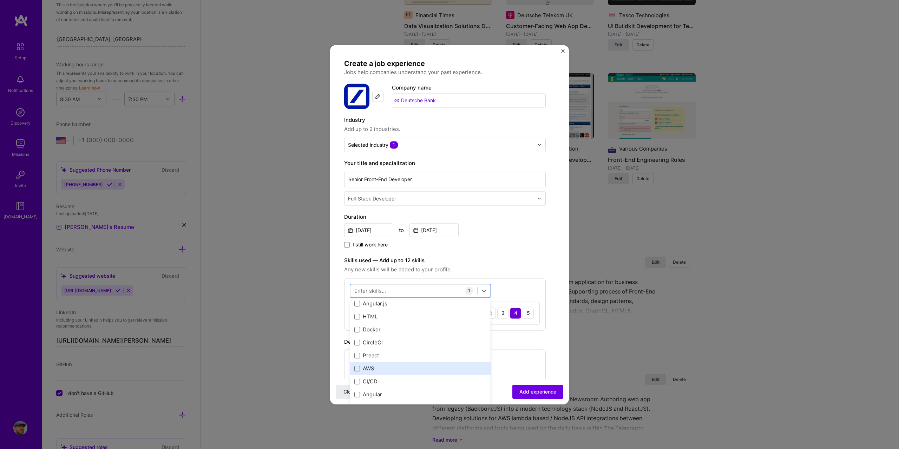
scroll to position [70, 0]
click at [376, 365] on div "Angular" at bounding box center [420, 365] width 132 height 7
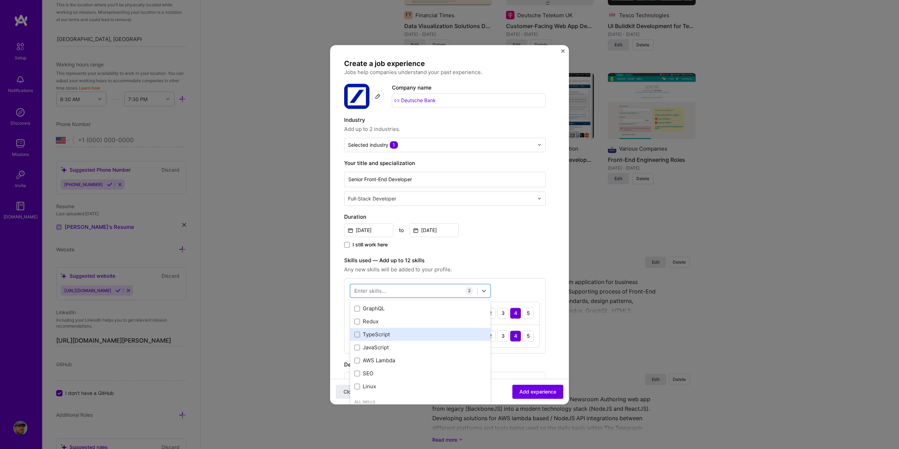
click at [379, 337] on div "TypeScript" at bounding box center [420, 334] width 132 height 7
click at [379, 346] on div "JavaScript" at bounding box center [420, 347] width 132 height 7
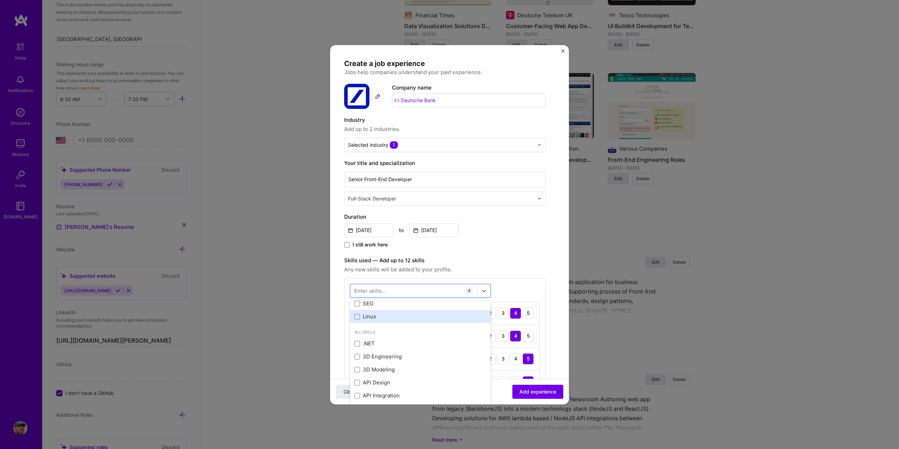
scroll to position [211, 0]
click at [521, 266] on span "Any new skills will be added to your profile." at bounding box center [445, 269] width 202 height 8
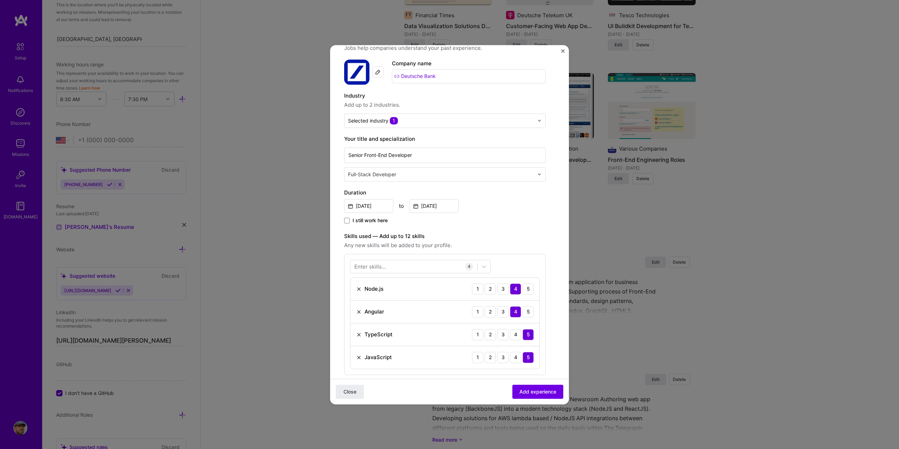
scroll to position [176, 0]
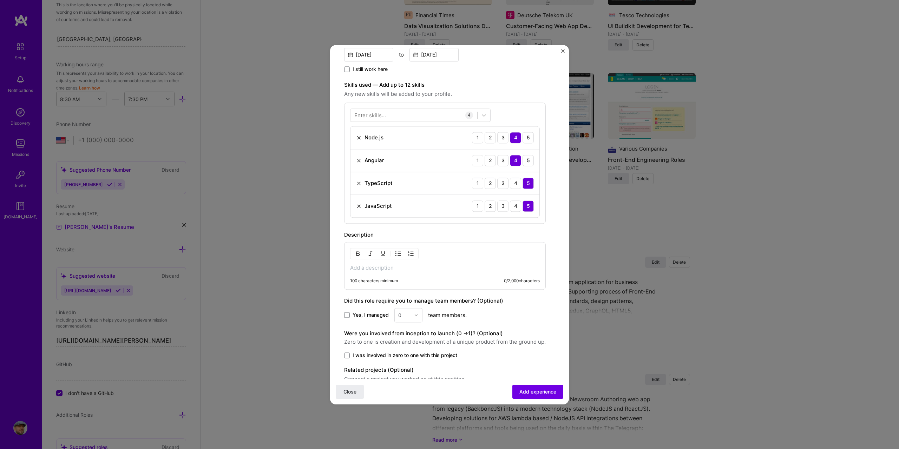
click at [359, 160] on img at bounding box center [359, 161] width 6 height 6
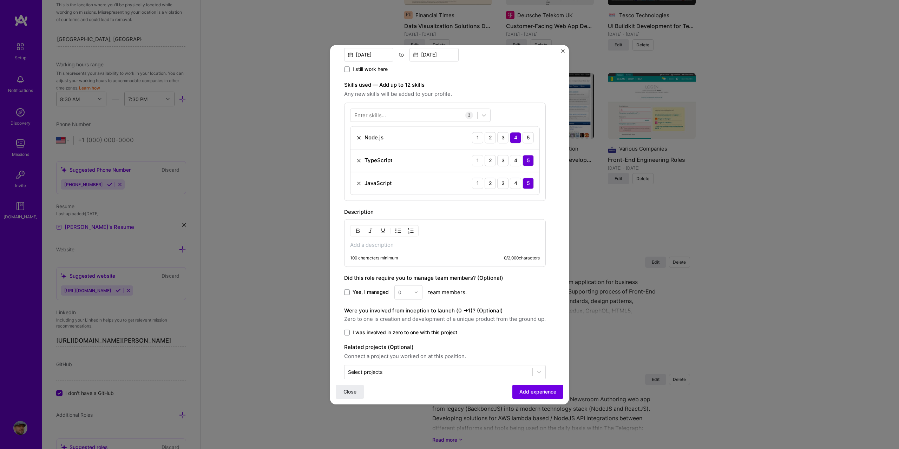
click at [372, 116] on div "Enter skills..." at bounding box center [370, 114] width 32 height 7
click at [367, 169] on div "Angular.js" at bounding box center [420, 169] width 132 height 7
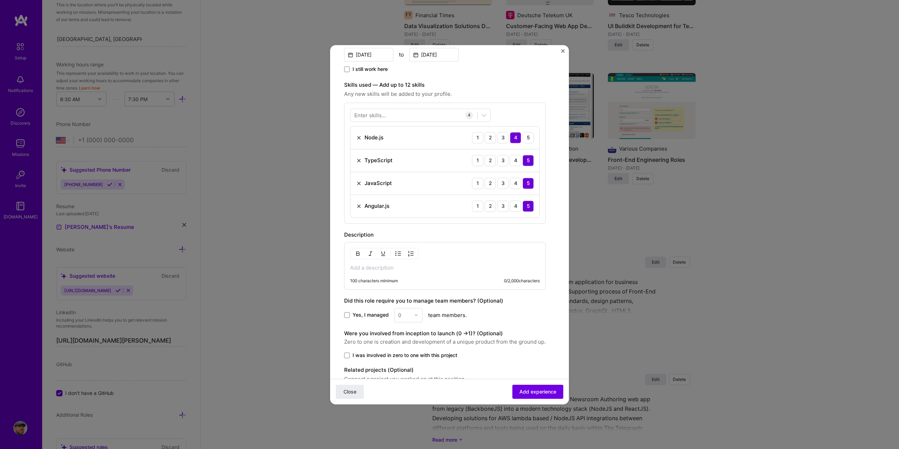
click at [427, 256] on div "100 characters minimum 0 / 2,000 characters" at bounding box center [445, 266] width 202 height 48
click at [420, 265] on p at bounding box center [445, 267] width 190 height 7
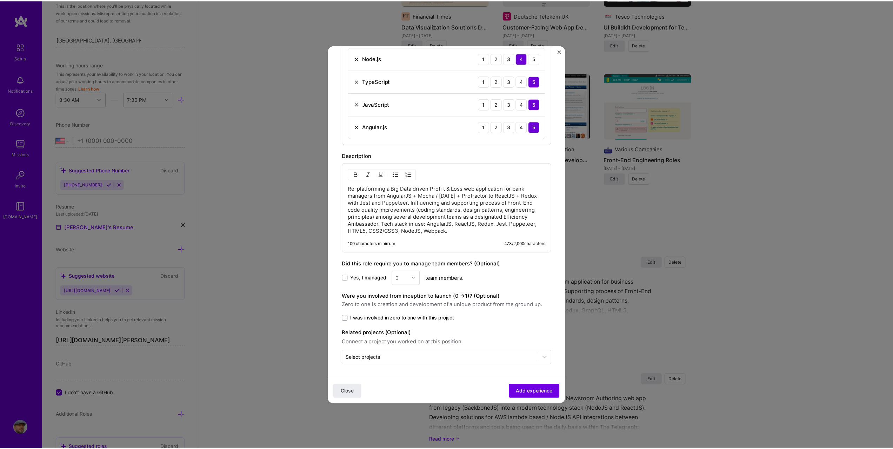
scroll to position [255, 0]
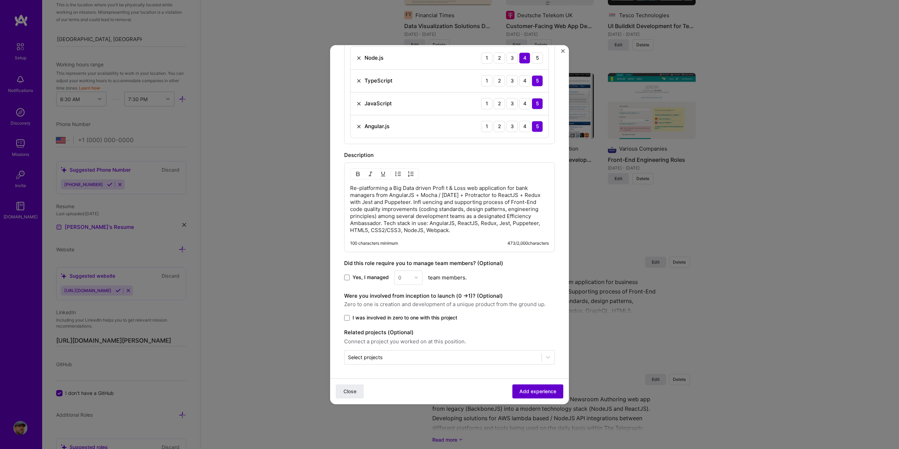
click at [537, 387] on button "Add experience" at bounding box center [537, 391] width 51 height 14
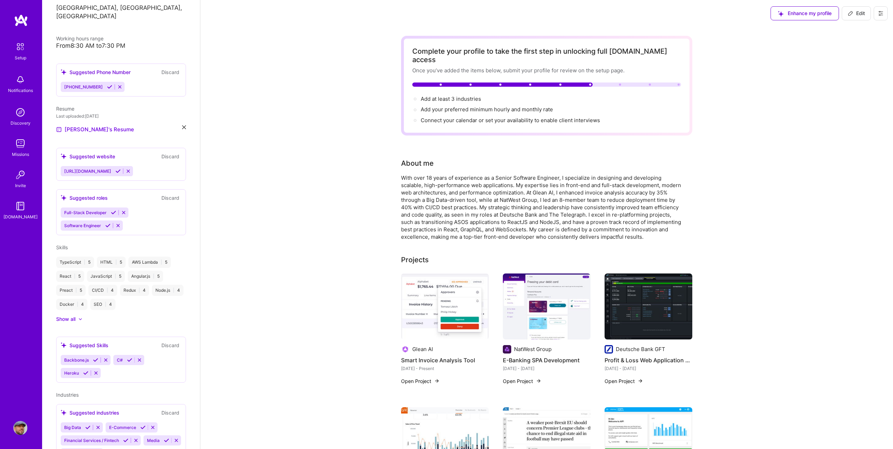
scroll to position [0, 0]
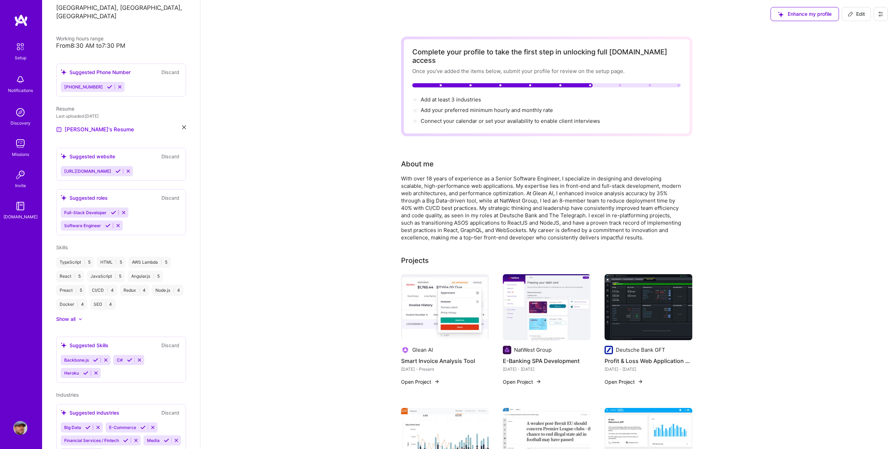
click at [851, 13] on icon at bounding box center [851, 14] width 6 height 6
select select "US"
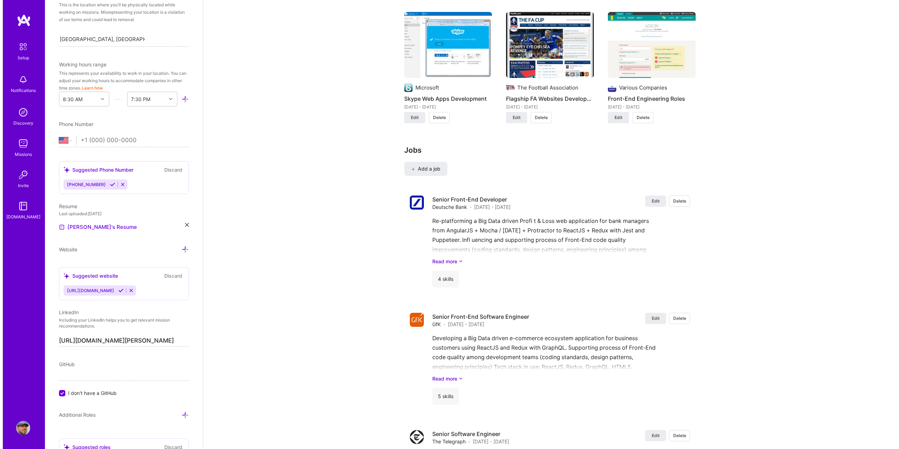
scroll to position [1018, 0]
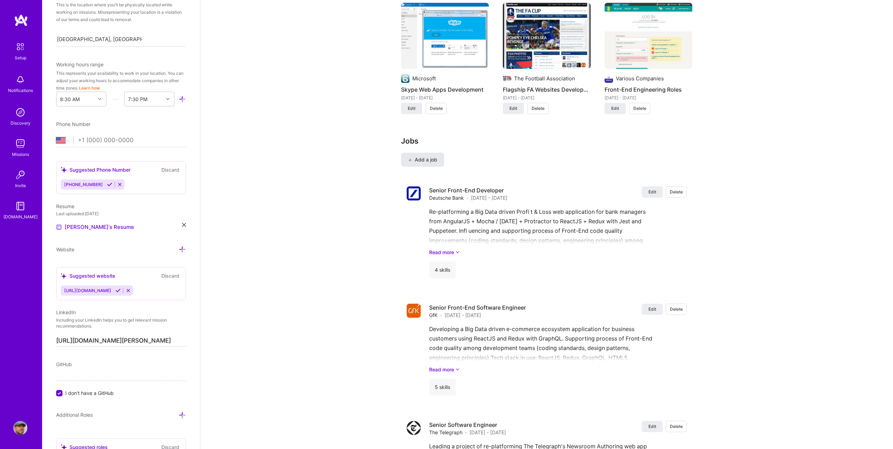
click at [433, 156] on span "Add a job" at bounding box center [422, 159] width 29 height 7
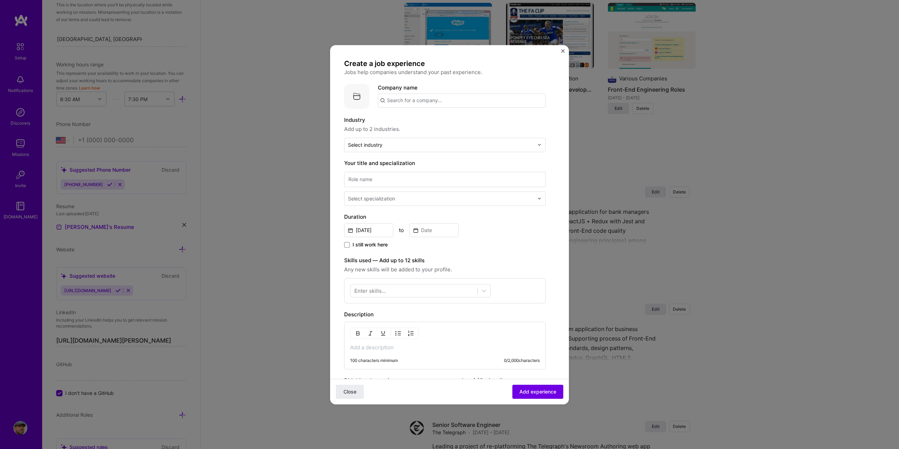
click at [420, 104] on input "text" at bounding box center [462, 100] width 168 height 14
paste input "NatWest"
click at [421, 119] on span "NatWest Group" at bounding box center [418, 117] width 38 height 7
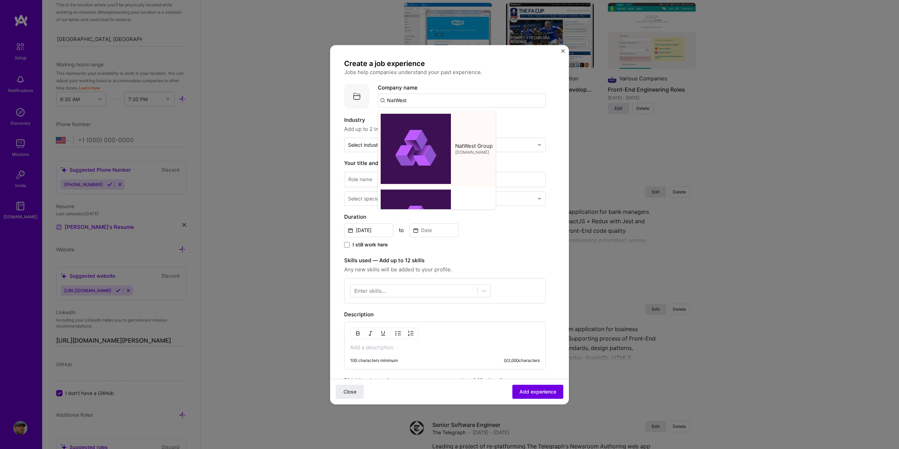
type input "NatWest Group"
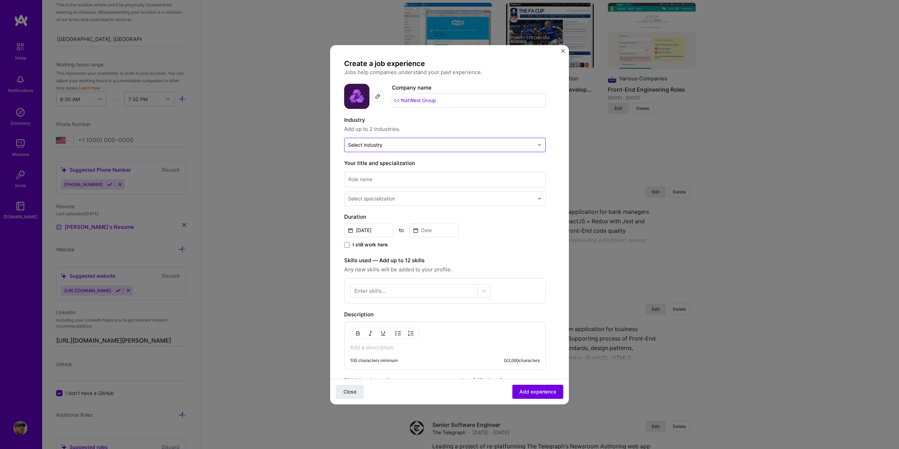
click at [375, 148] on div at bounding box center [441, 144] width 186 height 9
type input "n"
type input "bank"
click at [384, 160] on label "Banking" at bounding box center [444, 163] width 189 height 7
click at [336, 158] on form "Create a job experience Jobs help companies understand your past experience. Co…" at bounding box center [449, 290] width 239 height 462
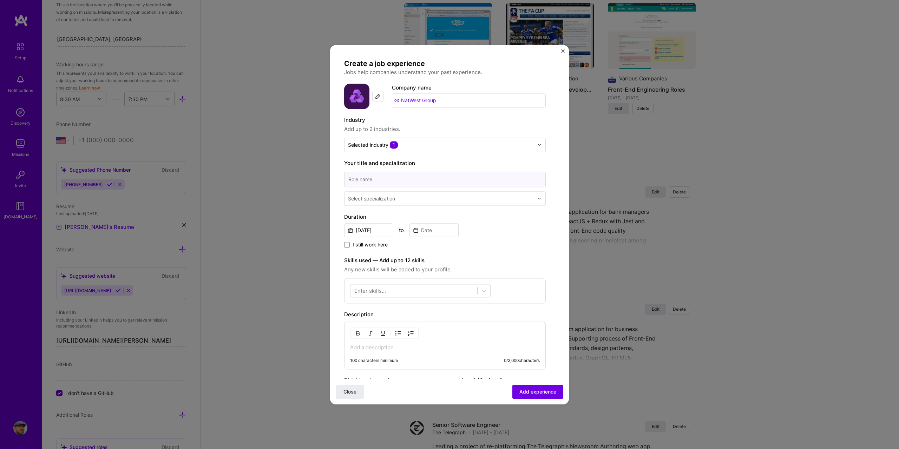
click at [387, 180] on input at bounding box center [445, 179] width 202 height 15
paste input "Technical Lead Engineer"
type input "Technical Lead Engineer"
click at [361, 201] on div "Select specialization" at bounding box center [371, 198] width 47 height 7
type input "ful"
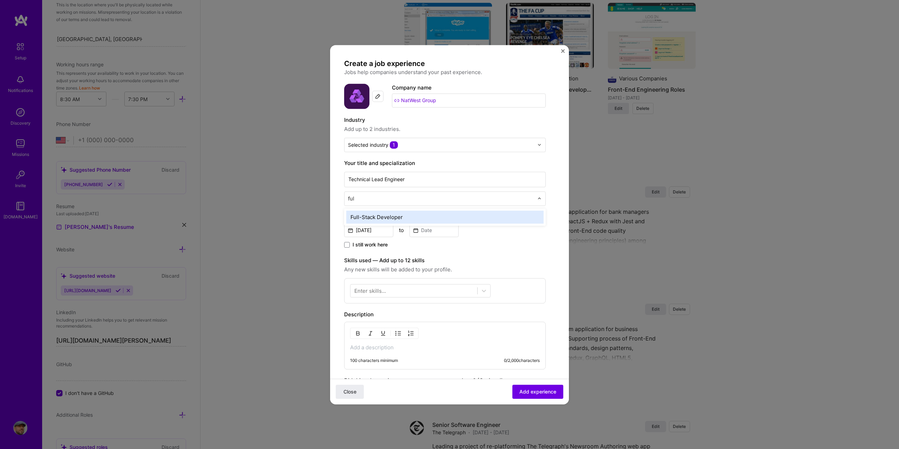
click at [378, 216] on div "Full-Stack Developer" at bounding box center [444, 217] width 197 height 13
click at [352, 229] on input "[DATE]" at bounding box center [368, 230] width 49 height 14
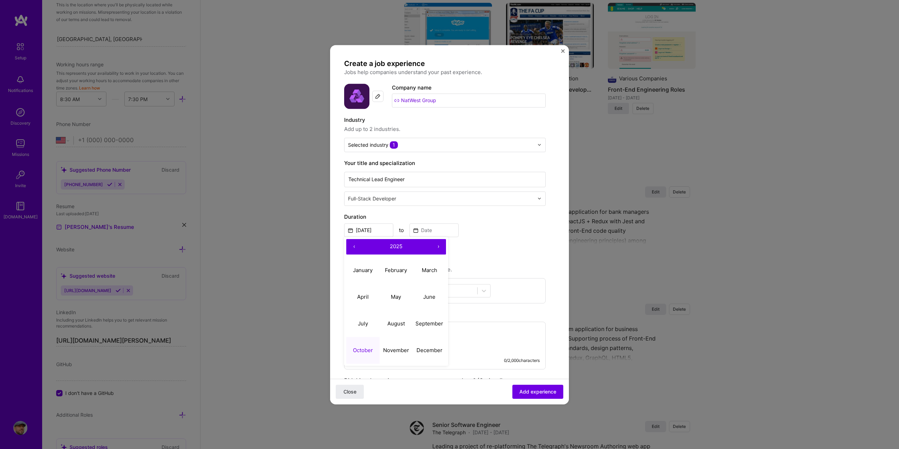
click at [356, 247] on button "‹" at bounding box center [353, 246] width 15 height 15
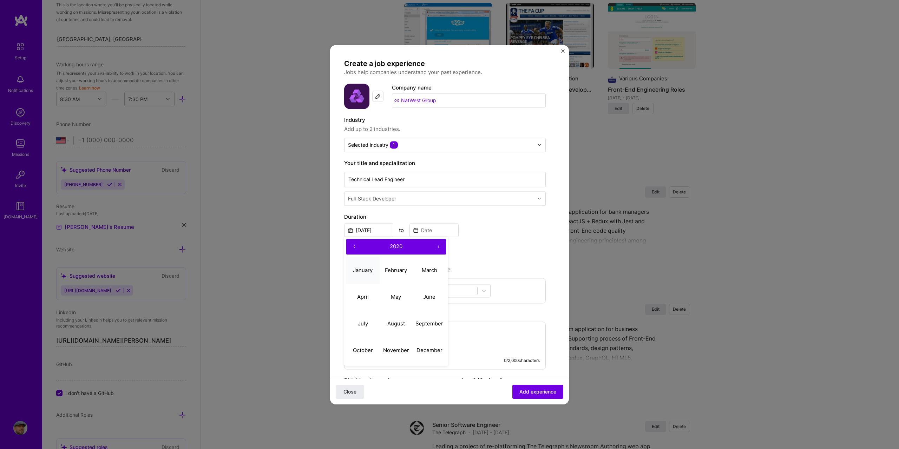
click at [366, 269] on abbr "January" at bounding box center [363, 270] width 20 height 7
type input "[DATE]"
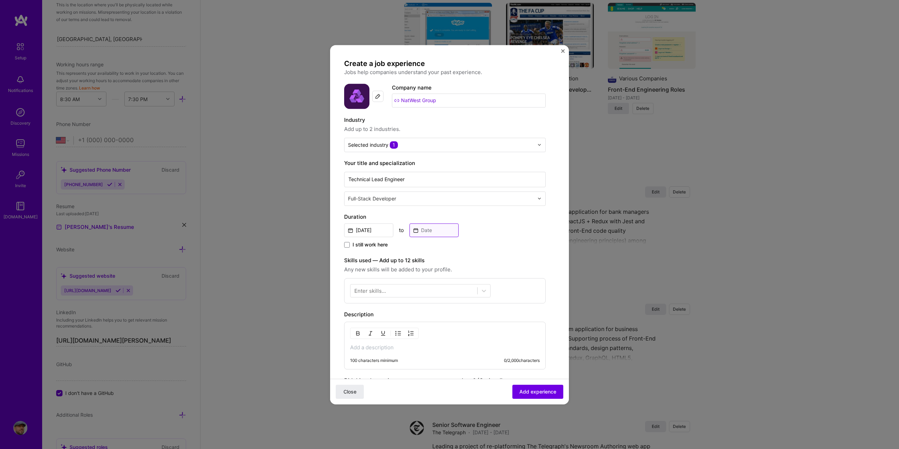
click at [418, 228] on input at bounding box center [433, 230] width 49 height 14
click at [418, 245] on button "‹" at bounding box center [418, 246] width 15 height 15
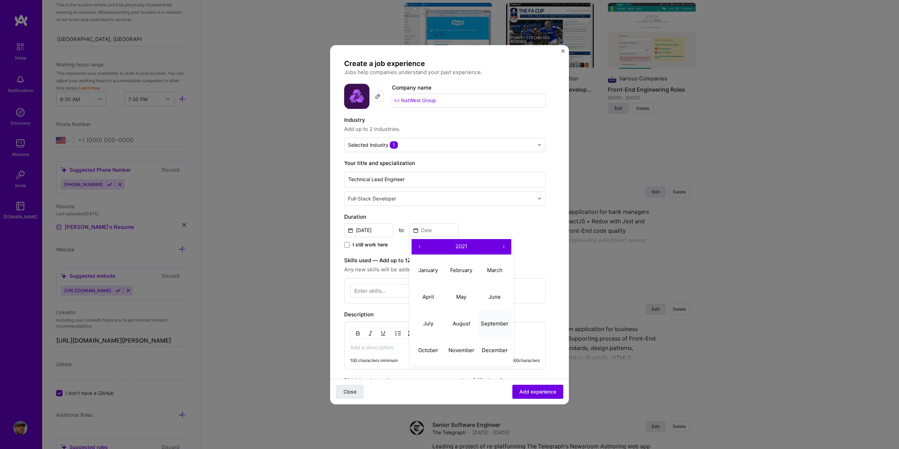
click at [493, 323] on abbr "September" at bounding box center [495, 323] width 28 height 7
type input "[DATE]"
click at [374, 289] on div "Enter skills..." at bounding box center [370, 290] width 32 height 7
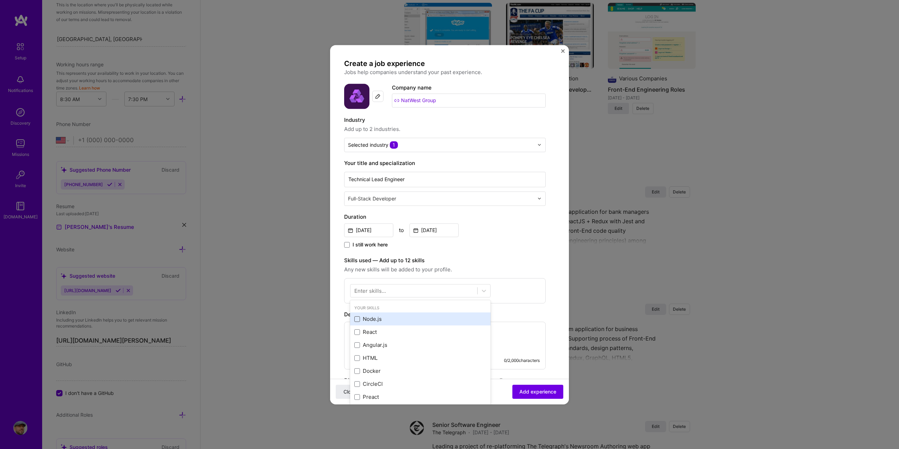
click at [355, 319] on span at bounding box center [357, 319] width 6 height 6
click at [0, 0] on input "checkbox" at bounding box center [0, 0] width 0 height 0
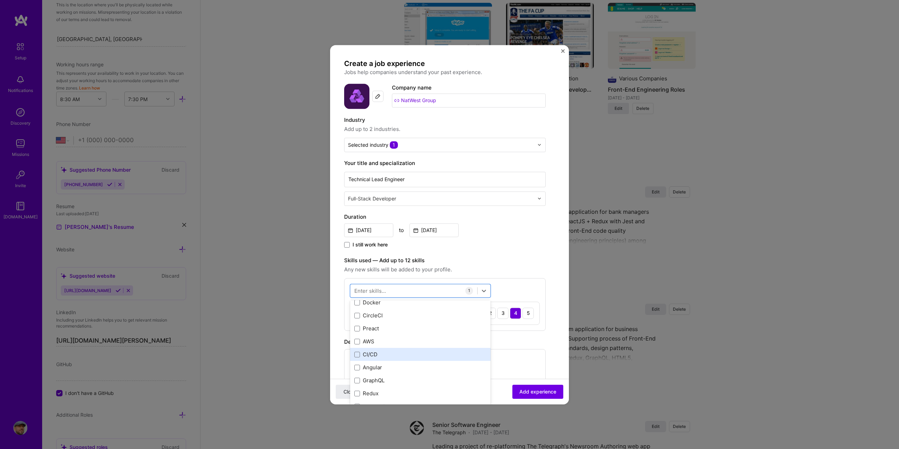
scroll to position [70, 0]
click at [357, 303] on span at bounding box center [357, 301] width 6 height 6
click at [0, 0] on input "checkbox" at bounding box center [0, 0] width 0 height 0
click at [356, 316] on span at bounding box center [357, 314] width 6 height 6
click at [0, 0] on input "checkbox" at bounding box center [0, 0] width 0 height 0
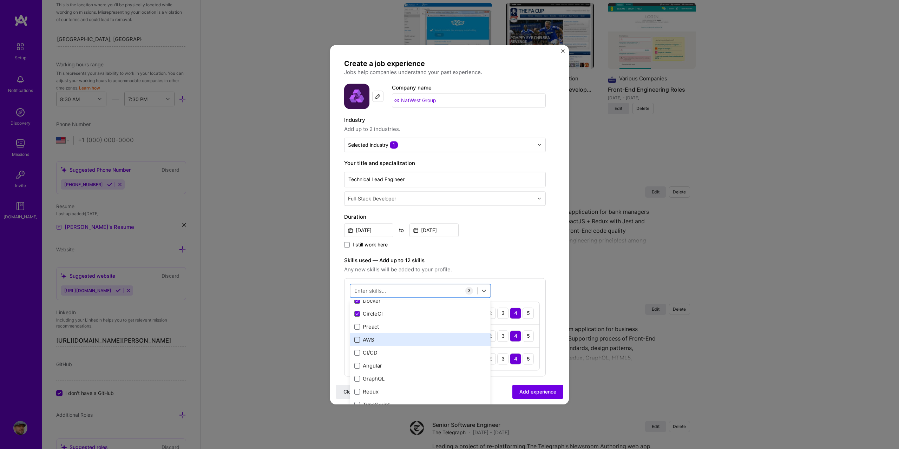
click at [357, 340] on span at bounding box center [357, 340] width 6 height 6
click at [0, 0] on input "checkbox" at bounding box center [0, 0] width 0 height 0
click at [357, 366] on span at bounding box center [357, 366] width 6 height 6
click at [0, 0] on input "checkbox" at bounding box center [0, 0] width 0 height 0
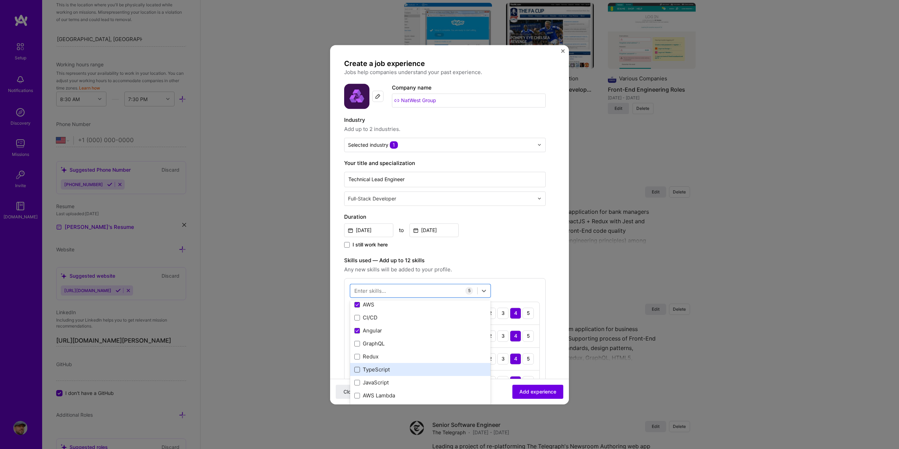
click at [358, 368] on span at bounding box center [357, 370] width 6 height 6
click at [0, 0] on input "checkbox" at bounding box center [0, 0] width 0 height 0
click at [359, 381] on span at bounding box center [357, 383] width 6 height 6
click at [0, 0] on input "checkbox" at bounding box center [0, 0] width 0 height 0
click at [510, 256] on label "Skills used — Add up to 12 skills" at bounding box center [445, 260] width 202 height 8
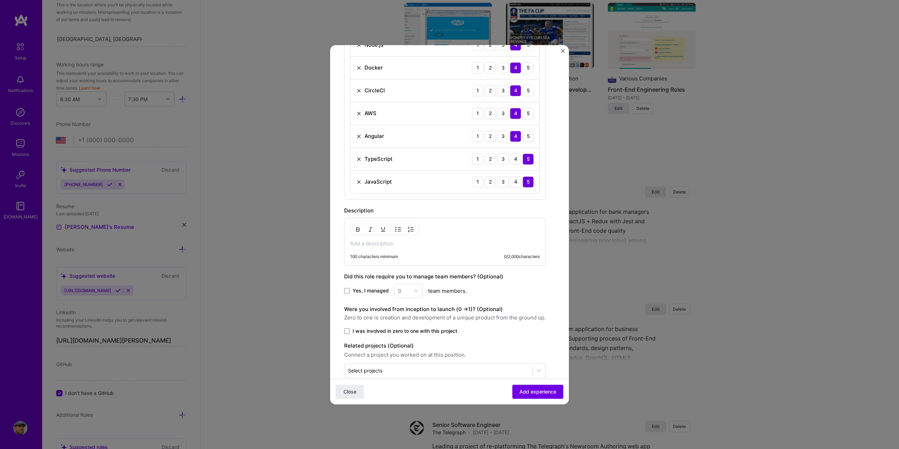
scroll to position [281, 0]
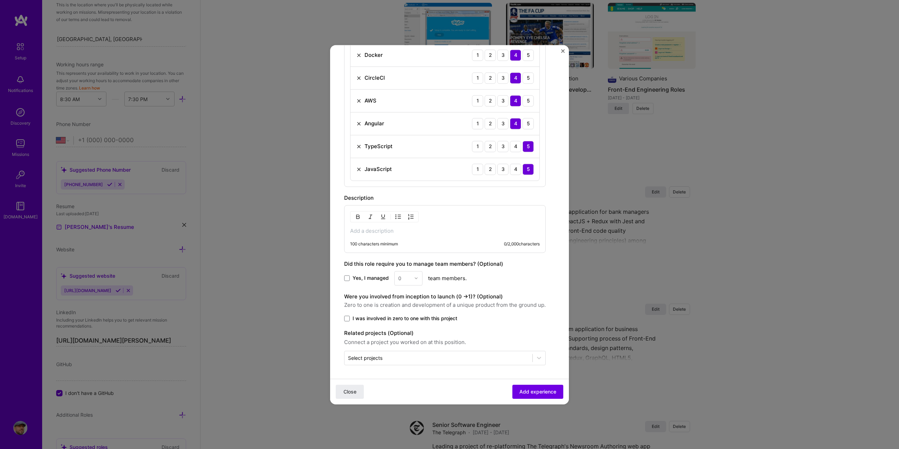
click at [387, 241] on div "100 characters minimum" at bounding box center [374, 244] width 48 height 6
click at [393, 228] on p at bounding box center [445, 230] width 190 height 7
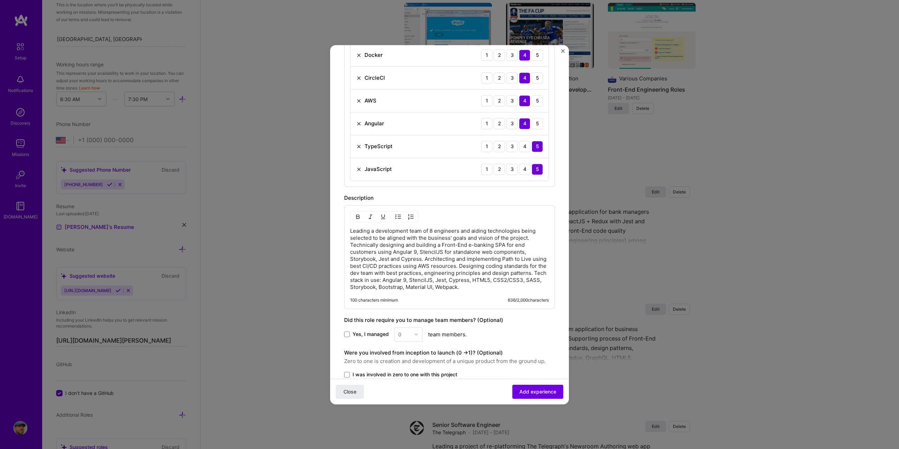
click at [367, 333] on span "Yes, I managed" at bounding box center [370, 334] width 36 height 7
click at [0, 0] on input "Yes, I managed" at bounding box center [0, 0] width 0 height 0
click at [413, 334] on div "0" at bounding box center [404, 335] width 19 height 14
click at [405, 373] on div "8" at bounding box center [408, 373] width 24 height 13
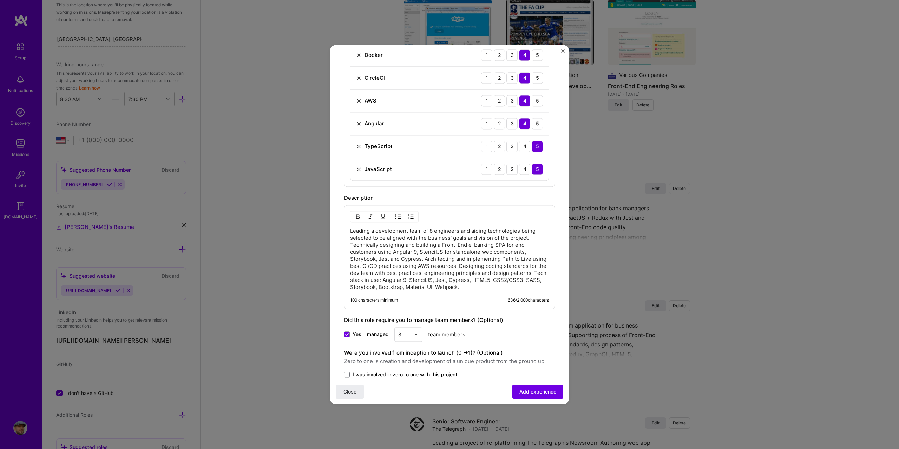
click at [532, 327] on div "Yes, I managed option 8, selected. Select is focused ,type to refine list, pres…" at bounding box center [449, 334] width 211 height 14
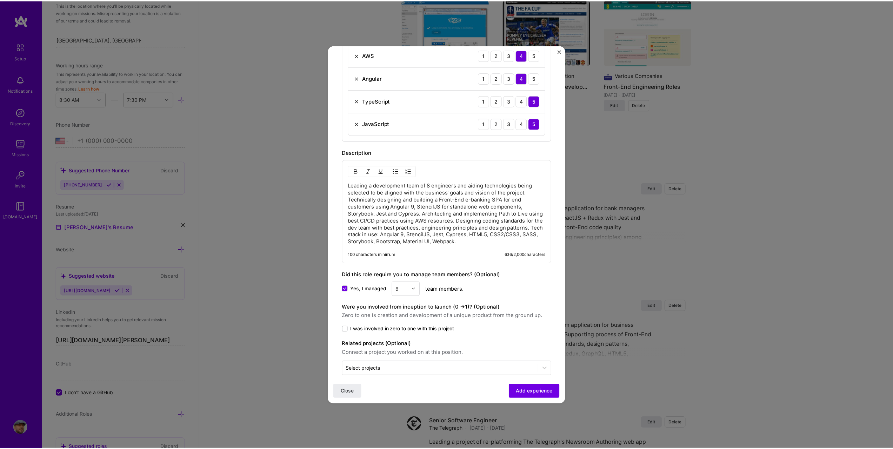
scroll to position [338, 0]
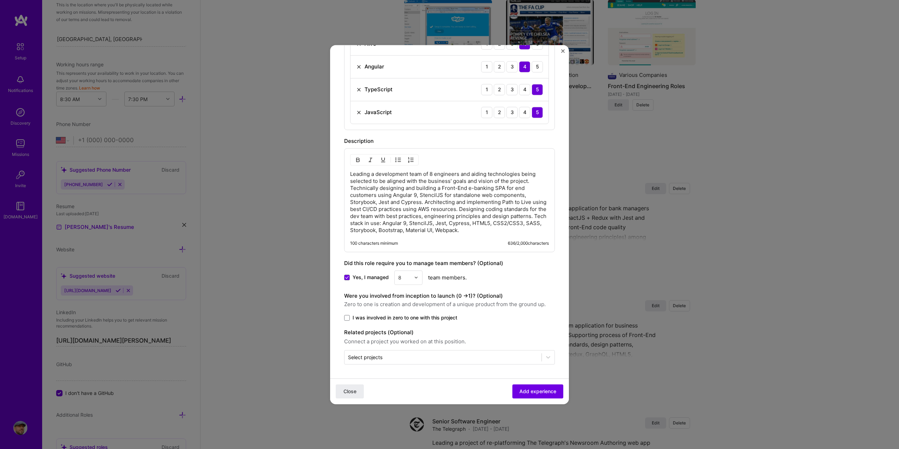
click at [441, 320] on span "I was involved in zero to one with this project" at bounding box center [404, 317] width 105 height 7
click at [0, 0] on input "I was involved in zero to one with this project" at bounding box center [0, 0] width 0 height 0
click at [548, 390] on span "Add experience" at bounding box center [537, 391] width 37 height 7
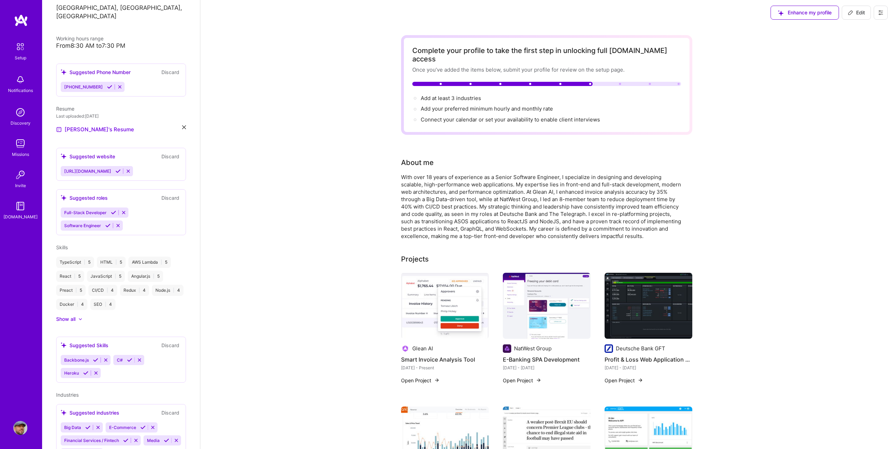
scroll to position [0, 0]
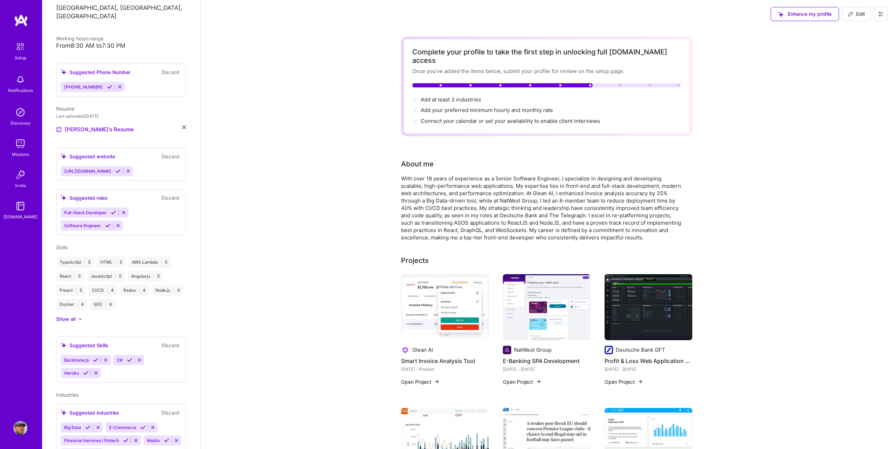
click at [866, 16] on button "Edit" at bounding box center [856, 14] width 29 height 14
select select "US"
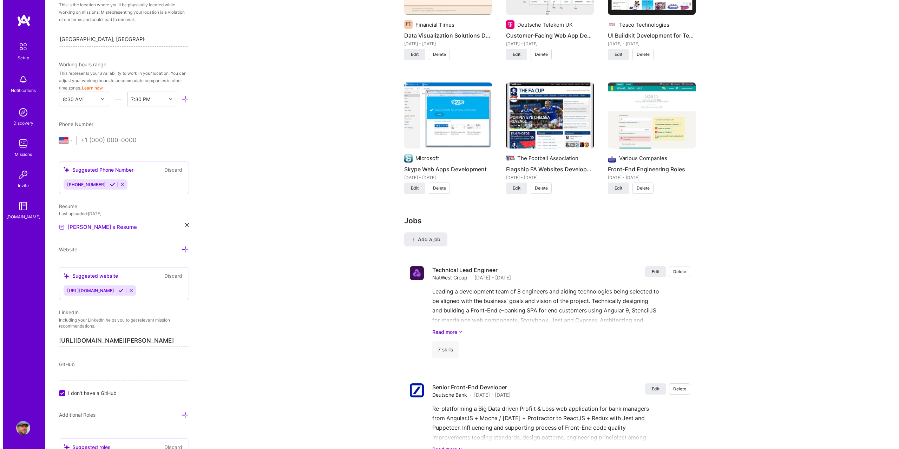
scroll to position [948, 0]
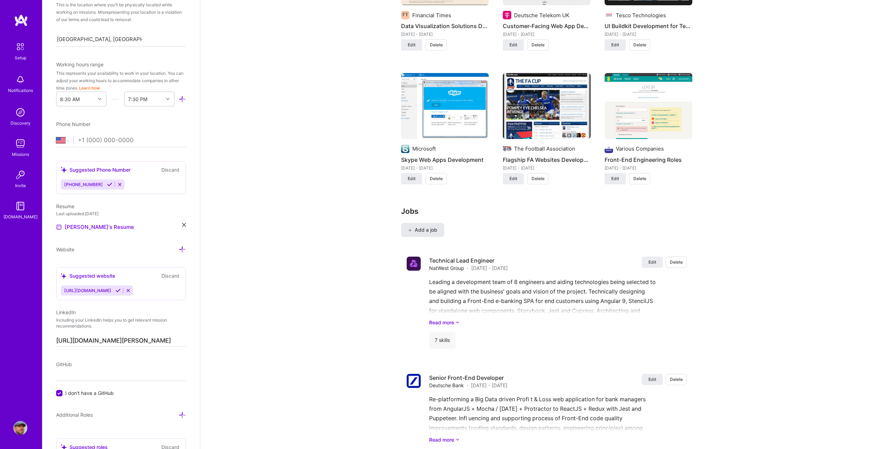
click at [430, 226] on span "Add a job" at bounding box center [422, 229] width 29 height 7
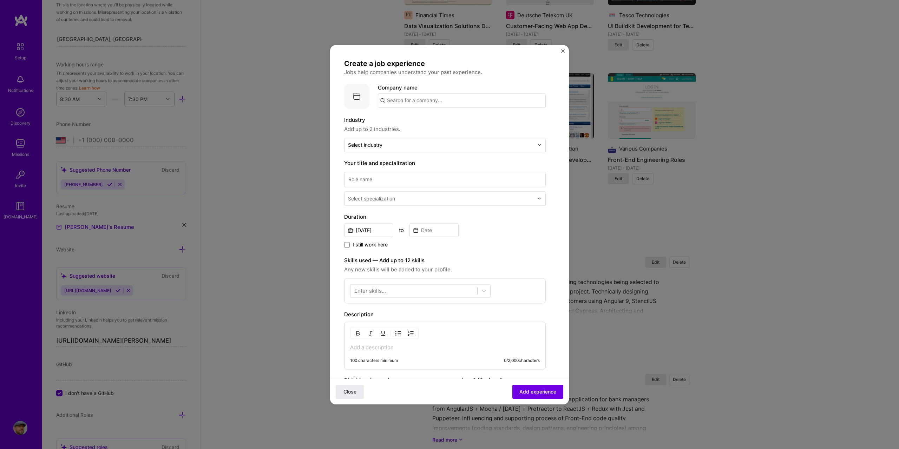
click at [393, 101] on input "text" at bounding box center [462, 100] width 168 height 14
click at [422, 114] on div "[URL] [URL]" at bounding box center [430, 121] width 105 height 20
type input "[URL]"
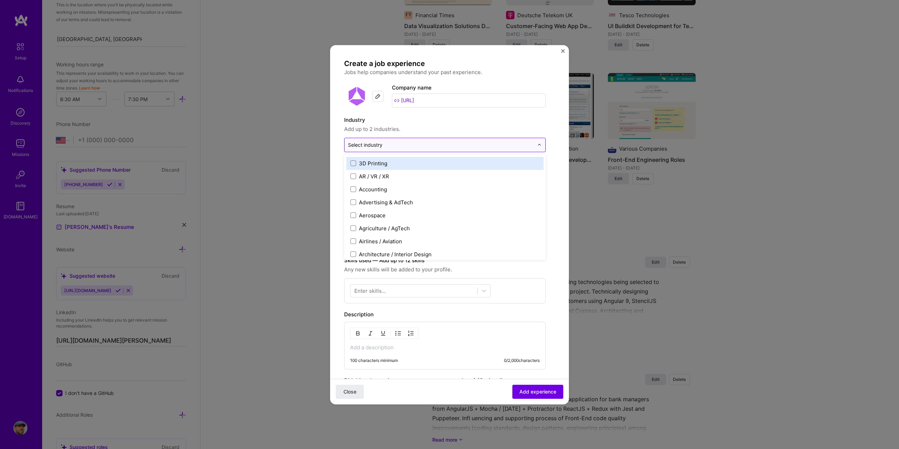
click at [405, 144] on input "text" at bounding box center [441, 144] width 186 height 7
type input "fin"
click at [389, 164] on div "Financial Services / Fintech" at bounding box center [393, 163] width 68 height 7
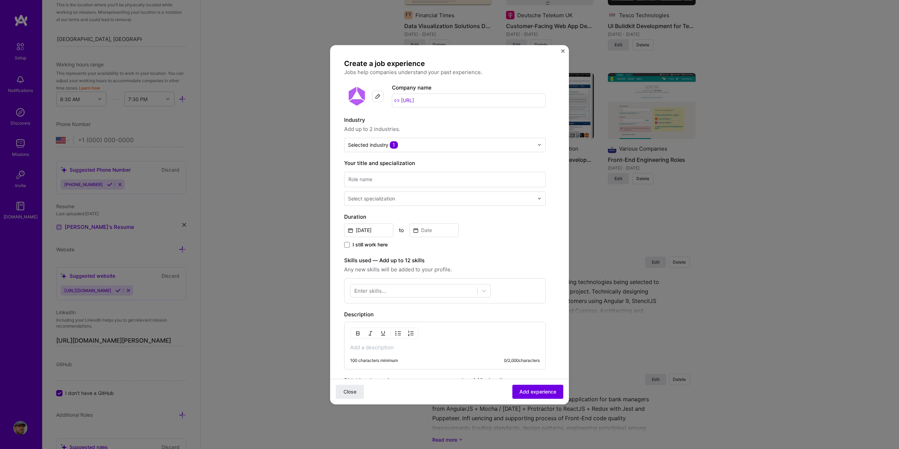
click at [335, 155] on form "Create a job experience Jobs help companies understand your past experience. Co…" at bounding box center [449, 290] width 239 height 462
click at [377, 184] on input at bounding box center [445, 179] width 202 height 15
paste input "Senior Front-End Developer"
type input "Senior Front-End Developer"
click at [357, 195] on div "Select specialization" at bounding box center [371, 198] width 47 height 7
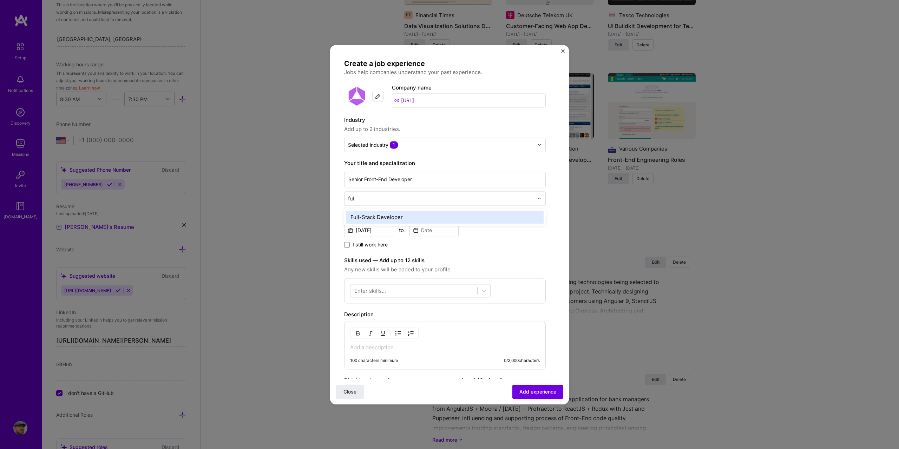
type input "full"
drag, startPoint x: 382, startPoint y: 215, endPoint x: 394, endPoint y: 215, distance: 12.3
click at [382, 215] on div "Full-Stack Developer" at bounding box center [444, 217] width 197 height 13
click at [351, 230] on input "[DATE]" at bounding box center [368, 230] width 49 height 14
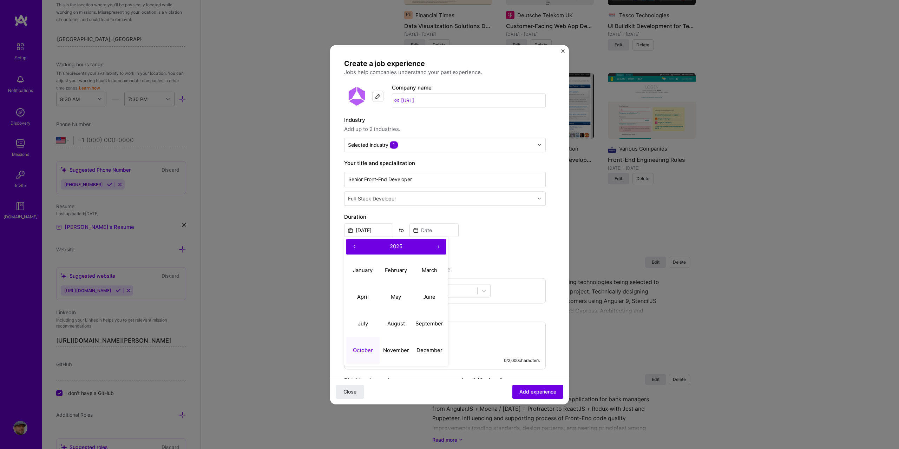
click at [355, 246] on button "‹" at bounding box center [353, 246] width 15 height 15
click at [427, 266] on button "March" at bounding box center [428, 270] width 33 height 27
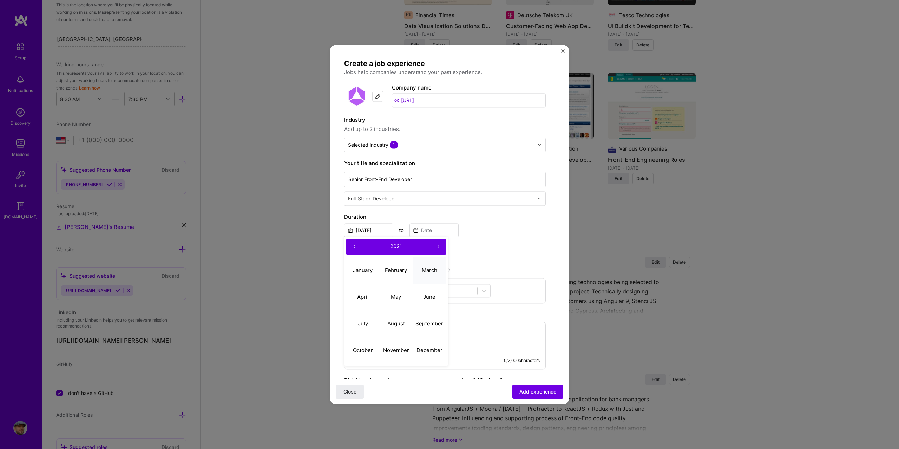
type input "[DATE]"
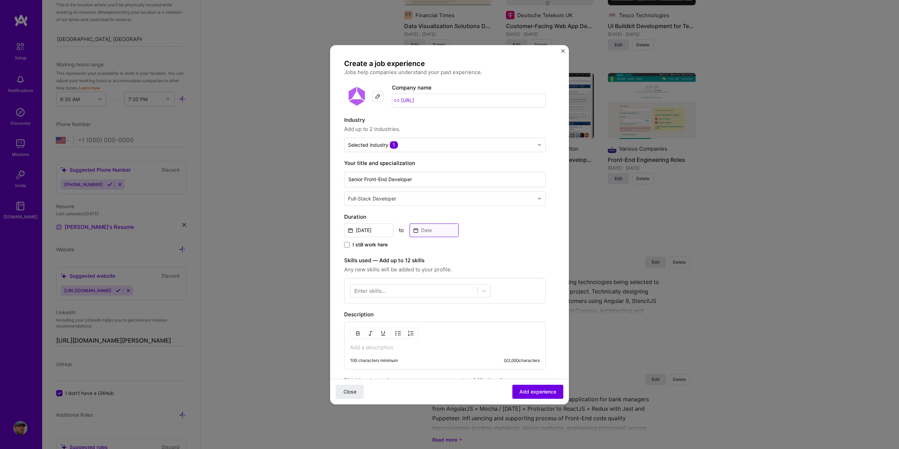
click at [427, 230] on input at bounding box center [433, 230] width 49 height 14
click at [387, 244] on span "I still work here" at bounding box center [369, 244] width 35 height 7
click at [0, 0] on input "I still work here" at bounding box center [0, 0] width 0 height 0
click at [387, 291] on div at bounding box center [413, 291] width 127 height 12
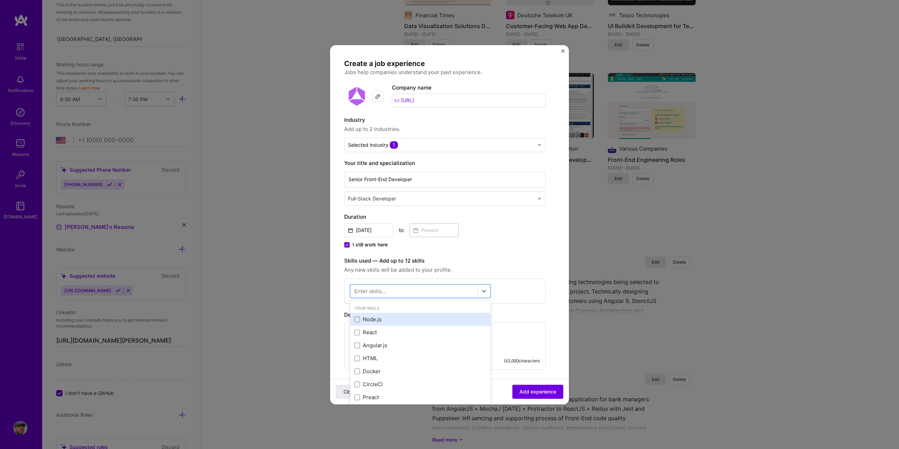
click at [382, 318] on div "Node.js" at bounding box center [420, 319] width 132 height 7
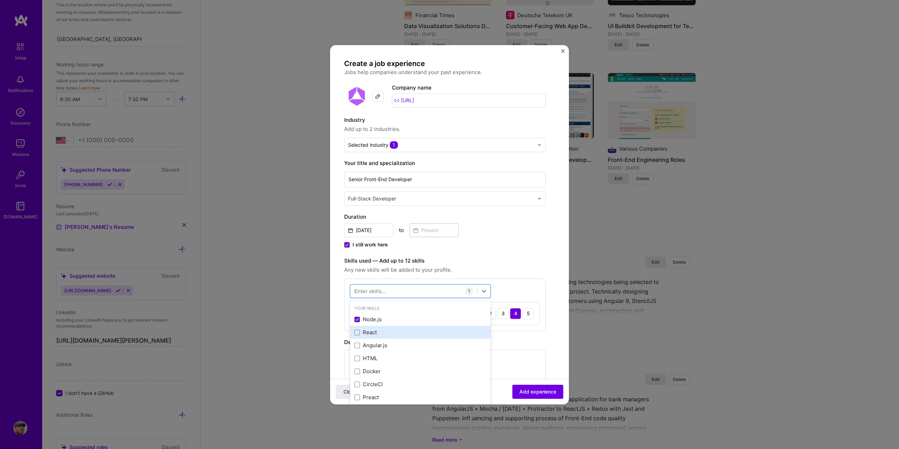
click at [370, 330] on div "React" at bounding box center [420, 332] width 132 height 7
click at [370, 358] on div "HTML" at bounding box center [420, 358] width 132 height 7
click at [371, 341] on div "AWS" at bounding box center [420, 340] width 132 height 7
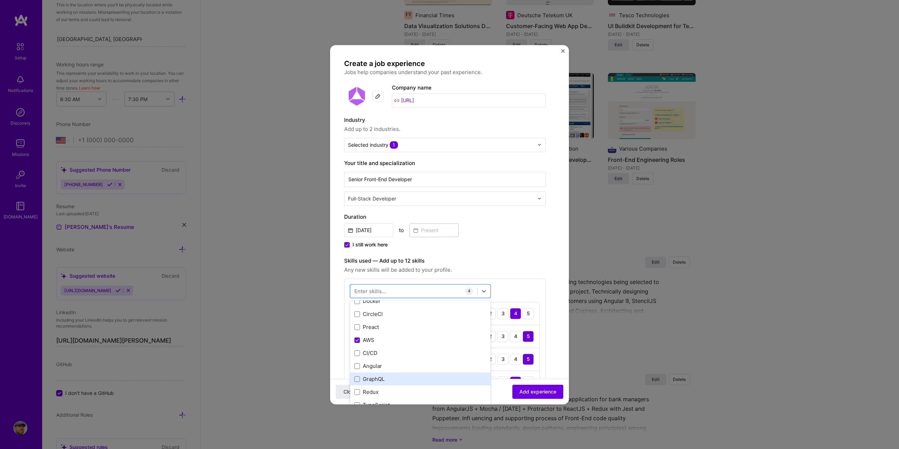
click at [373, 376] on div "GraphQL" at bounding box center [420, 379] width 132 height 7
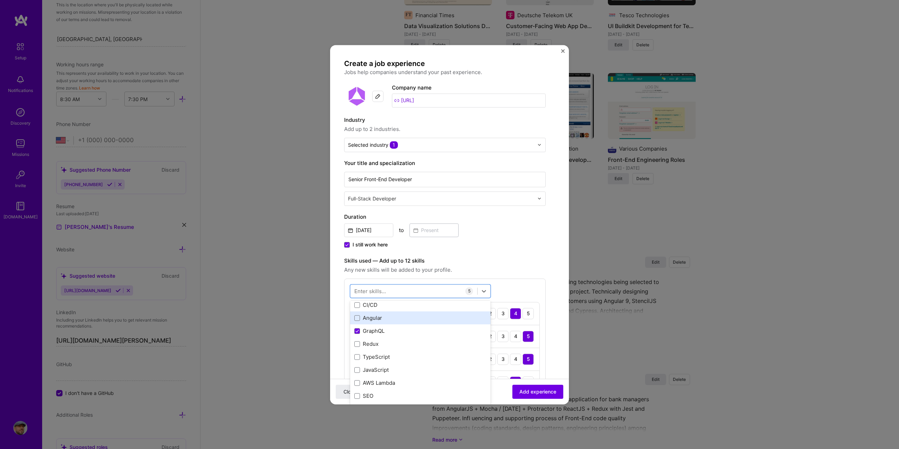
scroll to position [140, 0]
click at [378, 334] on div "TypeScript" at bounding box center [420, 334] width 132 height 7
click at [381, 344] on div "JavaScript" at bounding box center [420, 347] width 132 height 7
click at [523, 292] on div "option JavaScript, selected. option Redux focused, 0 of 2. 378 results availabl…" at bounding box center [445, 373] width 202 height 190
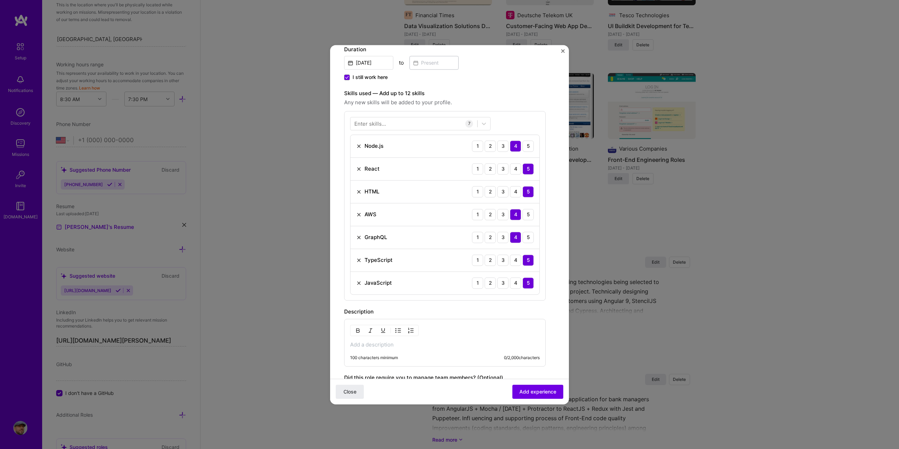
scroll to position [176, 0]
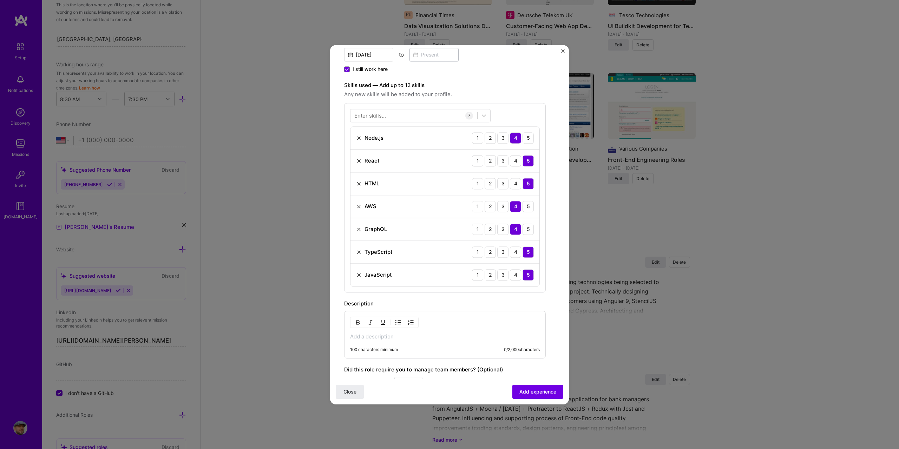
click at [396, 344] on div "100 characters minimum 0 / 2,000 characters" at bounding box center [445, 335] width 202 height 48
click at [396, 340] on div "100 characters minimum 0 / 2,000 characters" at bounding box center [445, 335] width 202 height 48
click at [395, 337] on p at bounding box center [445, 336] width 190 height 7
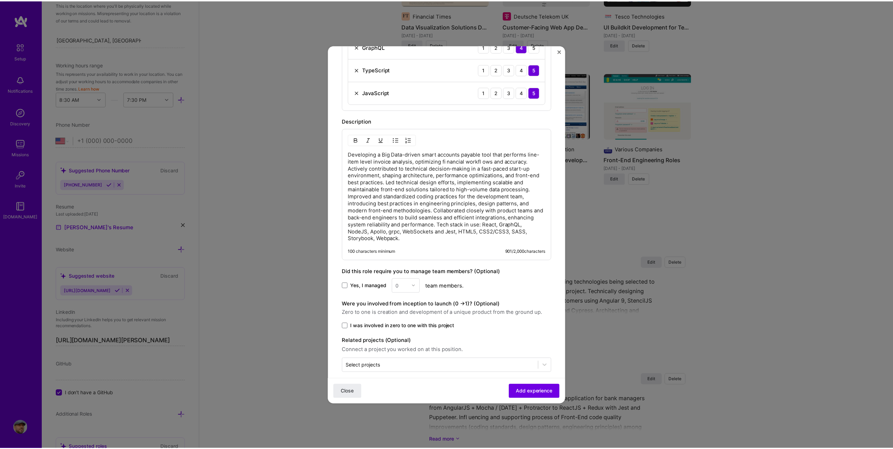
scroll to position [366, 0]
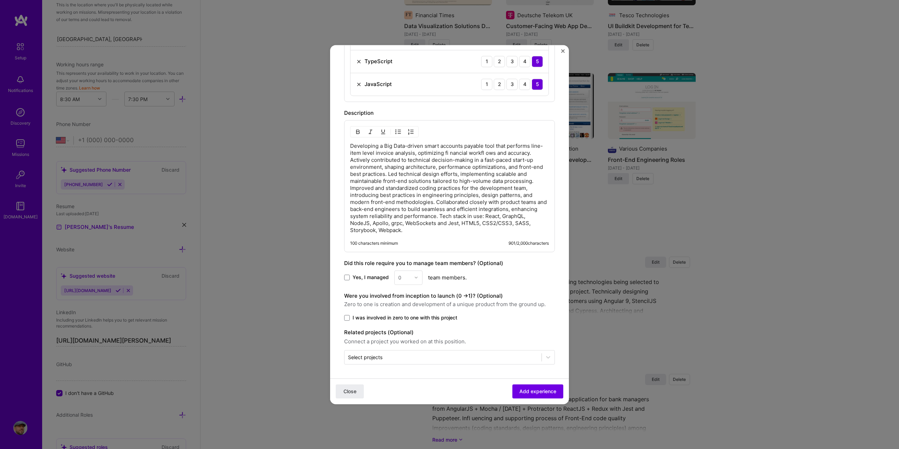
click at [375, 318] on span "I was involved in zero to one with this project" at bounding box center [404, 317] width 105 height 7
click at [0, 0] on input "I was involved in zero to one with this project" at bounding box center [0, 0] width 0 height 0
click at [374, 318] on span "I was involved in zero to one with this project" at bounding box center [404, 317] width 105 height 7
click at [0, 0] on input "I was involved in zero to one with this project" at bounding box center [0, 0] width 0 height 0
drag, startPoint x: 536, startPoint y: 389, endPoint x: 540, endPoint y: 385, distance: 6.0
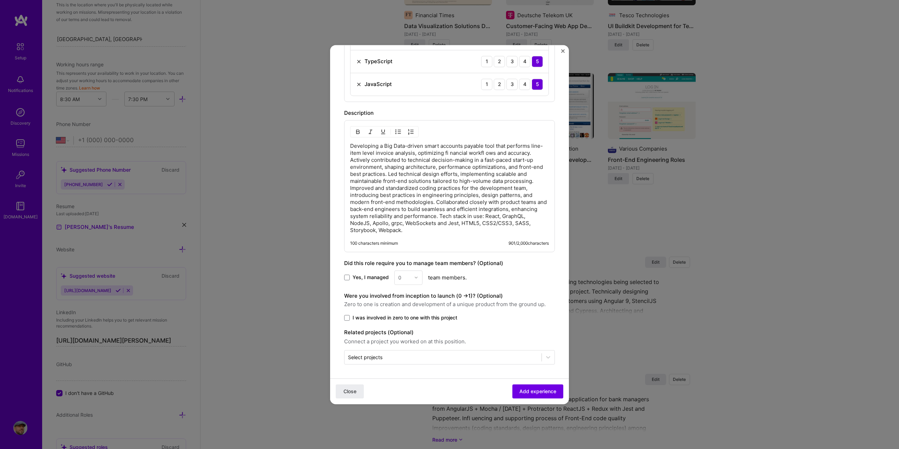
click at [536, 389] on span "Add experience" at bounding box center [537, 391] width 37 height 7
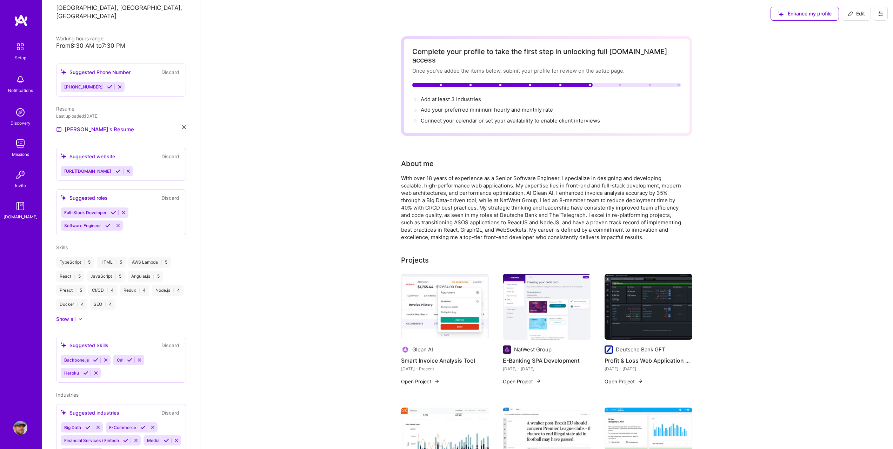
scroll to position [0, 0]
click at [854, 18] on span "Edit" at bounding box center [856, 14] width 17 height 7
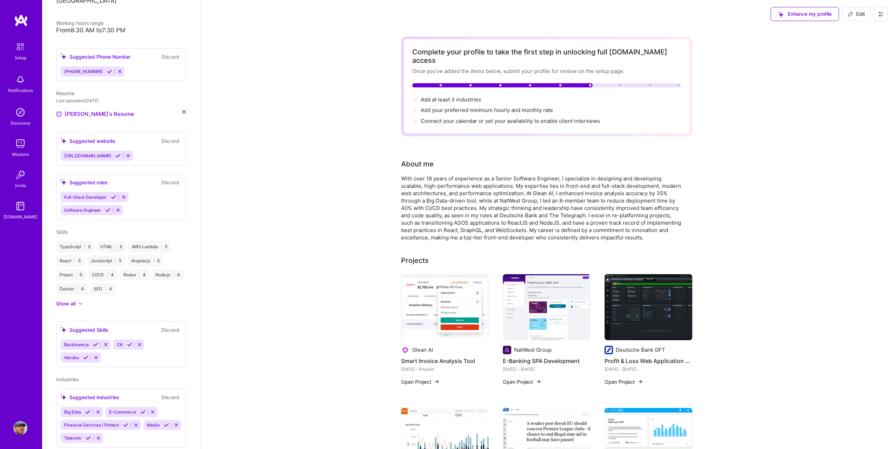
select select "US"
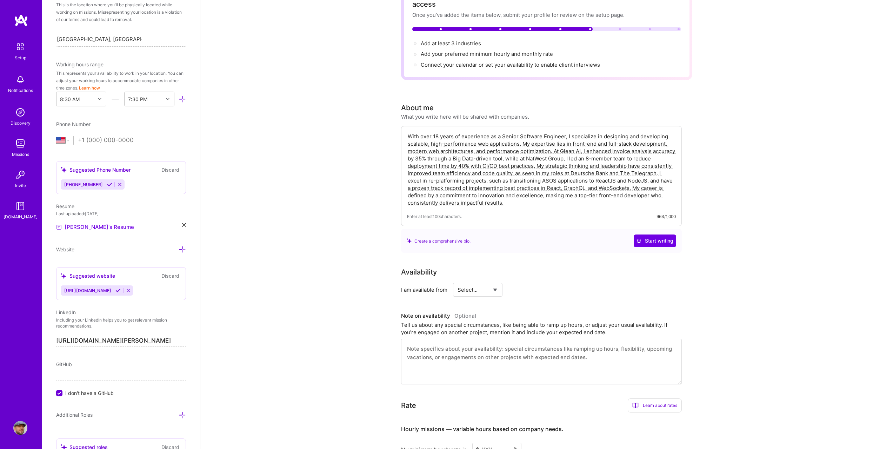
scroll to position [70, 0]
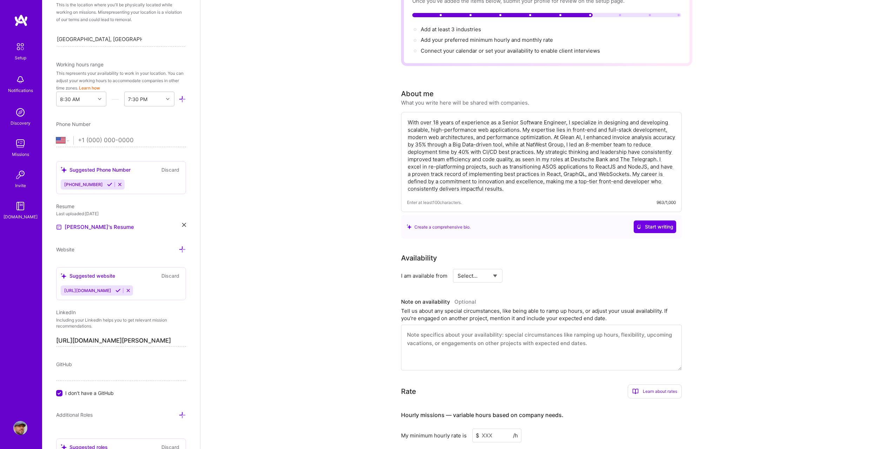
click at [481, 270] on select "Select... Right Now Future Date Not Available" at bounding box center [478, 276] width 40 height 18
select select "Right Now"
click at [458, 267] on select "Select... Right Now Future Date Not Available" at bounding box center [478, 276] width 40 height 18
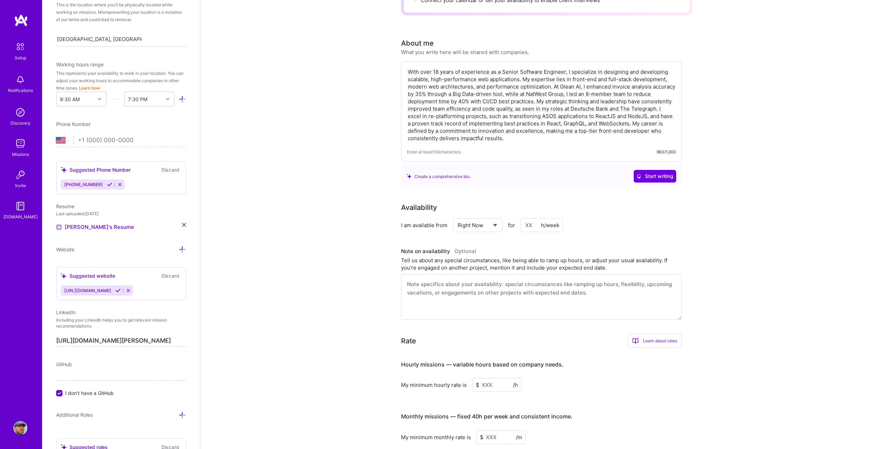
scroll to position [140, 0]
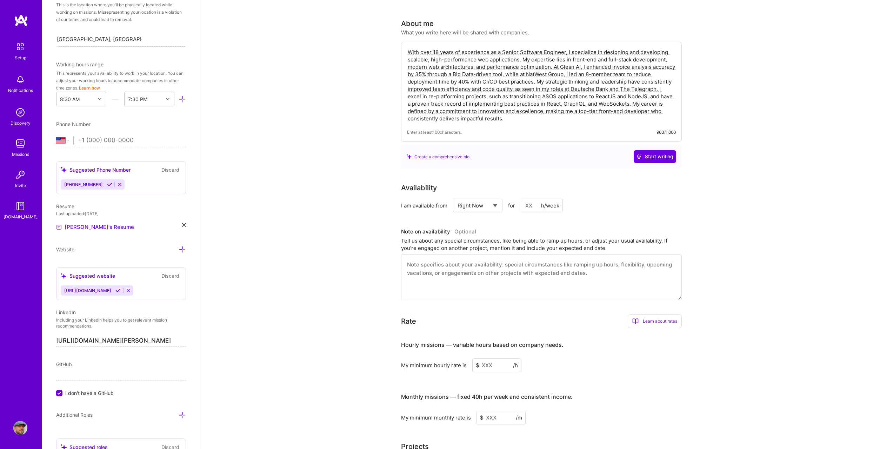
click at [531, 199] on input at bounding box center [542, 206] width 42 height 14
type input "60"
drag, startPoint x: 536, startPoint y: 197, endPoint x: 512, endPoint y: 197, distance: 23.9
click at [512, 199] on div "Select... Right Now Future Date Not Available for 60 h/week" at bounding box center [508, 206] width 110 height 14
click at [533, 199] on input at bounding box center [542, 206] width 42 height 14
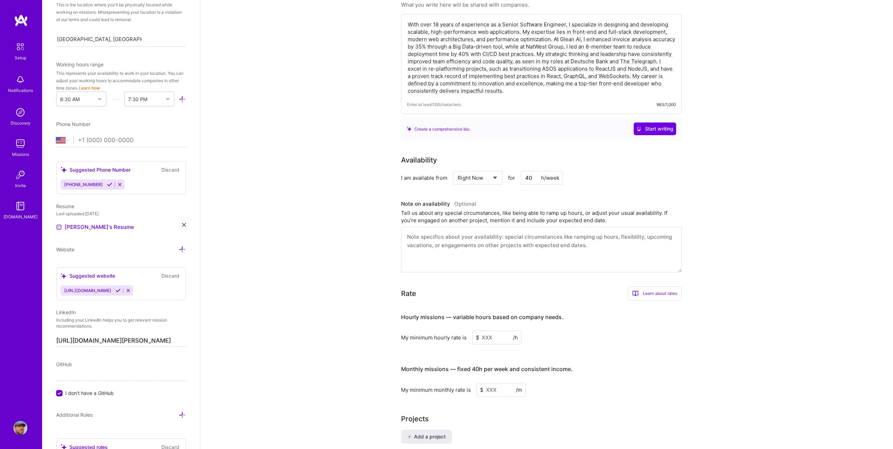
scroll to position [246, 0]
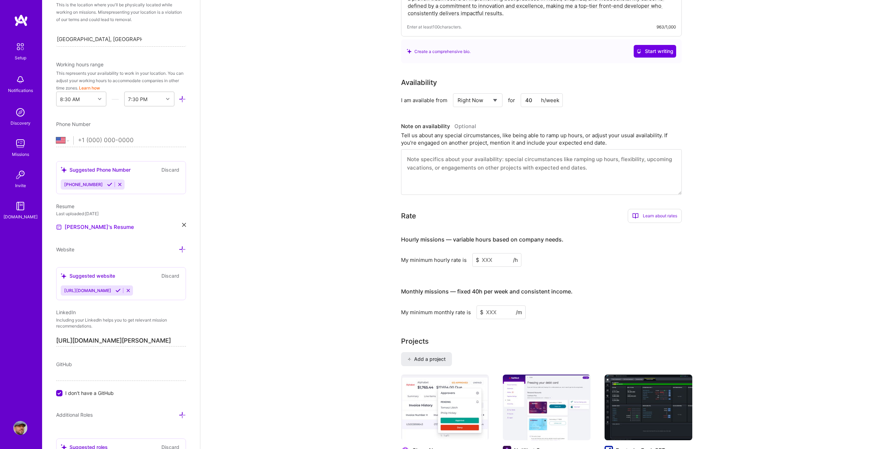
type input "40"
click at [488, 253] on input at bounding box center [497, 260] width 49 height 14
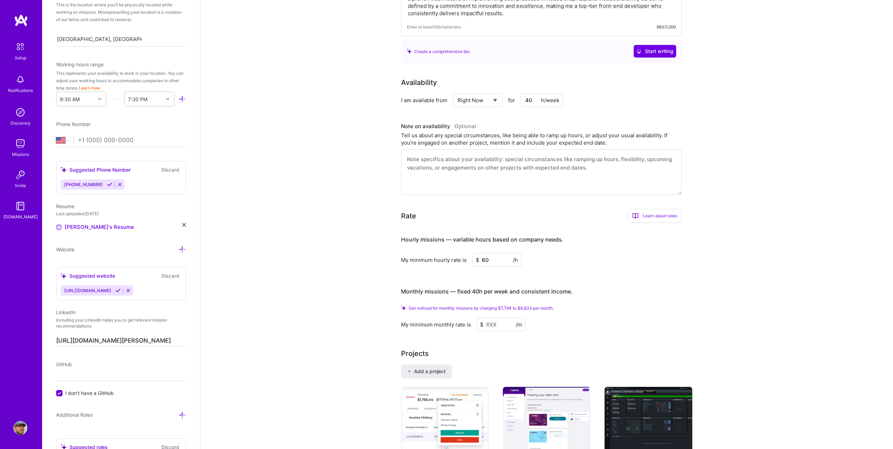
type input "60"
click at [500, 318] on input at bounding box center [501, 325] width 49 height 14
type input "8"
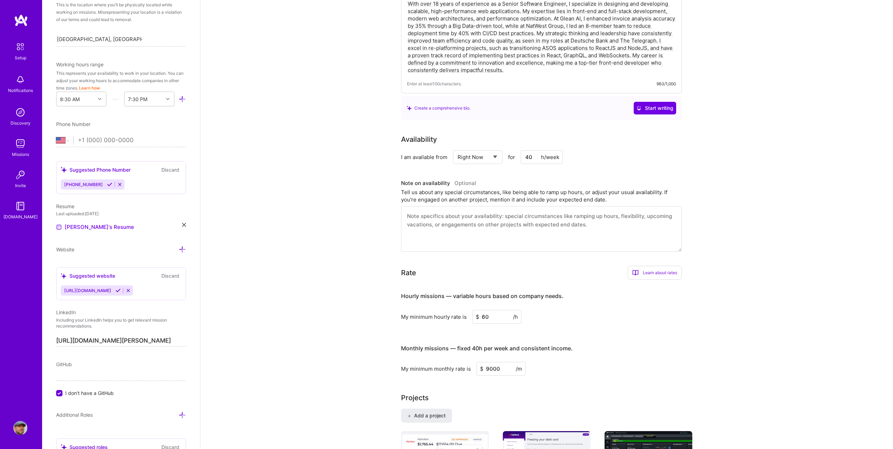
scroll to position [176, 0]
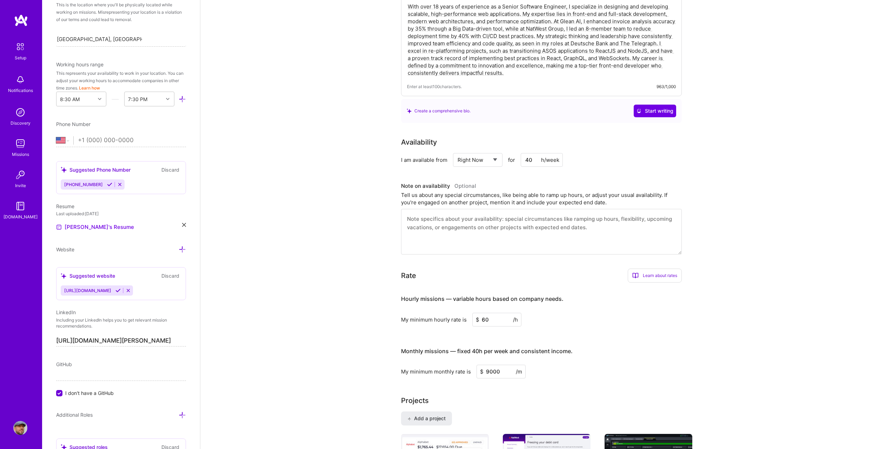
drag, startPoint x: 491, startPoint y: 363, endPoint x: 483, endPoint y: 363, distance: 8.1
click at [483, 365] on div "$ 9000 /m" at bounding box center [501, 372] width 49 height 14
type input "8000"
drag, startPoint x: 501, startPoint y: 362, endPoint x: 474, endPoint y: 364, distance: 27.1
click at [474, 365] on div "My minimum monthly rate is $ 8000 /m" at bounding box center [541, 372] width 281 height 14
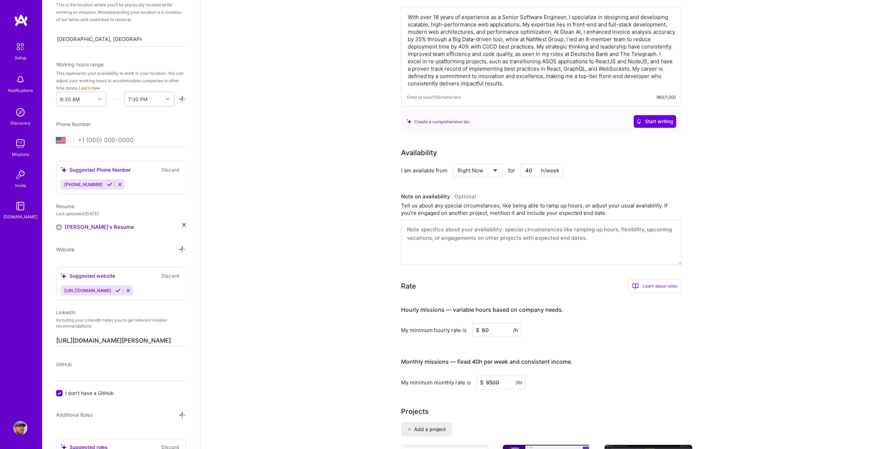
type input "8500"
click at [642, 359] on h3 "Monthly missions — fixed 40h per week and consistent income." at bounding box center [541, 362] width 281 height 22
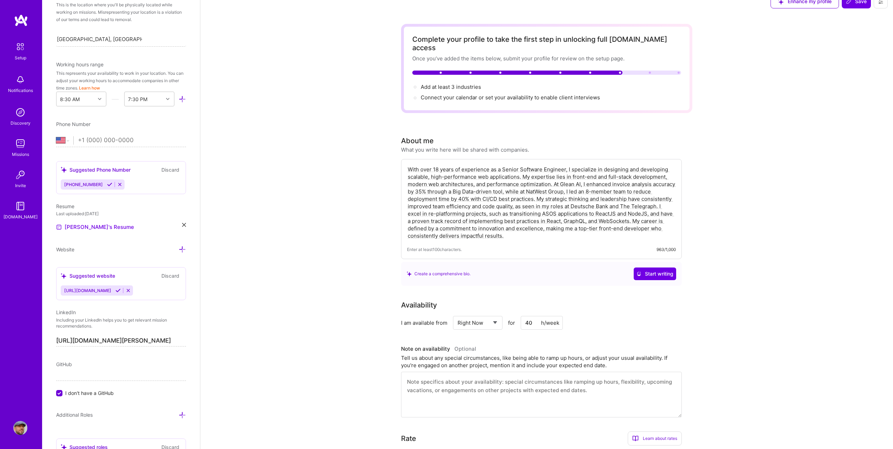
scroll to position [0, 0]
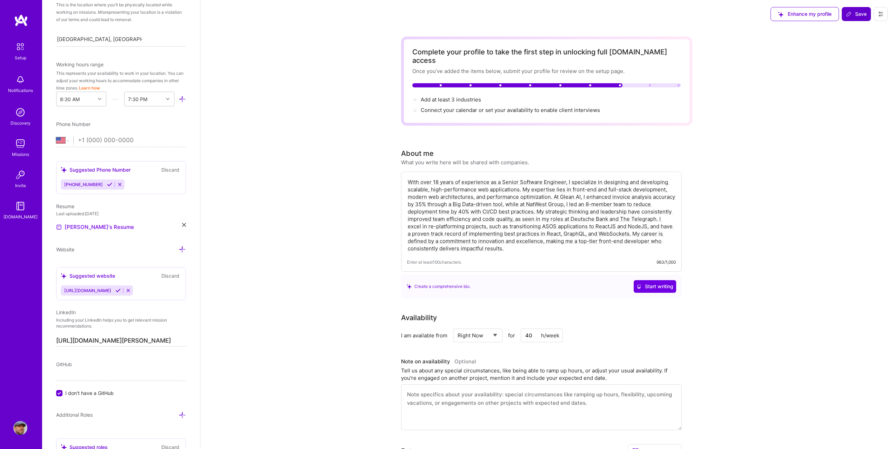
click at [860, 16] on span "Save" at bounding box center [856, 14] width 21 height 7
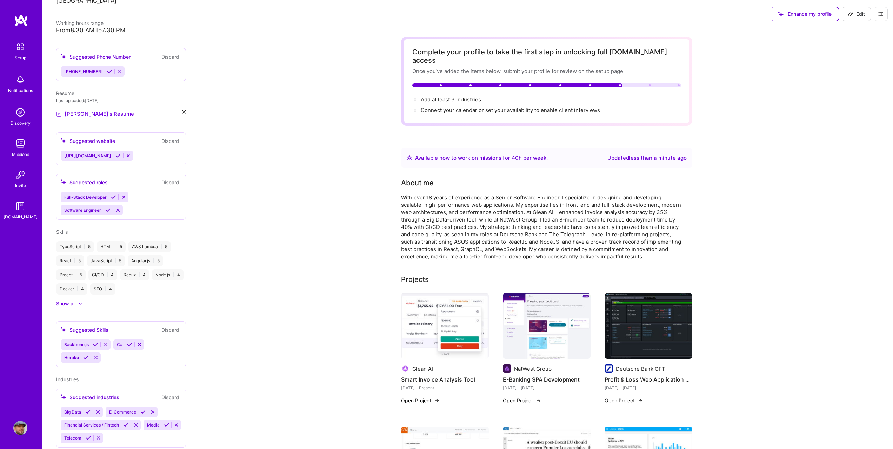
scroll to position [138, 0]
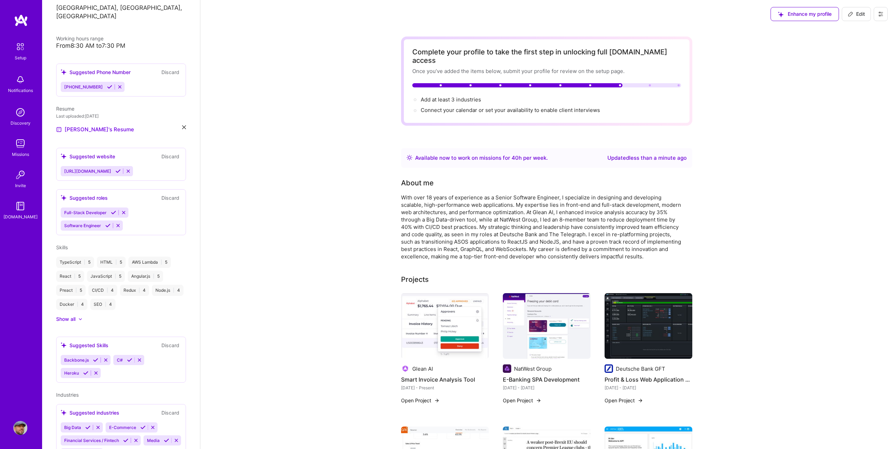
click at [107, 84] on icon at bounding box center [109, 86] width 5 height 5
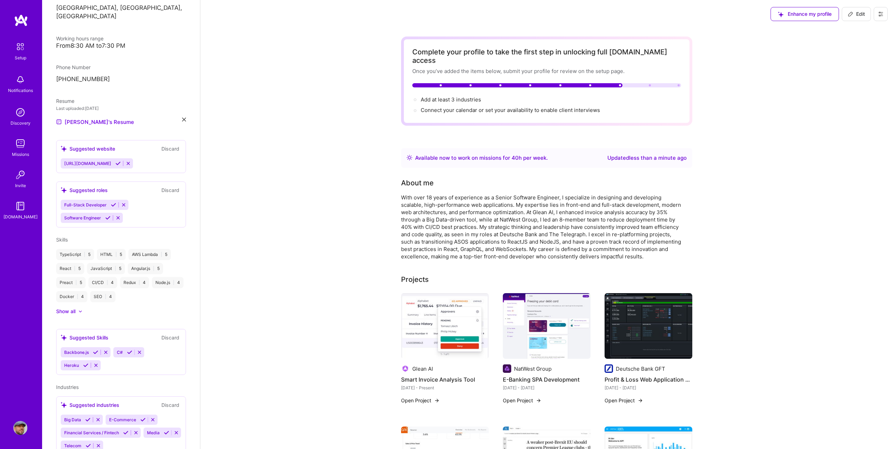
click at [131, 140] on div "Suggested website Discard [URL][DOMAIN_NAME]" at bounding box center [121, 156] width 130 height 33
click at [121, 161] on icon at bounding box center [117, 163] width 5 height 5
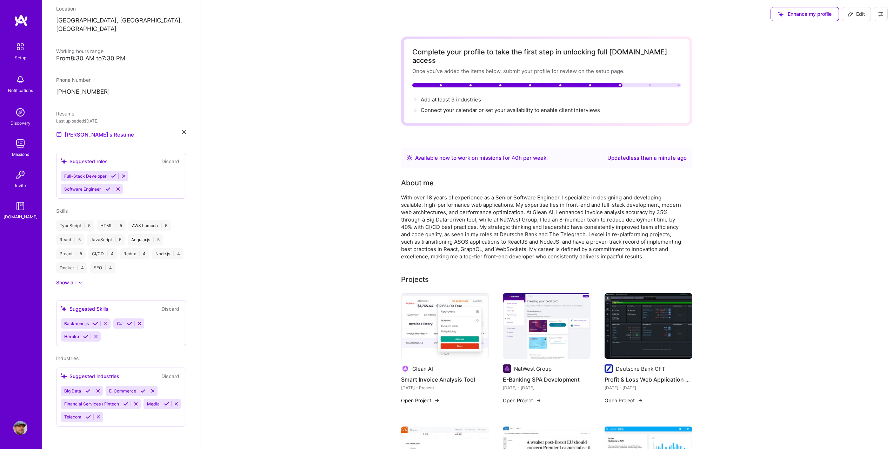
scroll to position [117, 0]
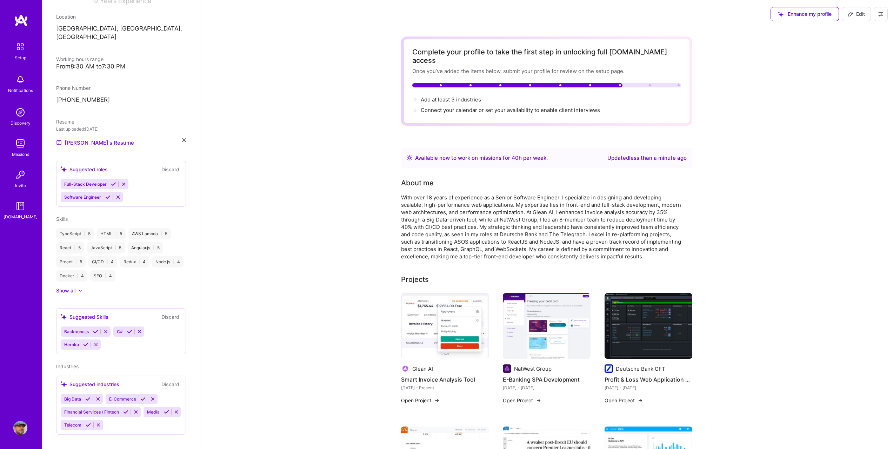
click at [112, 181] on icon at bounding box center [113, 183] width 5 height 5
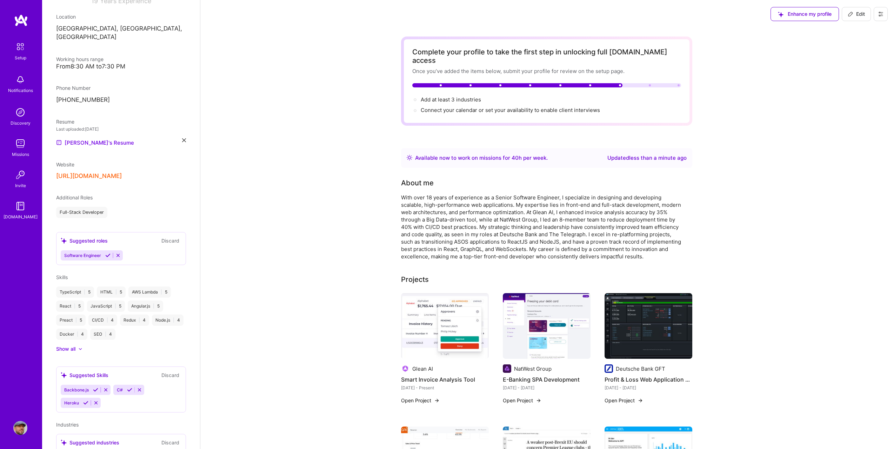
click at [107, 253] on icon at bounding box center [107, 255] width 5 height 5
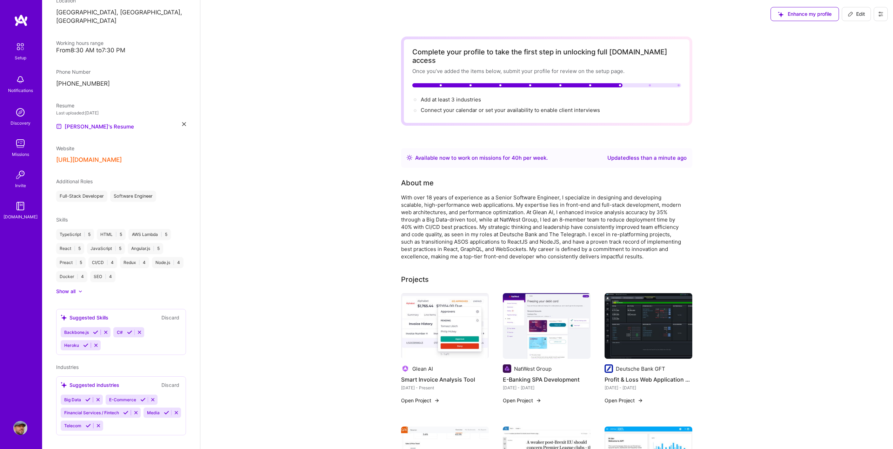
scroll to position [134, 0]
click at [95, 342] on icon at bounding box center [95, 344] width 5 height 5
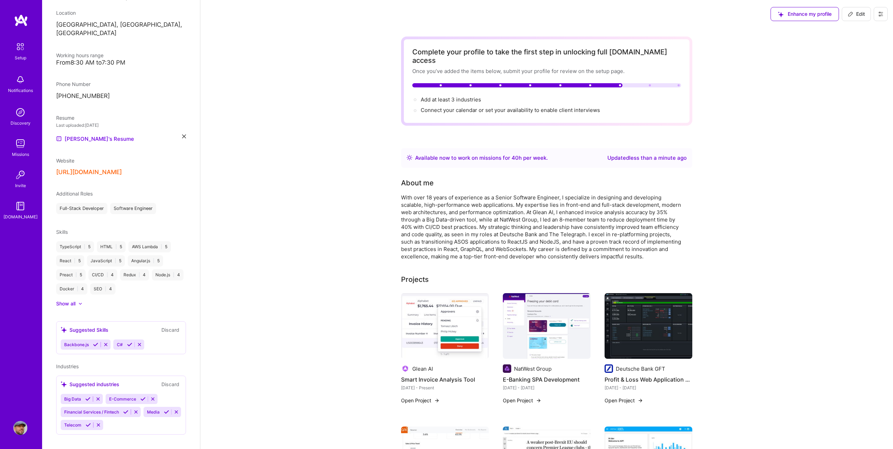
click at [105, 339] on div "Backbone.js" at bounding box center [86, 344] width 50 height 10
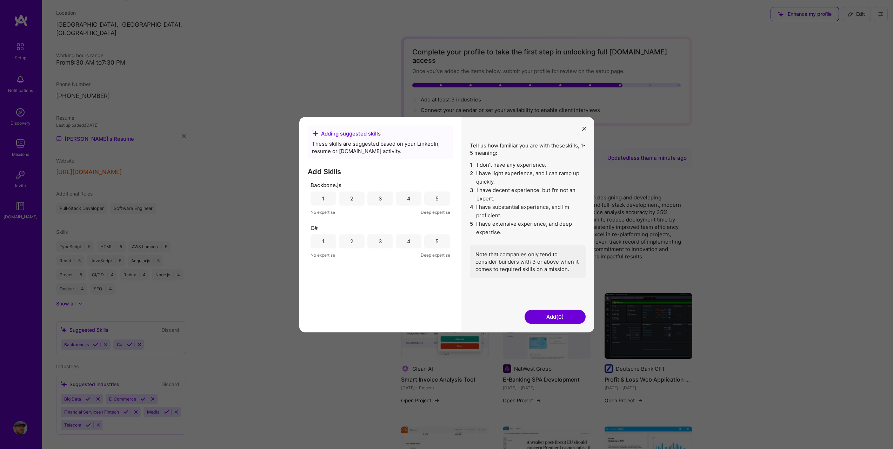
click at [585, 130] on icon "modal" at bounding box center [584, 129] width 4 height 4
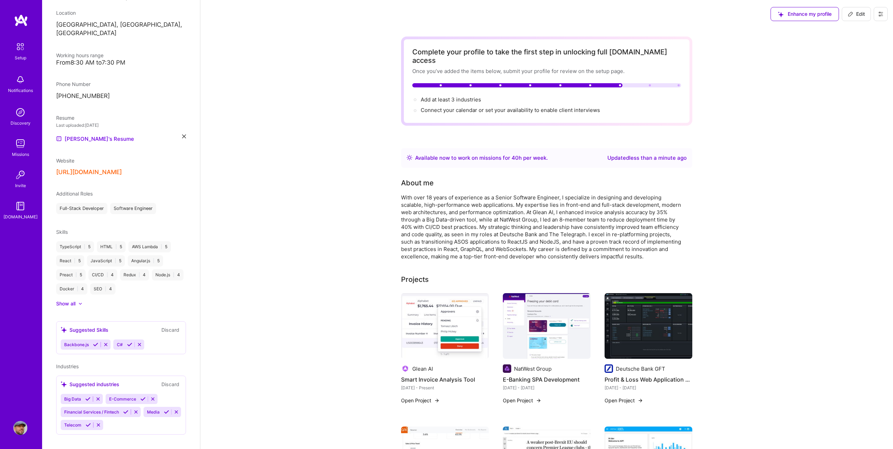
click at [140, 341] on div "C#" at bounding box center [128, 344] width 31 height 10
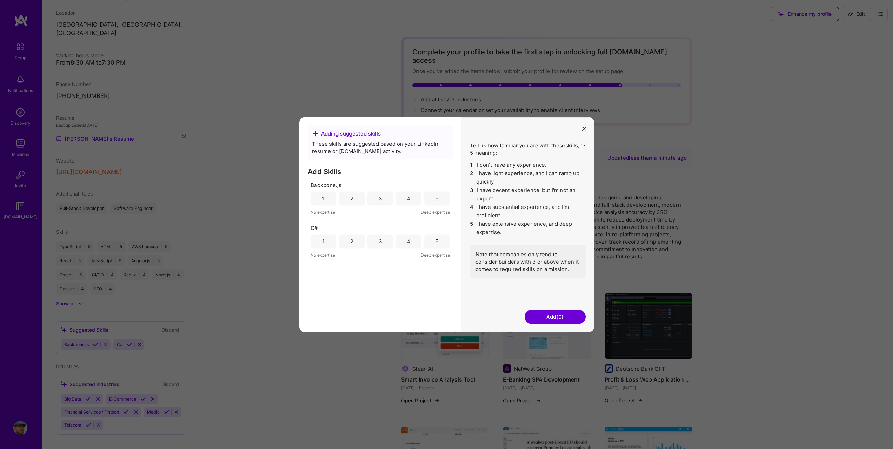
click at [138, 339] on div "Adding suggested skills These skills are suggested based on your LinkedIn, resu…" at bounding box center [446, 224] width 893 height 449
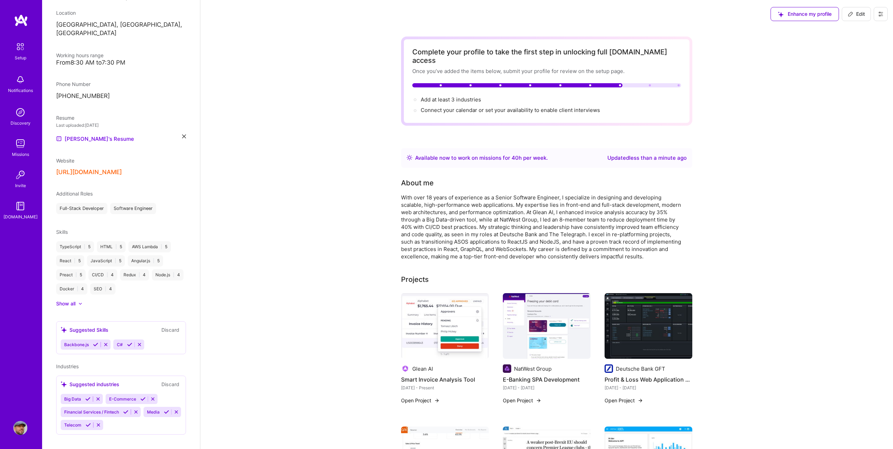
click at [140, 342] on icon at bounding box center [139, 344] width 5 height 5
click at [105, 342] on icon at bounding box center [105, 344] width 5 height 5
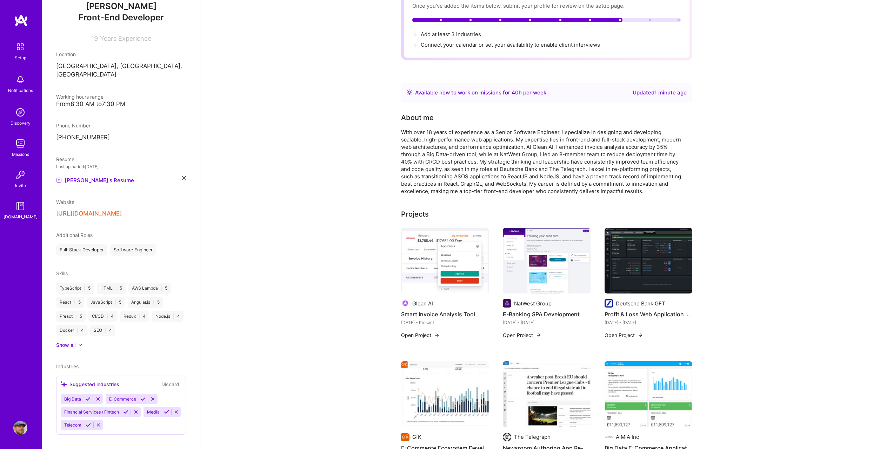
scroll to position [105, 0]
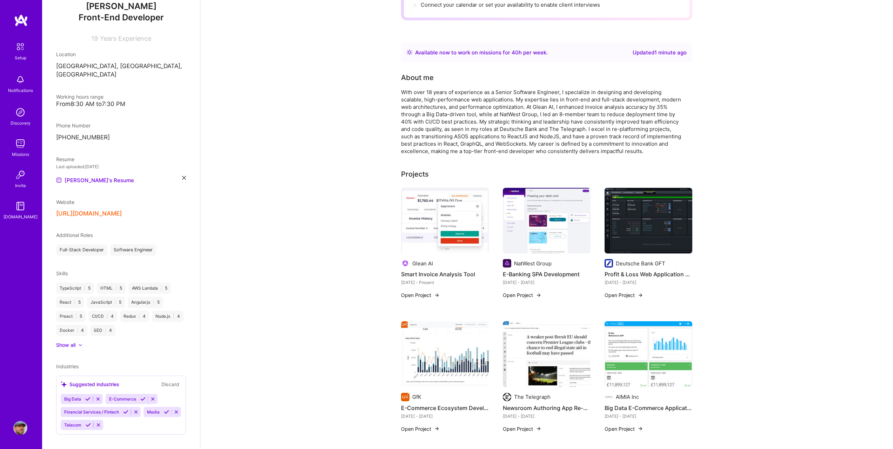
click at [98, 396] on icon at bounding box center [97, 398] width 5 height 5
click at [107, 396] on icon at bounding box center [108, 398] width 5 height 5
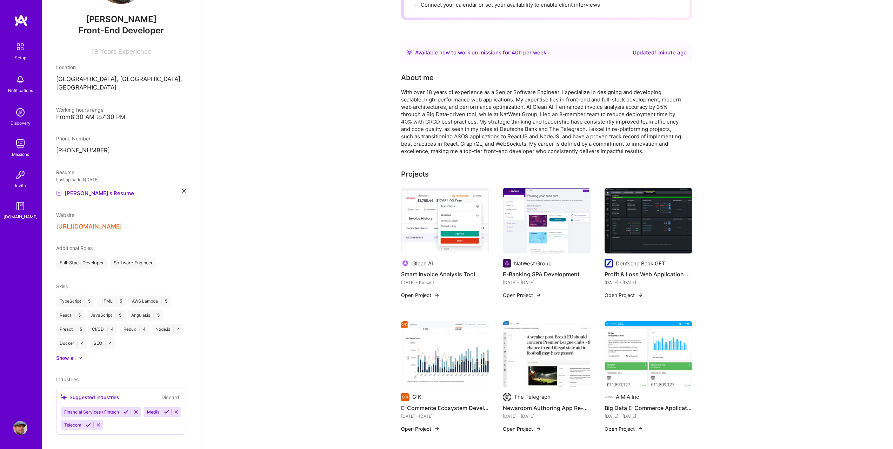
click at [135, 409] on icon at bounding box center [135, 411] width 5 height 5
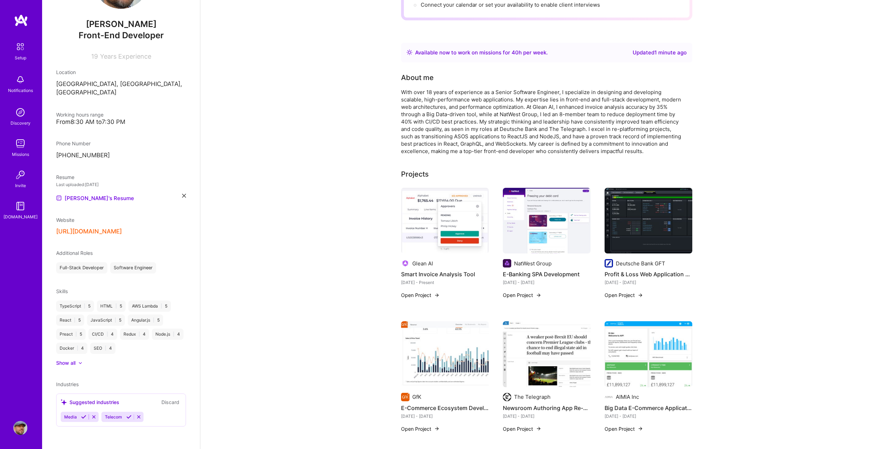
scroll to position [53, 0]
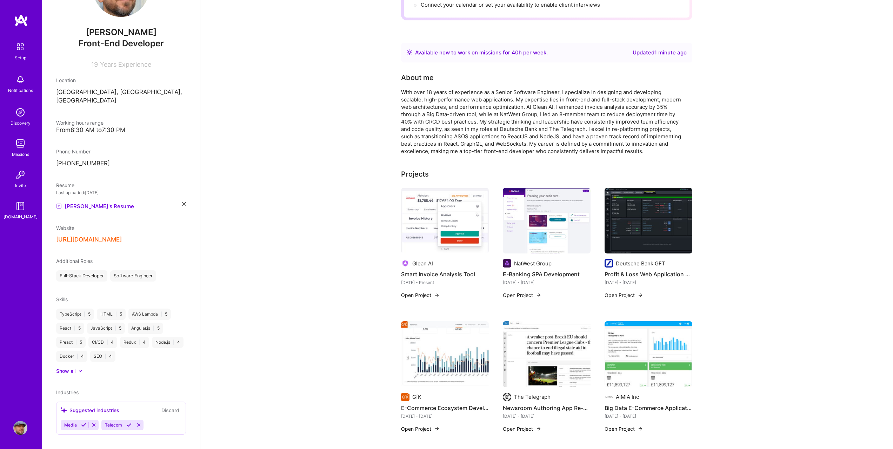
click at [137, 422] on icon at bounding box center [138, 424] width 5 height 5
click at [92, 422] on icon at bounding box center [93, 424] width 5 height 5
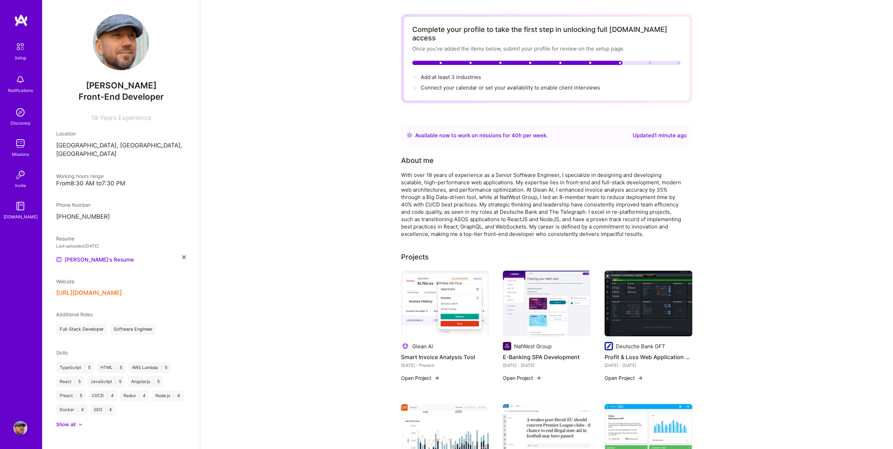
scroll to position [0, 0]
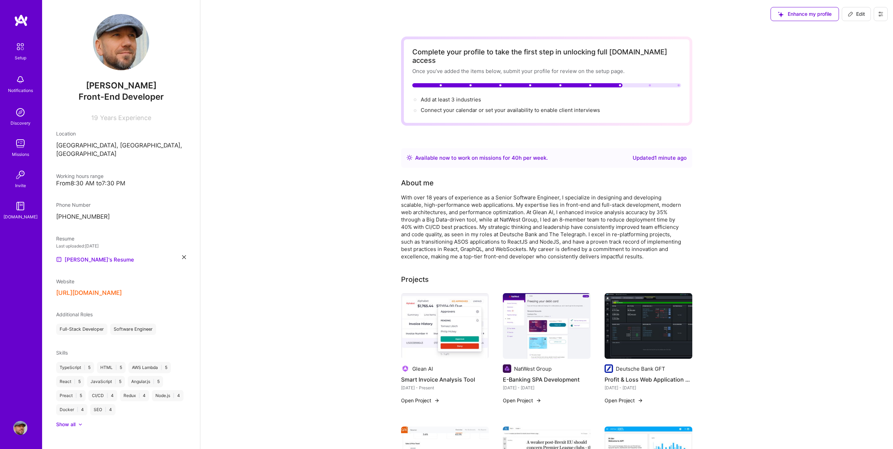
click at [857, 12] on span "Edit" at bounding box center [856, 14] width 17 height 7
select select "Right Now"
select select "GB"
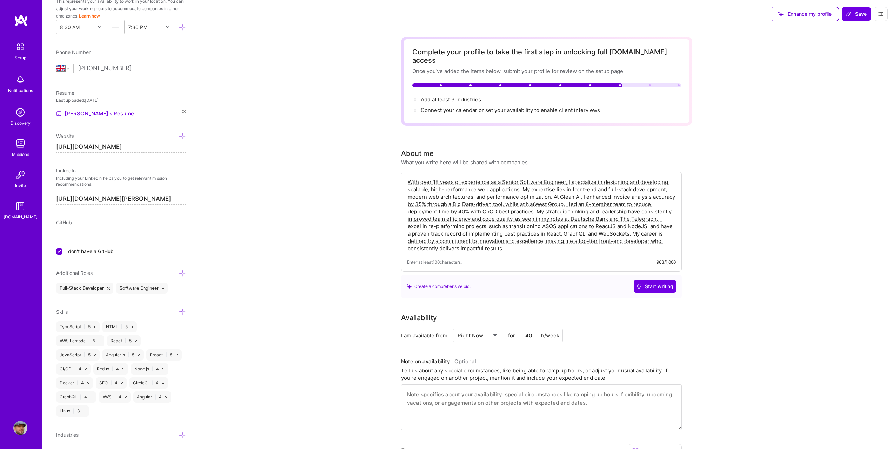
scroll to position [249, 0]
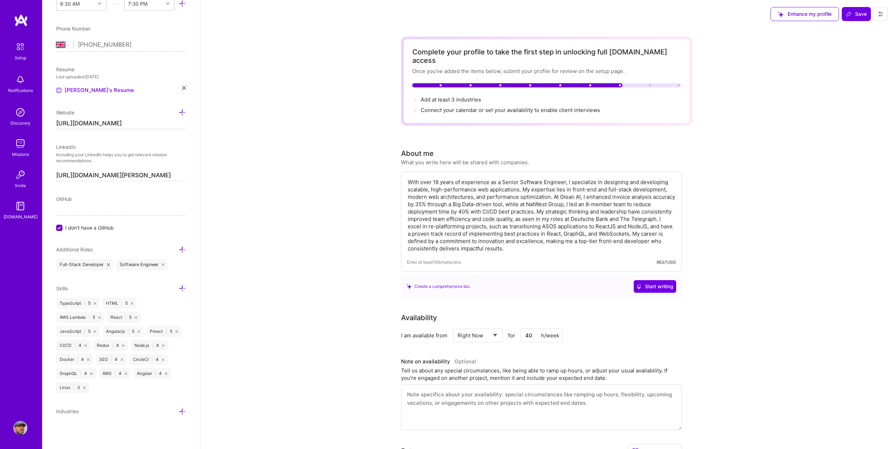
click at [179, 411] on icon at bounding box center [182, 411] width 7 height 7
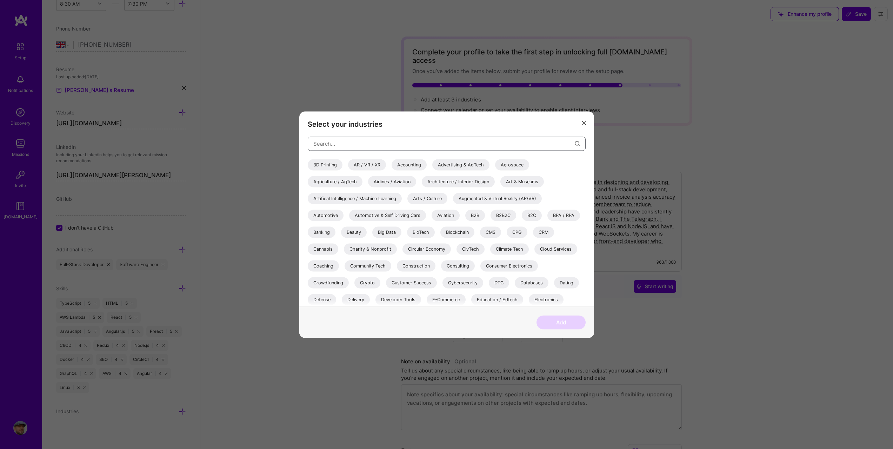
click at [383, 148] on input "modal" at bounding box center [444, 144] width 262 height 18
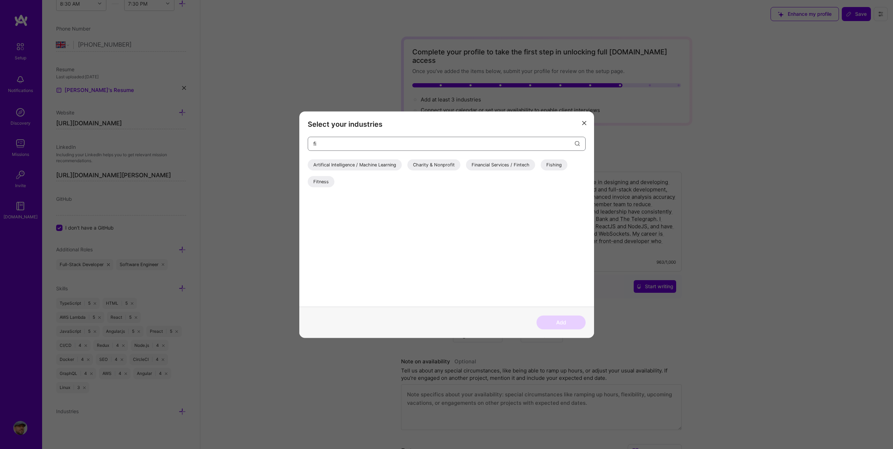
type input "fi"
click at [506, 166] on div "Financial Services / Fintech" at bounding box center [500, 164] width 69 height 11
click at [560, 322] on button "Add" at bounding box center [561, 322] width 49 height 14
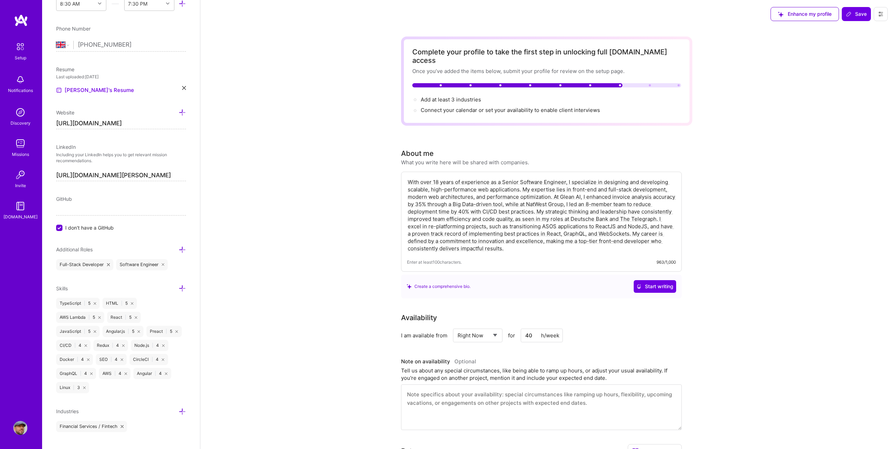
click at [179, 409] on icon at bounding box center [182, 411] width 7 height 7
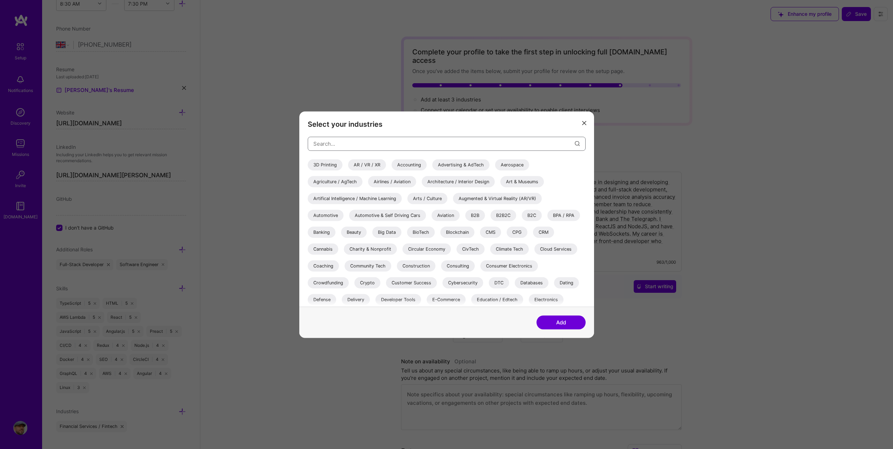
click at [352, 143] on input "modal" at bounding box center [444, 144] width 262 height 18
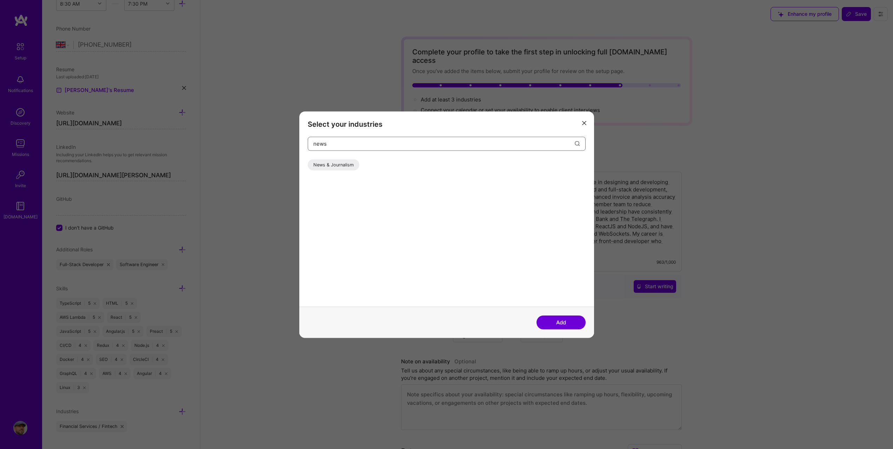
type input "news"
click at [346, 166] on div "News & Journalism" at bounding box center [334, 164] width 52 height 11
click at [561, 316] on button "Add" at bounding box center [561, 322] width 49 height 14
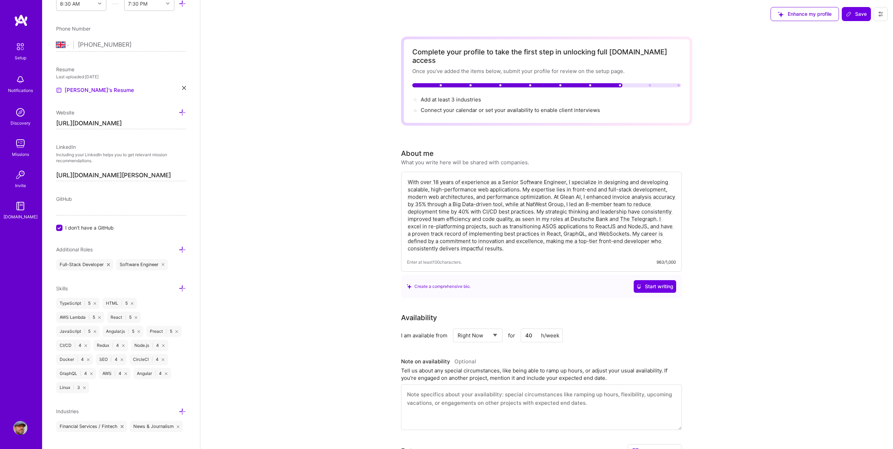
click at [179, 411] on icon at bounding box center [182, 411] width 7 height 7
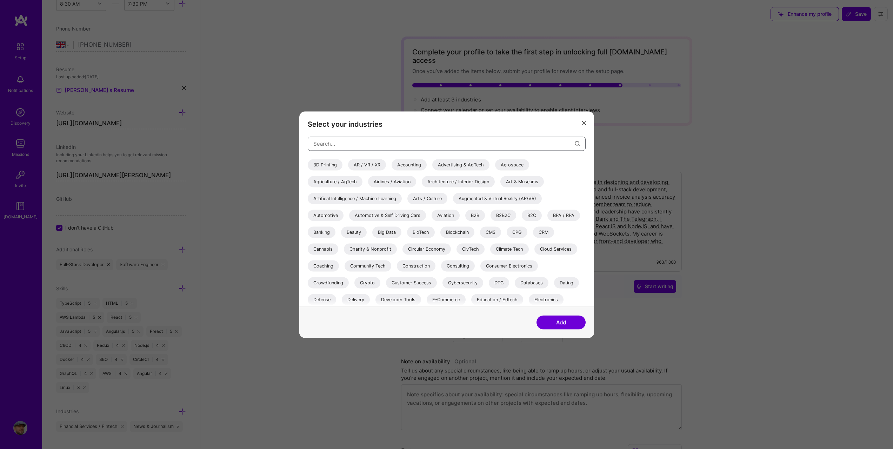
click at [330, 141] on input "modal" at bounding box center [444, 144] width 262 height 18
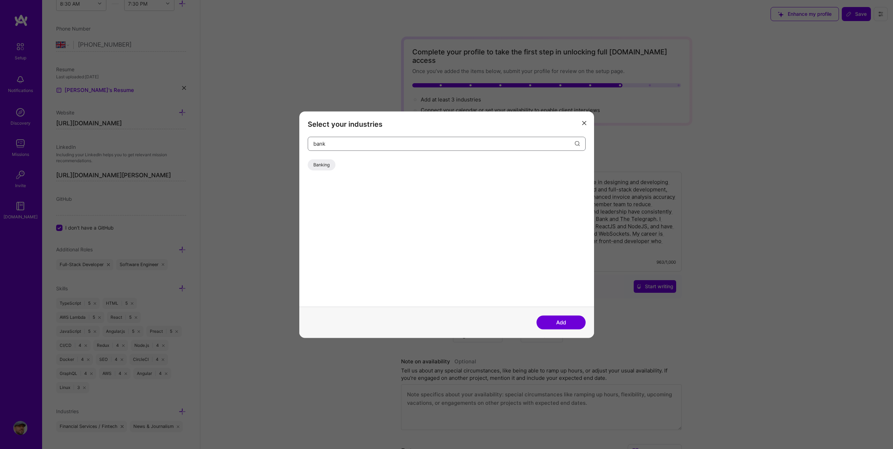
type input "bank"
click at [323, 167] on div "Banking" at bounding box center [322, 164] width 28 height 11
click at [549, 320] on button "Add" at bounding box center [561, 322] width 49 height 14
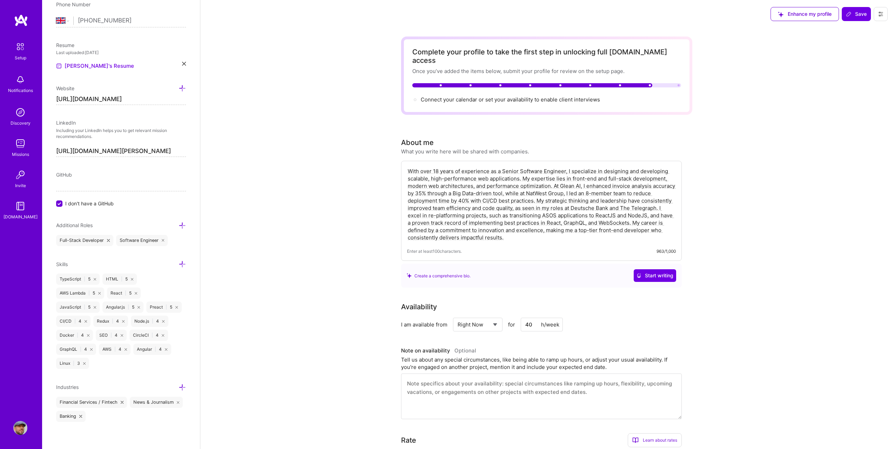
scroll to position [274, 0]
click at [857, 16] on span "Save" at bounding box center [856, 14] width 21 height 7
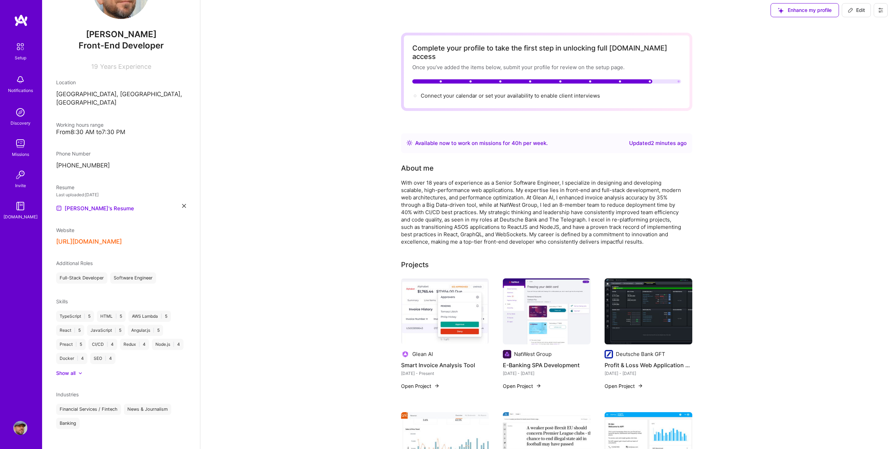
scroll to position [0, 0]
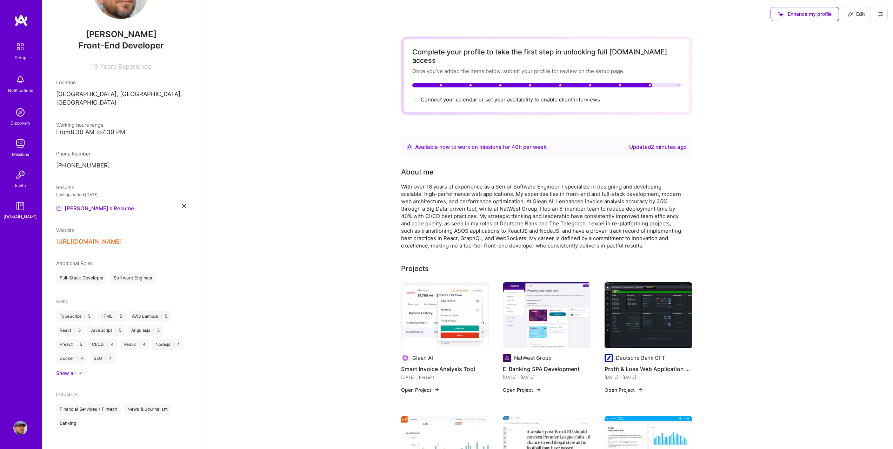
click at [884, 12] on button at bounding box center [881, 14] width 14 height 14
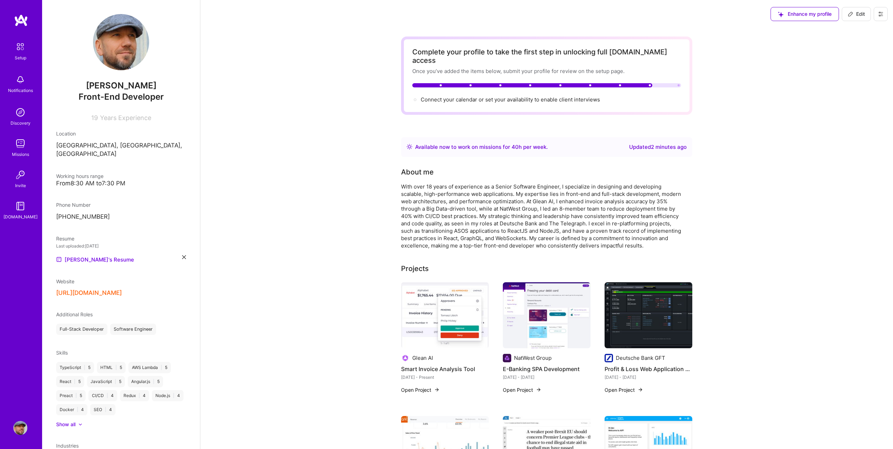
click at [18, 47] on img at bounding box center [20, 46] width 15 height 15
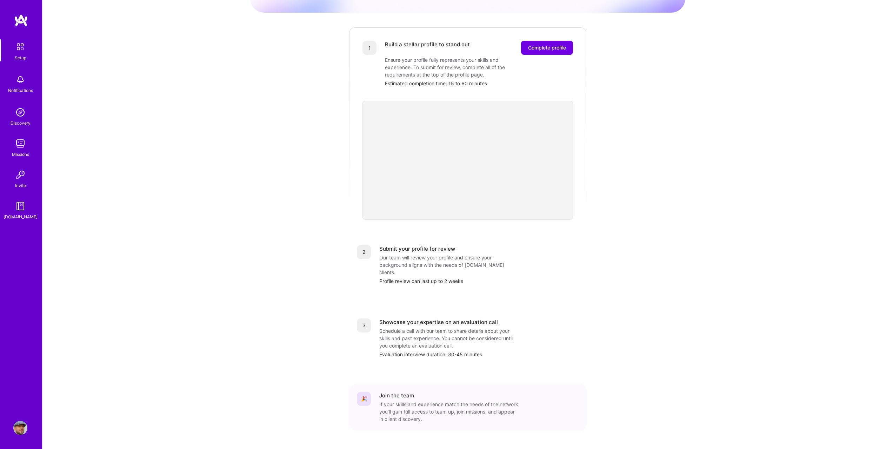
scroll to position [85, 0]
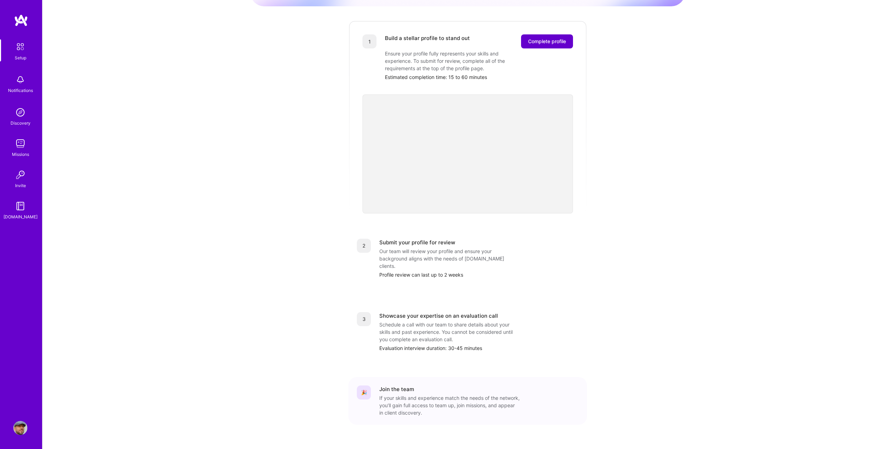
click at [545, 38] on span "Complete profile" at bounding box center [547, 41] width 38 height 7
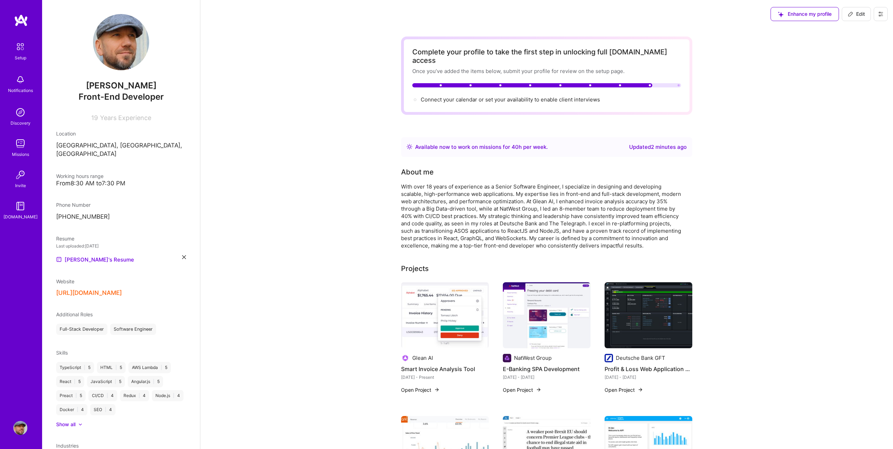
click at [675, 83] on div at bounding box center [546, 85] width 269 height 4
click at [680, 83] on div at bounding box center [546, 85] width 269 height 4
click at [539, 96] on span "Connect your calendar or set your availability to enable client interviews →" at bounding box center [514, 99] width 186 height 7
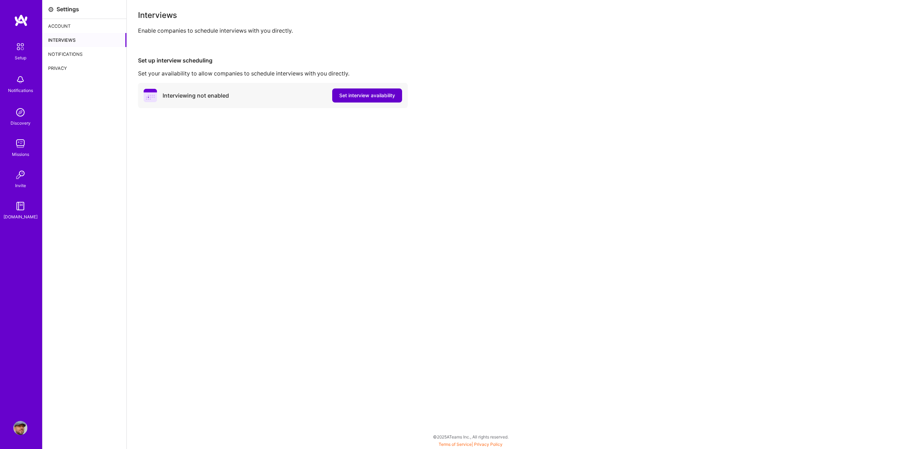
click at [374, 92] on button "Set interview availability" at bounding box center [367, 95] width 70 height 14
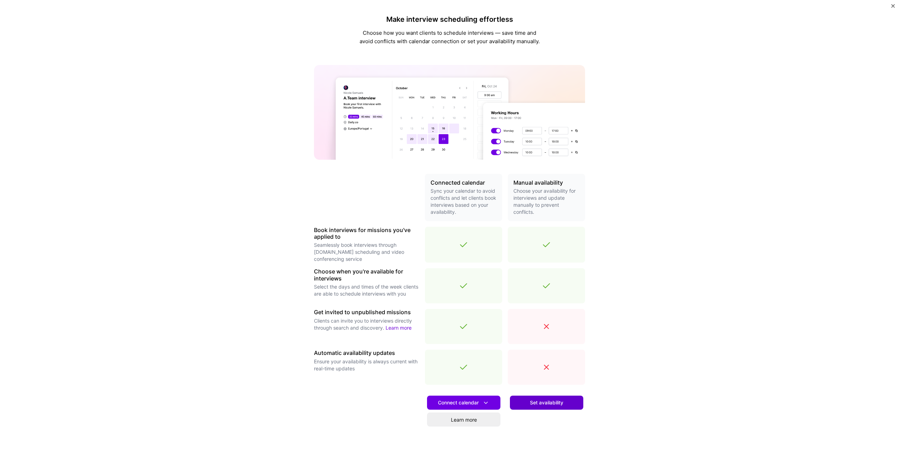
click at [546, 405] on span "Set availability" at bounding box center [546, 402] width 33 height 7
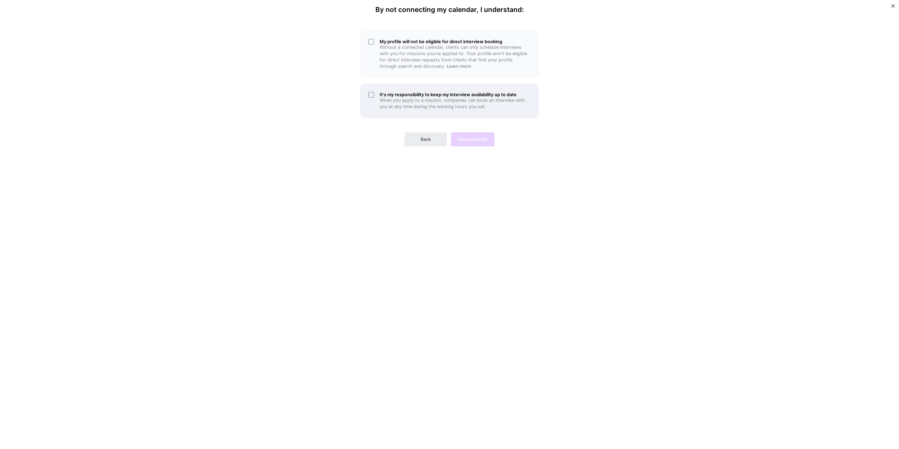
click at [442, 100] on p "When you apply to a mission, companies can book an interview with you at any ti…" at bounding box center [454, 103] width 151 height 13
click at [411, 45] on p "Without a connected calendar, clients can only schedule interviews with you for…" at bounding box center [454, 56] width 151 height 25
click at [491, 104] on p "When you apply to a mission, companies can book an interview with you at any ti…" at bounding box center [454, 103] width 151 height 13
click at [485, 103] on p "When you apply to a mission, companies can book an interview with you at any ti…" at bounding box center [454, 103] width 151 height 13
click at [474, 140] on span "Set availability" at bounding box center [472, 139] width 29 height 6
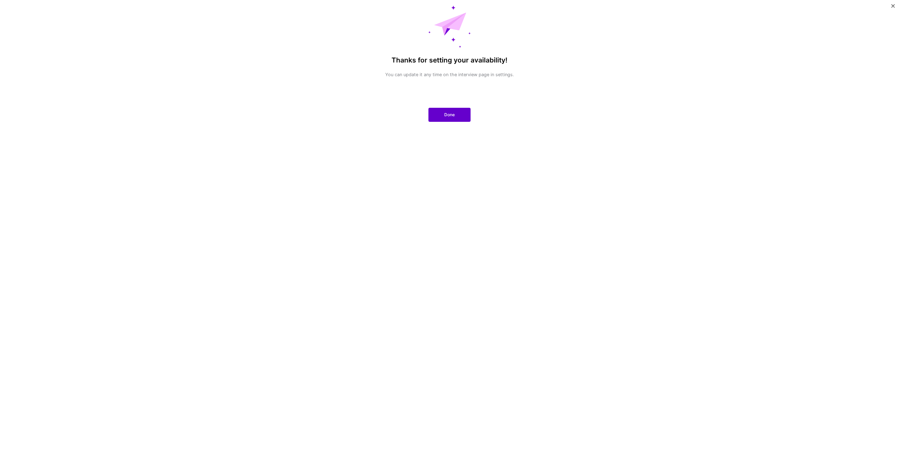
click at [459, 119] on button "Done" at bounding box center [449, 115] width 42 height 14
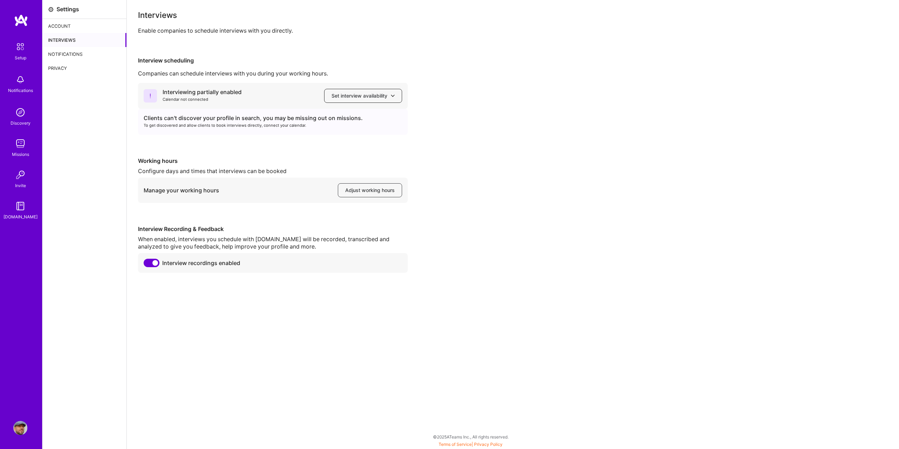
click at [385, 92] on button "Set interview availability" at bounding box center [363, 96] width 78 height 14
click at [388, 187] on span "Adjust working hours" at bounding box center [369, 190] width 49 height 7
click at [378, 94] on span "Set interview availability" at bounding box center [362, 95] width 63 height 7
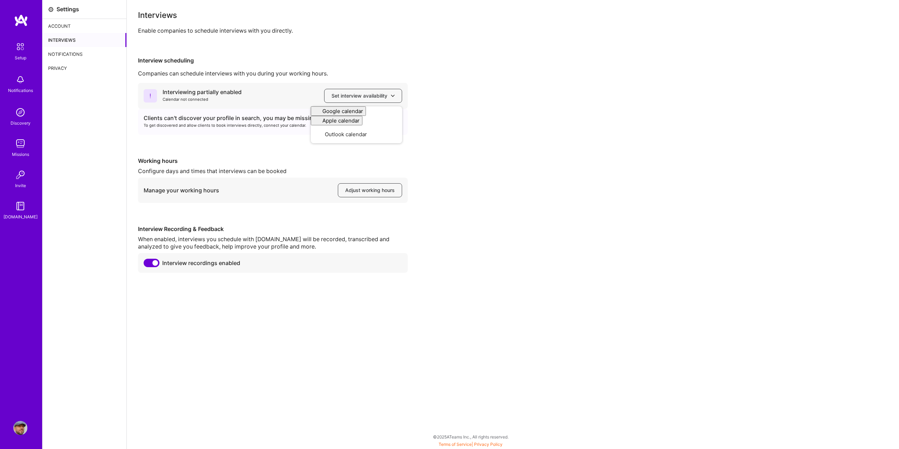
click at [483, 86] on div "Interviewing partially enabled Calendar not connected Set interview availabilit…" at bounding box center [513, 178] width 750 height 190
click at [64, 27] on div "Account" at bounding box center [84, 26] width 84 height 14
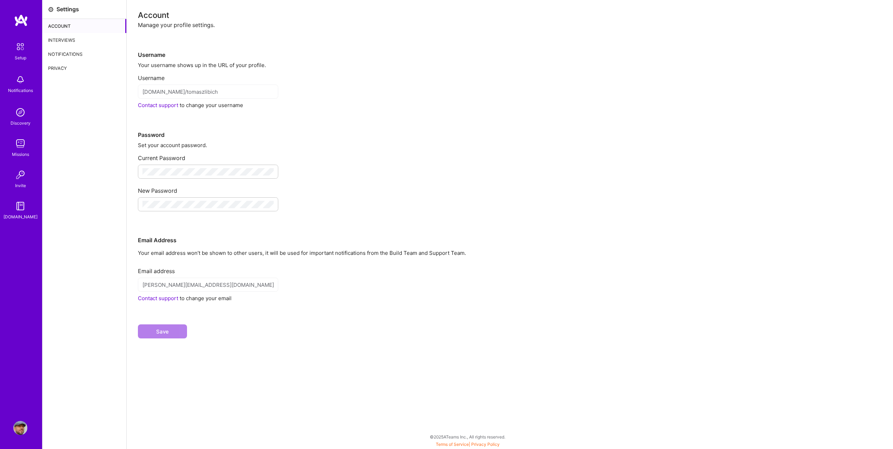
click at [70, 54] on div "Notifications" at bounding box center [84, 54] width 84 height 14
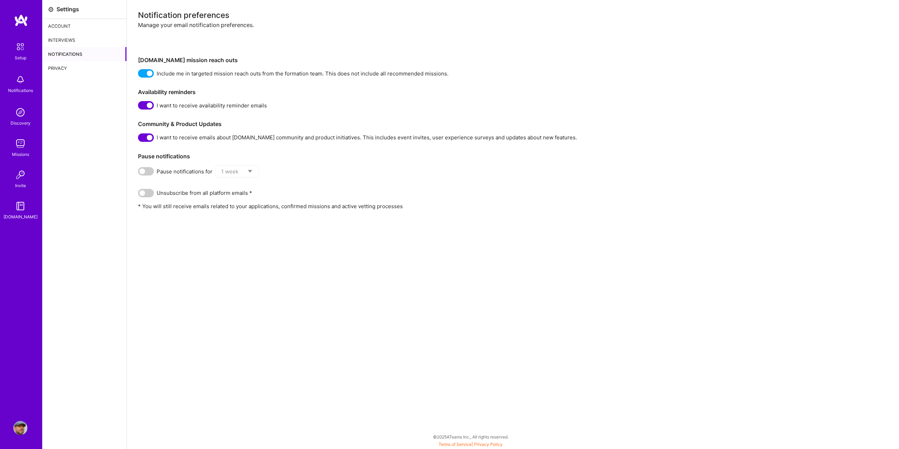
click at [21, 26] on img at bounding box center [21, 20] width 14 height 13
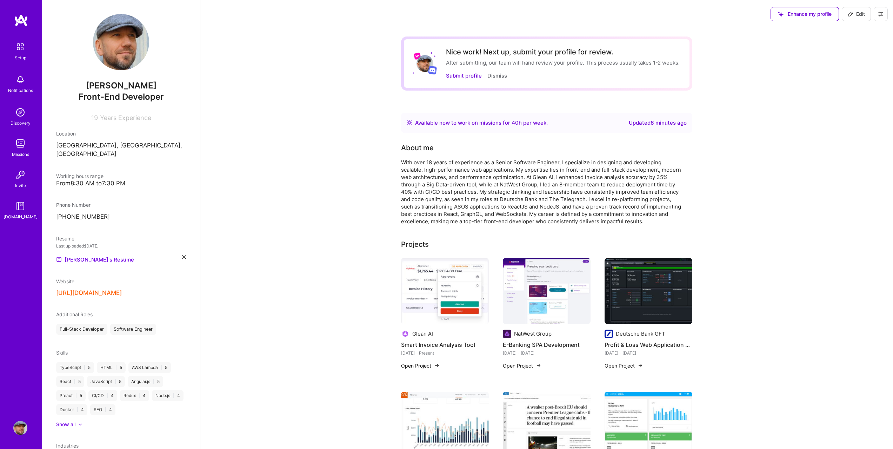
click at [469, 73] on button "Submit profile" at bounding box center [464, 75] width 36 height 7
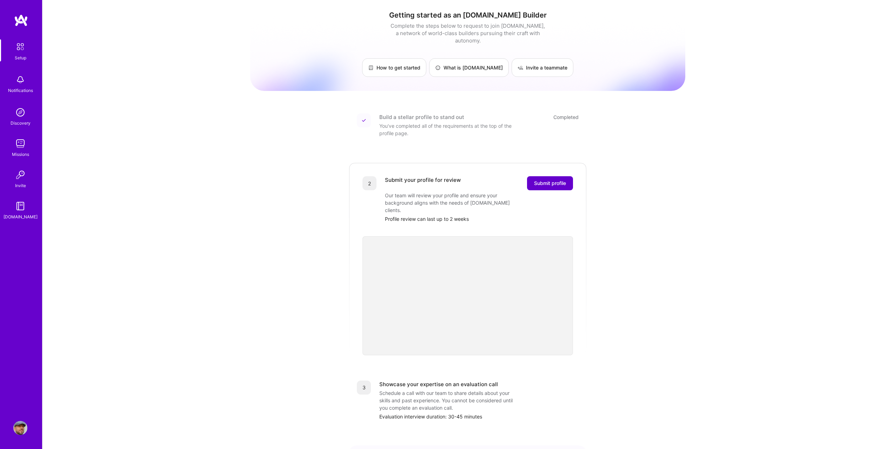
click at [554, 180] on span "Submit profile" at bounding box center [550, 183] width 32 height 7
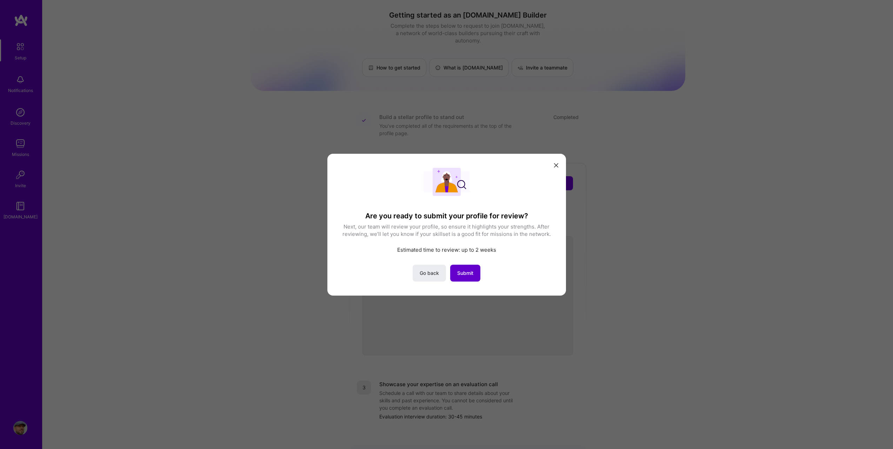
click at [470, 273] on span "Submit" at bounding box center [465, 272] width 16 height 7
